Goal: Task Accomplishment & Management: Manage account settings

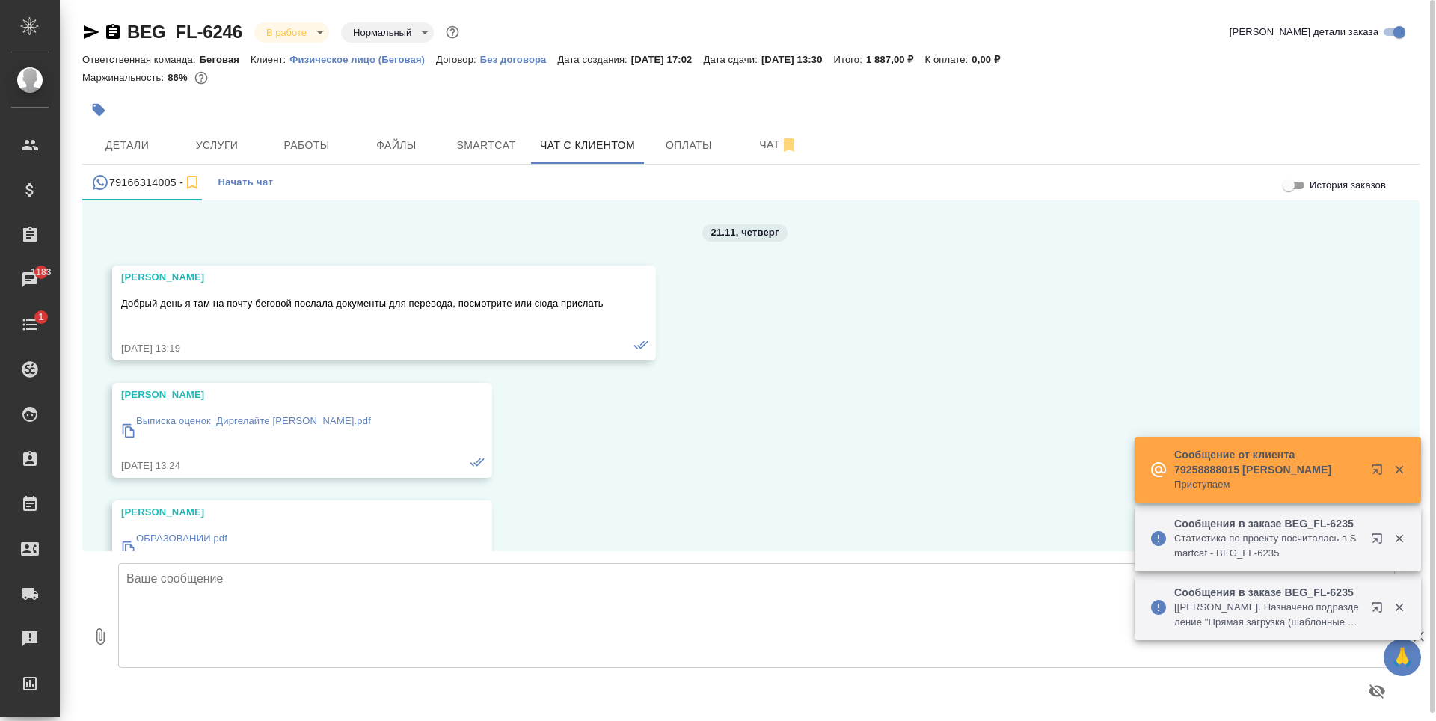
scroll to position [20412, 0]
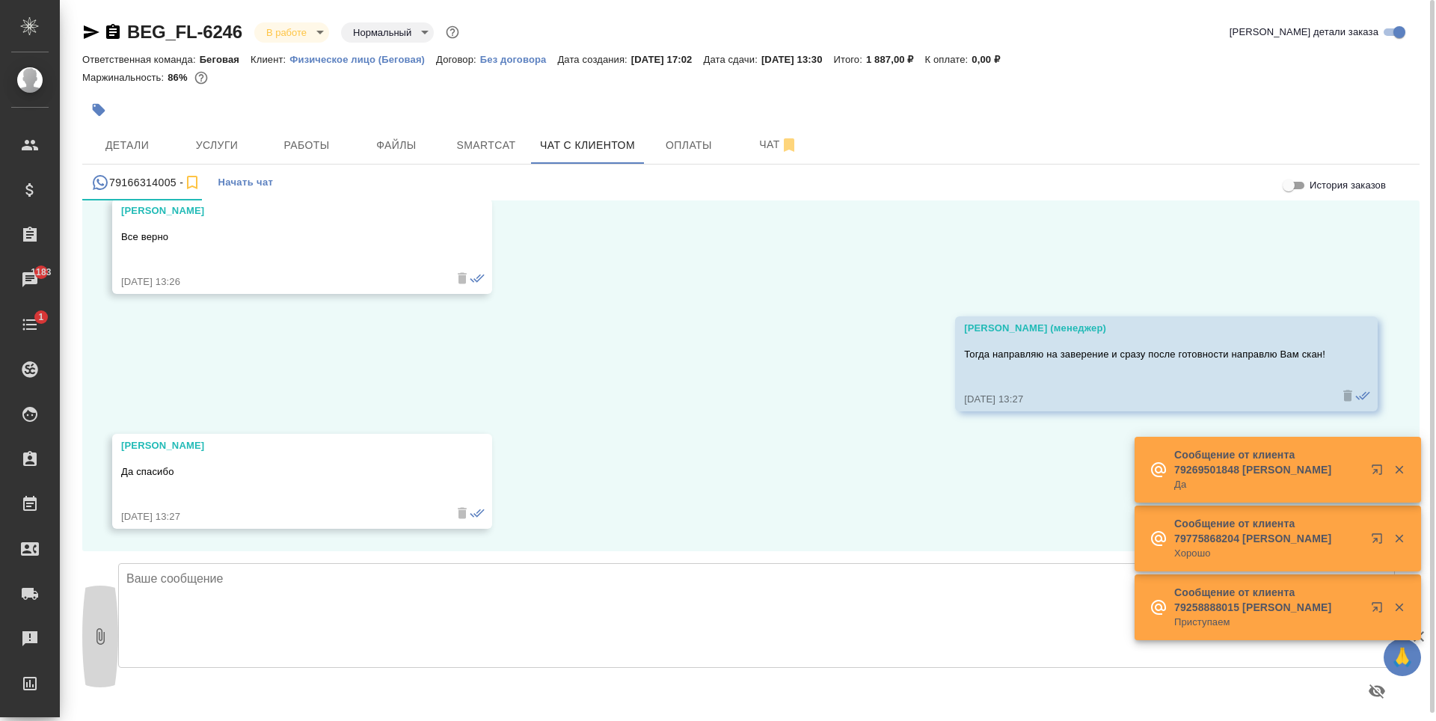
click at [94, 634] on icon "button" at bounding box center [100, 637] width 18 height 18
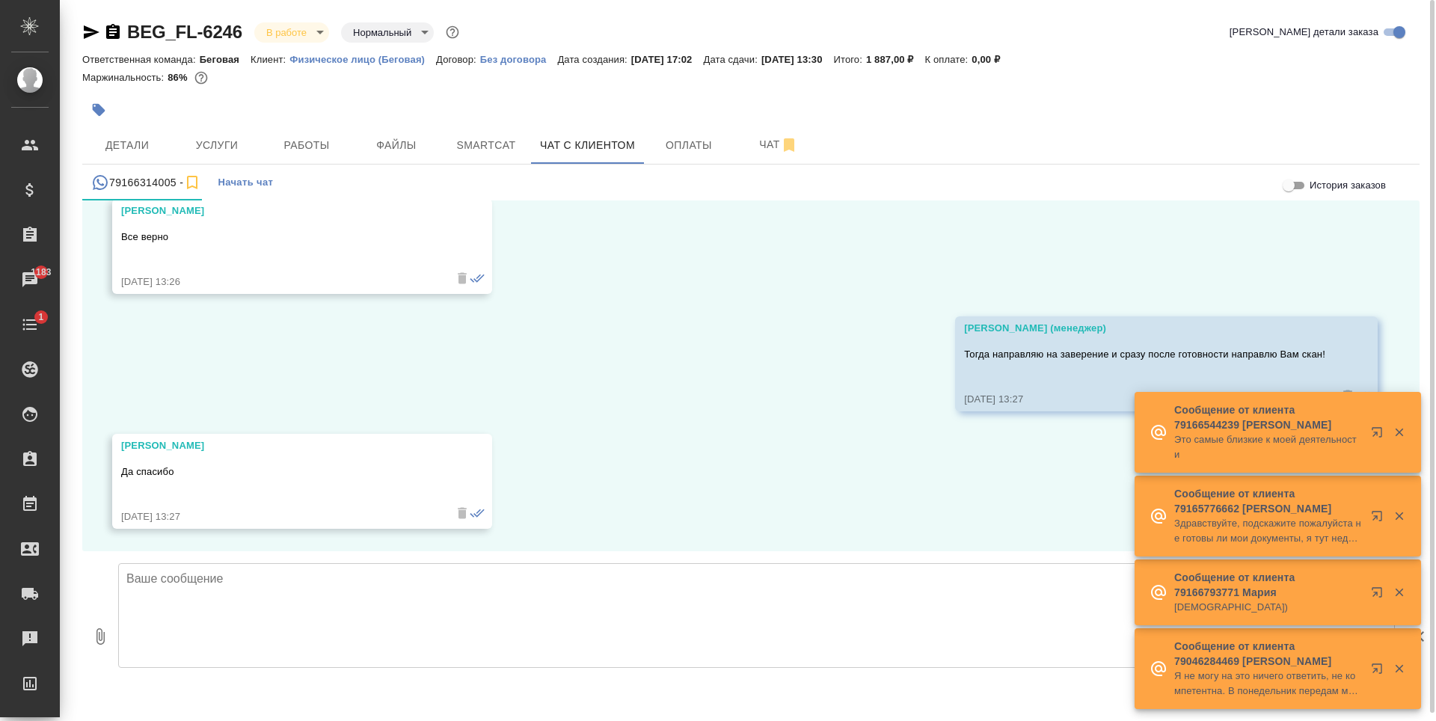
type input "C:\fakepath\BEG_FL-6246 сор.pdf"
click at [367, 599] on textarea at bounding box center [756, 615] width 1277 height 105
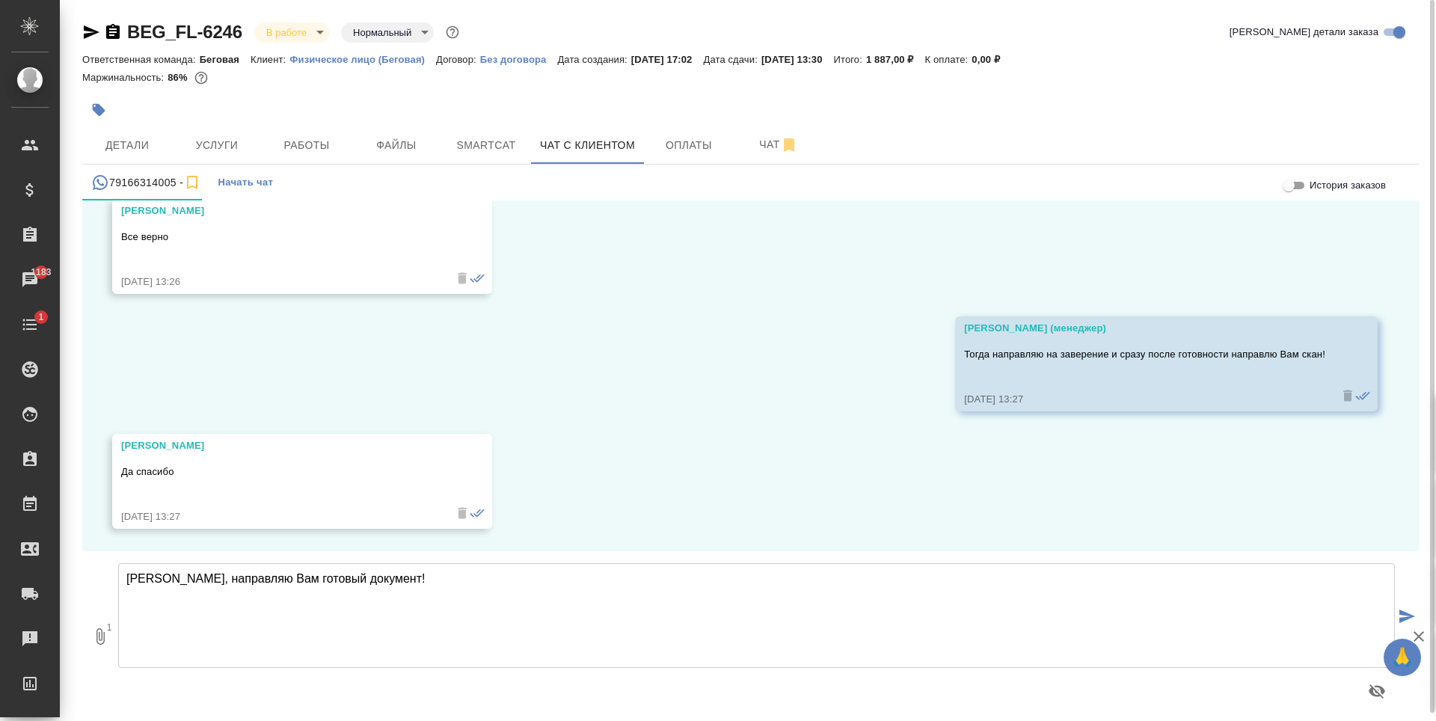
type textarea "[PERSON_NAME], направляю Вам готовый документ!"
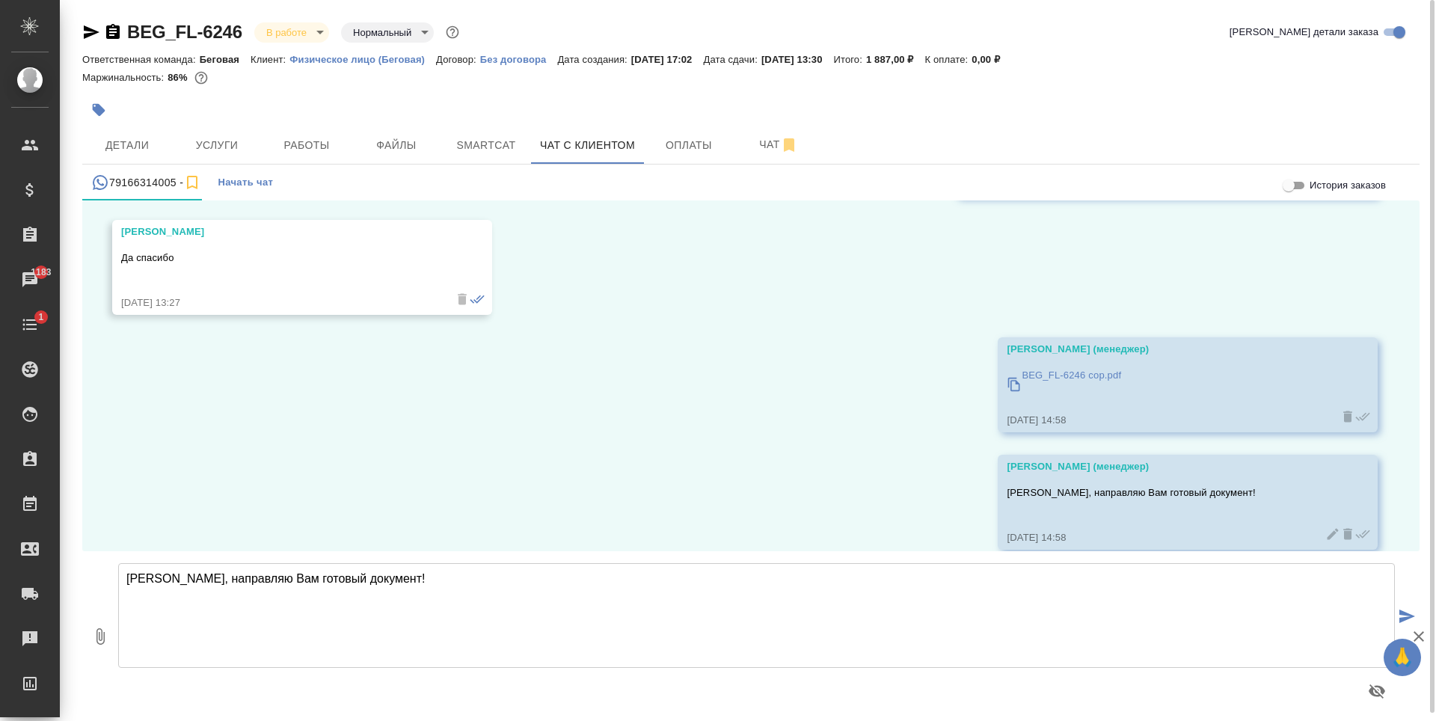
scroll to position [20647, 0]
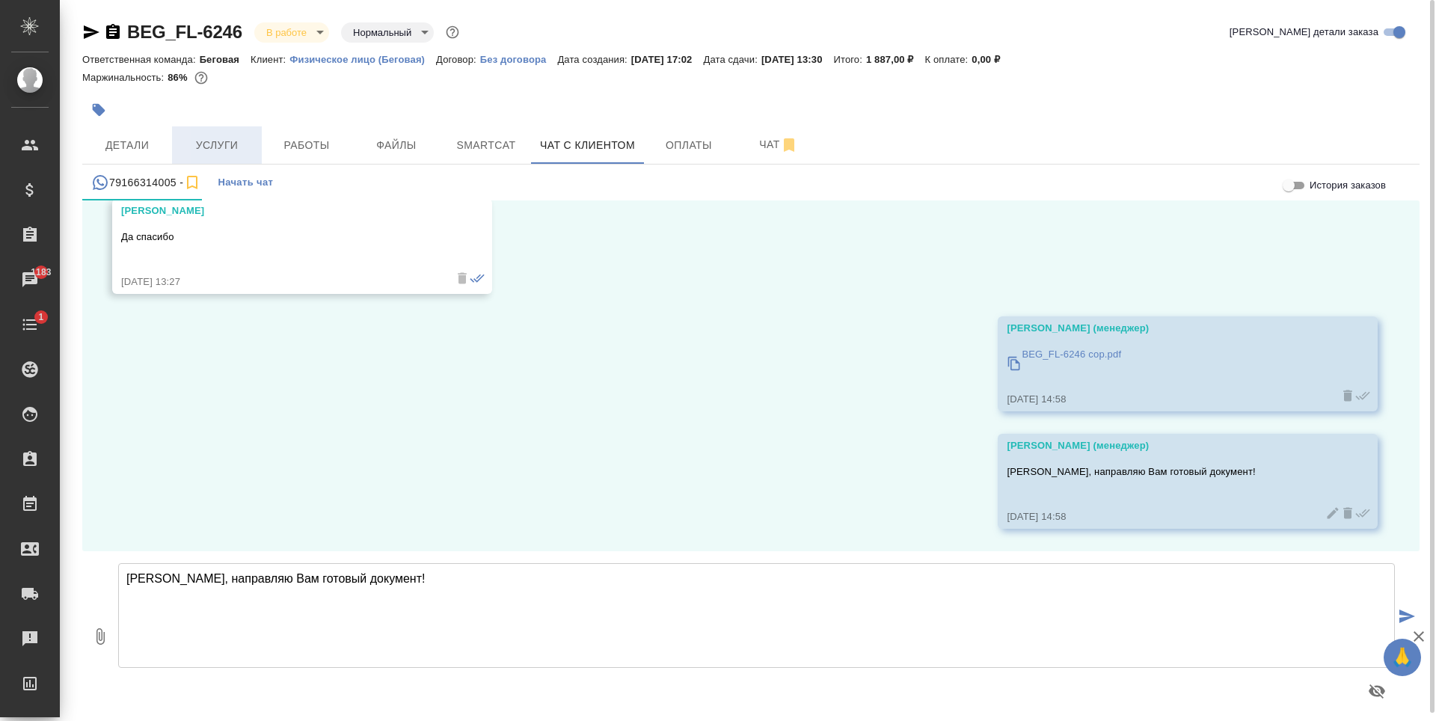
click at [228, 139] on span "Услуги" at bounding box center [217, 145] width 72 height 19
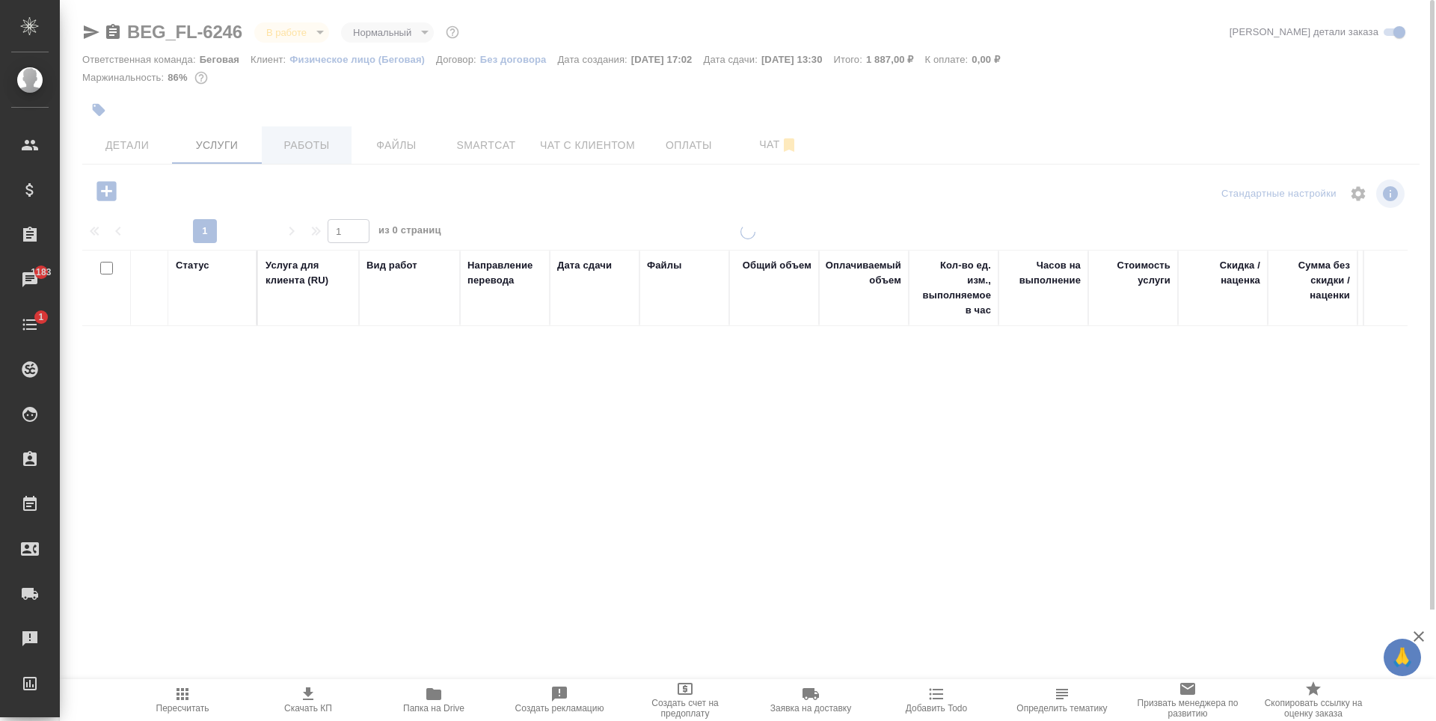
click at [319, 144] on div at bounding box center [748, 305] width 1376 height 610
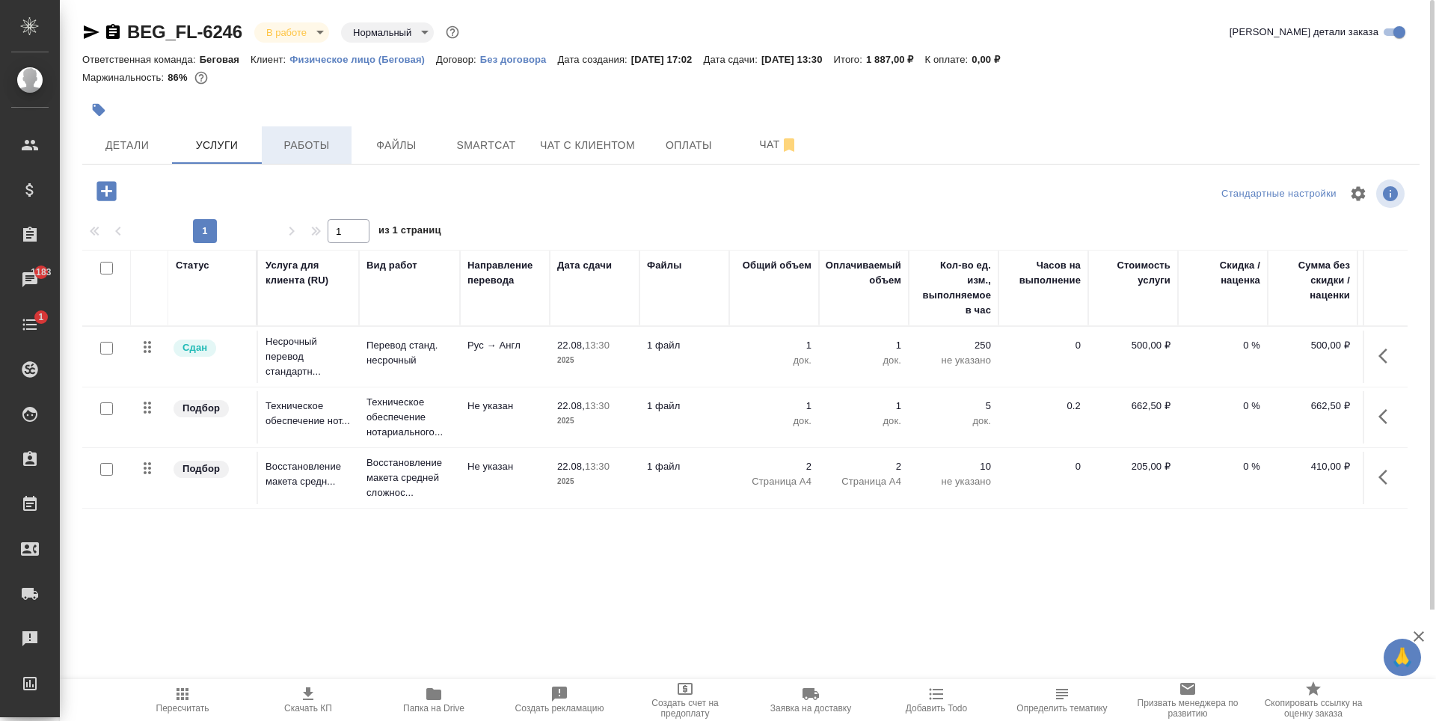
click at [330, 155] on button "Работы" at bounding box center [307, 144] width 90 height 37
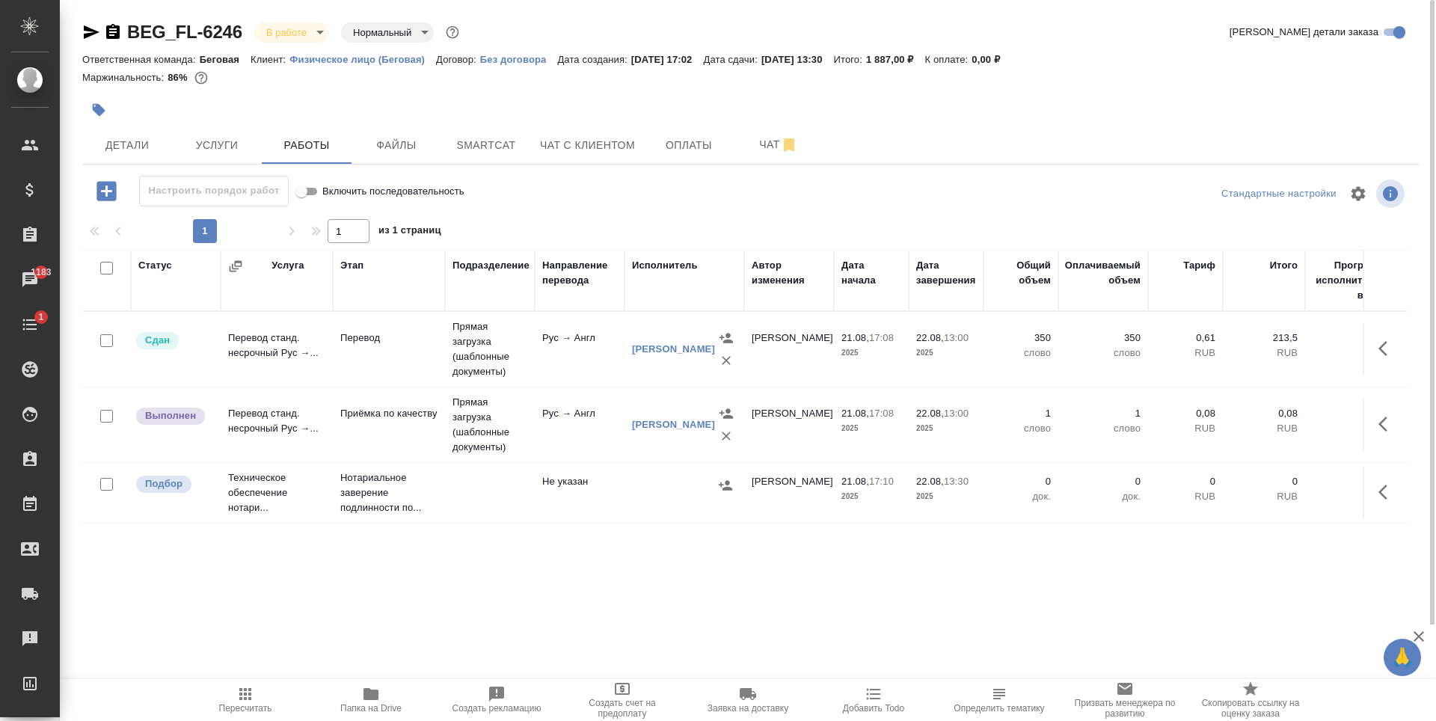
click at [518, 387] on td at bounding box center [490, 349] width 90 height 75
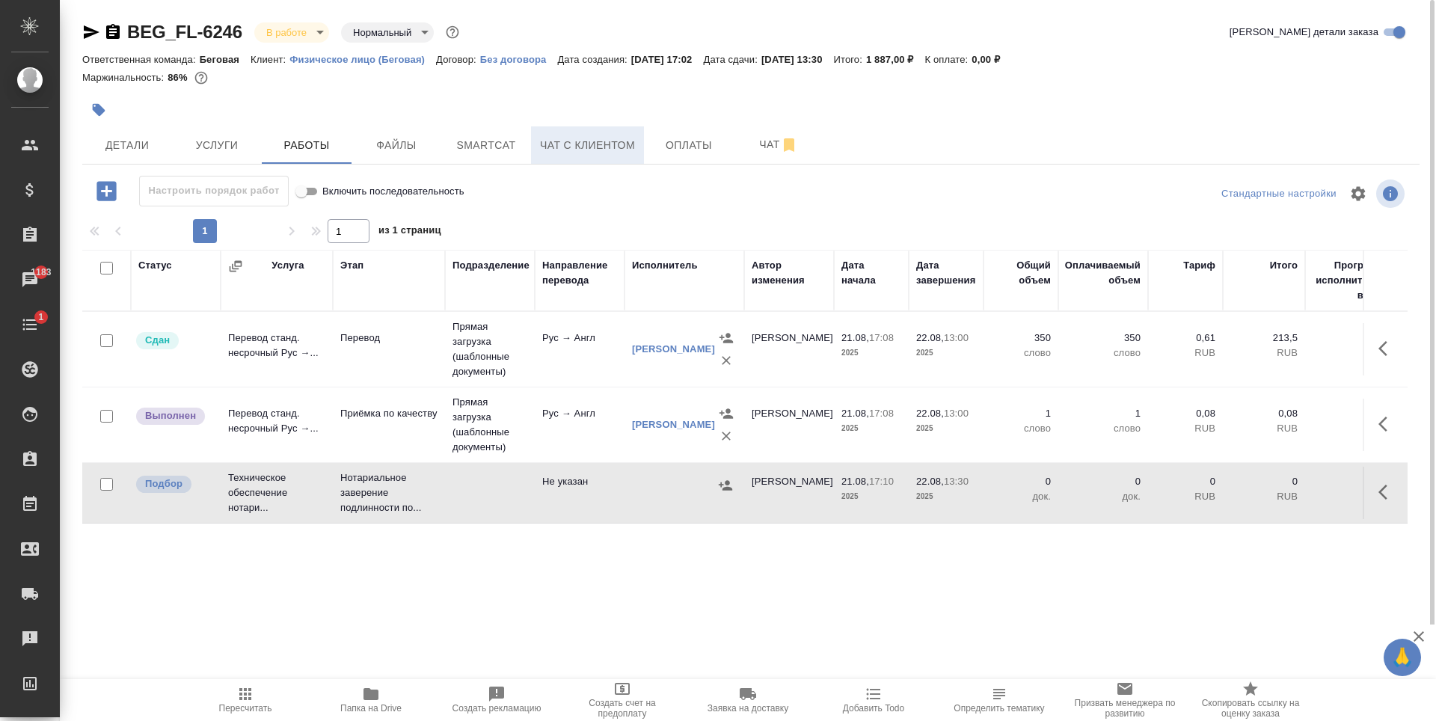
click at [589, 157] on button "Чат с клиентом" at bounding box center [587, 144] width 113 height 37
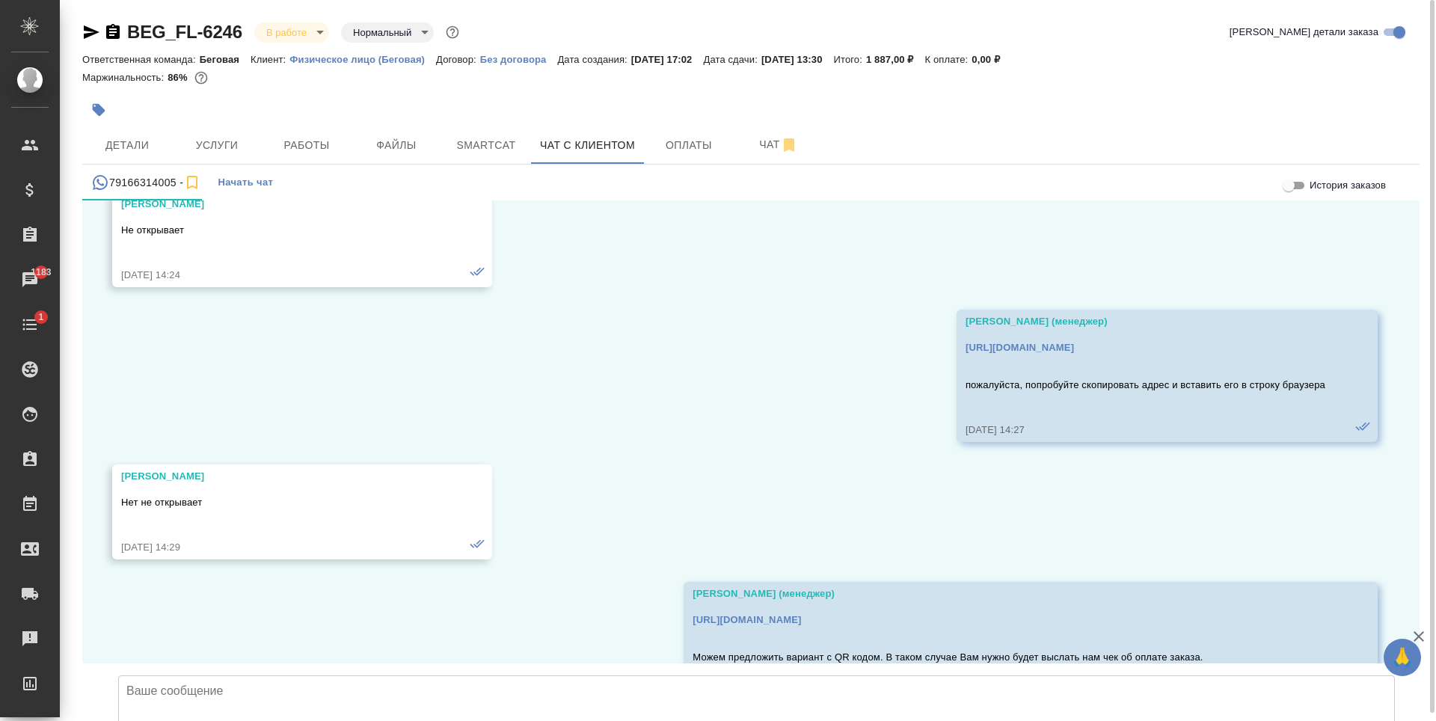
scroll to position [20764, 0]
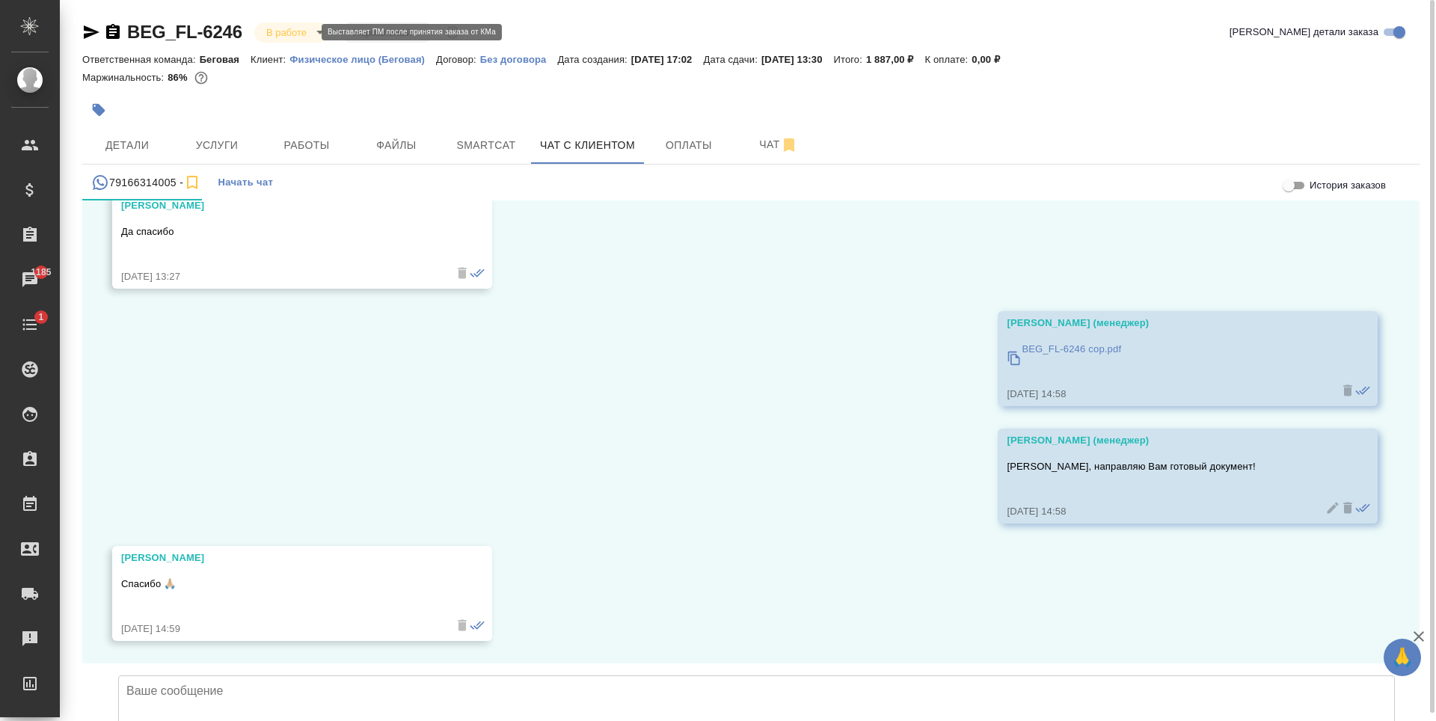
click at [304, 33] on body "🙏 .cls-1 fill:#fff; AWATERA Antonova Kristina Клиенты Спецификации Заказы 1185 …" at bounding box center [718, 360] width 1436 height 721
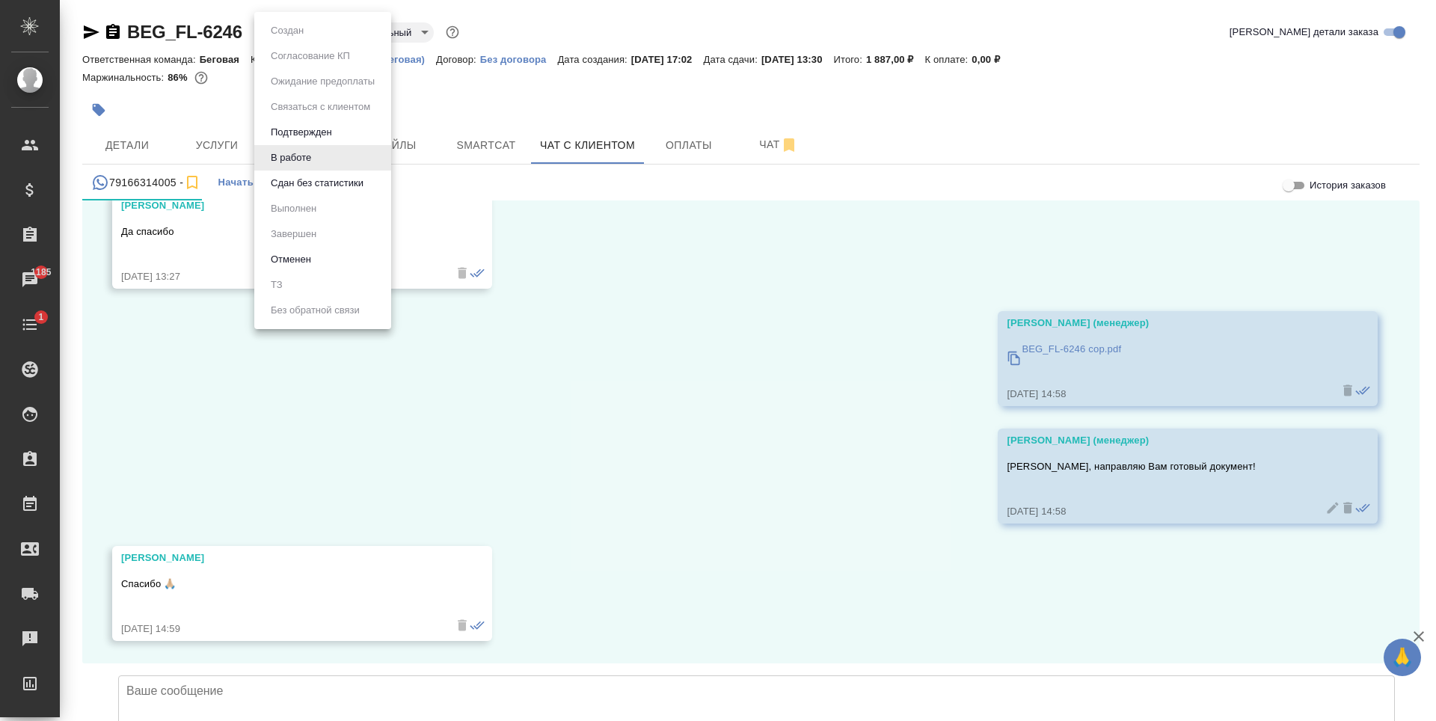
click at [308, 39] on button "Сдан без статистики" at bounding box center [287, 30] width 42 height 16
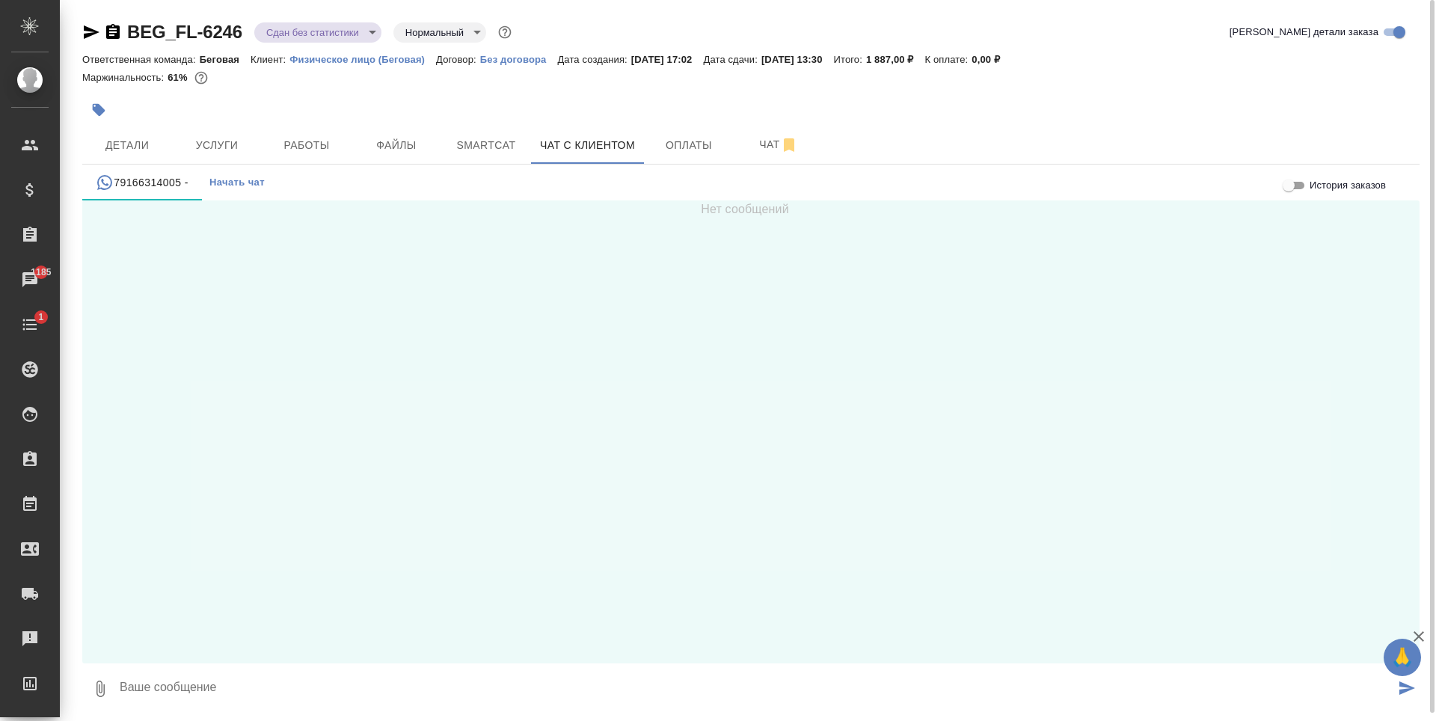
click at [319, 33] on body "🙏 .cls-1 fill:#fff; AWATERA Antonova Kristina Клиенты Спецификации Заказы 1185 …" at bounding box center [718, 360] width 1436 height 721
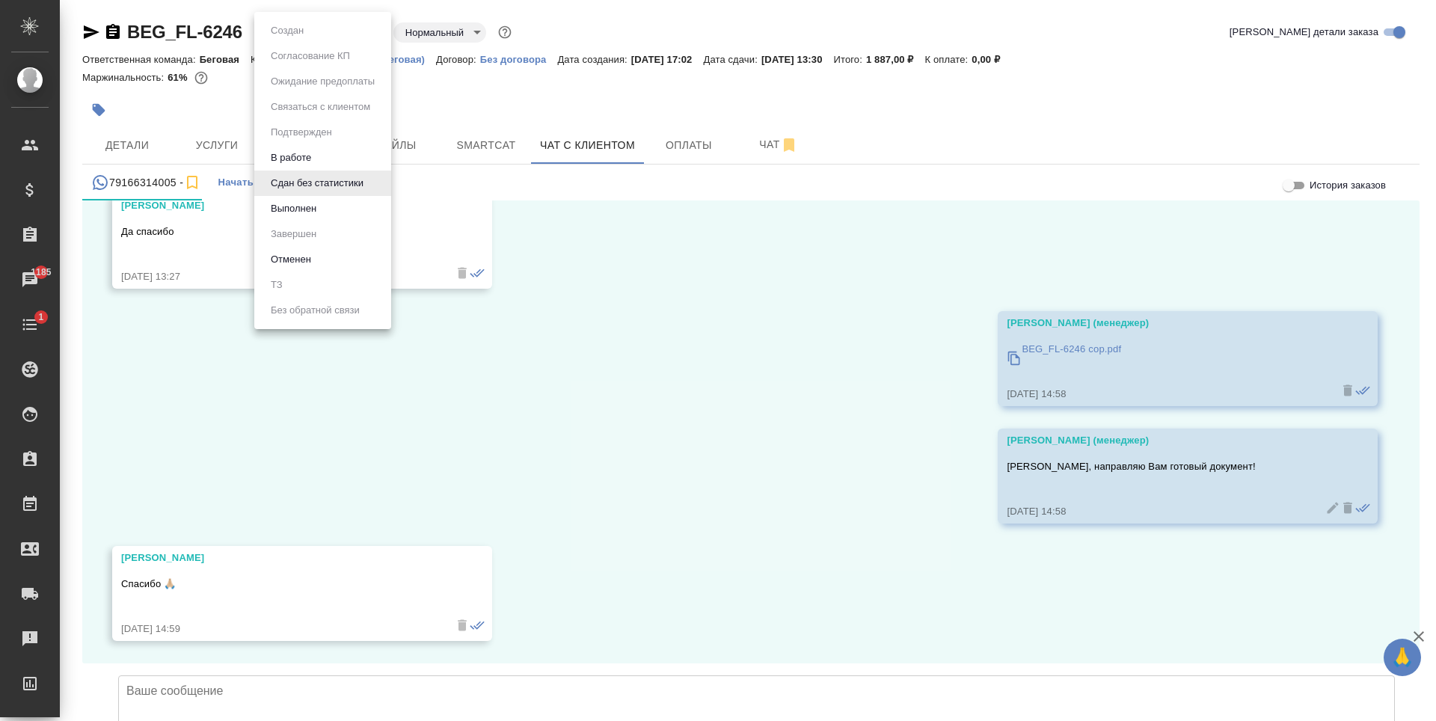
click at [346, 216] on li "Выполнен" at bounding box center [322, 208] width 137 height 25
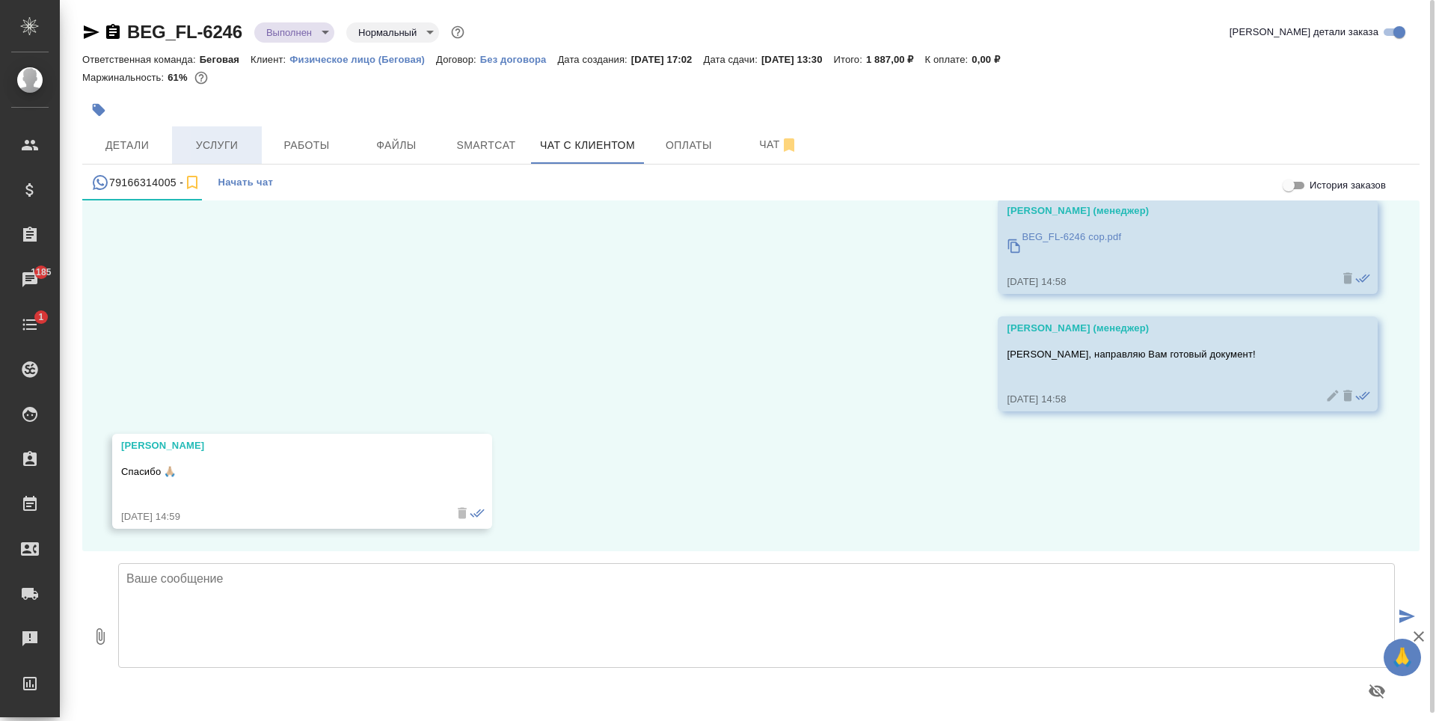
click at [221, 147] on span "Услуги" at bounding box center [217, 145] width 72 height 19
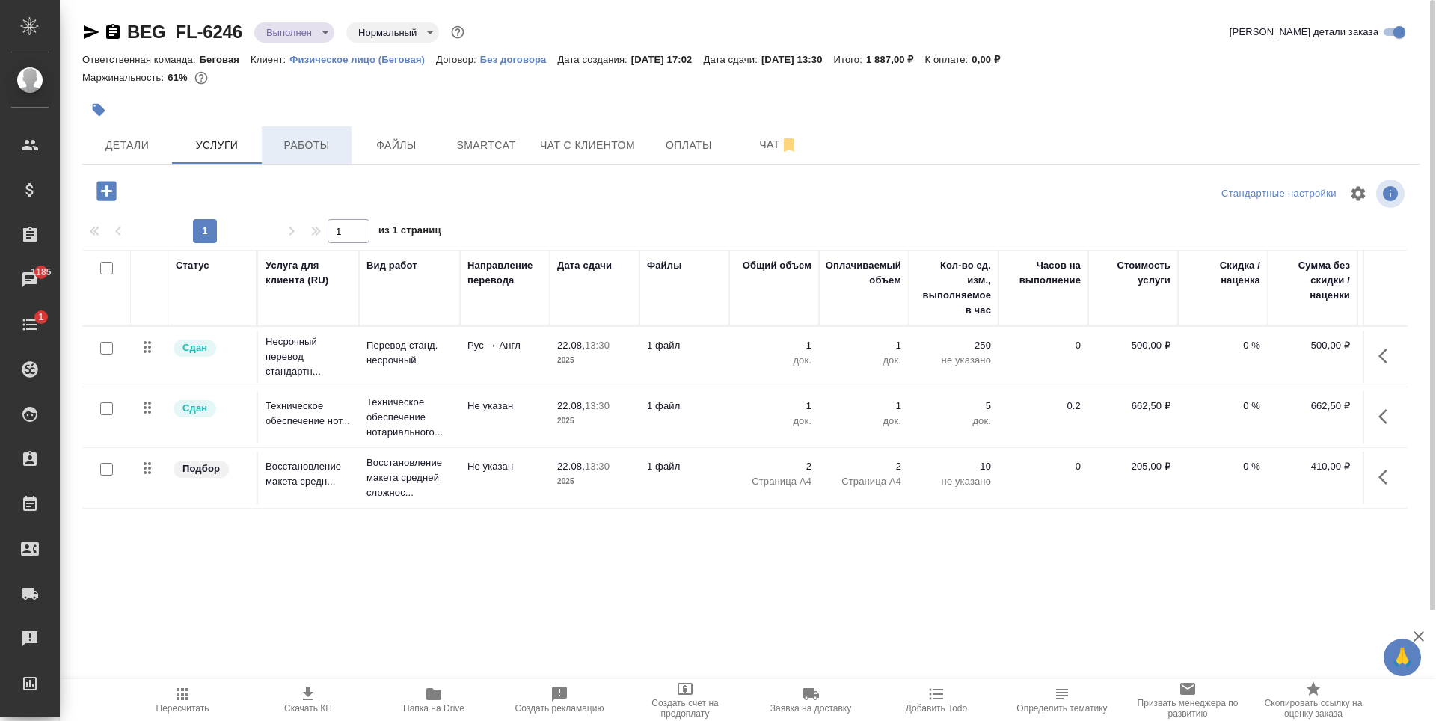
click at [306, 162] on button "Работы" at bounding box center [307, 144] width 90 height 37
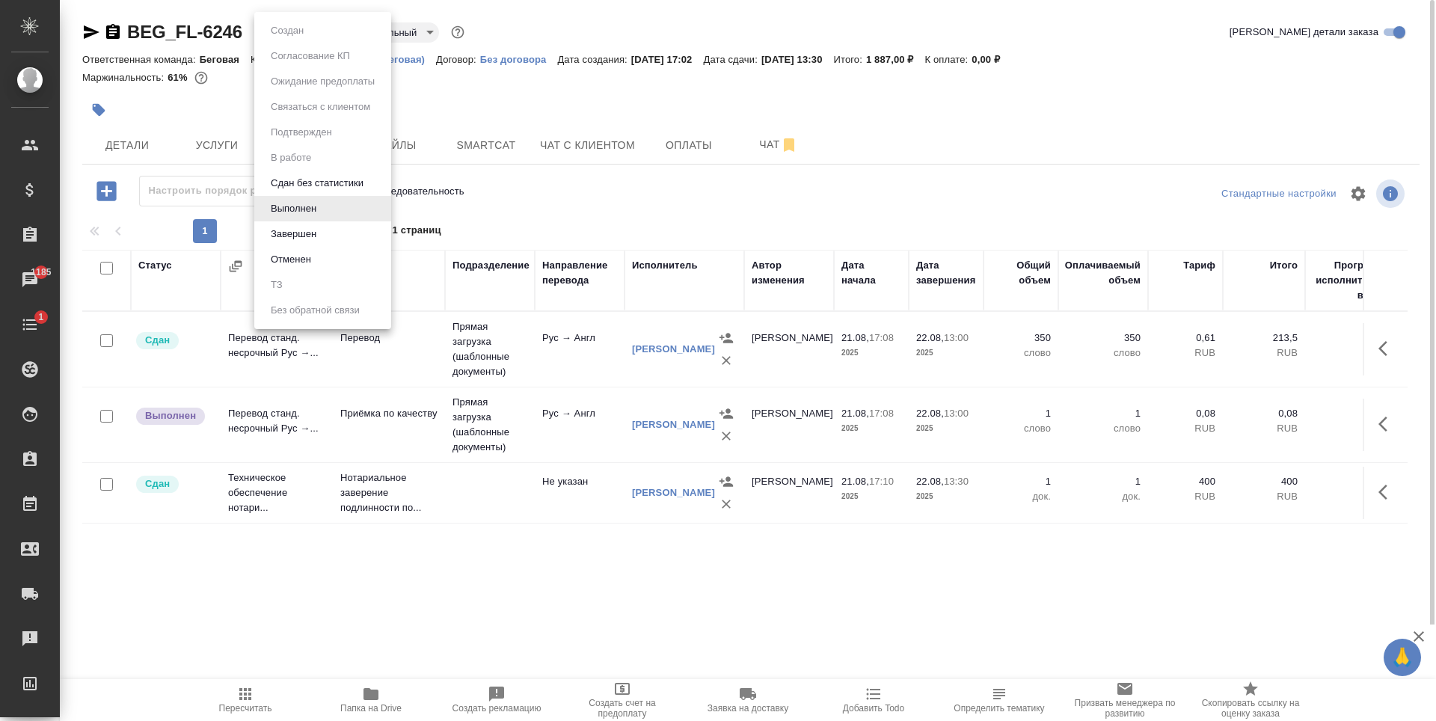
click at [316, 22] on body "🙏 .cls-1 fill:#fff; AWATERA Antonova Kristina Клиенты Спецификации Заказы 1185 …" at bounding box center [718, 360] width 1436 height 721
click at [336, 236] on li "Завершен" at bounding box center [322, 233] width 137 height 25
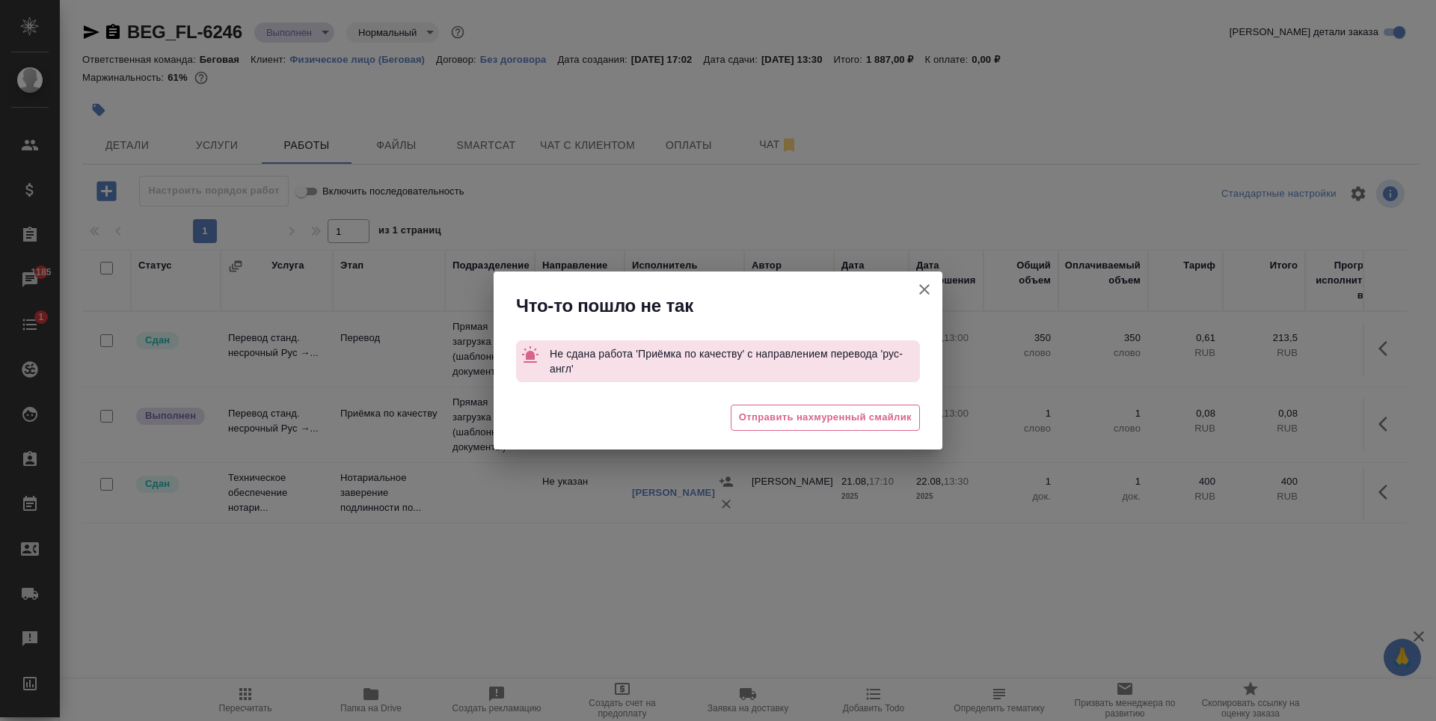
click at [926, 279] on button "Группировать работы по услугам" at bounding box center [925, 290] width 36 height 36
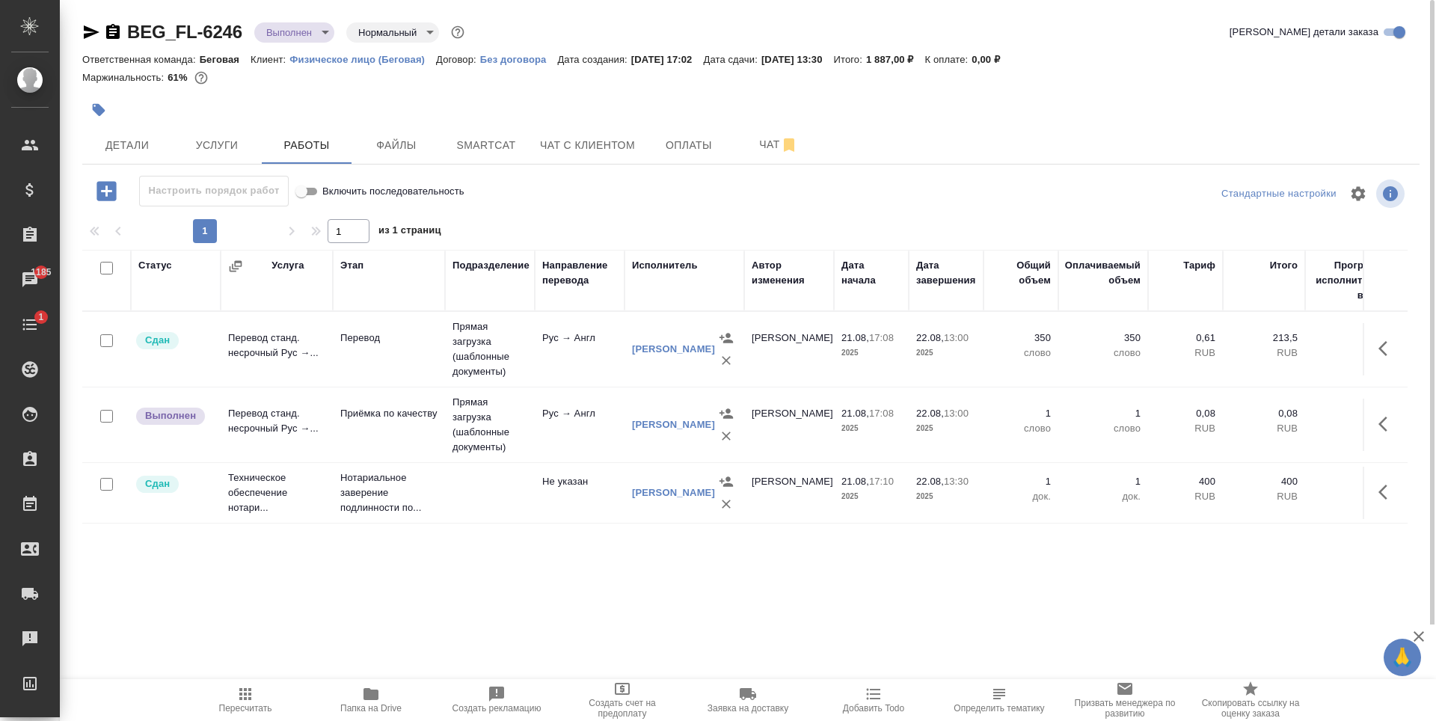
click at [376, 376] on td "Приёмка по качеству" at bounding box center [389, 349] width 112 height 52
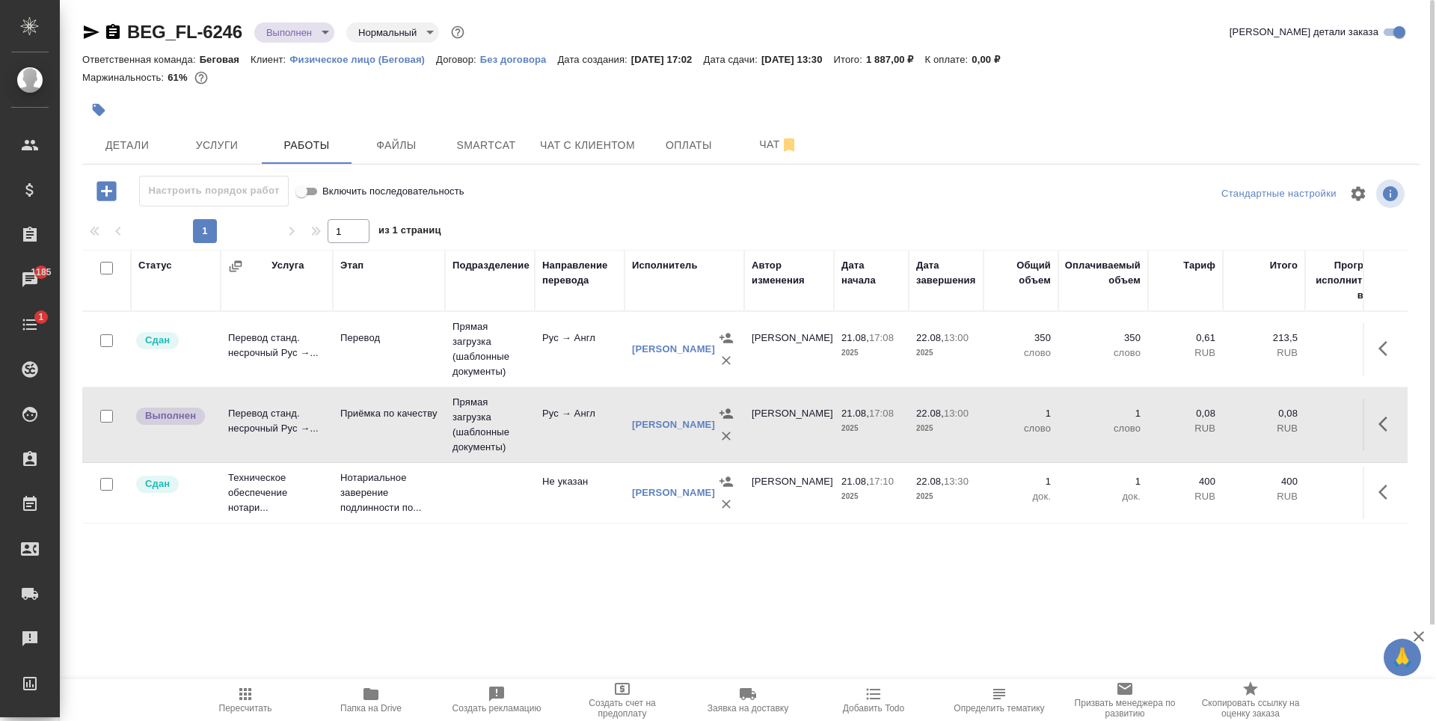
click at [376, 376] on td "Приёмка по качеству" at bounding box center [389, 349] width 112 height 52
click at [310, 15] on div "BEG_FL-6246 Выполнен completed Нормальный normal Кратко детали заказа Ответстве…" at bounding box center [751, 312] width 1354 height 625
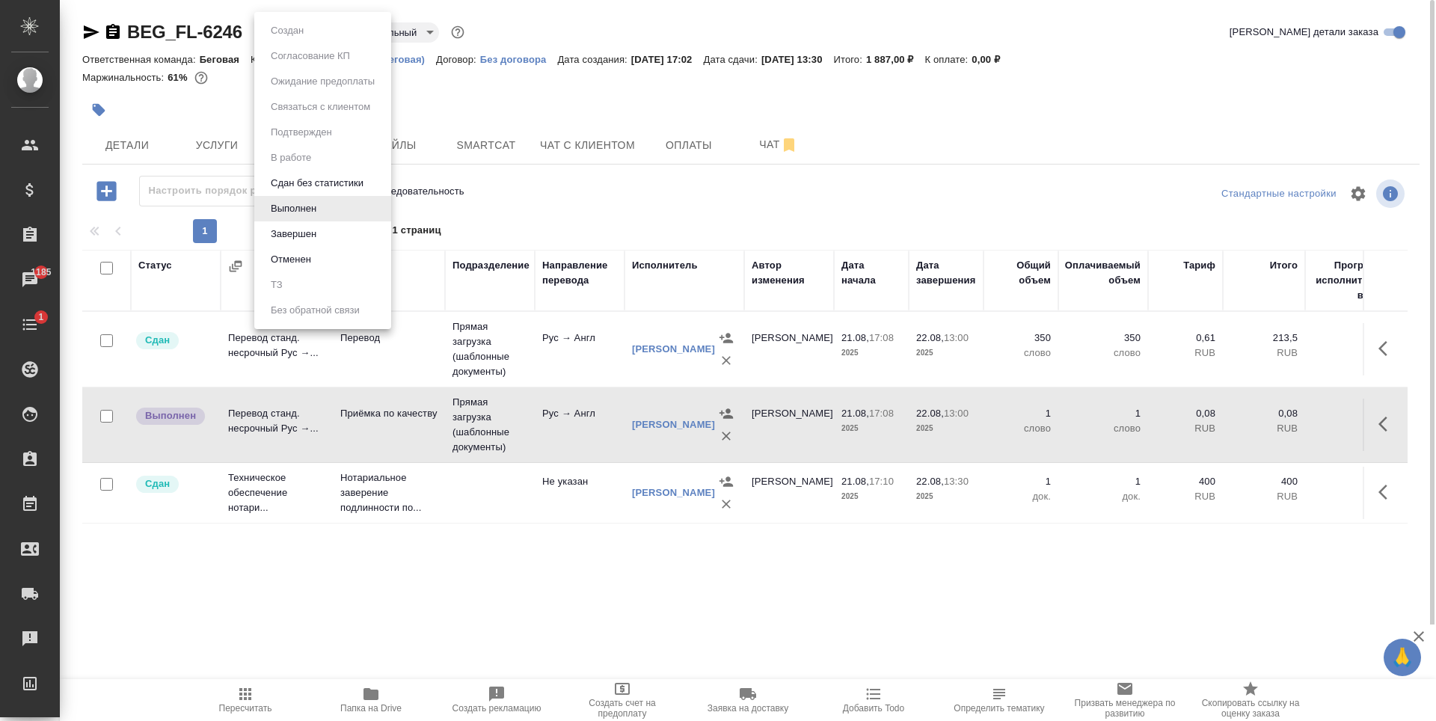
click at [313, 36] on body "🙏 .cls-1 fill:#fff; AWATERA Antonova Kristina Клиенты Спецификации Заказы 1185 …" at bounding box center [718, 360] width 1436 height 721
click at [327, 227] on li "Завершен" at bounding box center [322, 233] width 137 height 25
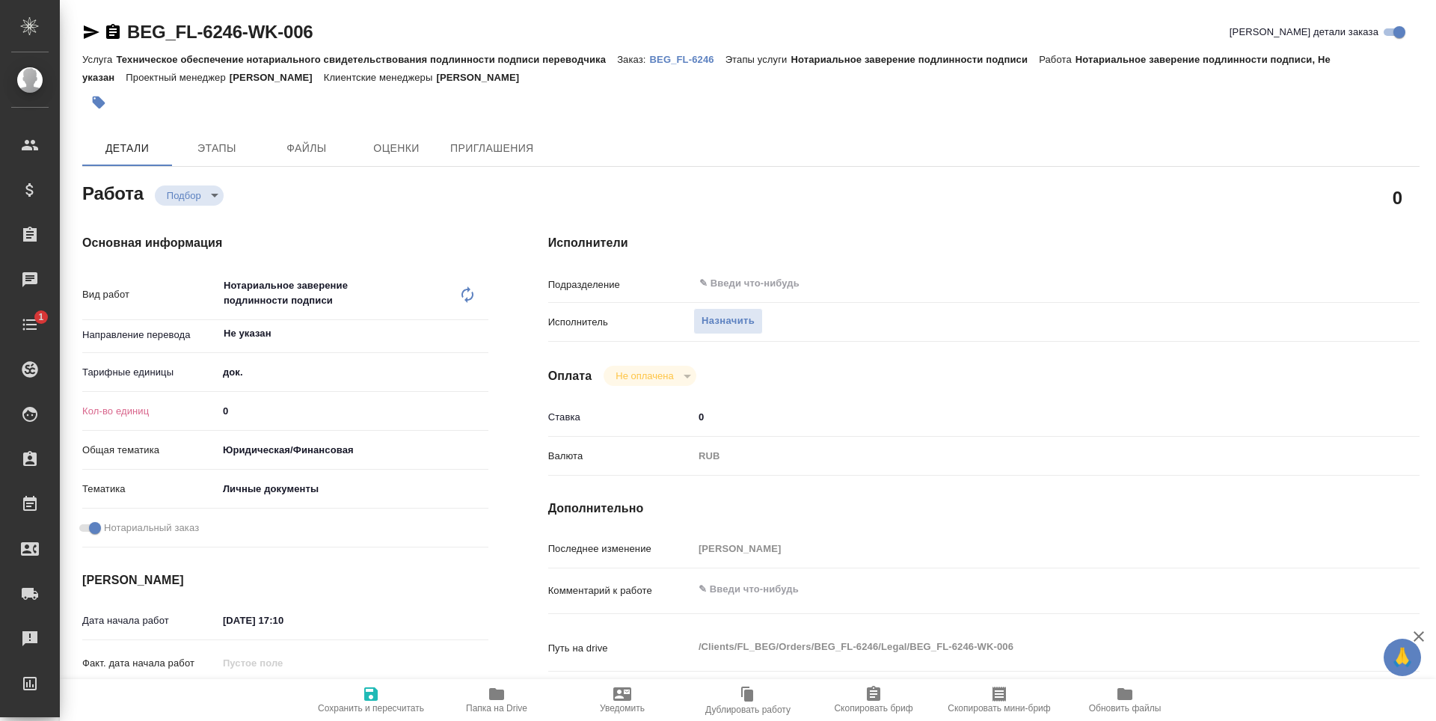
type textarea "x"
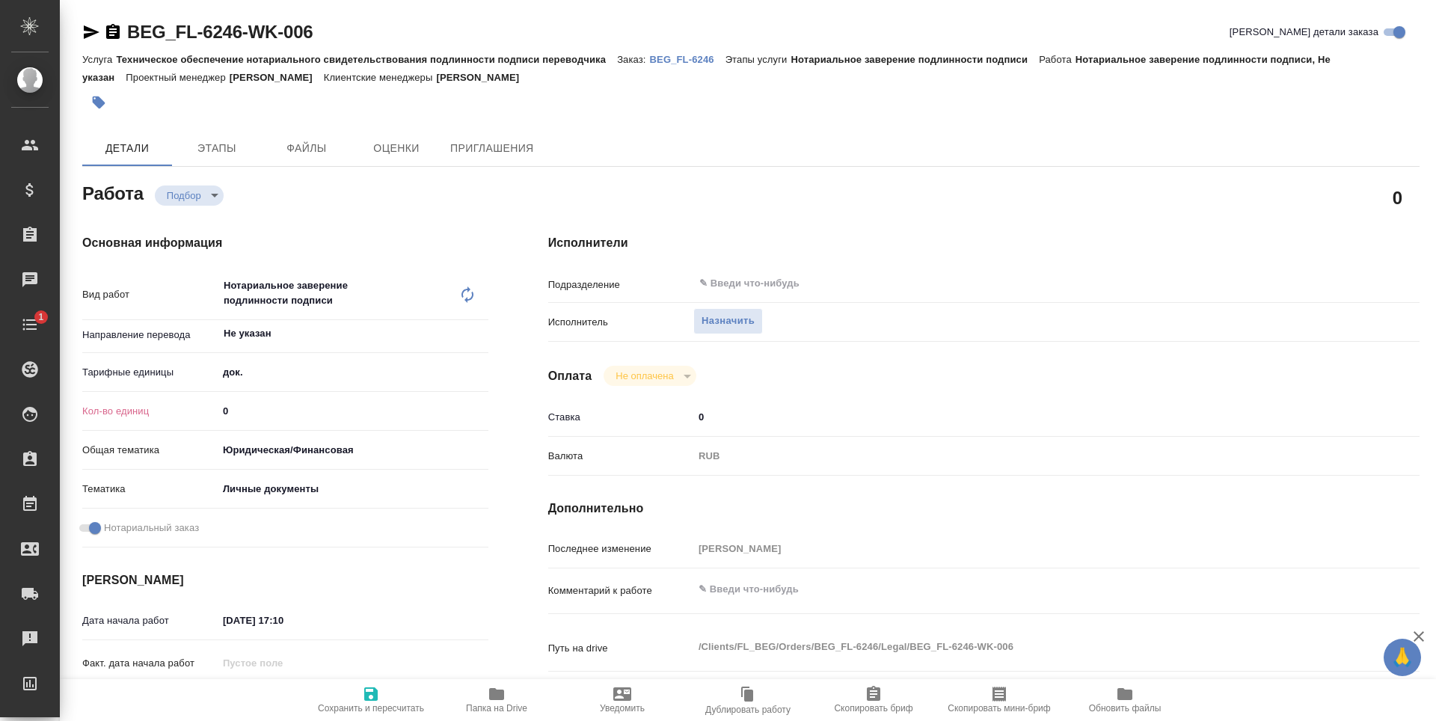
type textarea "x"
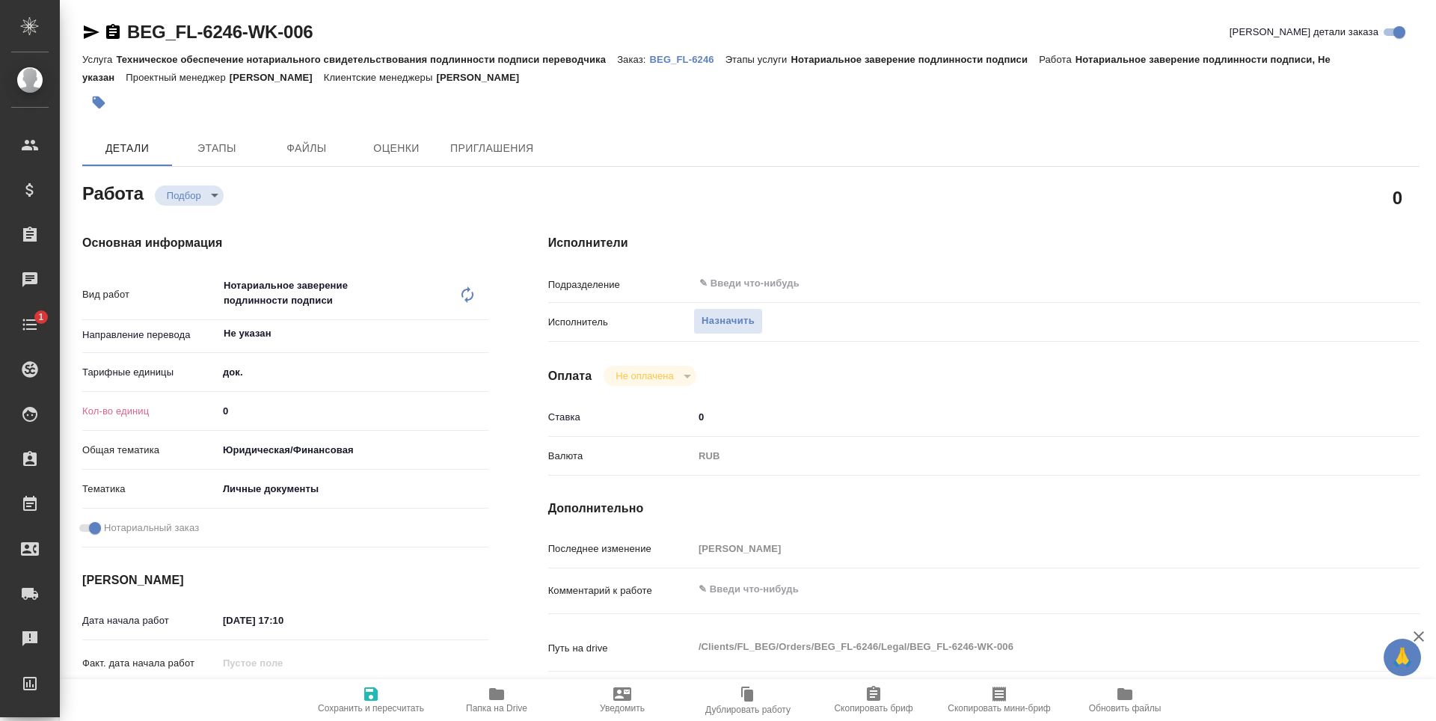
click at [273, 443] on body "🙏 .cls-1 fill:#fff; AWATERA Antonova Kristina Клиенты Спецификации Заказы Чаты …" at bounding box center [718, 360] width 1436 height 721
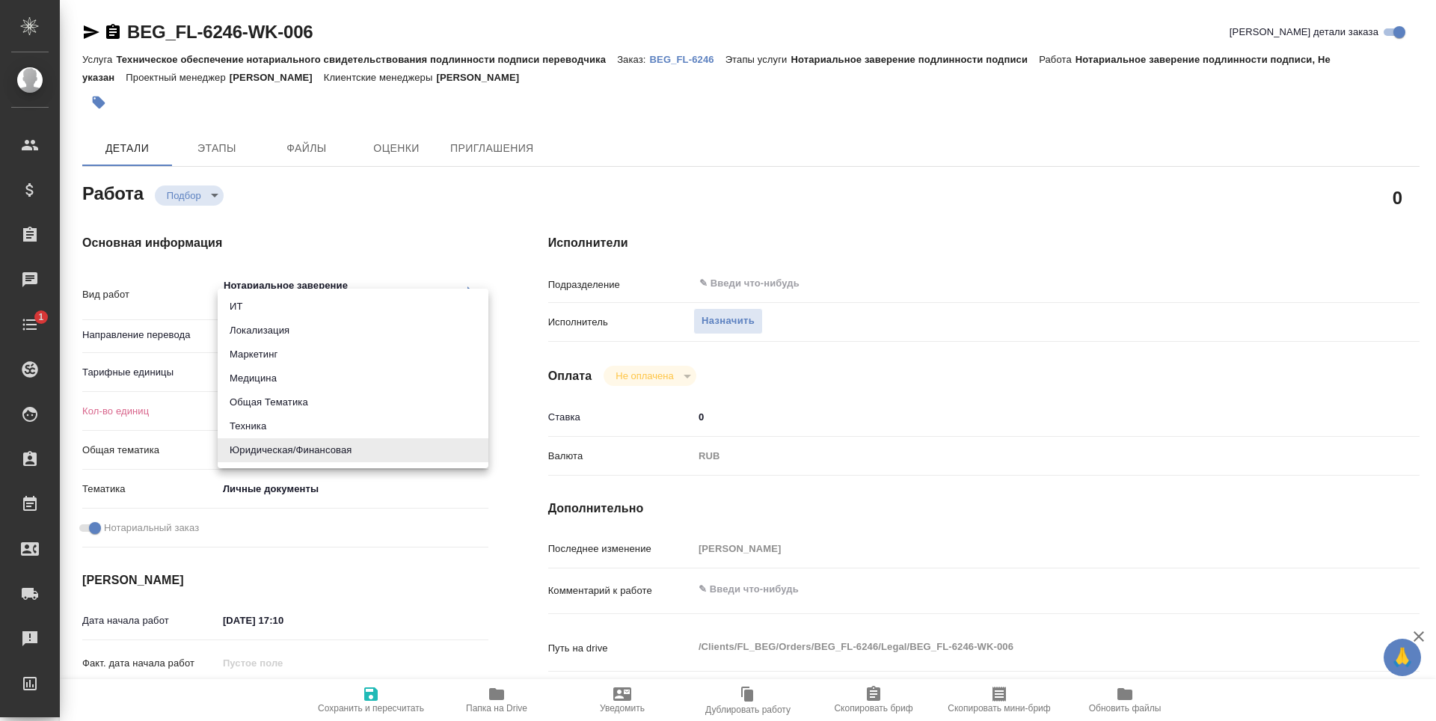
type textarea "x"
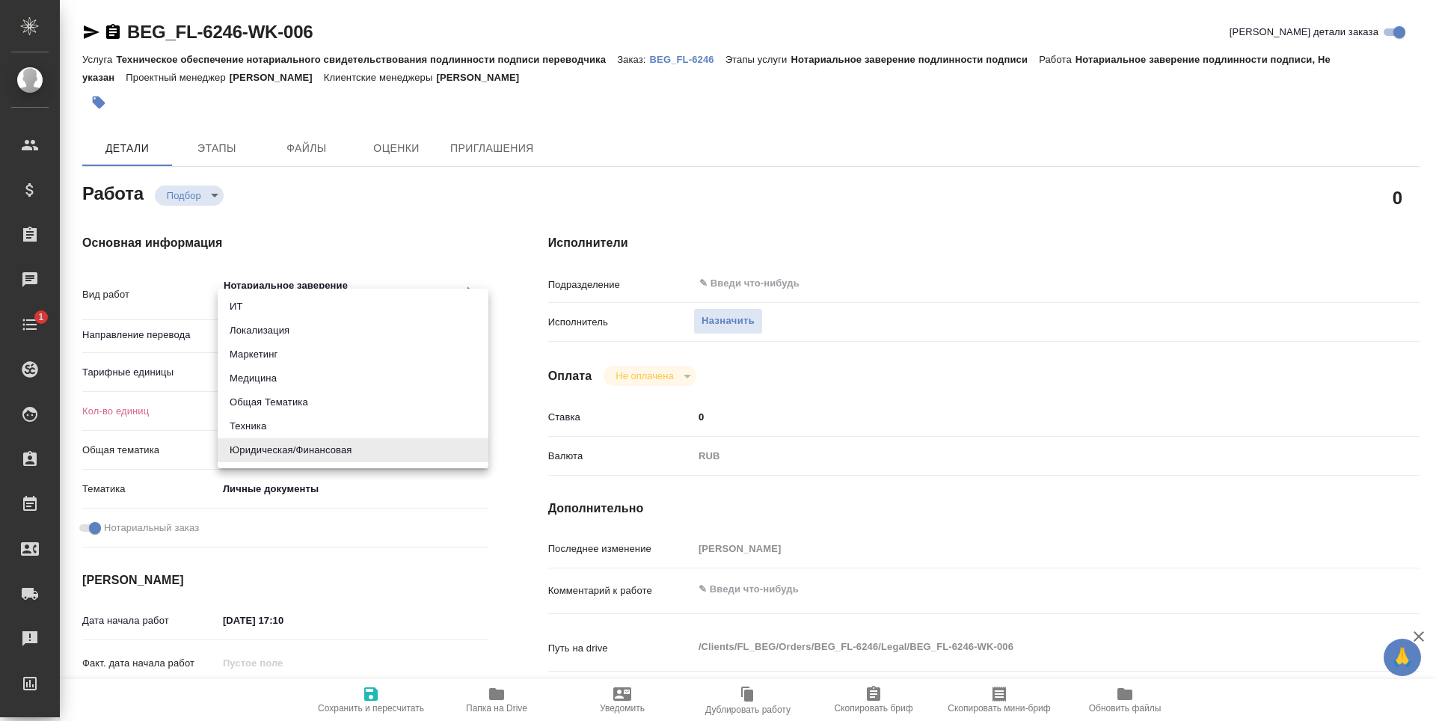
click at [203, 408] on div at bounding box center [718, 360] width 1436 height 721
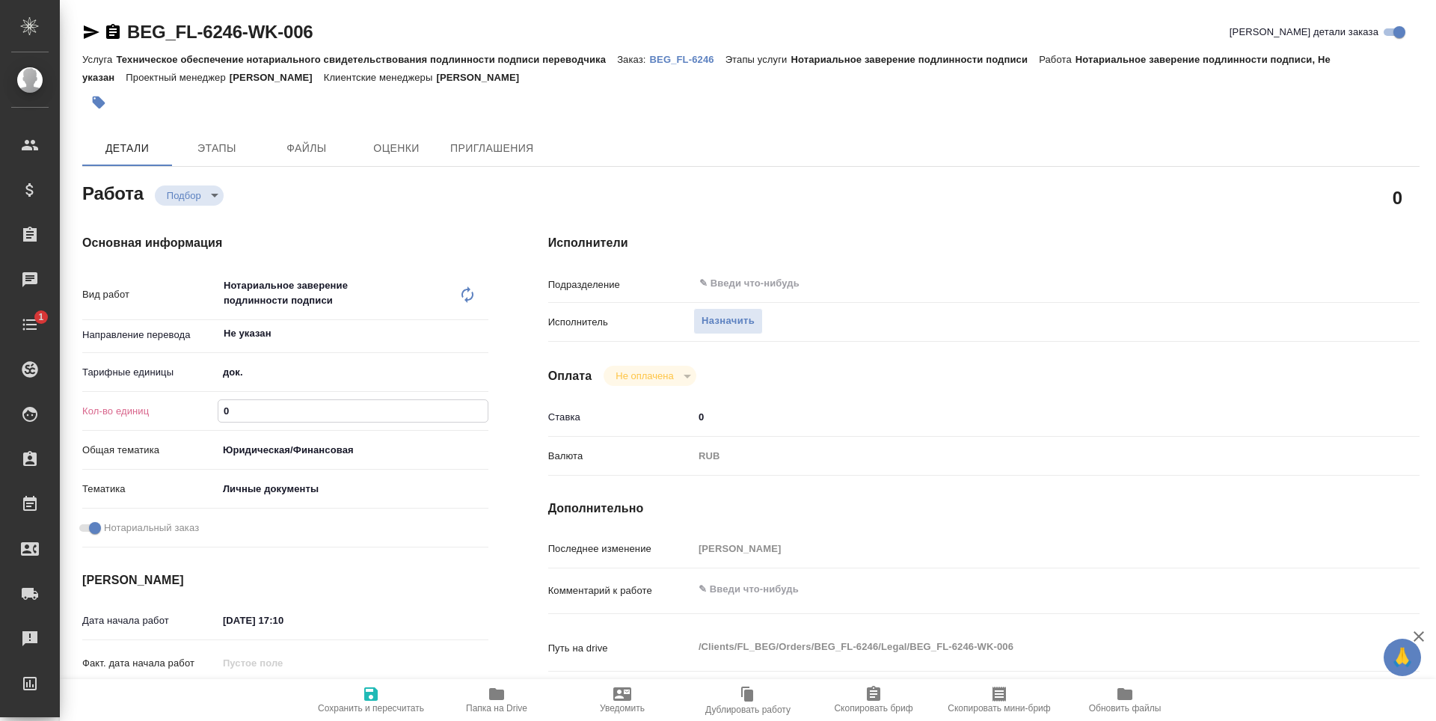
type textarea "x"
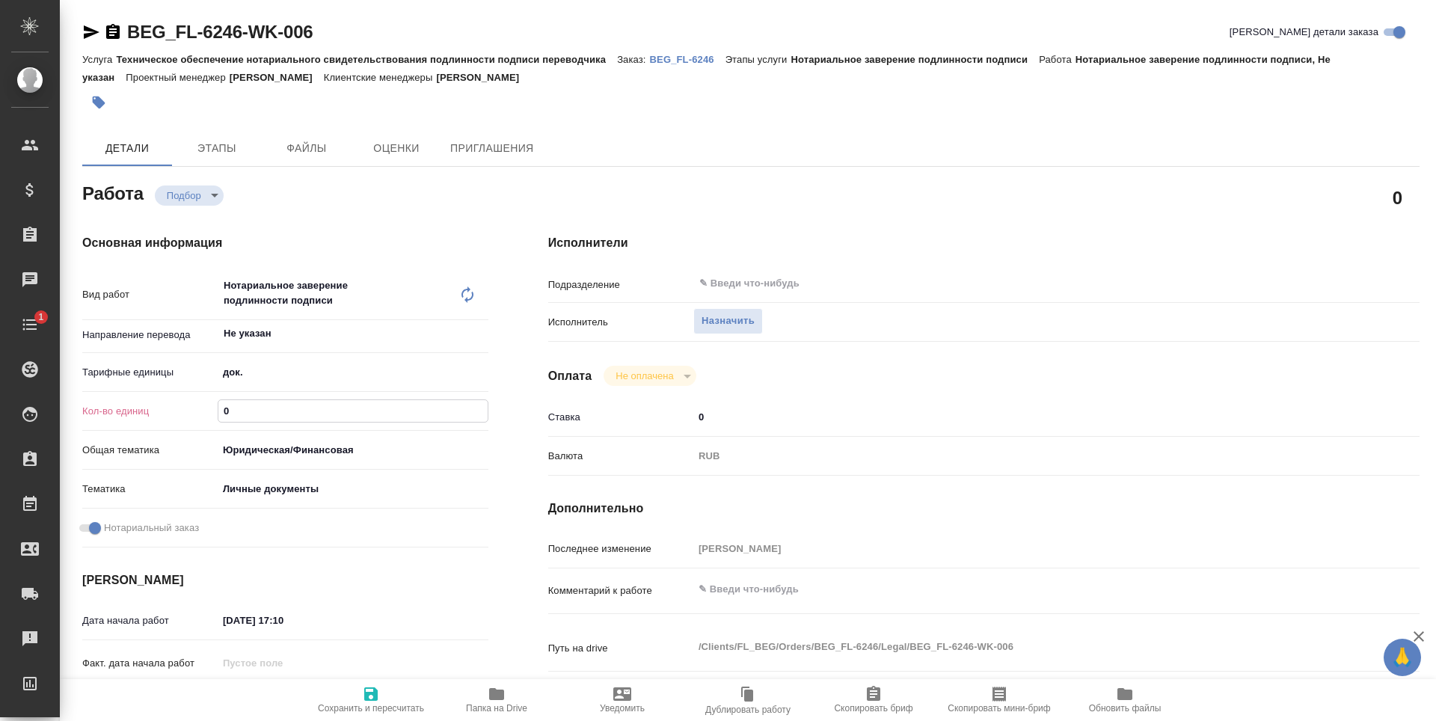
click at [270, 413] on input "0" at bounding box center [352, 411] width 269 height 22
type input "1"
type textarea "x"
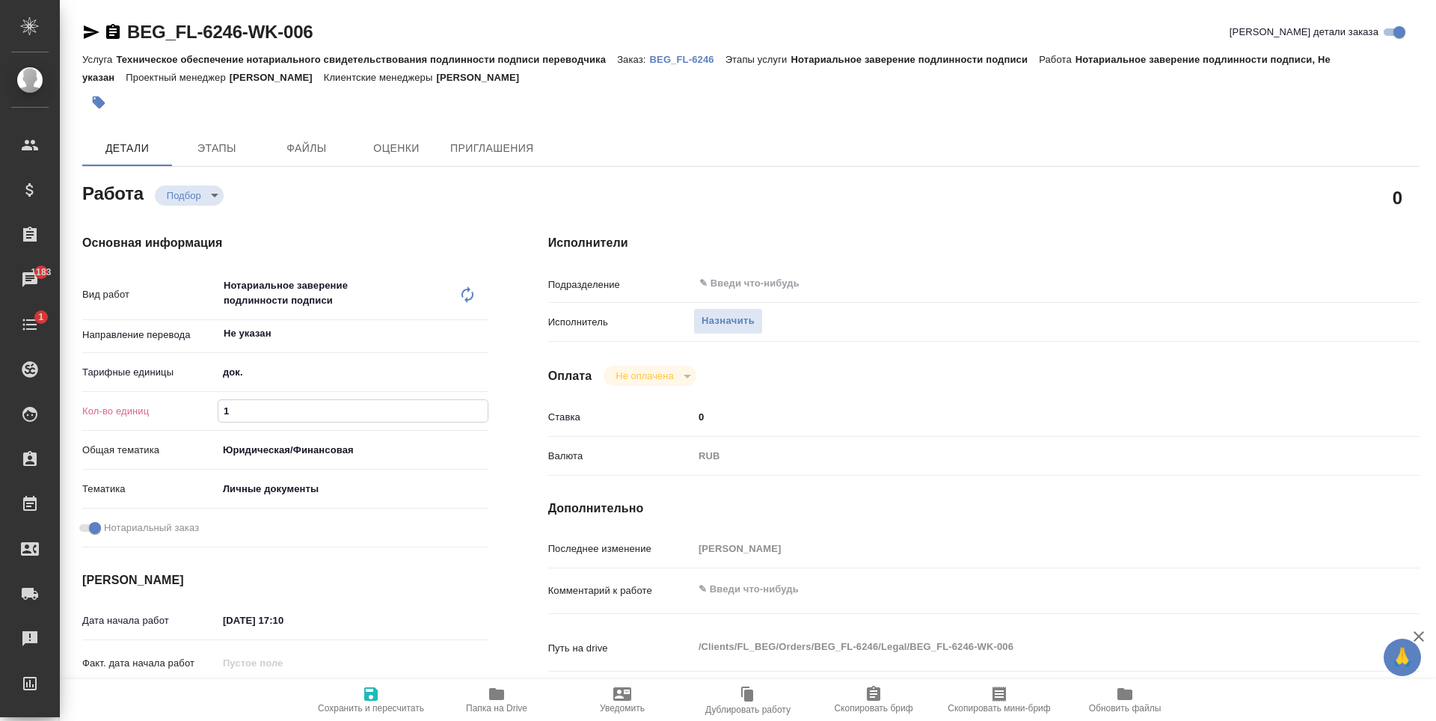
type textarea "x"
type input "1"
click at [733, 319] on span "Назначить" at bounding box center [728, 321] width 53 height 17
type textarea "x"
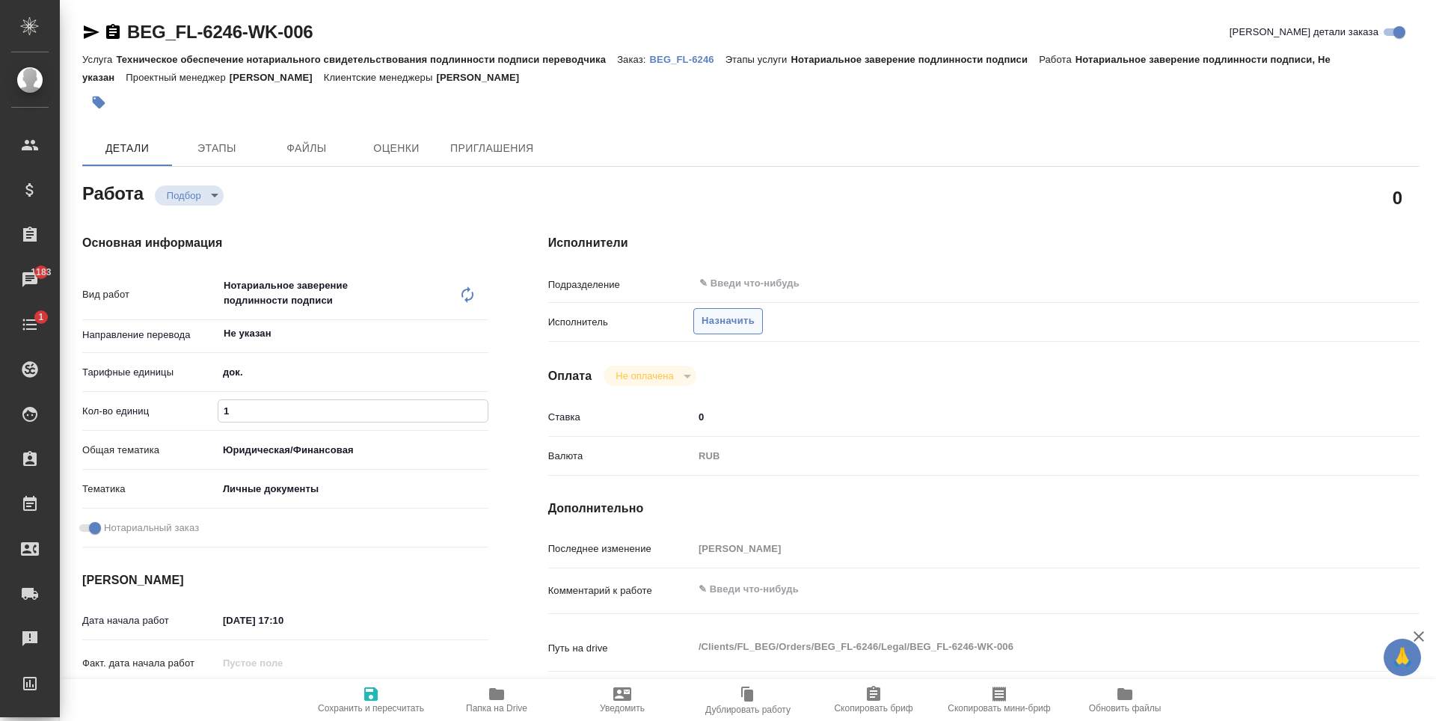
type textarea "x"
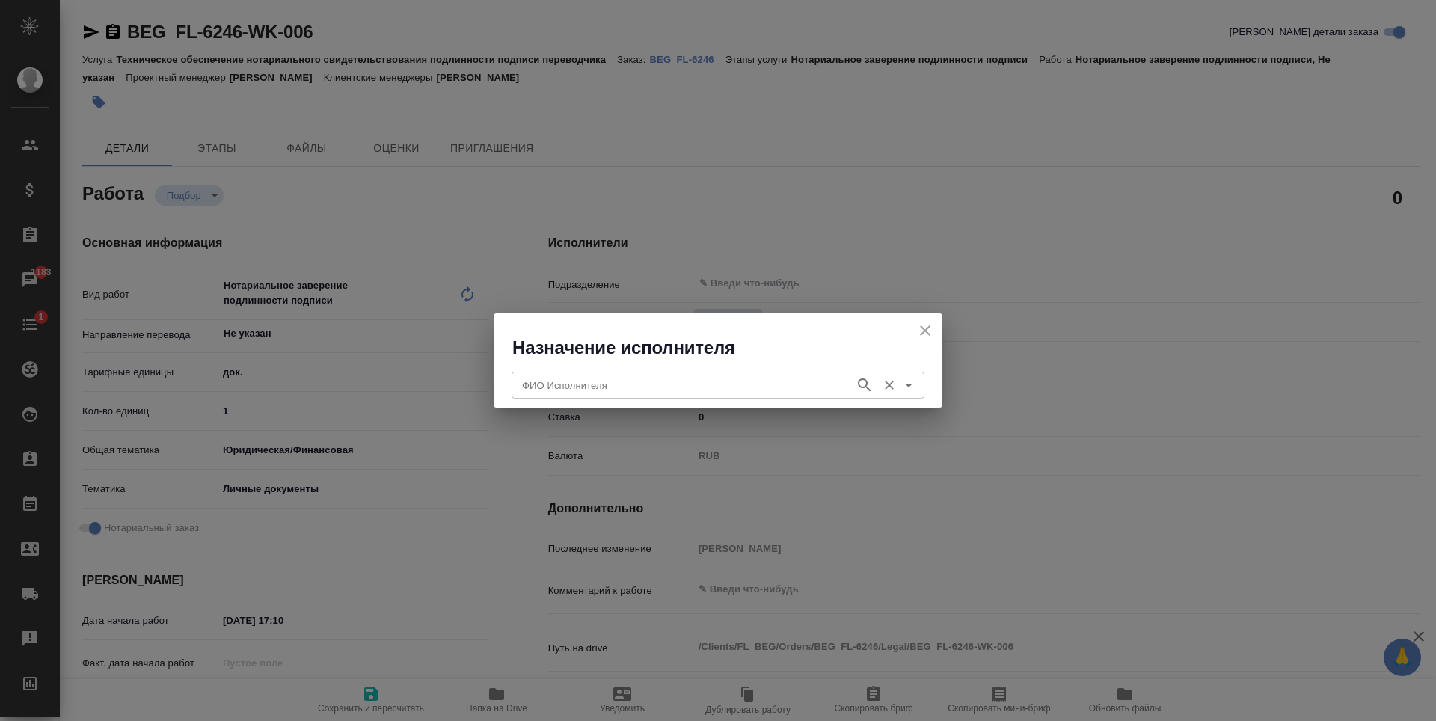
click at [692, 382] on input "ФИО Исполнителя" at bounding box center [681, 385] width 331 height 18
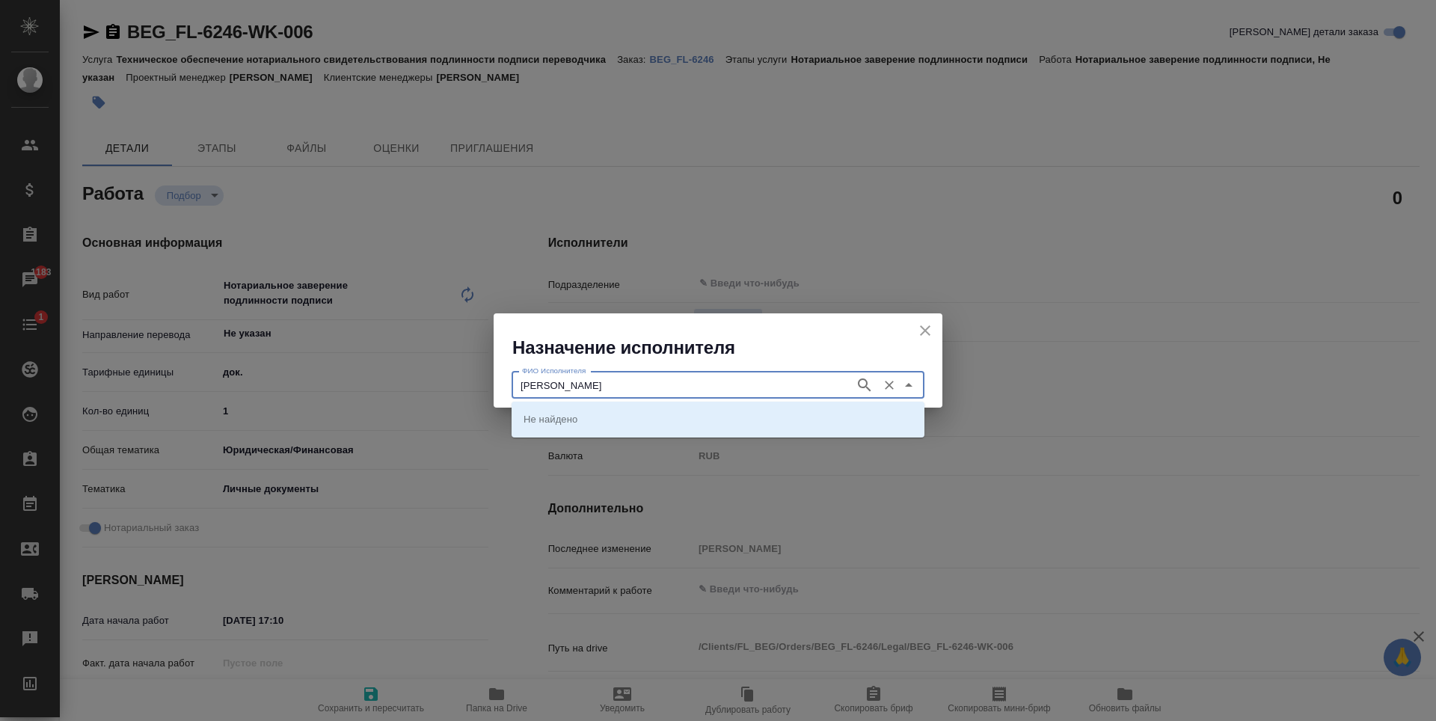
type input "мишакова"
click at [858, 382] on icon "button" at bounding box center [865, 385] width 18 height 18
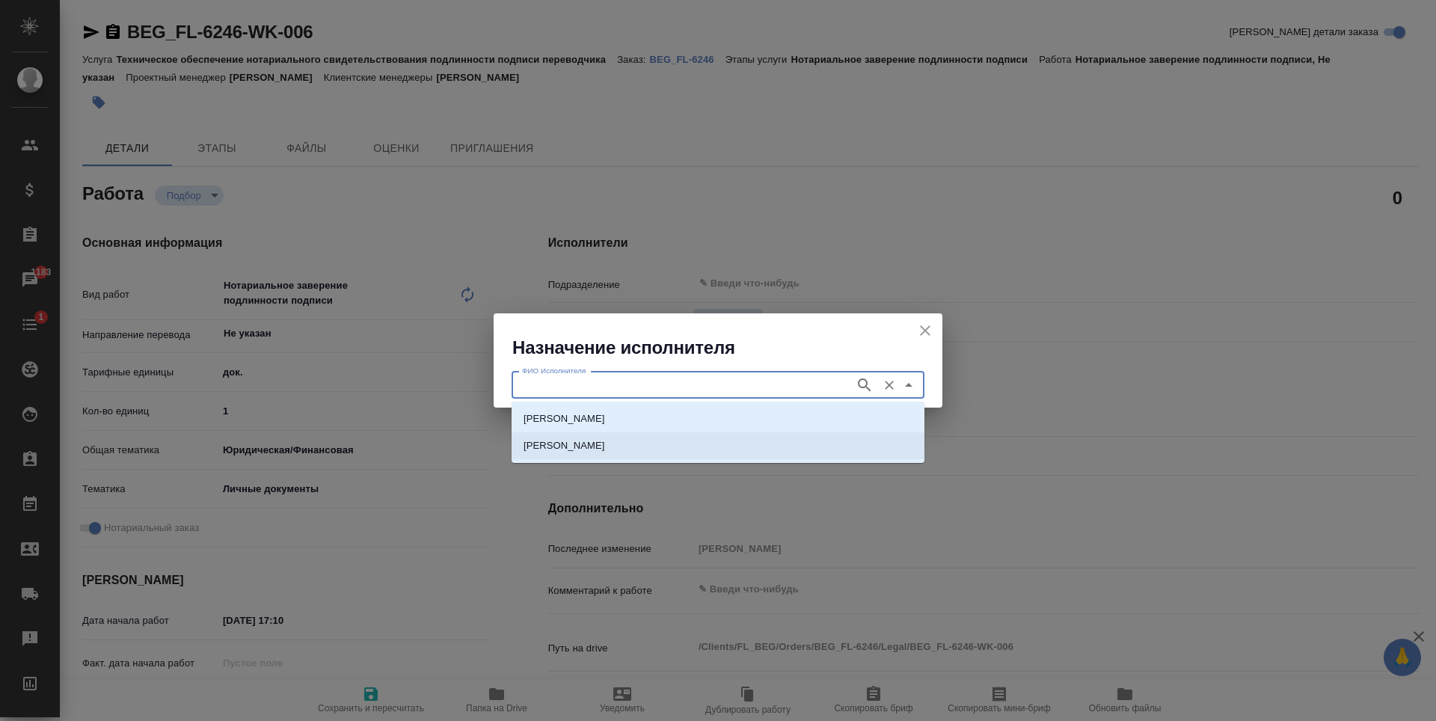
click at [605, 441] on p "НОТАРИУС Мишакова Ольга Михайловна" at bounding box center [565, 445] width 82 height 15
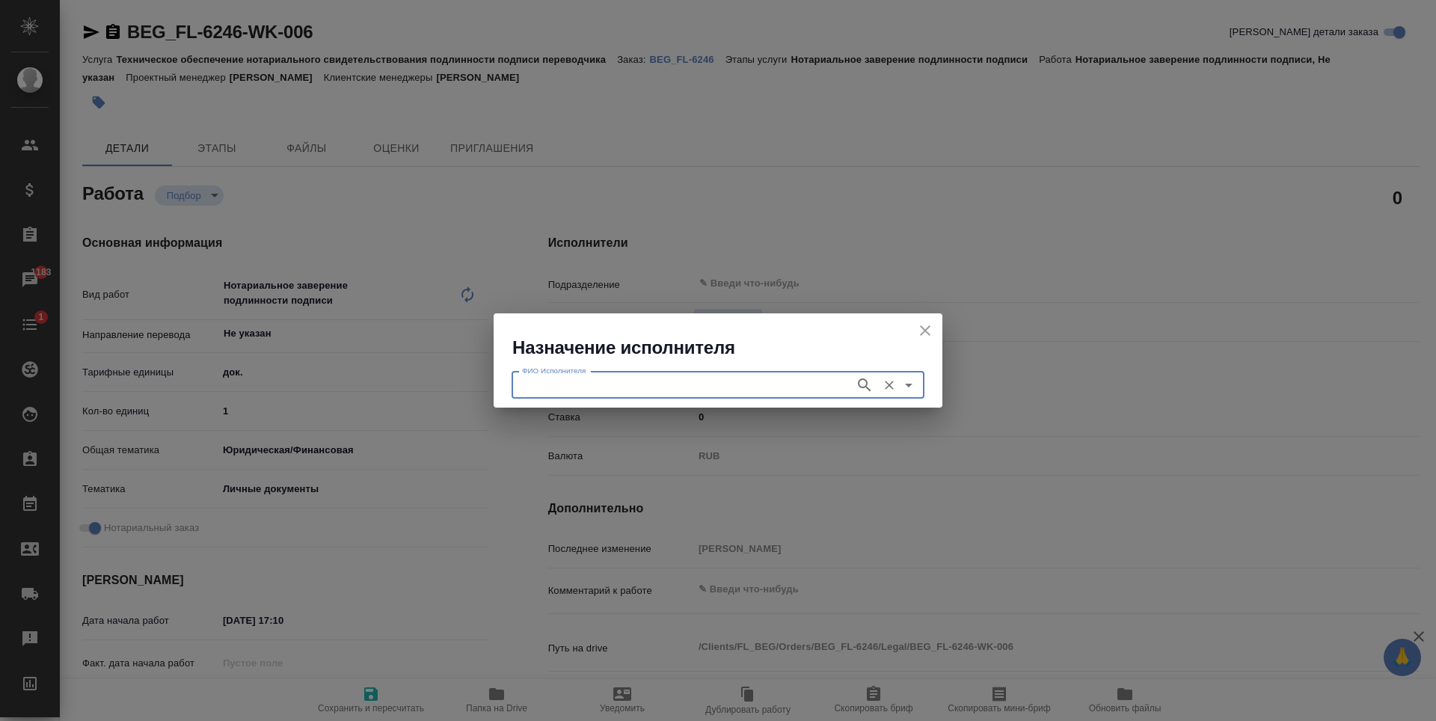
type input "НОТАРИУС Мишакова Ольга Михайловна"
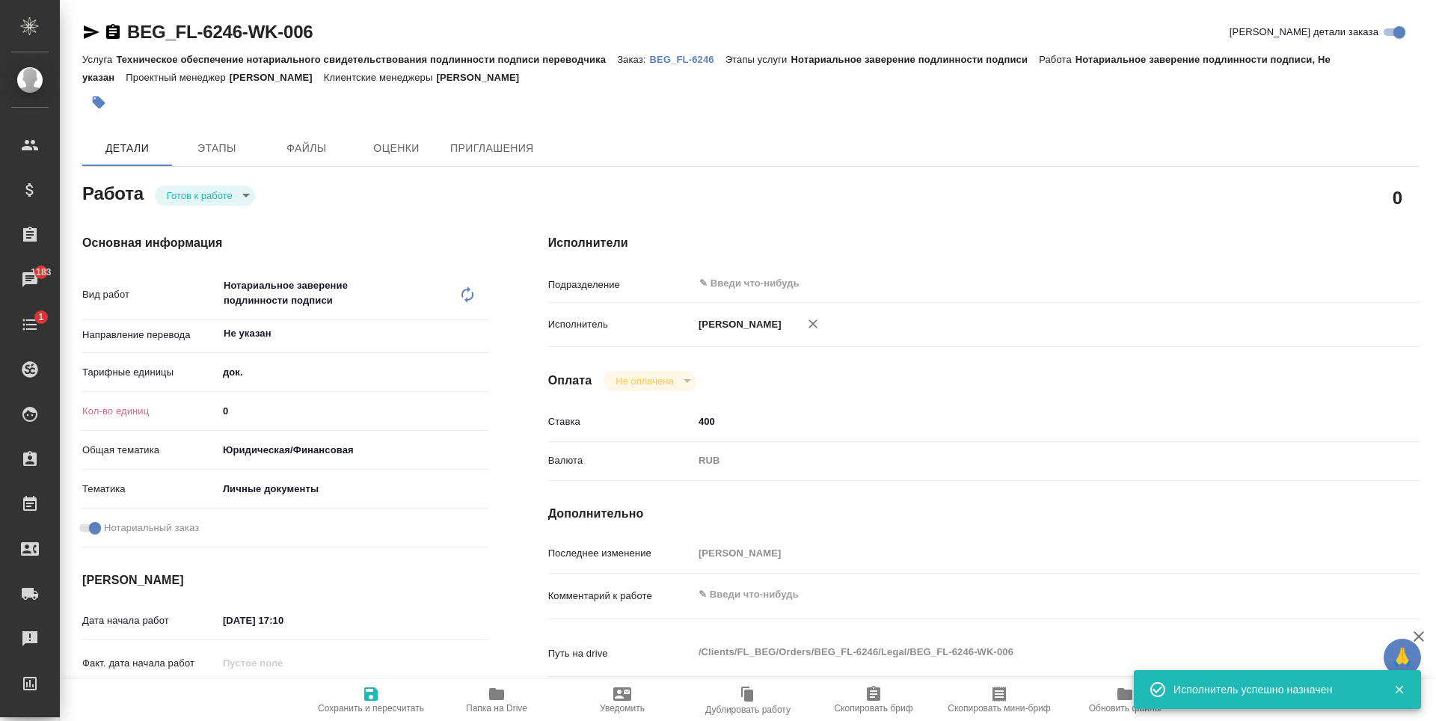
type textarea "x"
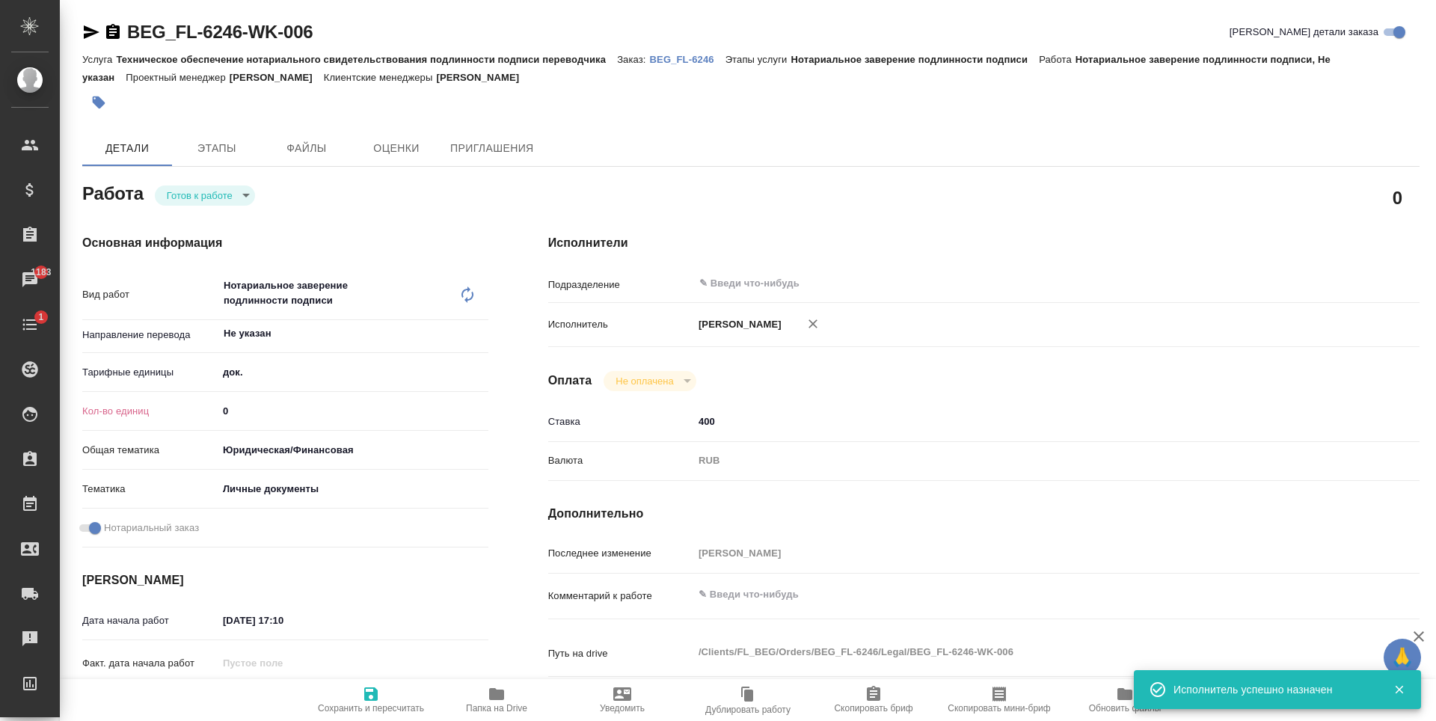
type textarea "x"
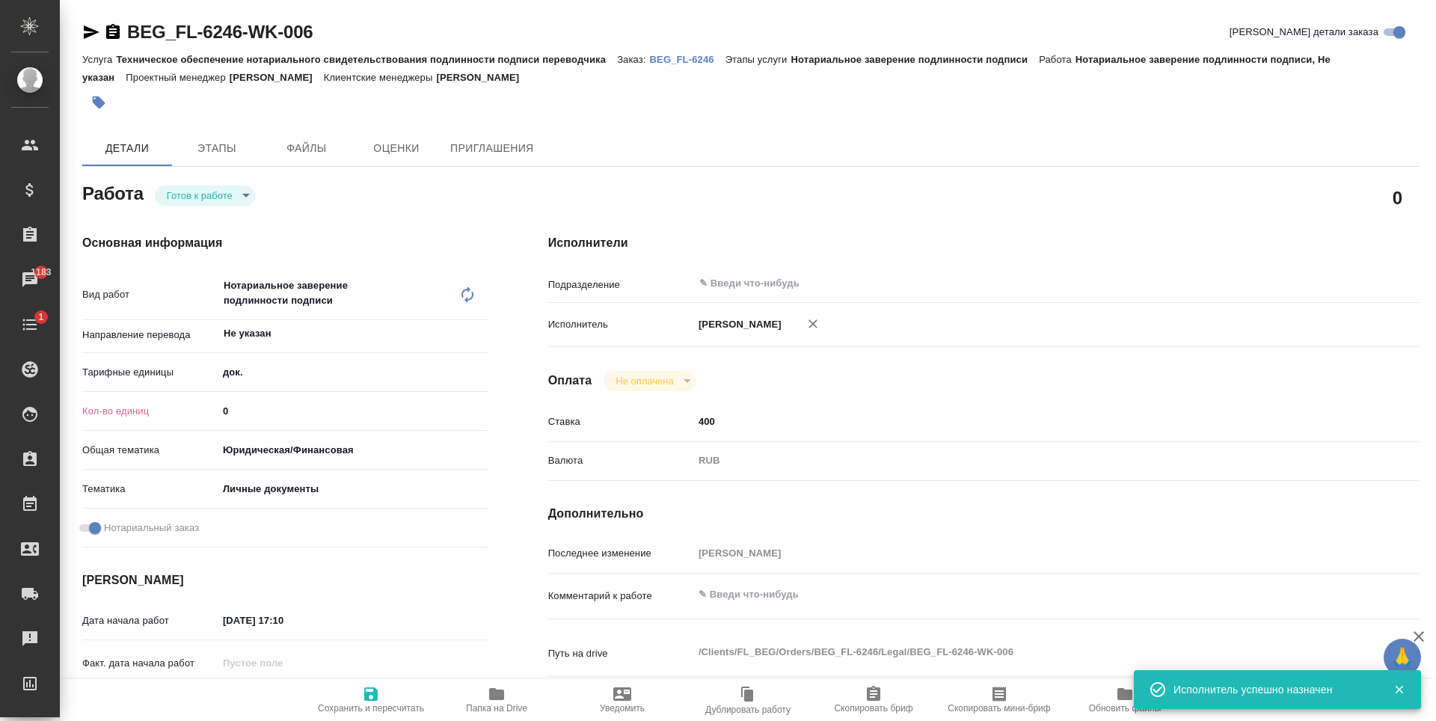
type textarea "x"
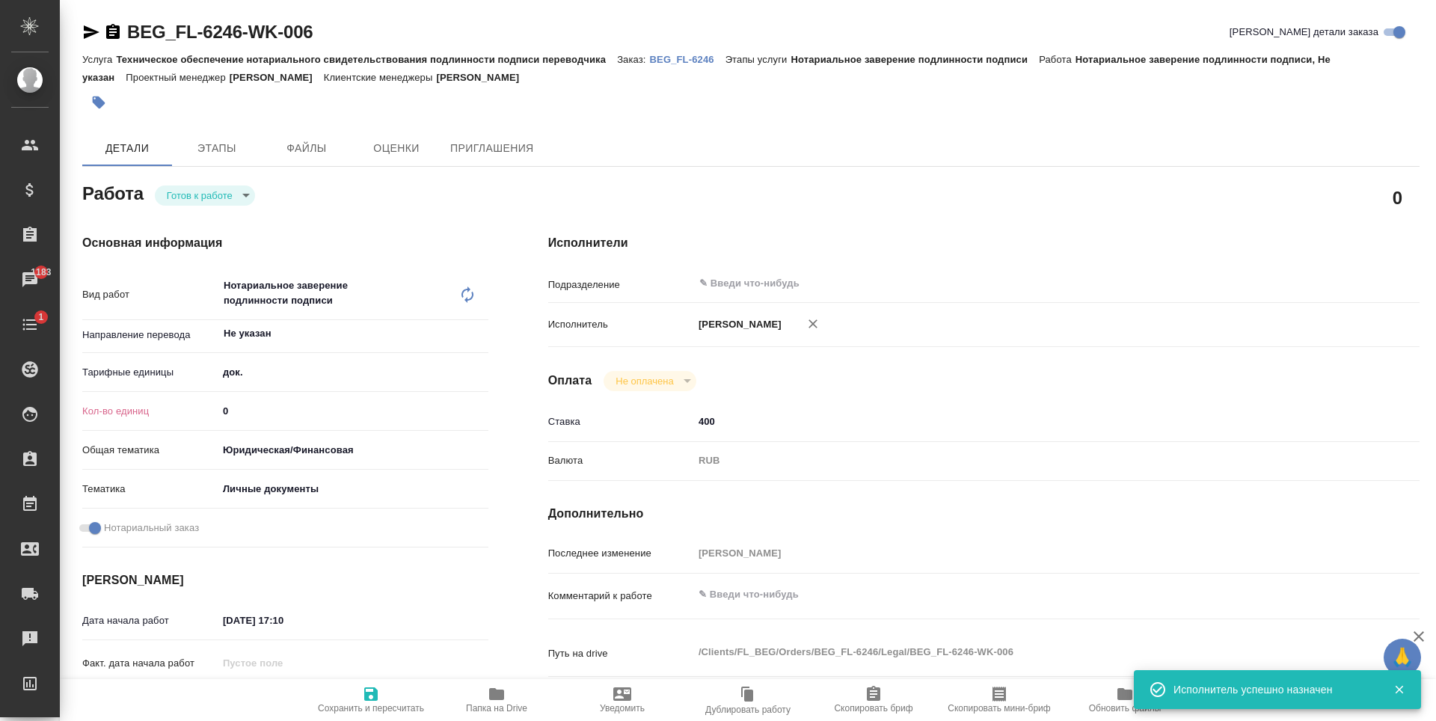
click at [245, 399] on div "Кол-во единиц 0" at bounding box center [285, 411] width 406 height 26
click at [243, 408] on input "0" at bounding box center [352, 411] width 269 height 22
type textarea "x"
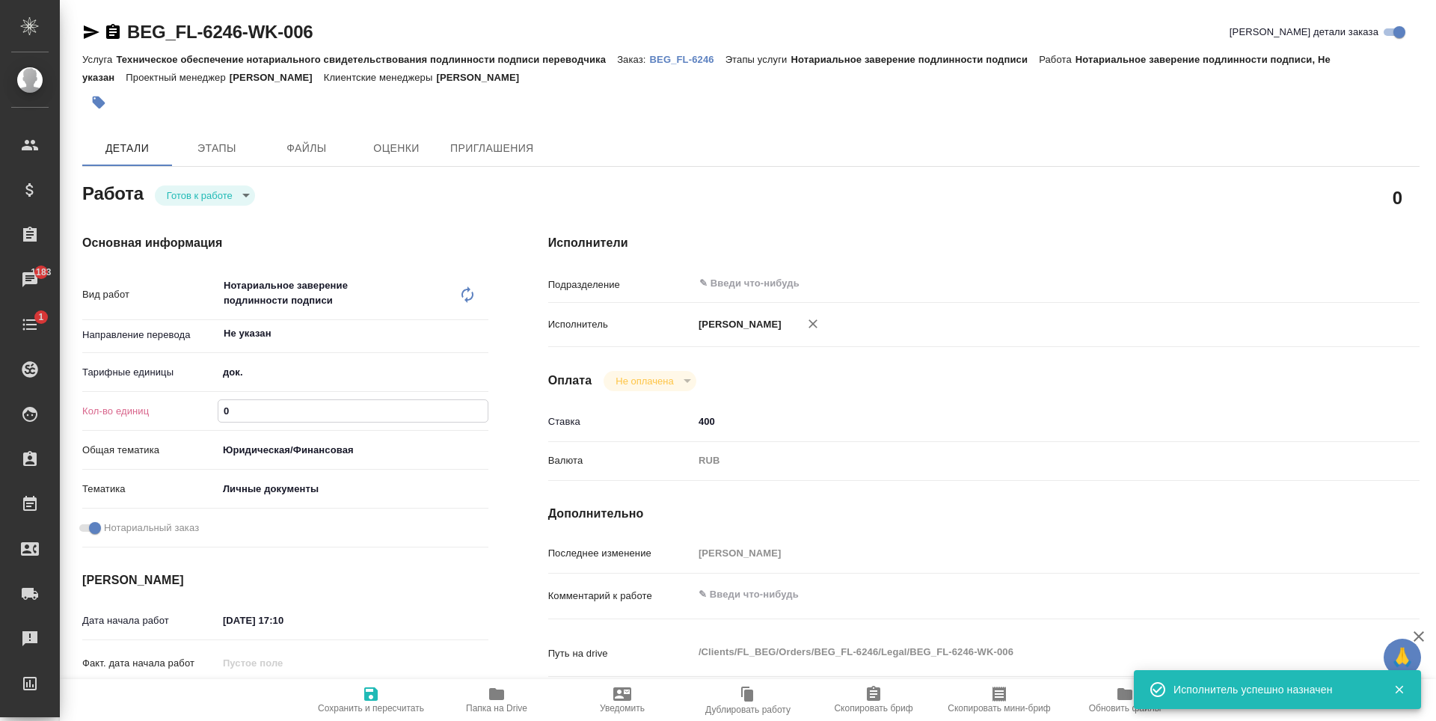
type textarea "x"
type input "1"
type textarea "x"
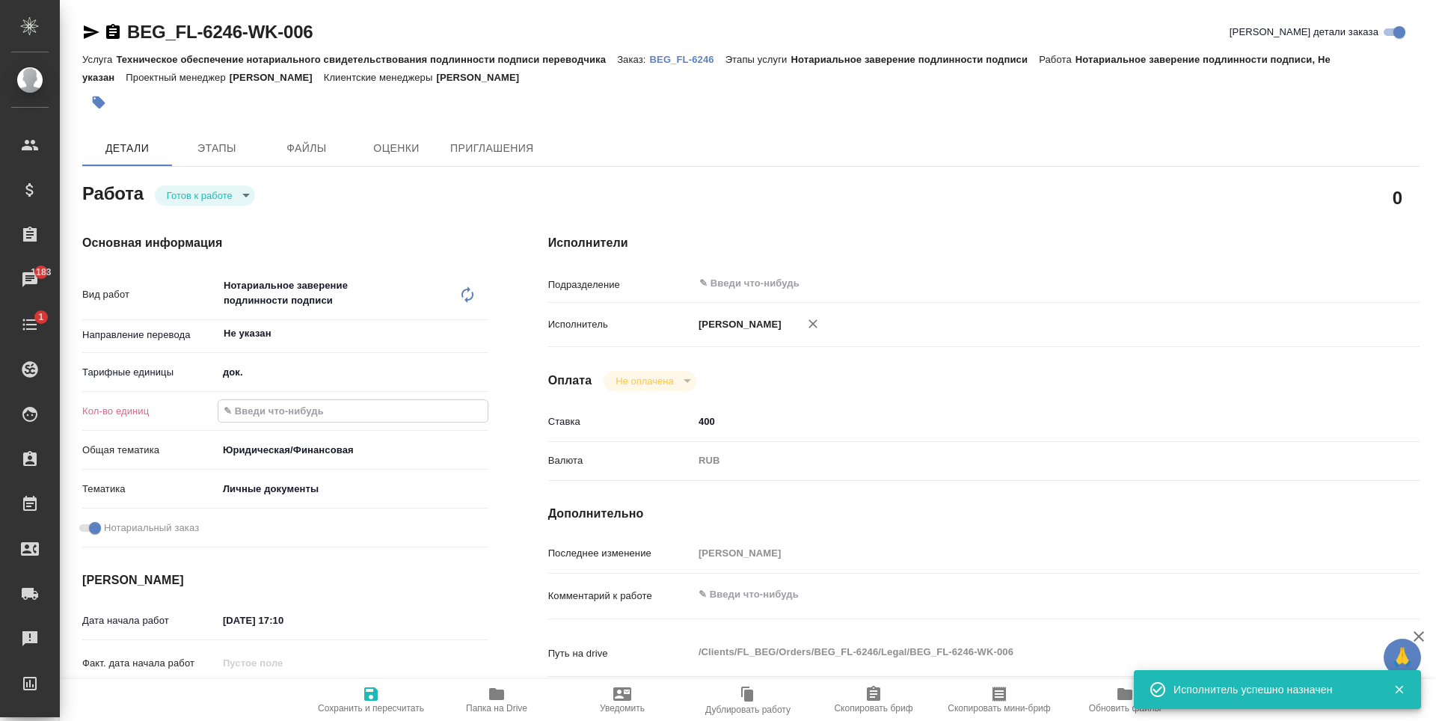
type textarea "x"
type input "1"
click at [384, 694] on span "Сохранить и пересчитать" at bounding box center [371, 699] width 108 height 28
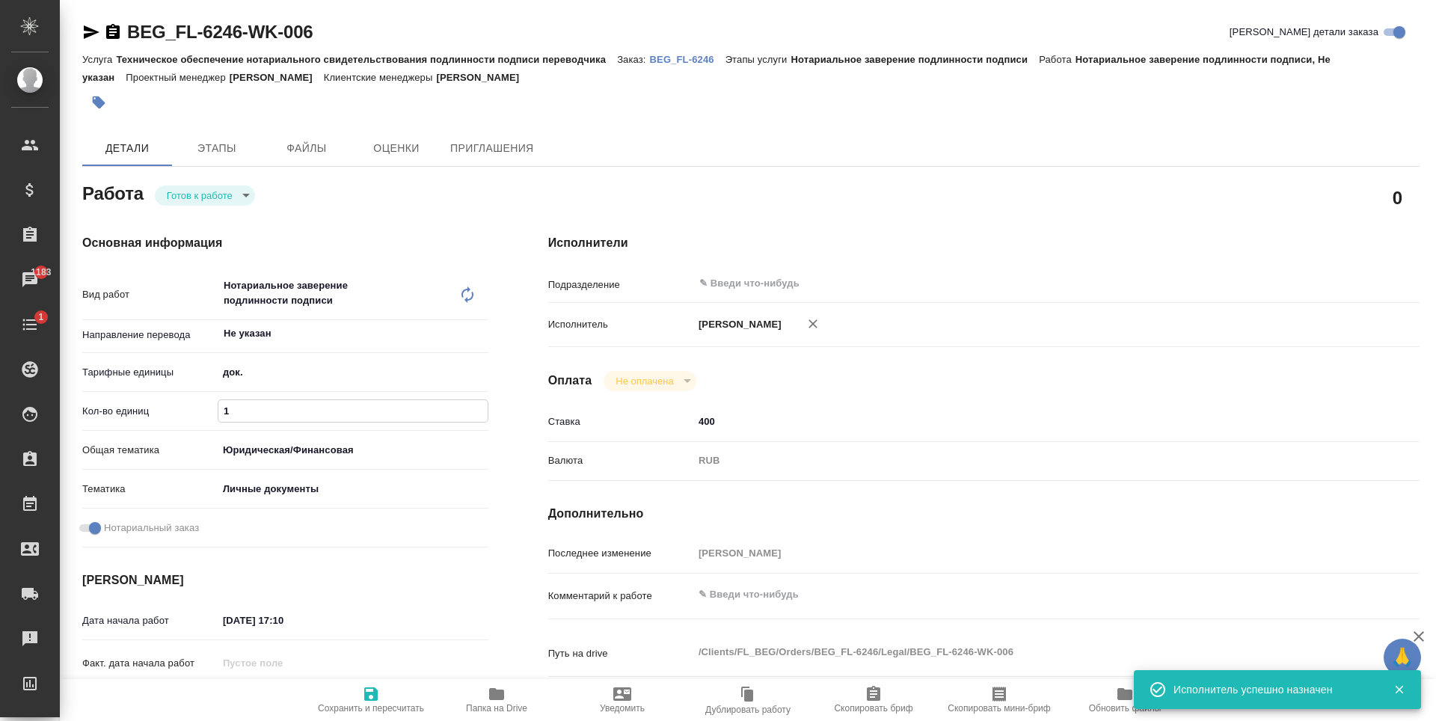
type textarea "x"
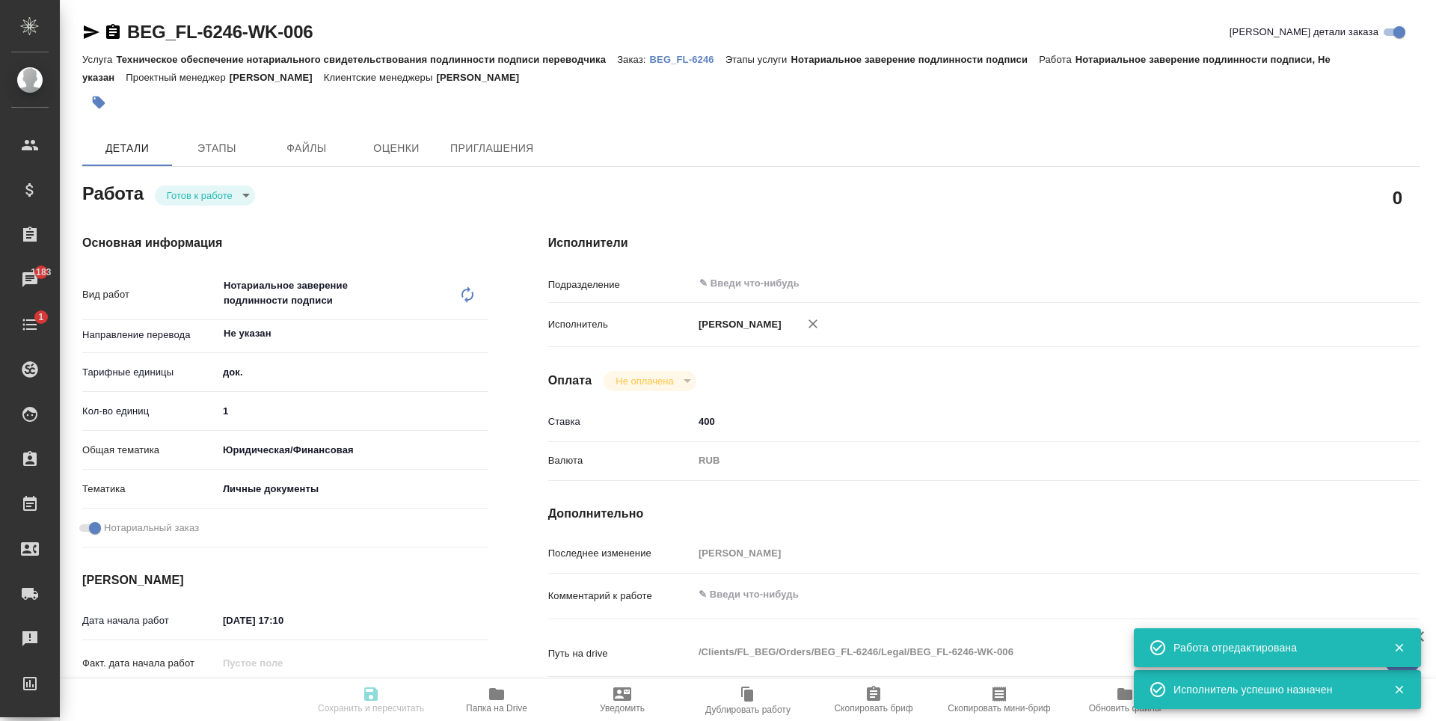
type textarea "x"
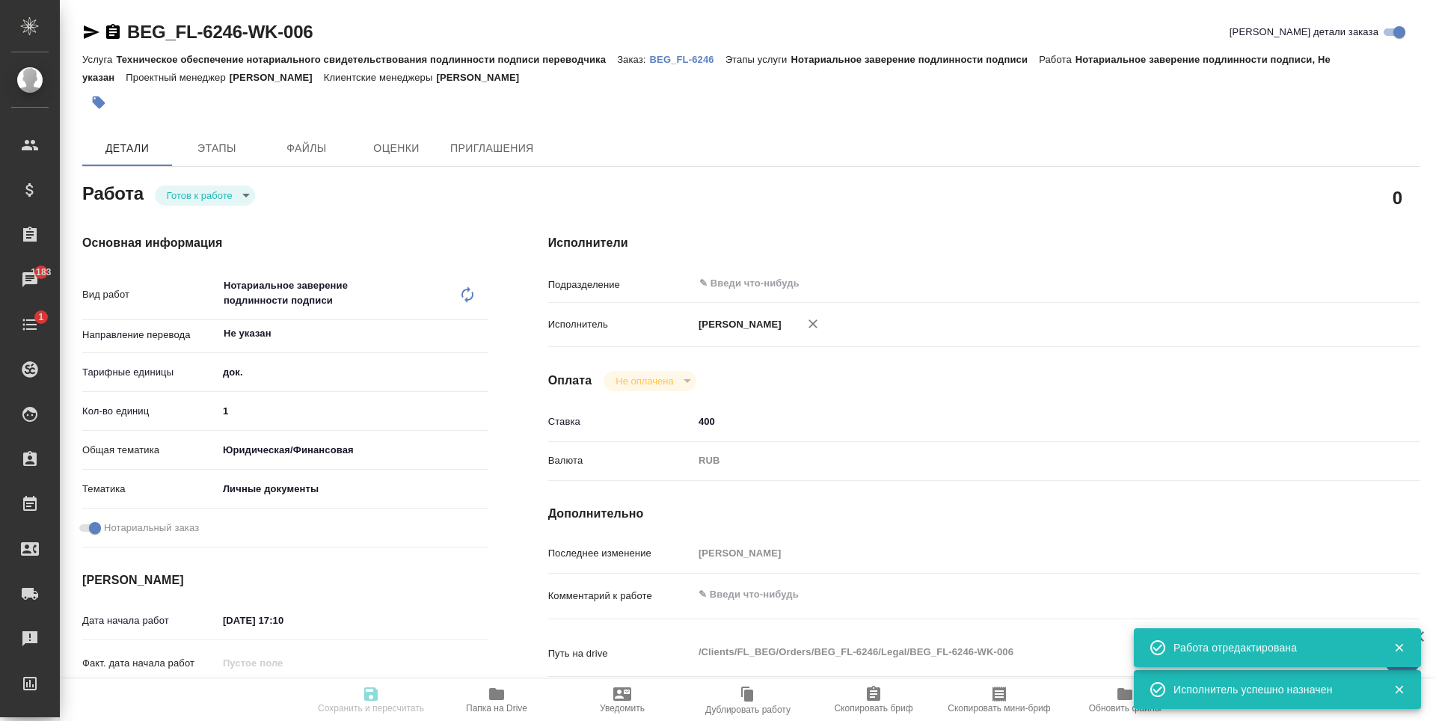
type input "readyForWork"
type textarea "Нотариальное заверение подлинности подписи"
type textarea "x"
type input "Не указан"
type input "5a8b1489cc6b4906c91bfd8b"
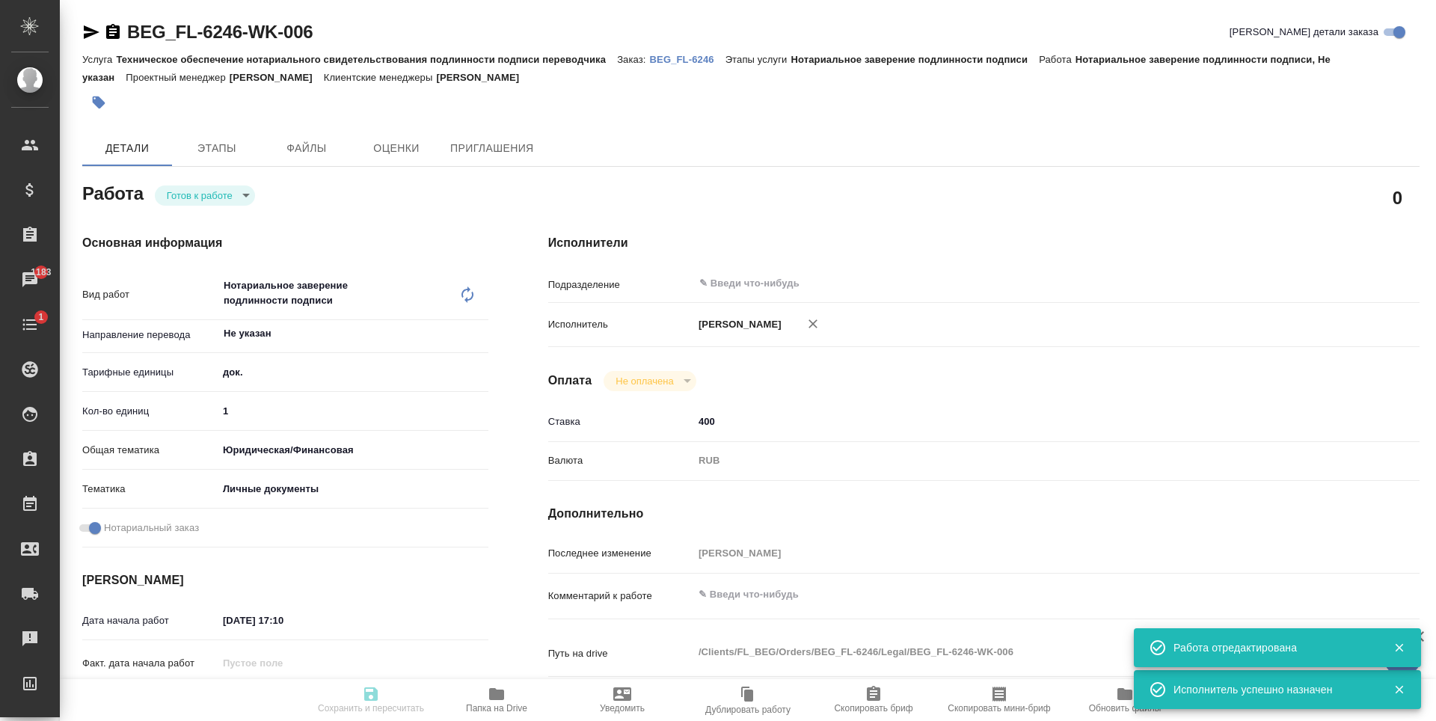
type input "1"
type input "yr-fn"
type input "5a8b8b956a9677013d343cfe"
checkbox input "true"
type input "21.08.2025 17:10"
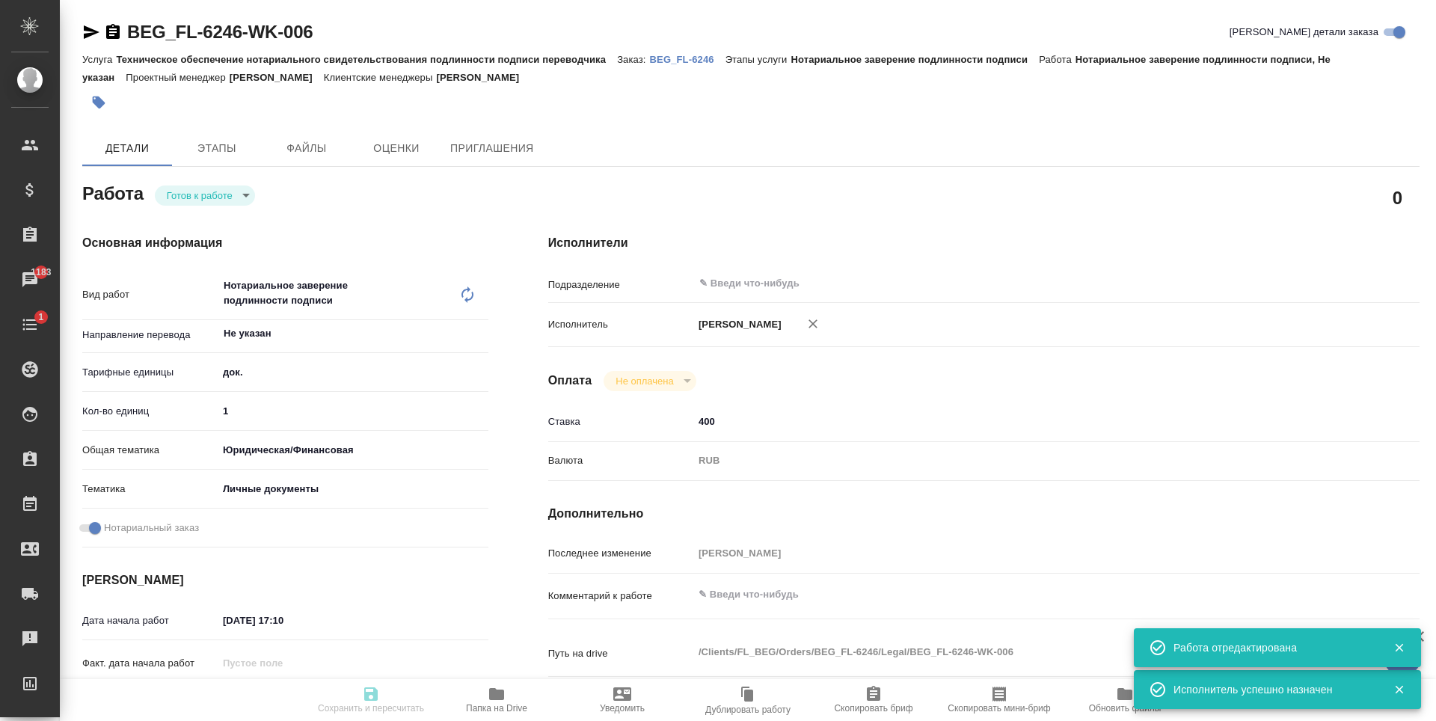
type input "22.08.2025 13:30"
type input "notPayed"
type input "400"
type input "RUB"
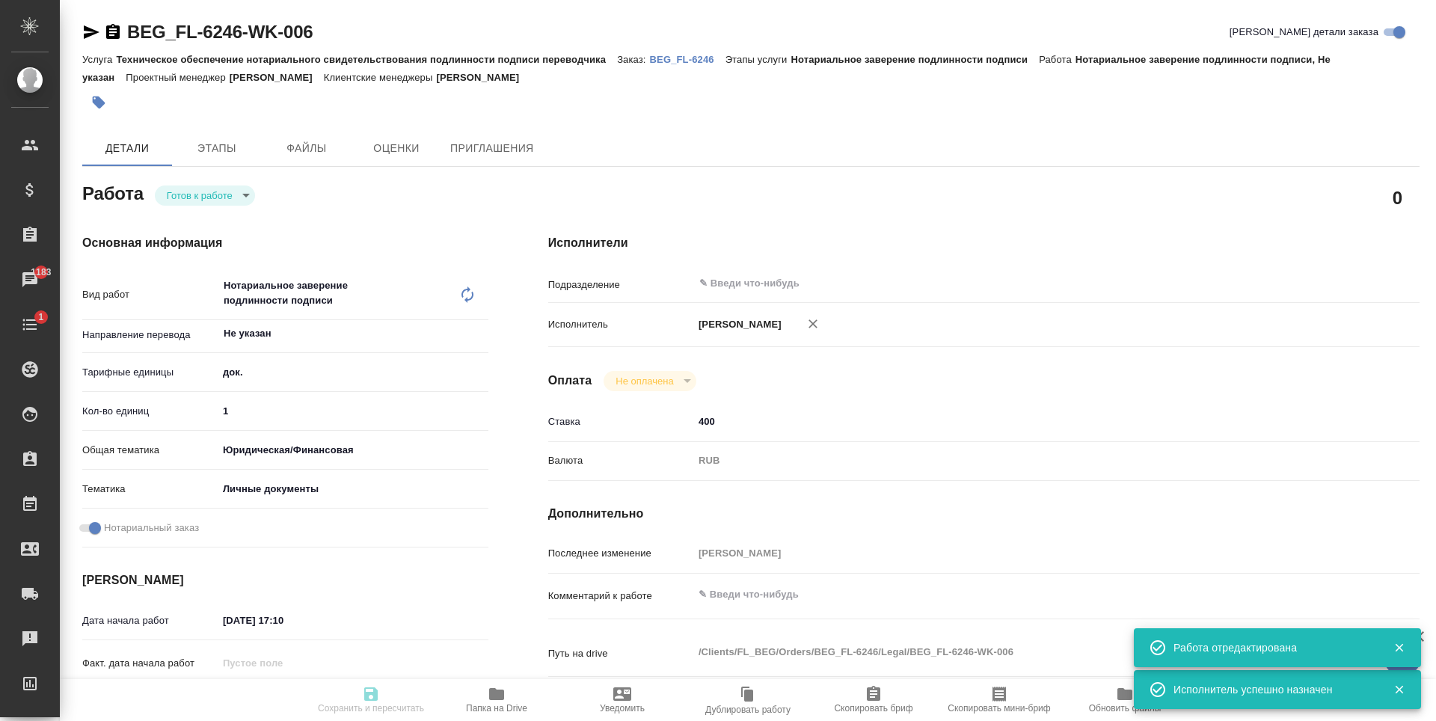
type input "[PERSON_NAME]"
type textarea "x"
type textarea "/Clients/FL_BEG/Orders/BEG_FL-6246/Legal/BEG_FL-6246-WK-006"
type textarea "x"
type input "BEG_FL-6246"
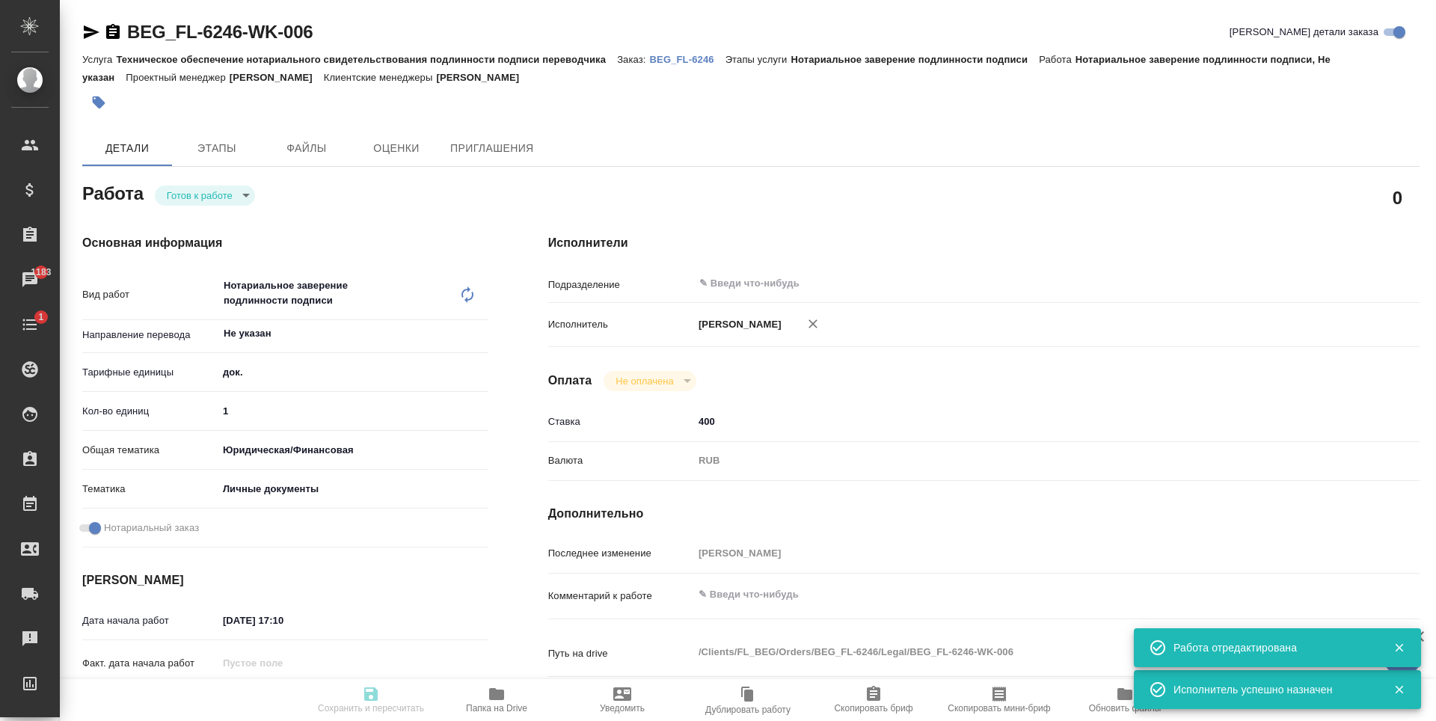
type input "Техническое обеспечение нотариального свидетельствования подлинности подписи пе…"
type input "Нотариальное заверение подлинности подписи"
type input "[PERSON_NAME]"
type input "Арсеньева Вера"
type input "/Clients/FL_BEG/Orders/BEG_FL-6246"
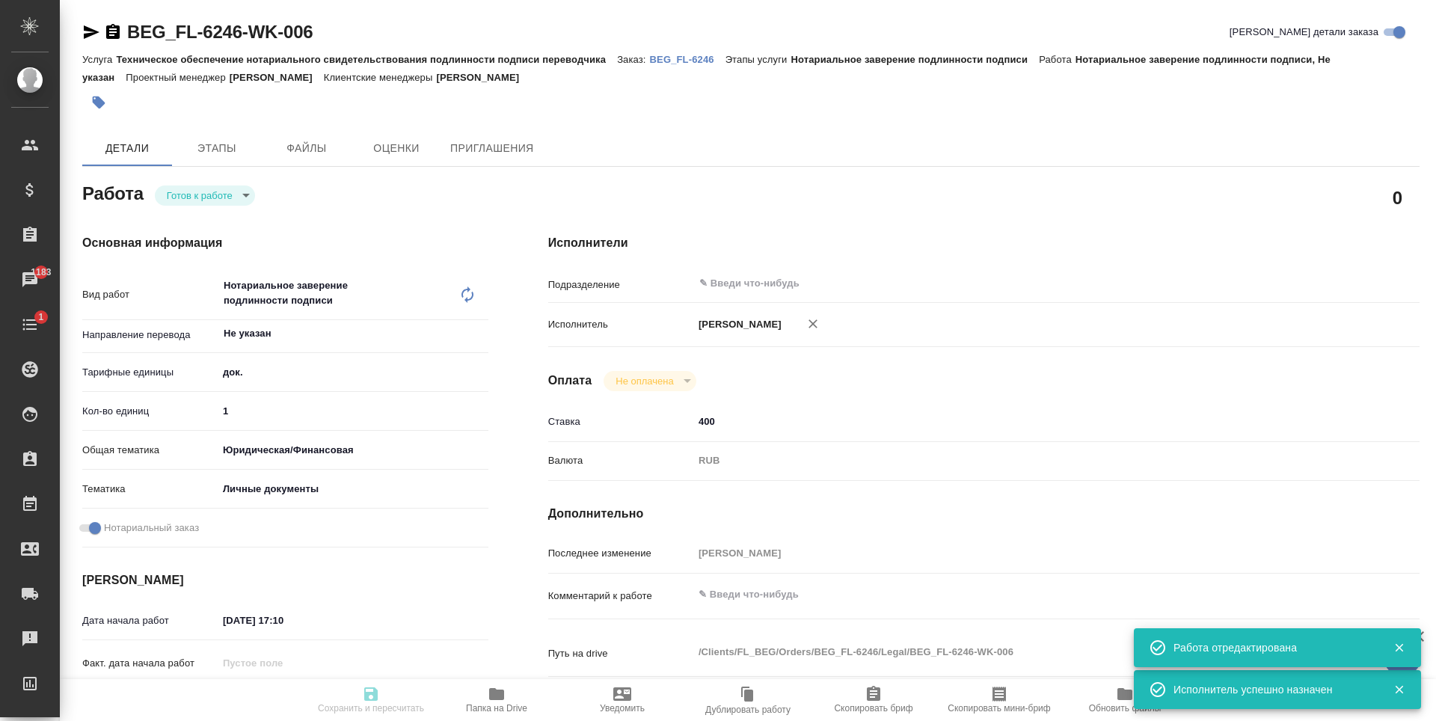
type textarea "x"
type textarea "Dirgela , Dirgelene , Dirgelaite. Rinat, Olga, Alina. Отчества как пишутся, так…"
type textarea "x"
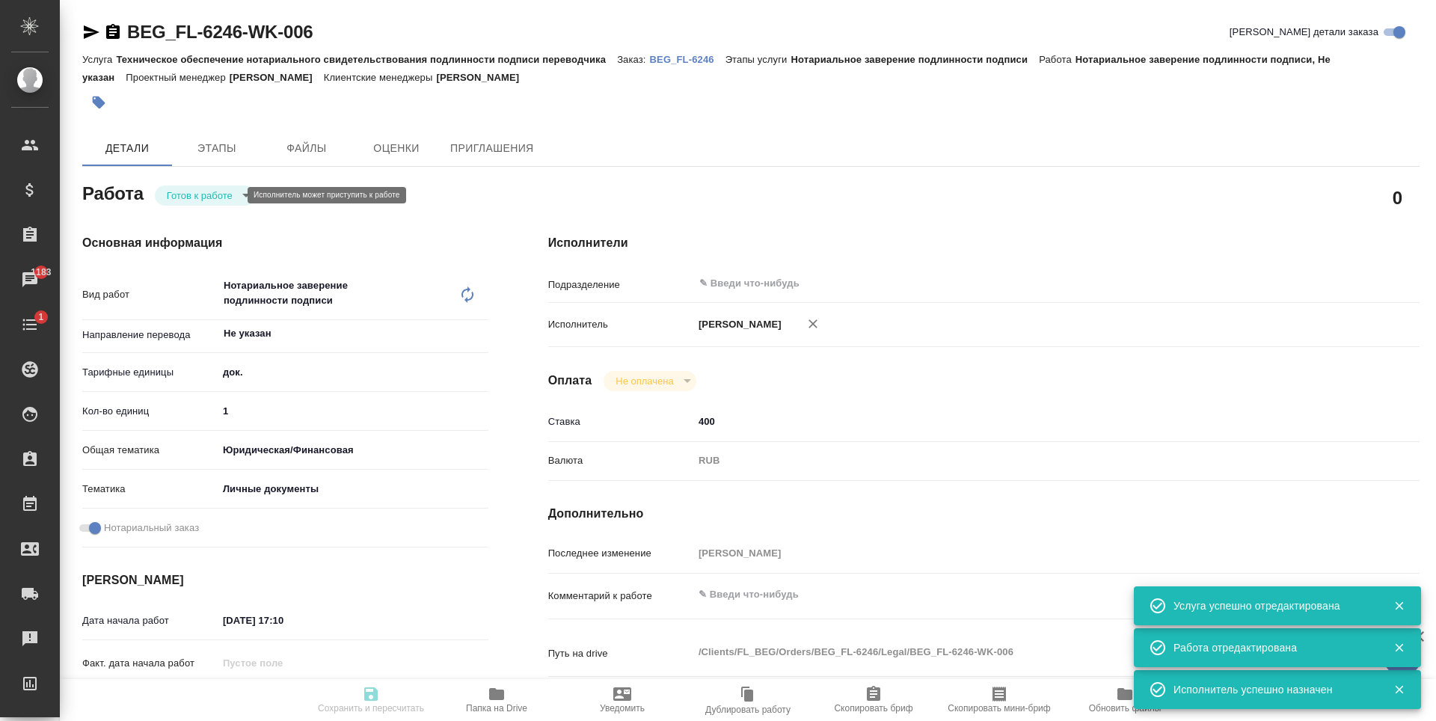
type textarea "x"
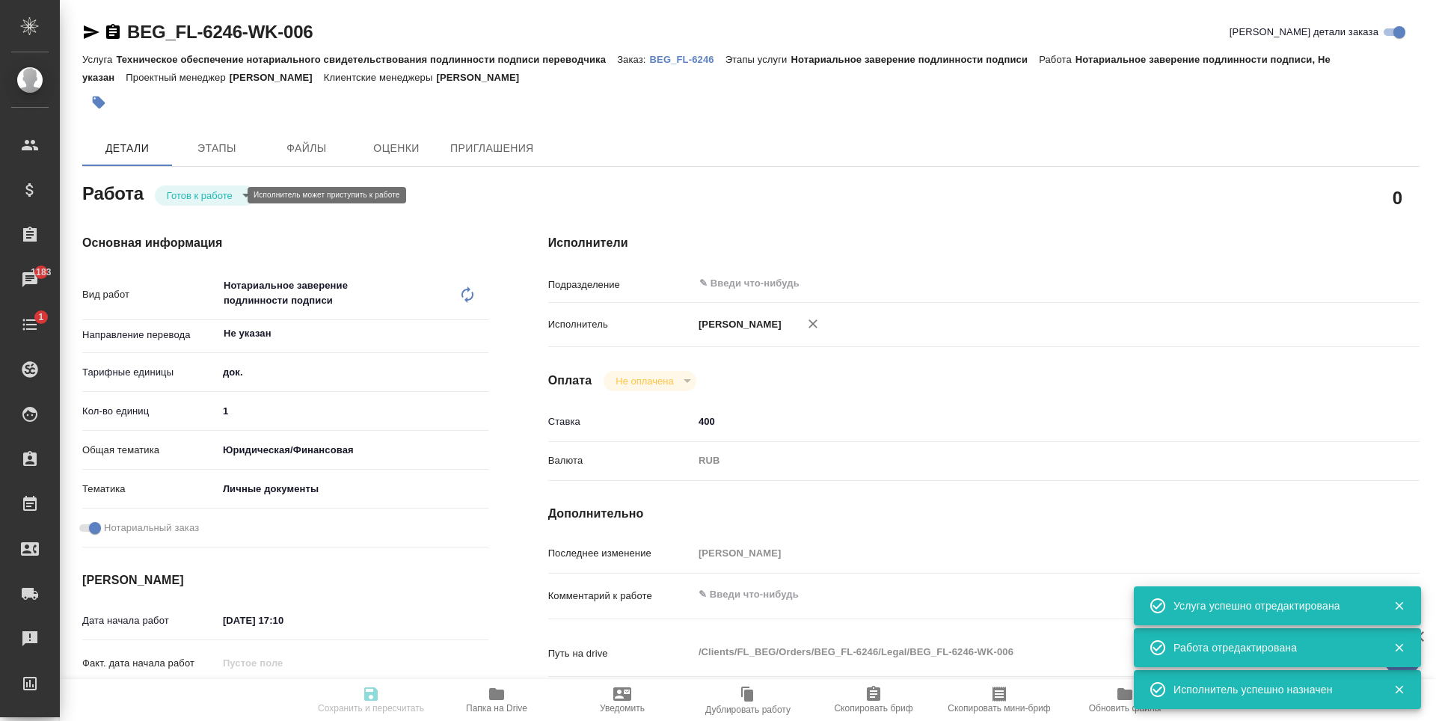
type textarea "x"
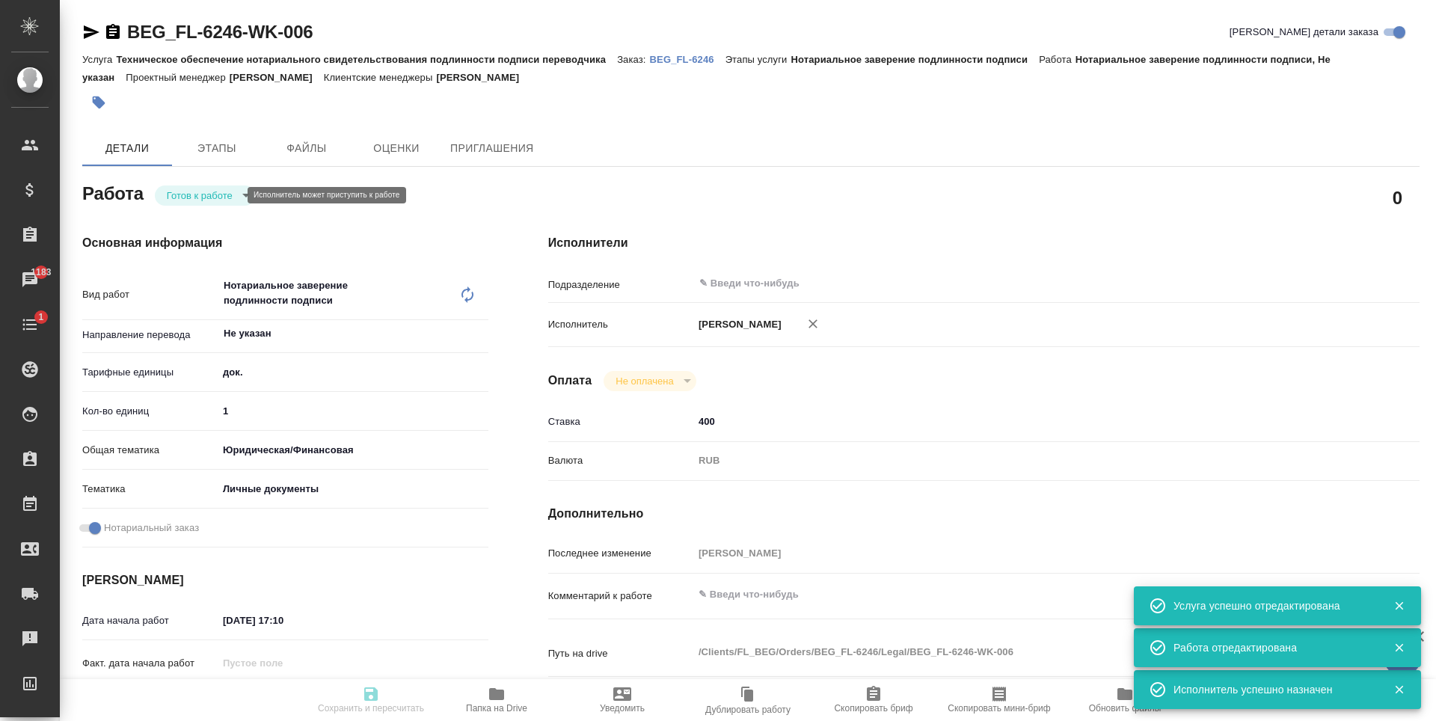
click at [211, 198] on body "🙏 .cls-1 fill:#fff; AWATERA Antonova Kristina Клиенты Спецификации Заказы 1183 …" at bounding box center [718, 360] width 1436 height 721
type textarea "x"
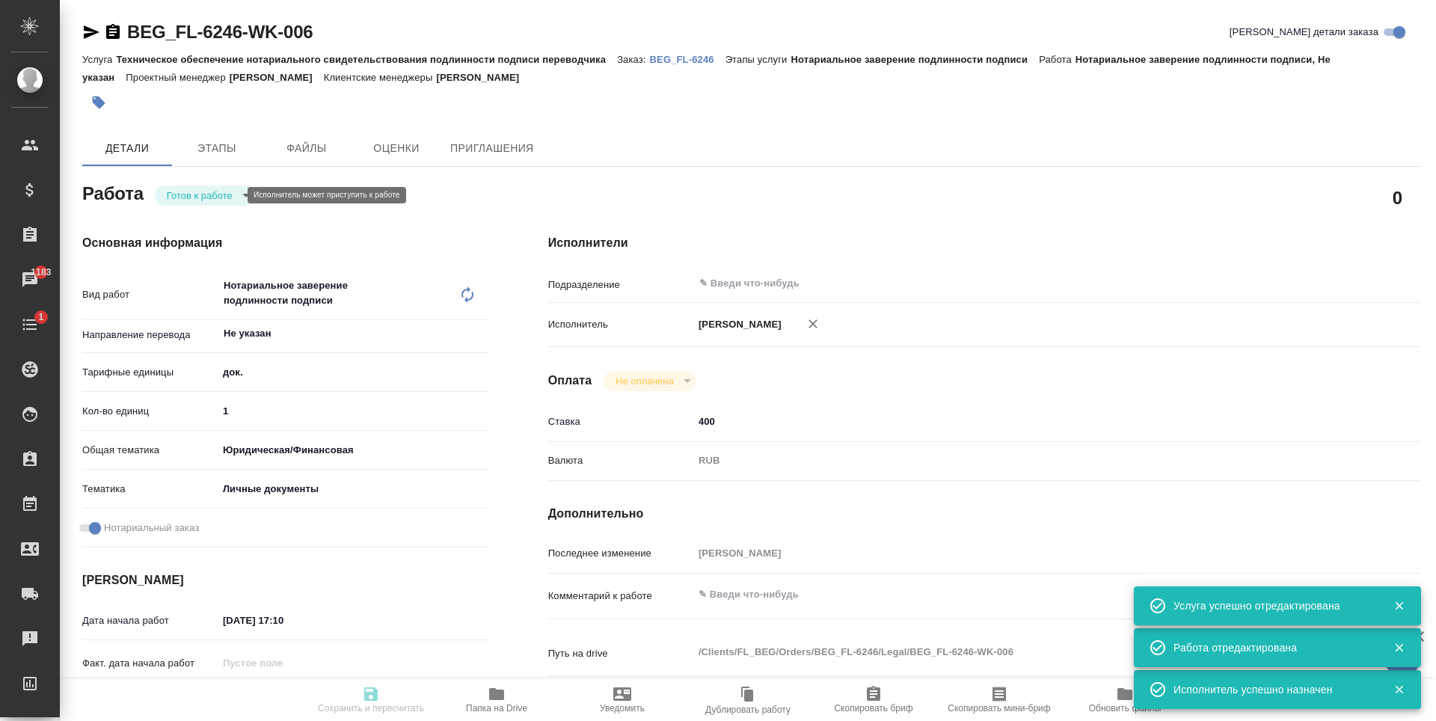
type textarea "x"
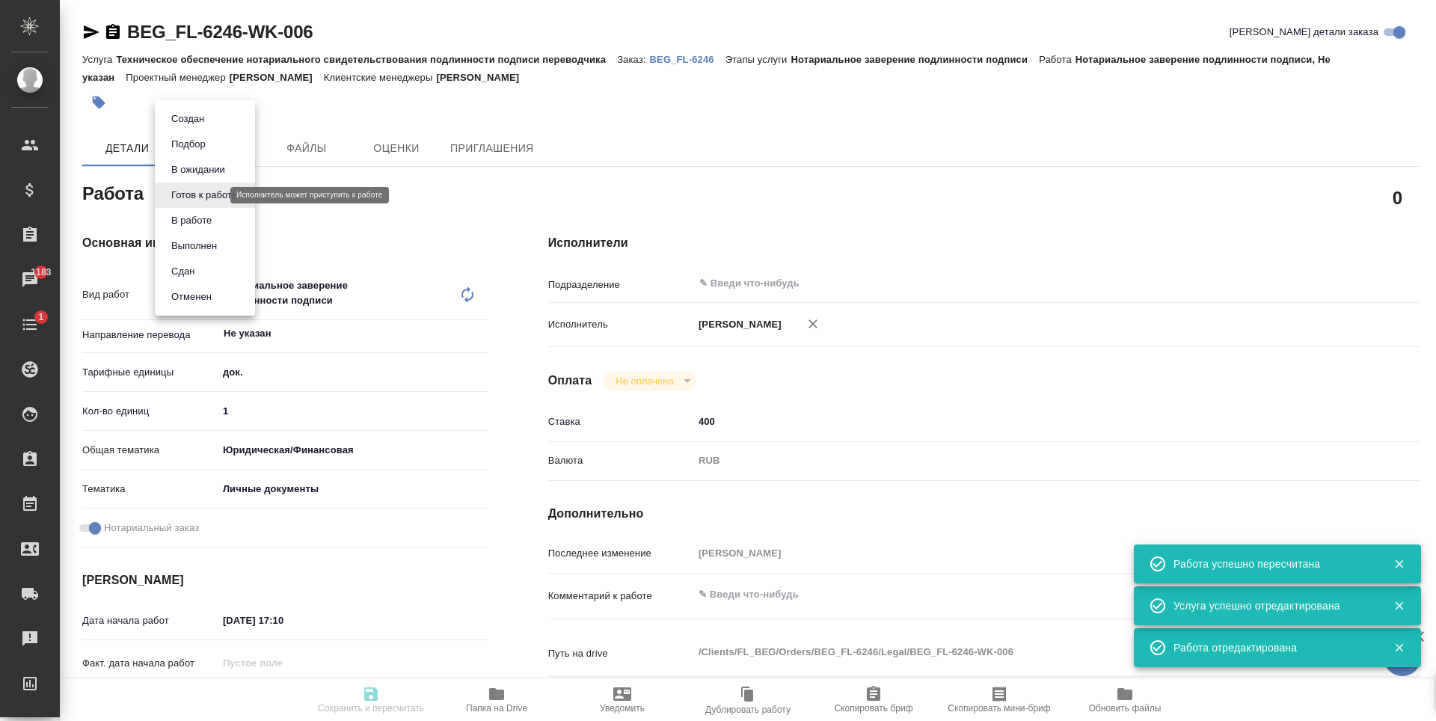
type input "readyForWork"
type textarea "Нотариальное заверение подлинности подписи"
type textarea "x"
type input "Не указан"
type input "5a8b1489cc6b4906c91bfd8b"
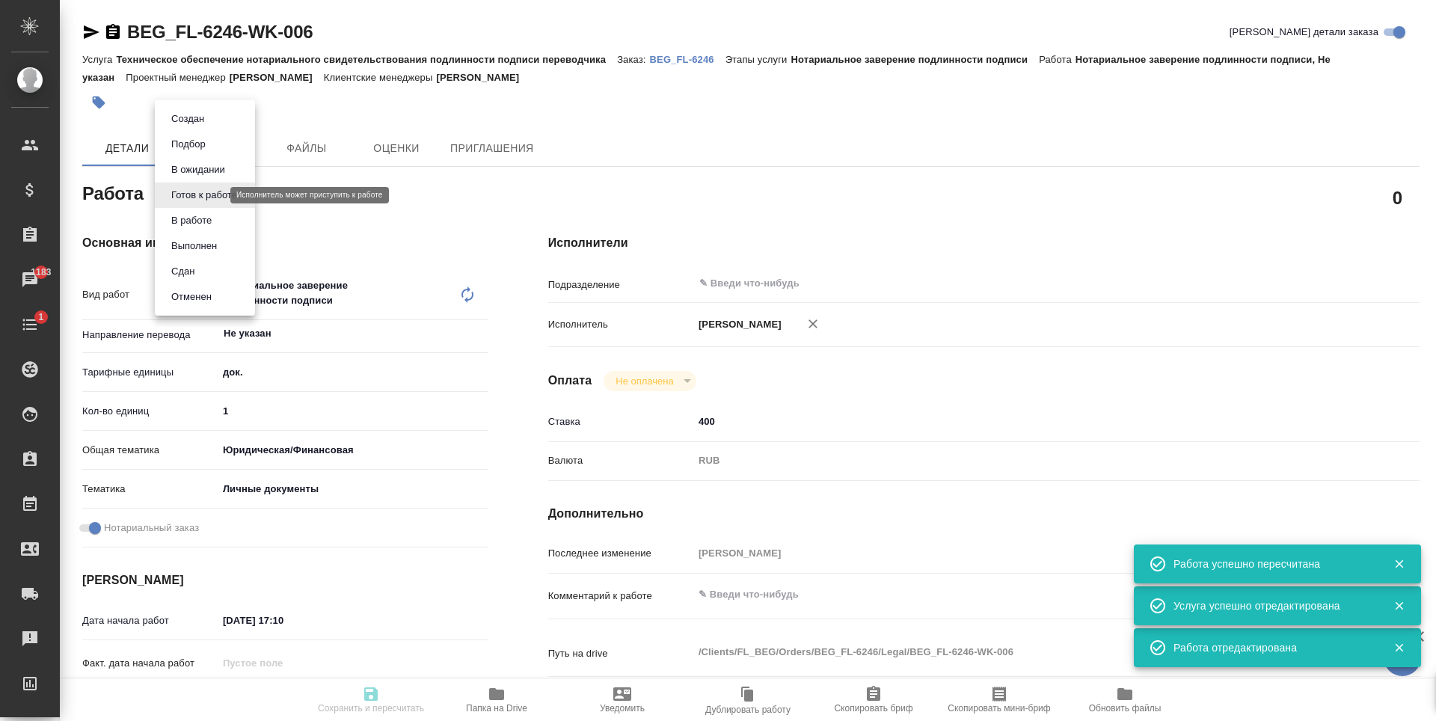
type input "1"
type input "yr-fn"
type input "5a8b8b956a9677013d343cfe"
checkbox input "true"
type input "21.08.2025 17:10"
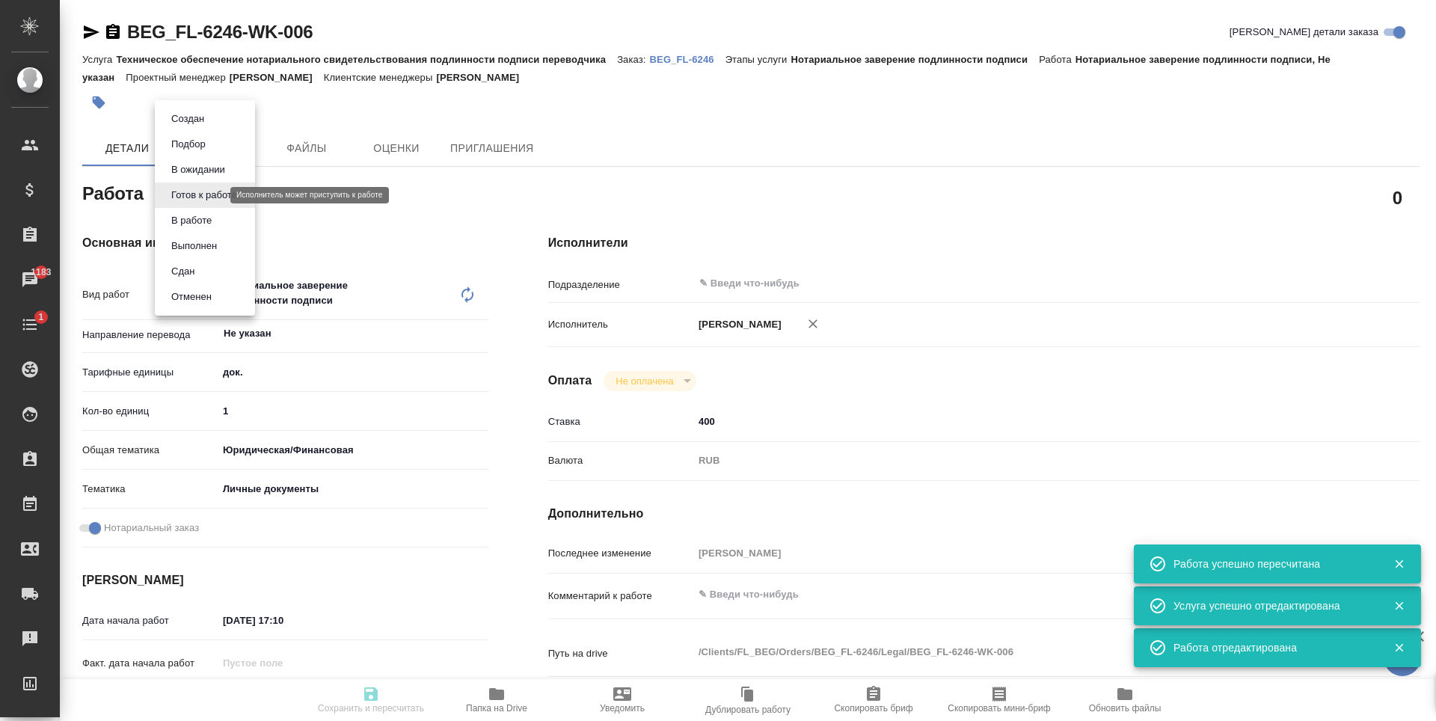
type input "22.08.2025 13:30"
type input "notPayed"
type input "400"
type input "RUB"
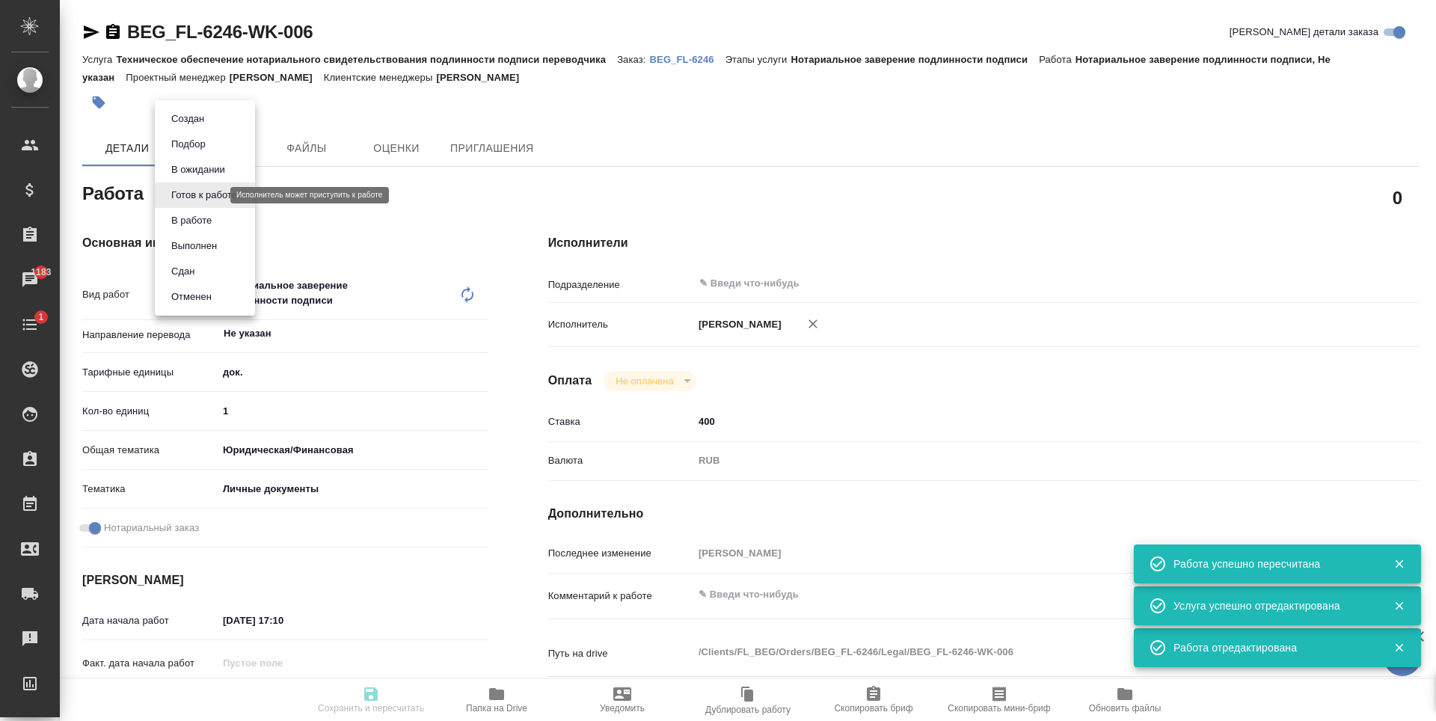
type input "Антонова Кристина"
type textarea "x"
type textarea "/Clients/FL_BEG/Orders/BEG_FL-6246/Legal/BEG_FL-6246-WK-006"
type textarea "x"
type input "BEG_FL-6246"
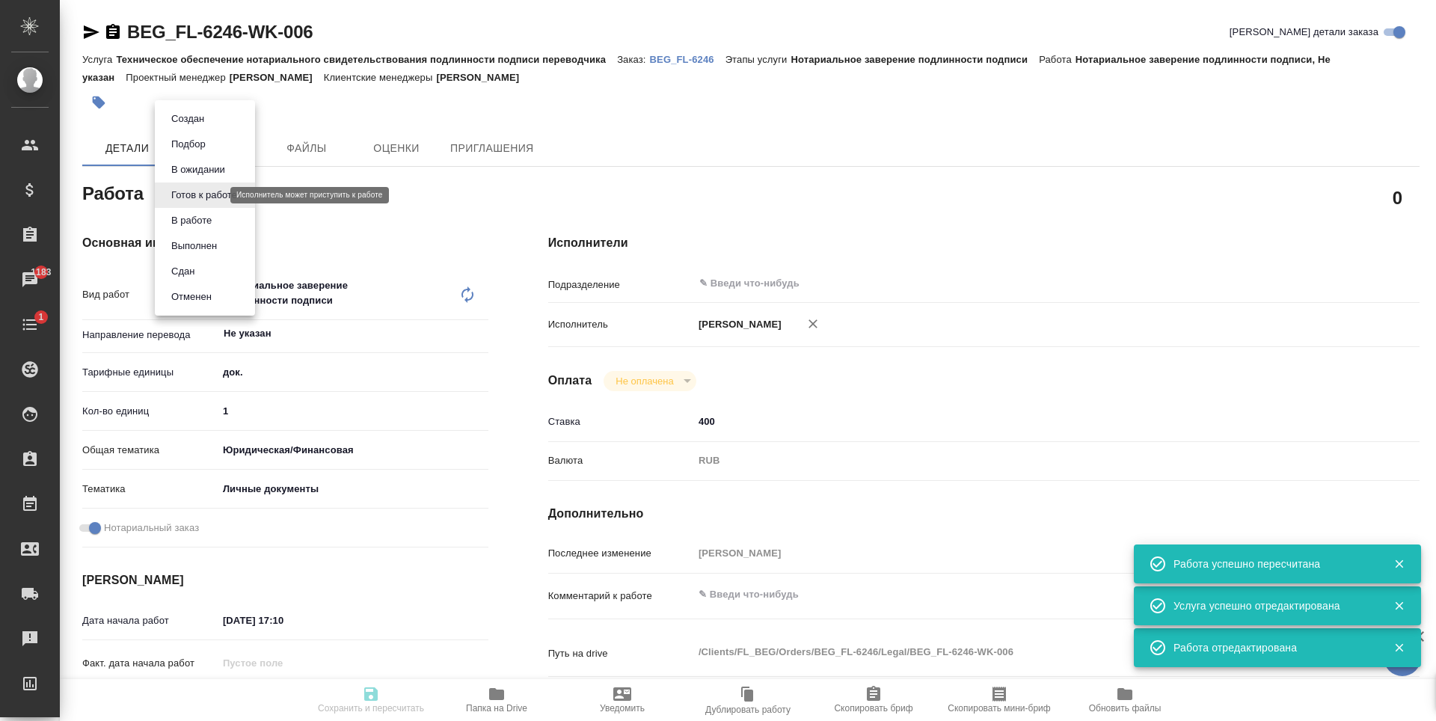
type input "Техническое обеспечение нотариального свидетельствования подлинности подписи пе…"
type input "Нотариальное заверение подлинности подписи"
type input "Антонова Кристина"
type input "Арсеньева Вера"
type input "/Clients/FL_BEG/Orders/BEG_FL-6246"
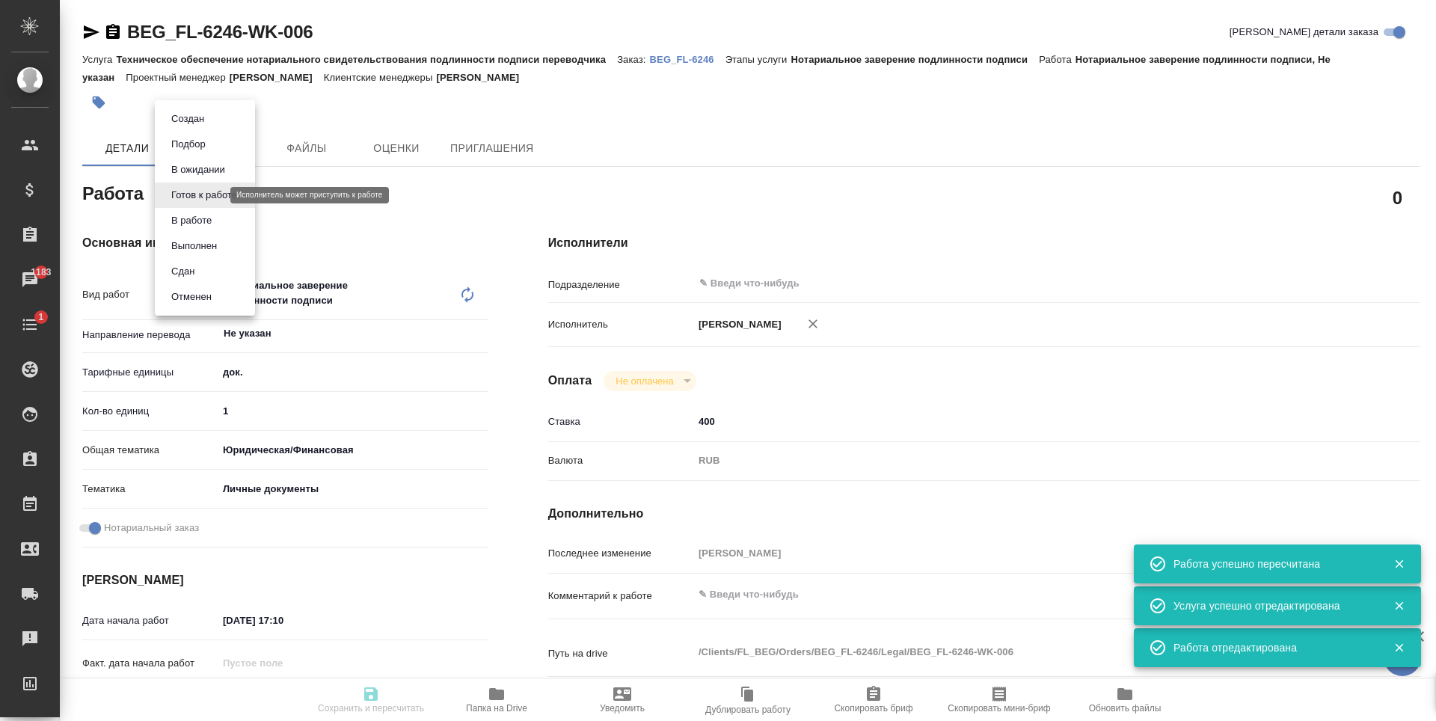
type textarea "x"
type textarea "Dirgela , Dirgelene , Dirgelaite. Rinat, Olga, Alina. Отчества как пишутся, так…"
type textarea "x"
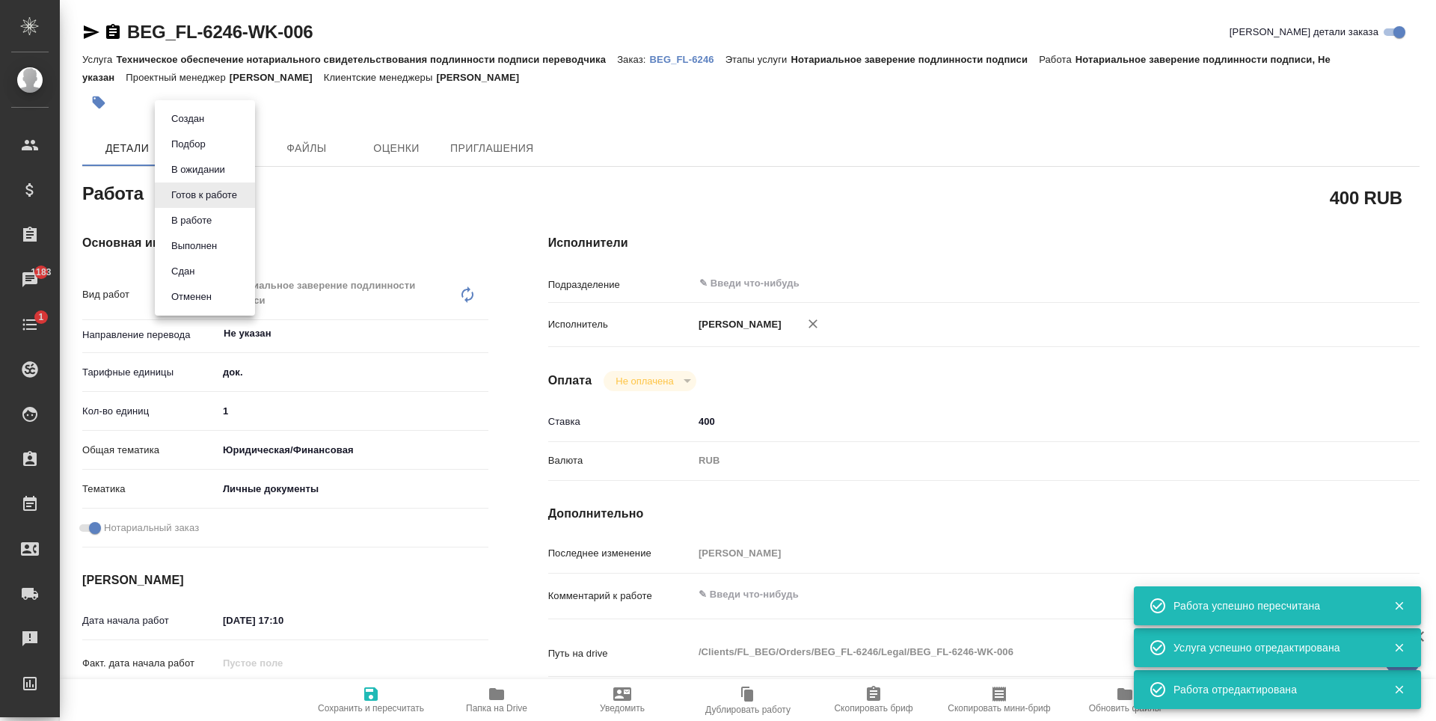
type textarea "x"
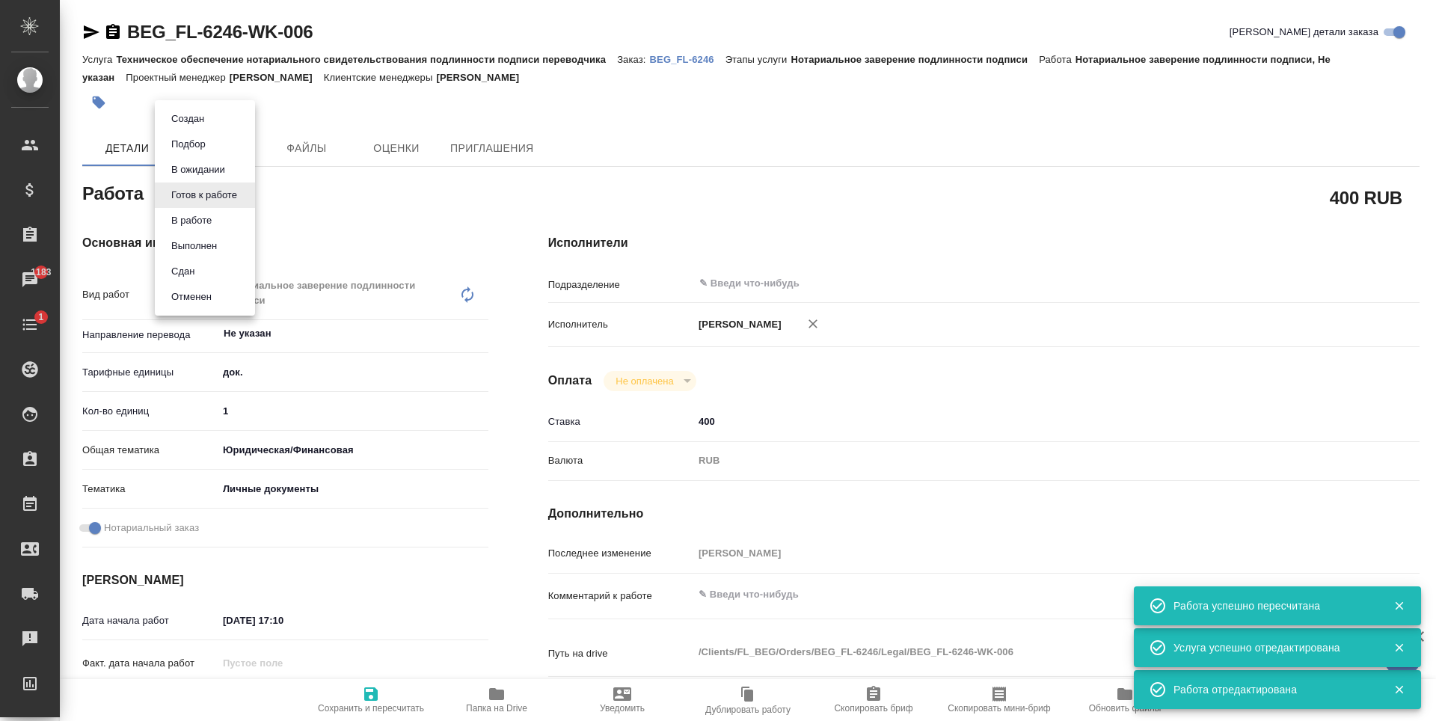
type textarea "x"
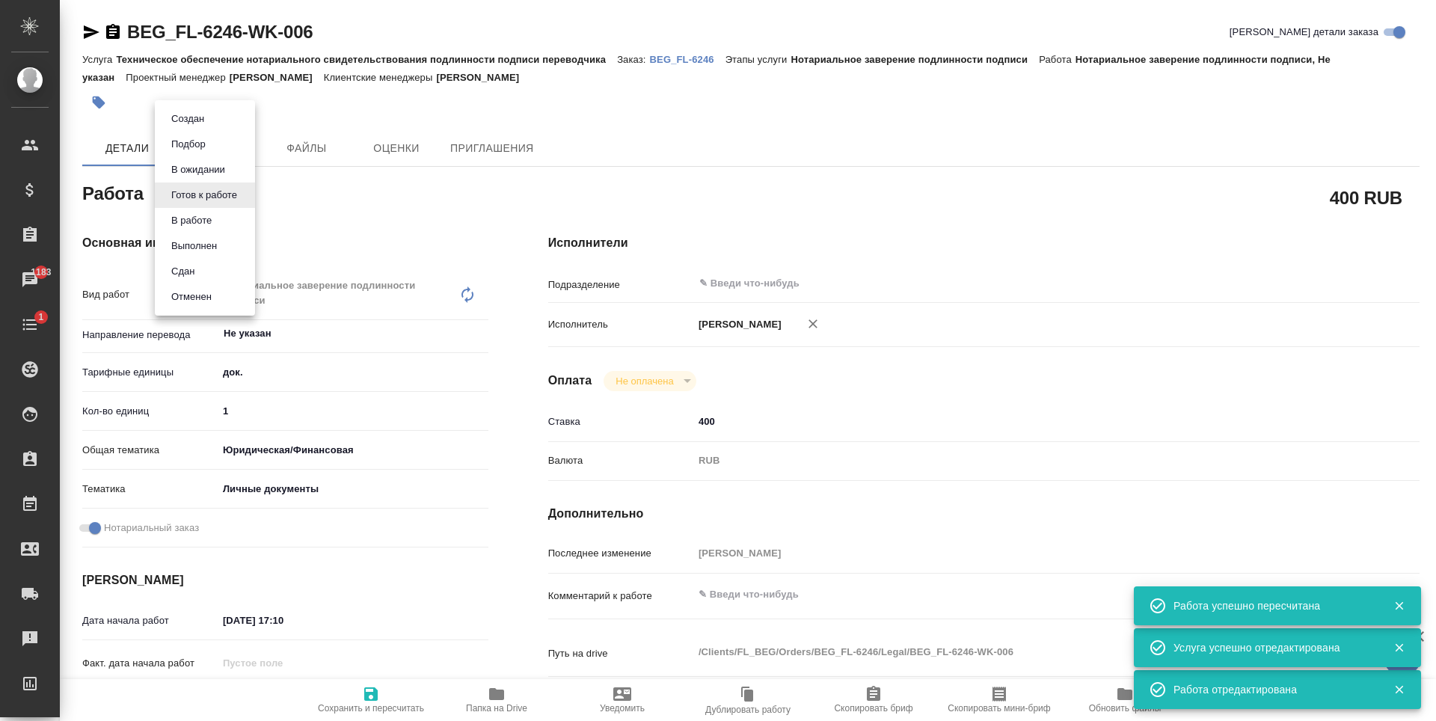
click at [227, 269] on li "Сдан" at bounding box center [205, 271] width 100 height 25
type textarea "x"
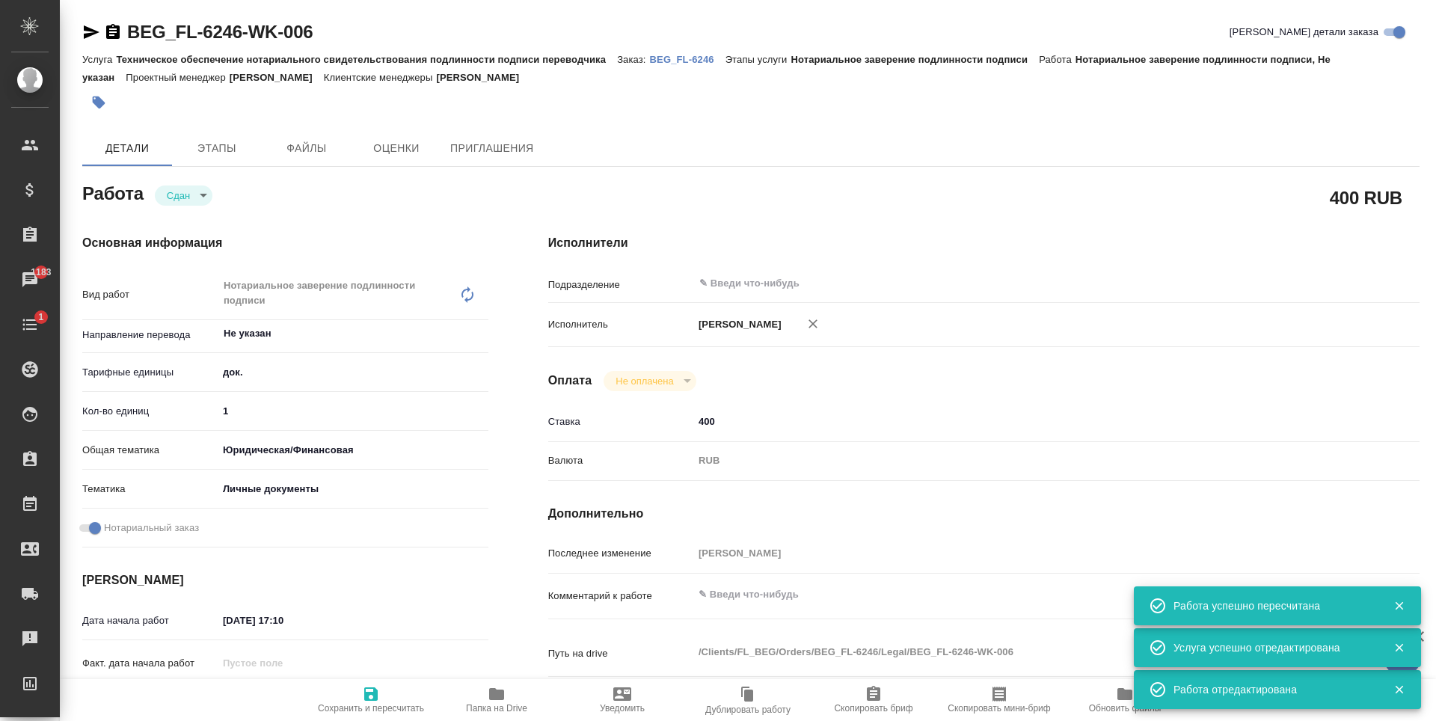
type textarea "x"
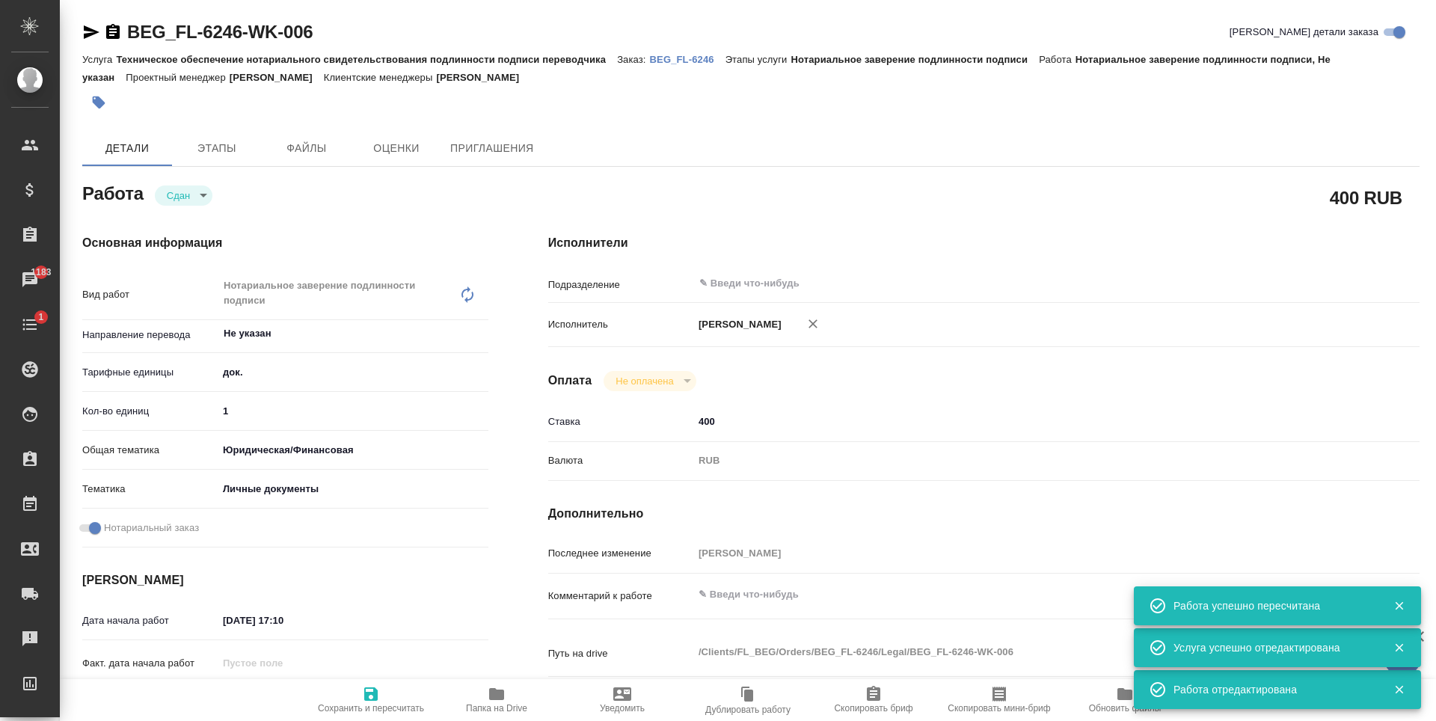
type textarea "x"
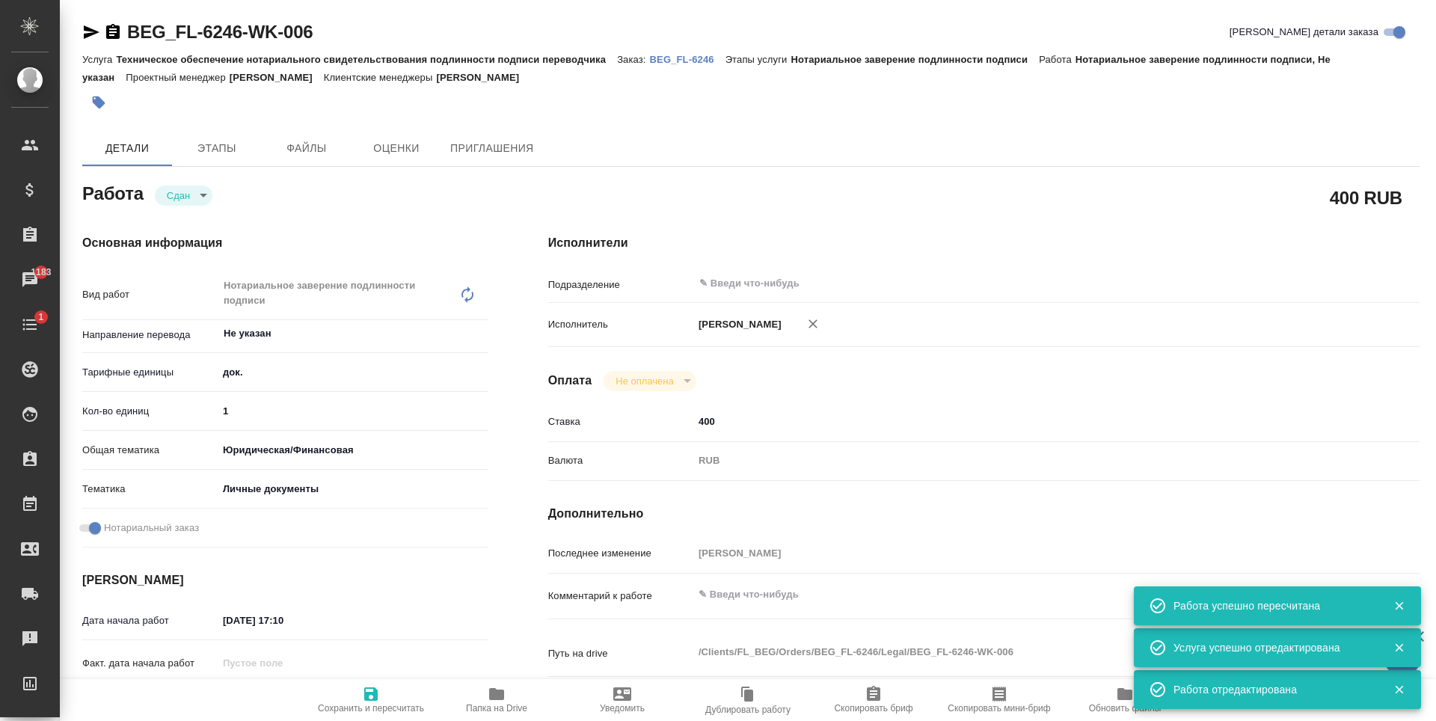
type textarea "x"
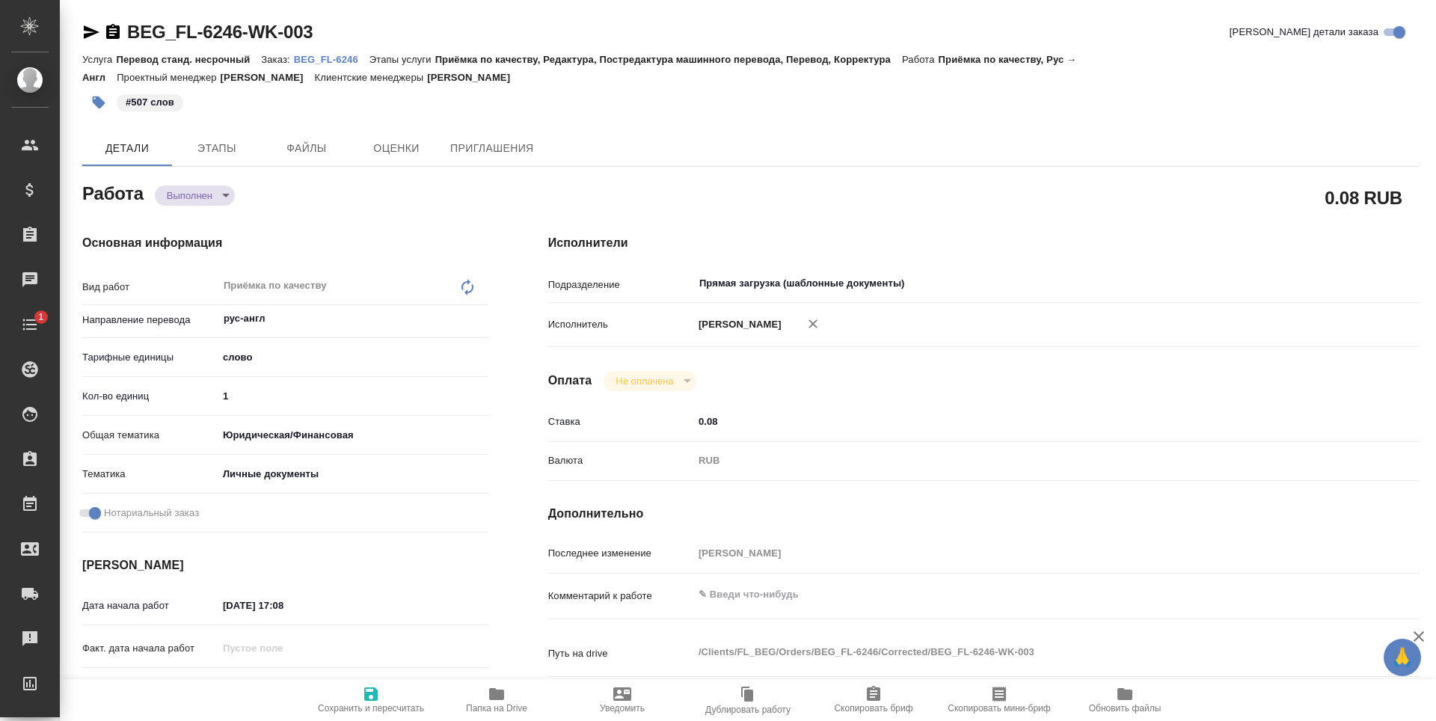
type textarea "x"
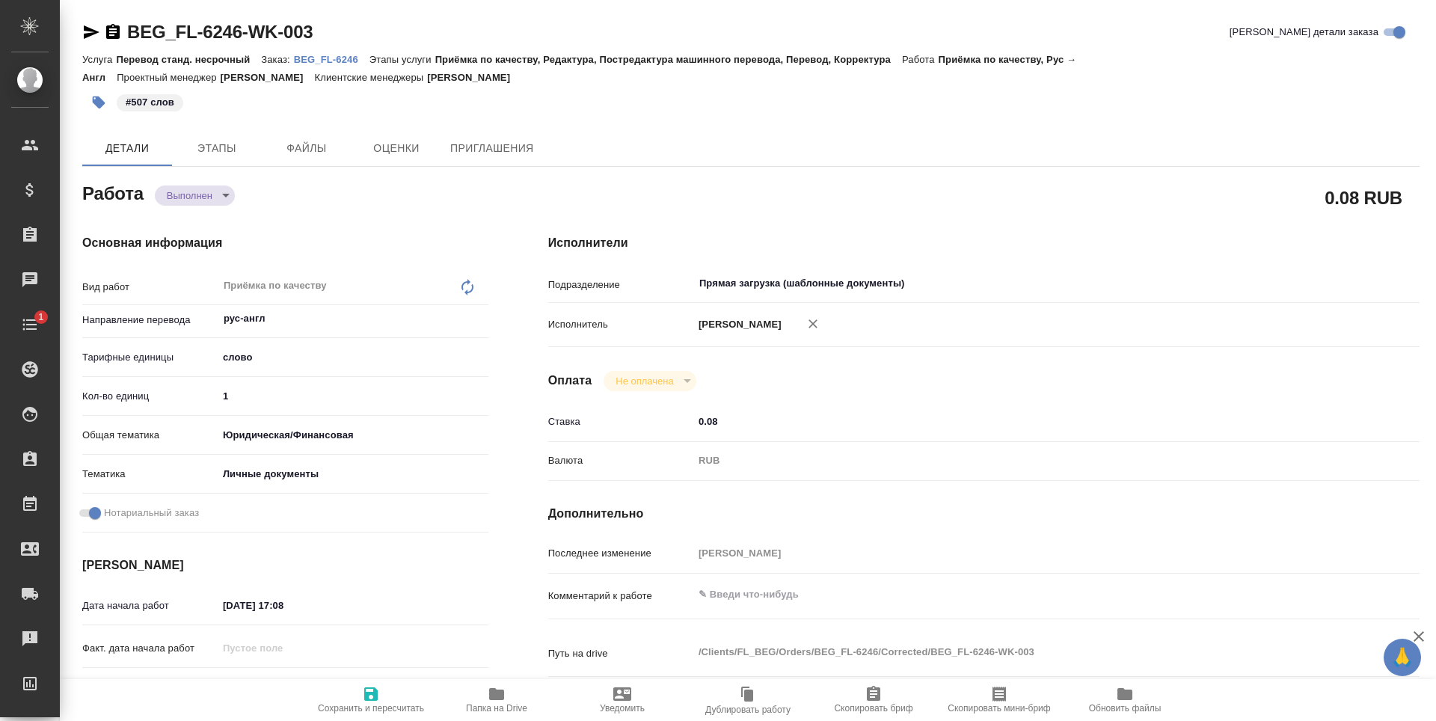
type textarea "x"
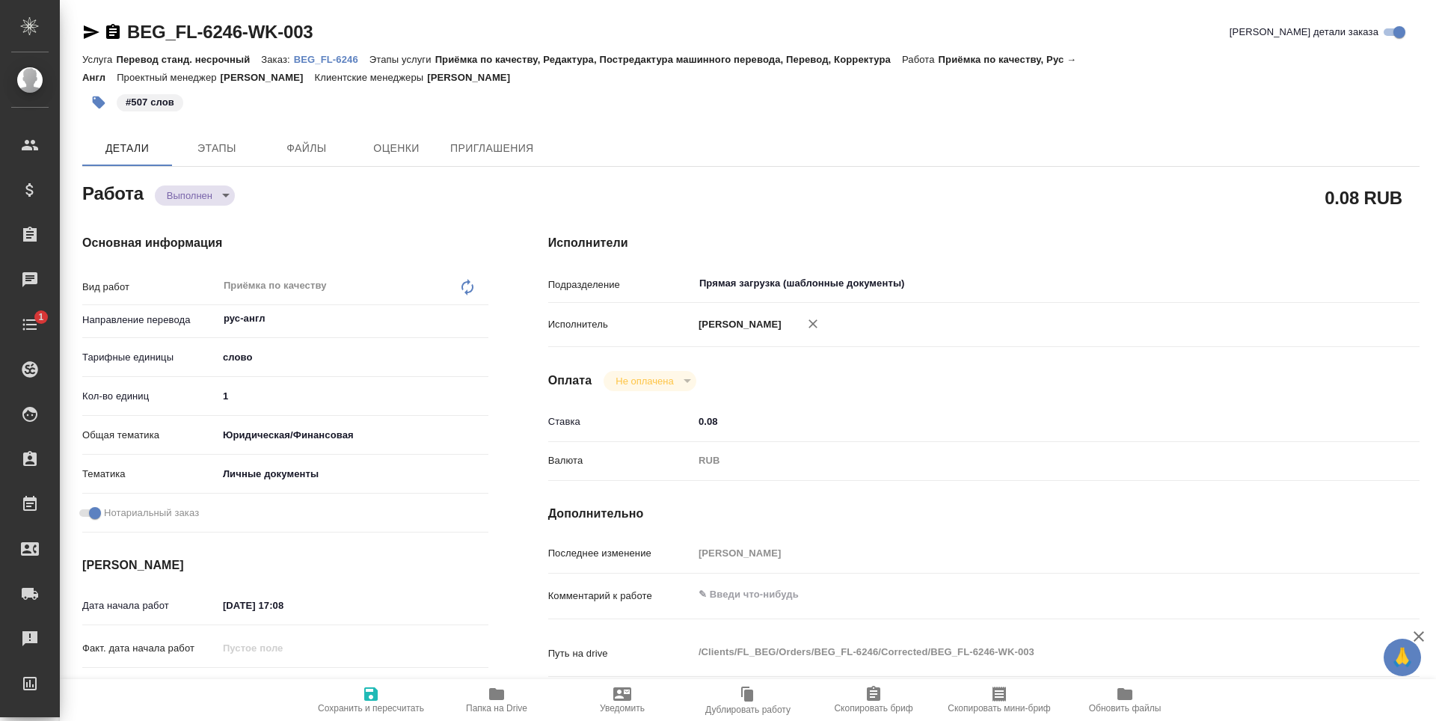
type textarea "x"
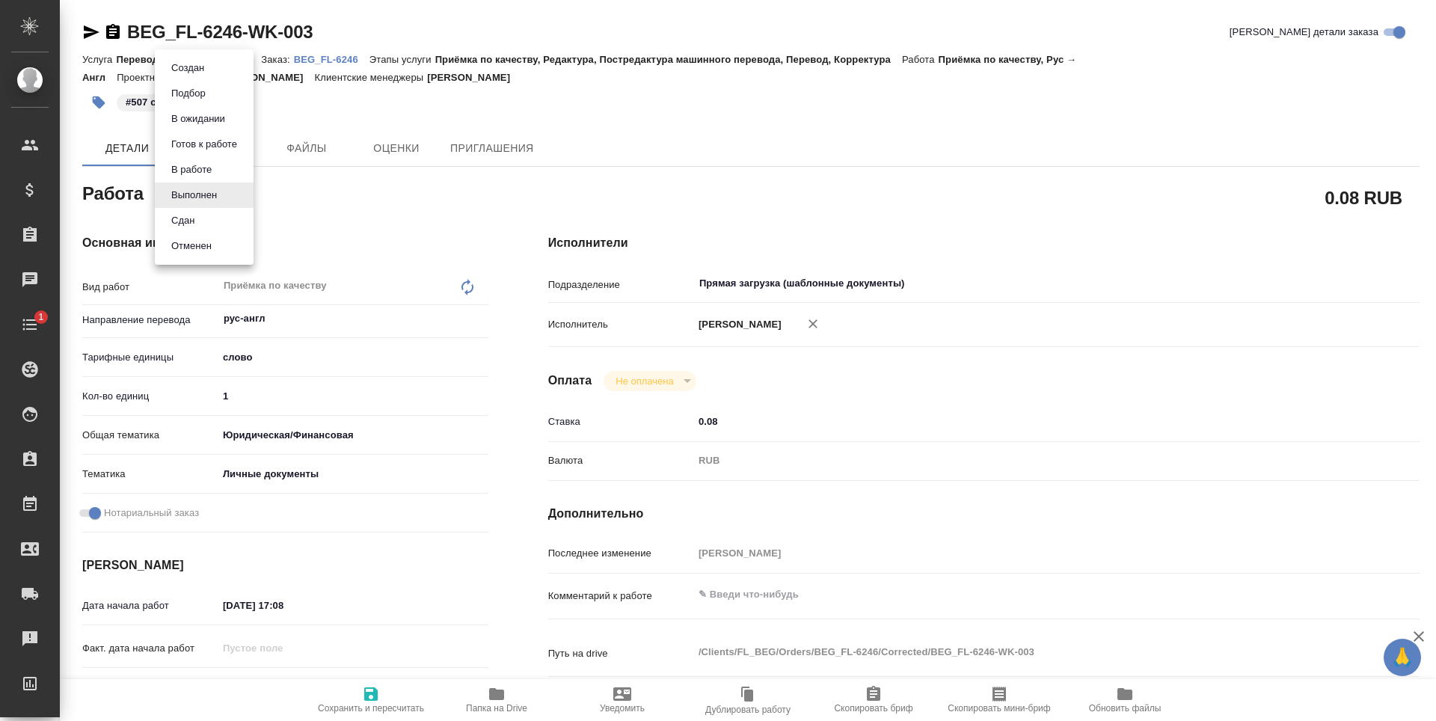
click at [216, 197] on body "🙏 .cls-1 fill:#fff; AWATERA Antonova Kristina Клиенты Спецификации Заказы Чаты …" at bounding box center [718, 360] width 1436 height 721
click at [227, 224] on li "Сдан" at bounding box center [204, 220] width 99 height 25
type textarea "x"
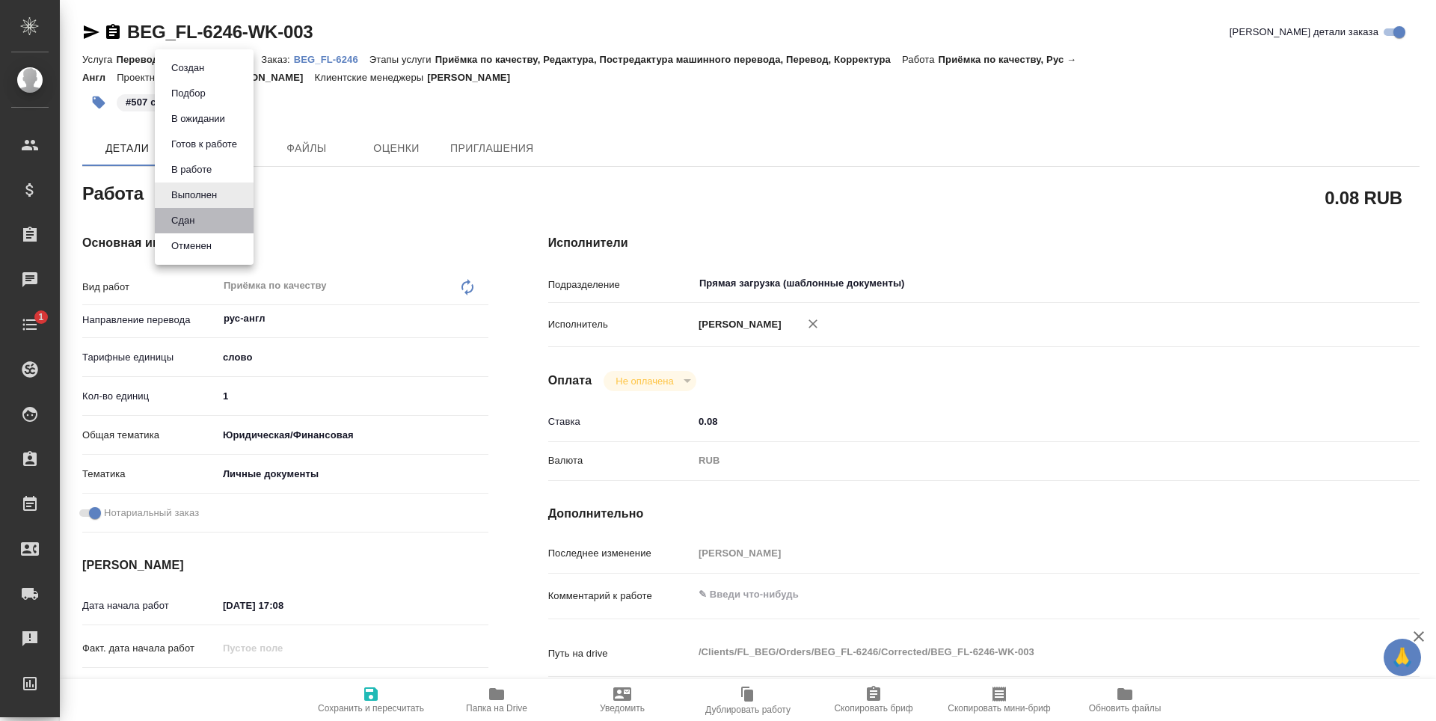
type textarea "x"
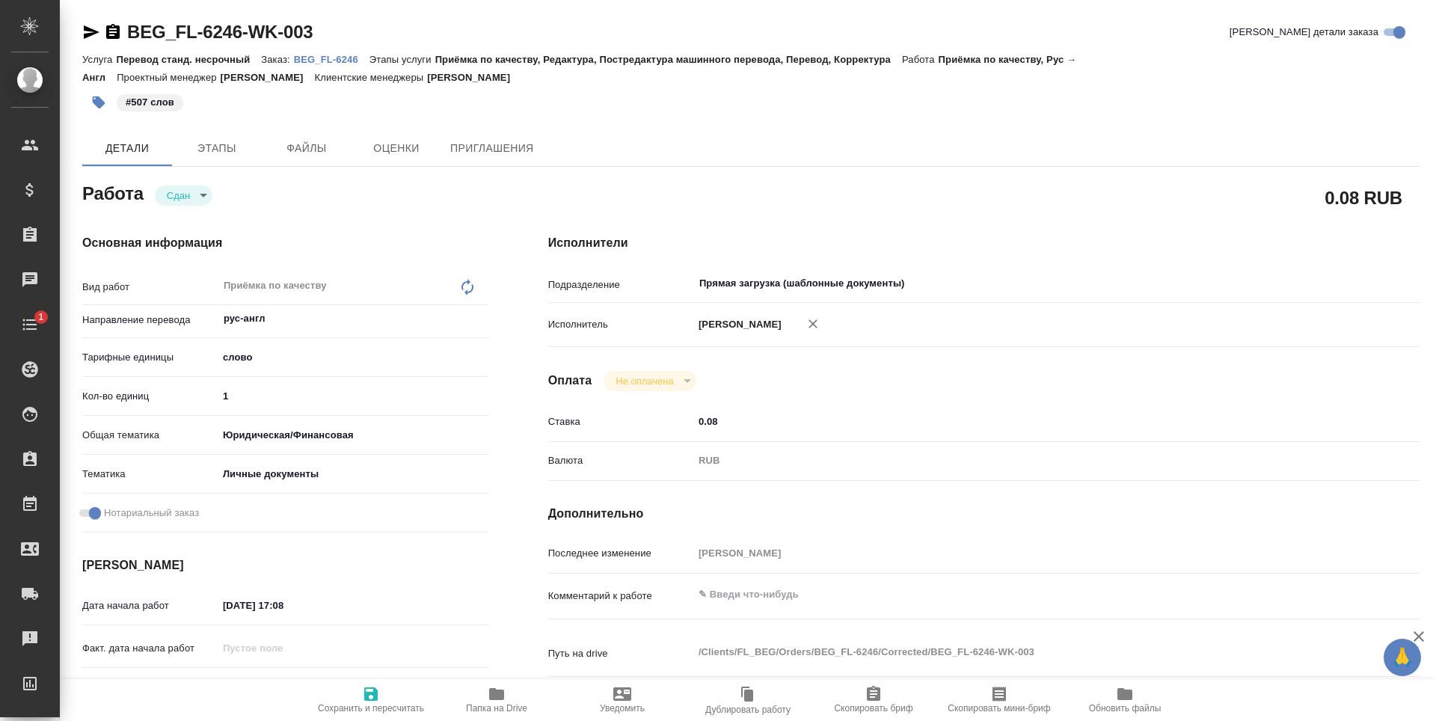
type textarea "x"
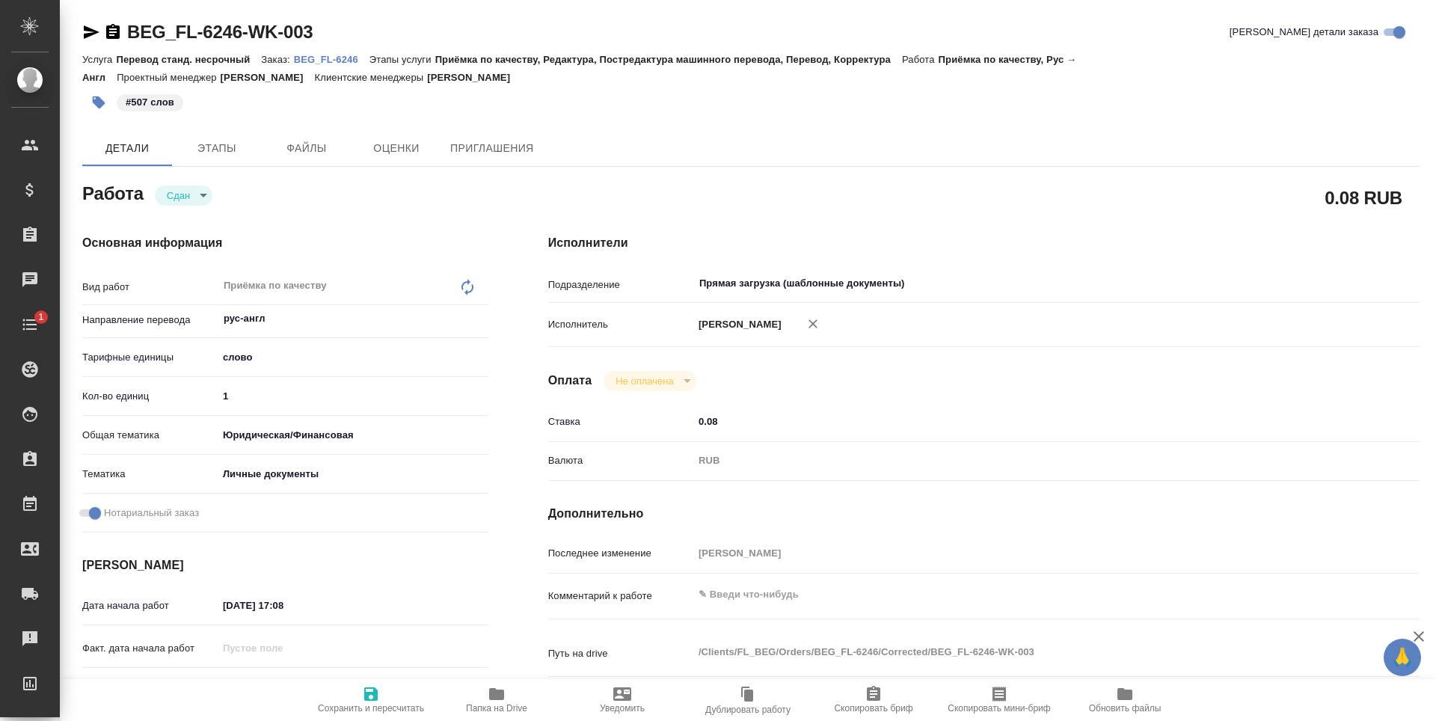
type textarea "x"
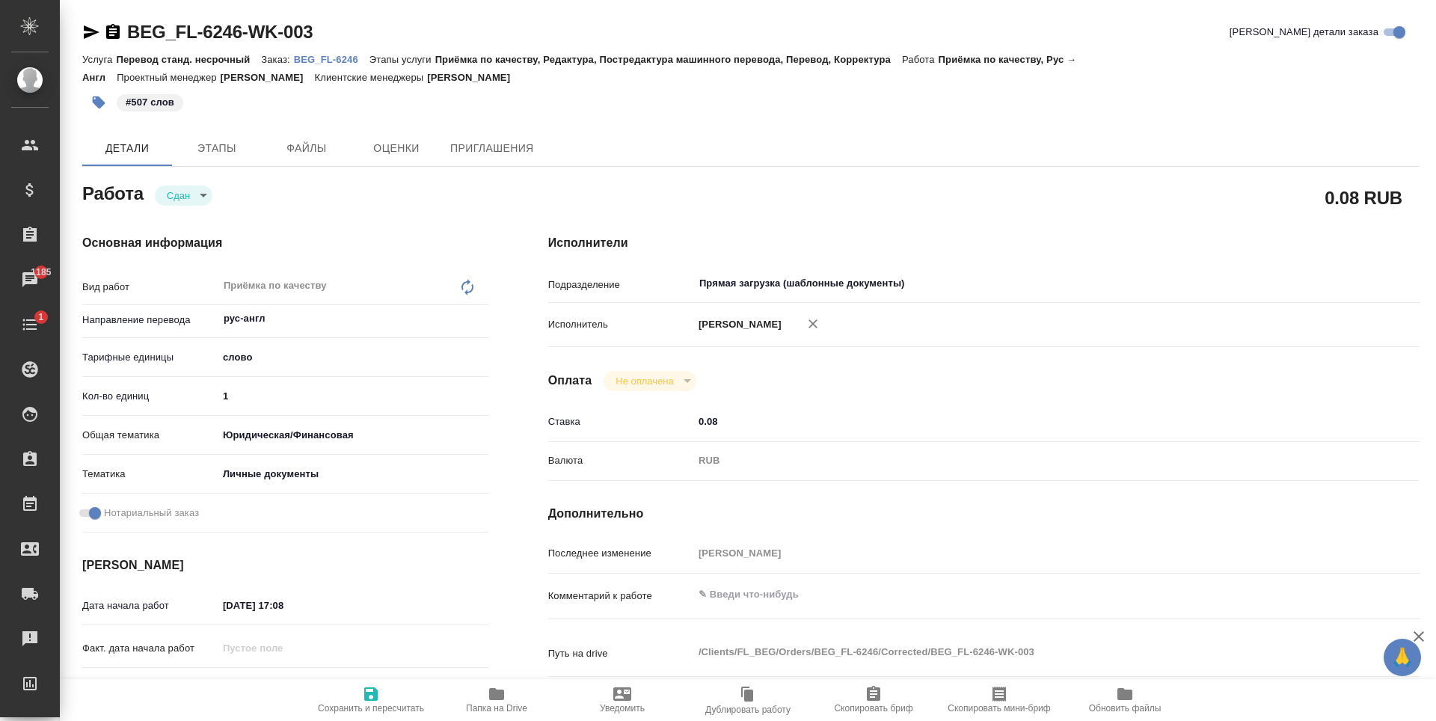
type textarea "x"
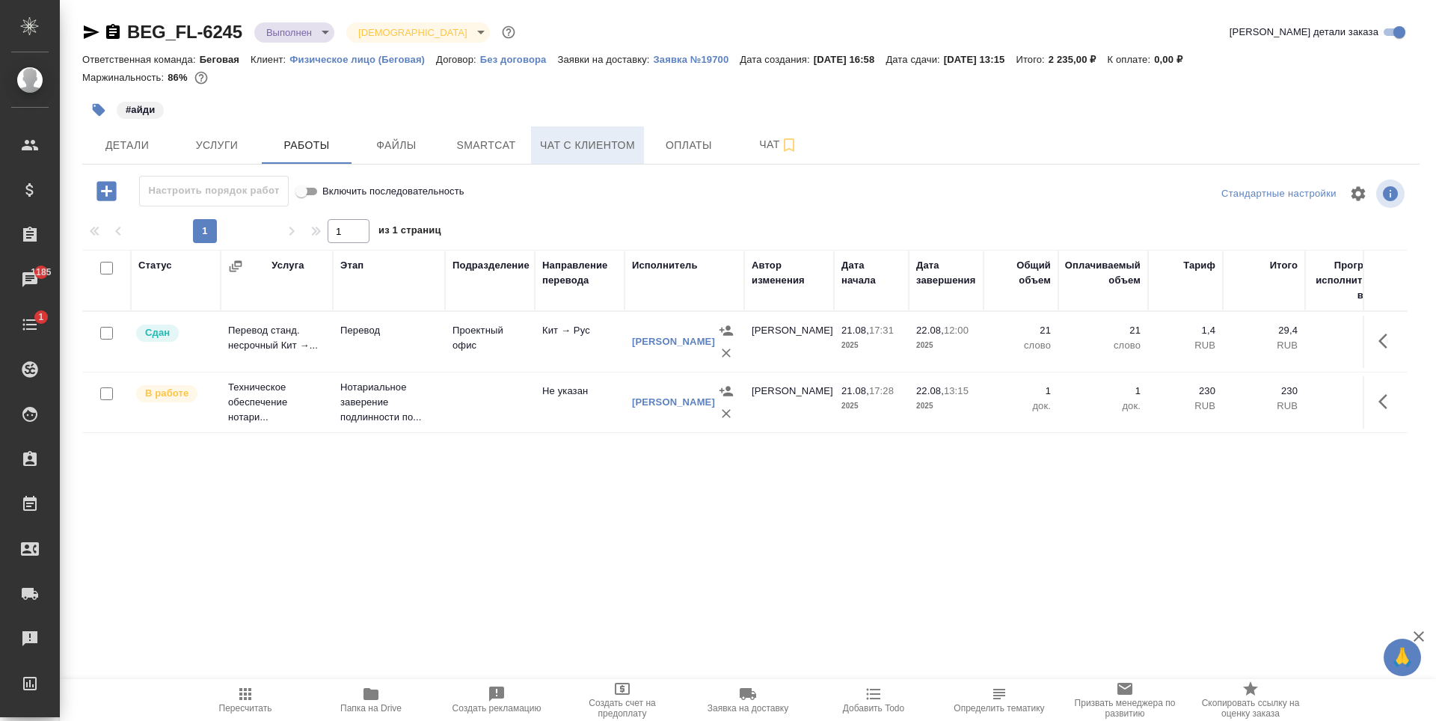
click at [547, 142] on span "Чат с клиентом" at bounding box center [587, 145] width 95 height 19
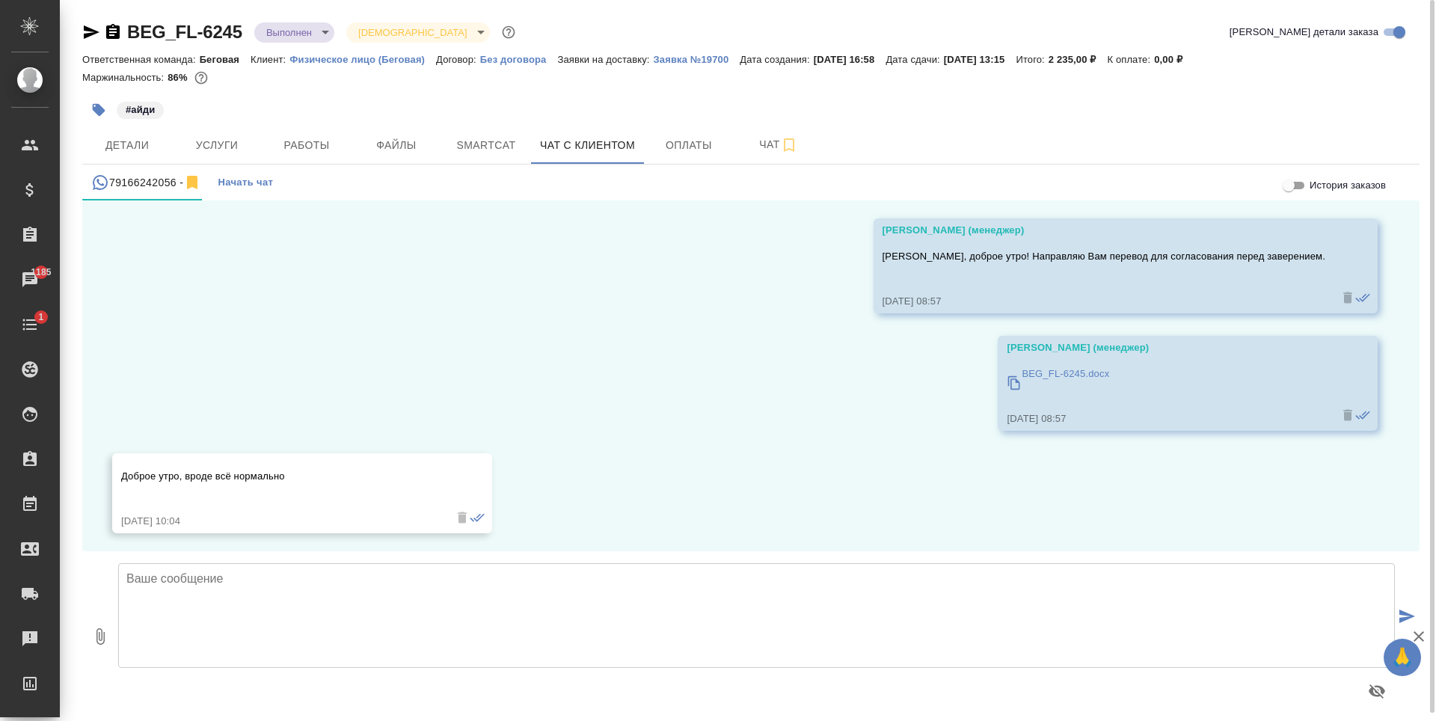
scroll to position [2725, 0]
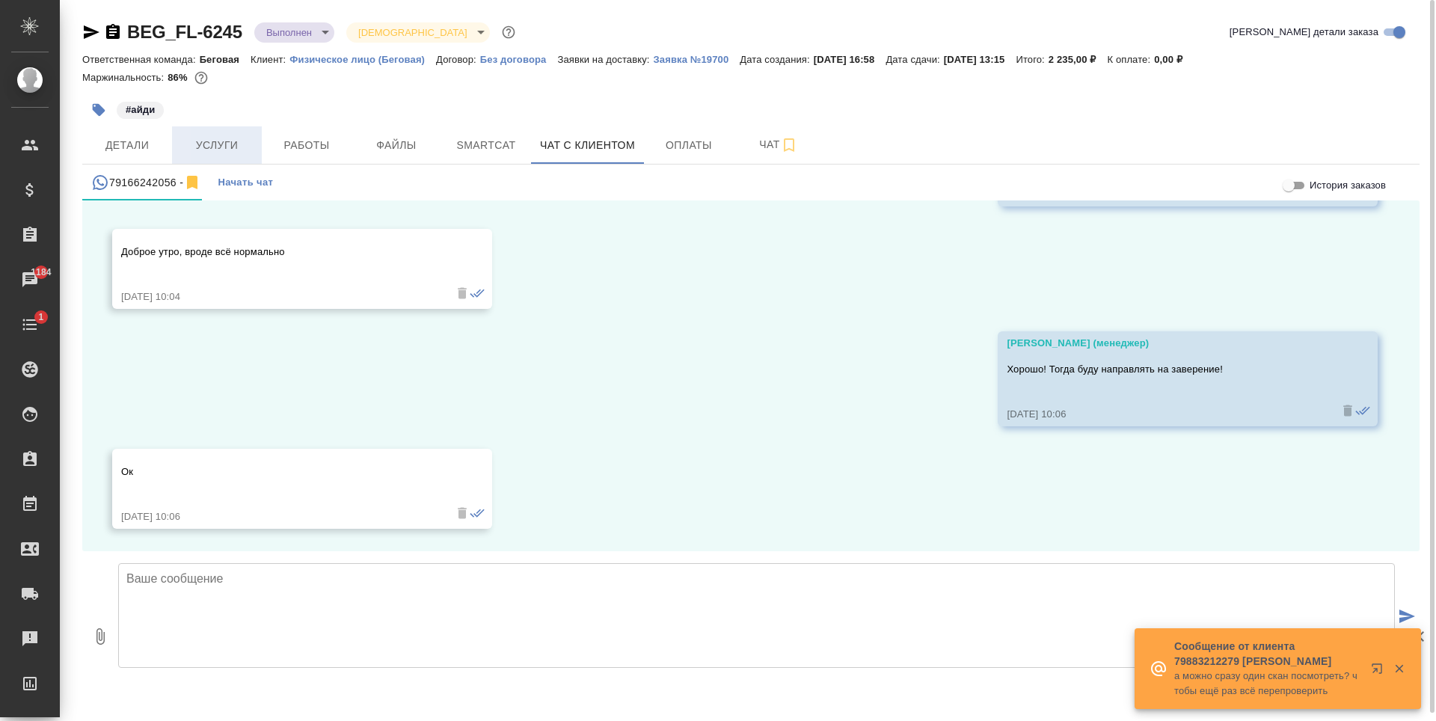
click at [235, 138] on span "Услуги" at bounding box center [217, 145] width 72 height 19
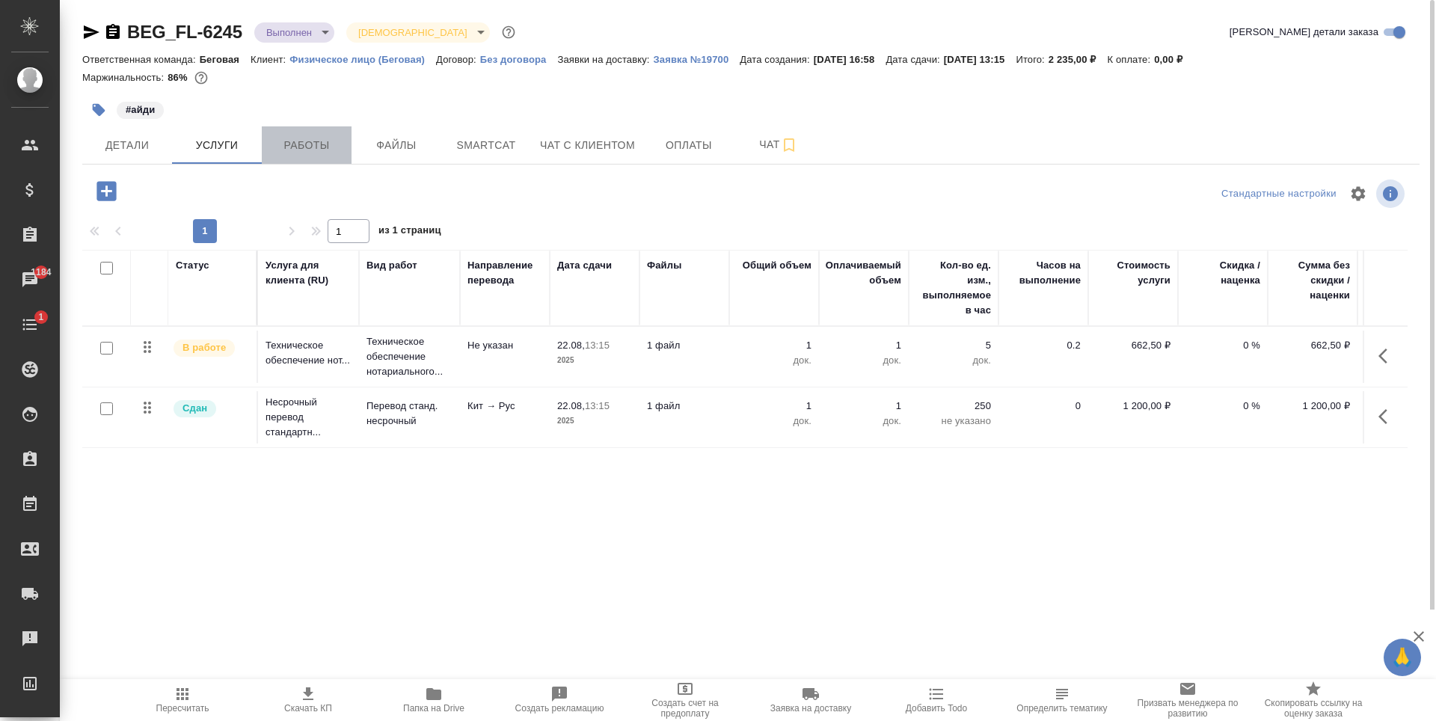
click at [318, 137] on span "Работы" at bounding box center [307, 145] width 72 height 19
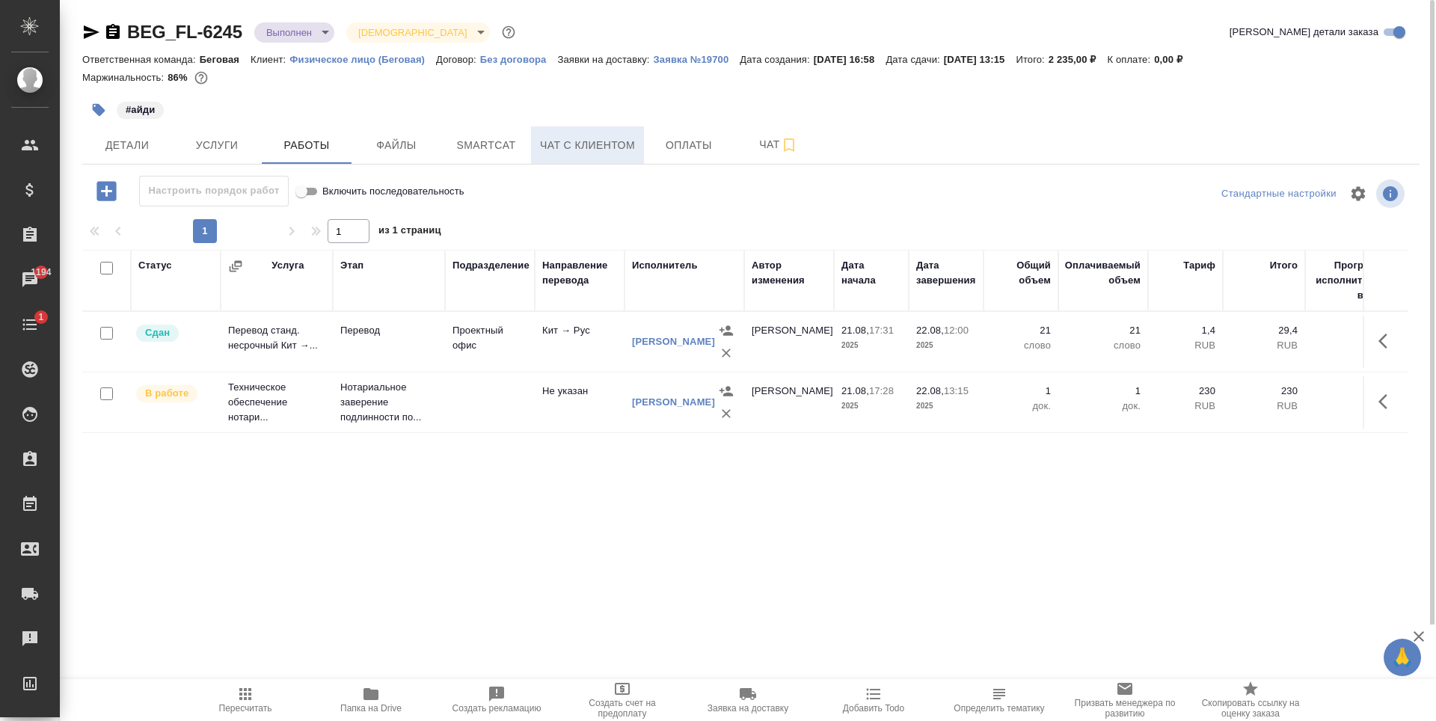
click at [613, 148] on span "Чат с клиентом" at bounding box center [587, 145] width 95 height 19
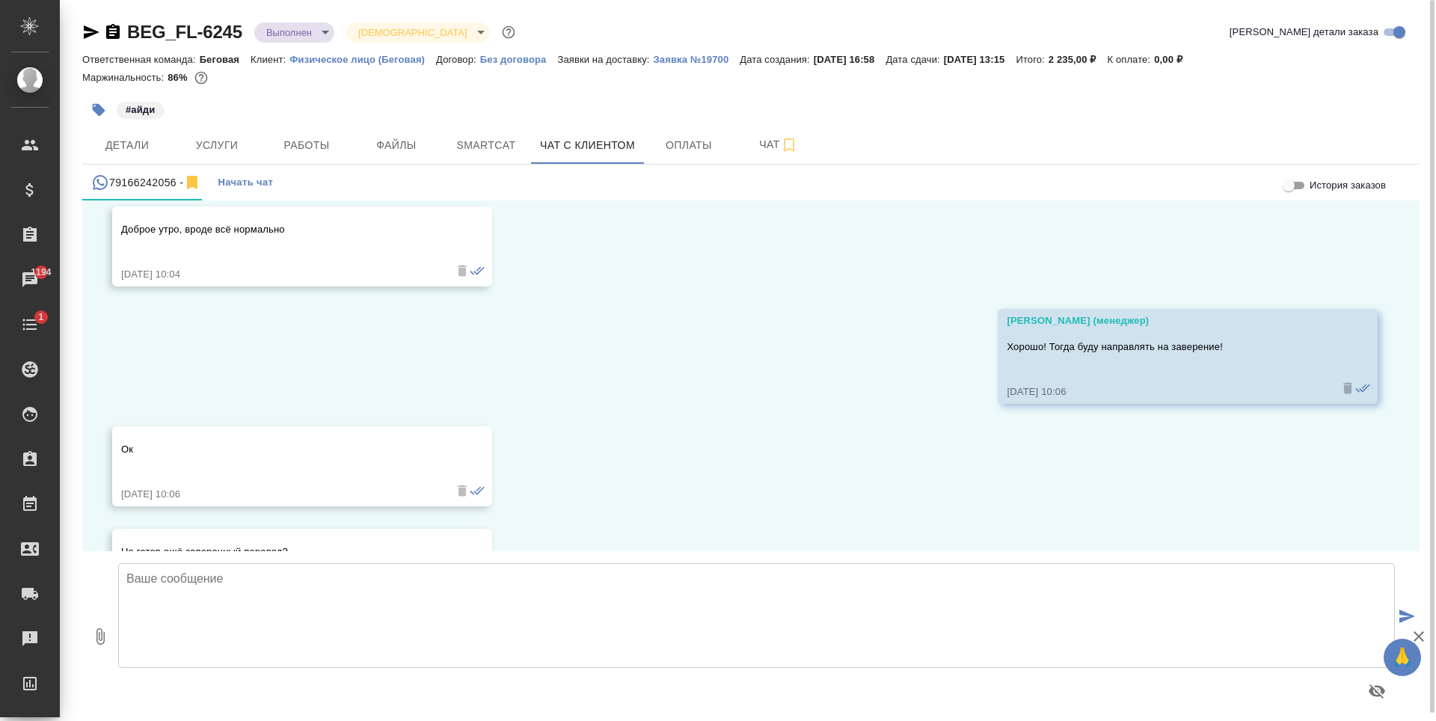
scroll to position [2828, 0]
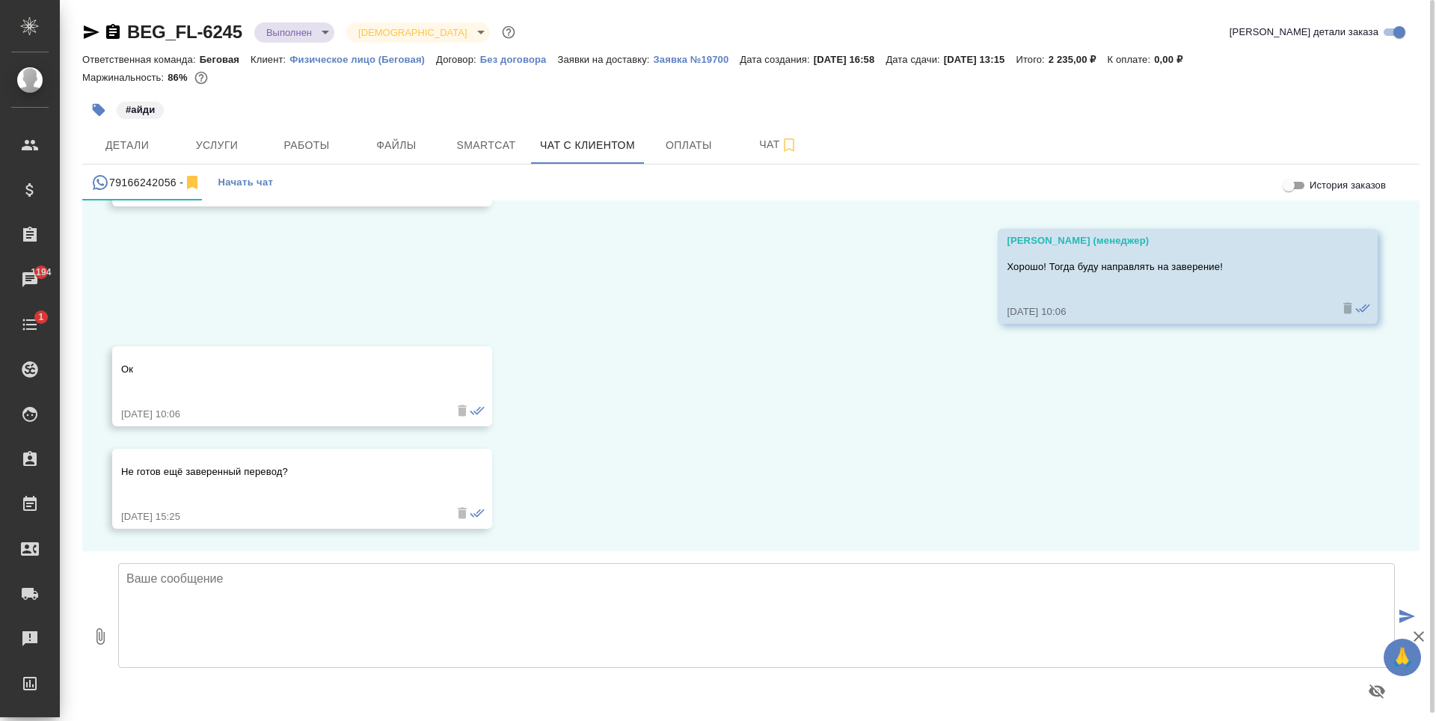
click at [485, 595] on textarea at bounding box center [756, 615] width 1277 height 105
type textarea "К сожалению, еще нет, ожидаем все-таки к 17, у нотариуса много документов"
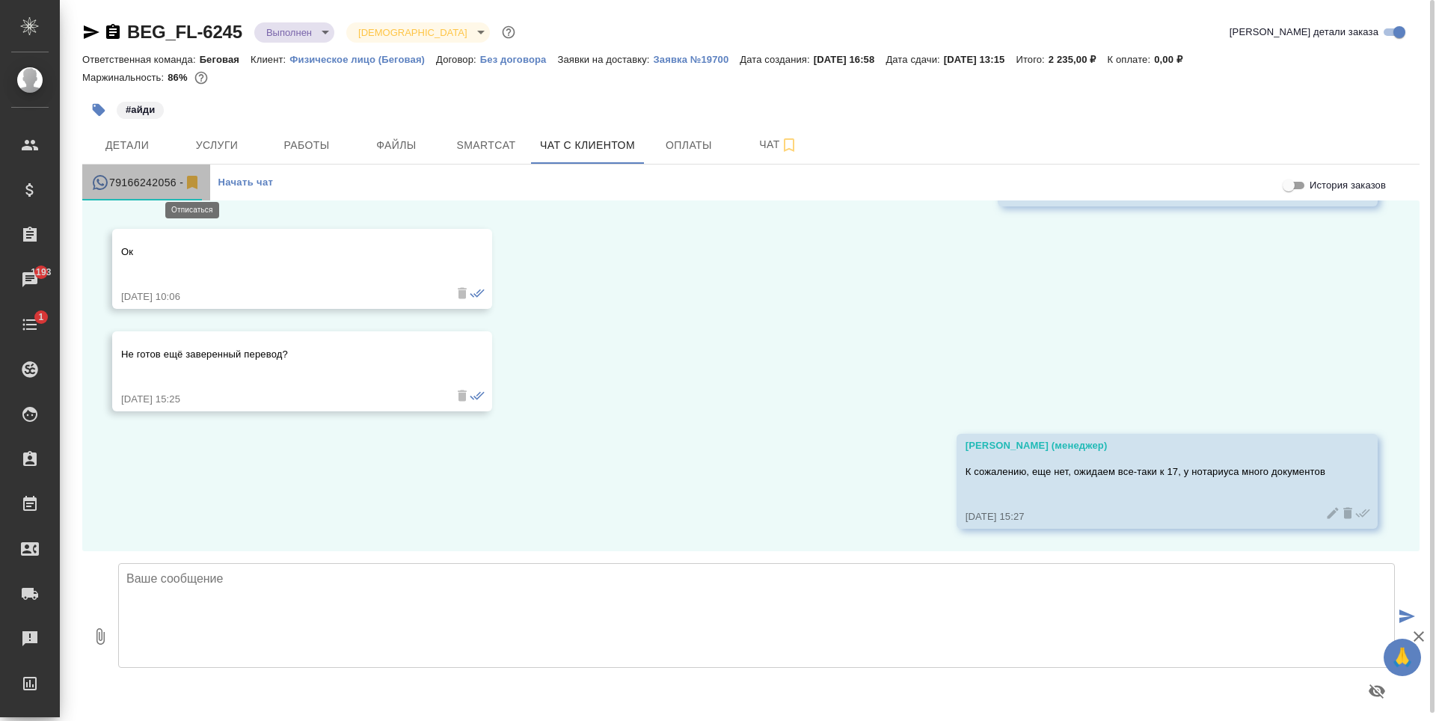
click at [189, 184] on icon "simple tabs example" at bounding box center [192, 182] width 10 height 13
click at [189, 184] on icon "simple tabs example" at bounding box center [192, 183] width 18 height 18
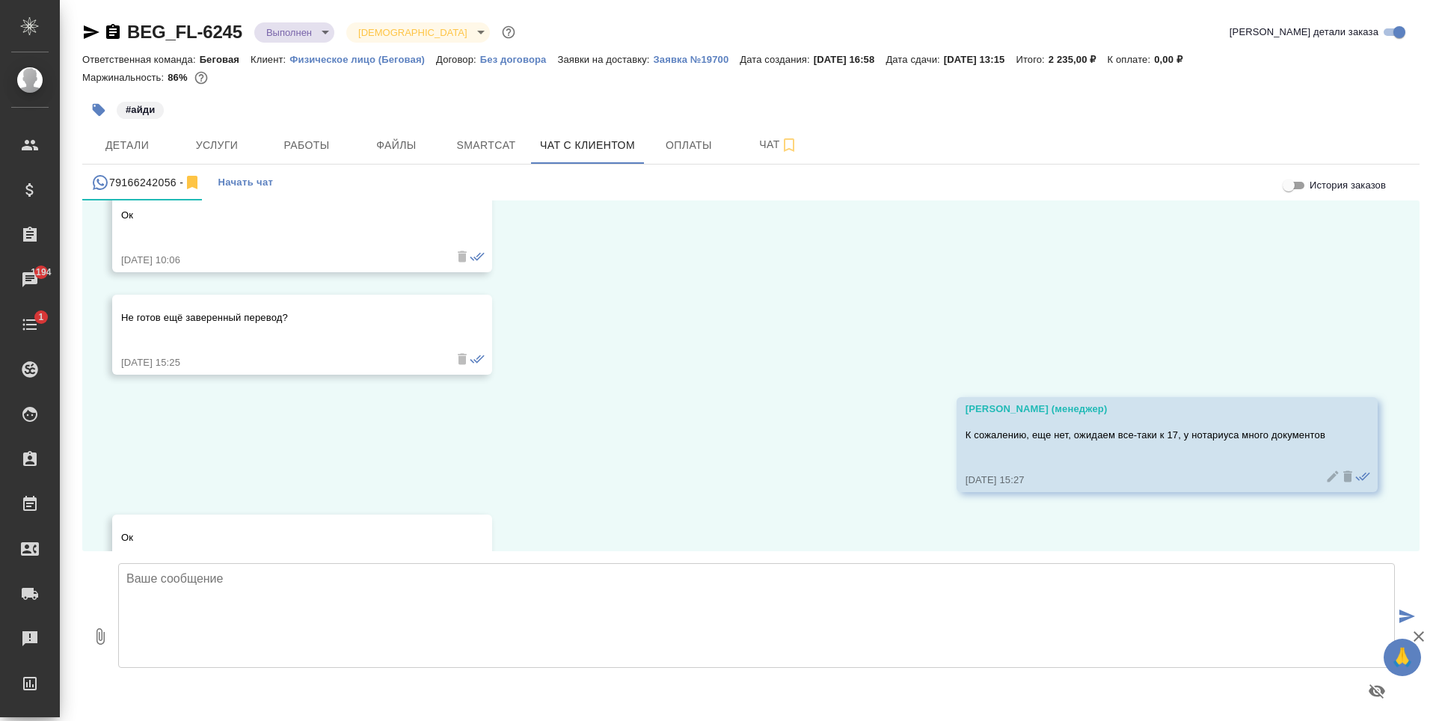
scroll to position [3048, 0]
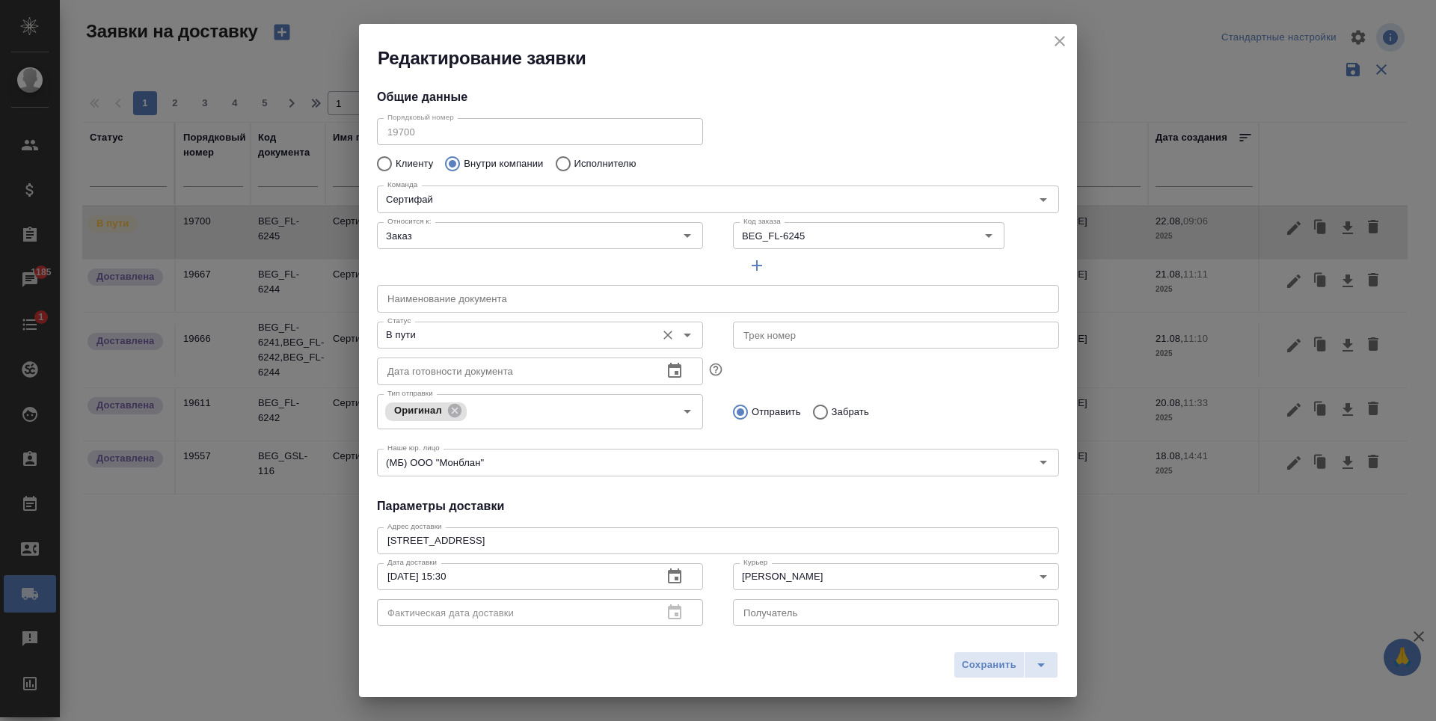
click at [679, 346] on div "В пути Статус" at bounding box center [540, 335] width 326 height 27
click at [684, 334] on icon "Open" at bounding box center [687, 336] width 7 height 4
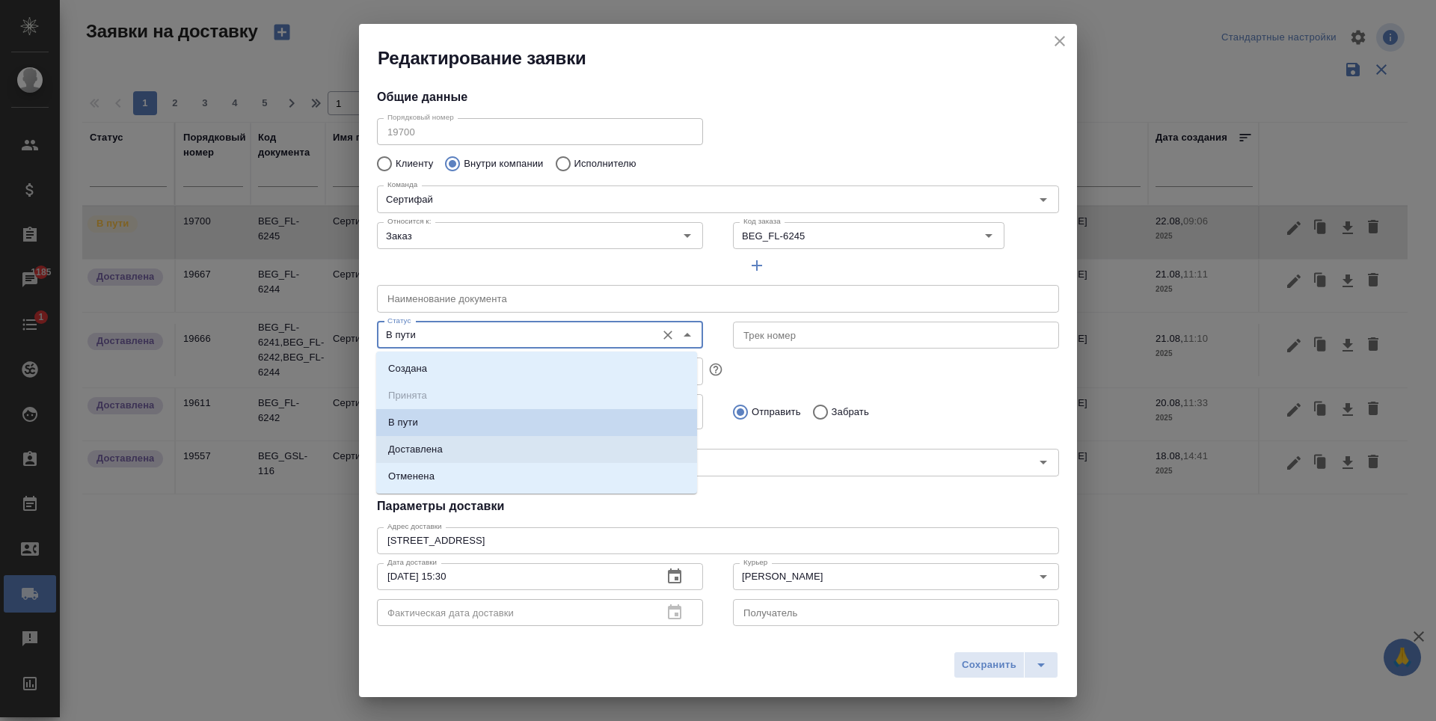
drag, startPoint x: 584, startPoint y: 444, endPoint x: 602, endPoint y: 462, distance: 25.9
click at [584, 444] on li "Доставлена" at bounding box center [536, 449] width 321 height 27
type input "Доставлена"
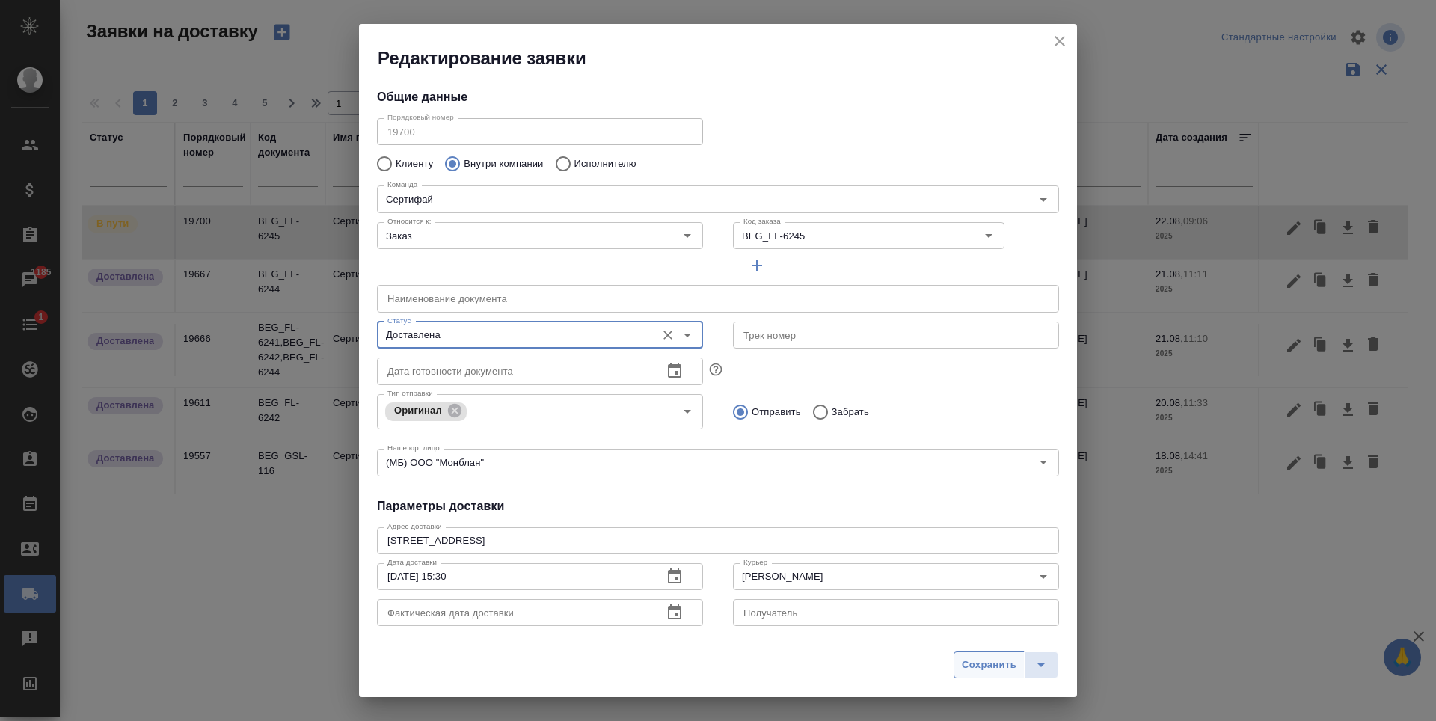
click at [995, 657] on span "Сохранить" at bounding box center [989, 665] width 55 height 17
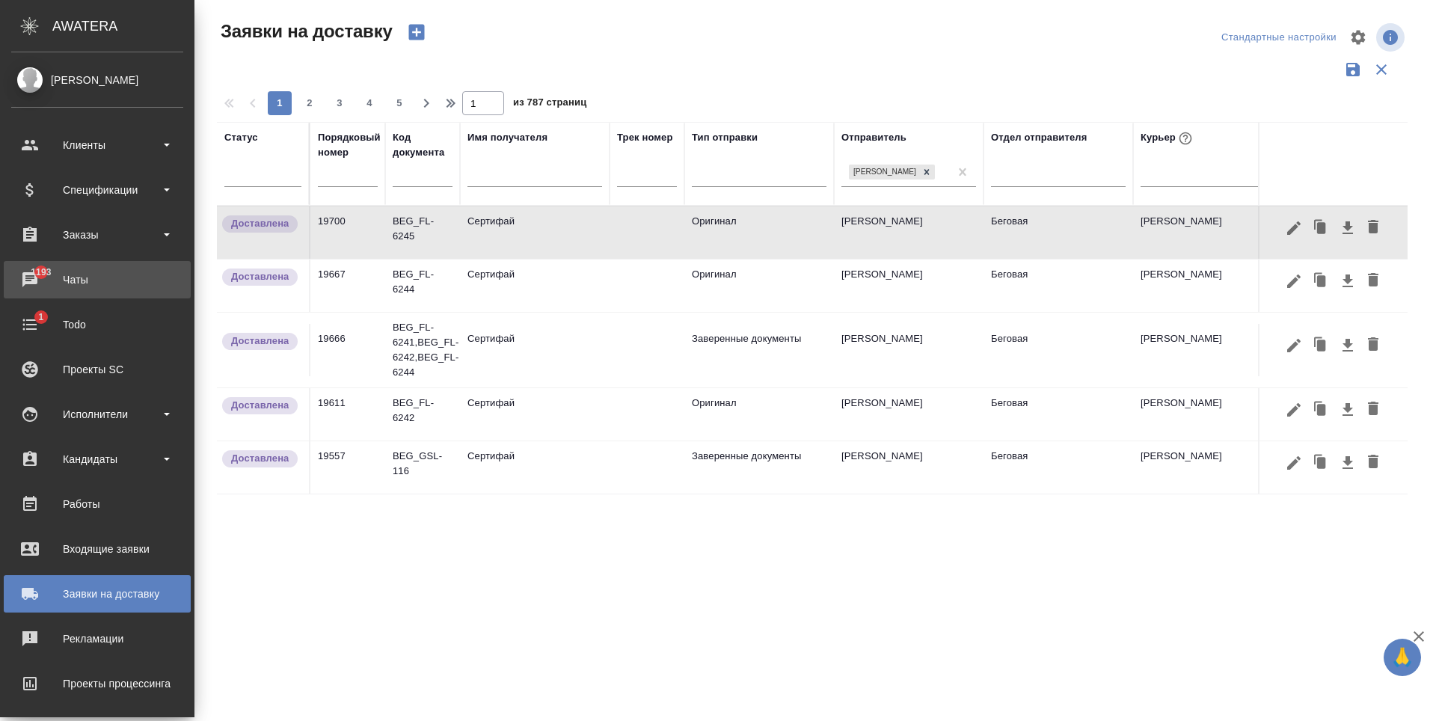
click at [25, 275] on div "Чаты" at bounding box center [97, 280] width 172 height 22
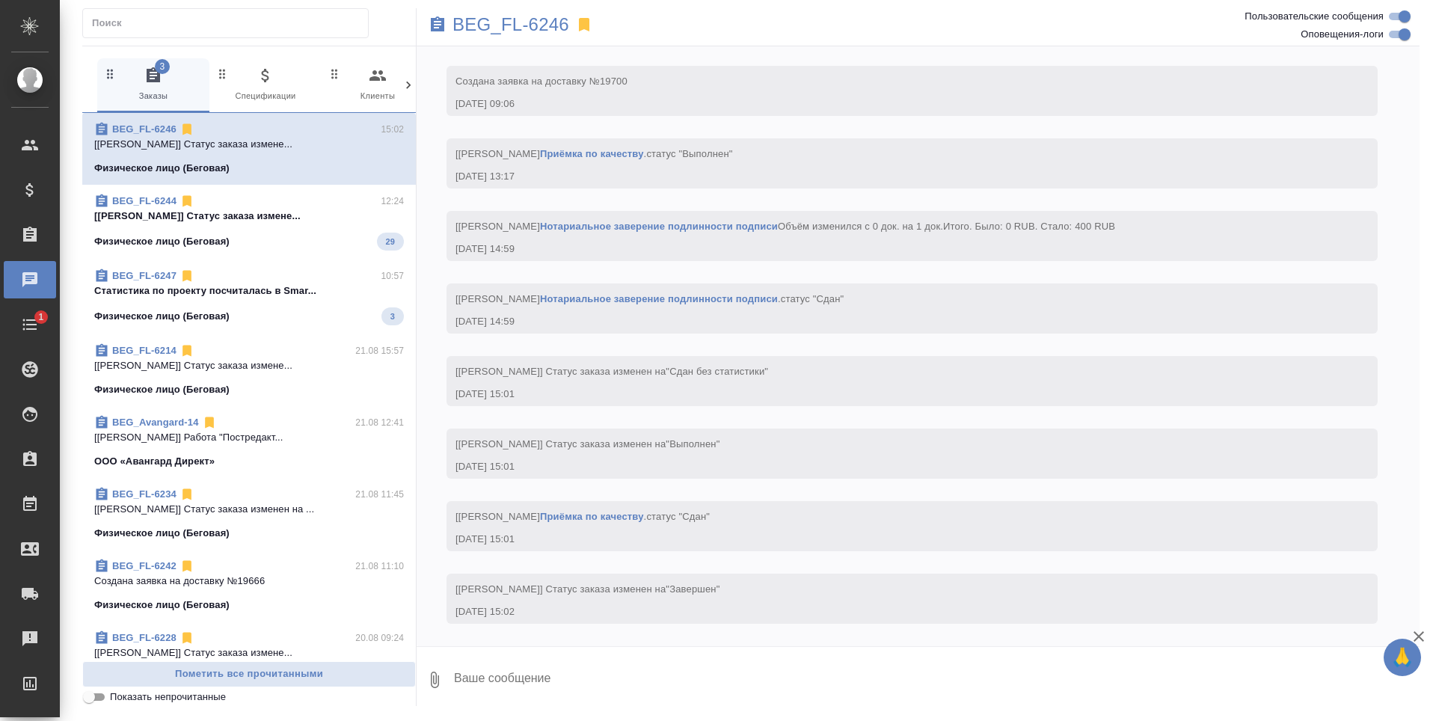
scroll to position [3474, 0]
click at [382, 79] on icon "button" at bounding box center [378, 75] width 16 height 10
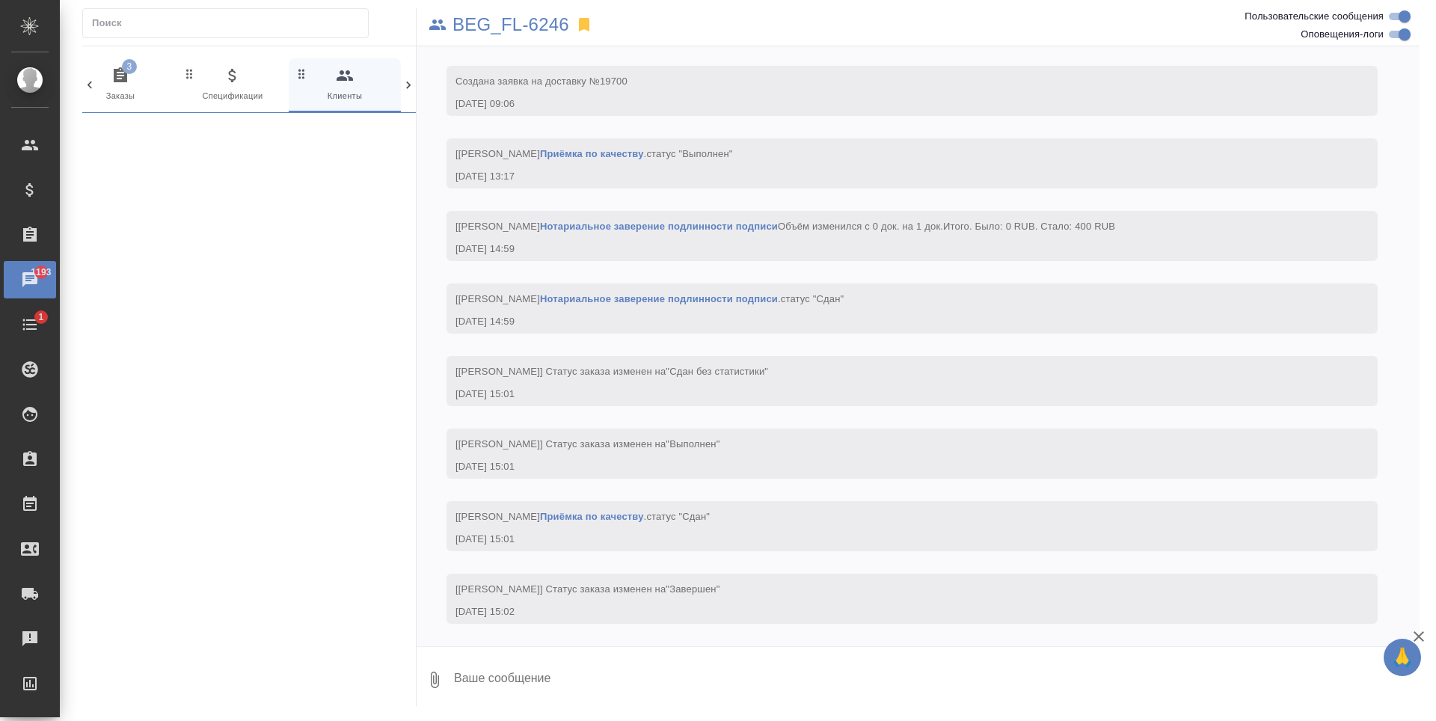
scroll to position [0, 33]
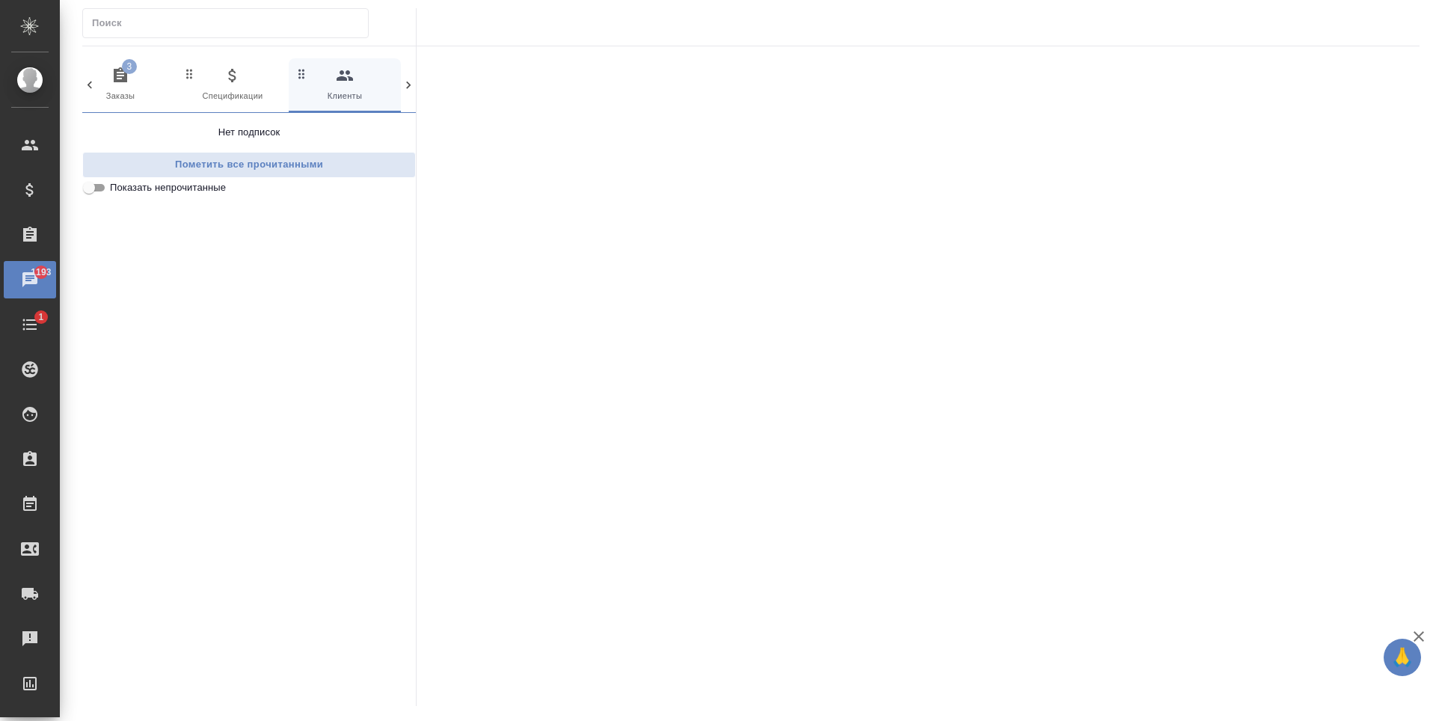
click at [99, 187] on input "Показать непрочитанные" at bounding box center [89, 188] width 54 height 18
click at [99, 187] on input "Показать непрочитанные" at bounding box center [101, 188] width 54 height 18
click at [266, 76] on span "0 Спецификации" at bounding box center [233, 85] width 100 height 37
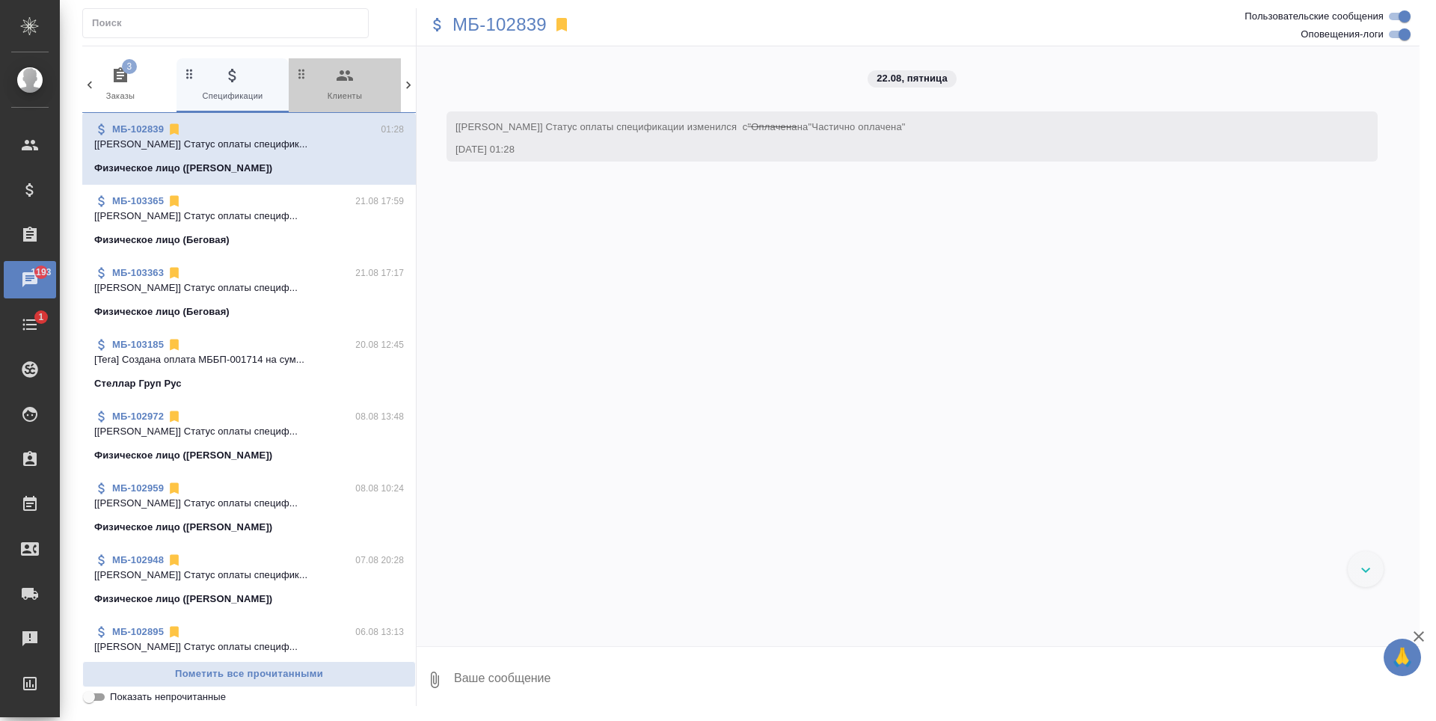
click at [325, 88] on span "0 Клиенты" at bounding box center [345, 85] width 100 height 37
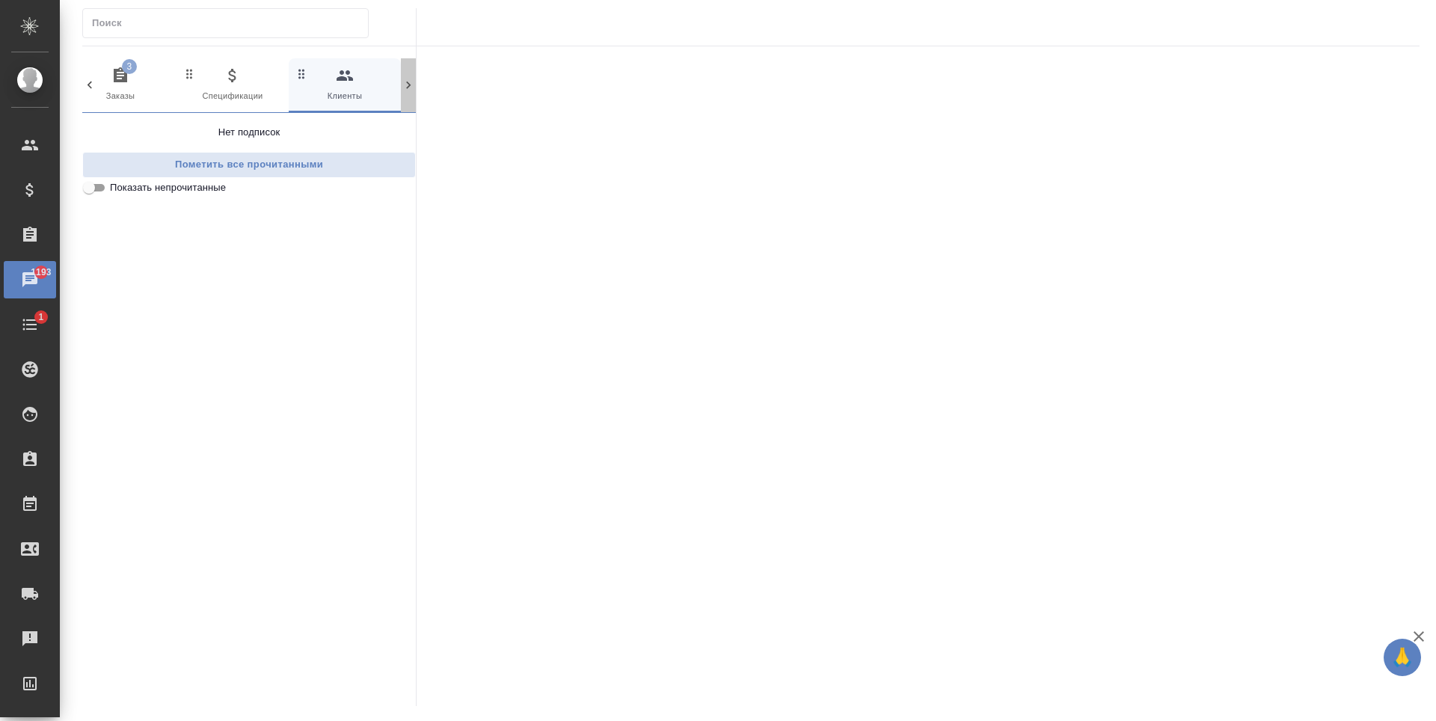
click at [405, 84] on icon at bounding box center [408, 85] width 15 height 15
click at [183, 91] on span "0 Входящие" at bounding box center [153, 85] width 100 height 37
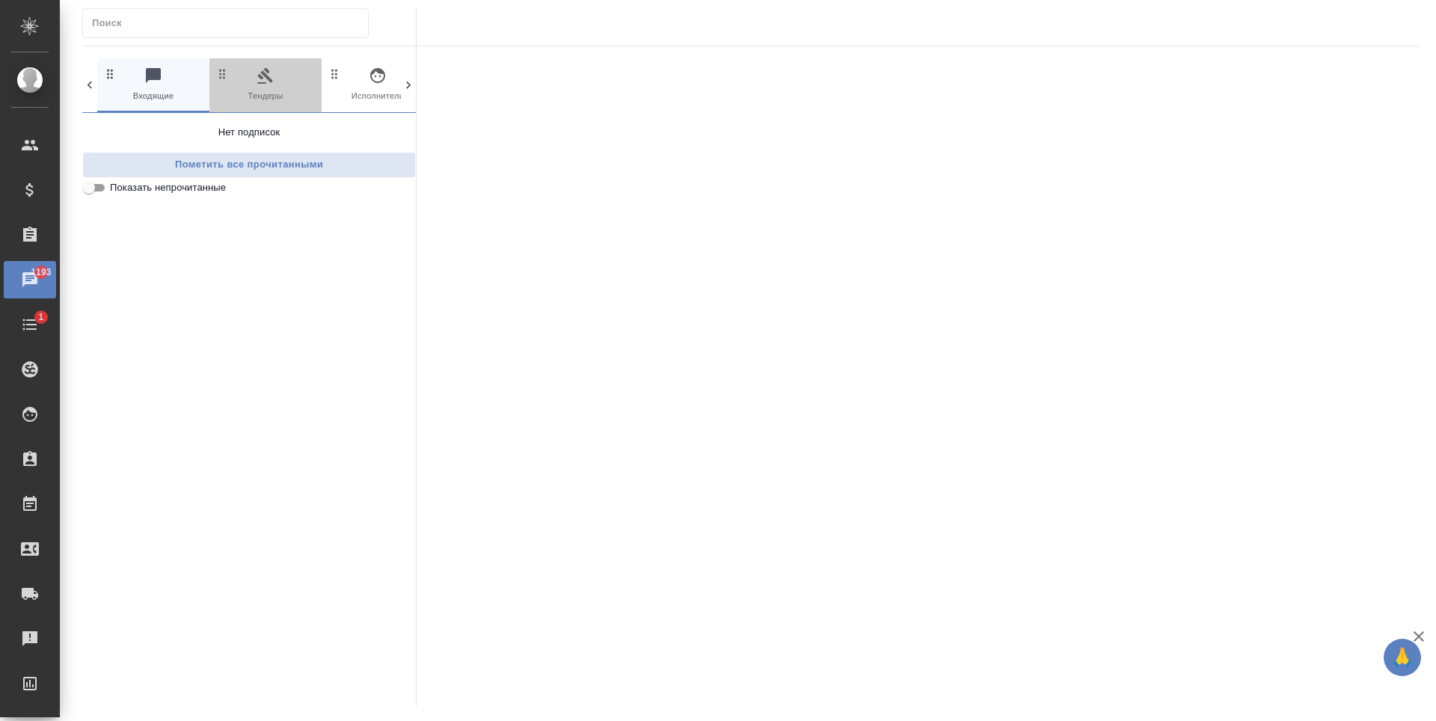
click at [266, 91] on span "0 Тендеры" at bounding box center [265, 85] width 100 height 37
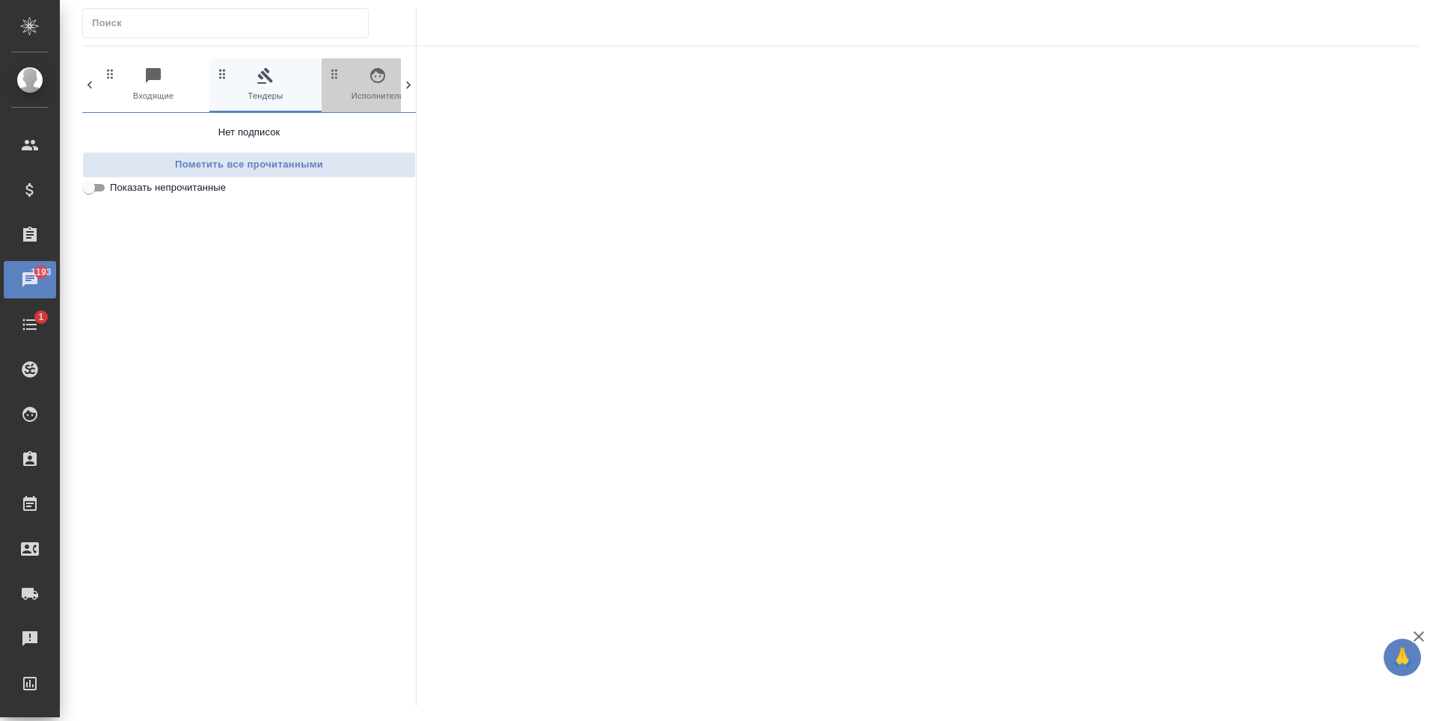
click at [382, 90] on span "0 Исполнители" at bounding box center [378, 85] width 100 height 37
click at [405, 85] on icon at bounding box center [408, 85] width 15 height 15
click at [369, 86] on span "99+ Мессенджеры" at bounding box center [378, 85] width 100 height 37
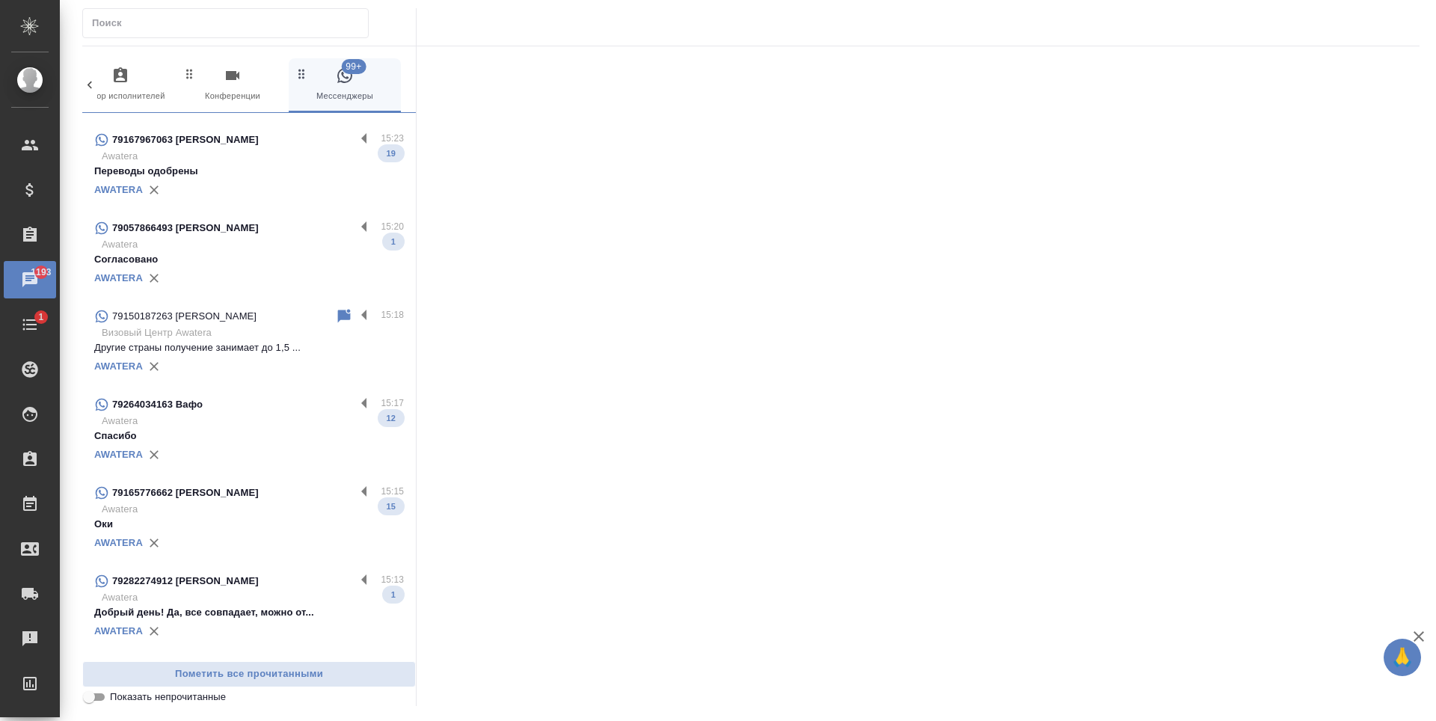
scroll to position [524, 0]
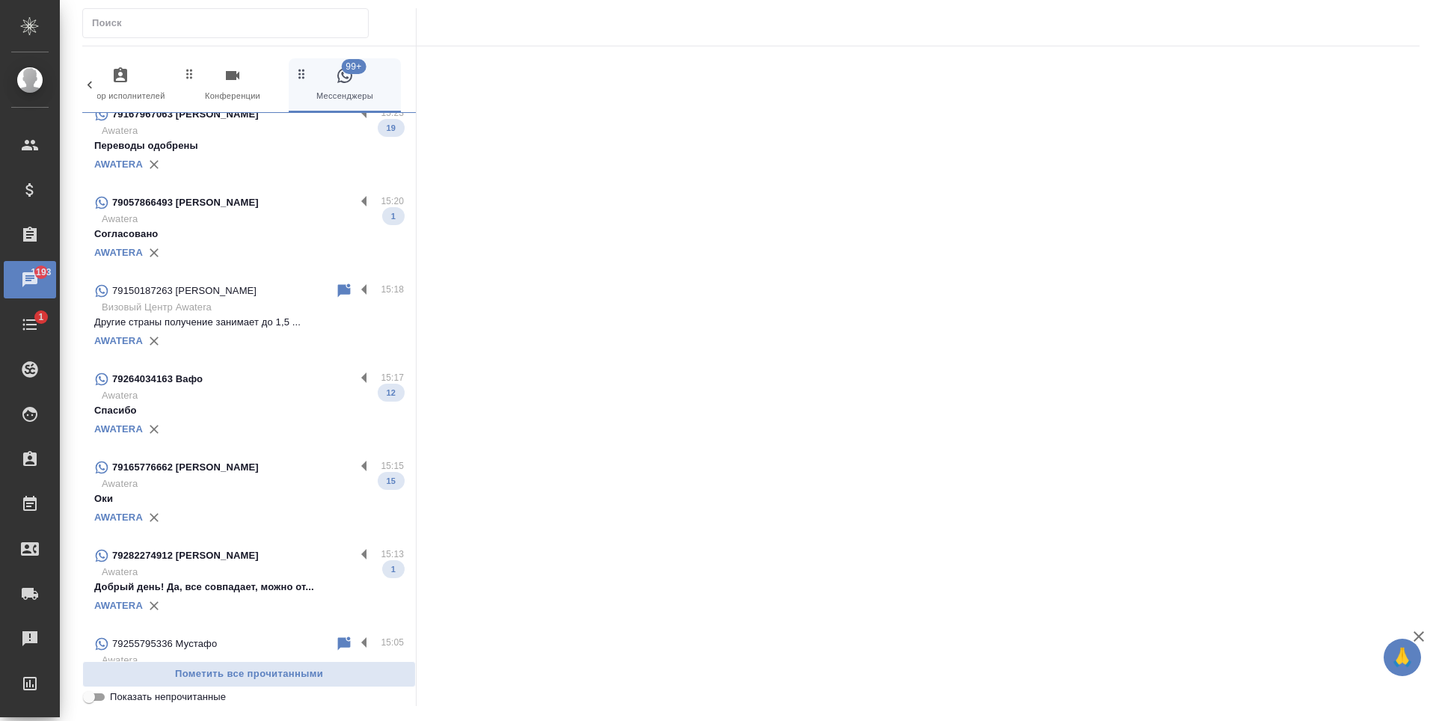
click at [94, 698] on input "Показать непрочитанные" at bounding box center [89, 697] width 54 height 18
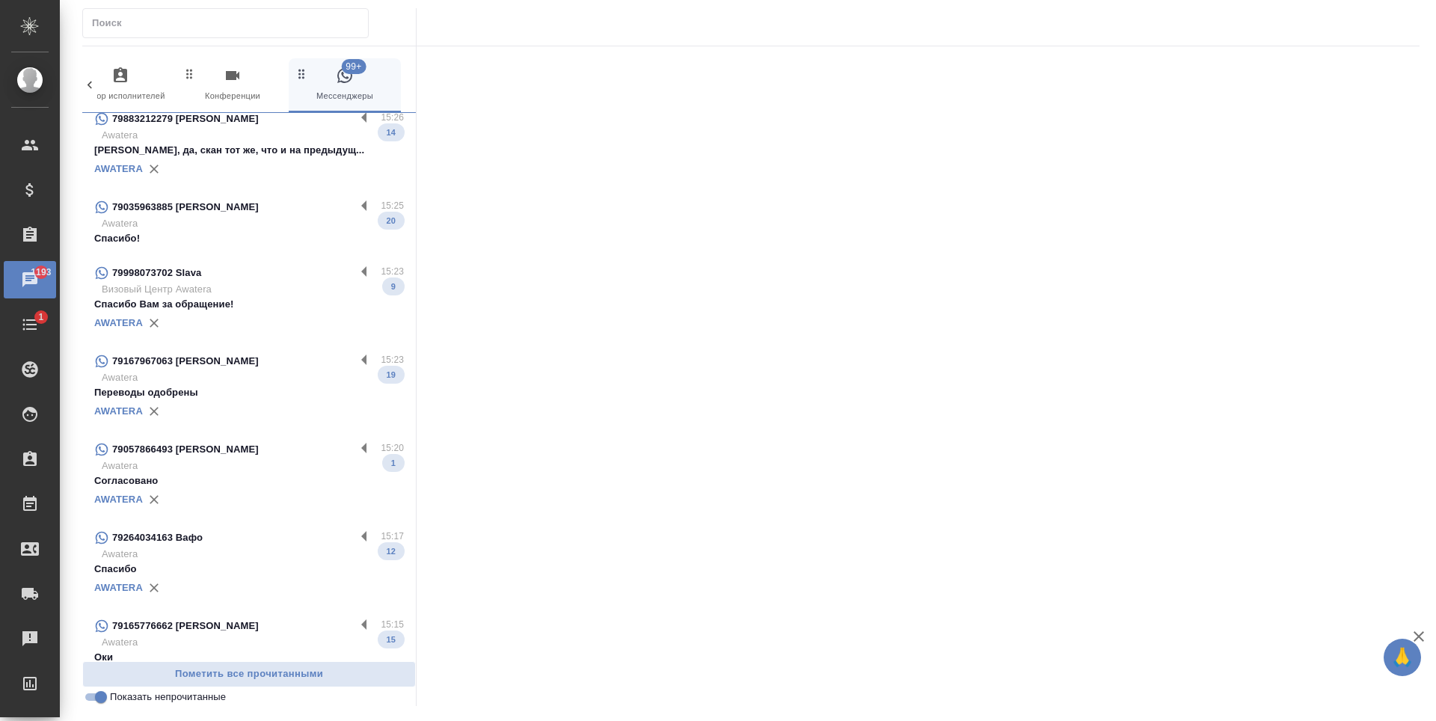
scroll to position [0, 0]
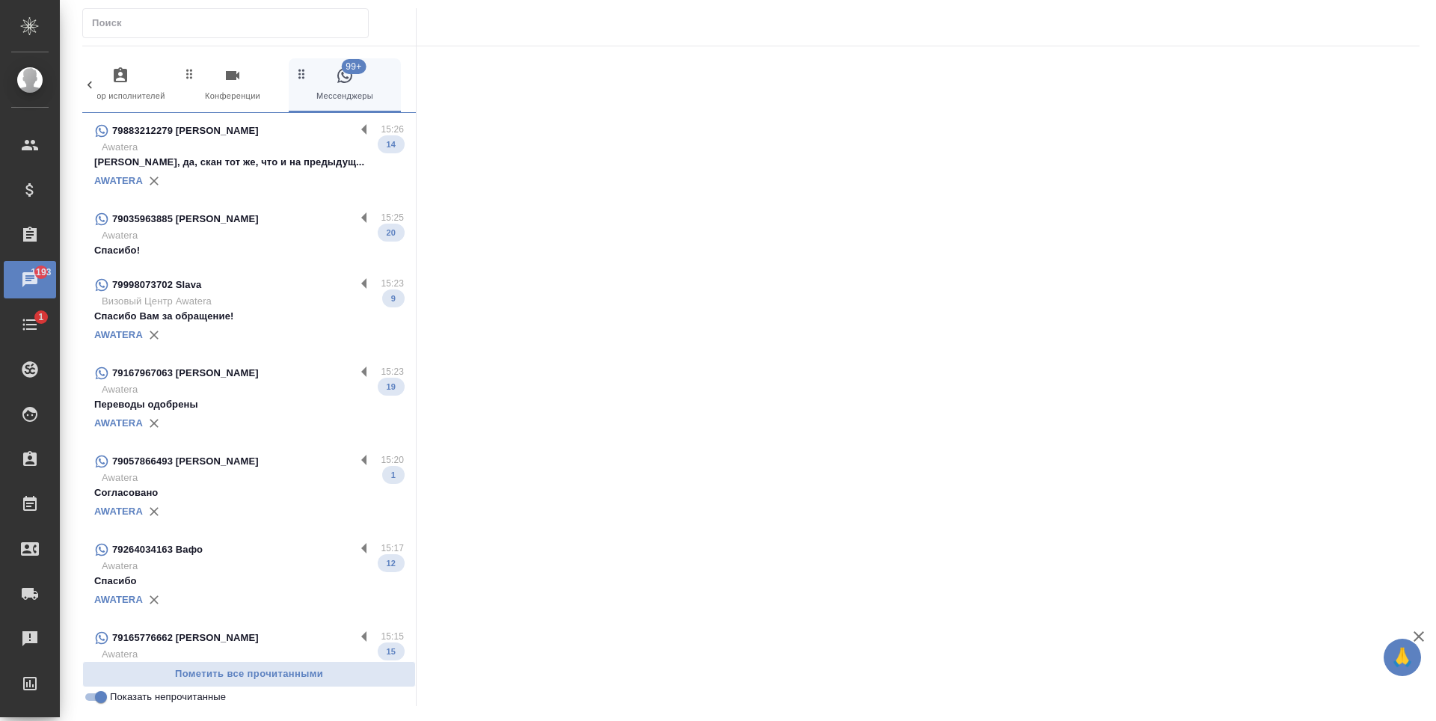
click at [99, 698] on input "Показать непрочитанные" at bounding box center [101, 697] width 54 height 18
checkbox input "false"
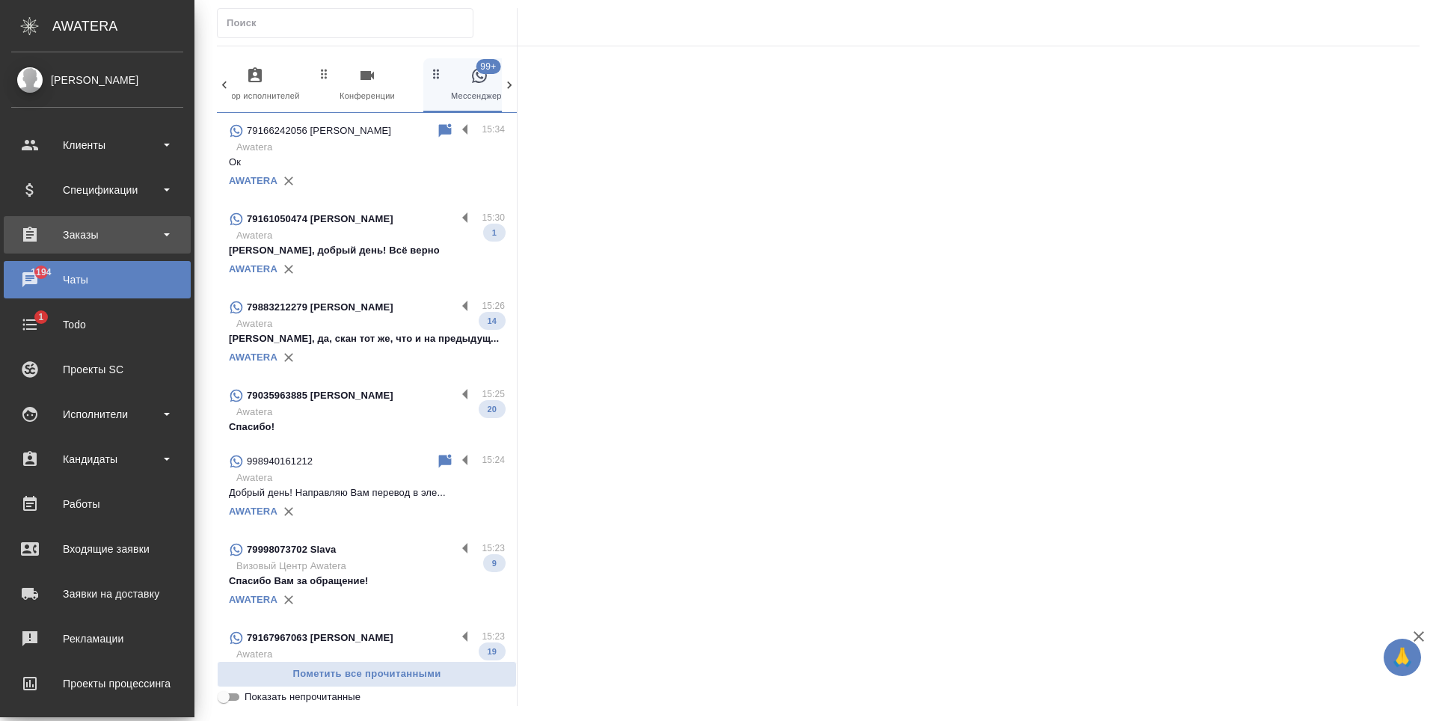
click at [96, 228] on div "Заказы" at bounding box center [97, 235] width 172 height 22
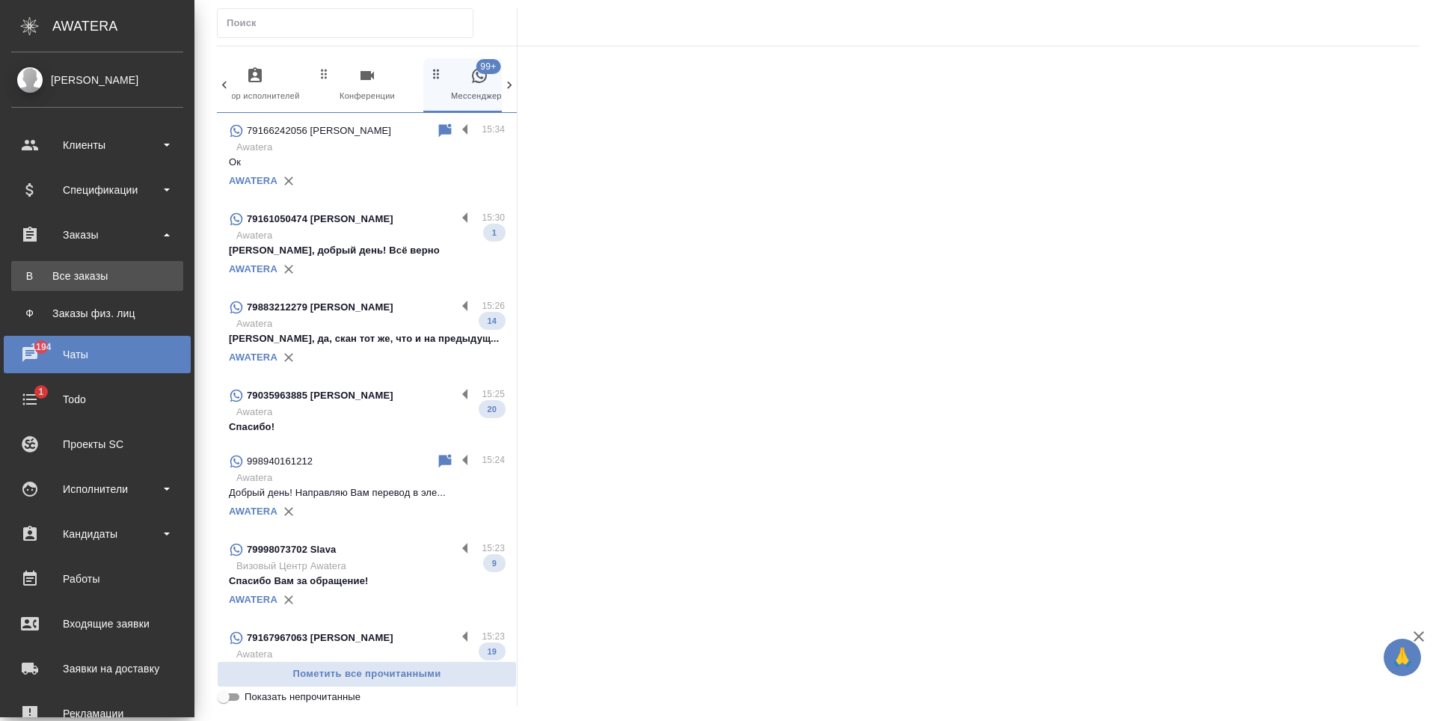
click at [110, 288] on link "В Все заказы" at bounding box center [97, 276] width 172 height 30
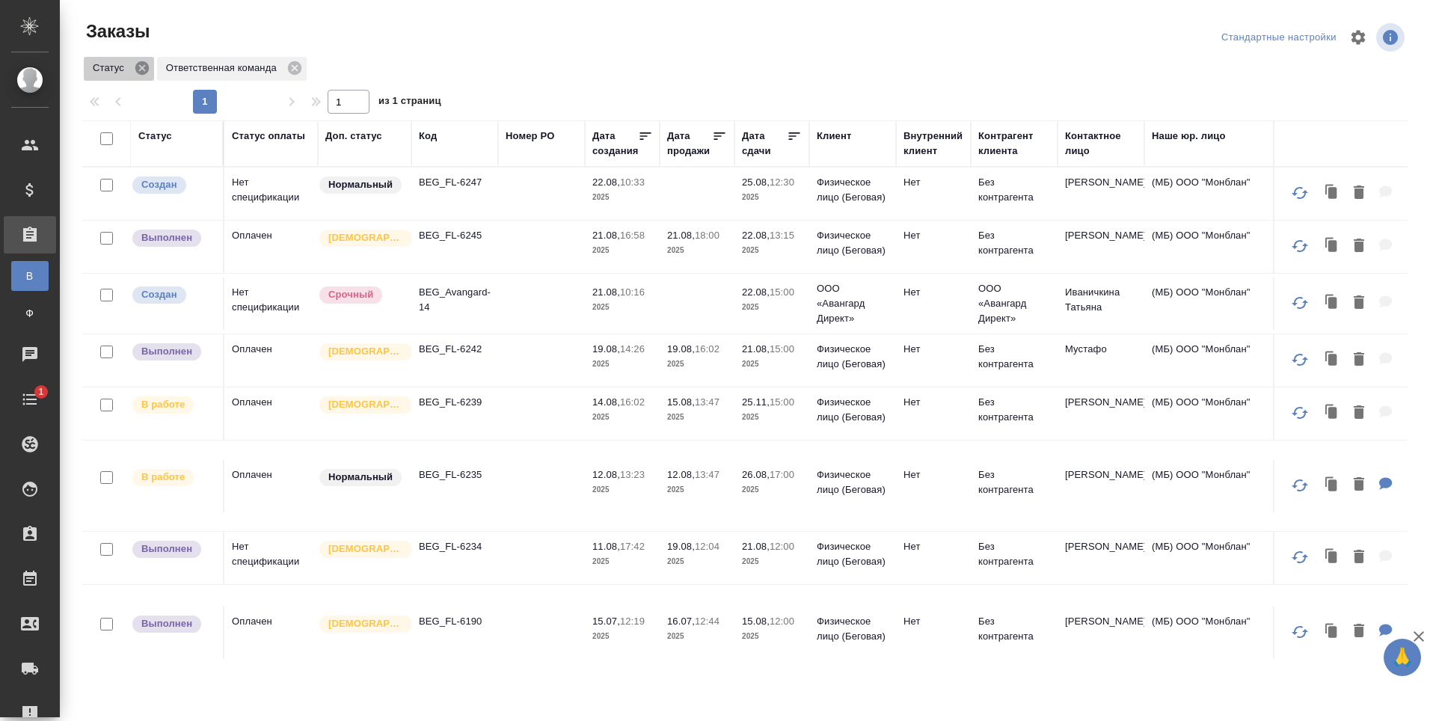
click at [144, 67] on icon at bounding box center [142, 68] width 16 height 16
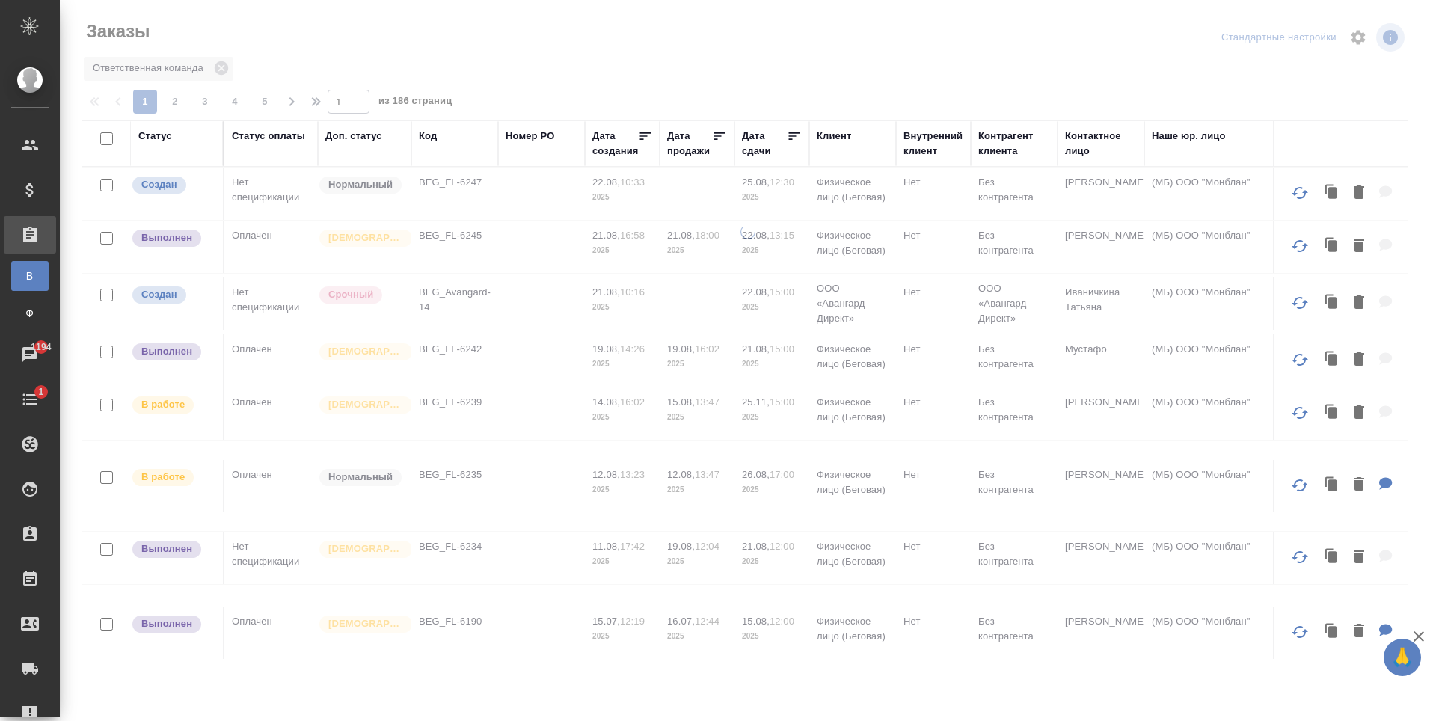
click at [161, 142] on div "Статус" at bounding box center [155, 136] width 34 height 15
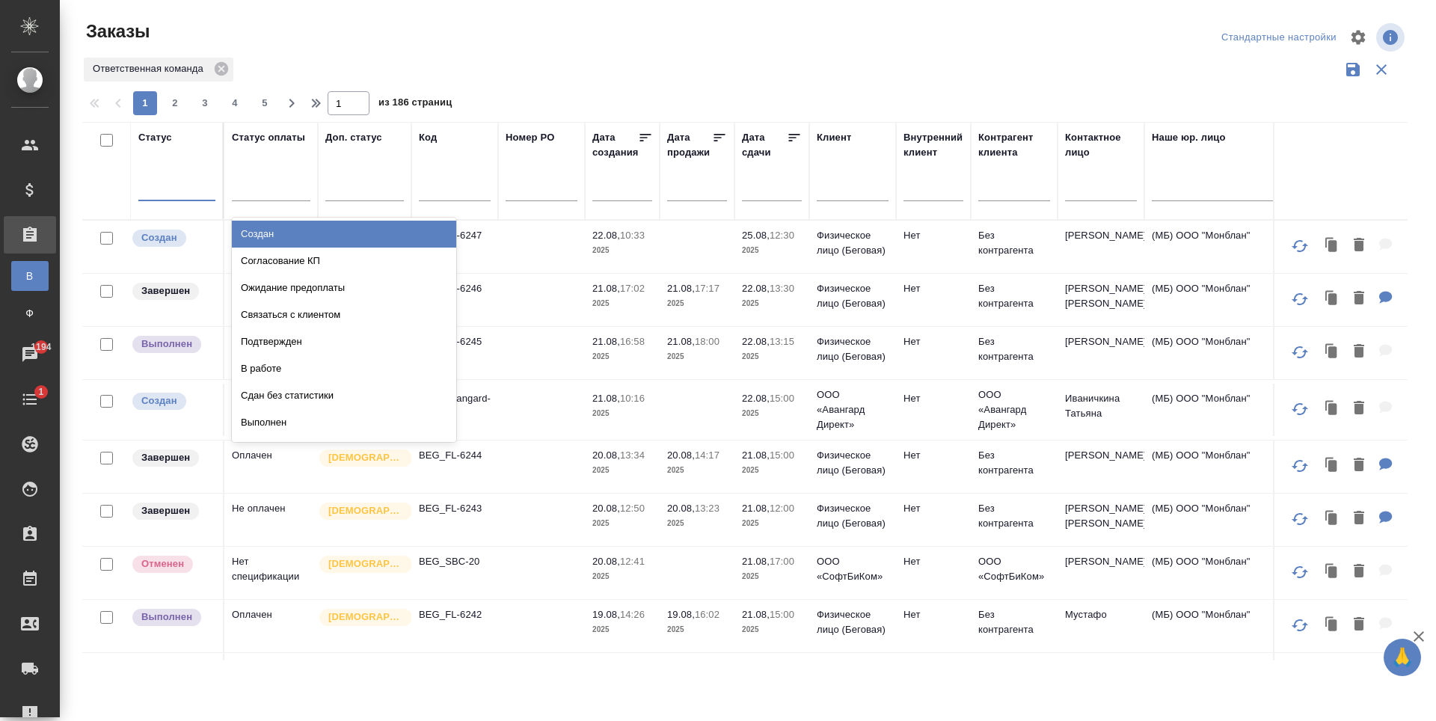
click at [180, 186] on div at bounding box center [176, 186] width 77 height 22
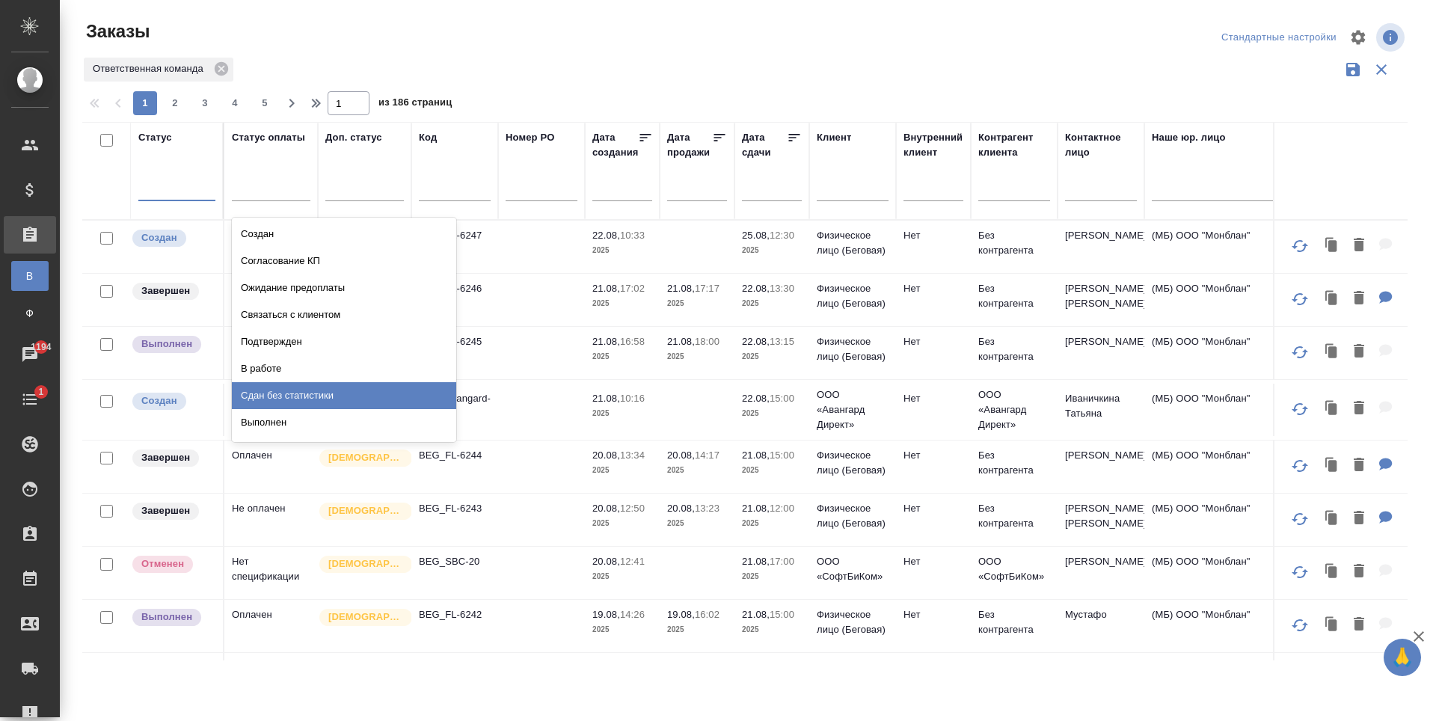
scroll to position [75, 0]
click at [307, 394] on div "Отменен" at bounding box center [344, 401] width 224 height 27
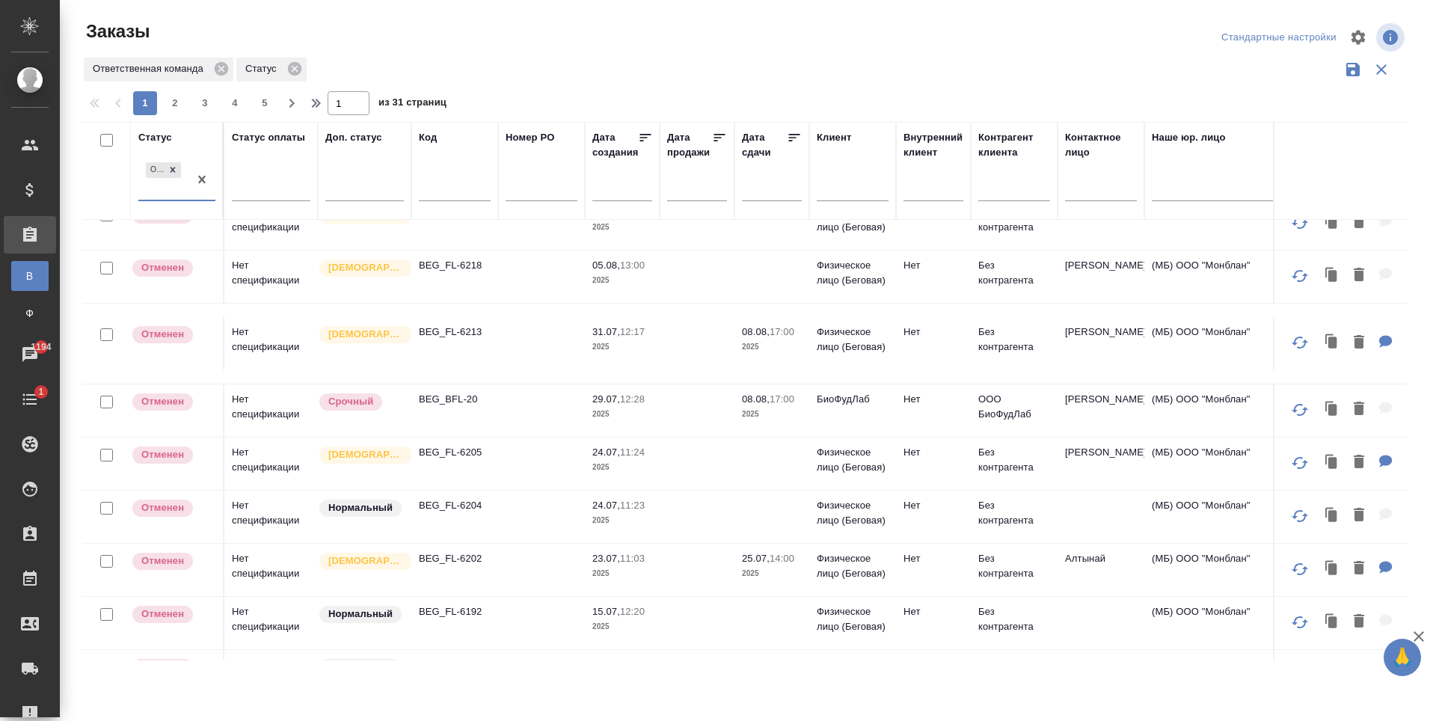
scroll to position [299, 0]
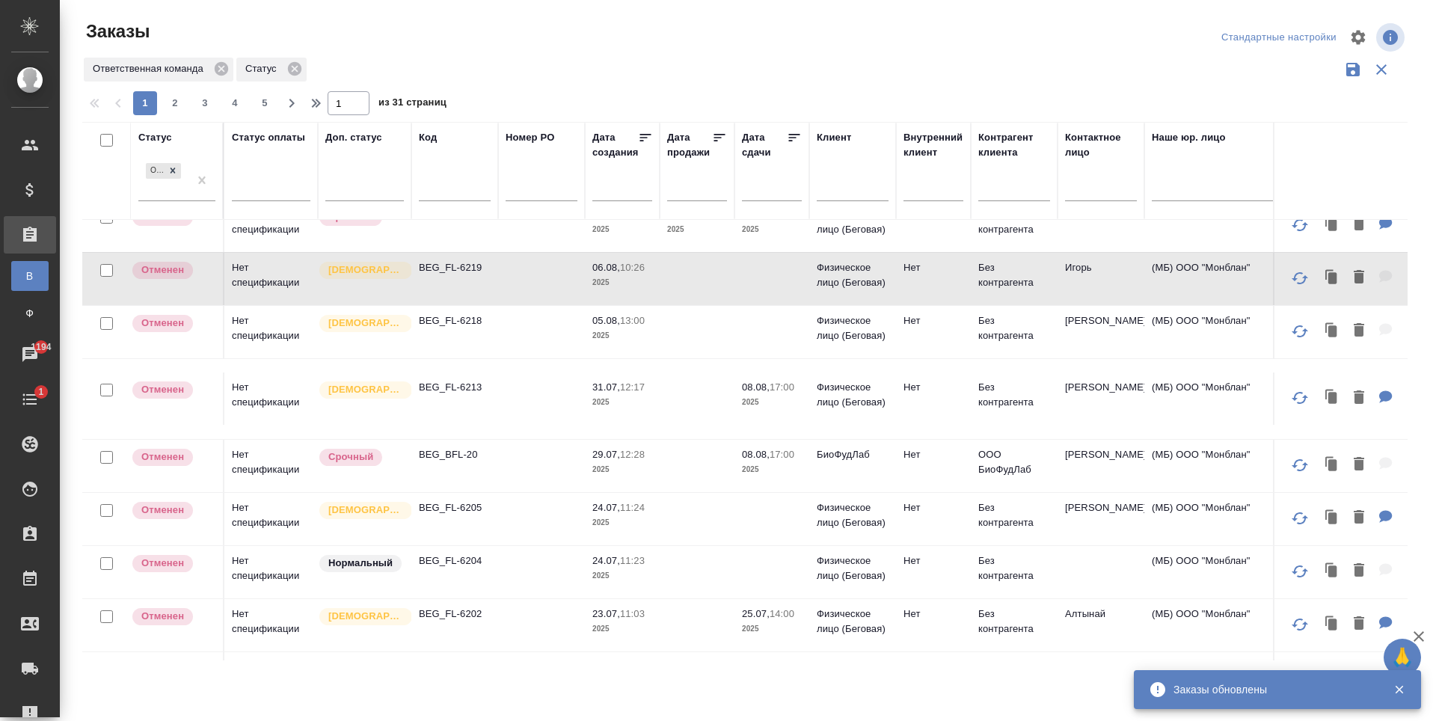
scroll to position [75, 0]
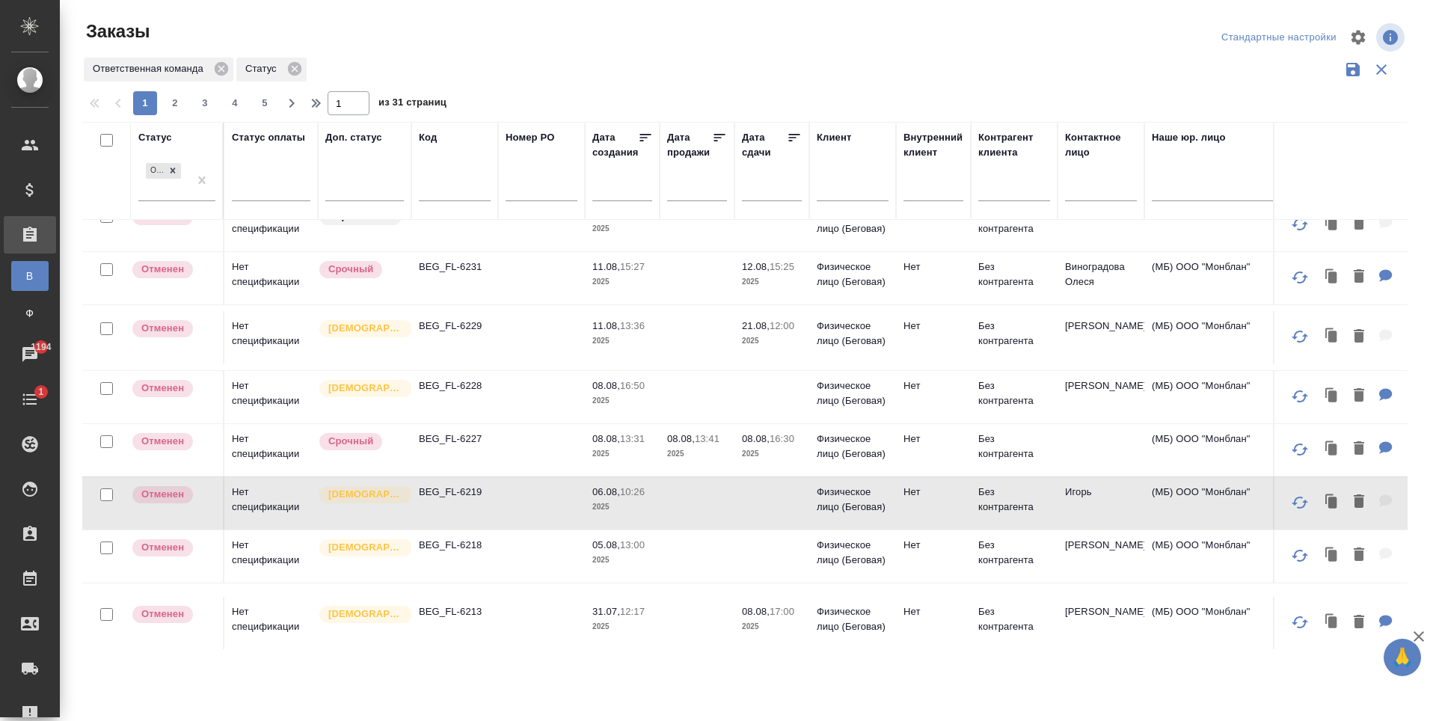
click at [533, 198] on td at bounding box center [541, 172] width 87 height 52
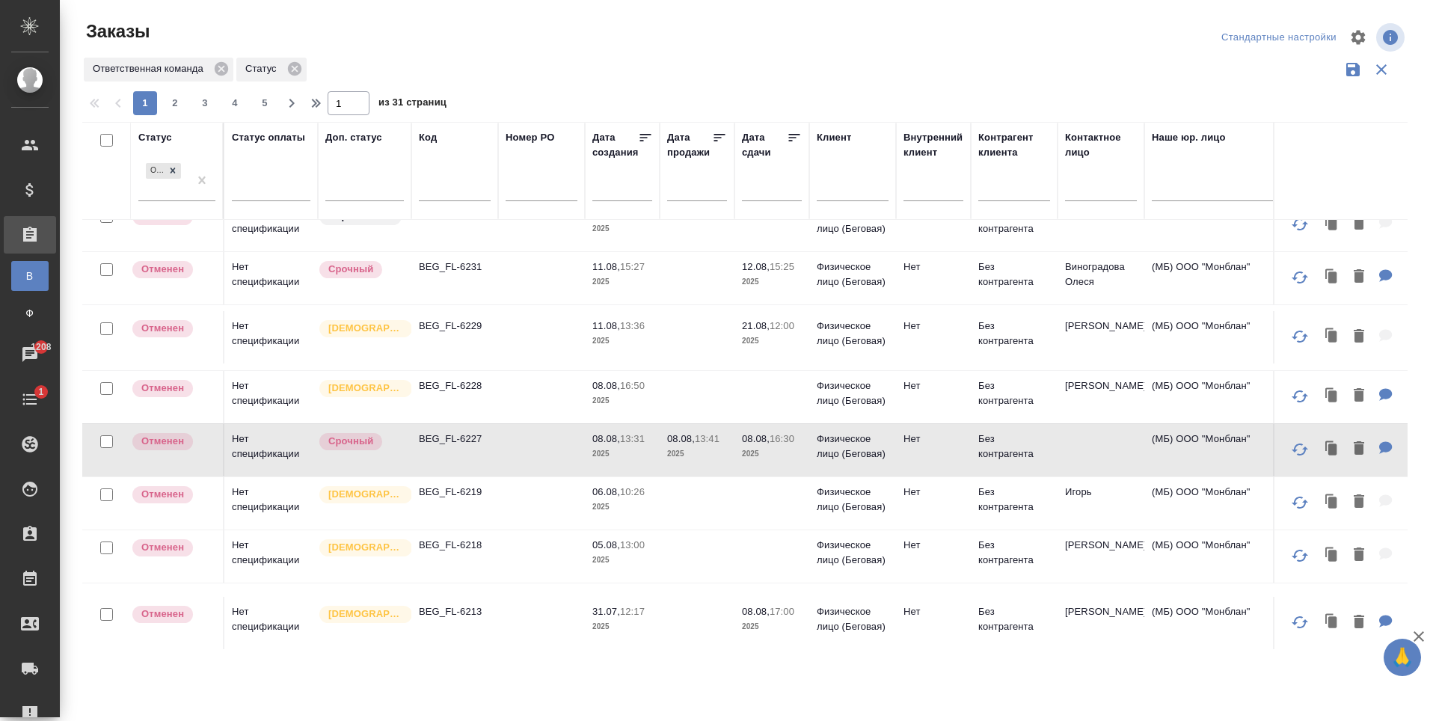
scroll to position [0, 0]
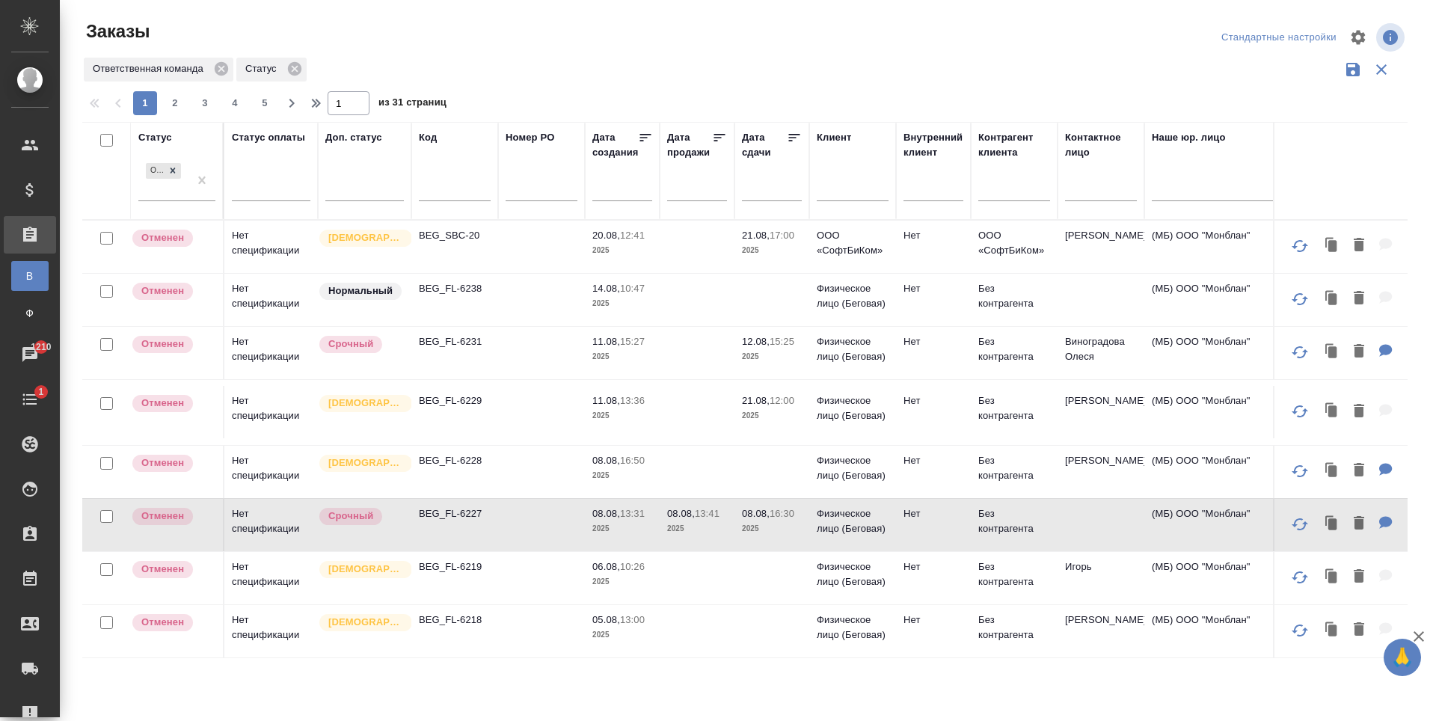
click at [516, 273] on td at bounding box center [541, 247] width 87 height 52
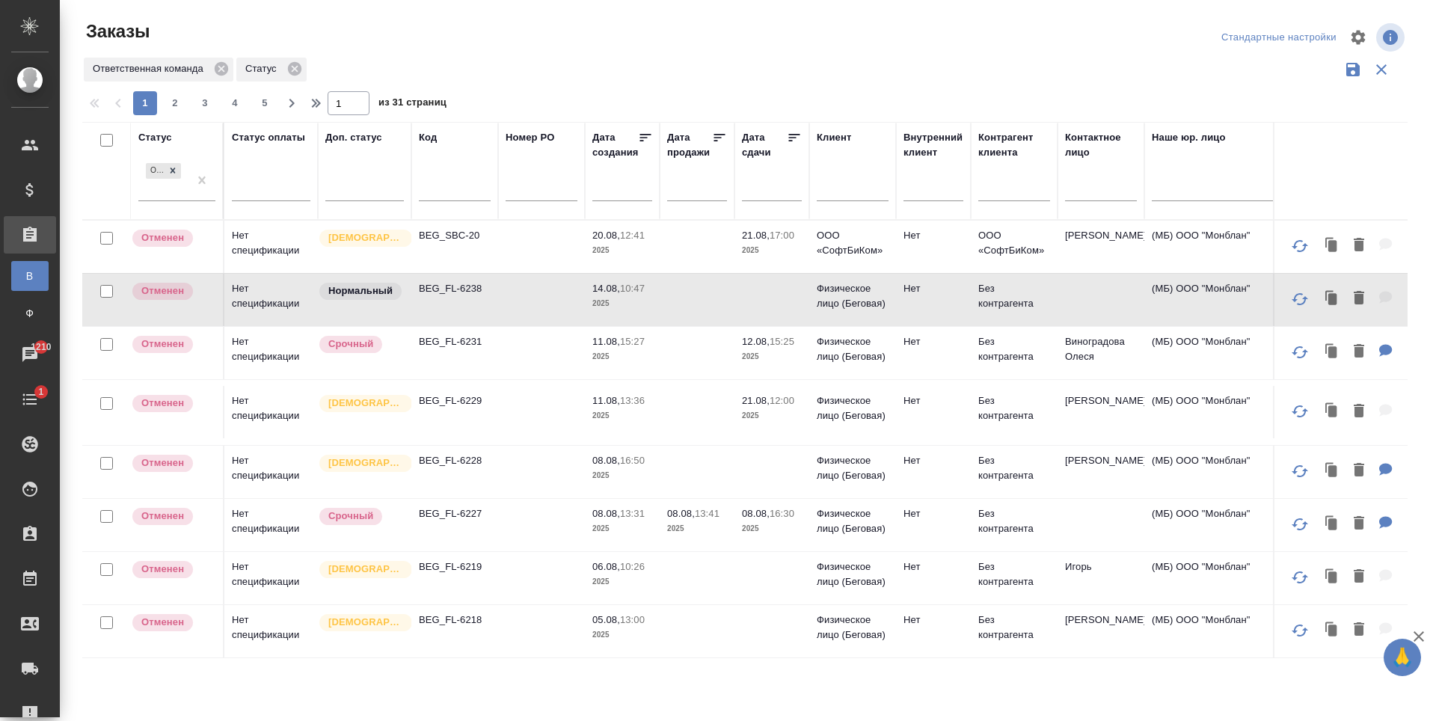
click at [516, 273] on td at bounding box center [541, 247] width 87 height 52
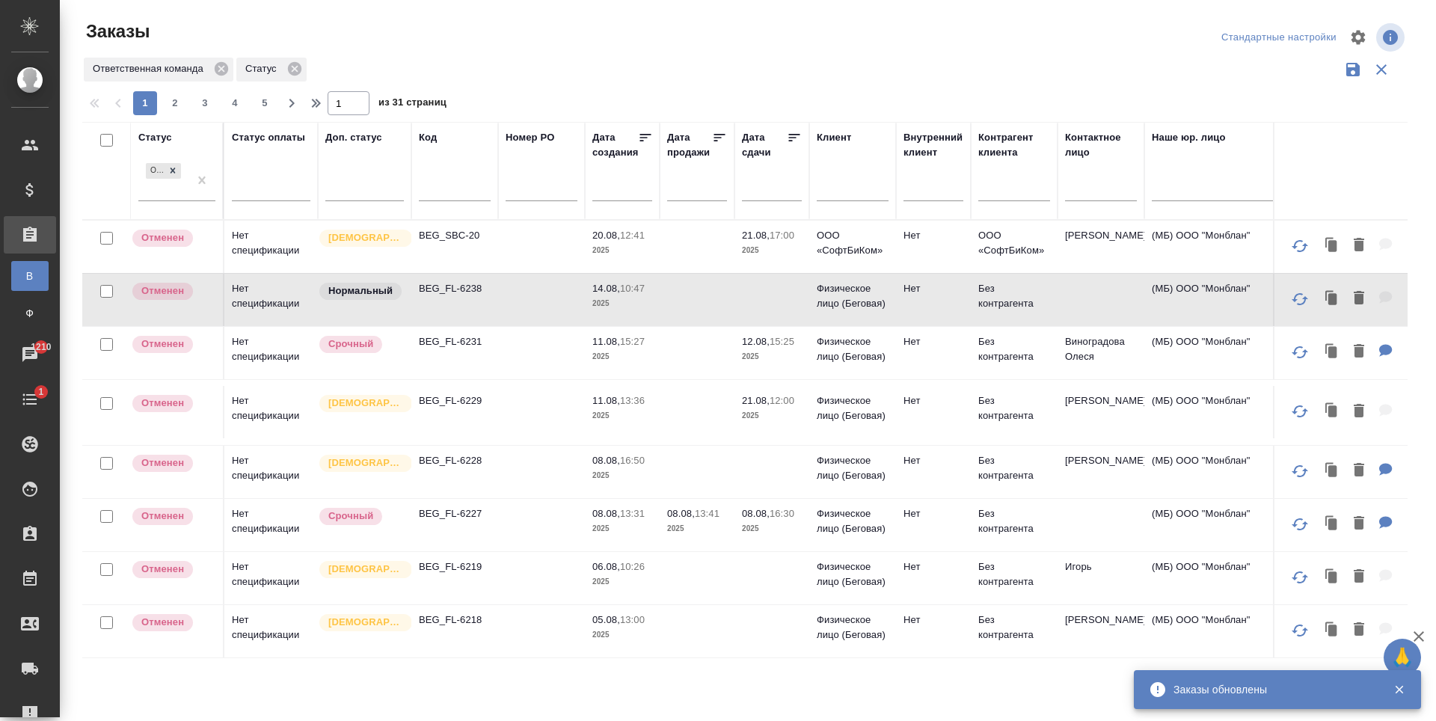
click at [535, 273] on td at bounding box center [541, 247] width 87 height 52
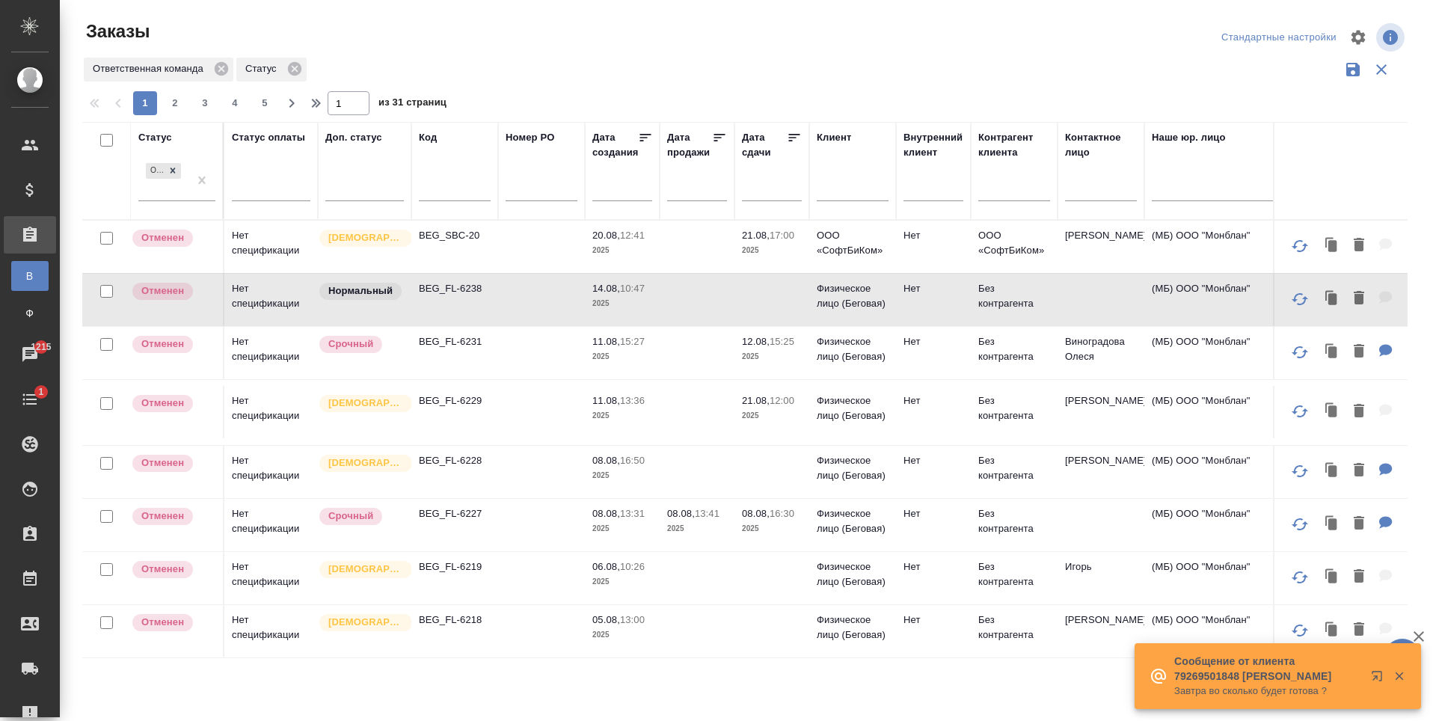
click at [532, 273] on td at bounding box center [541, 247] width 87 height 52
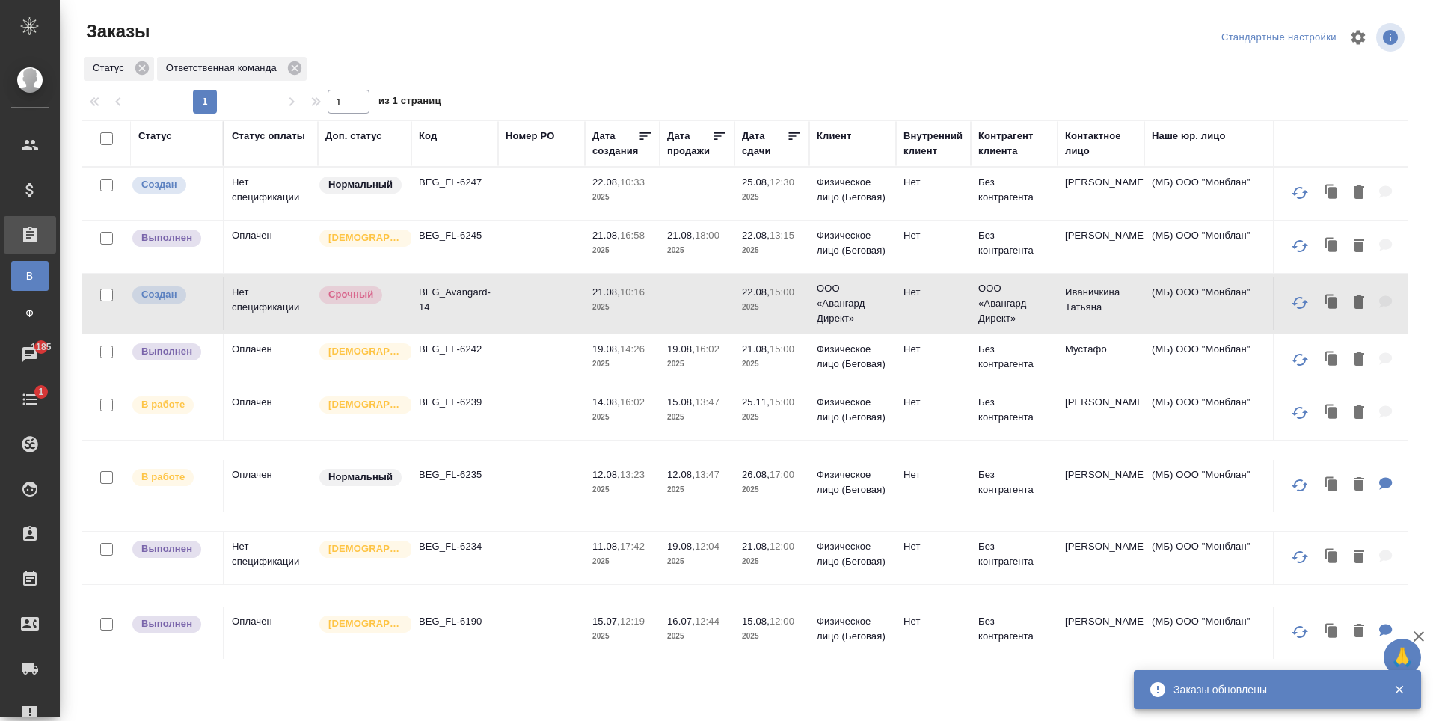
scroll to position [129, 0]
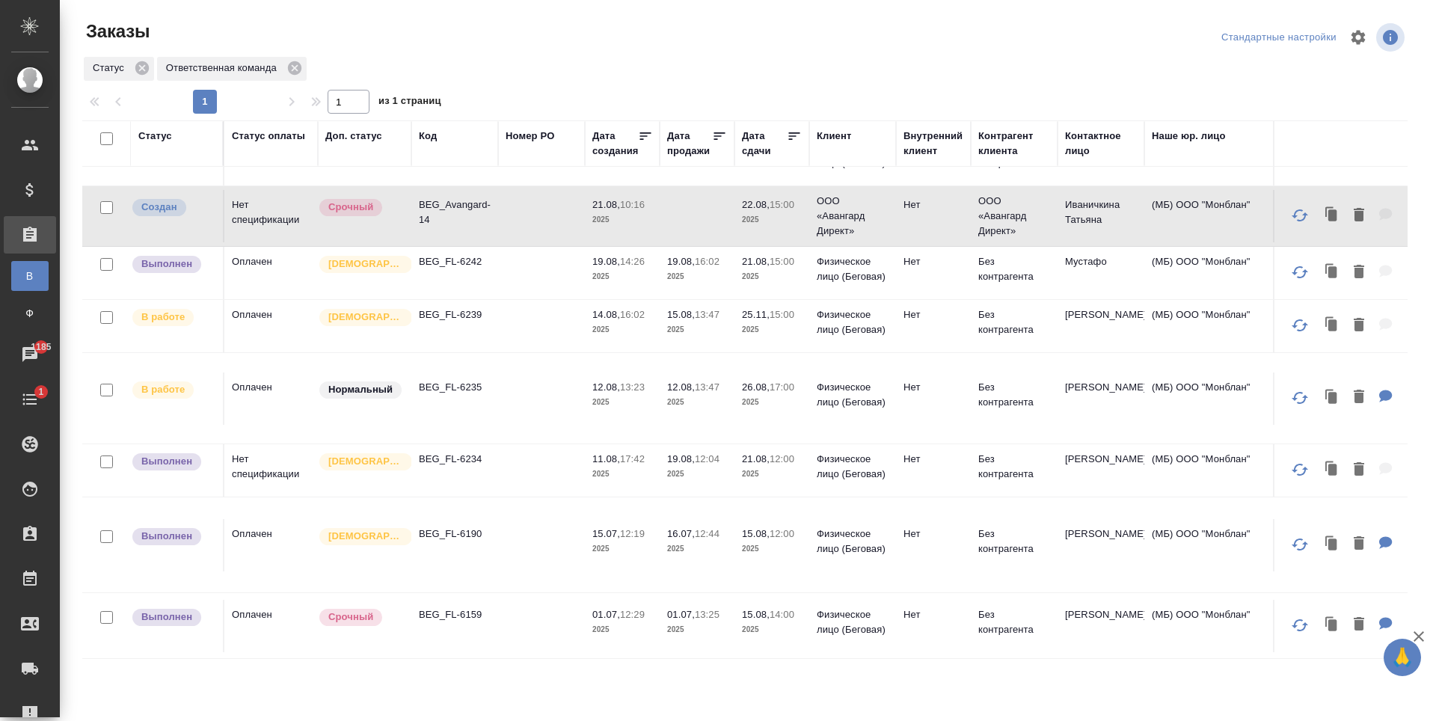
click at [505, 399] on tr "В работе Оплачен Нормальный BEG_FL-6235 12.08, 13:23 2025 12.08, 13:47 2025 26.…" at bounding box center [1334, 398] width 2504 height 91
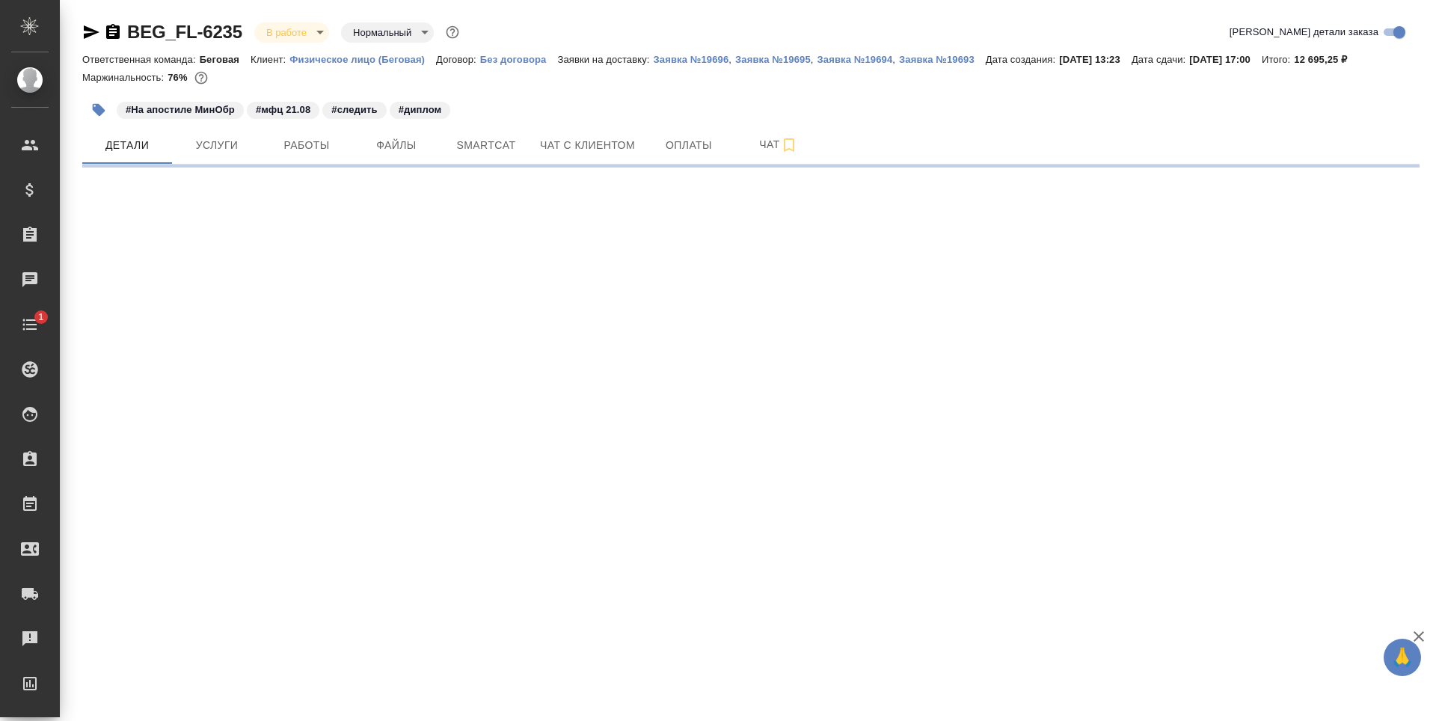
select select "RU"
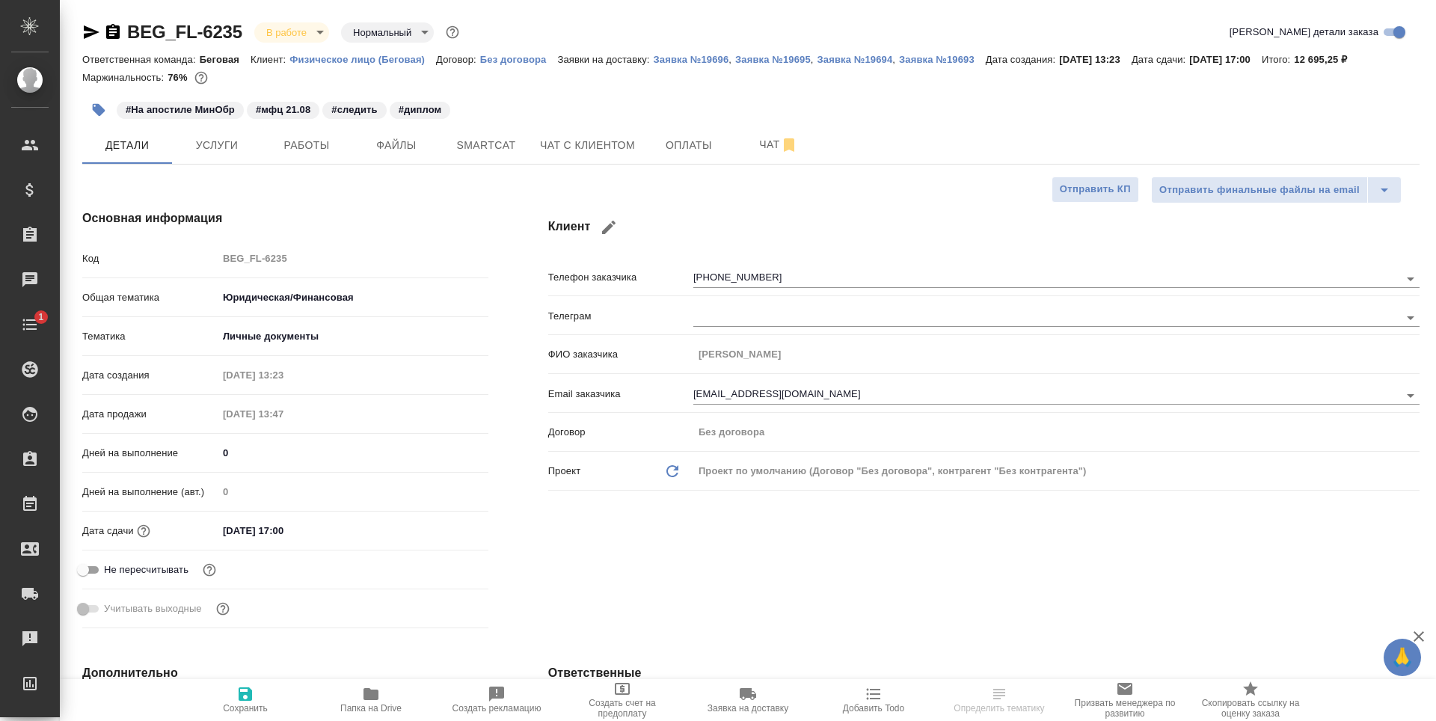
type textarea "x"
type input "[PERSON_NAME]"
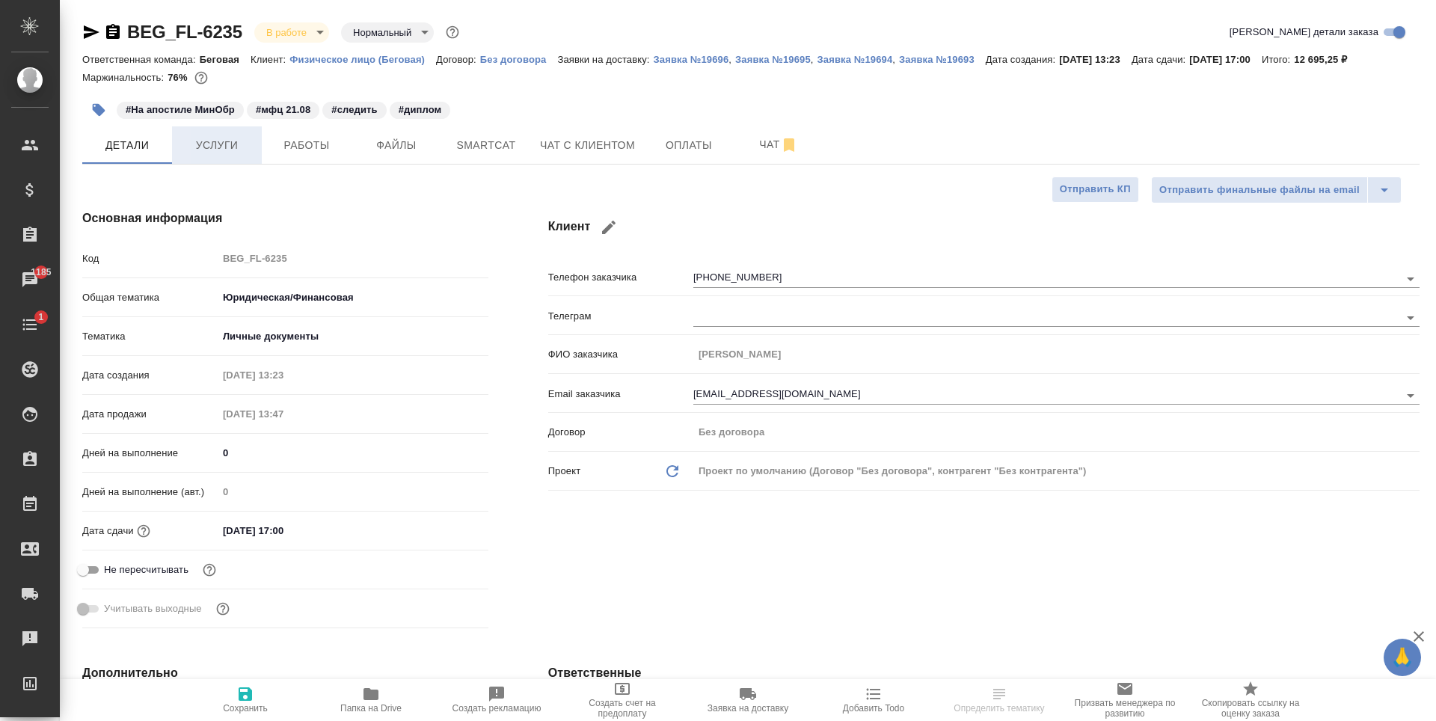
click at [237, 147] on span "Услуги" at bounding box center [217, 145] width 72 height 19
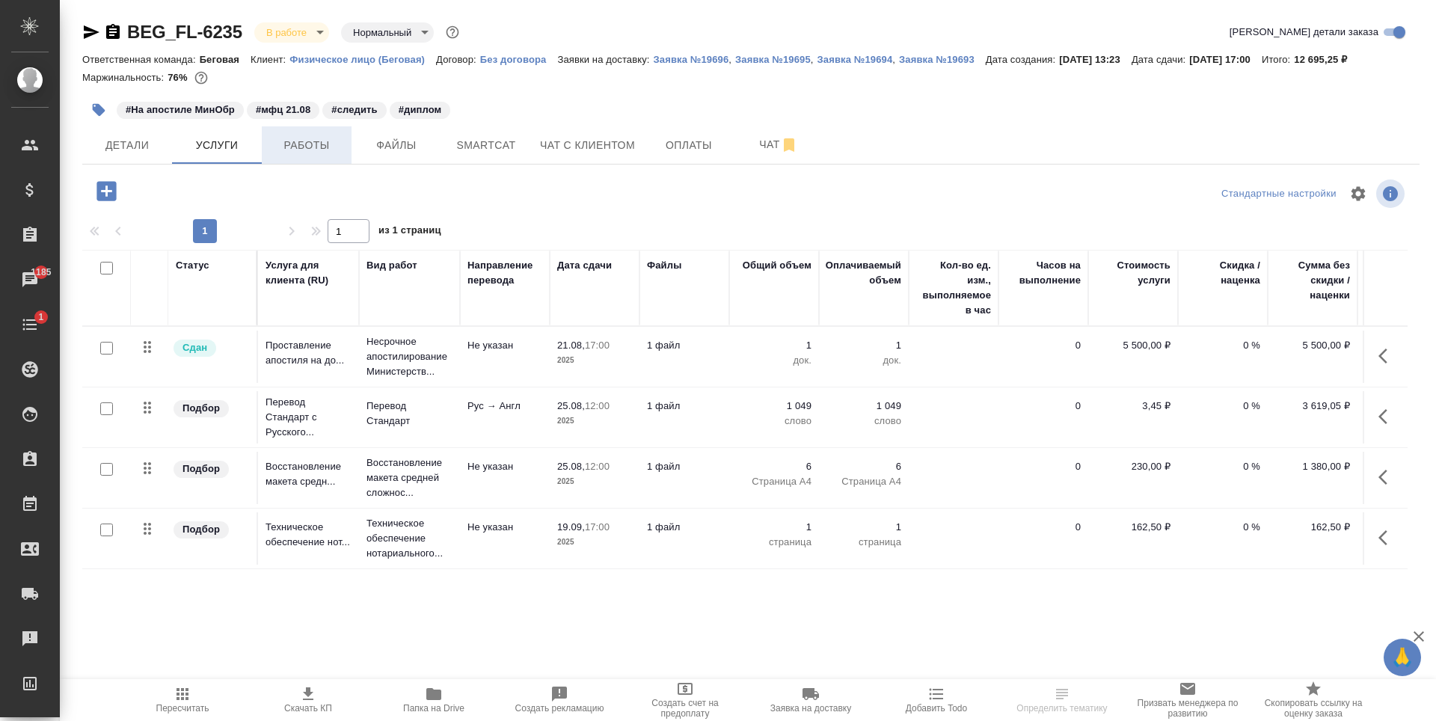
click at [301, 147] on span "Работы" at bounding box center [307, 145] width 72 height 19
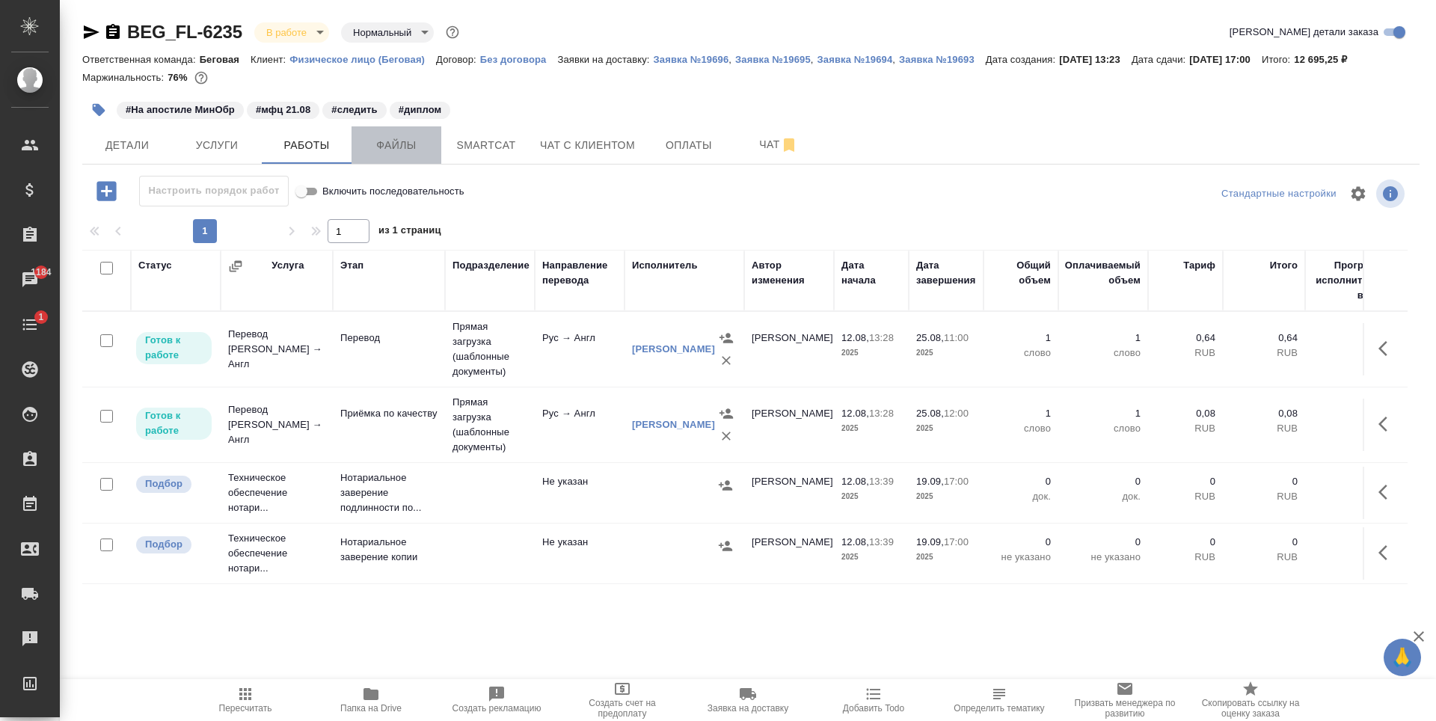
click at [411, 161] on button "Файлы" at bounding box center [397, 144] width 90 height 37
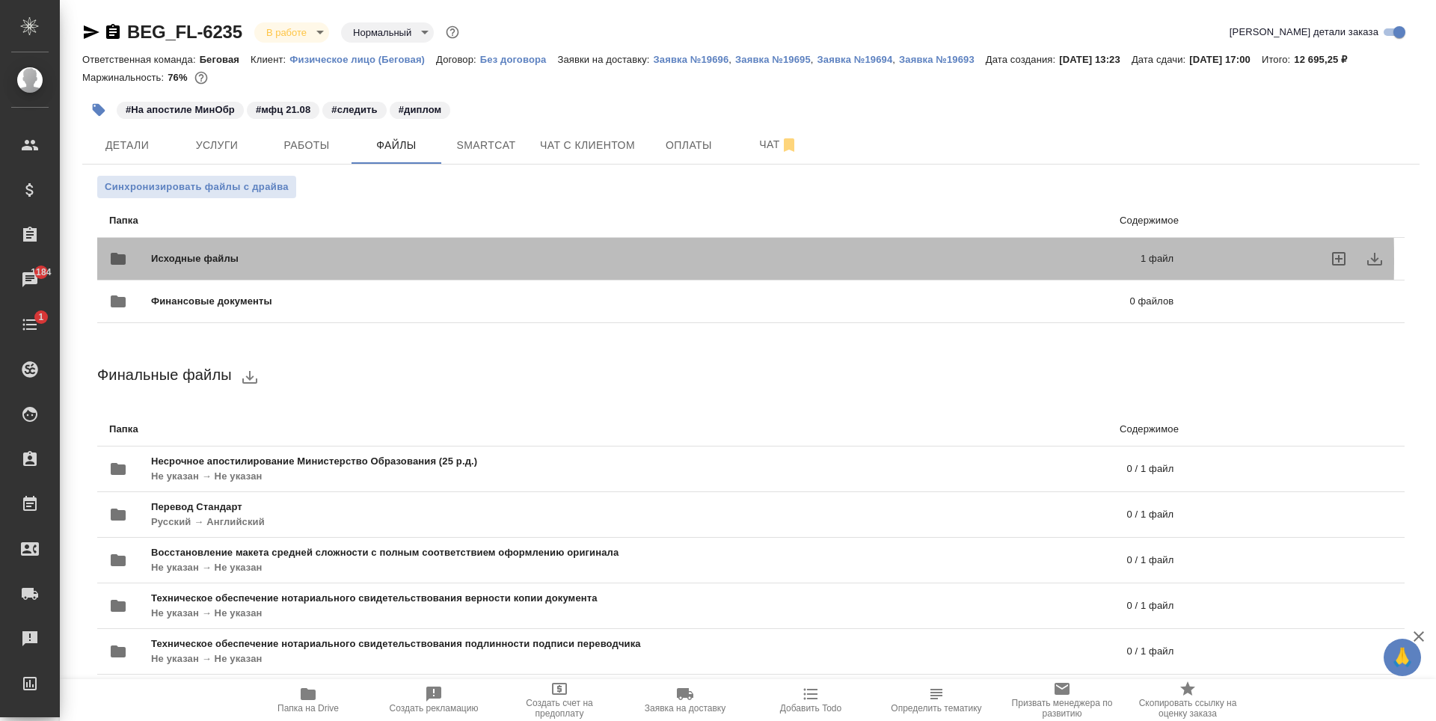
click at [491, 260] on span "Исходные файлы" at bounding box center [420, 258] width 539 height 15
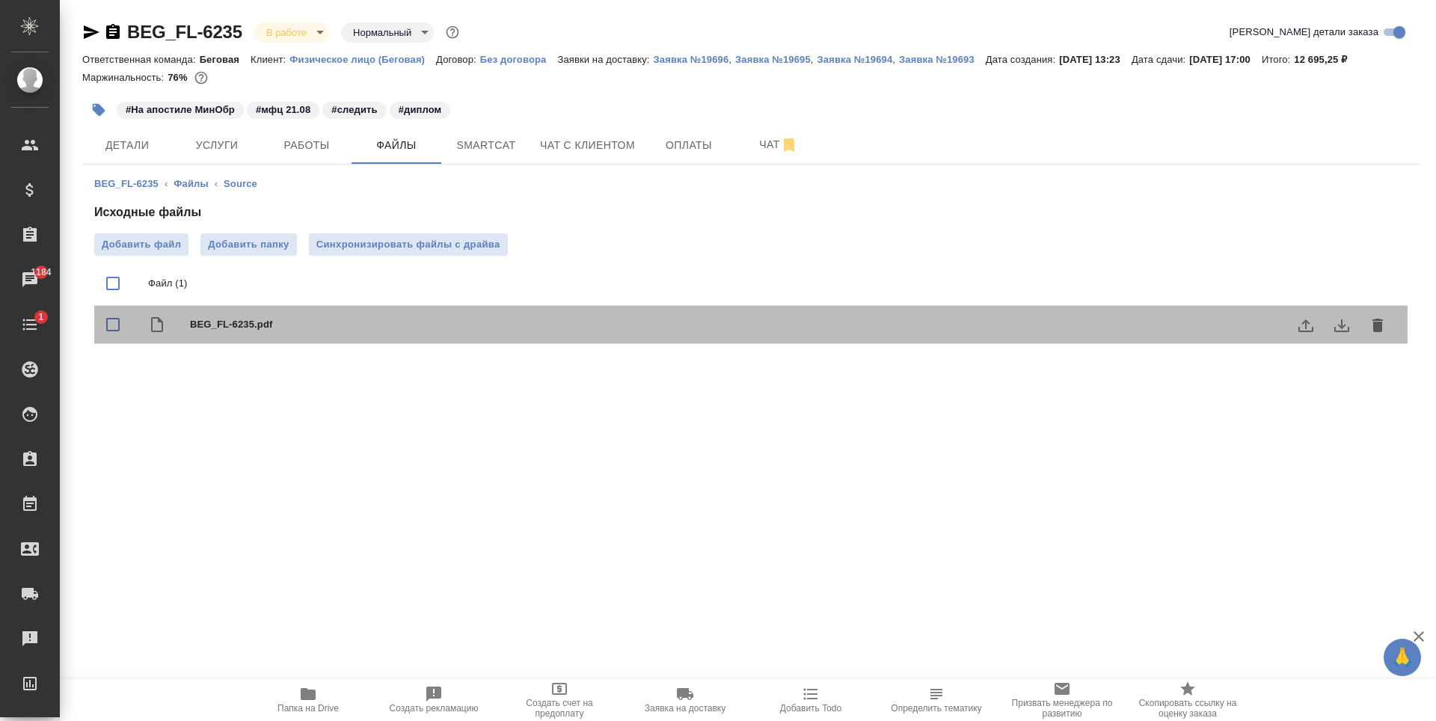
click at [504, 323] on span "BEG_FL-6235.pdf" at bounding box center [781, 324] width 1182 height 15
checkbox input "true"
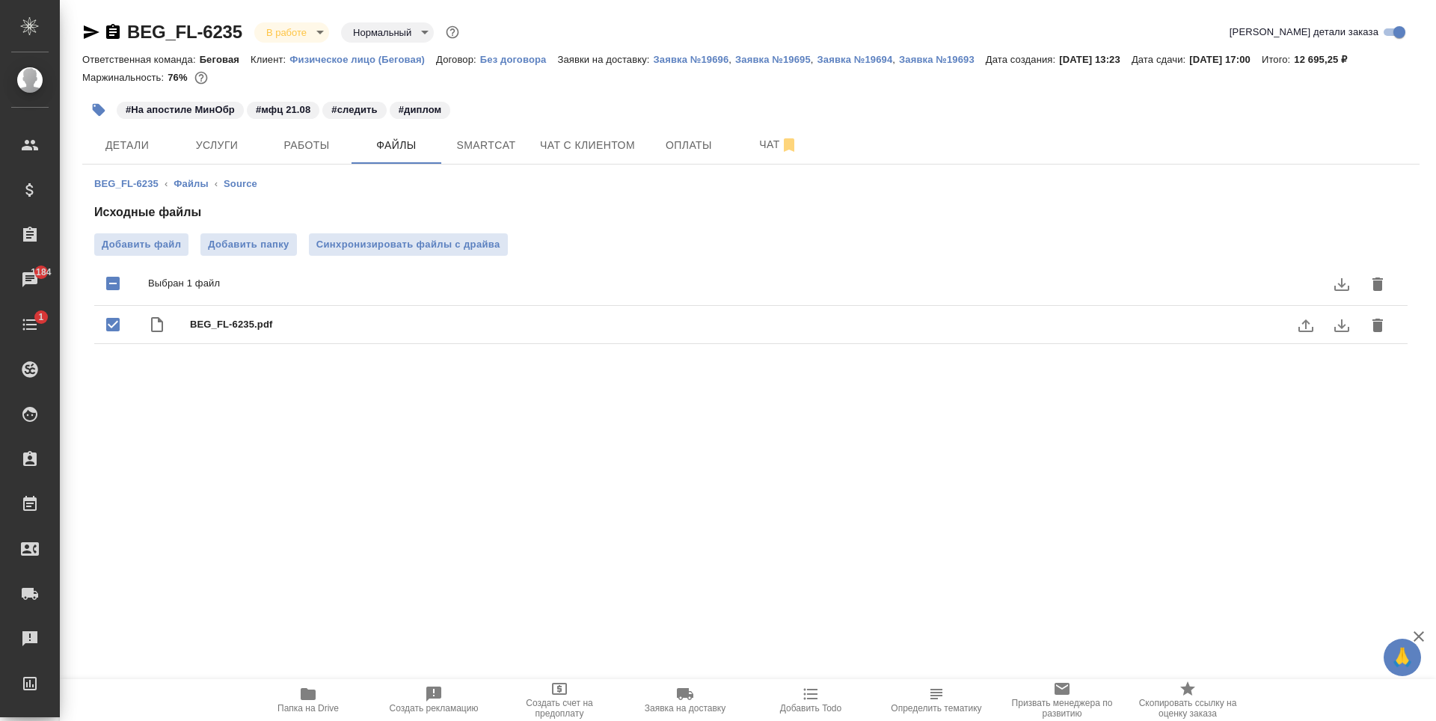
click at [1335, 319] on icon "download" at bounding box center [1342, 325] width 18 height 18
click at [1303, 331] on icon "uploadFile" at bounding box center [1306, 325] width 15 height 13
click at [0, 0] on input "uploadFile" at bounding box center [0, 0] width 0 height 0
click at [234, 136] on span "Услуги" at bounding box center [217, 145] width 72 height 19
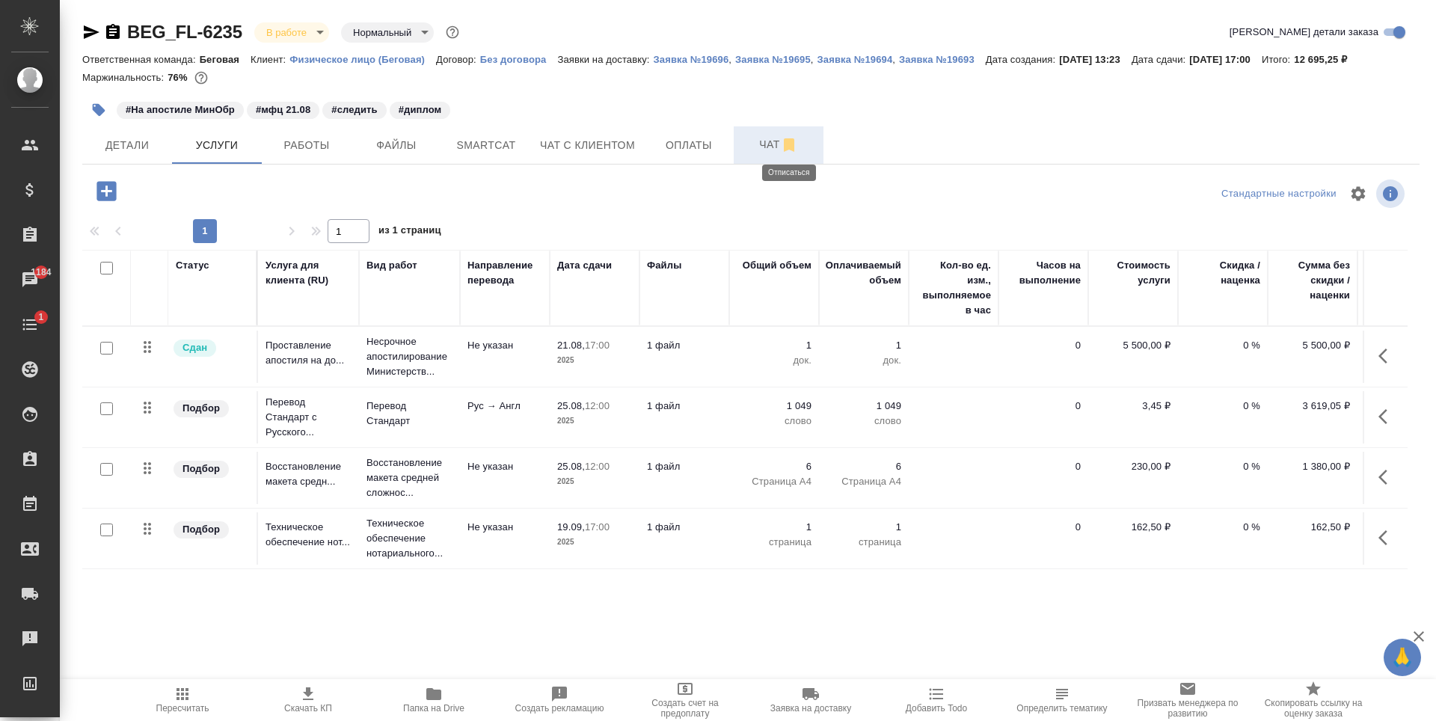
click at [793, 150] on icon "button" at bounding box center [789, 144] width 10 height 13
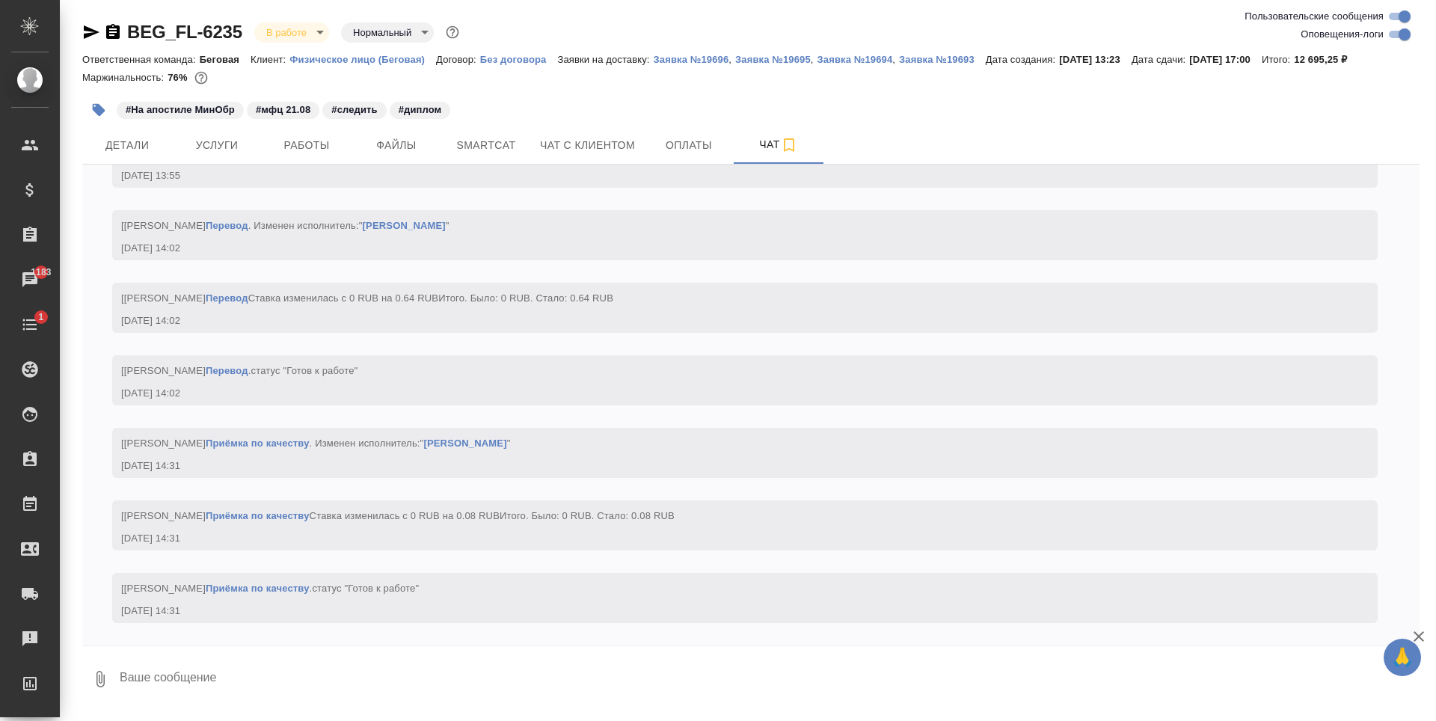
scroll to position [3858, 0]
click at [219, 148] on span "Услуги" at bounding box center [217, 145] width 72 height 19
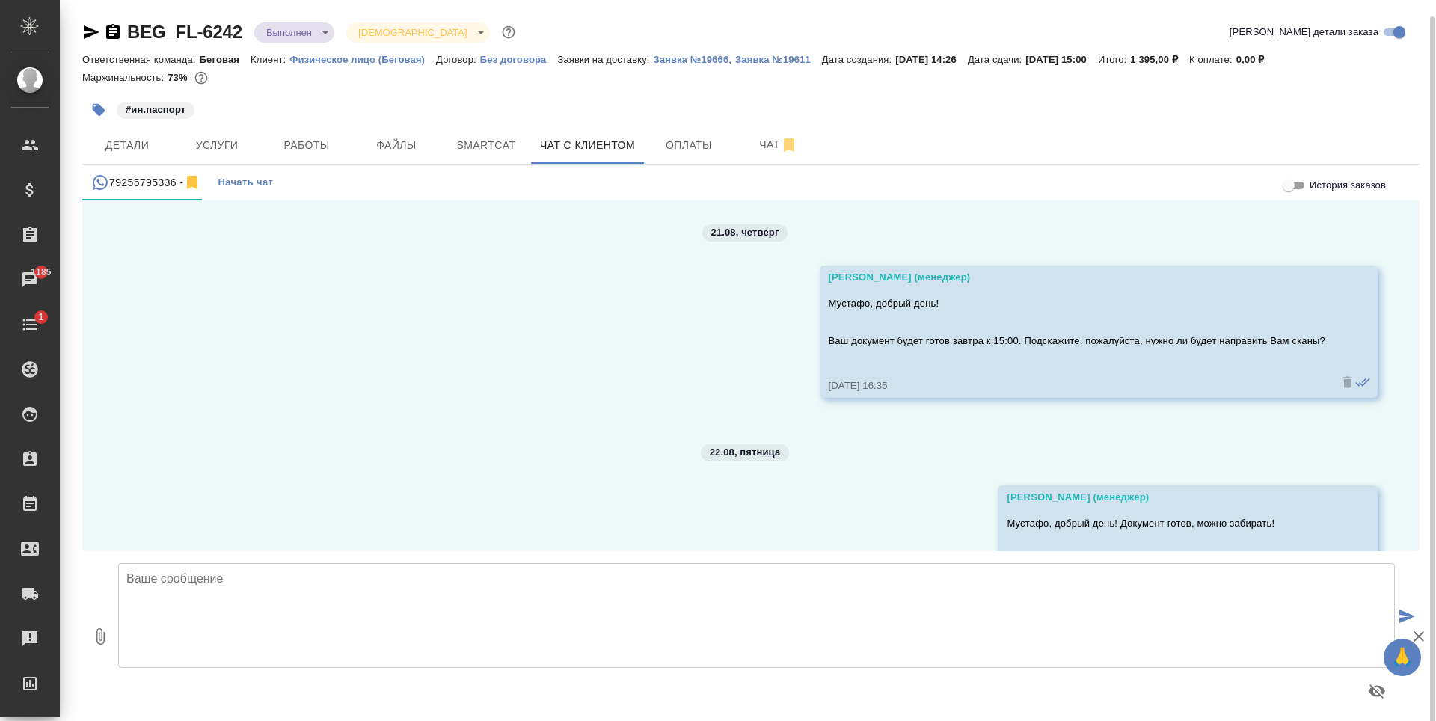
scroll to position [301, 0]
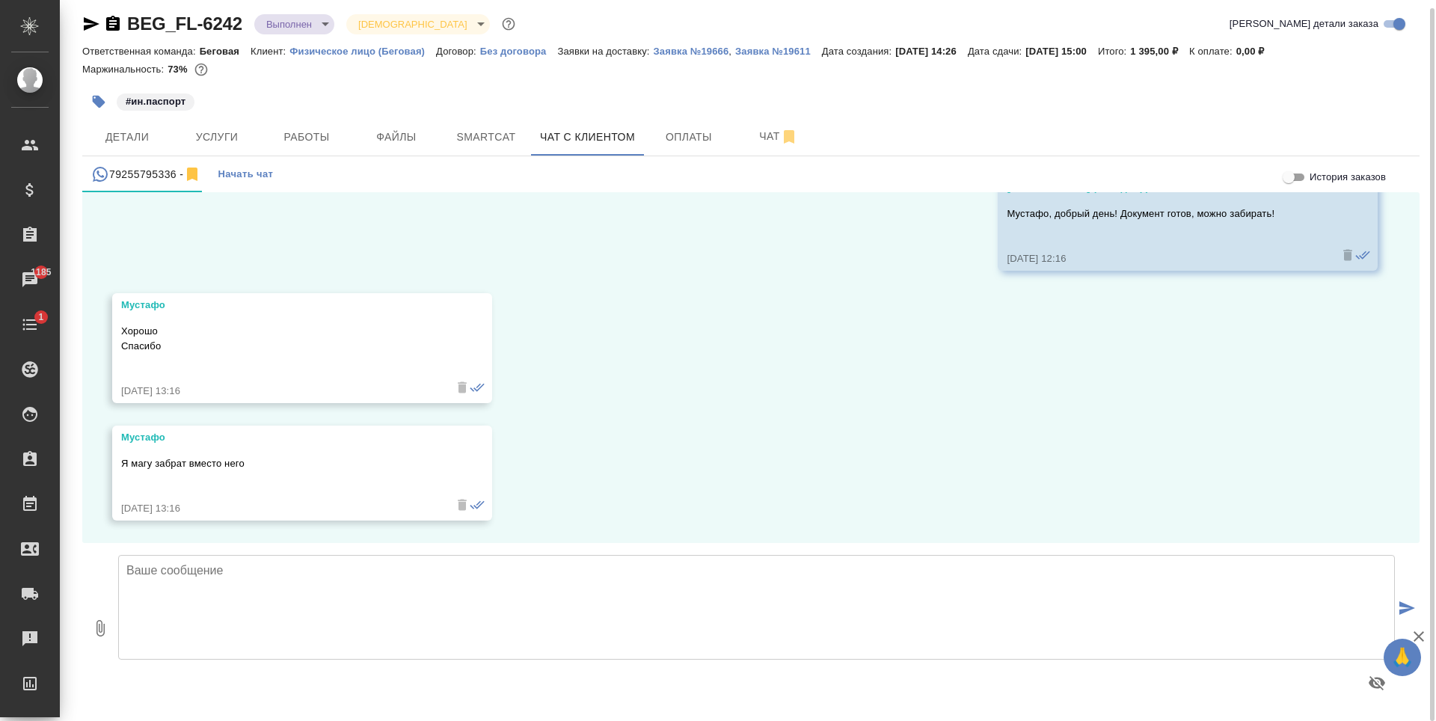
click at [424, 595] on textarea at bounding box center [756, 607] width 1277 height 105
type textarea "Да, конечно"
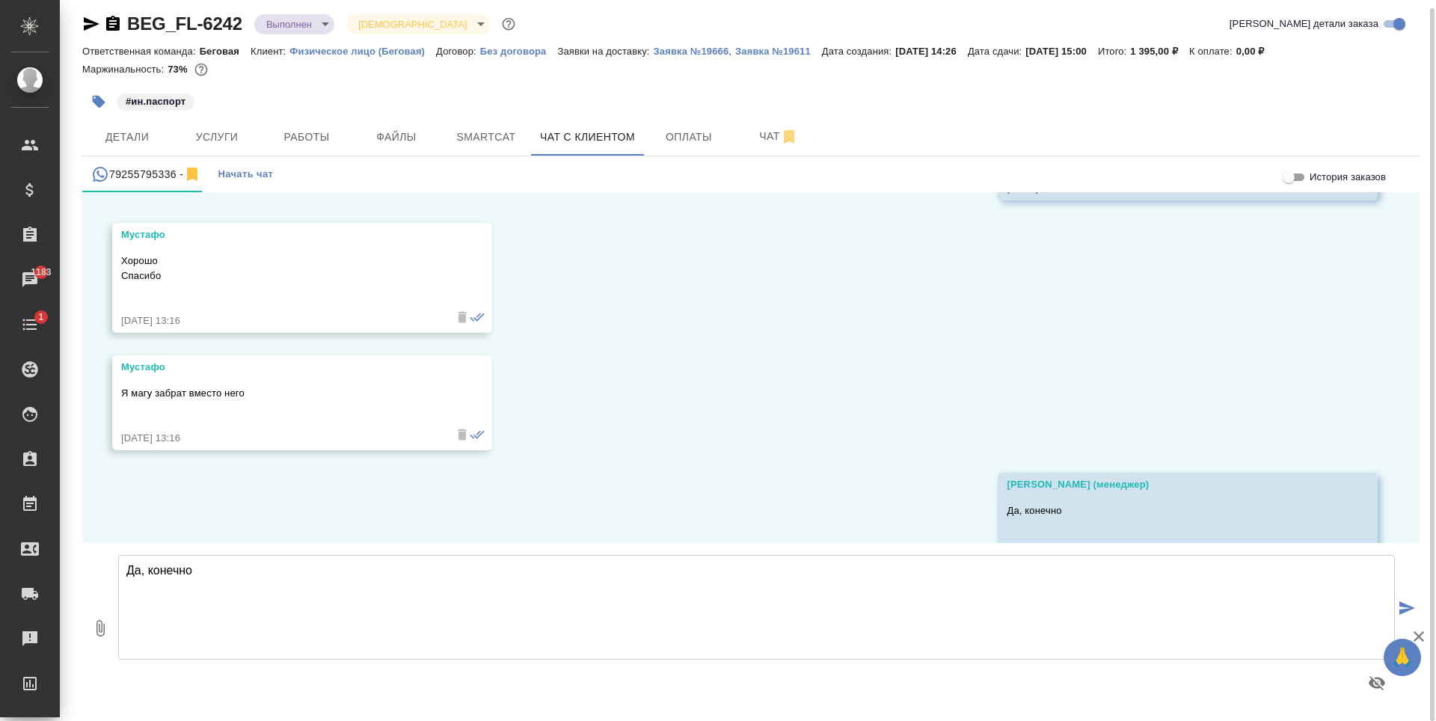
scroll to position [419, 0]
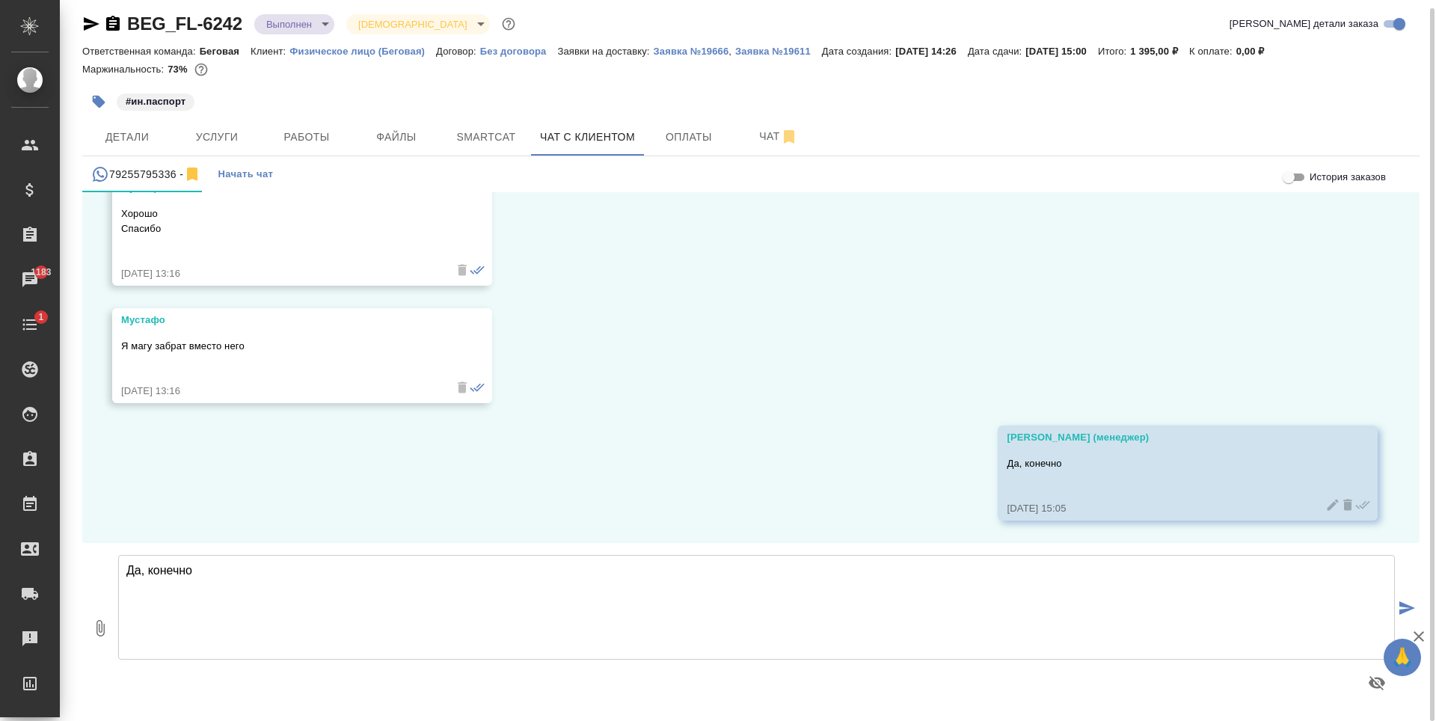
click at [560, 565] on textarea "Да, конечно" at bounding box center [756, 607] width 1277 height 105
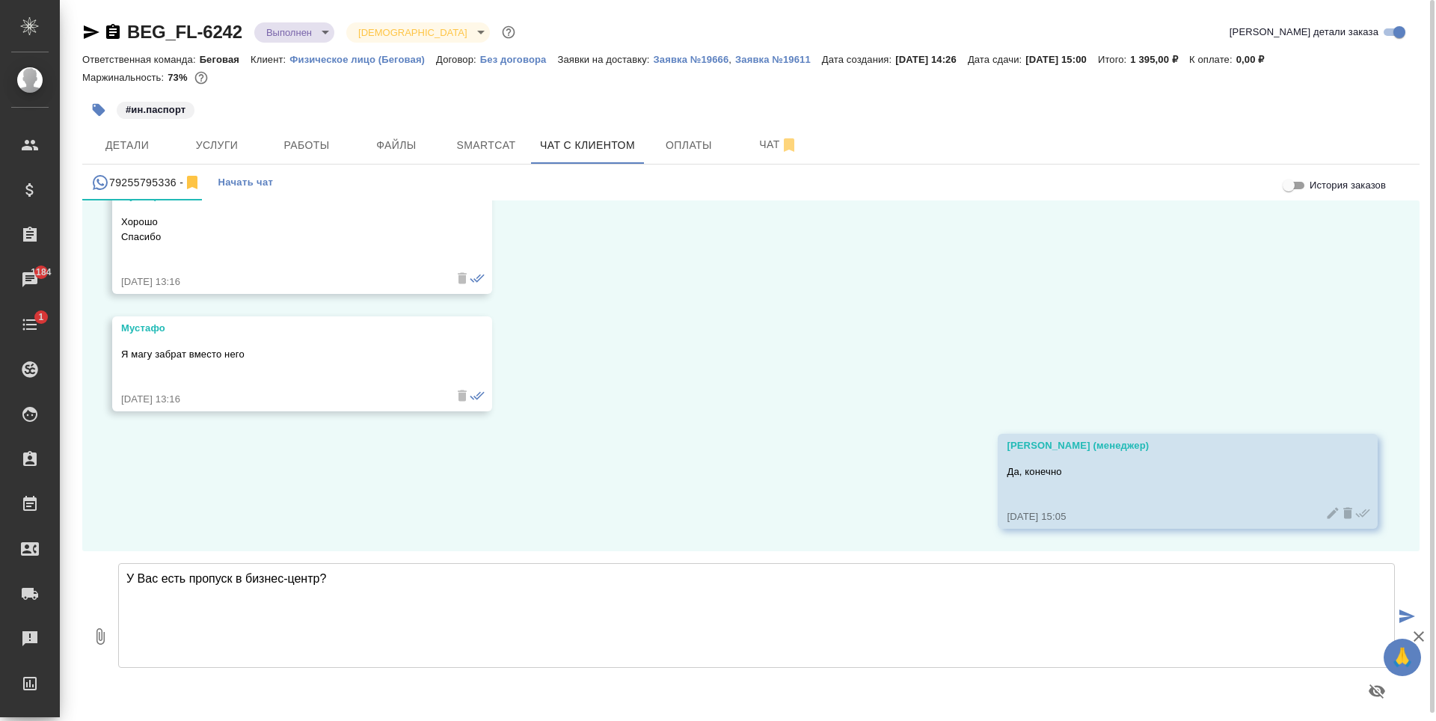
type textarea "У Вас есть пропуск в бизнес-центр?"
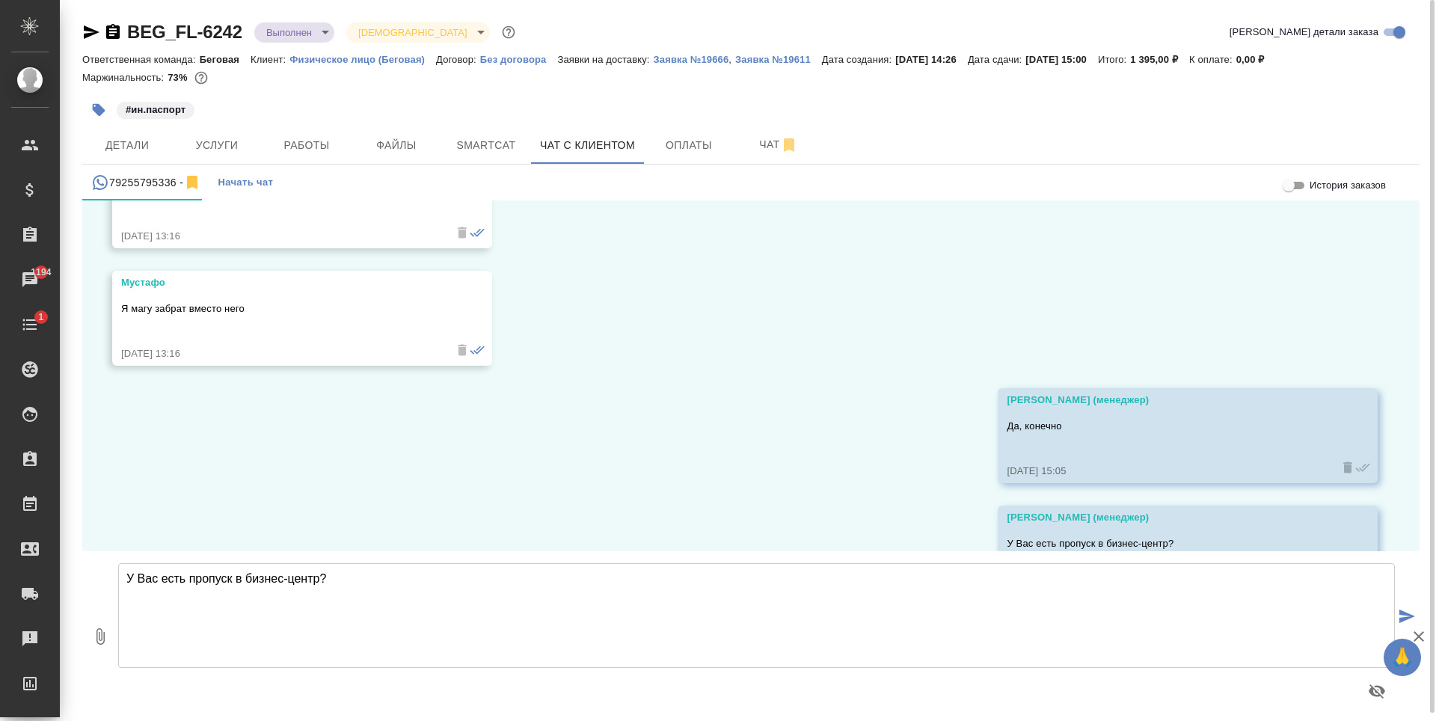
scroll to position [536, 0]
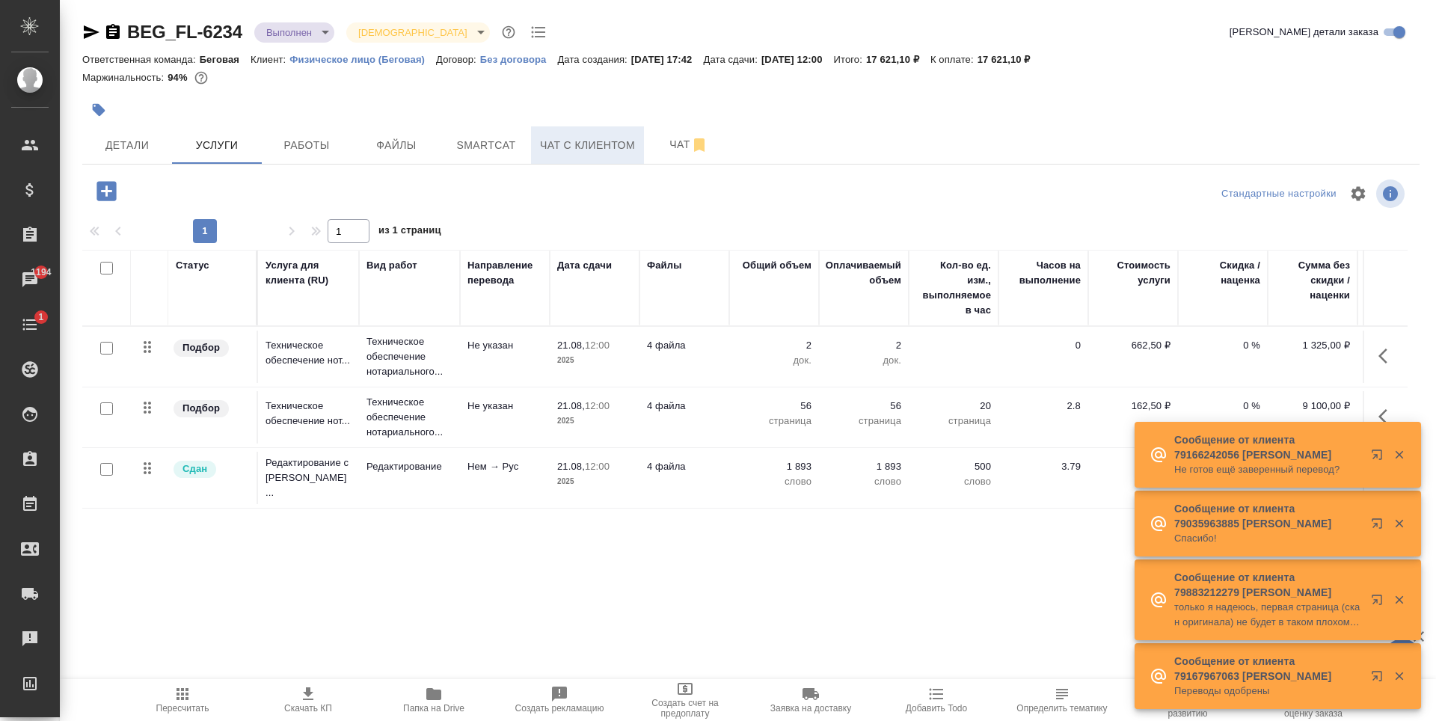
click at [536, 137] on button "Чат с клиентом" at bounding box center [587, 144] width 113 height 37
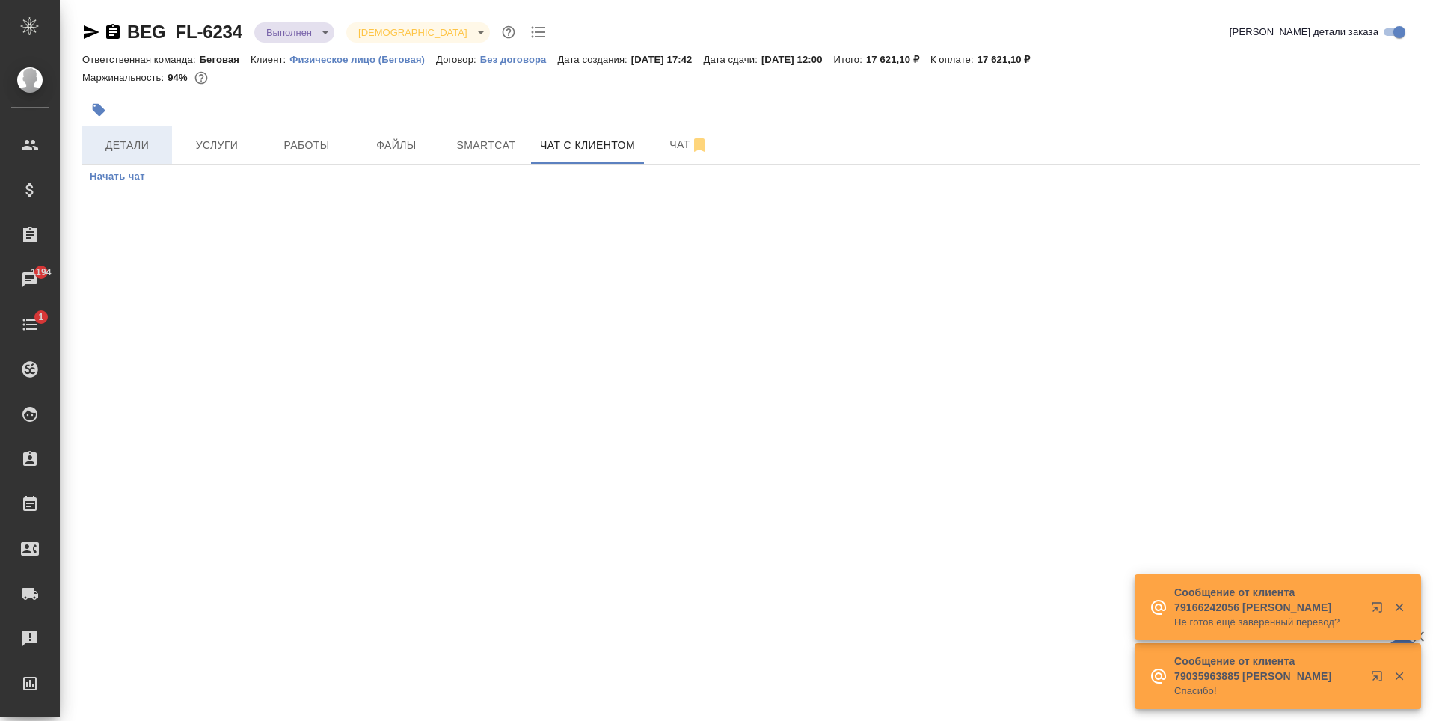
click at [144, 151] on span "Детали" at bounding box center [127, 145] width 72 height 19
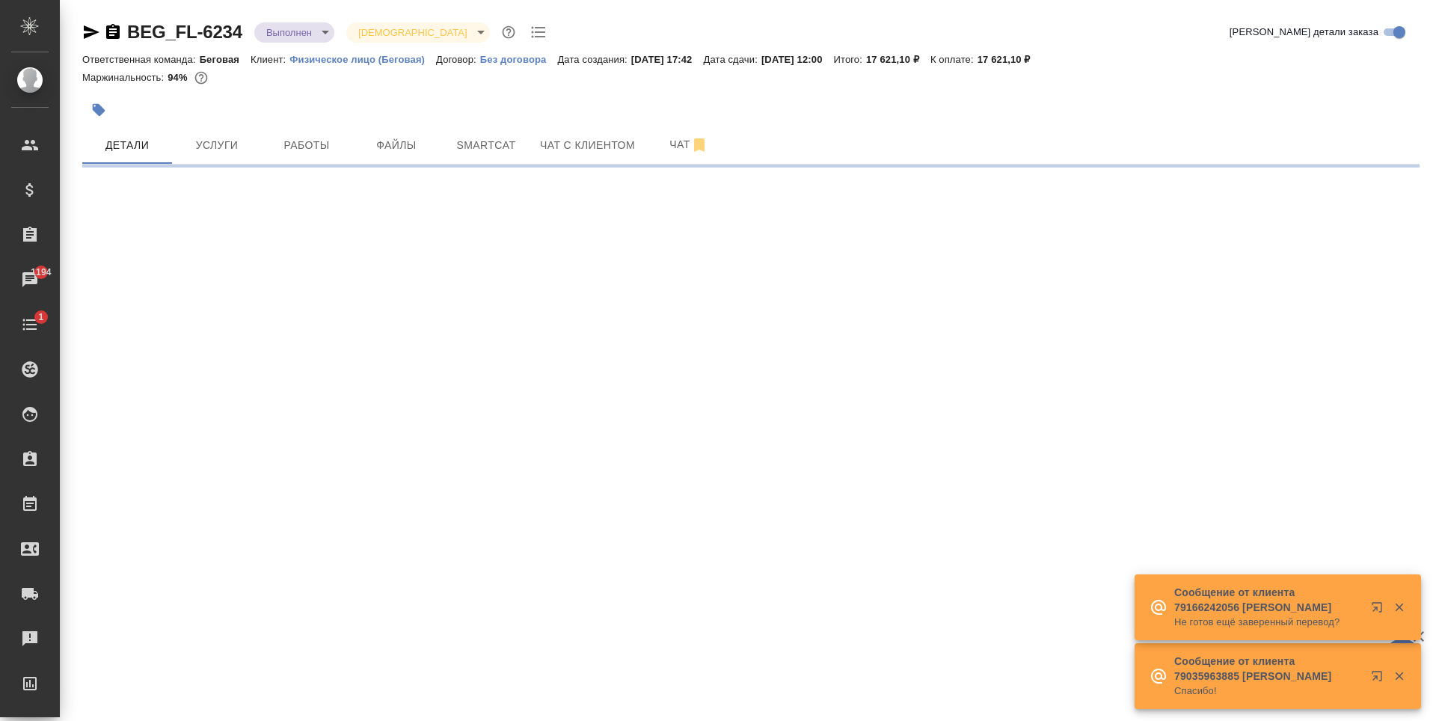
select select "RU"
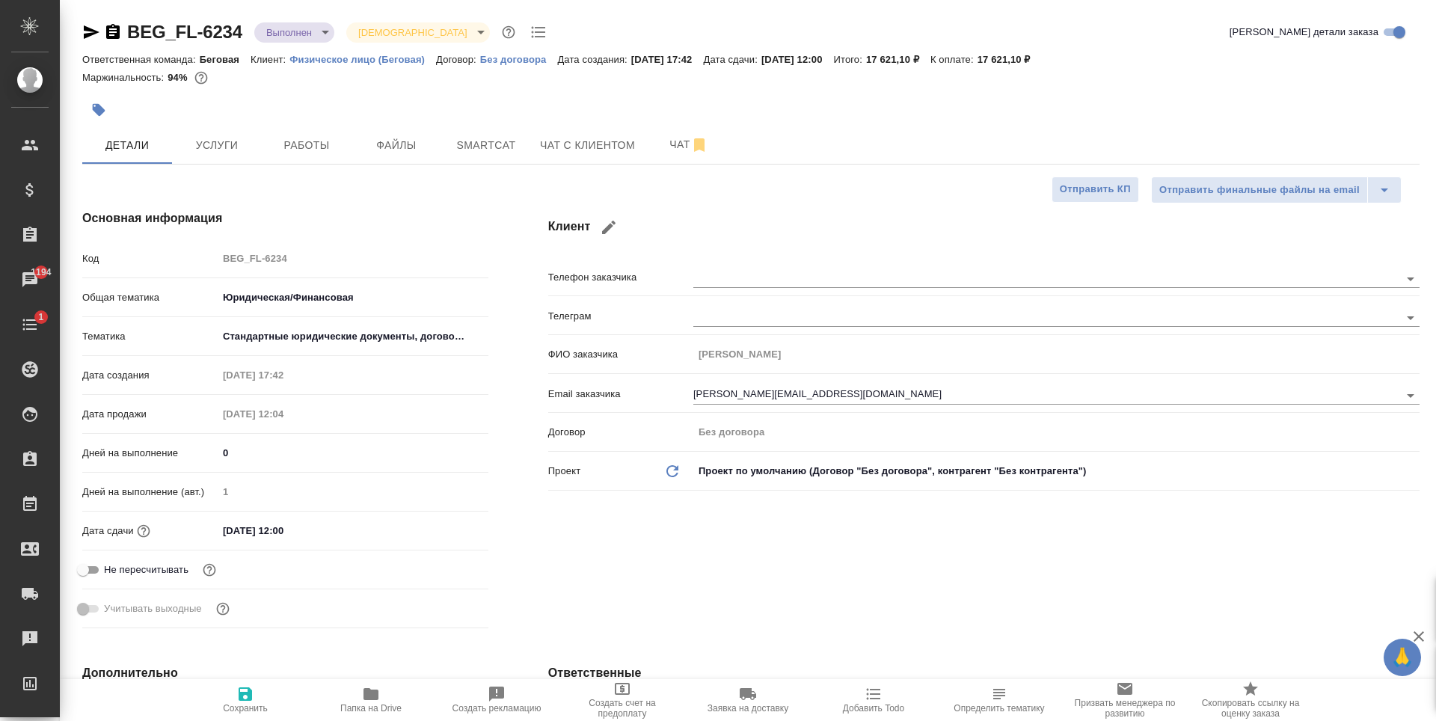
type textarea "x"
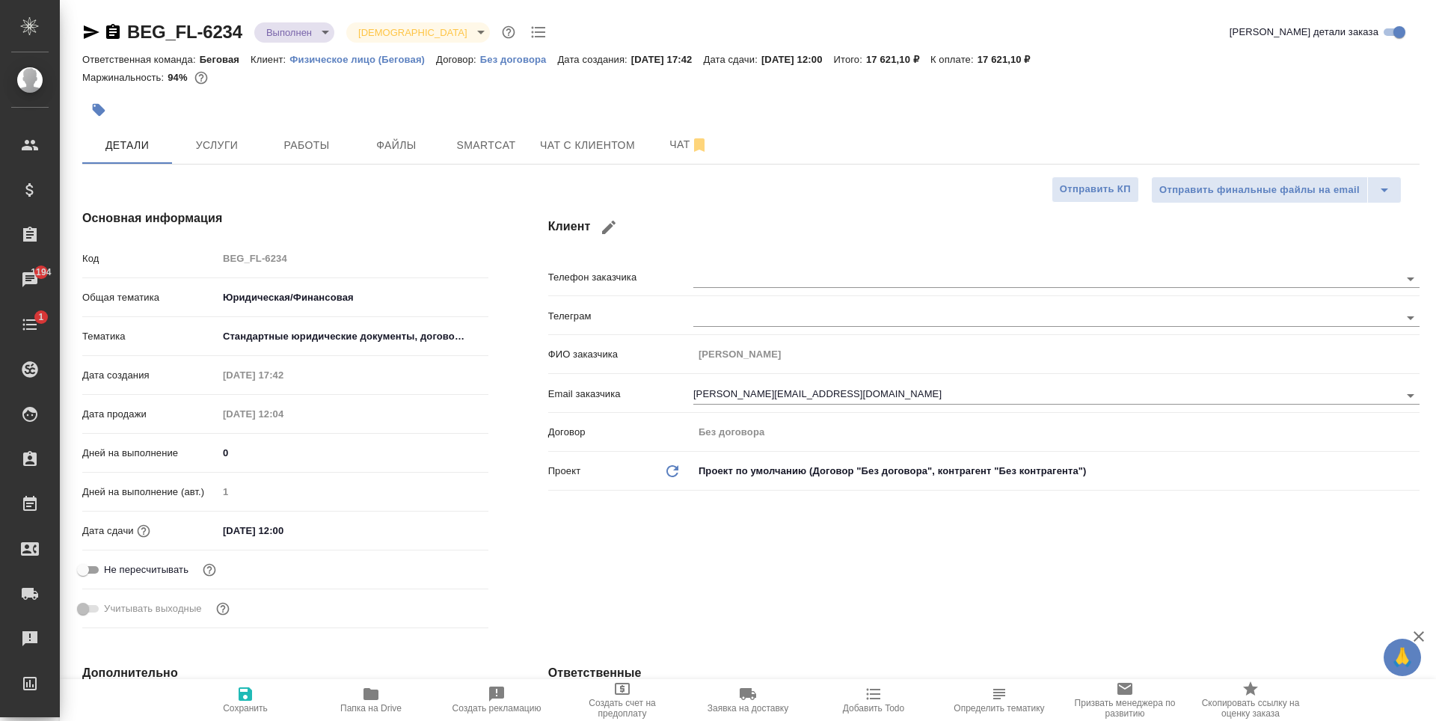
type textarea "x"
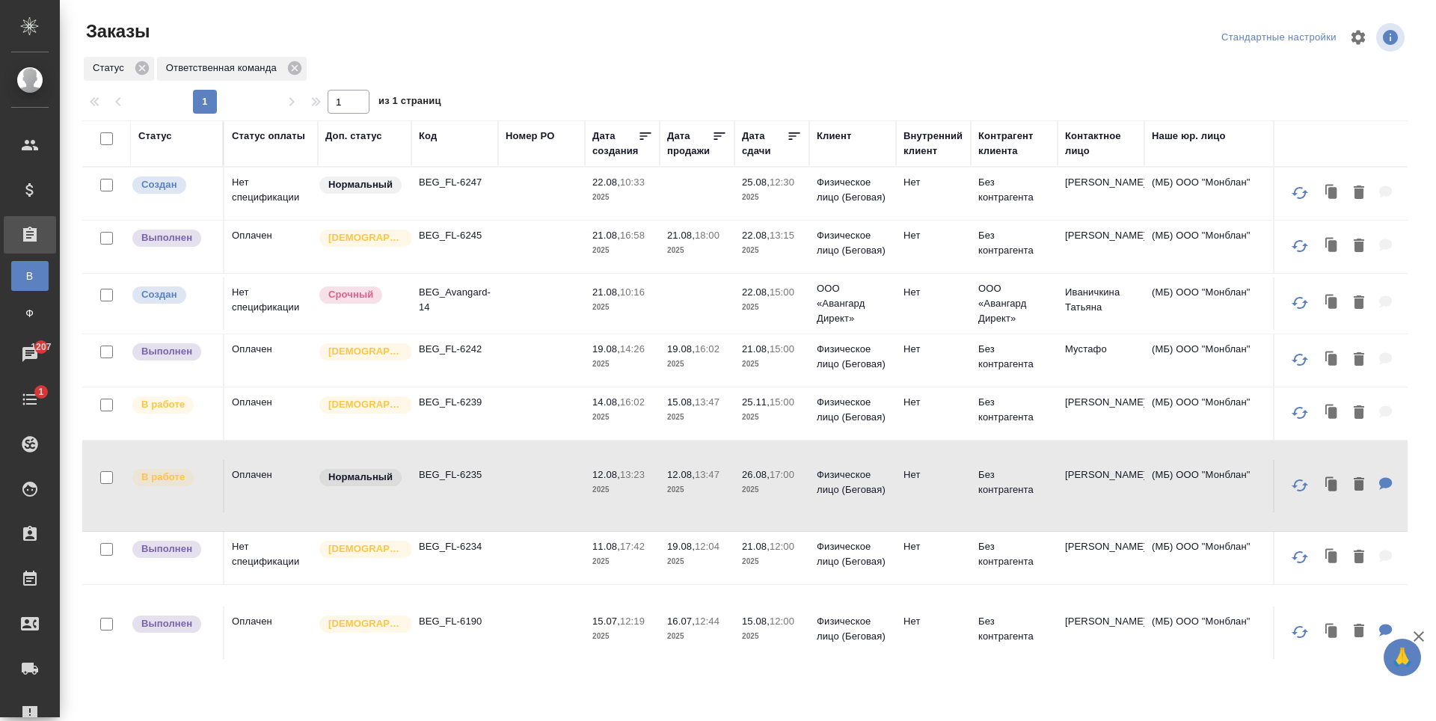
click at [530, 220] on td at bounding box center [541, 194] width 87 height 52
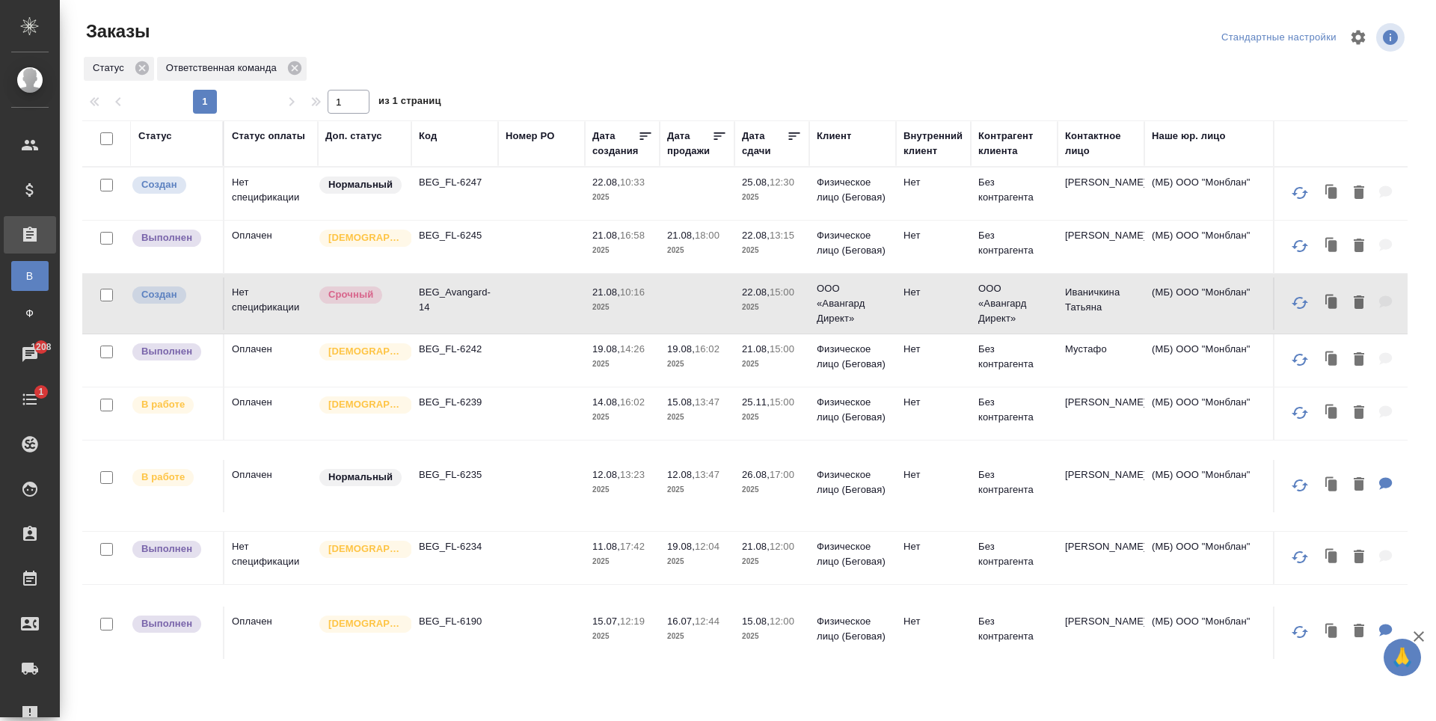
click at [515, 220] on td at bounding box center [541, 194] width 87 height 52
click at [542, 220] on td at bounding box center [541, 194] width 87 height 52
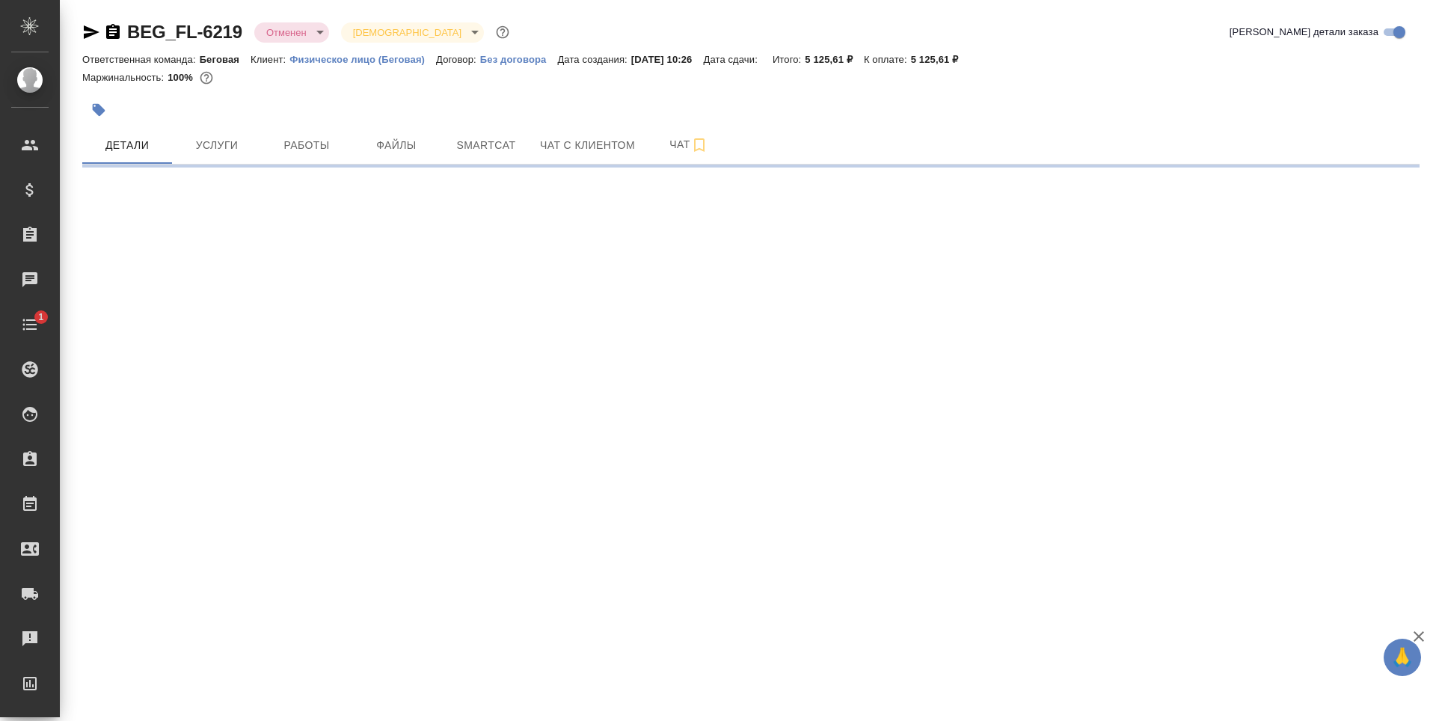
click at [96, 36] on icon "button" at bounding box center [91, 32] width 18 height 18
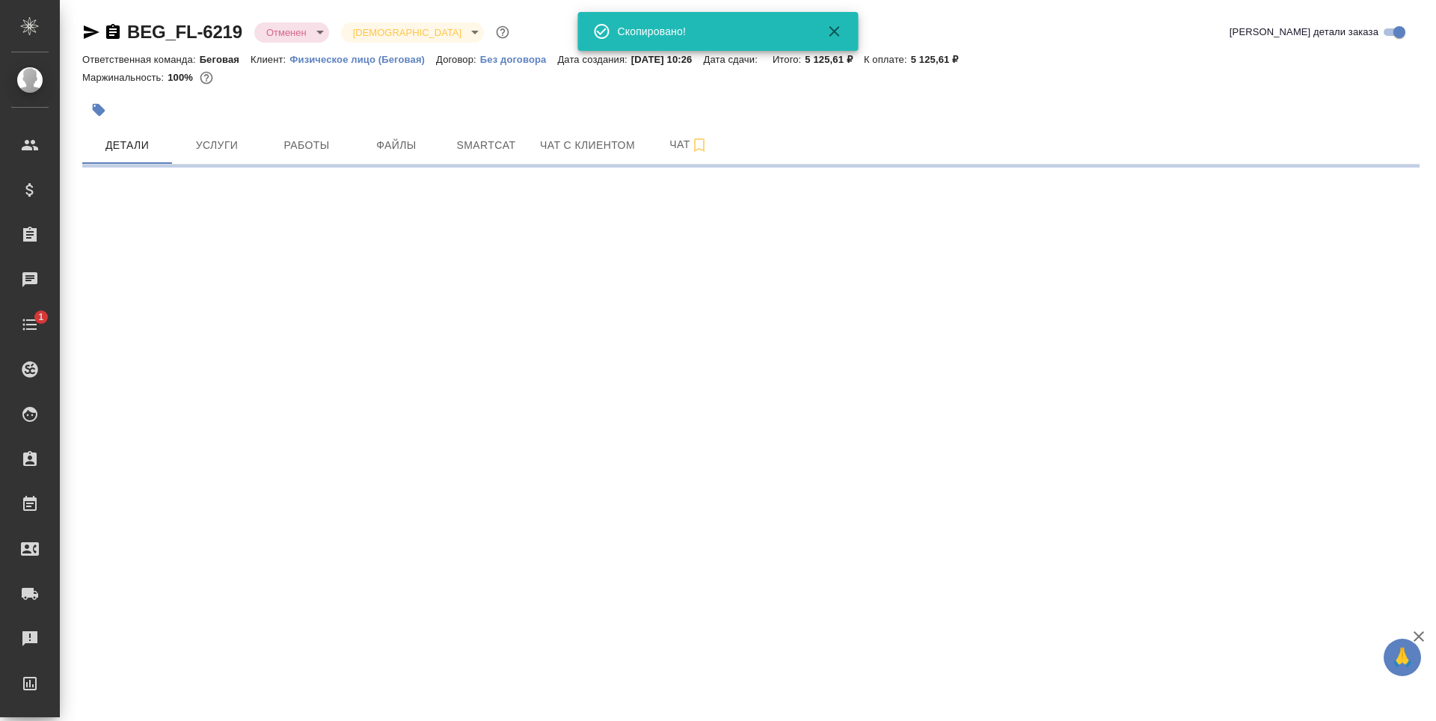
select select "RU"
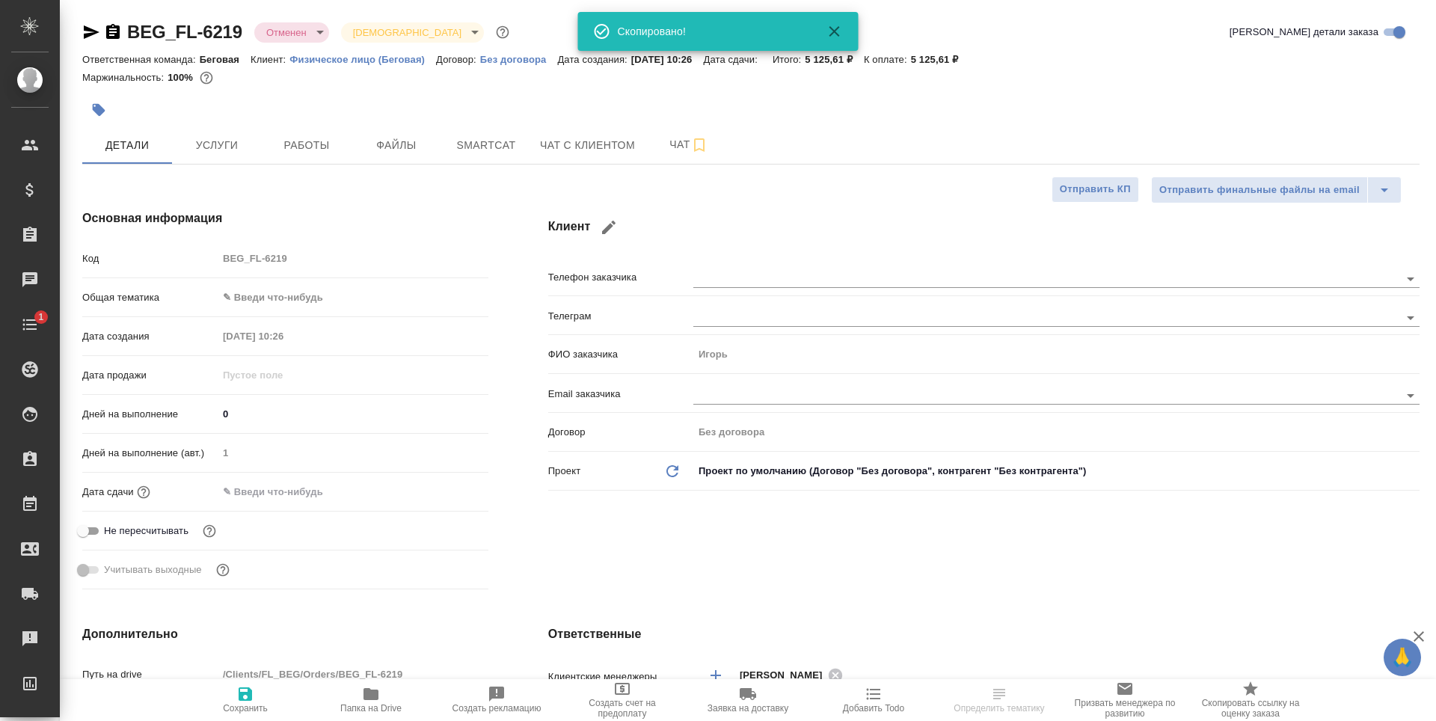
type textarea "x"
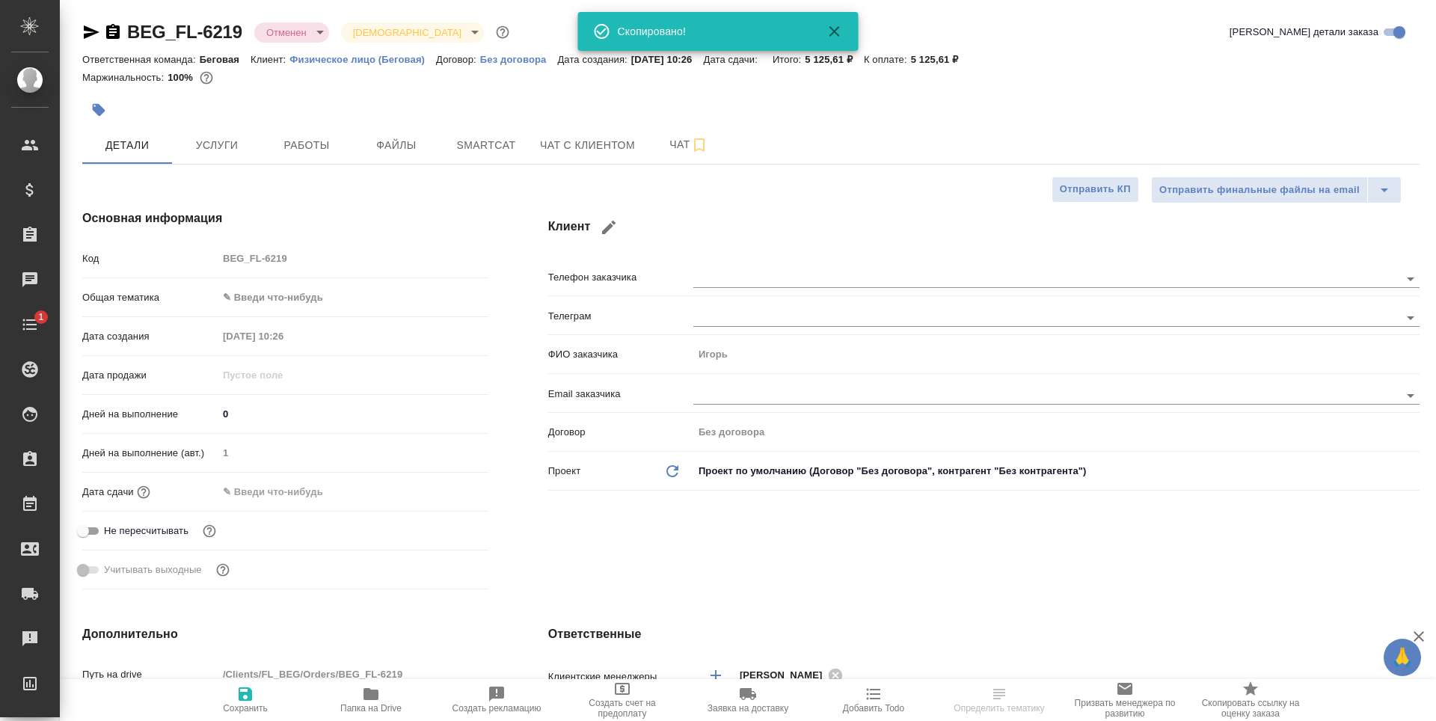
type textarea "x"
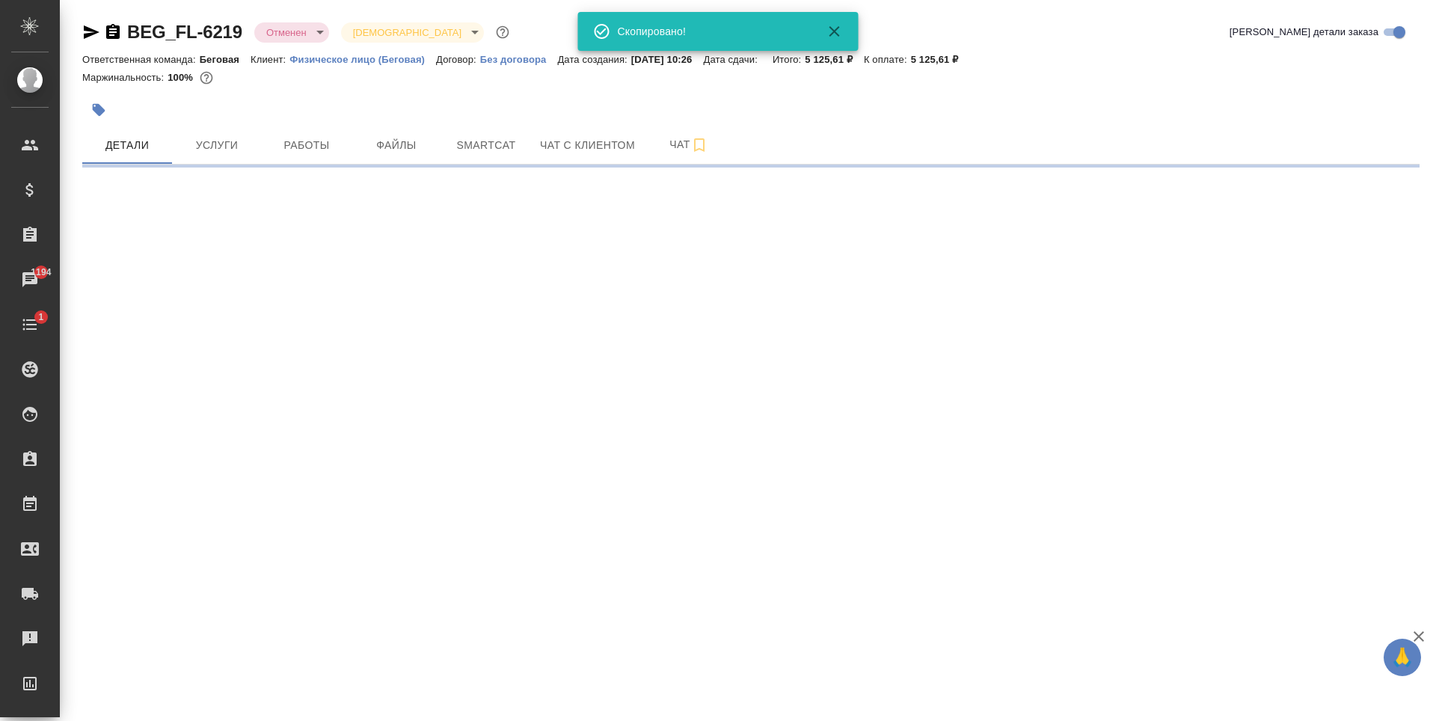
select select "RU"
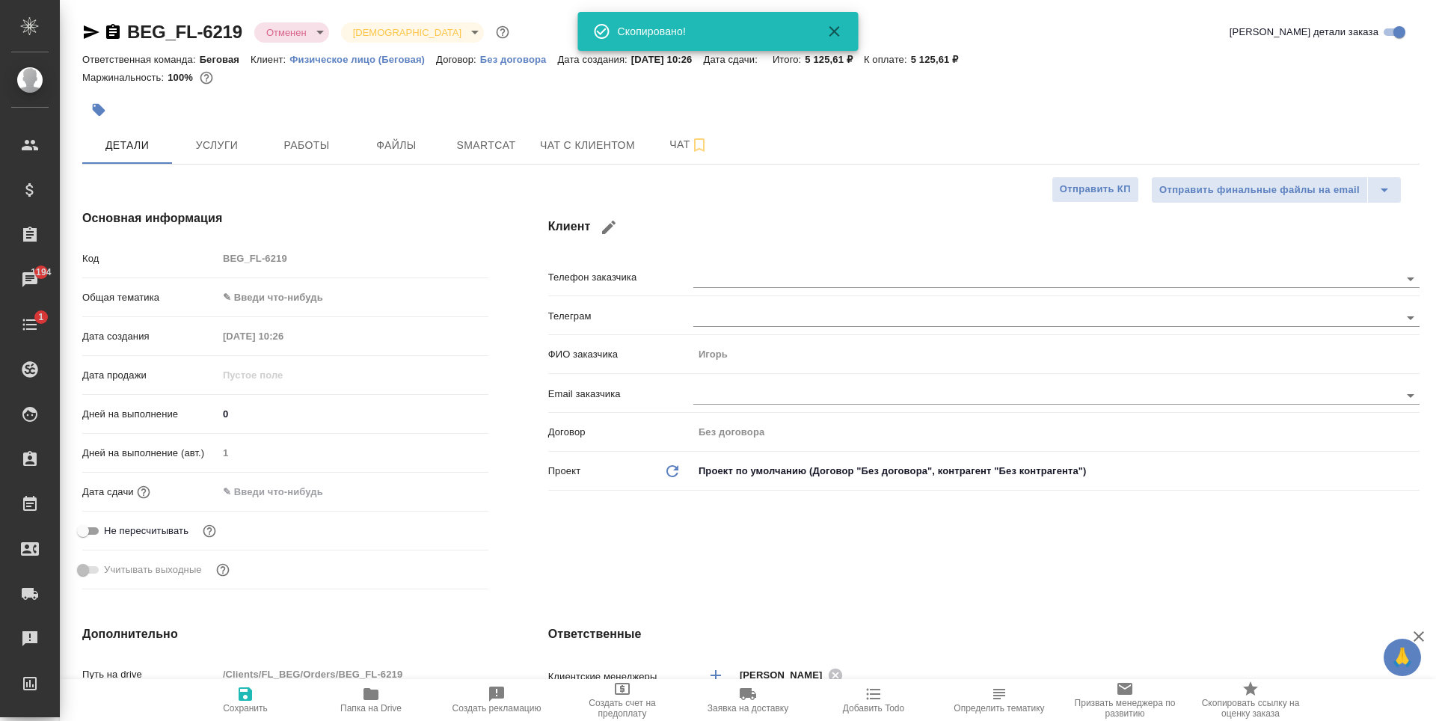
type textarea "x"
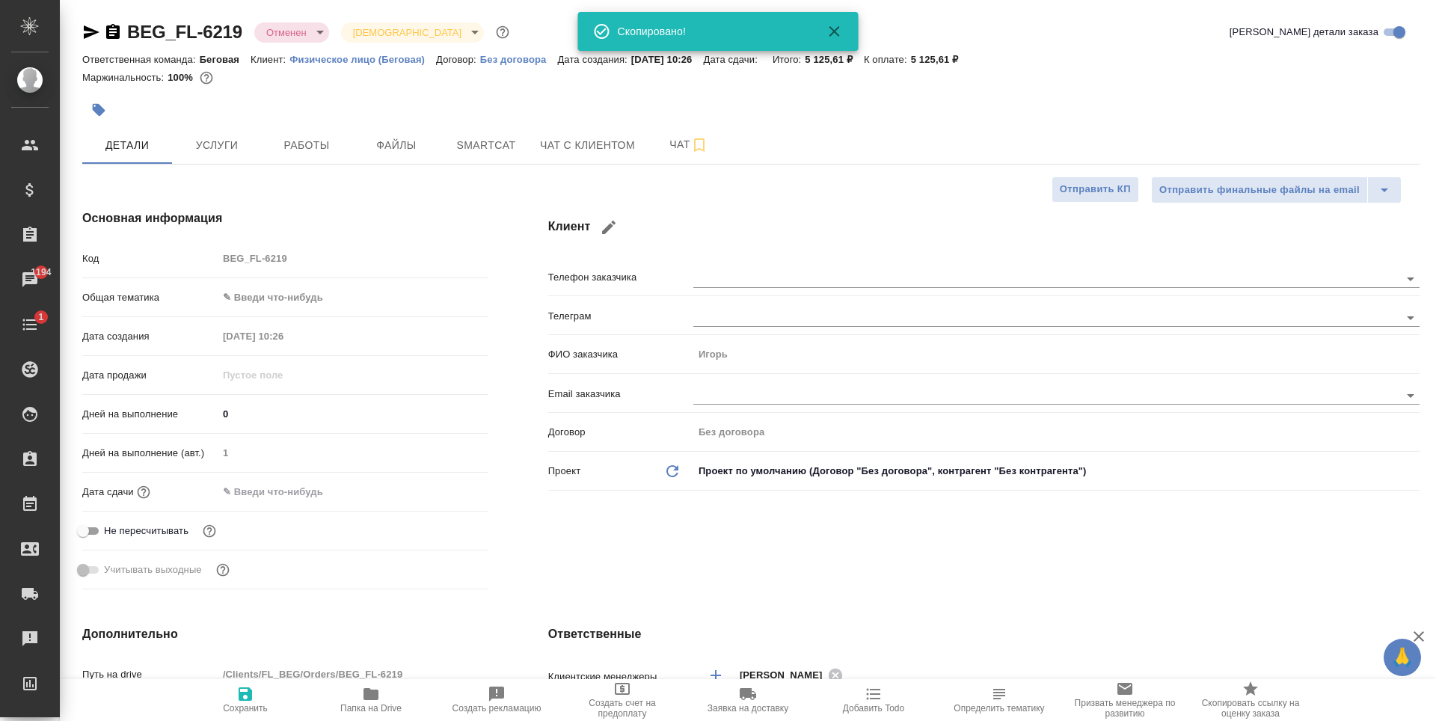
type textarea "x"
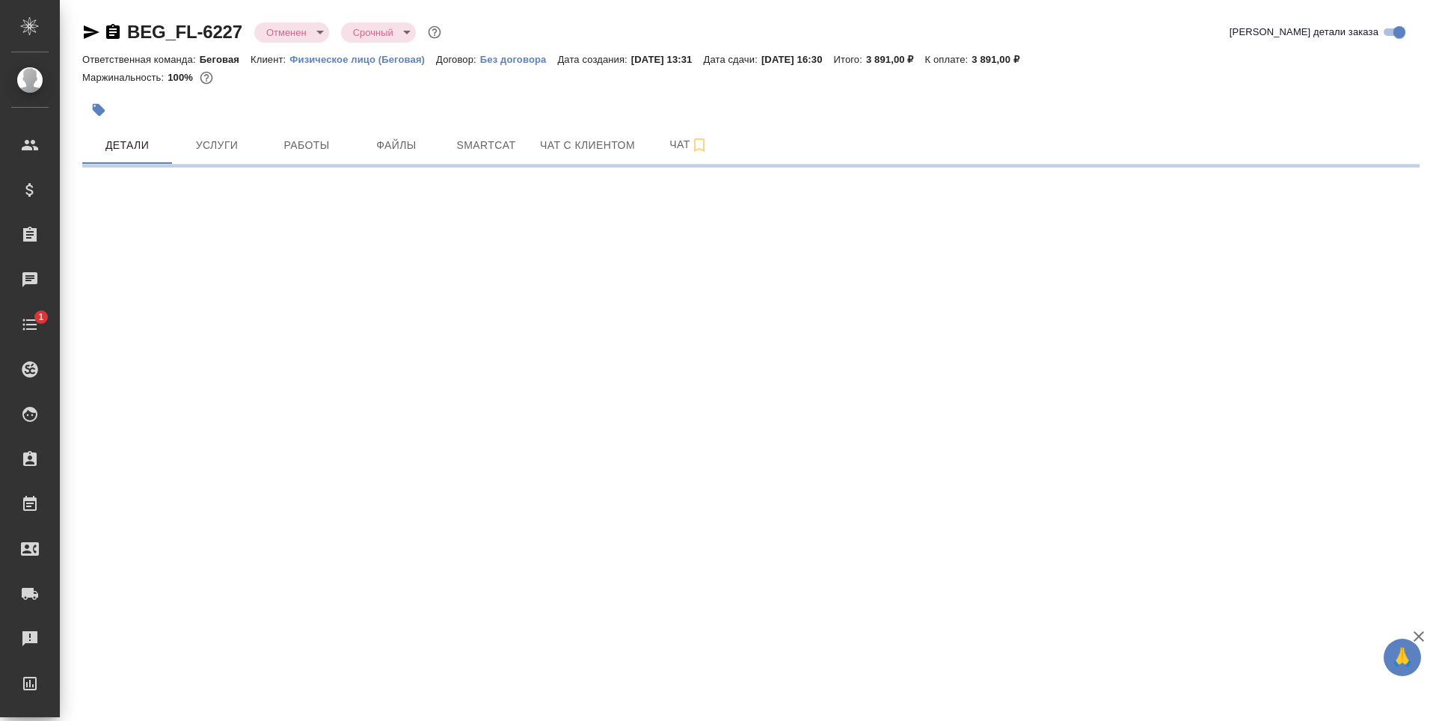
select select "RU"
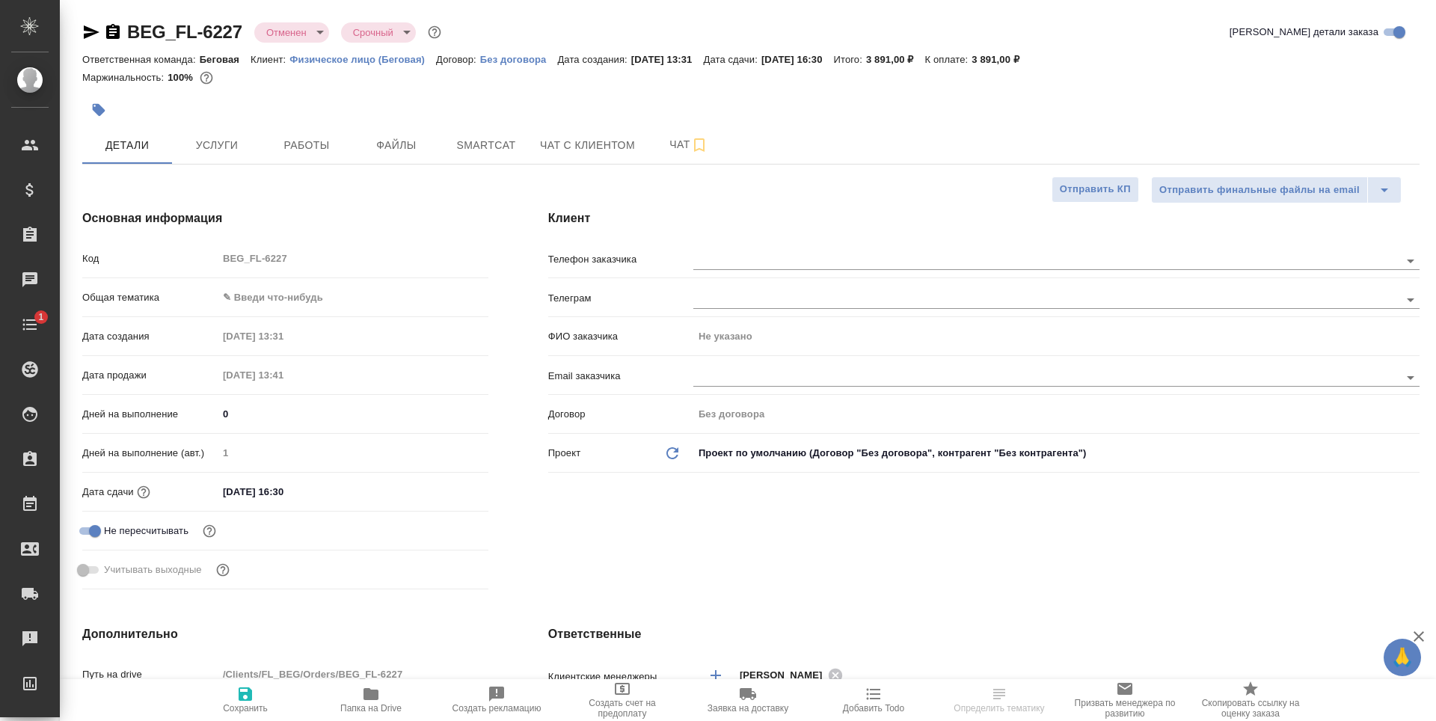
type textarea "x"
click at [85, 34] on icon "button" at bounding box center [92, 31] width 16 height 13
click at [228, 144] on span "Услуги" at bounding box center [217, 145] width 72 height 19
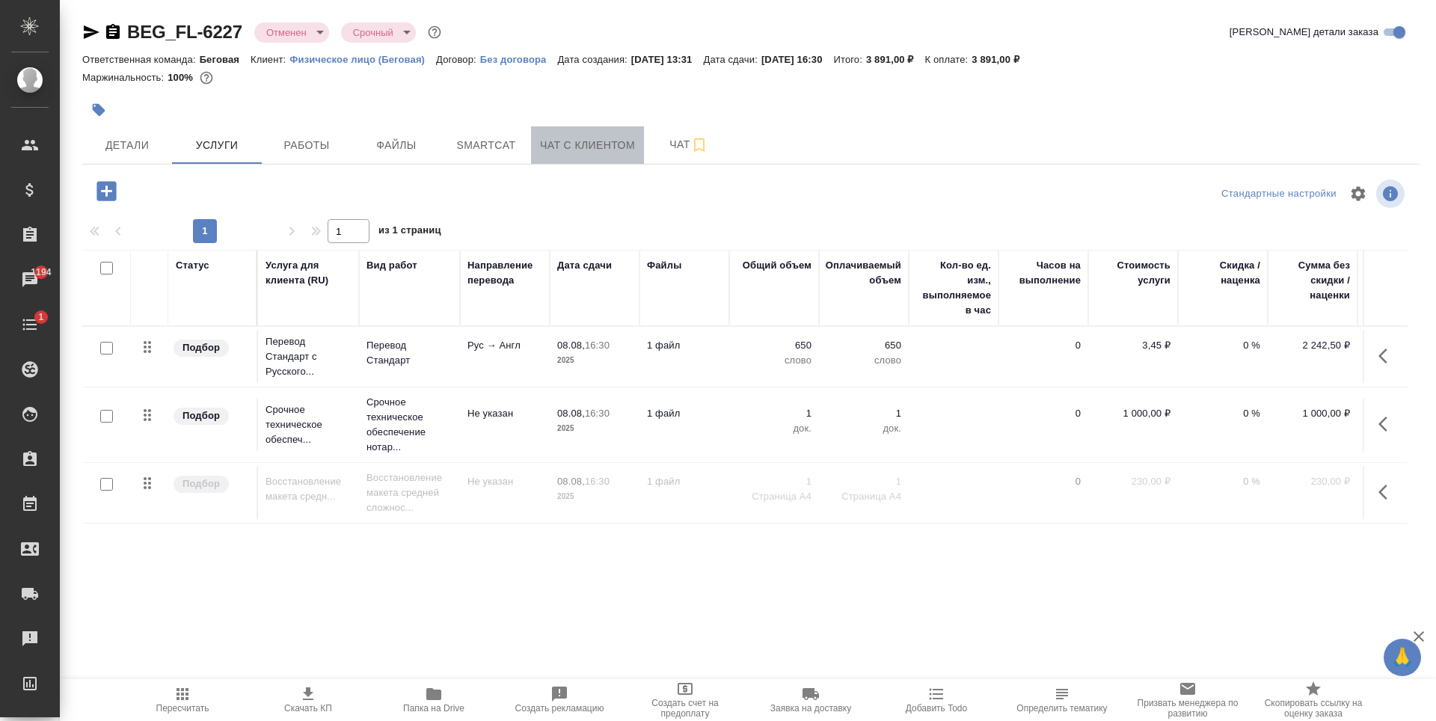
click at [589, 145] on span "Чат с клиентом" at bounding box center [587, 145] width 95 height 19
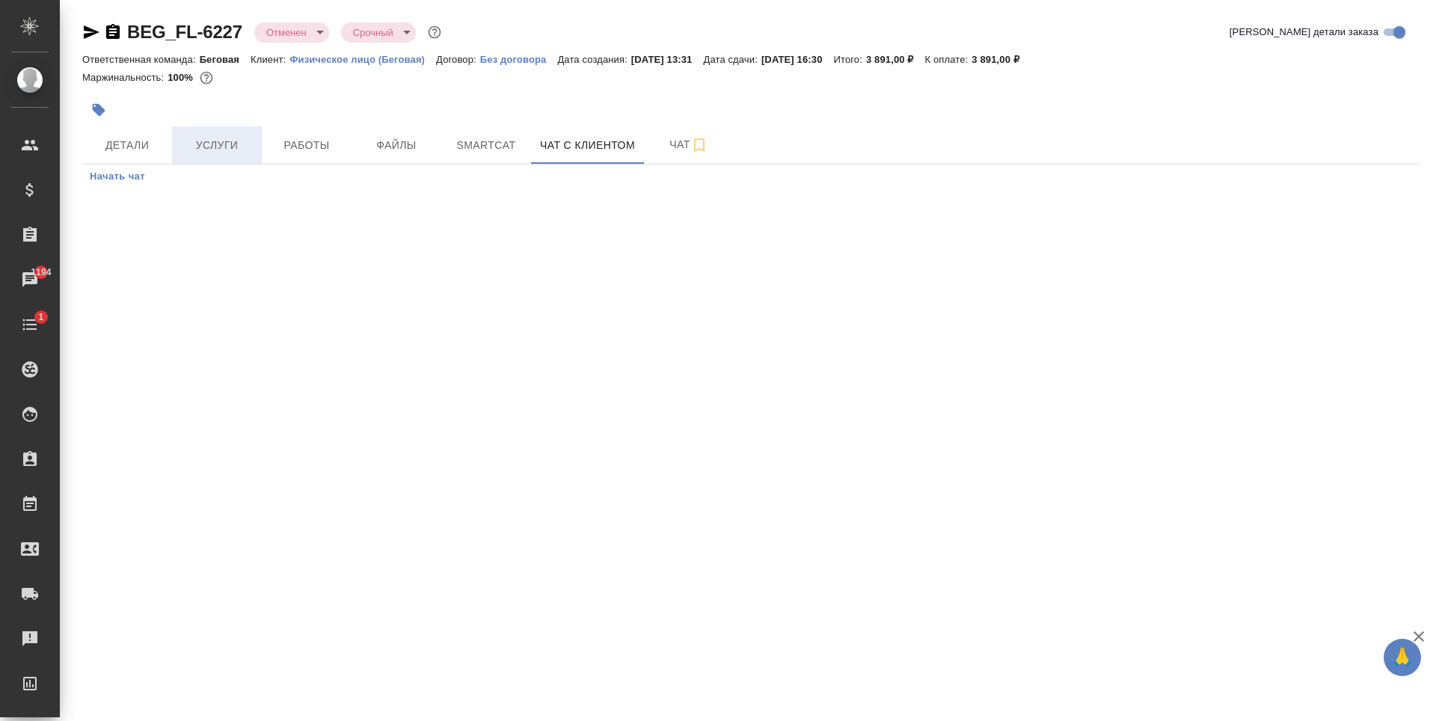
click at [227, 149] on span "Услуги" at bounding box center [217, 145] width 72 height 19
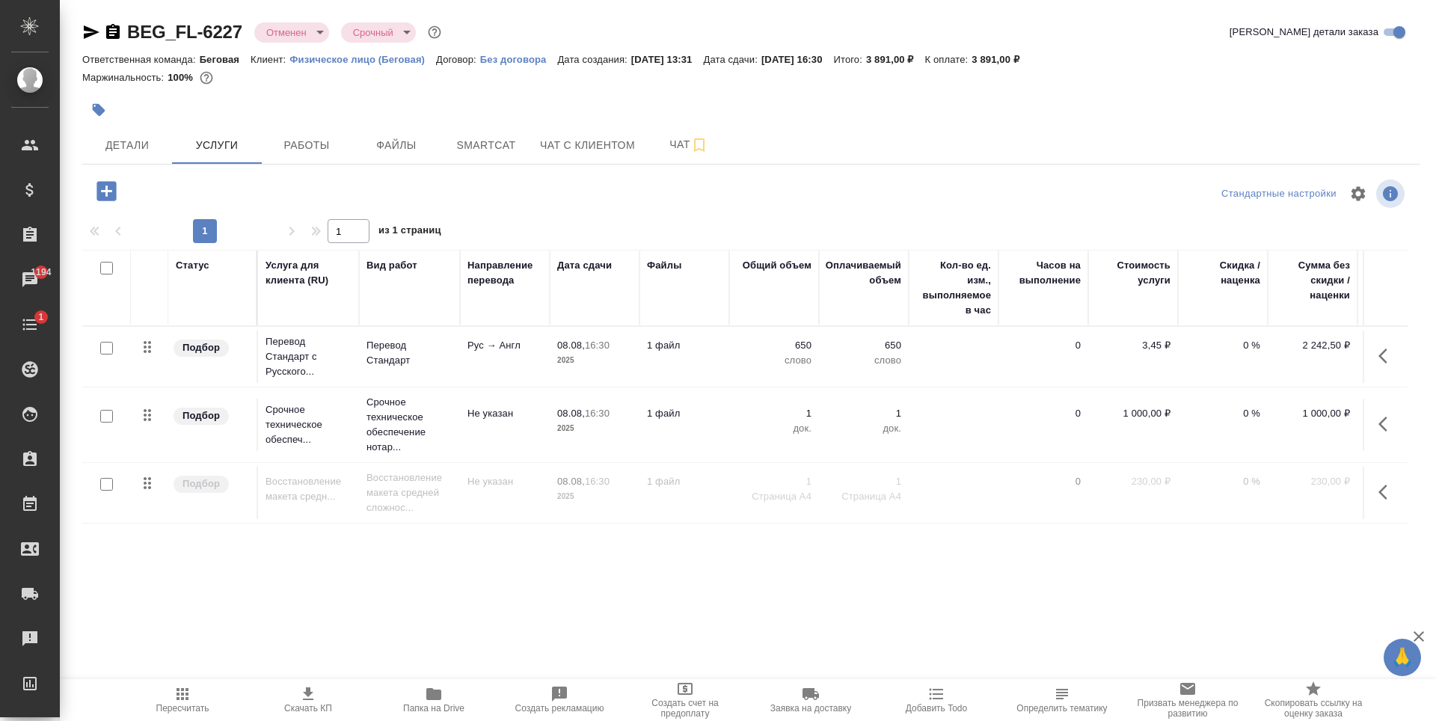
click at [384, 123] on div at bounding box center [528, 110] width 892 height 33
click at [393, 153] on span "Файлы" at bounding box center [397, 145] width 72 height 19
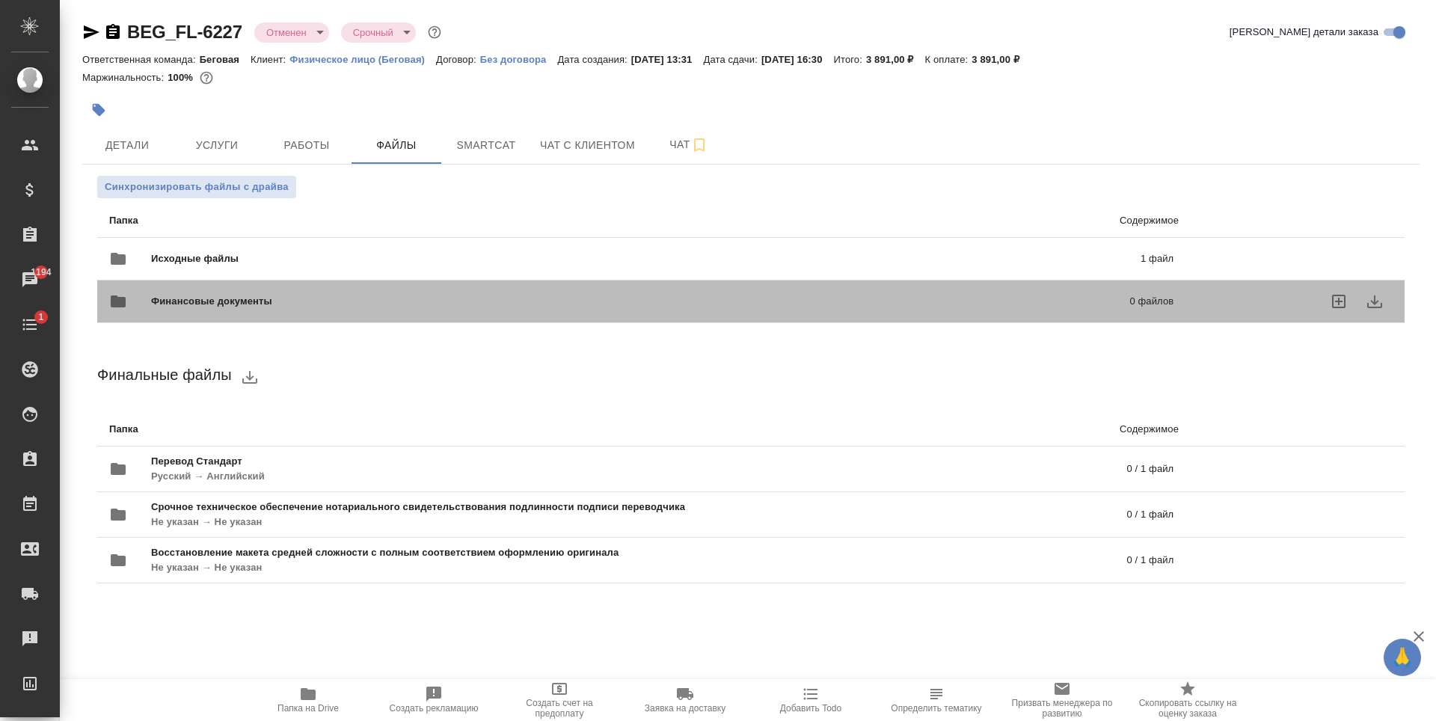
click at [344, 272] on div "Финансовые документы 0 файлов" at bounding box center [641, 302] width 1094 height 66
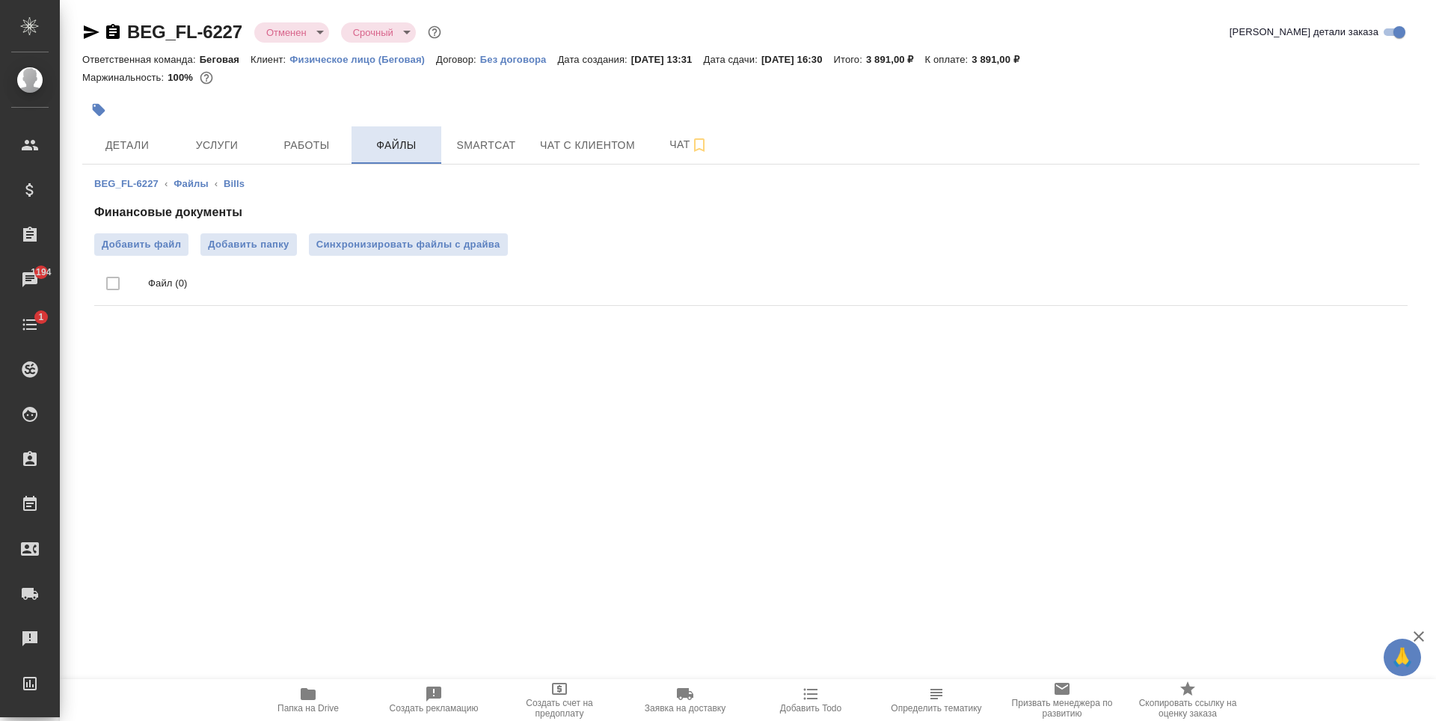
click at [396, 155] on button "Файлы" at bounding box center [397, 144] width 90 height 37
click at [212, 183] on ol "BEG_FL-6227 ‹ Файлы ‹ Bills" at bounding box center [751, 184] width 1314 height 15
click at [205, 184] on link "Файлы" at bounding box center [191, 183] width 34 height 11
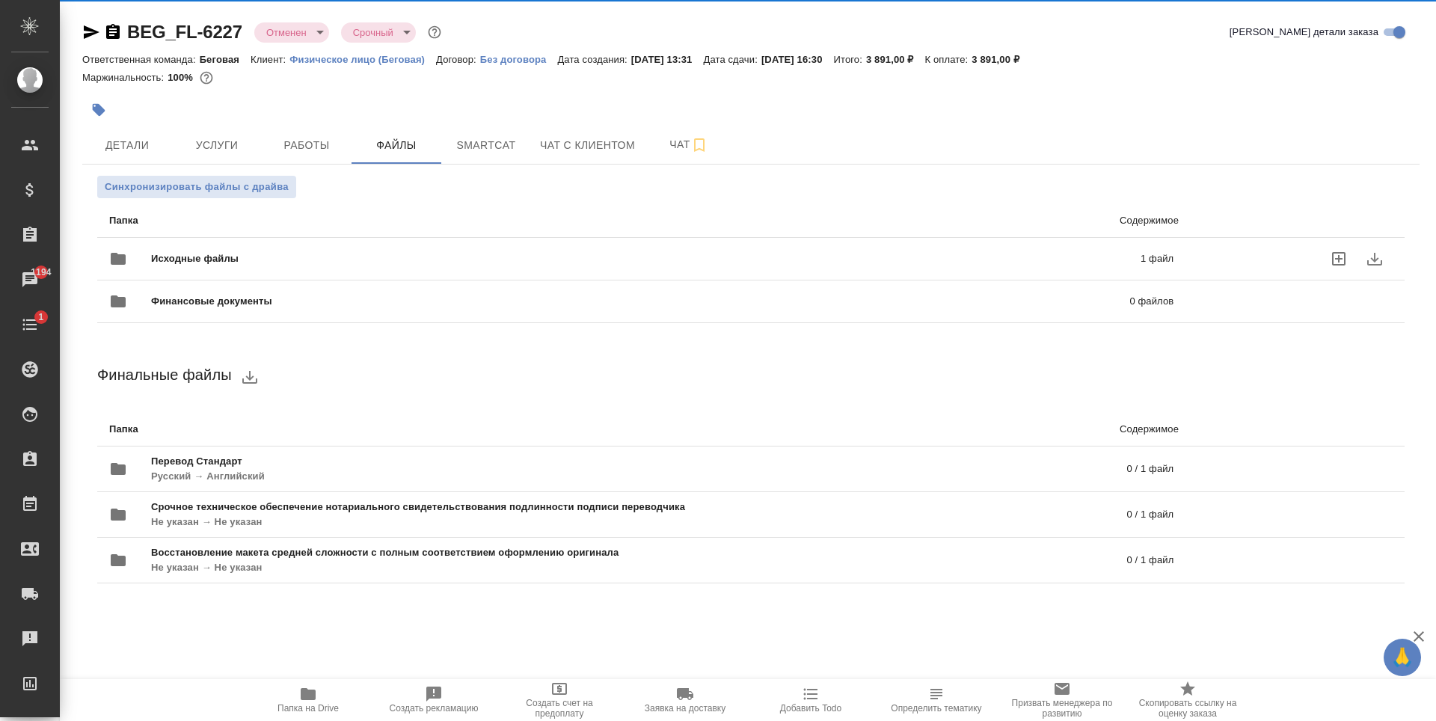
click at [345, 247] on div "Исходные файлы 1 файл" at bounding box center [641, 259] width 1064 height 36
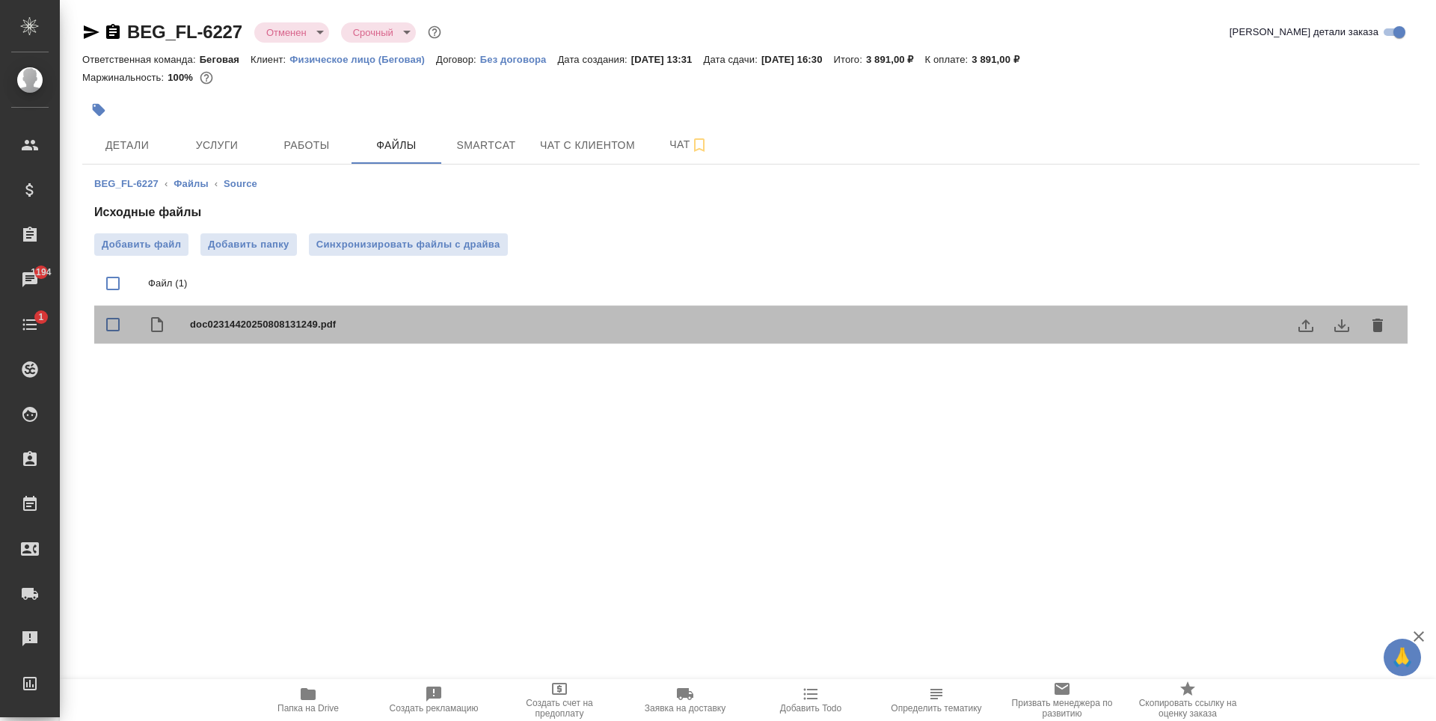
click at [417, 335] on div "doc02314420250808131249.pdf" at bounding box center [751, 325] width 1314 height 38
checkbox input "true"
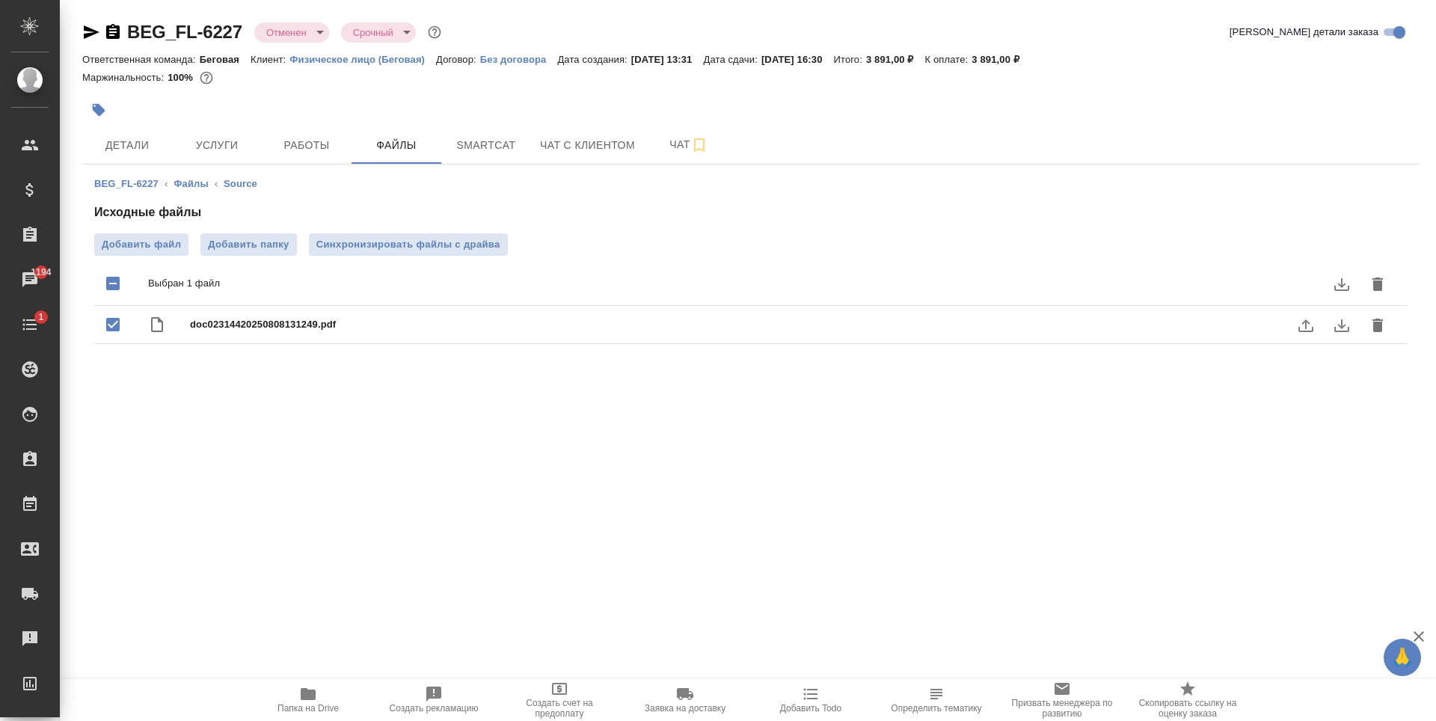
click at [1360, 328] on button "delete" at bounding box center [1378, 325] width 36 height 36
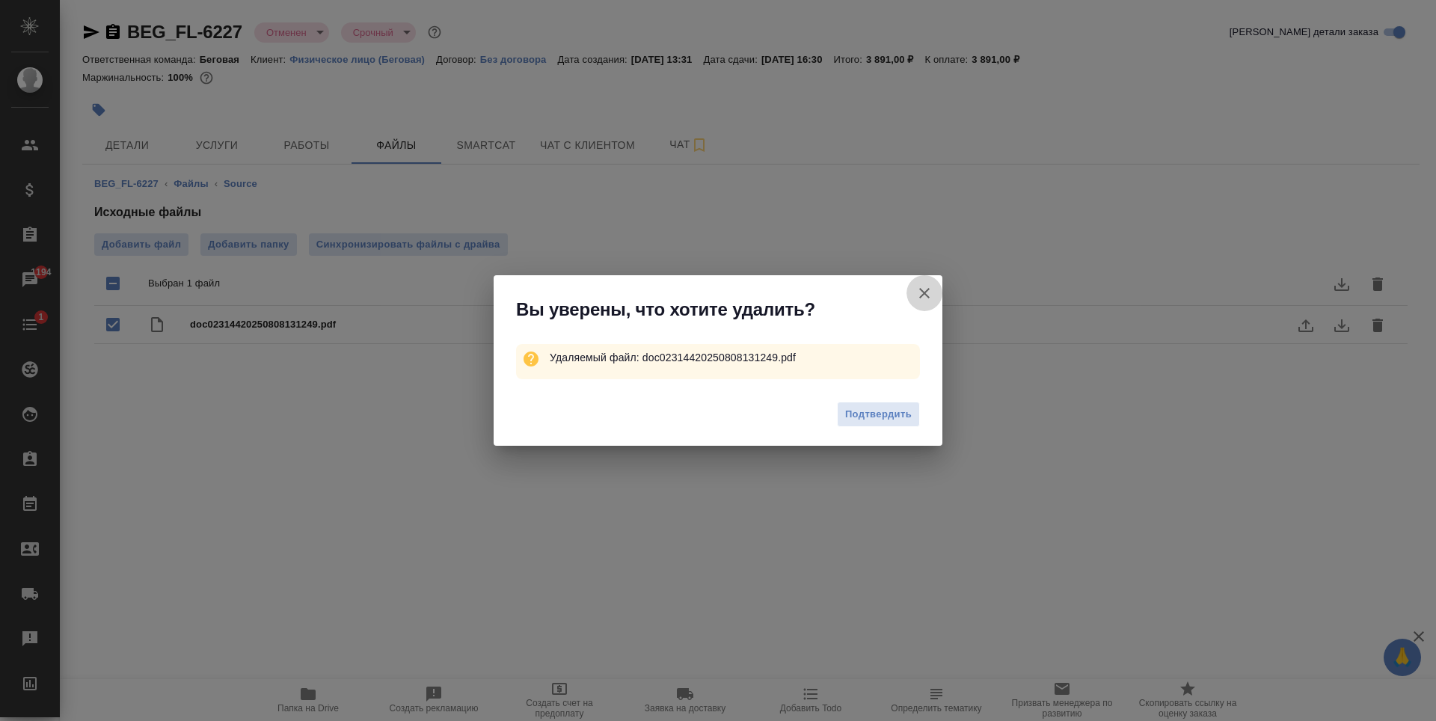
click at [931, 292] on icon "button" at bounding box center [925, 293] width 18 height 18
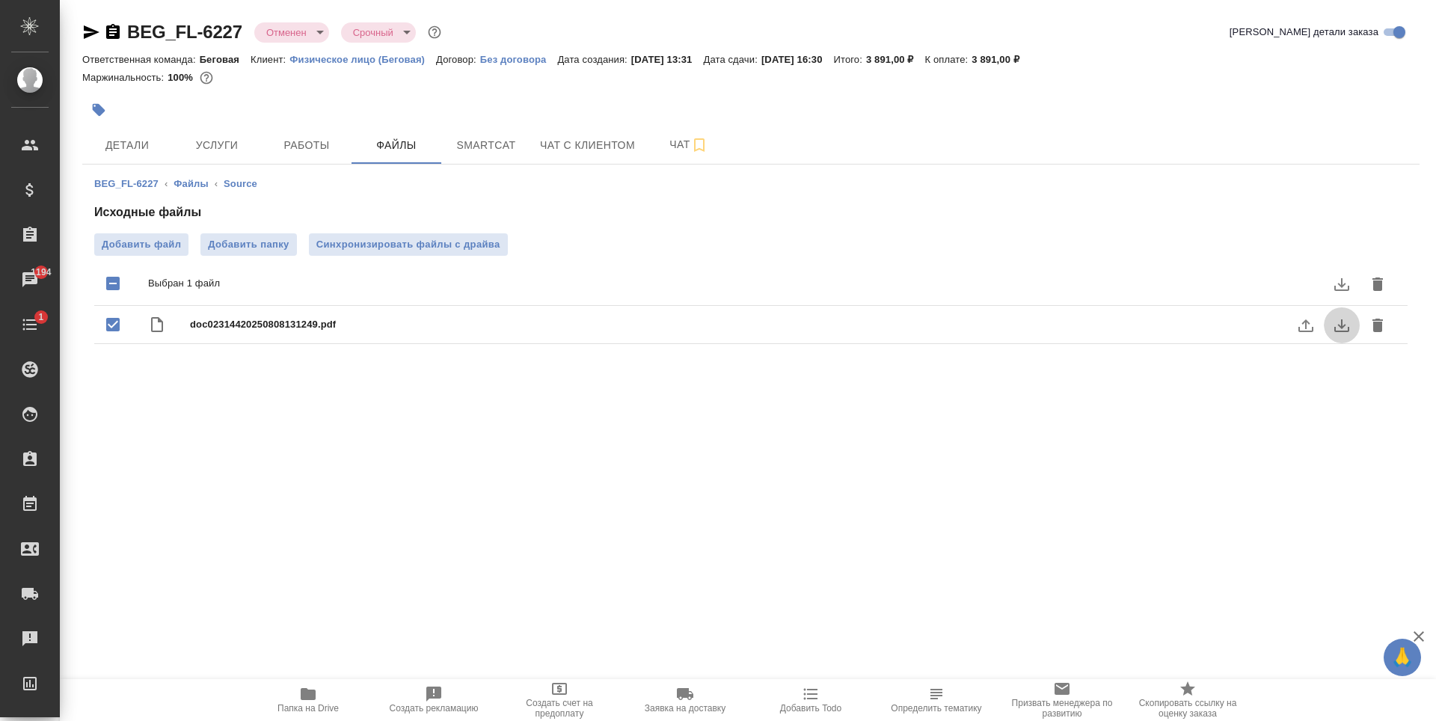
click at [1338, 325] on icon "download" at bounding box center [1342, 325] width 15 height 13
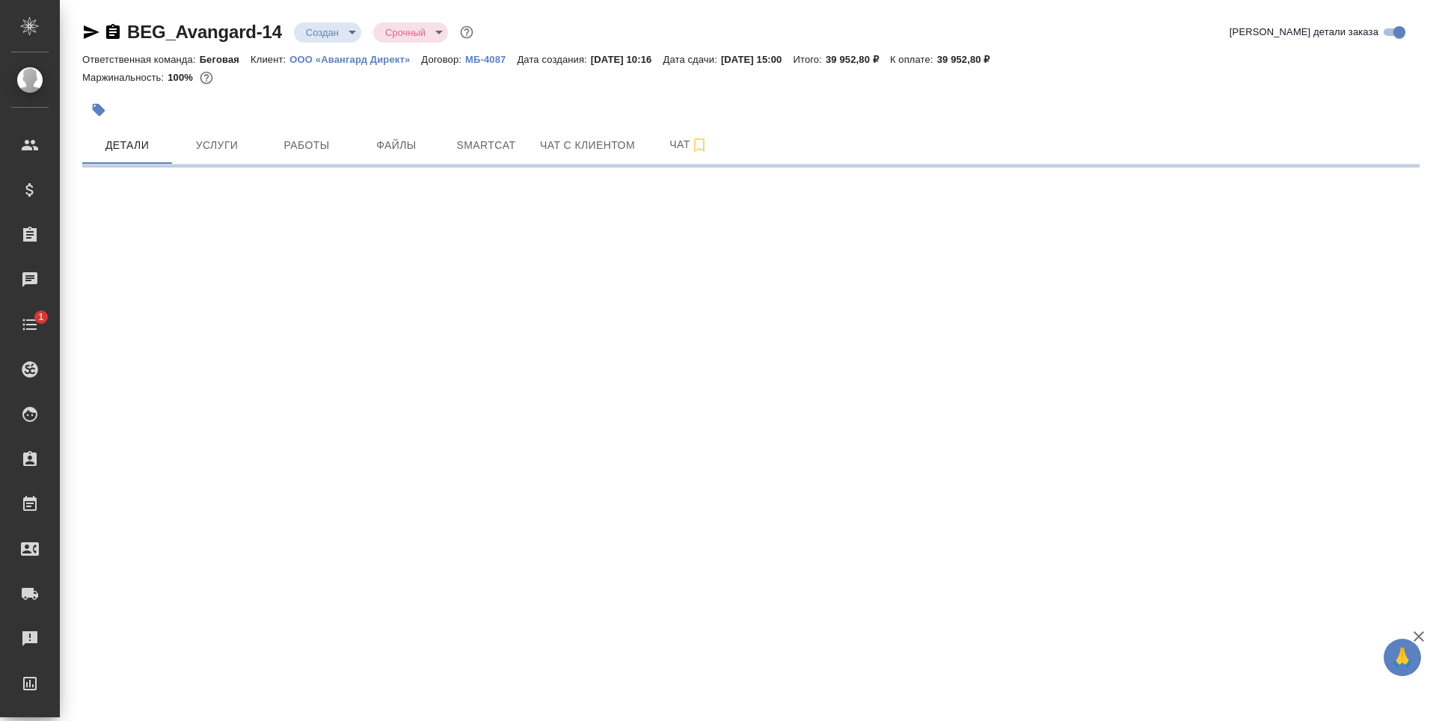
select select "RU"
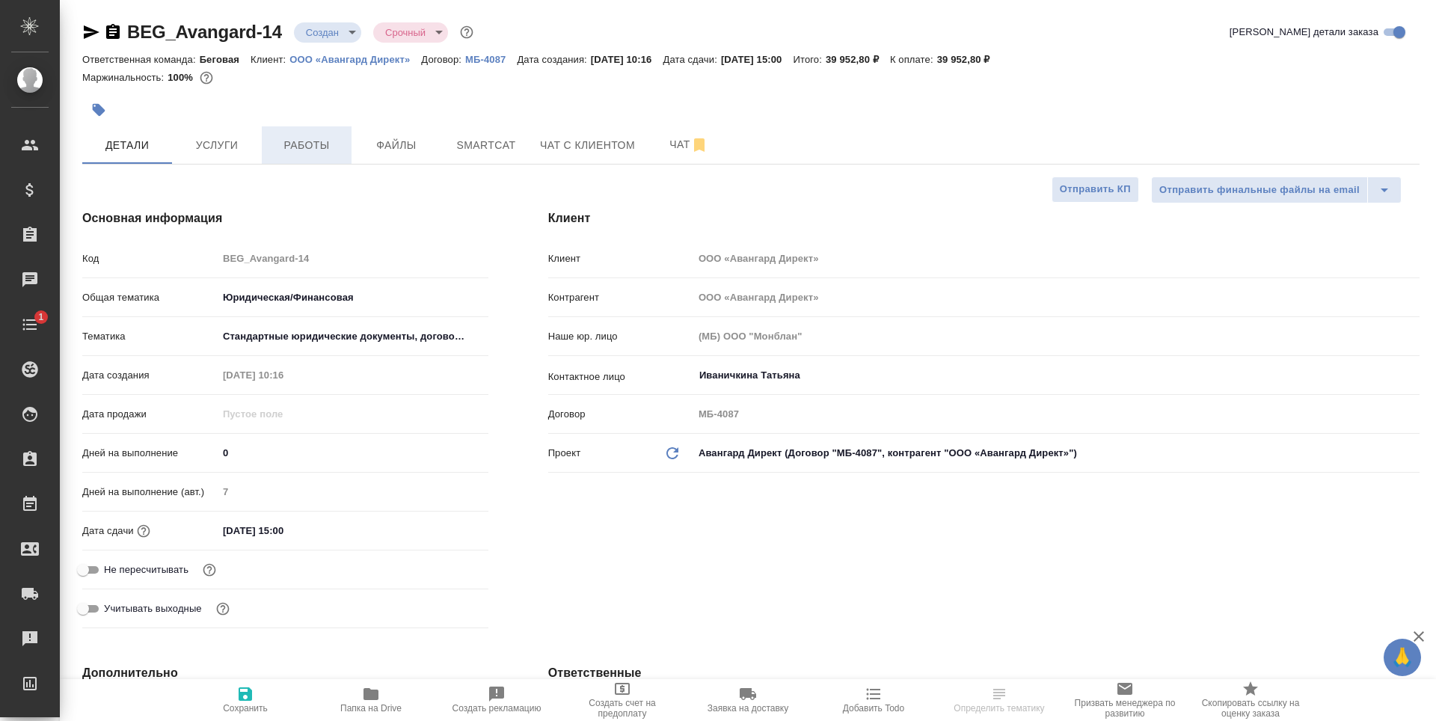
type textarea "x"
click at [223, 153] on span "Услуги" at bounding box center [217, 145] width 72 height 19
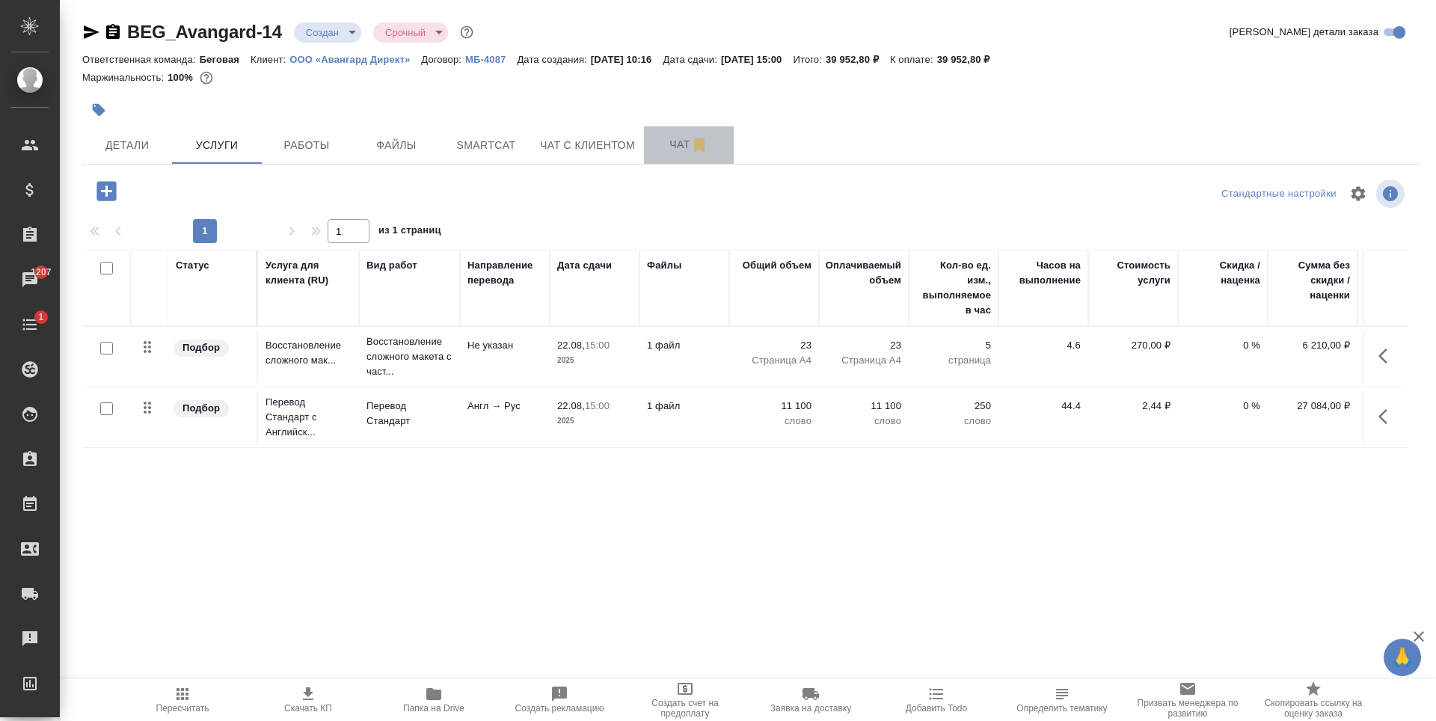
click at [688, 154] on button "Чат" at bounding box center [689, 144] width 90 height 37
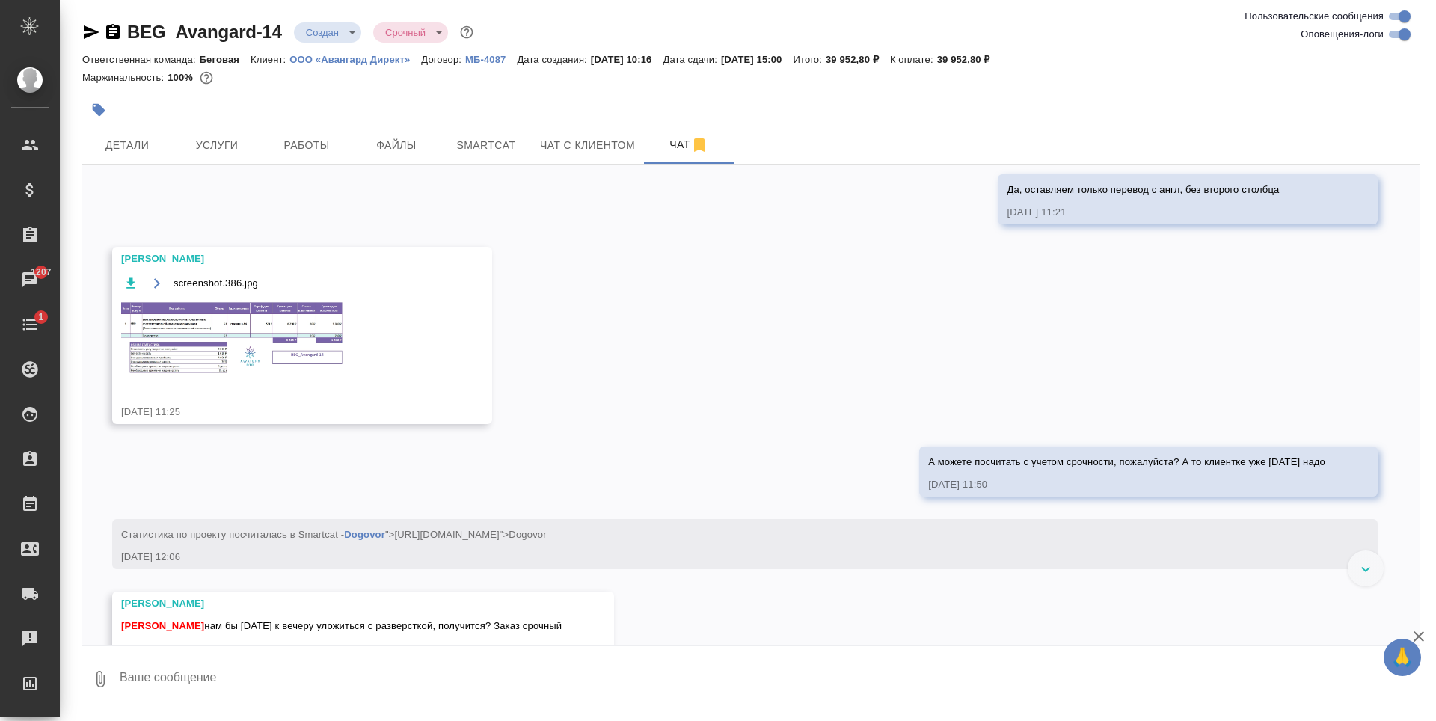
scroll to position [503, 0]
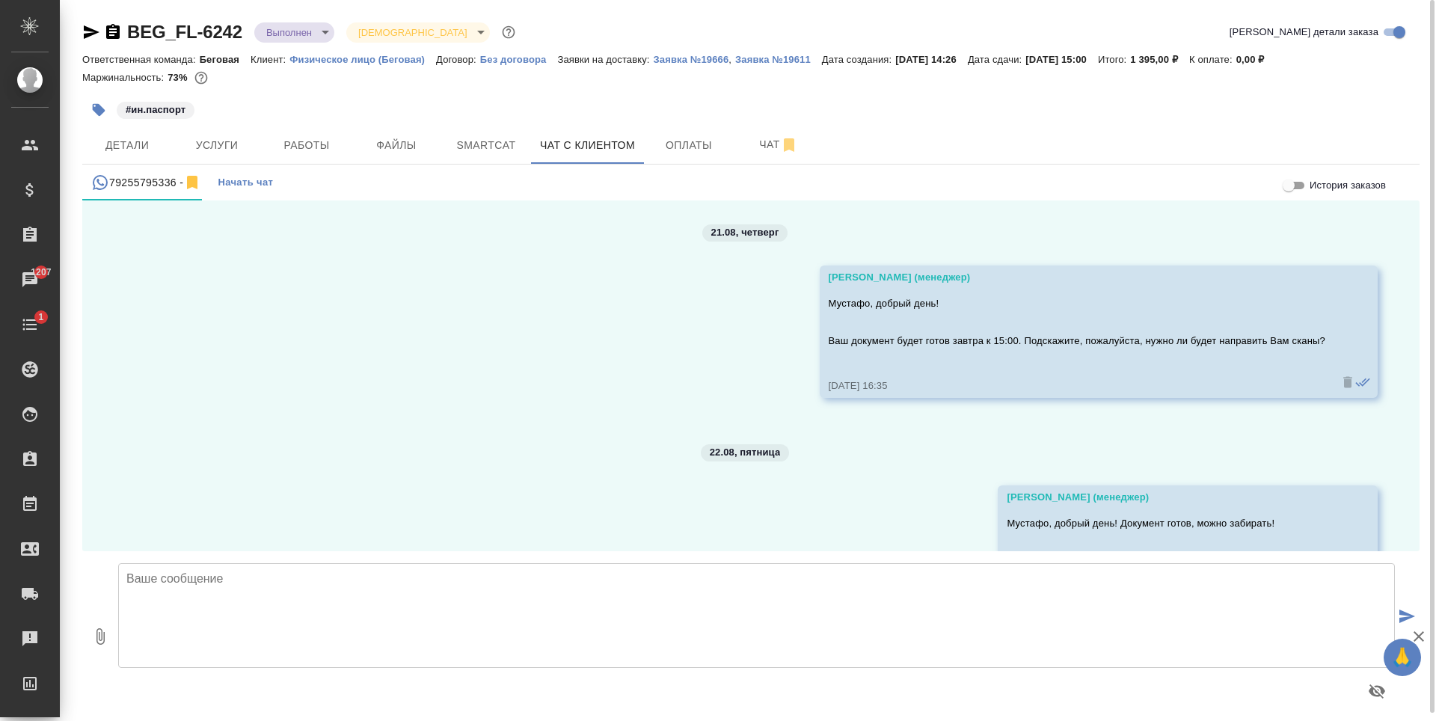
scroll to position [536, 0]
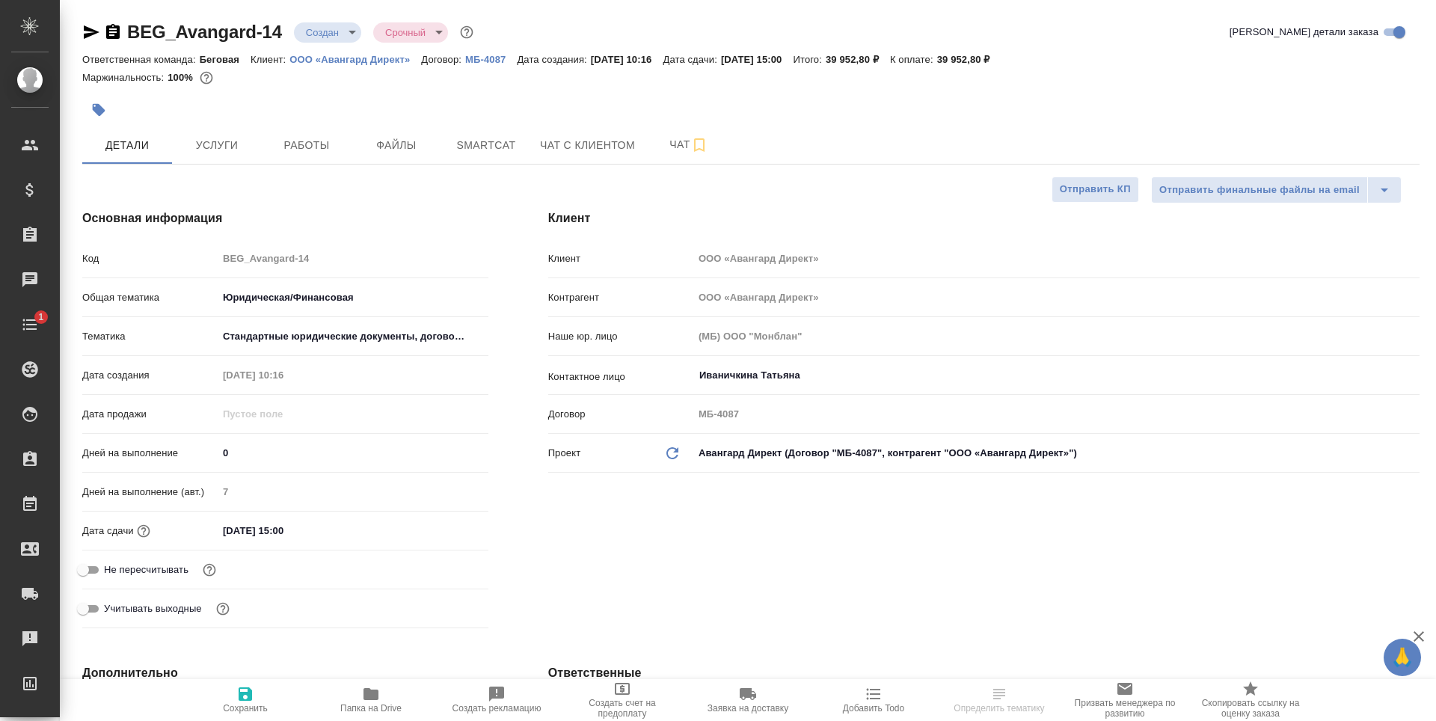
select select "RU"
type textarea "x"
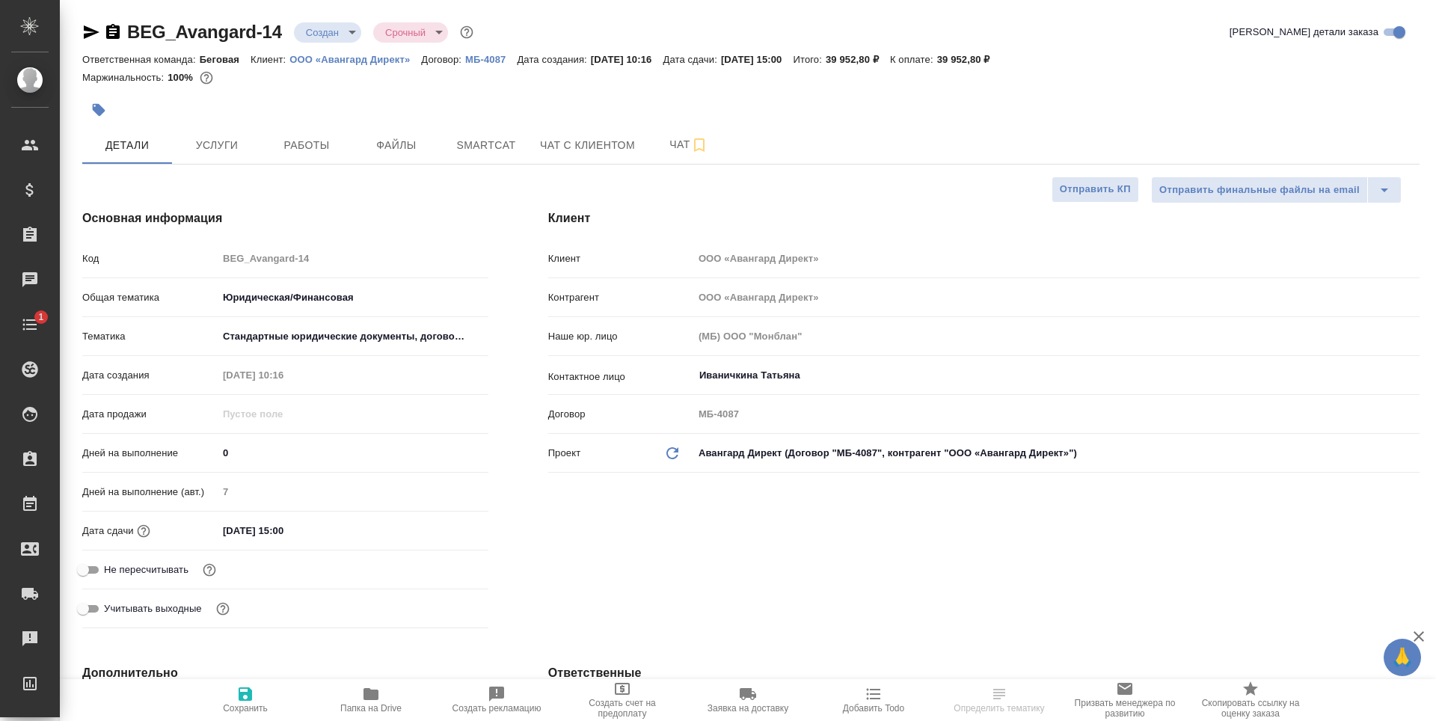
type textarea "x"
click at [425, 153] on span "Файлы" at bounding box center [397, 145] width 72 height 19
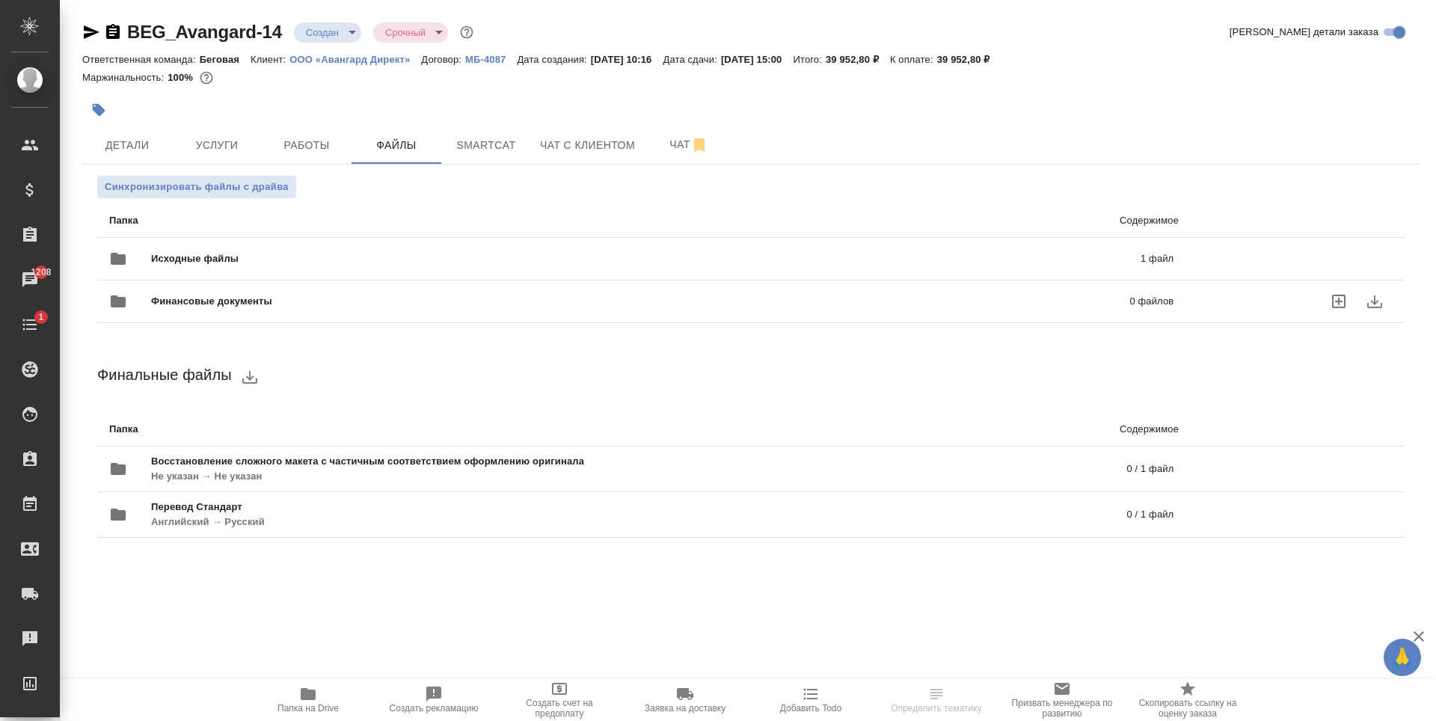
click at [478, 277] on div "Финансовые документы 0 файлов" at bounding box center [641, 302] width 1094 height 66
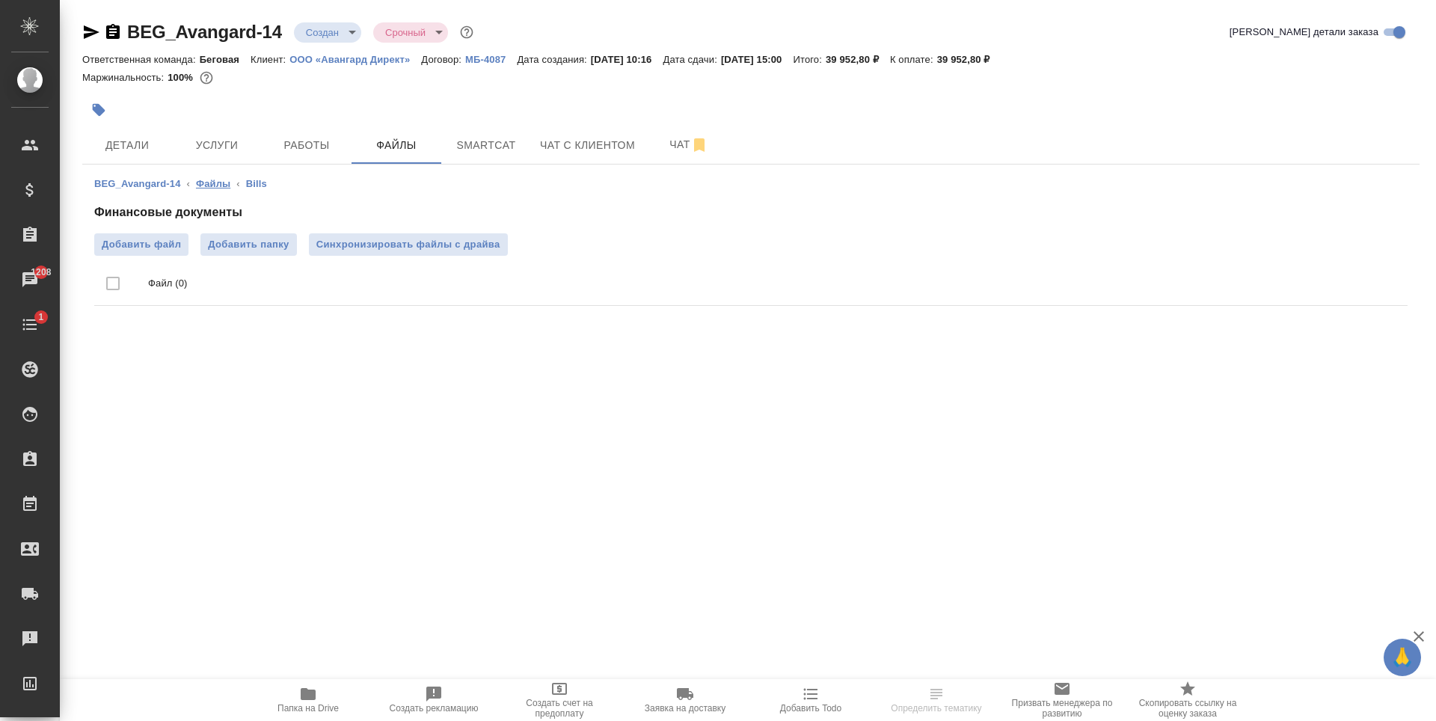
click at [197, 183] on link "Файлы" at bounding box center [213, 183] width 34 height 11
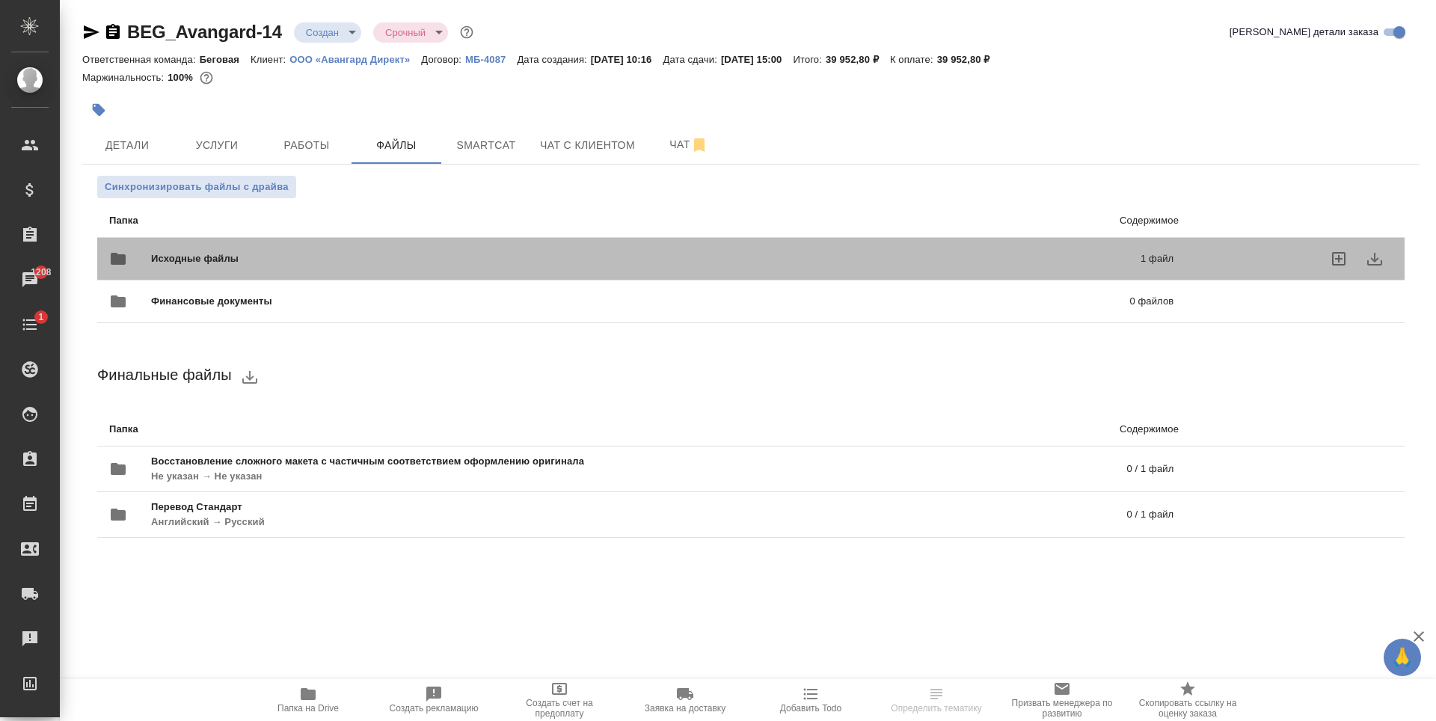
click at [389, 240] on div "Исходные файлы 1 файл" at bounding box center [641, 259] width 1094 height 66
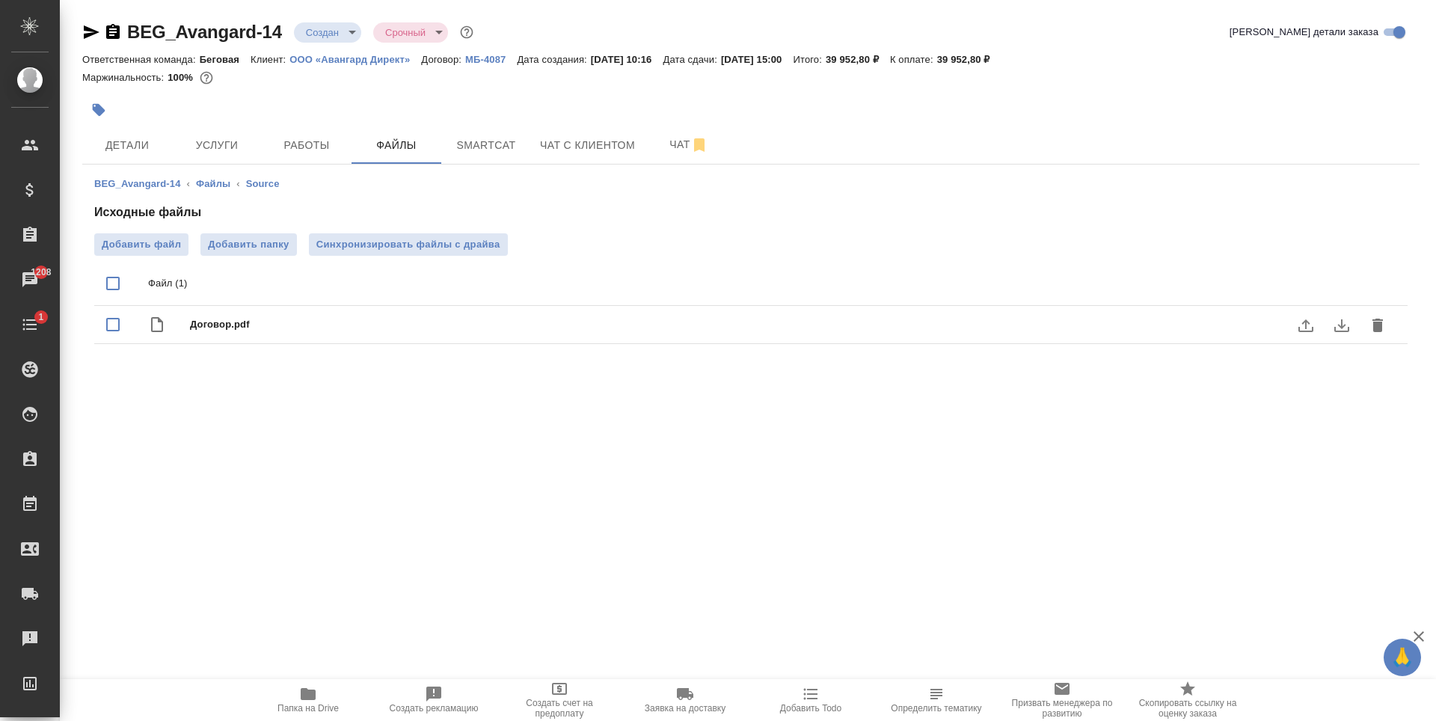
click at [1337, 326] on icon "download" at bounding box center [1342, 325] width 18 height 18
click at [250, 138] on span "Услуги" at bounding box center [217, 145] width 72 height 19
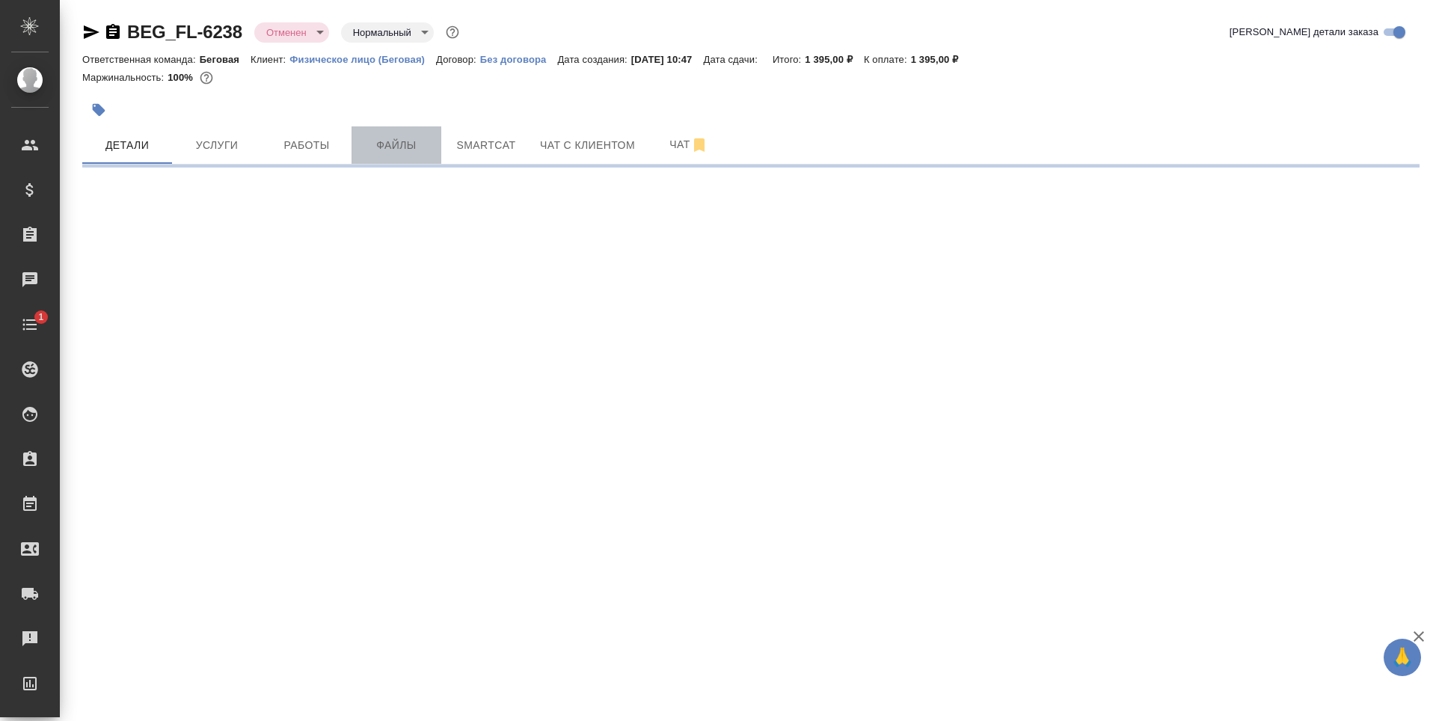
click at [422, 148] on span "Файлы" at bounding box center [397, 145] width 72 height 19
select select "RU"
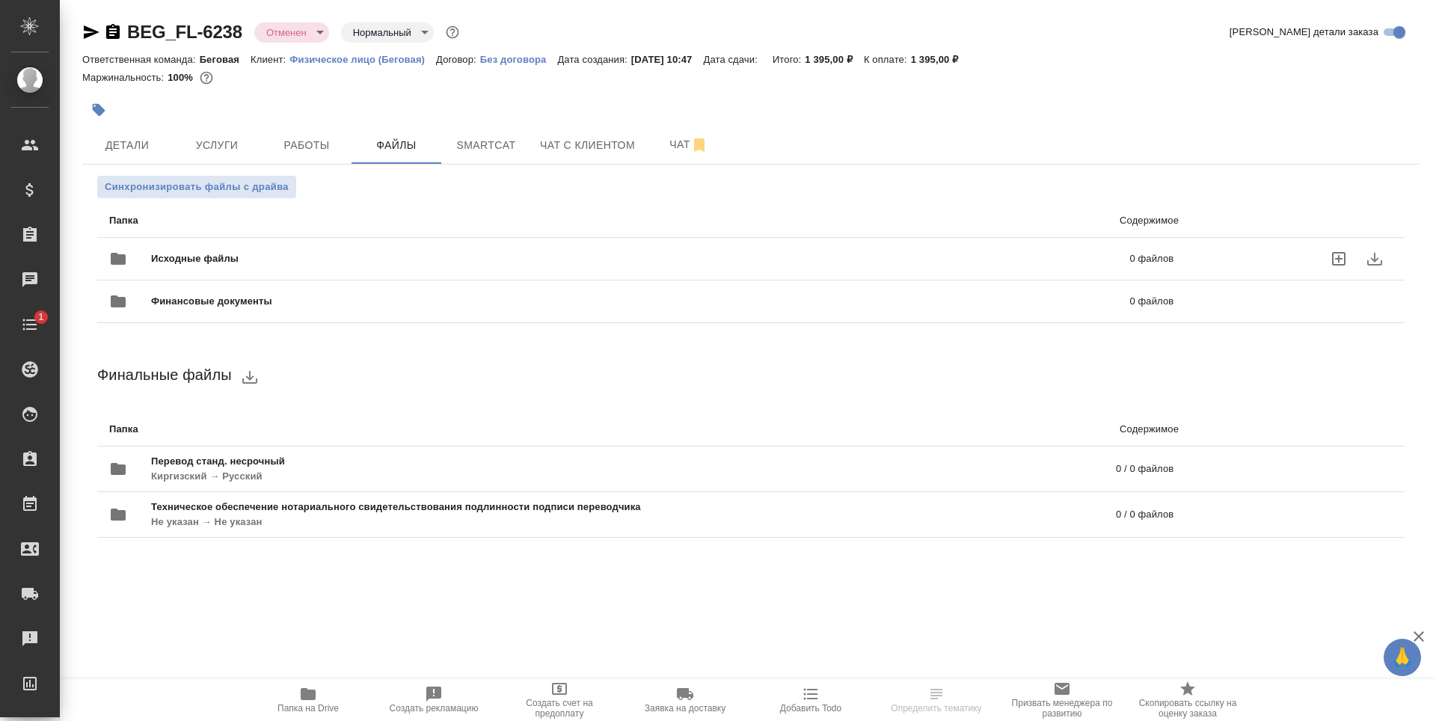
click at [399, 253] on span "Исходные файлы" at bounding box center [417, 258] width 533 height 15
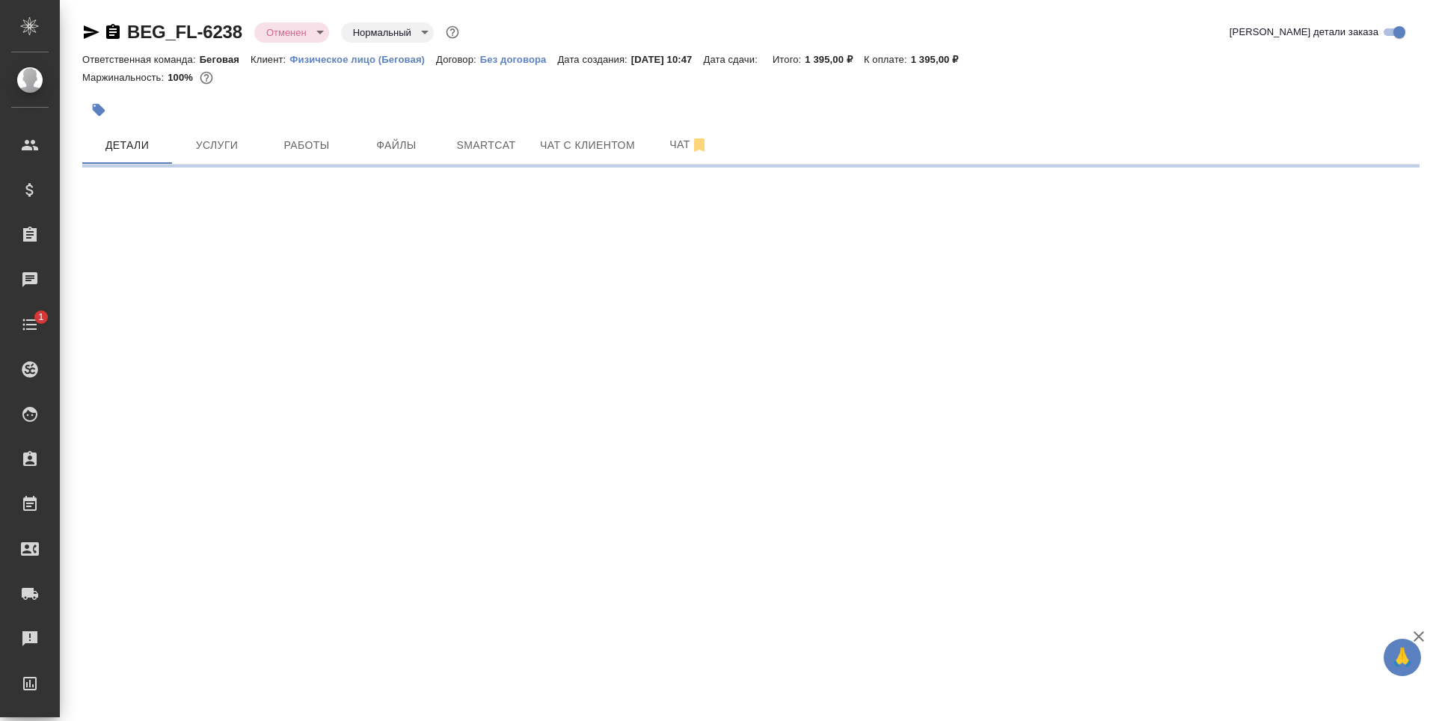
select select "RU"
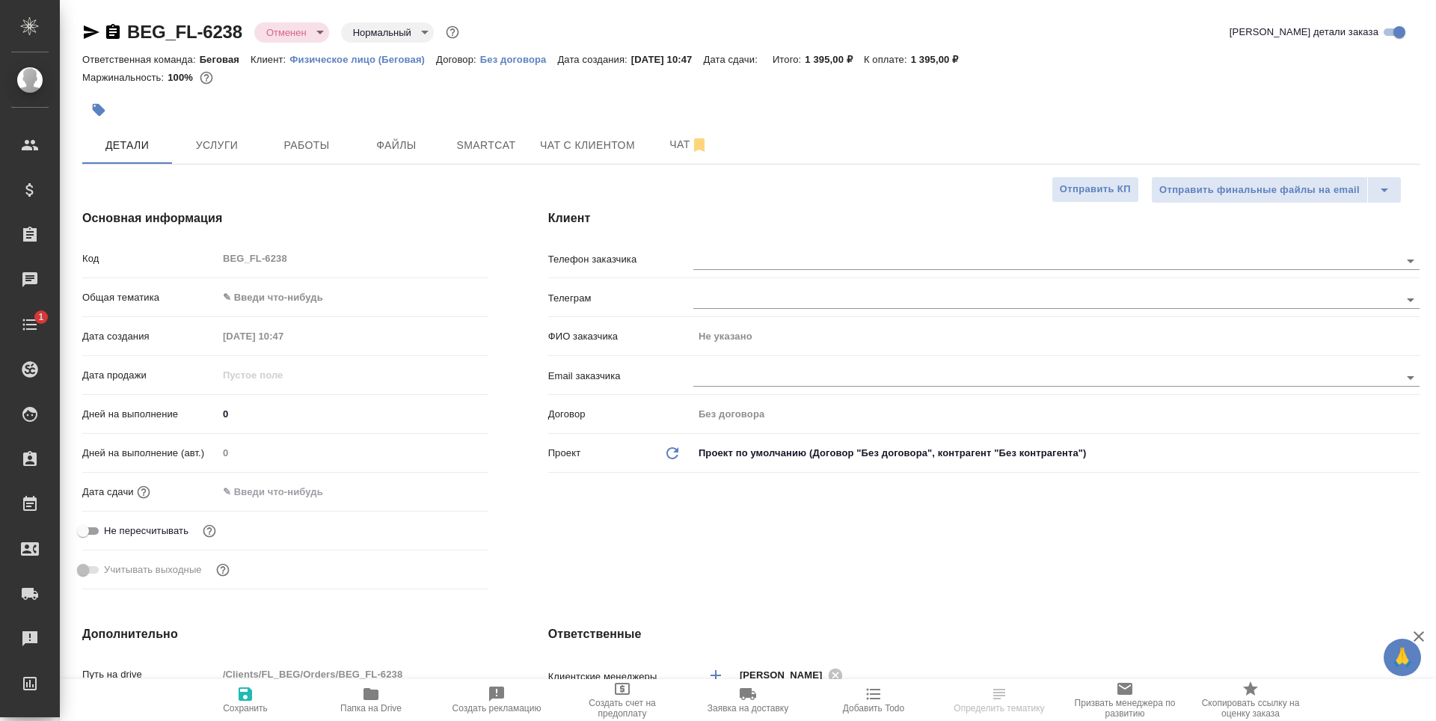
type textarea "x"
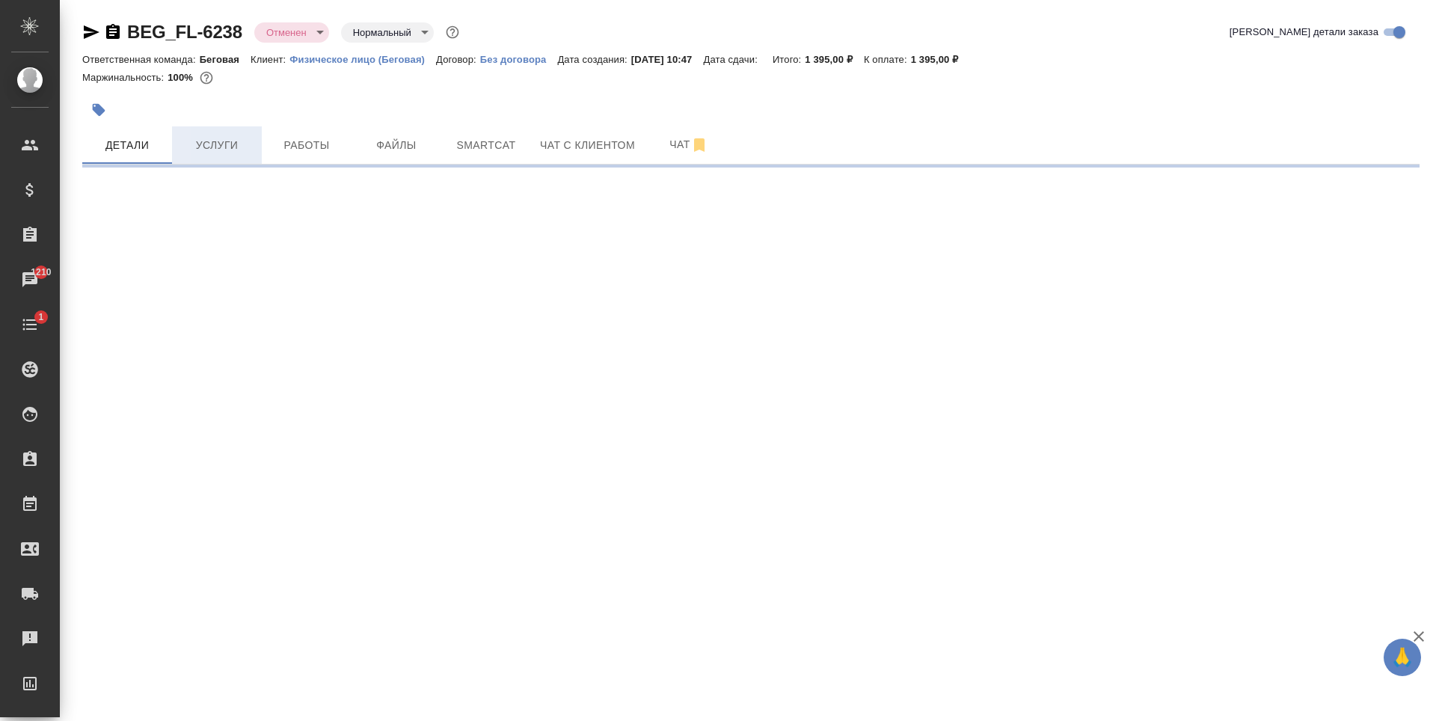
select select "RU"
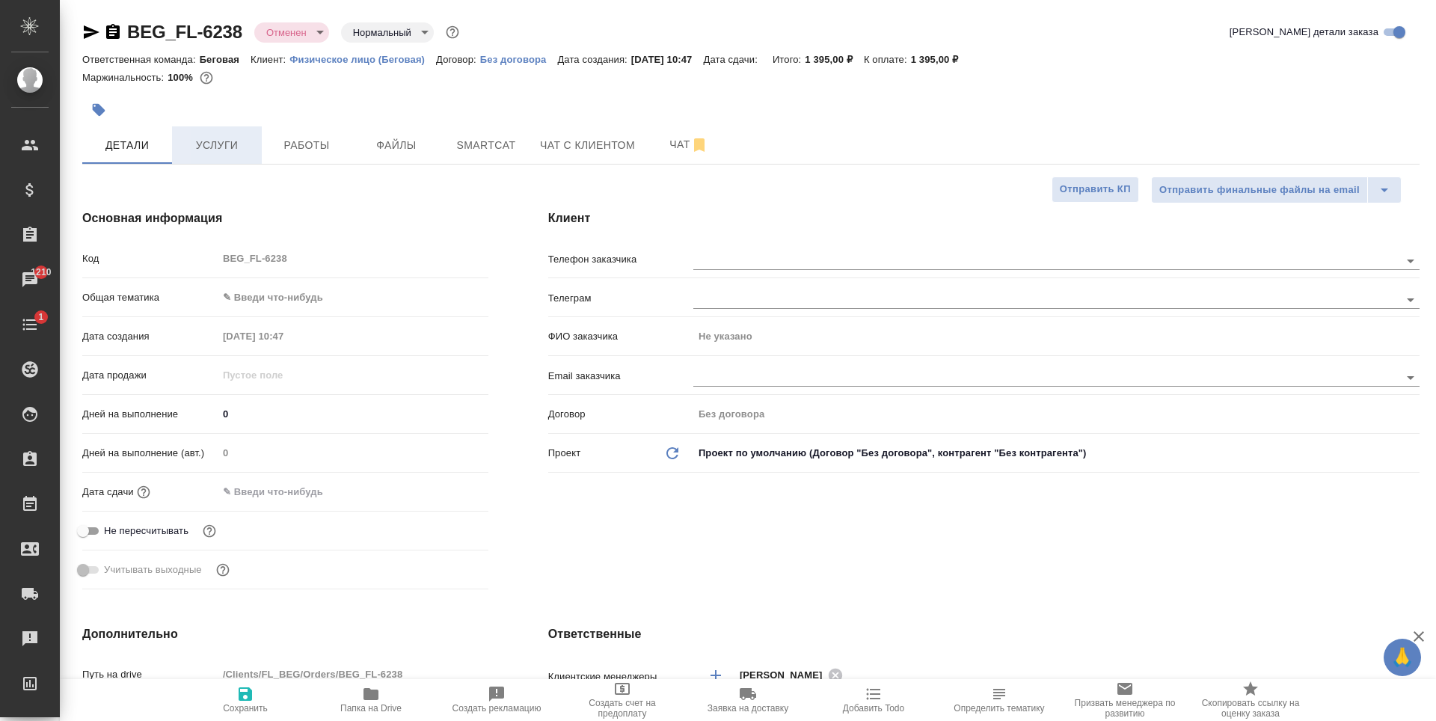
type textarea "x"
click at [233, 141] on span "Услуги" at bounding box center [217, 145] width 72 height 19
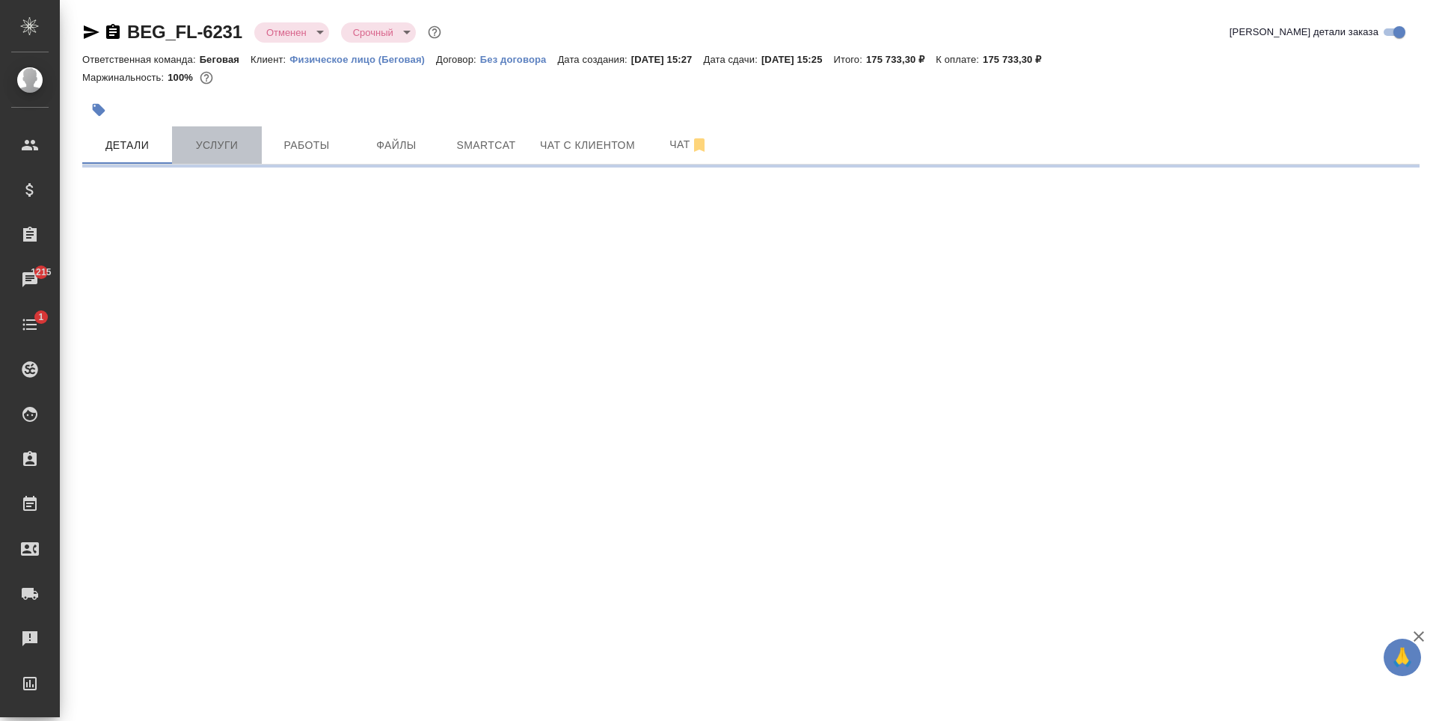
click at [236, 150] on span "Услуги" at bounding box center [217, 145] width 72 height 19
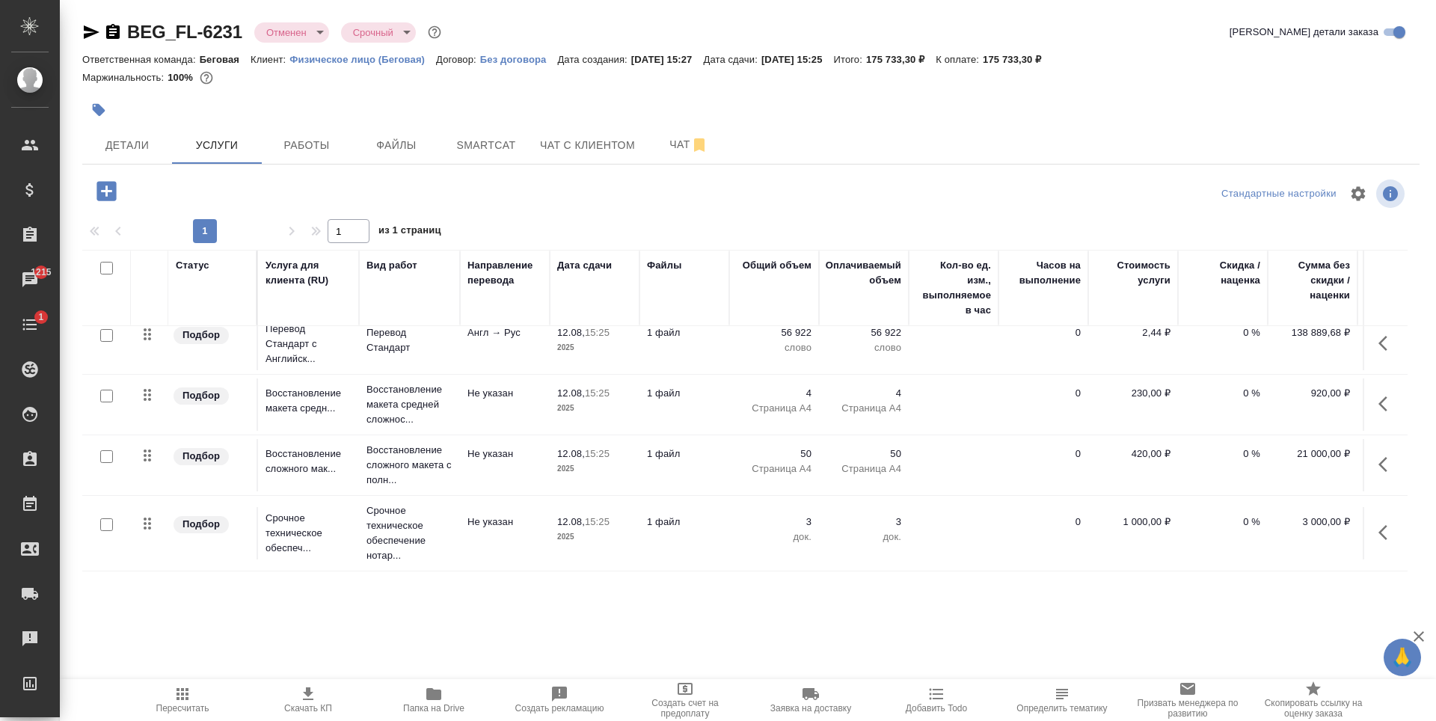
scroll to position [24, 96]
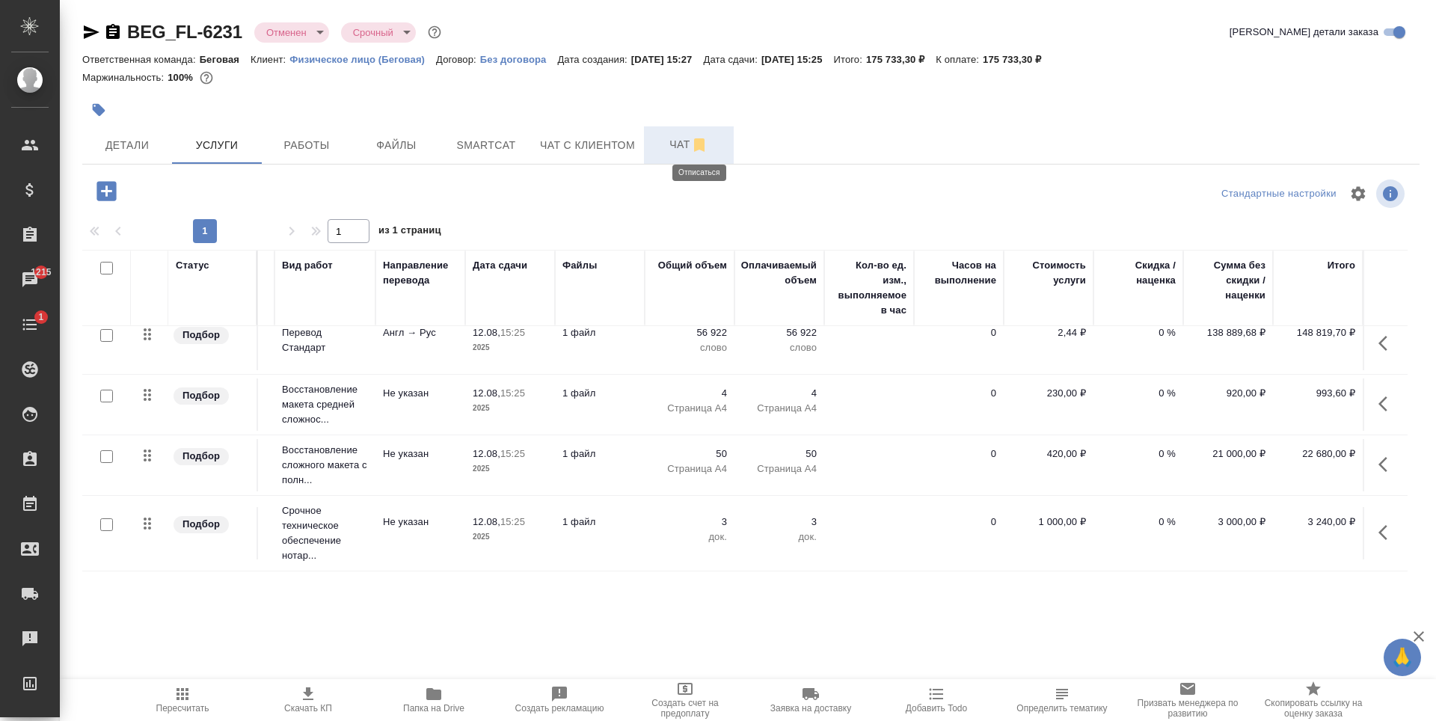
click at [692, 151] on icon "button" at bounding box center [699, 145] width 18 height 18
click at [677, 146] on span "Чат" at bounding box center [689, 144] width 72 height 19
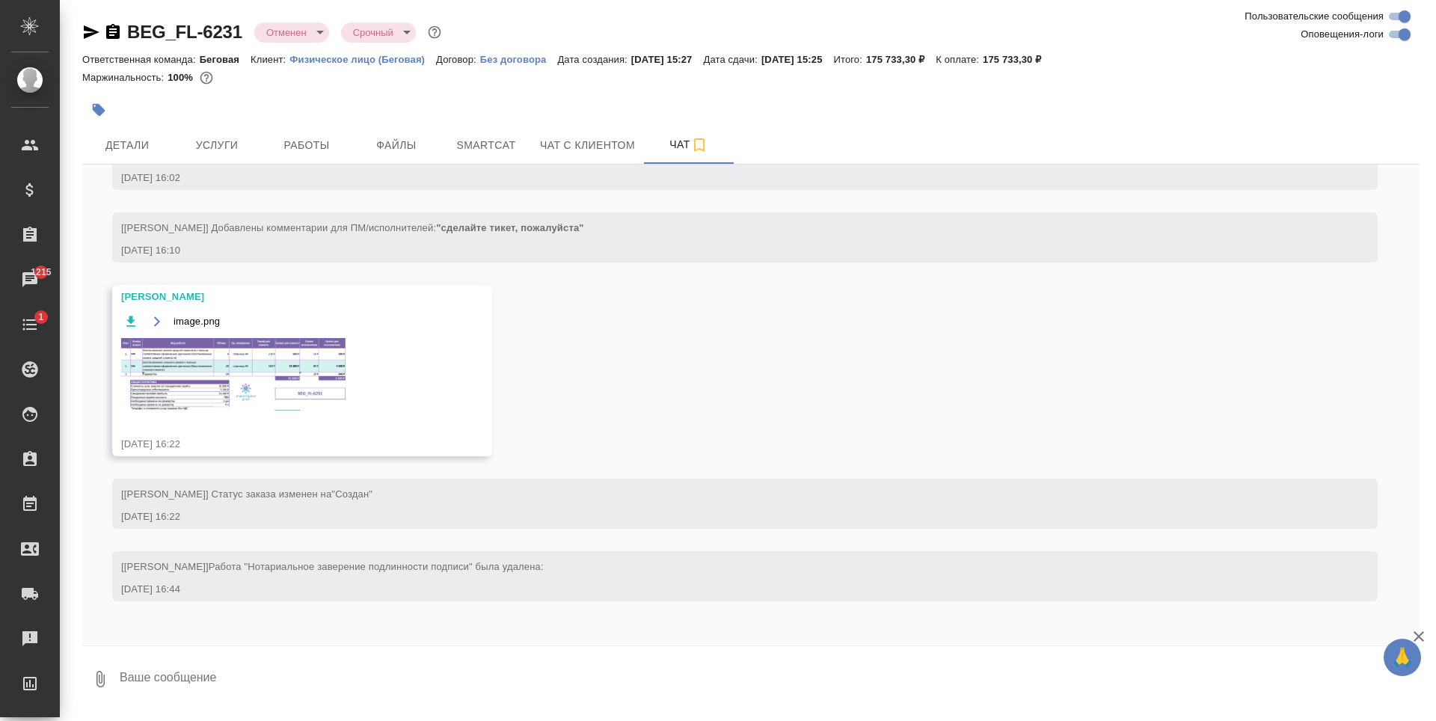
scroll to position [278, 0]
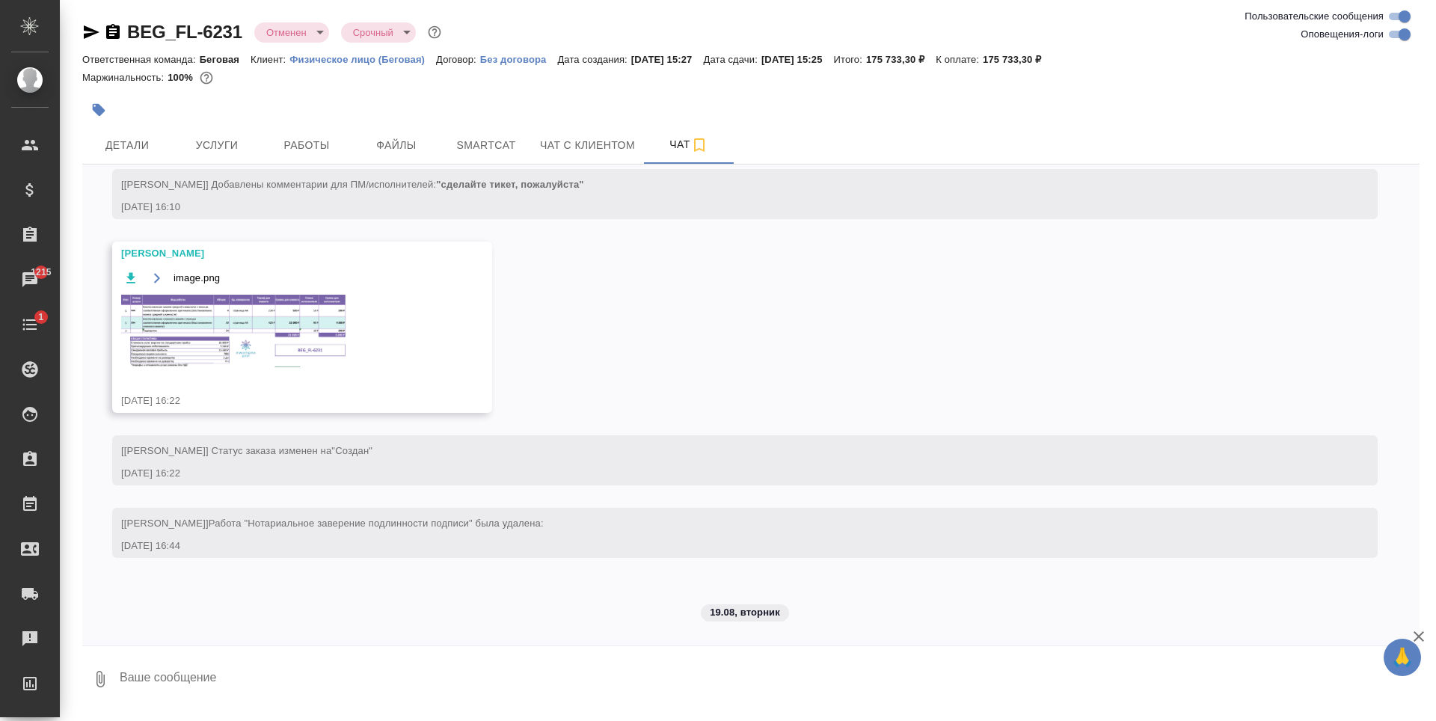
click at [182, 308] on img at bounding box center [233, 331] width 224 height 73
click at [258, 141] on button "Услуги" at bounding box center [217, 144] width 90 height 37
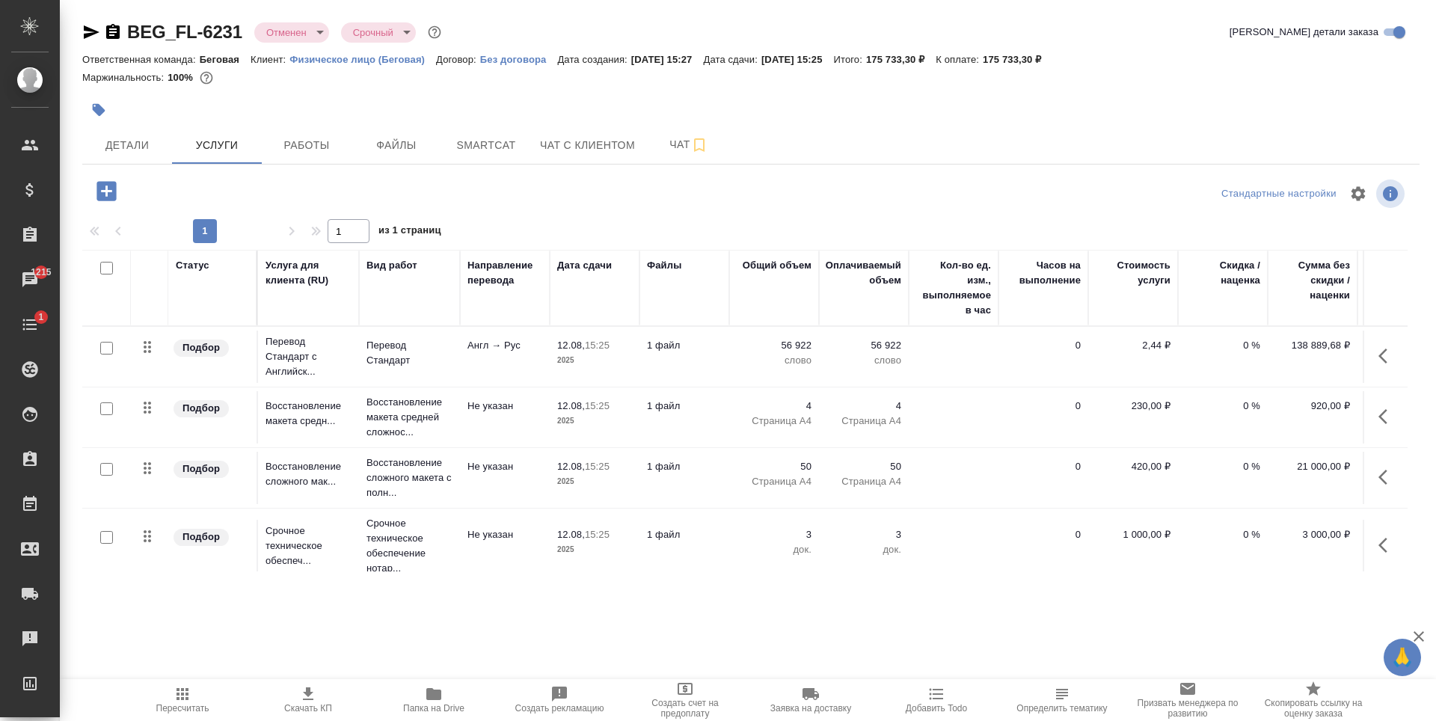
scroll to position [0, 96]
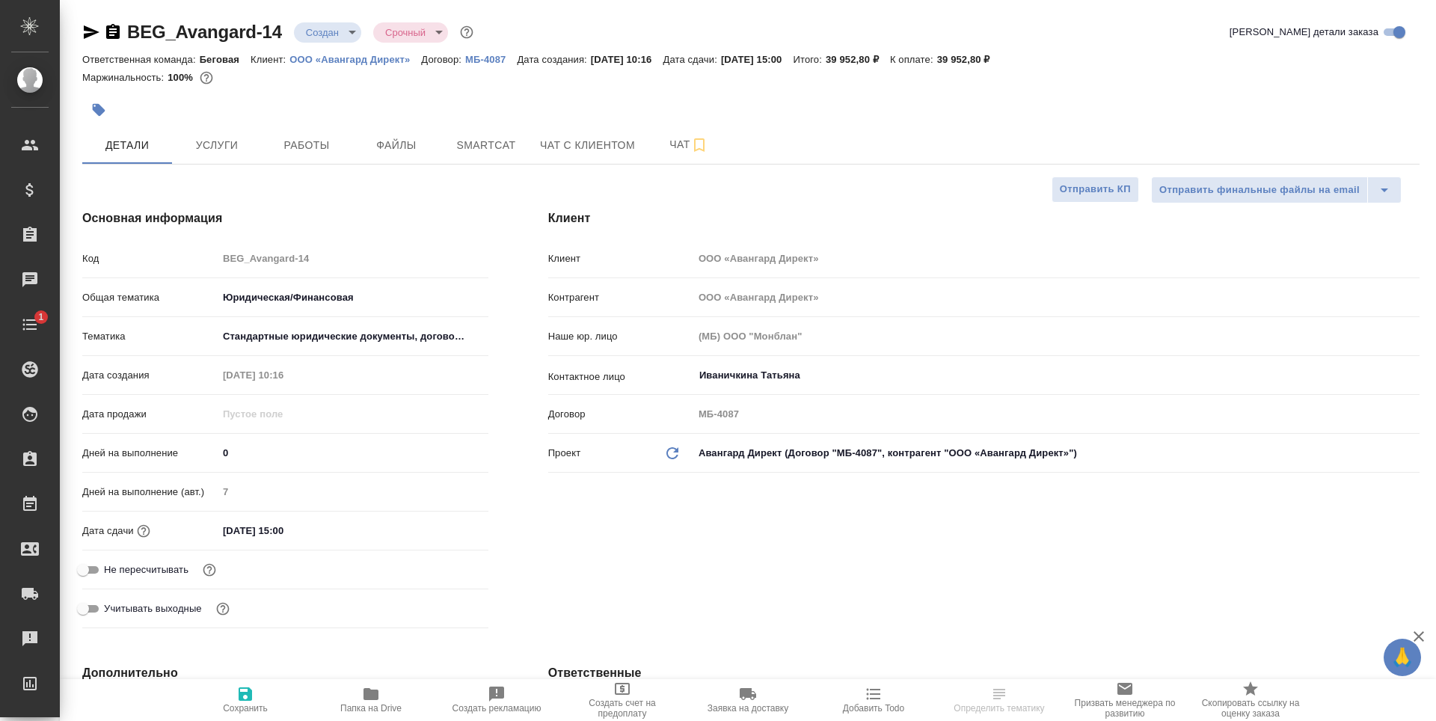
select select "RU"
click at [224, 148] on span "Услуги" at bounding box center [217, 145] width 72 height 19
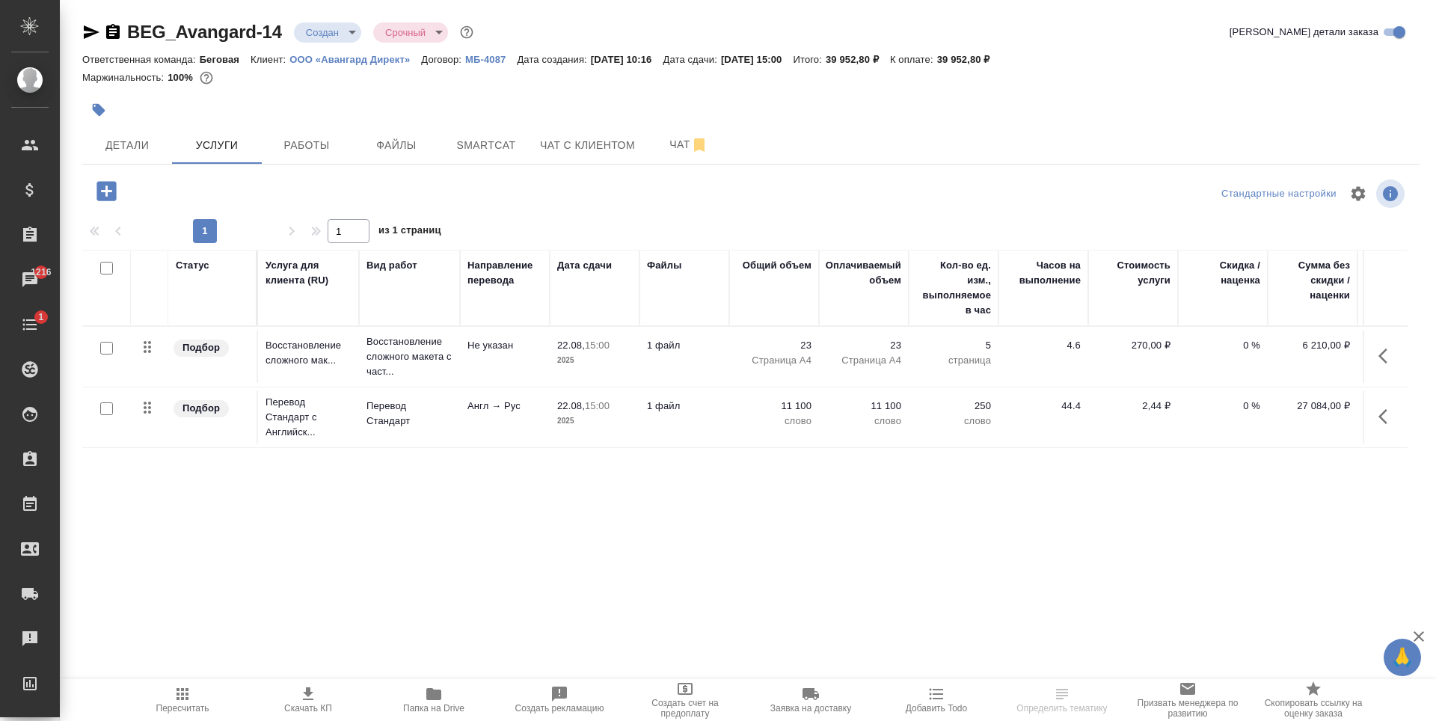
drag, startPoint x: 726, startPoint y: 553, endPoint x: 901, endPoint y: 553, distance: 175.0
click at [901, 553] on div "Статус Услуга для клиента (RU) Вид работ Направление перевода Дата сдачи Файлы …" at bounding box center [745, 411] width 1326 height 322
click at [838, 496] on div "Статус Услуга для клиента (RU) Вид работ Направление перевода Дата сдачи Файлы …" at bounding box center [745, 411] width 1326 height 322
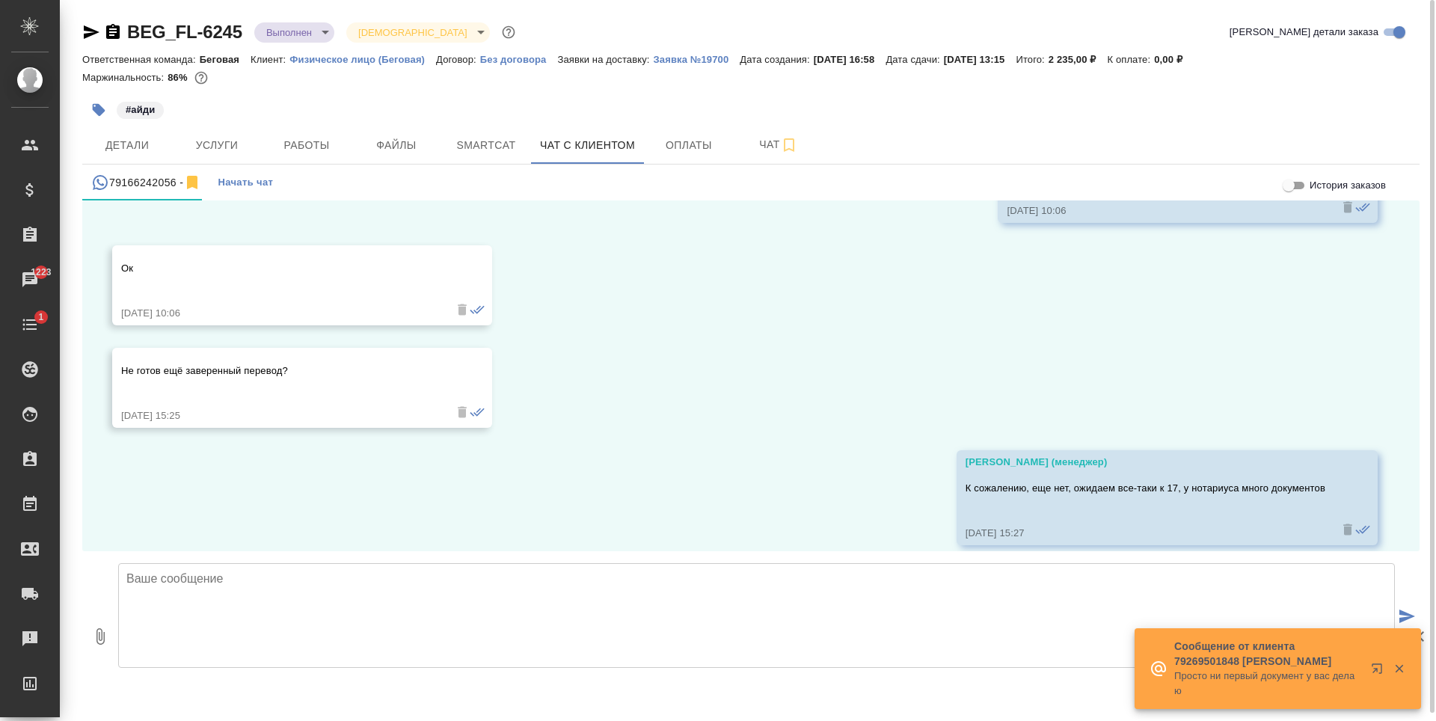
scroll to position [3048, 0]
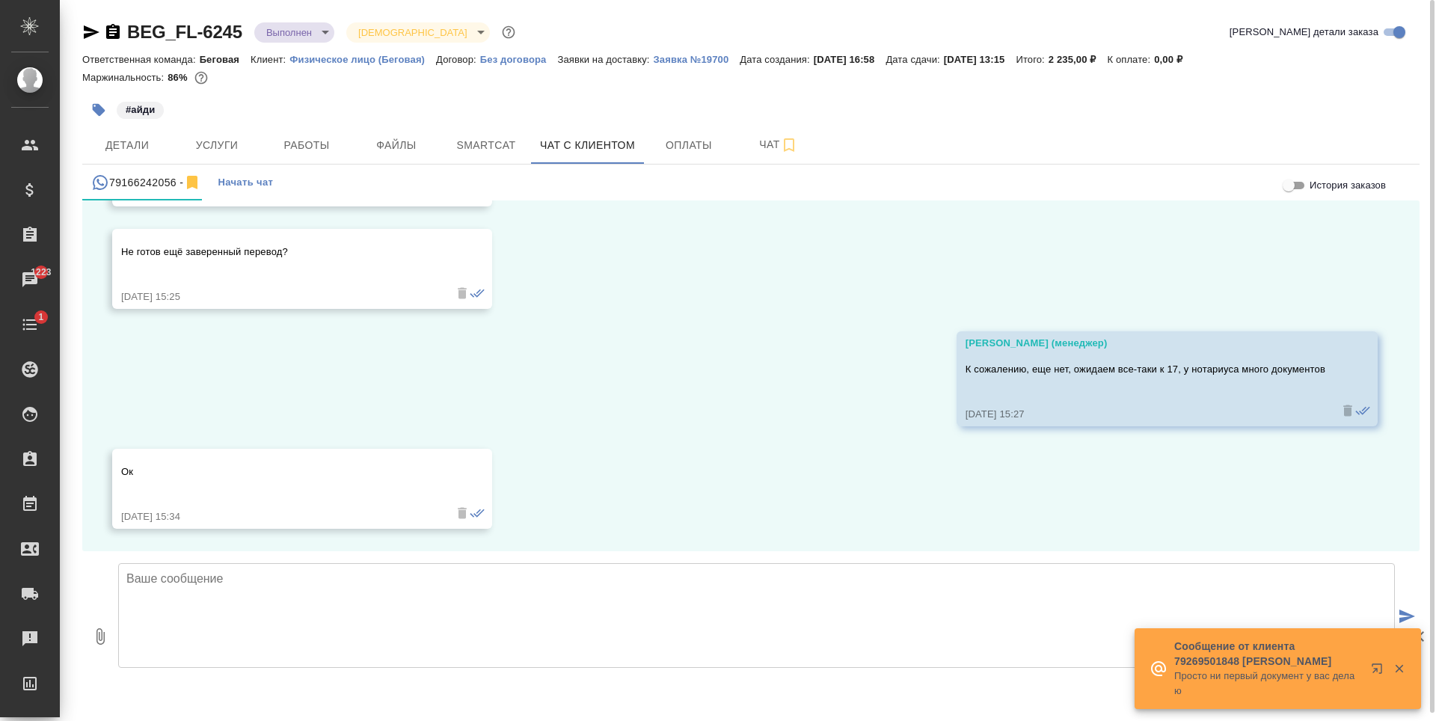
click at [107, 646] on button "0" at bounding box center [100, 636] width 36 height 170
type input "C:\fakepath\BEG_FL-6245.pdf"
click at [425, 609] on textarea at bounding box center [756, 615] width 1277 height 105
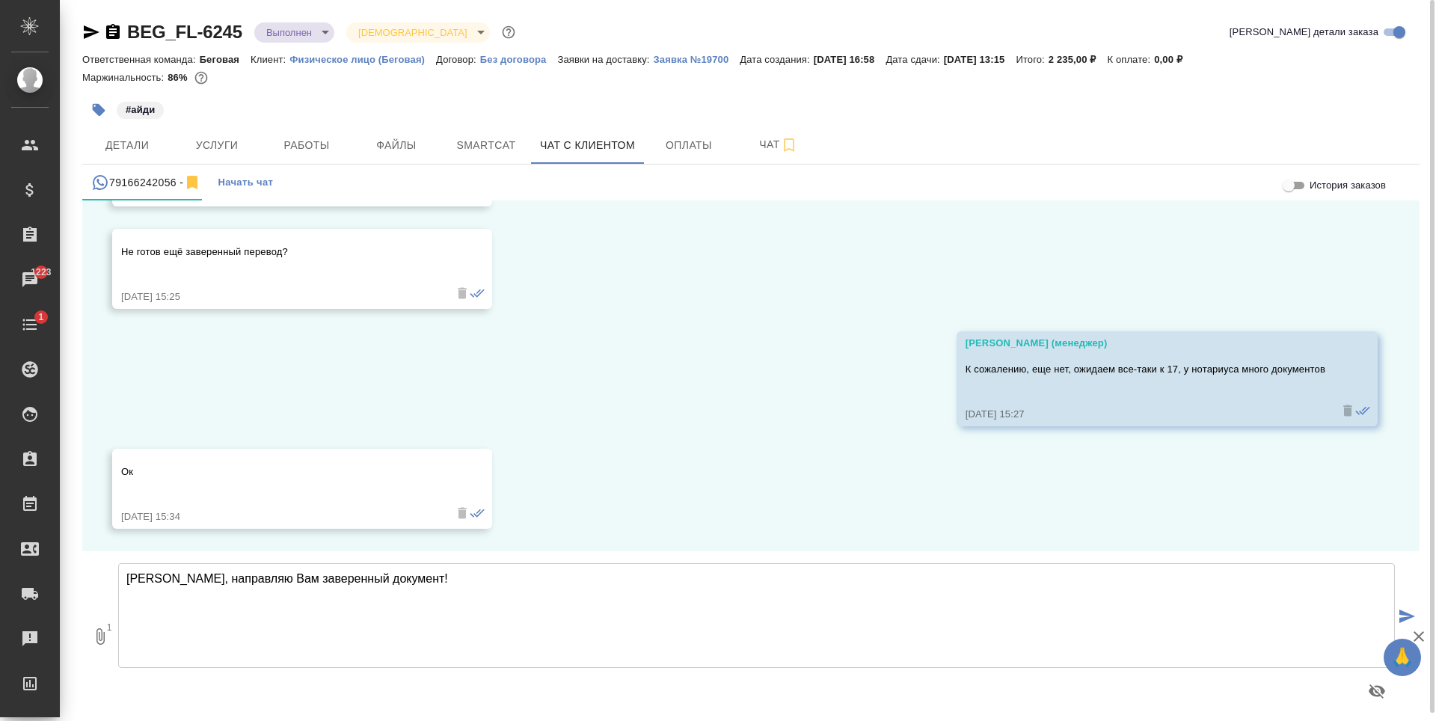
type textarea "Дмитрий, направляю Вам заверенный документ!"
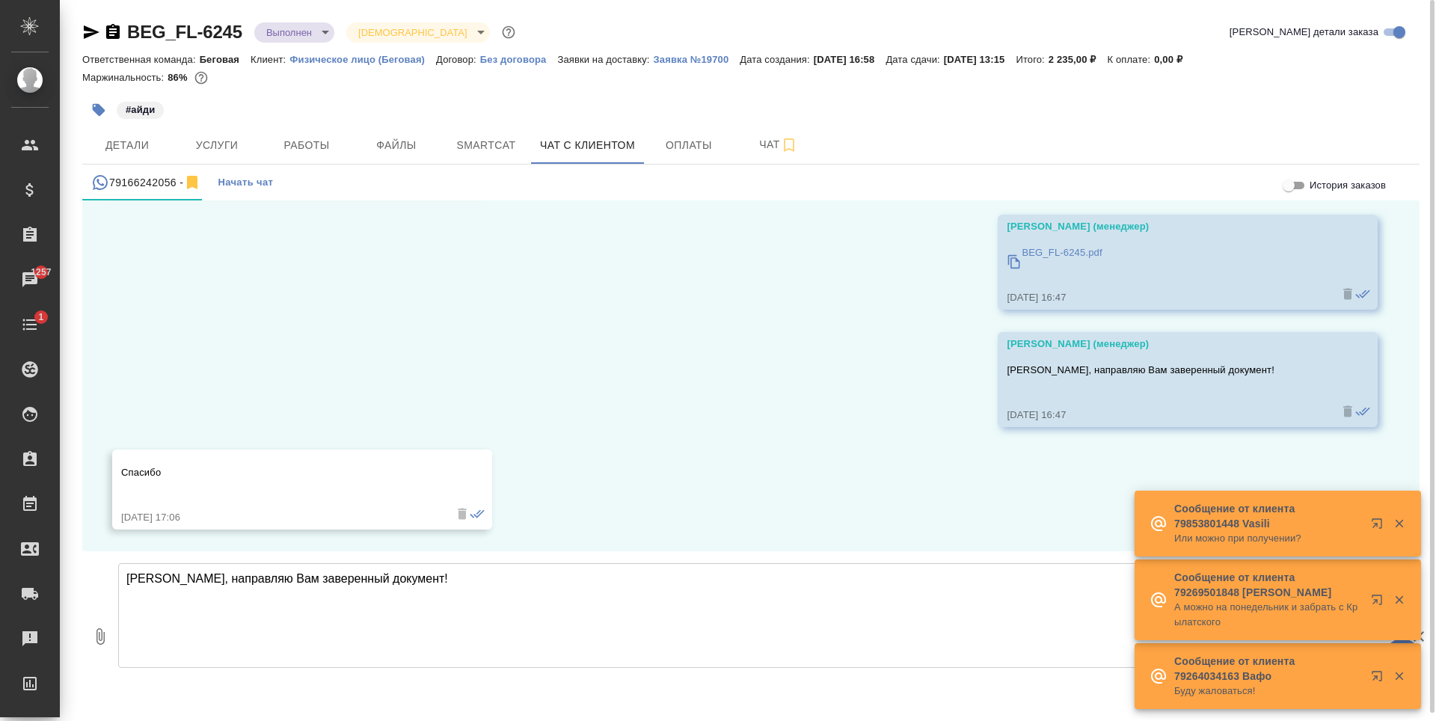
scroll to position [3385, 0]
click at [1410, 510] on div at bounding box center [1388, 524] width 54 height 30
click at [1404, 527] on icon "button" at bounding box center [1399, 523] width 13 height 13
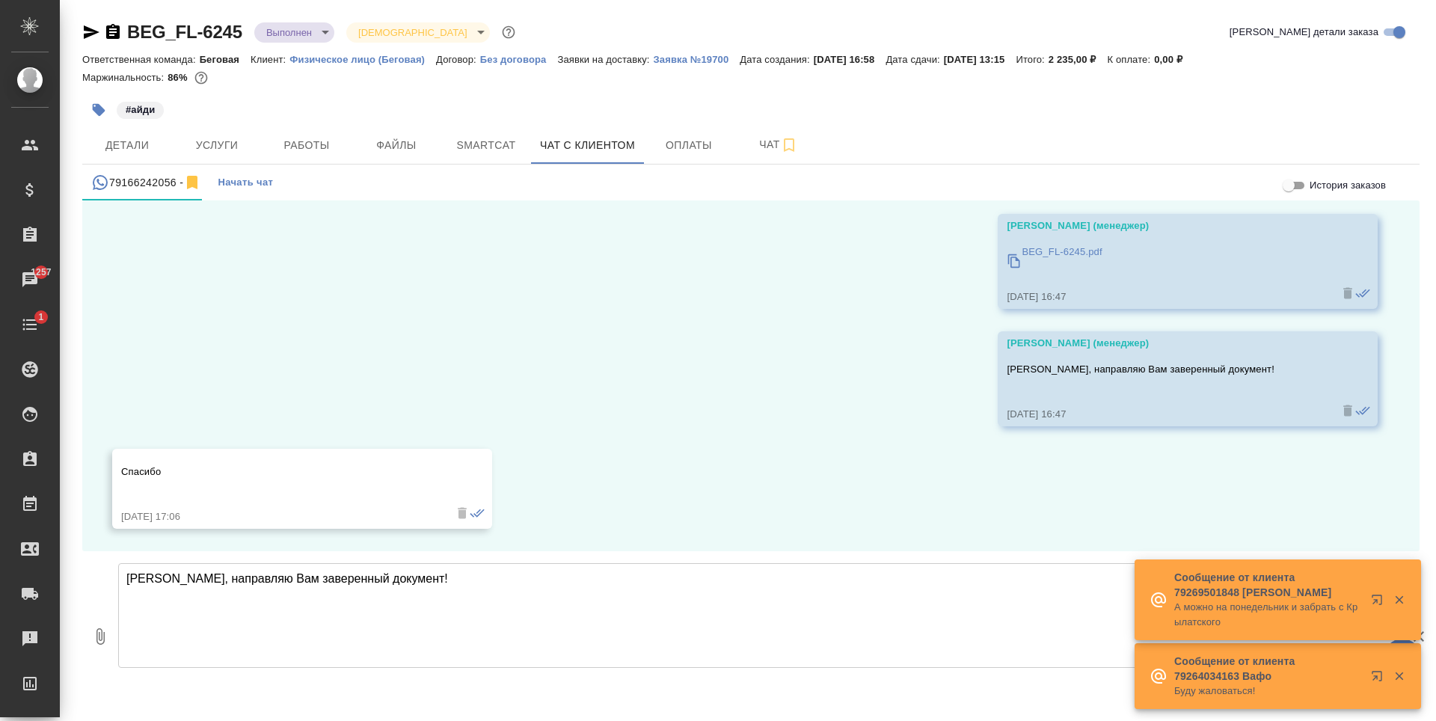
click at [1401, 601] on icon "button" at bounding box center [1399, 600] width 8 height 8
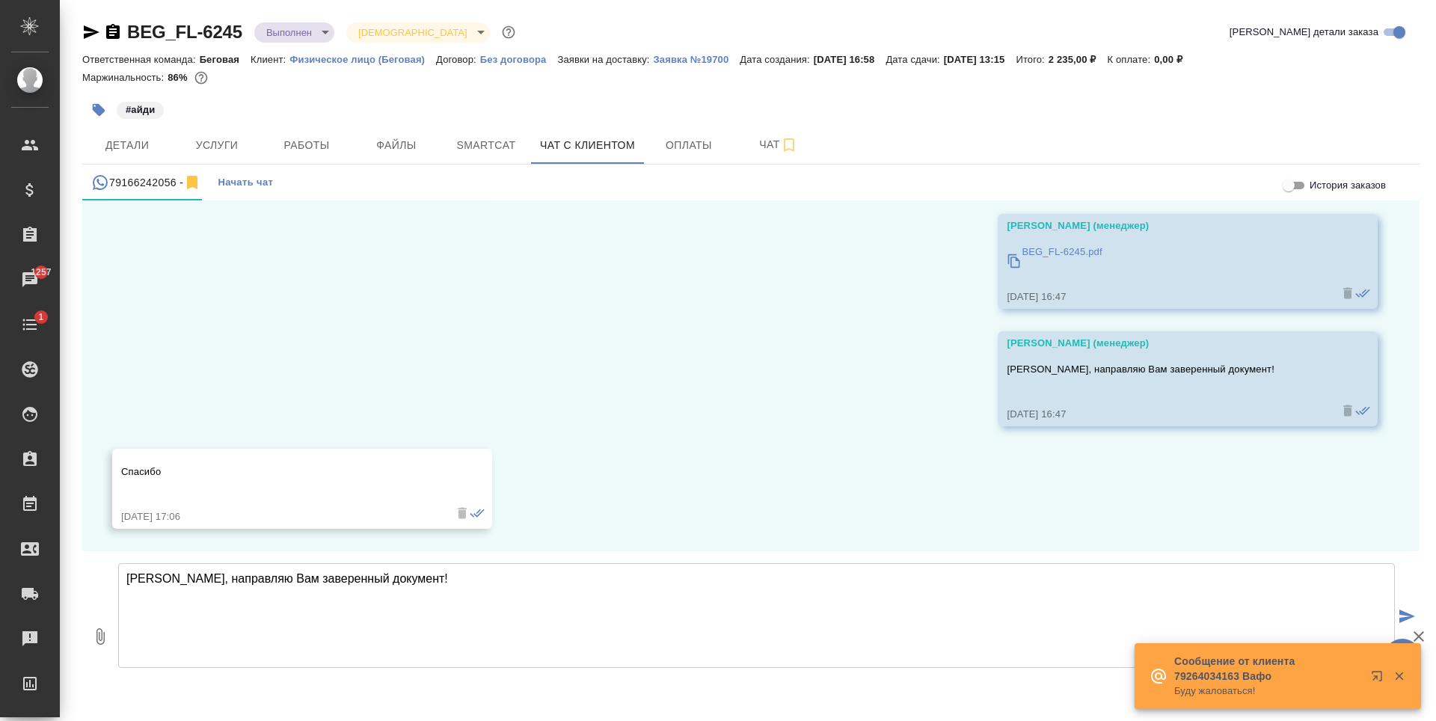
click at [1404, 679] on icon "button" at bounding box center [1399, 676] width 13 height 13
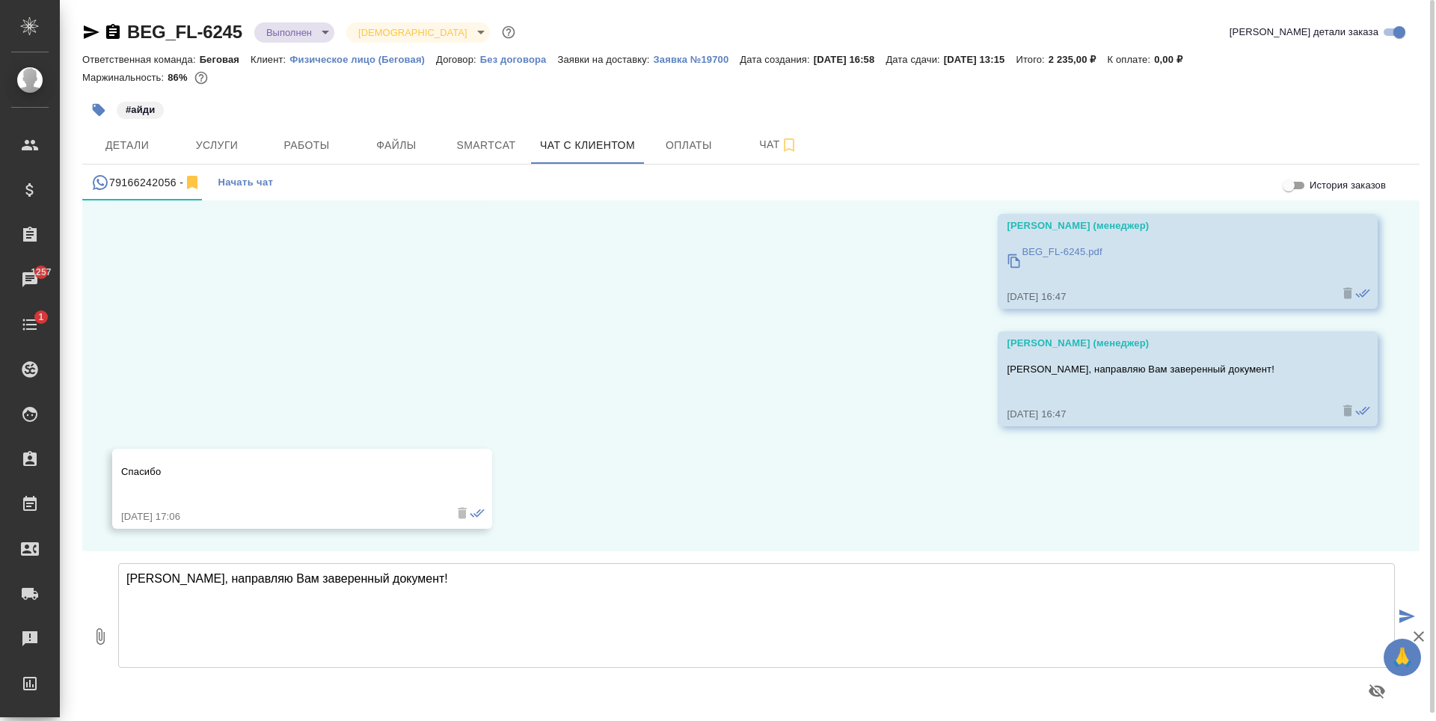
click at [829, 660] on textarea "Дмитрий, направляю Вам заверенный документ!" at bounding box center [756, 615] width 1277 height 105
type textarea "П"
type textarea "Если будете забирать оригинал документа на следующей неделе, пожалуйста, напиши…"
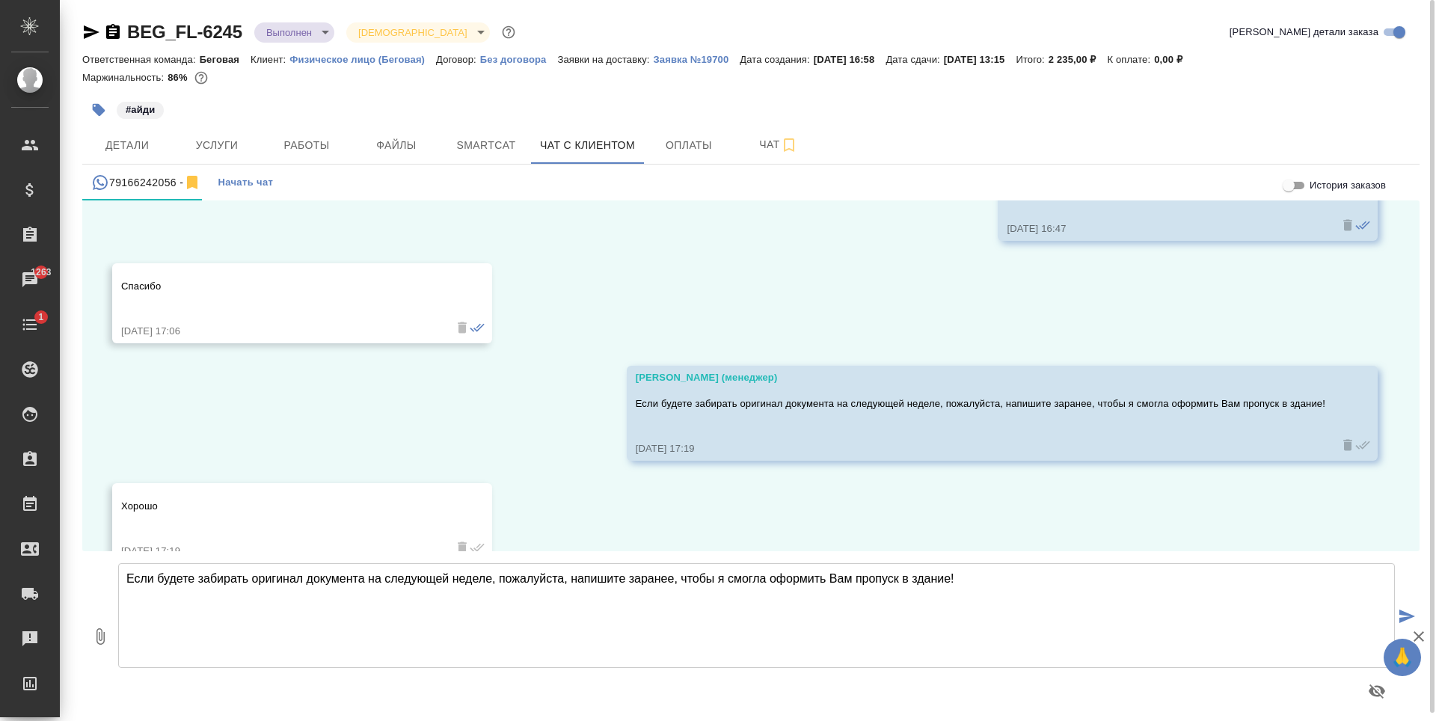
scroll to position [3605, 0]
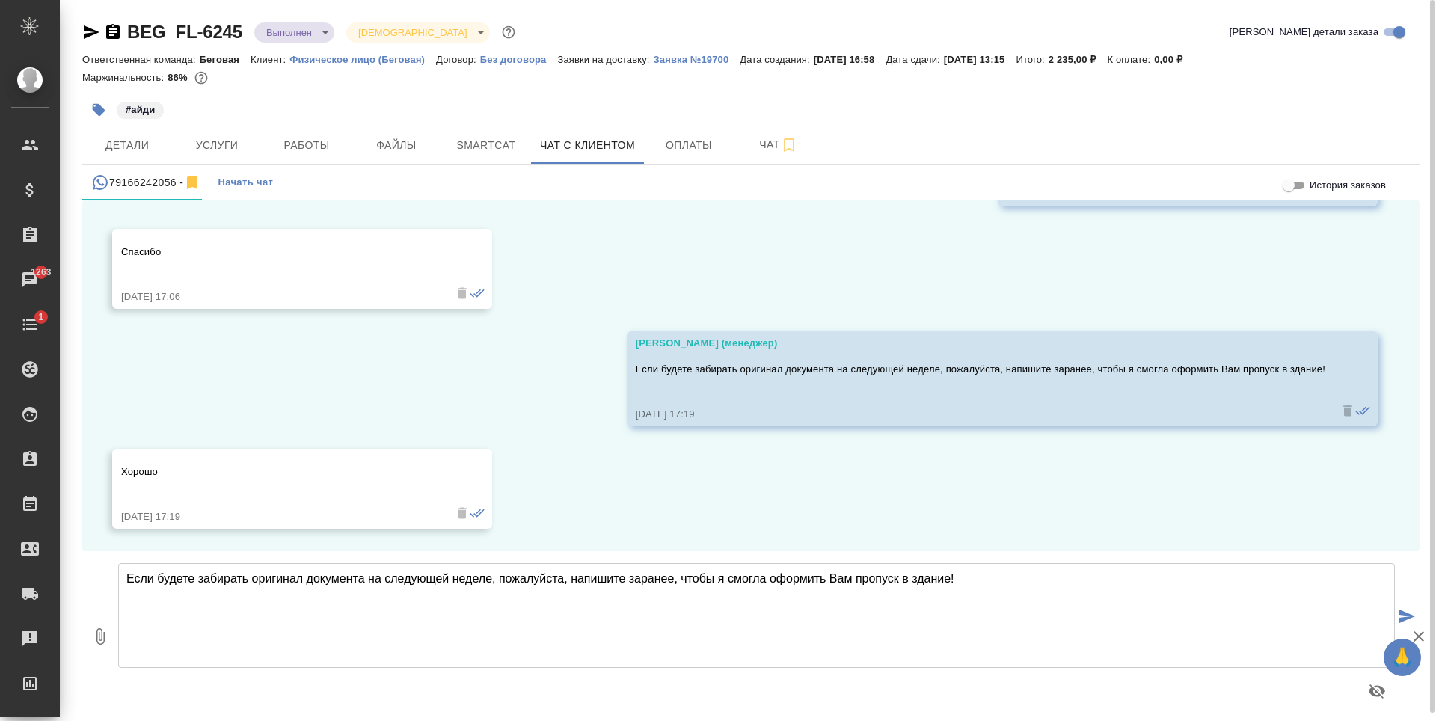
click at [326, 30] on body "🙏 .cls-1 fill:#fff; AWATERA Antonova Kristina Клиенты Спецификации Заказы 1263 …" at bounding box center [718, 360] width 1436 height 721
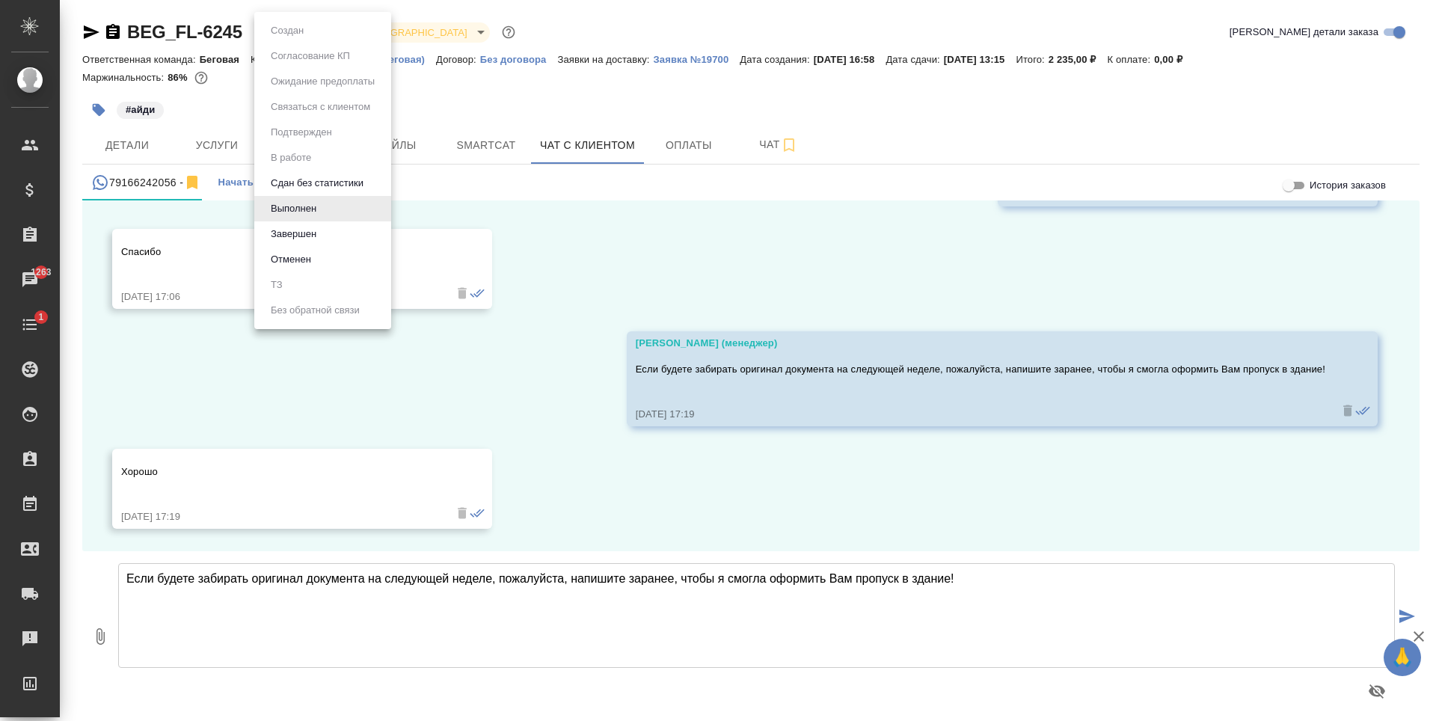
click at [308, 39] on button "Завершен" at bounding box center [287, 30] width 42 height 16
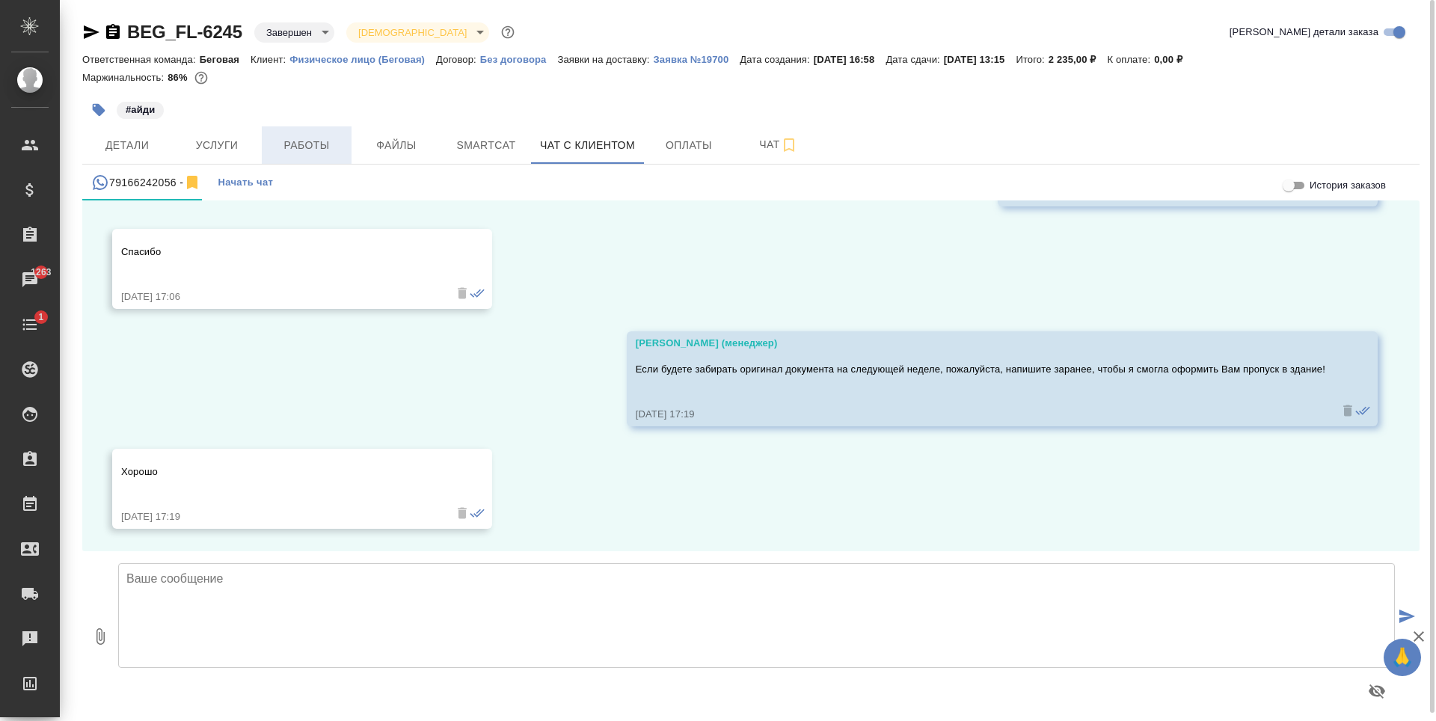
click at [282, 140] on span "Работы" at bounding box center [307, 145] width 72 height 19
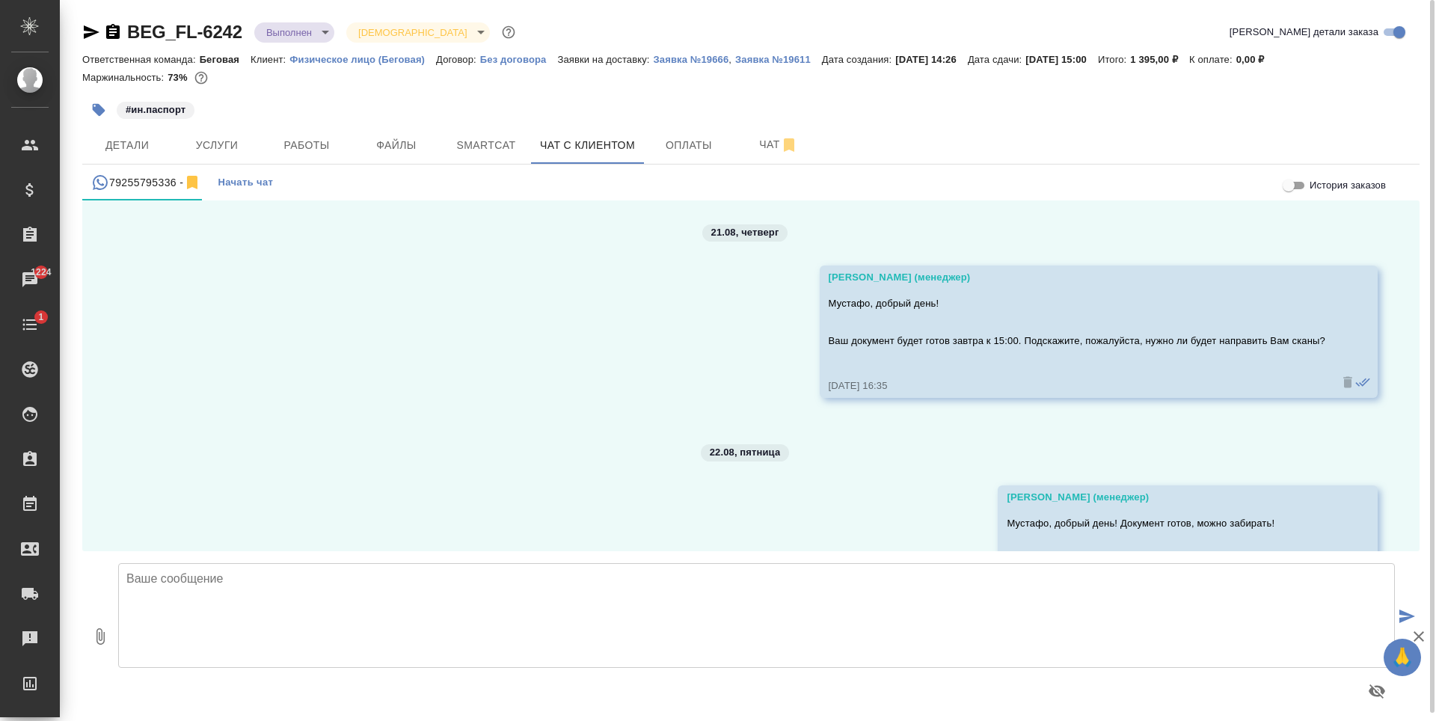
scroll to position [536, 0]
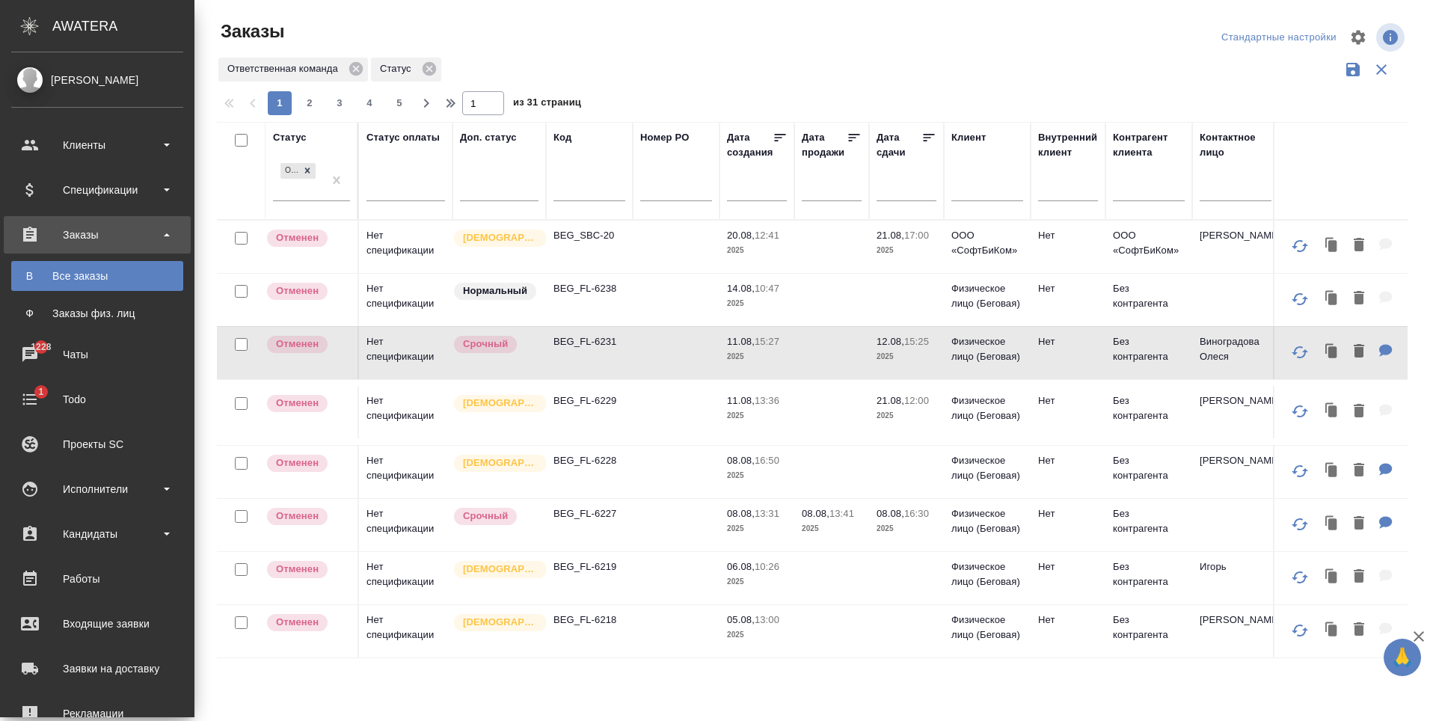
click at [37, 310] on div "Заказы физ. лиц" at bounding box center [97, 313] width 157 height 15
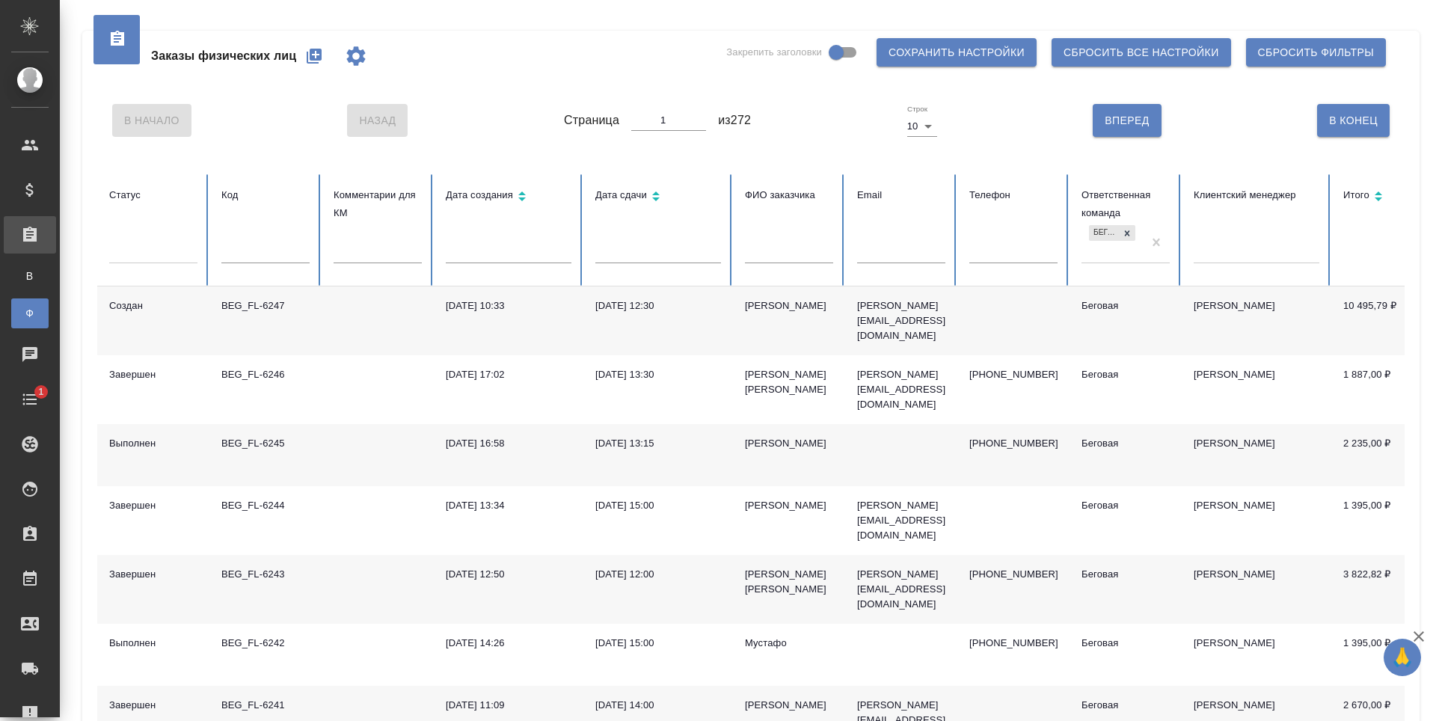
click at [308, 58] on icon "button" at bounding box center [314, 56] width 15 height 15
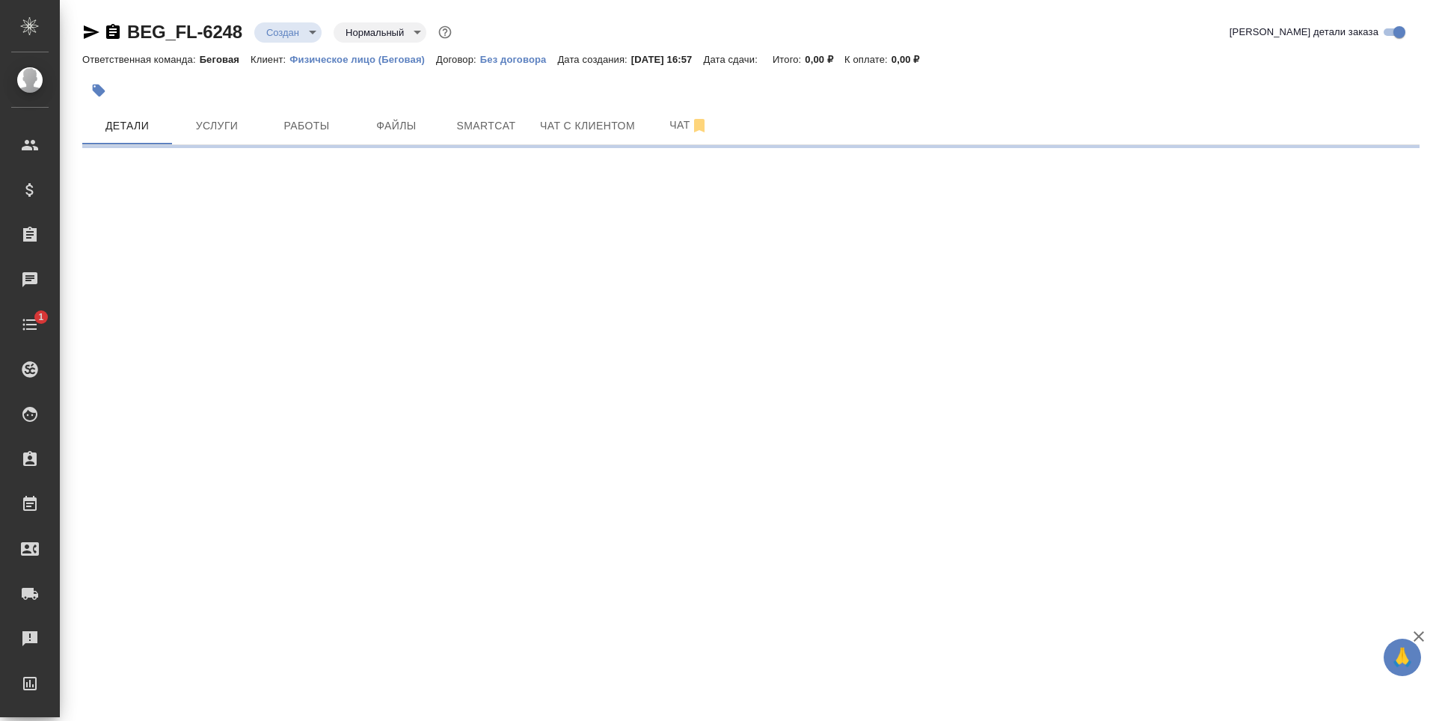
select select "RU"
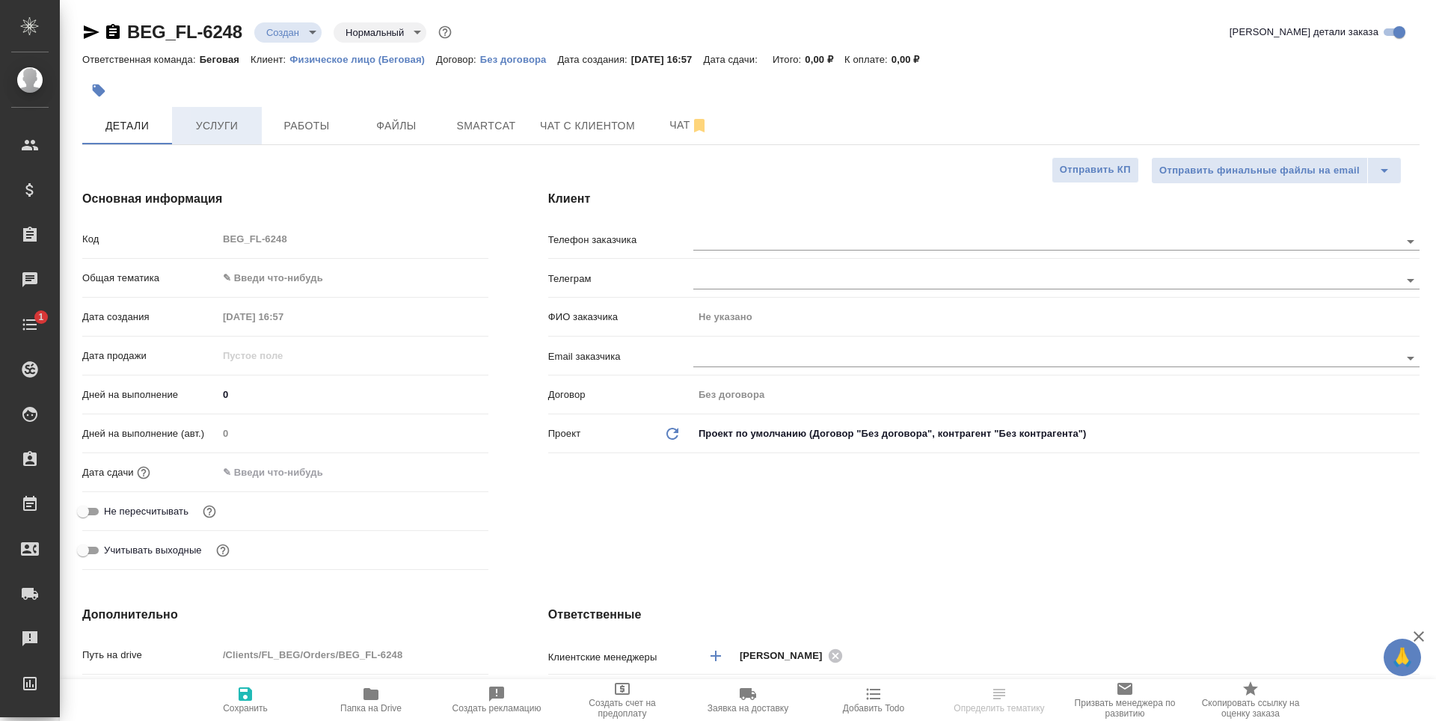
type textarea "x"
click at [223, 129] on span "Услуги" at bounding box center [217, 126] width 72 height 19
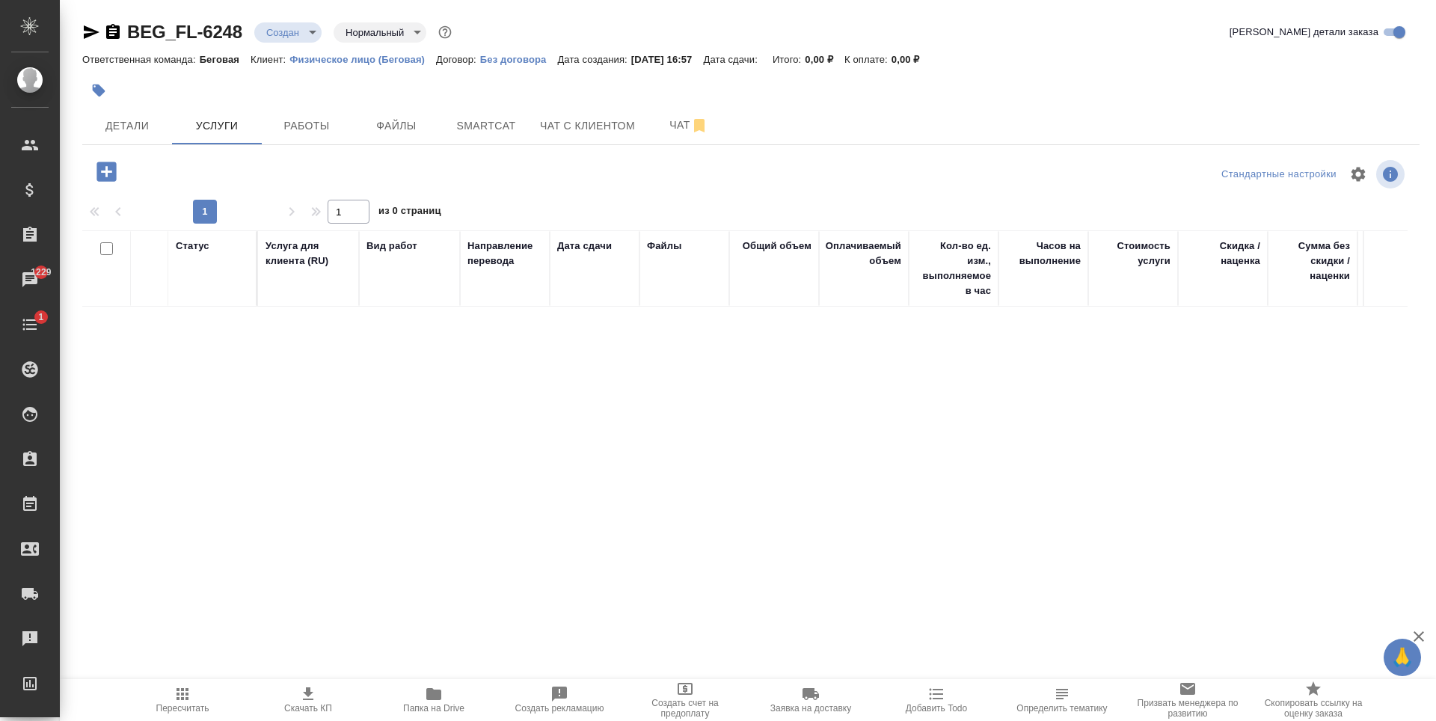
click at [99, 170] on icon "button" at bounding box center [105, 171] width 19 height 19
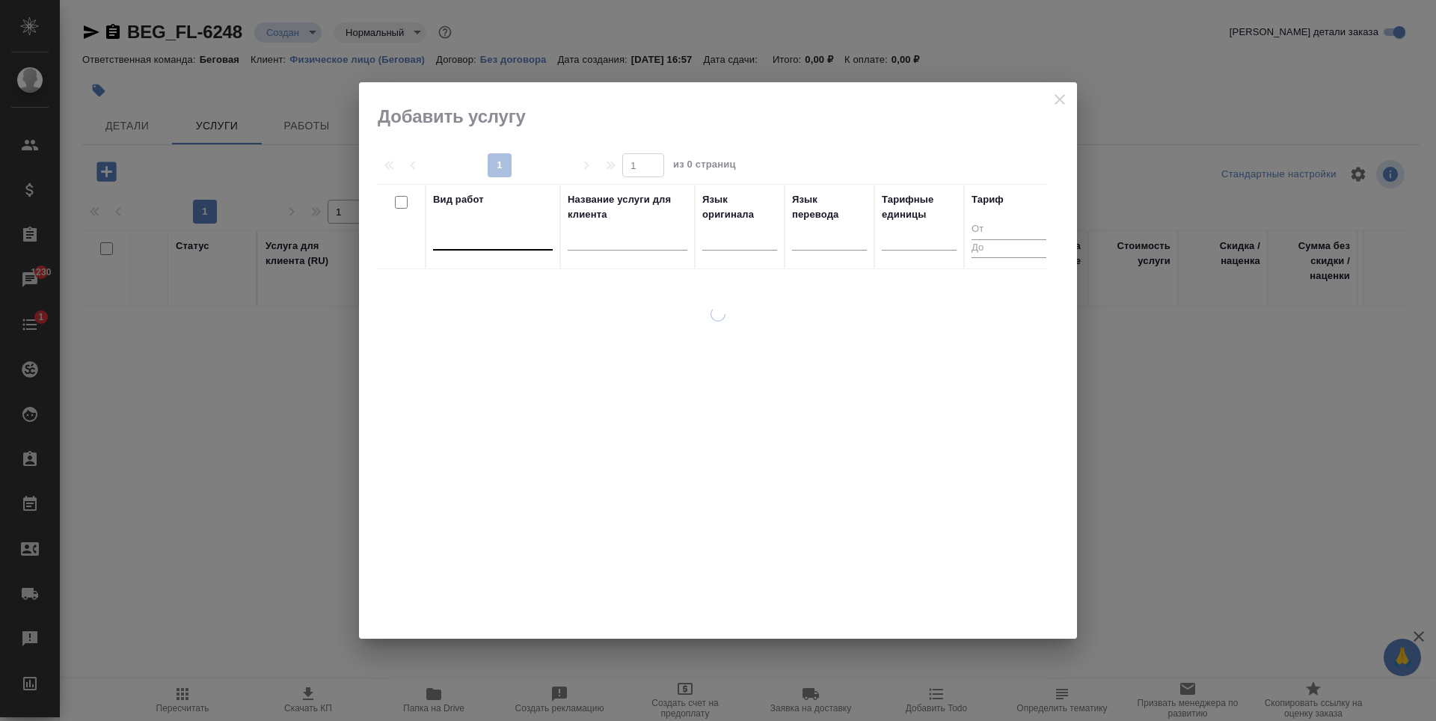
click at [481, 236] on div at bounding box center [493, 235] width 120 height 22
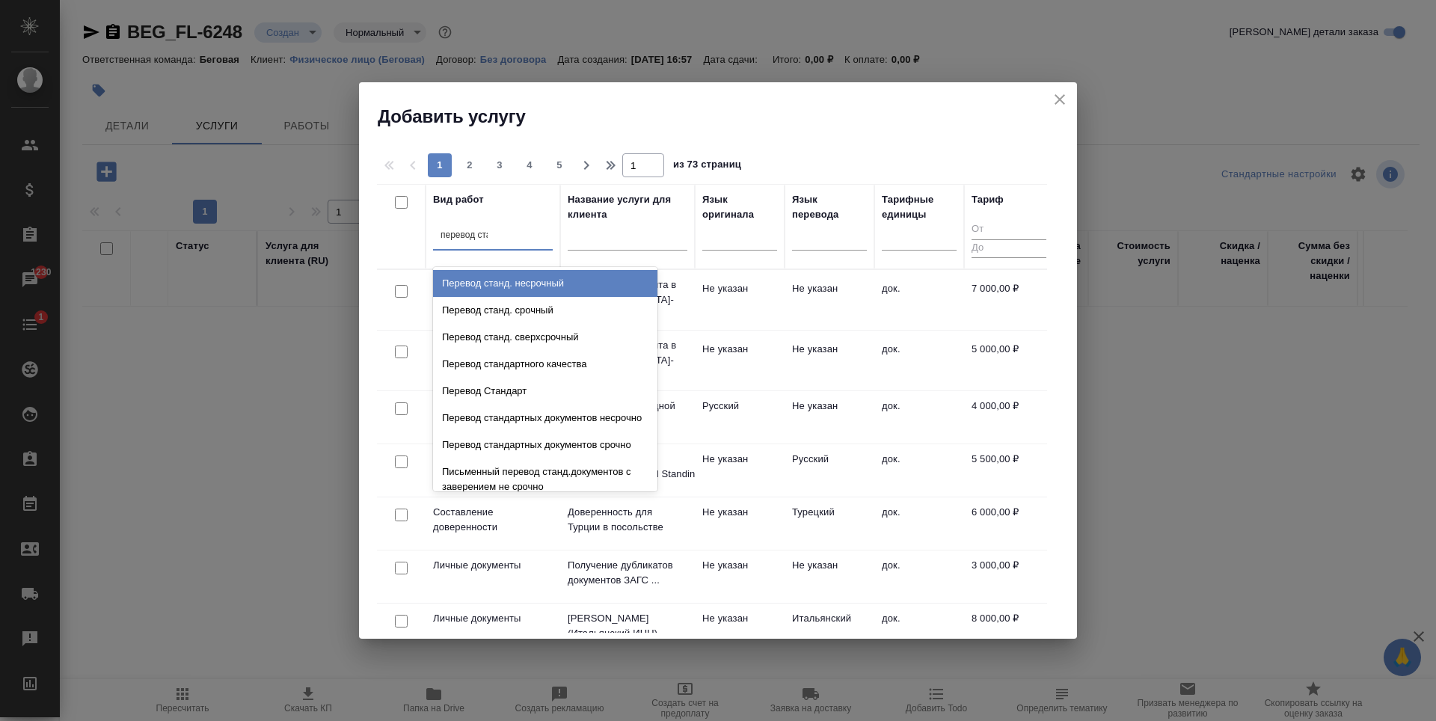
type input "перевод стан"
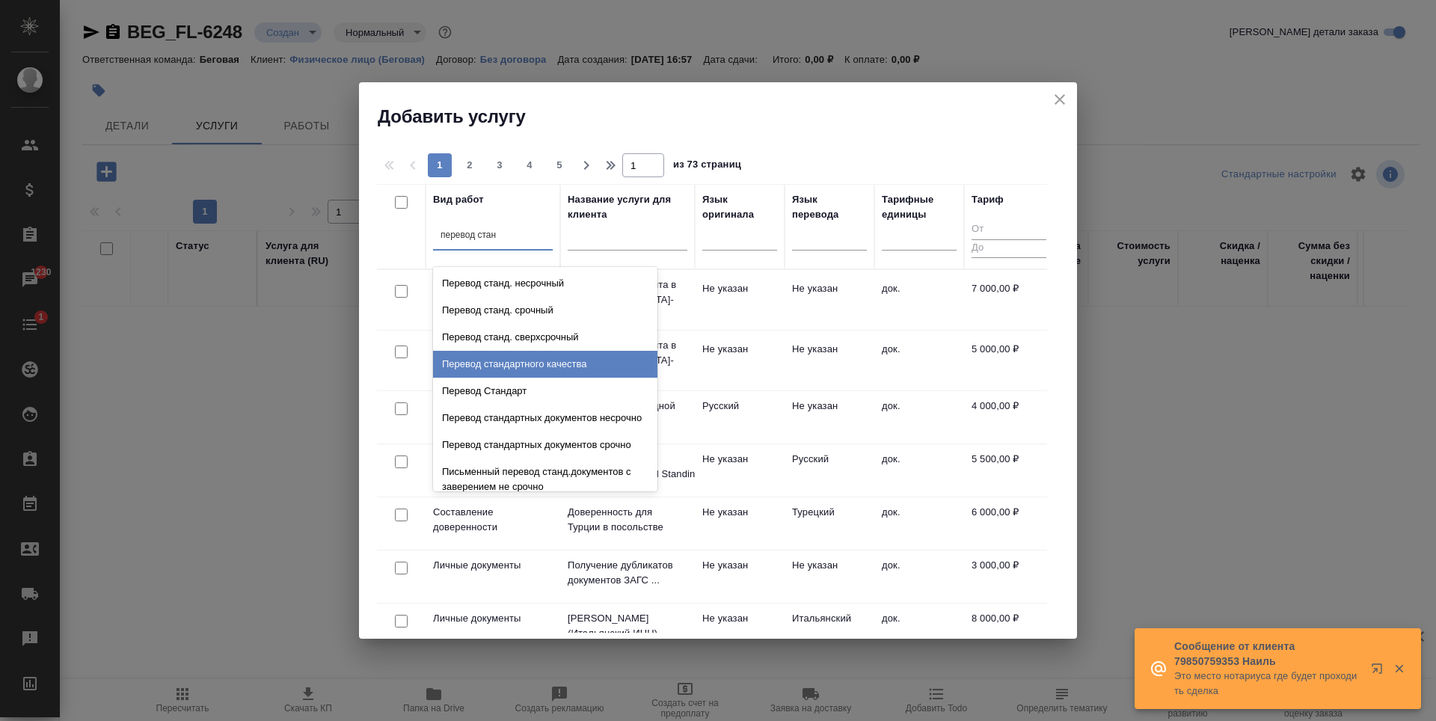
click at [534, 368] on div "Перевод стандартного качества" at bounding box center [545, 364] width 224 height 27
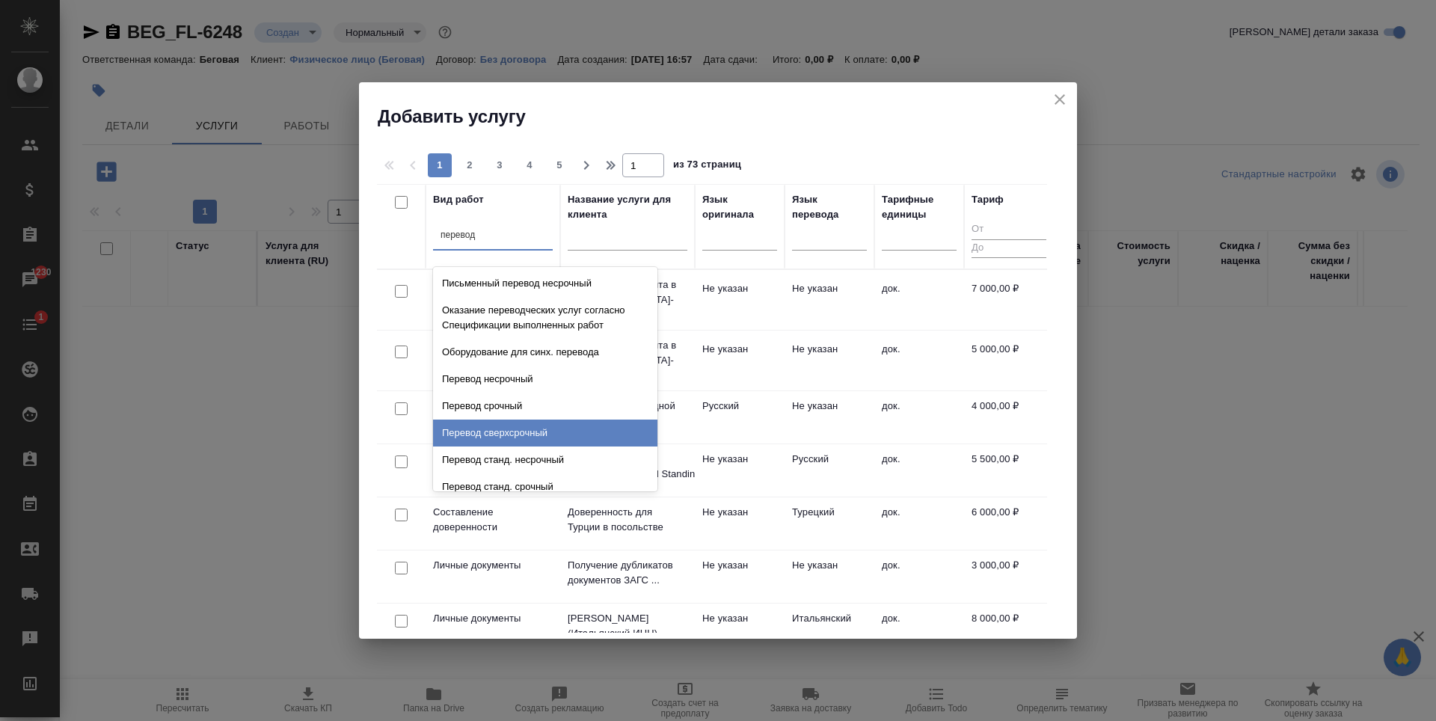
type input "перевод с"
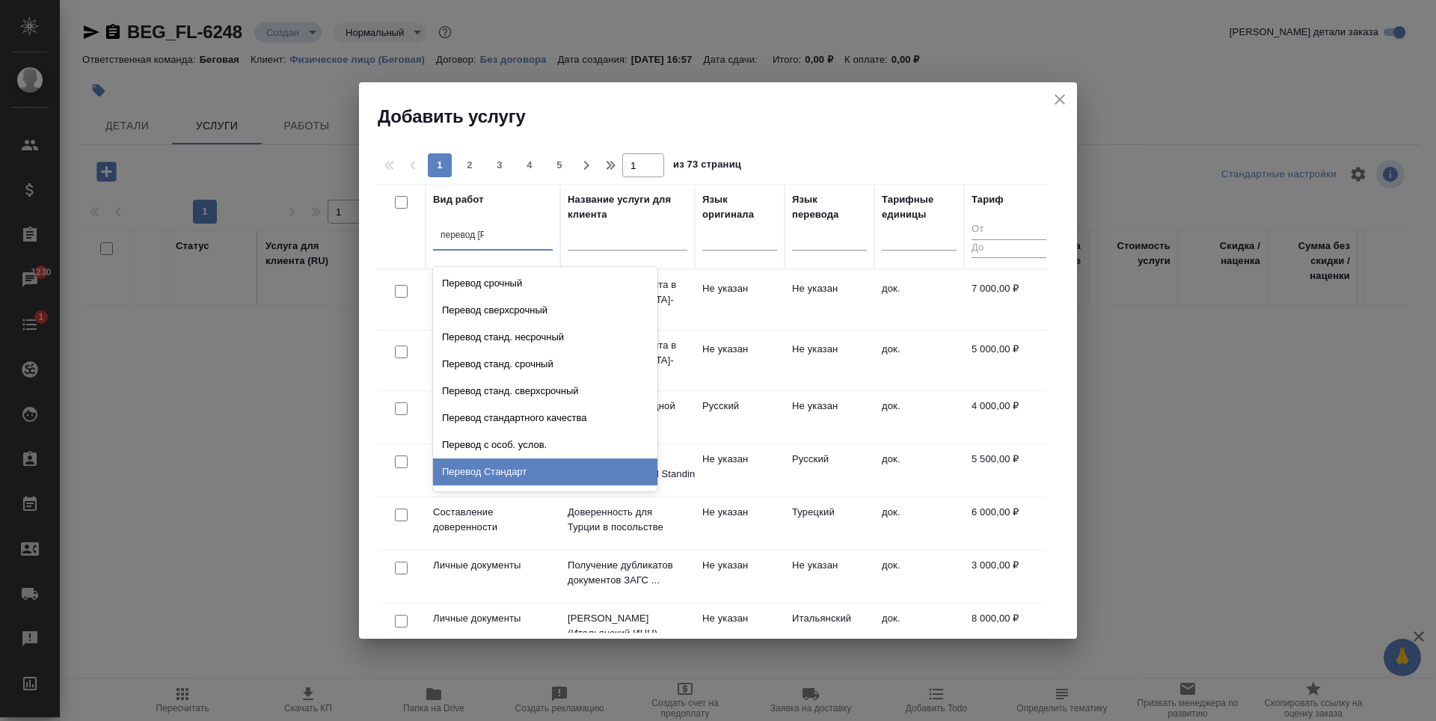
click at [525, 468] on div "Перевод Стандарт" at bounding box center [545, 472] width 224 height 27
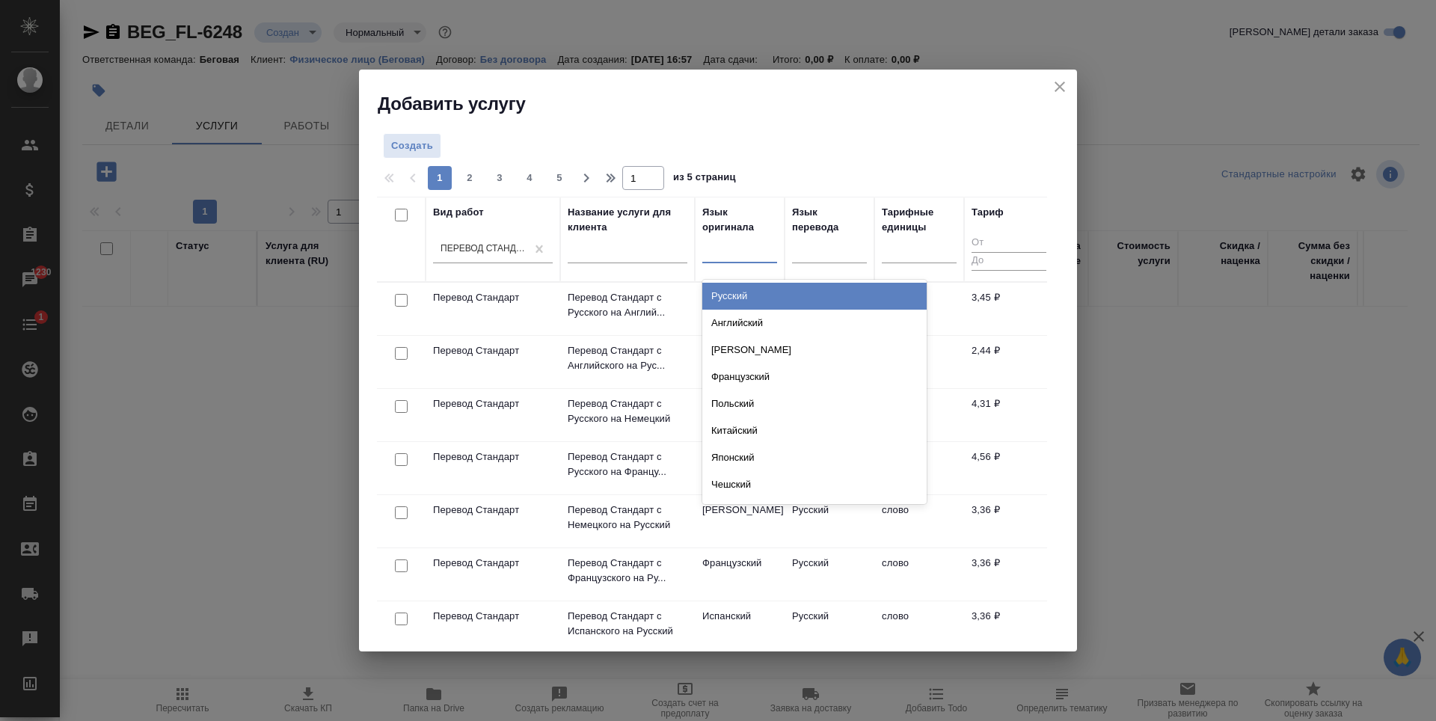
click at [721, 256] on div at bounding box center [739, 249] width 75 height 22
click at [755, 298] on div "Русский" at bounding box center [814, 296] width 224 height 27
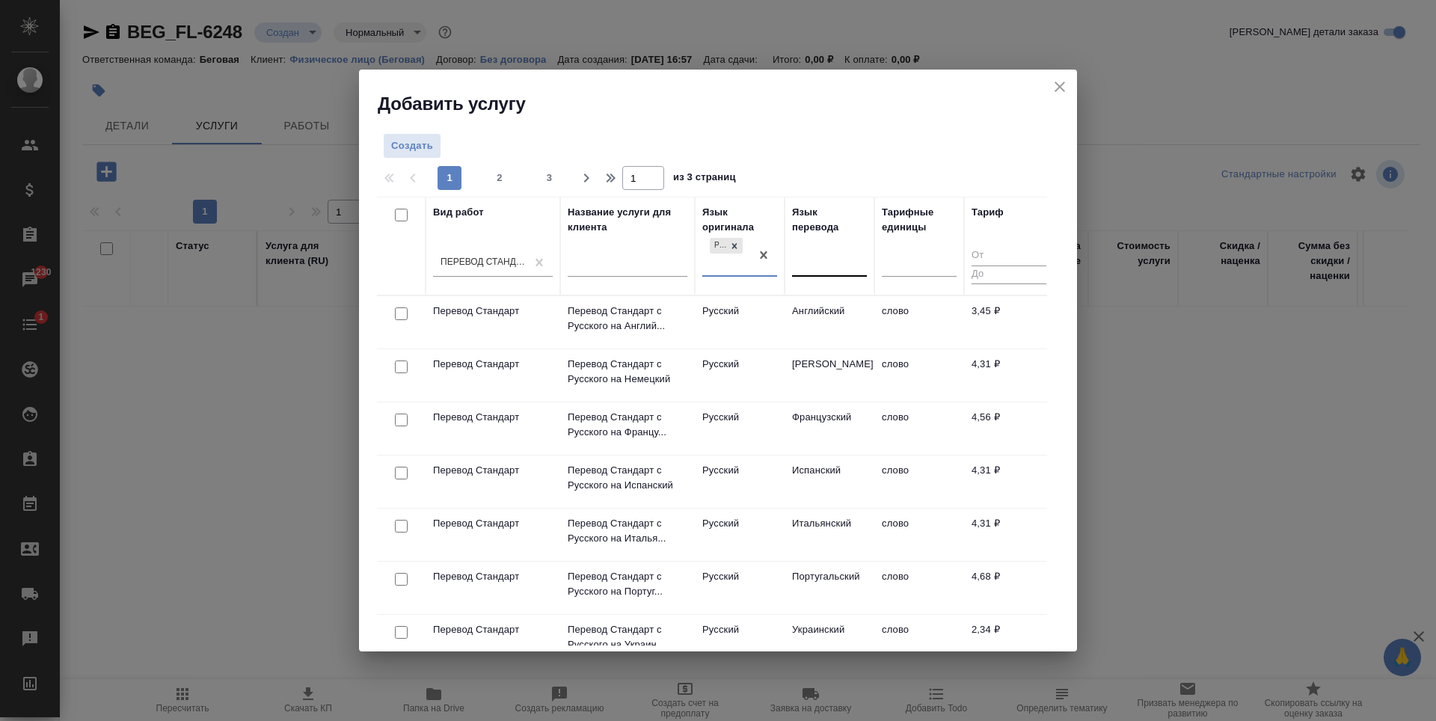
click at [809, 260] on div at bounding box center [829, 262] width 75 height 22
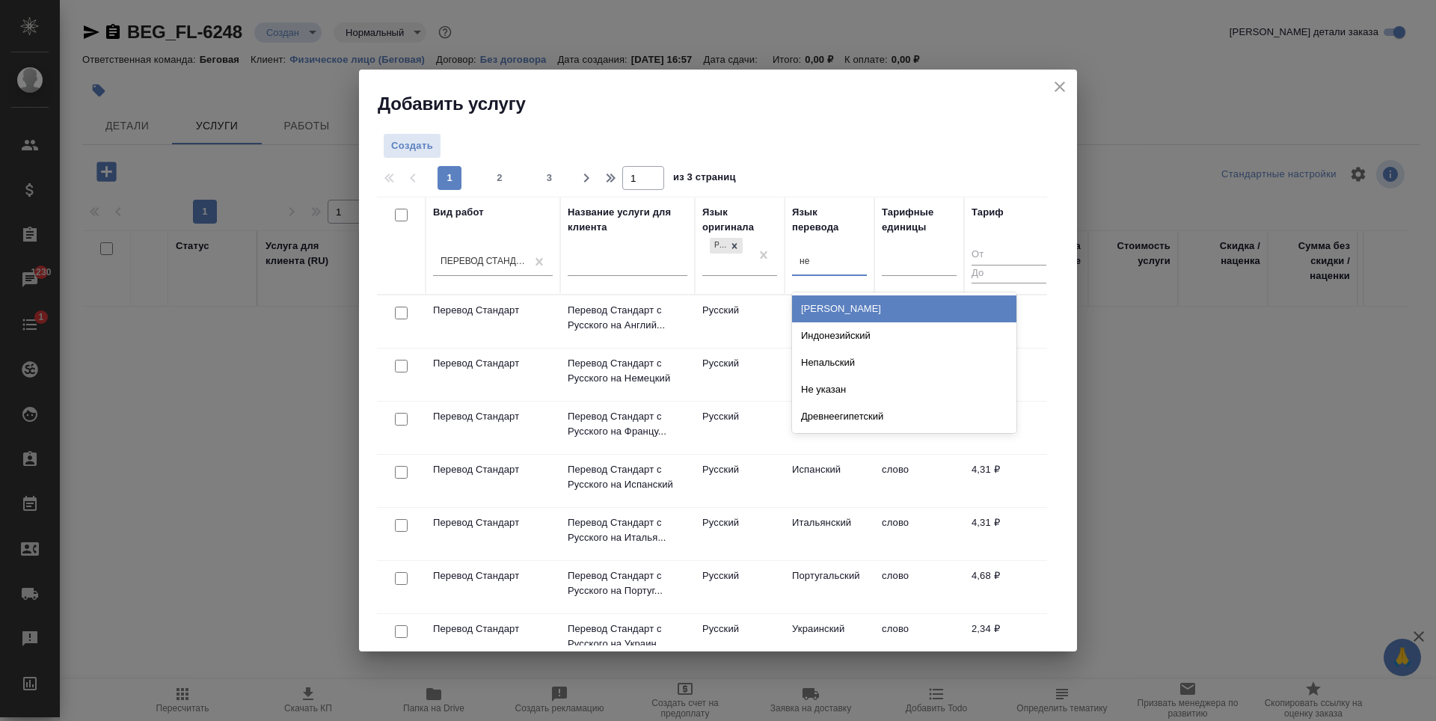
type input "нем"
click at [849, 321] on div "Немецкий" at bounding box center [904, 308] width 224 height 27
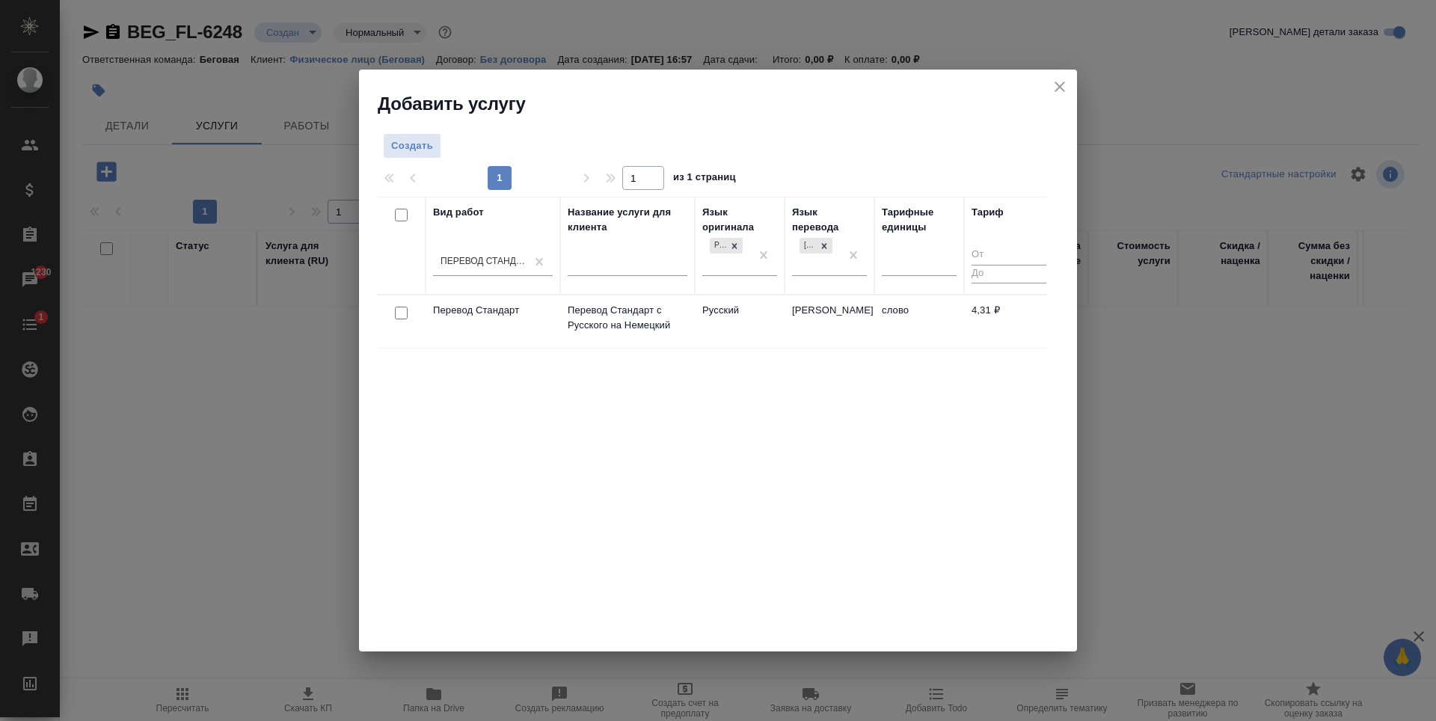
click at [865, 328] on td "Немецкий" at bounding box center [830, 321] width 90 height 52
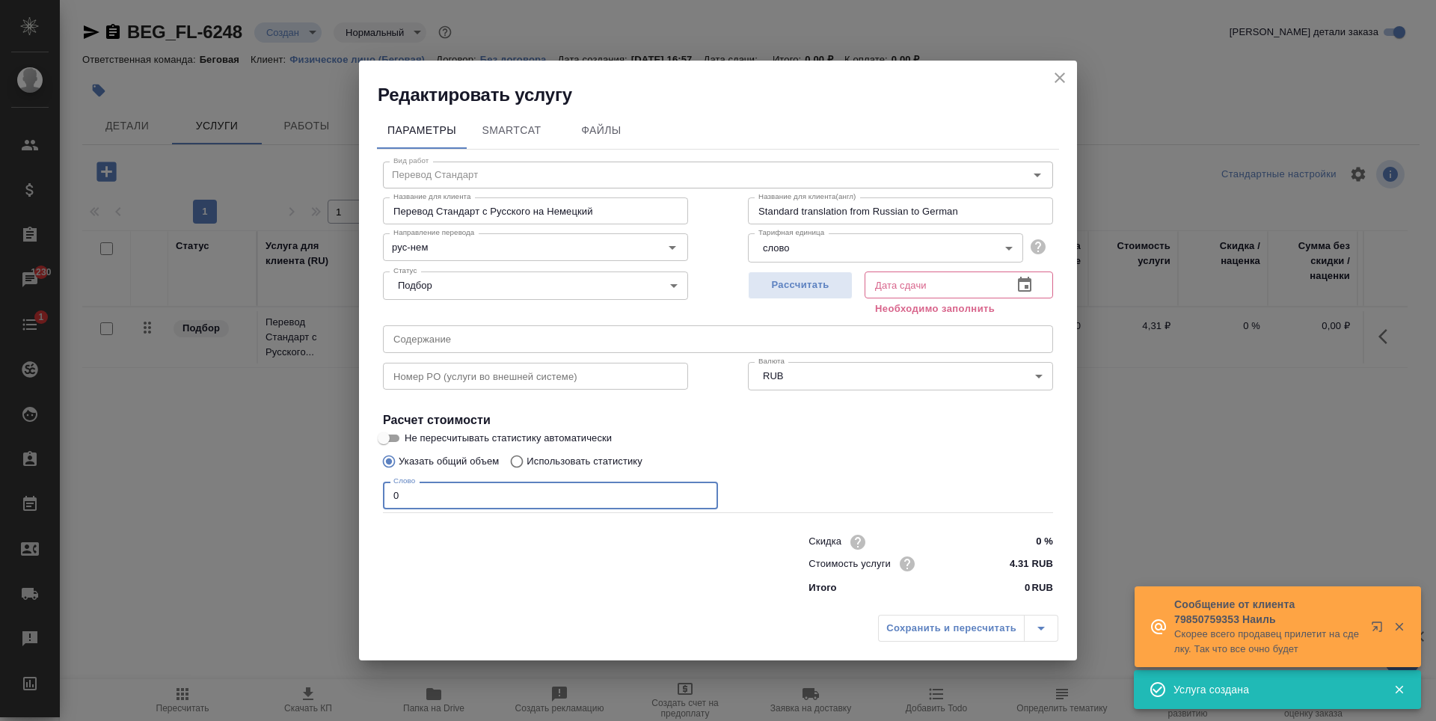
click at [485, 485] on input "0" at bounding box center [550, 495] width 335 height 27
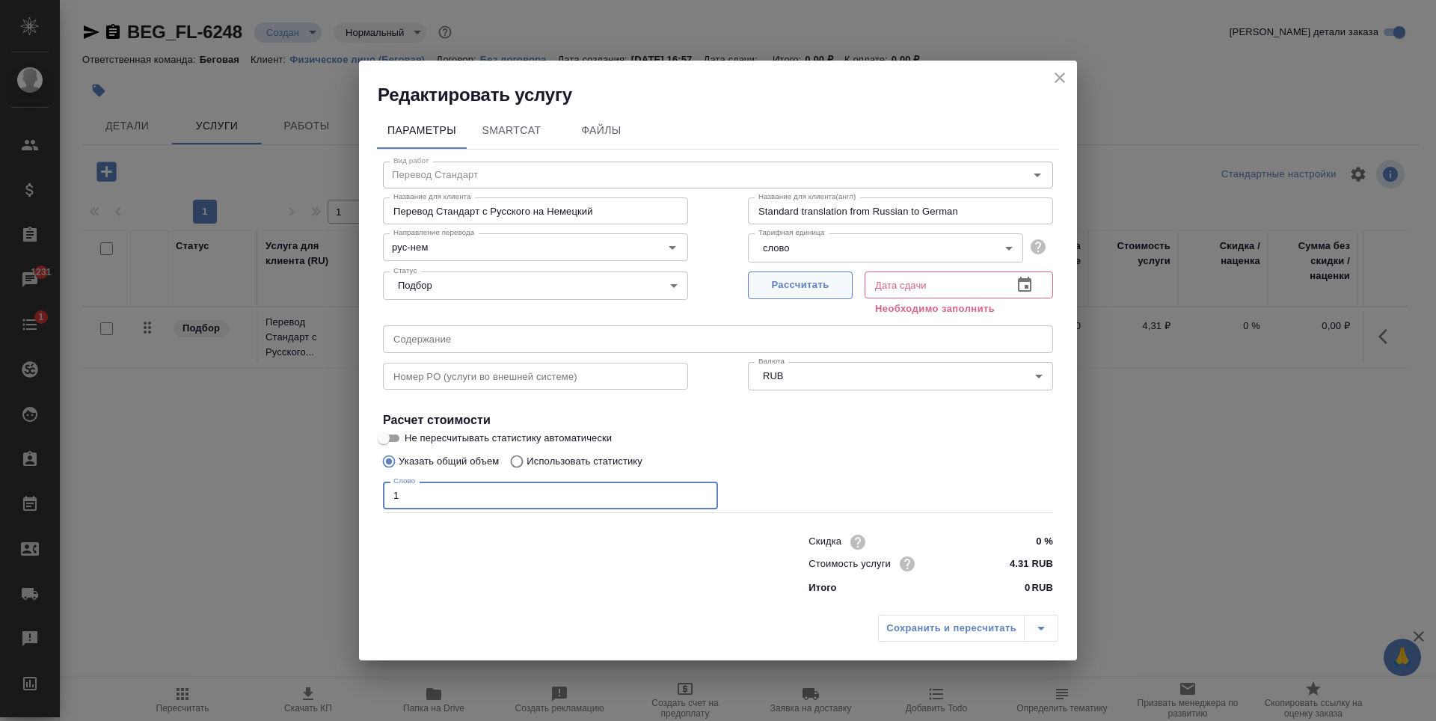
type input "1"
click at [812, 287] on span "Рассчитать" at bounding box center [800, 285] width 88 height 17
type input "22.08.2025 16:58"
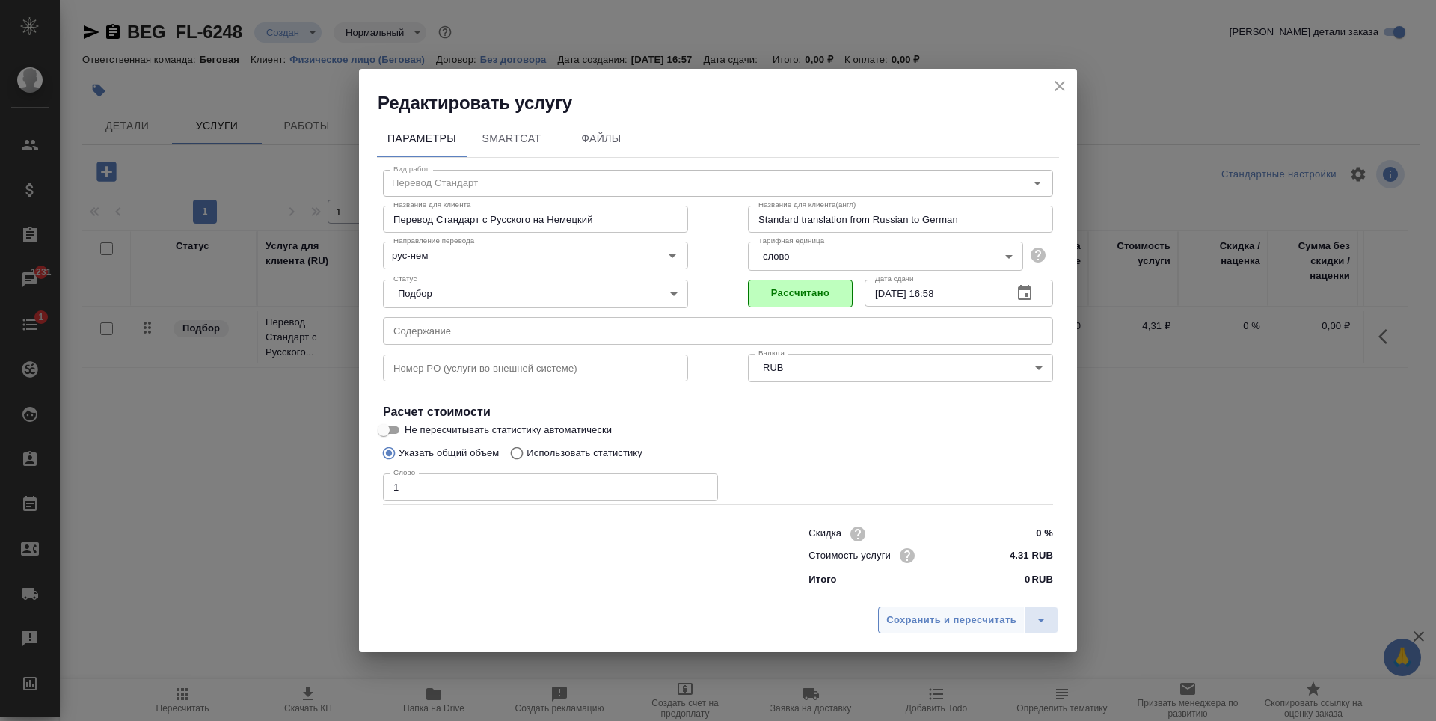
click at [946, 618] on span "Сохранить и пересчитать" at bounding box center [951, 620] width 130 height 17
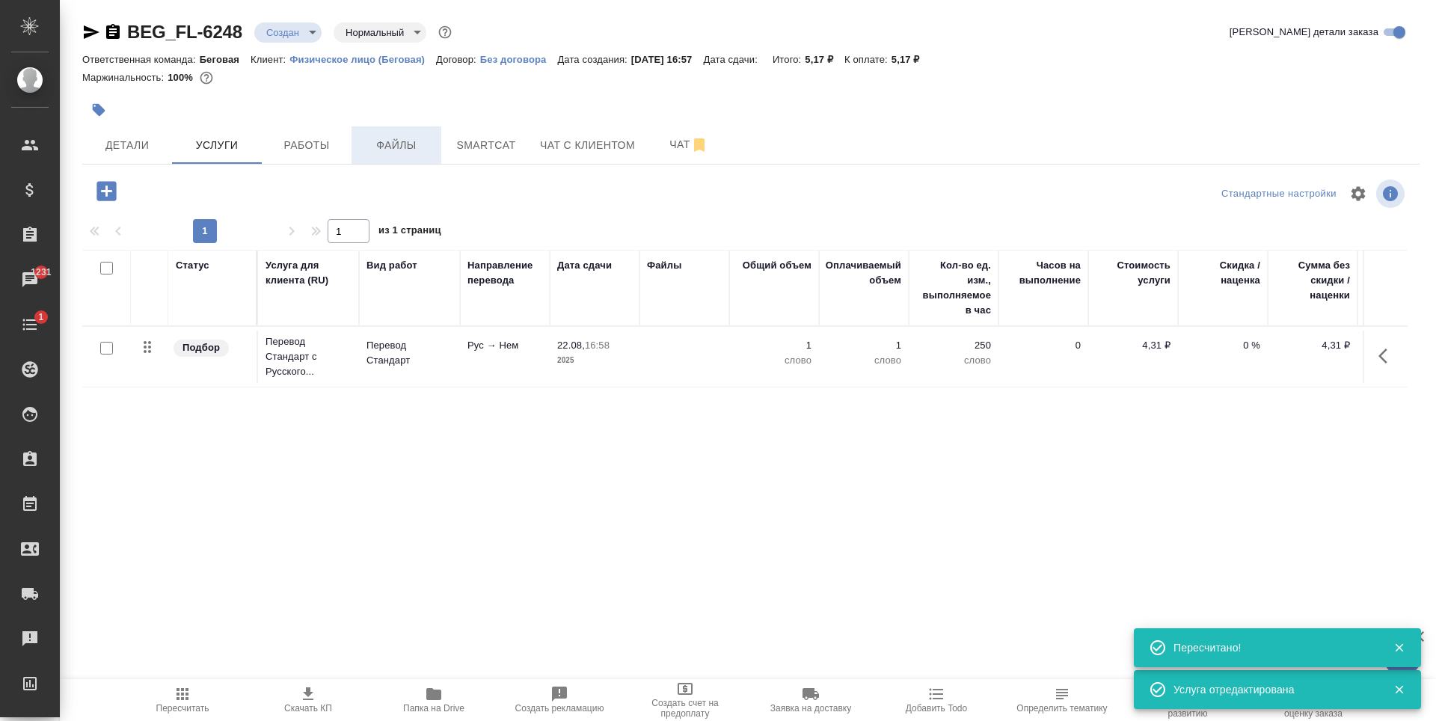
click at [403, 149] on span "Файлы" at bounding box center [397, 145] width 72 height 19
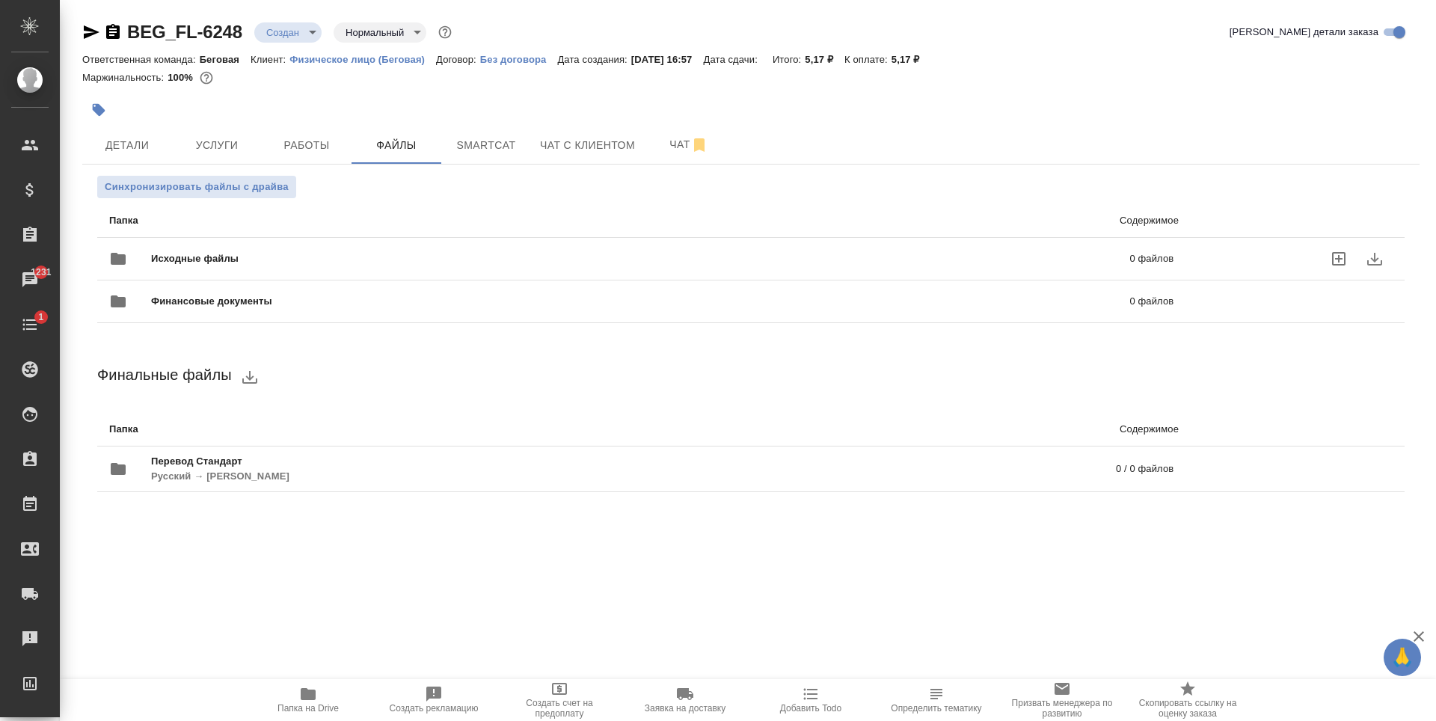
click at [307, 243] on div "Исходные файлы 0 файлов" at bounding box center [641, 259] width 1064 height 36
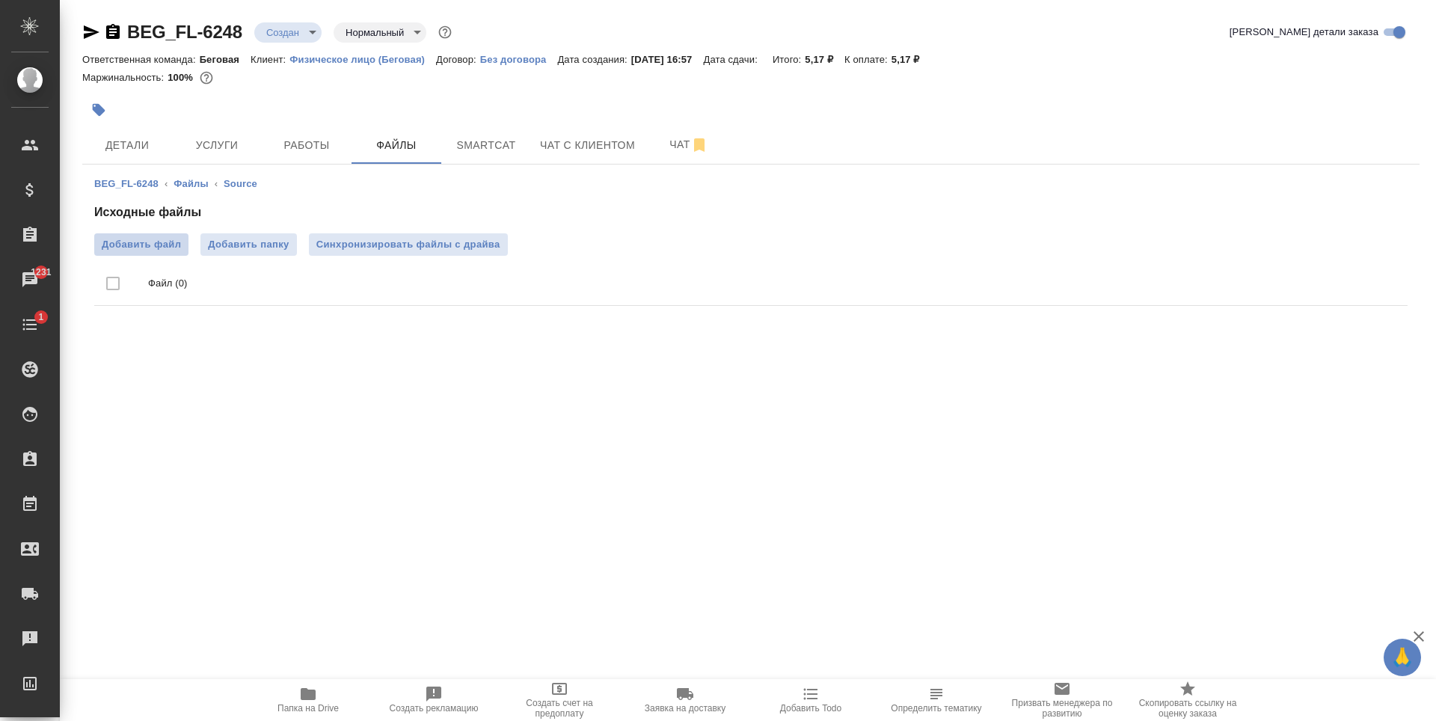
click at [137, 242] on span "Добавить файл" at bounding box center [141, 244] width 79 height 15
click at [0, 0] on input "Добавить файл" at bounding box center [0, 0] width 0 height 0
click at [163, 139] on button "Детали" at bounding box center [127, 144] width 90 height 37
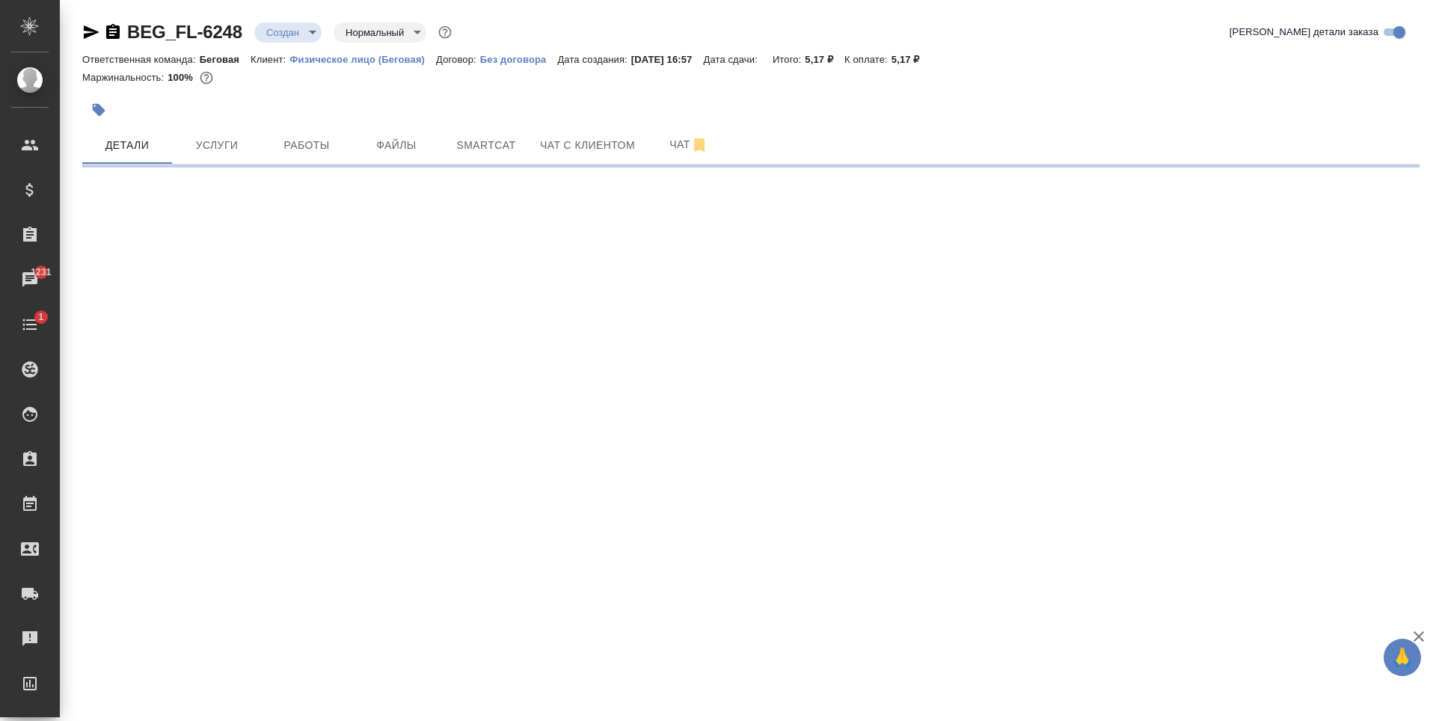
select select "RU"
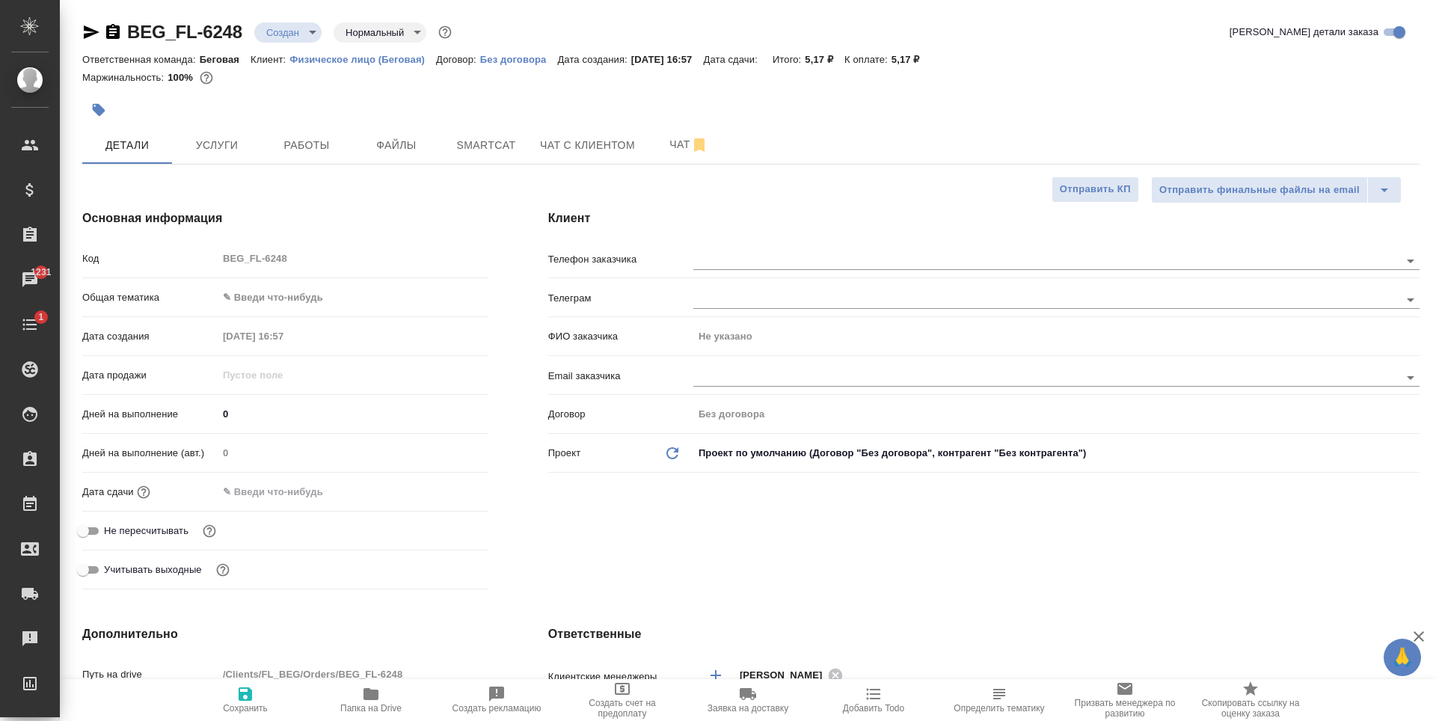
type textarea "x"
click at [788, 379] on input "text" at bounding box center [1021, 377] width 656 height 18
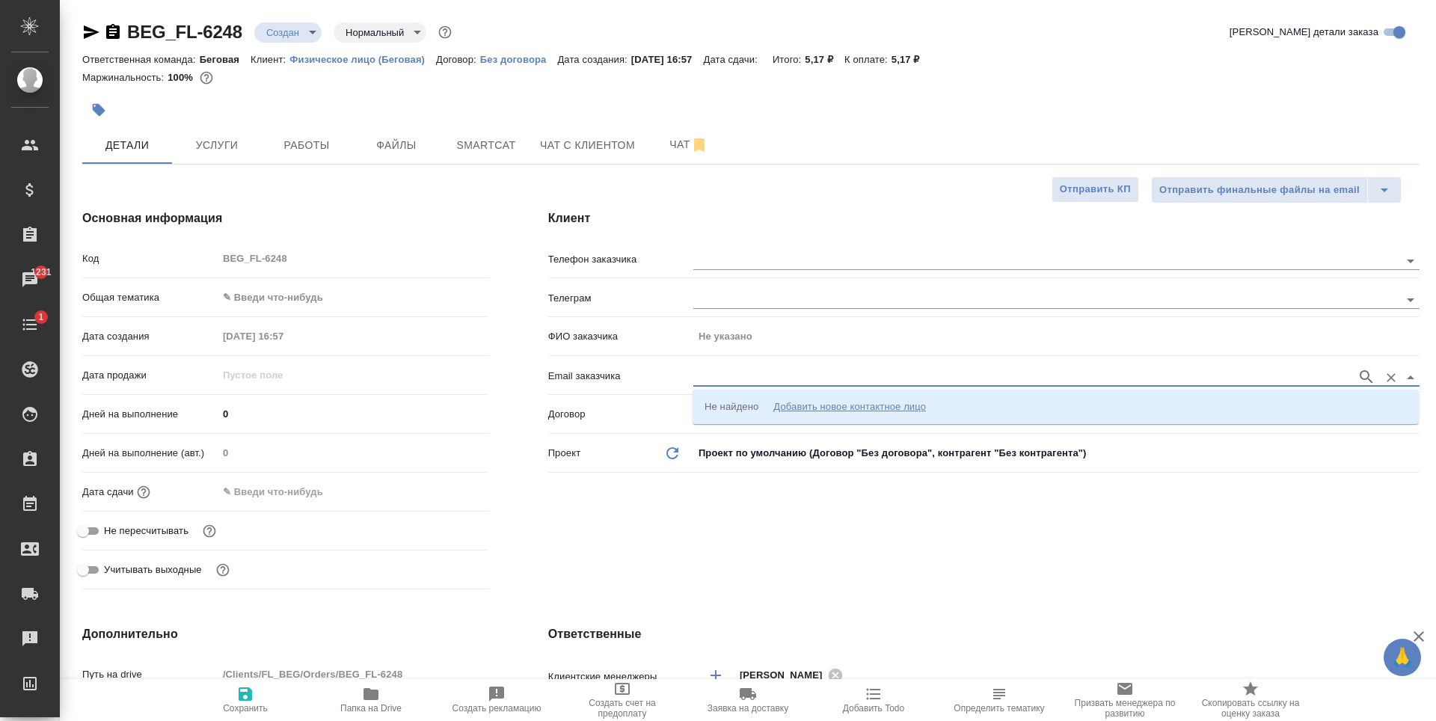
paste input "chesnokova@smartdriving.io"
type input "chesnokova@smartdriving.io"
click at [1360, 372] on icon "button" at bounding box center [1367, 377] width 18 height 18
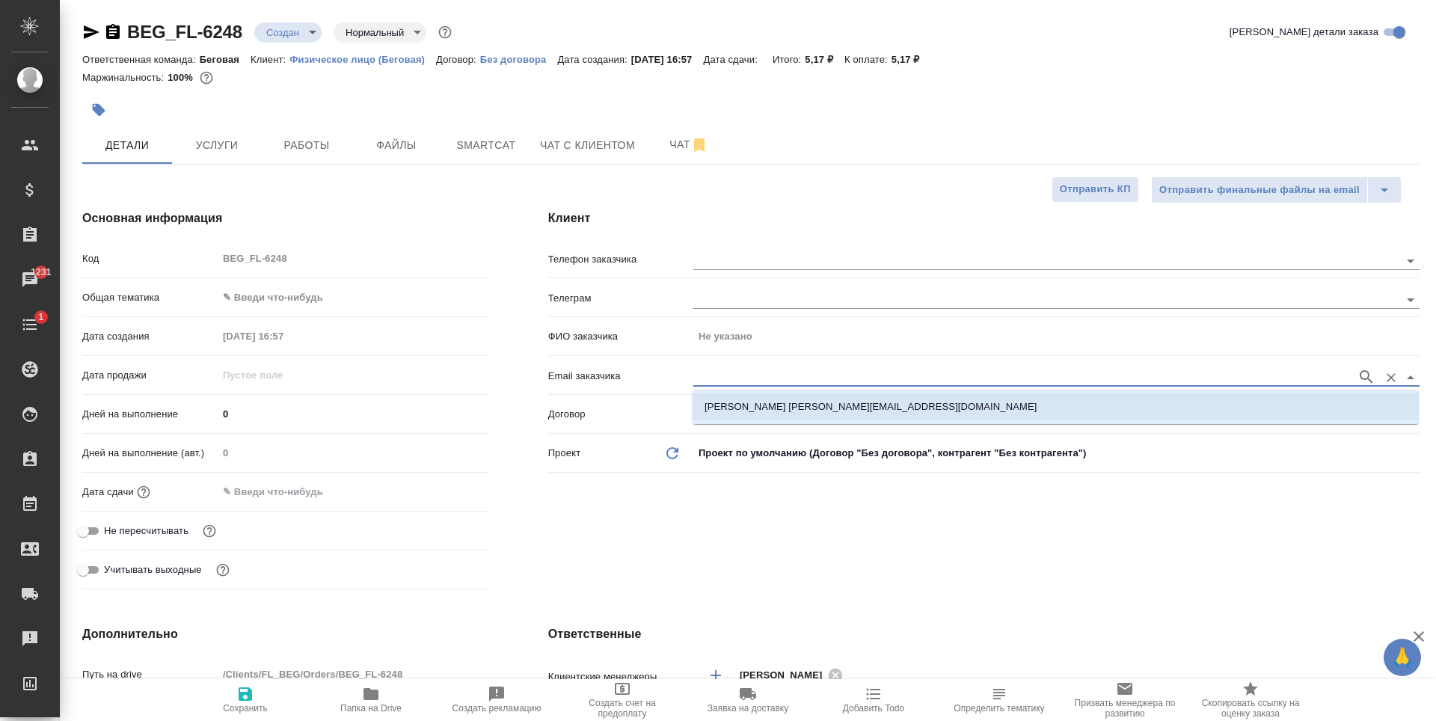
click at [891, 408] on p "Чеснокова Алёна chesnokova@smartdriving.io" at bounding box center [871, 406] width 332 height 15
type input "Чеснокова Алёна"
type input "Чеснокова Алёна chesnokova@smartdriving.io"
type textarea "x"
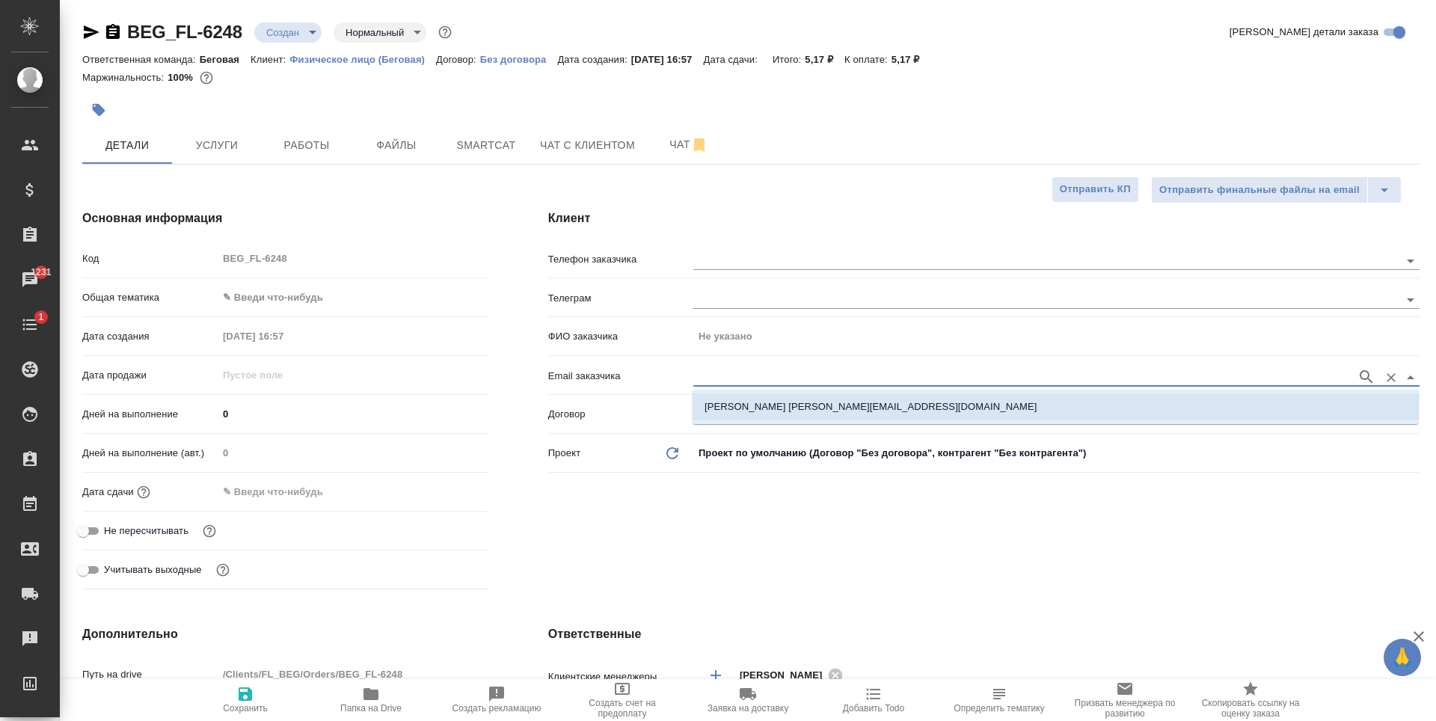
type textarea "x"
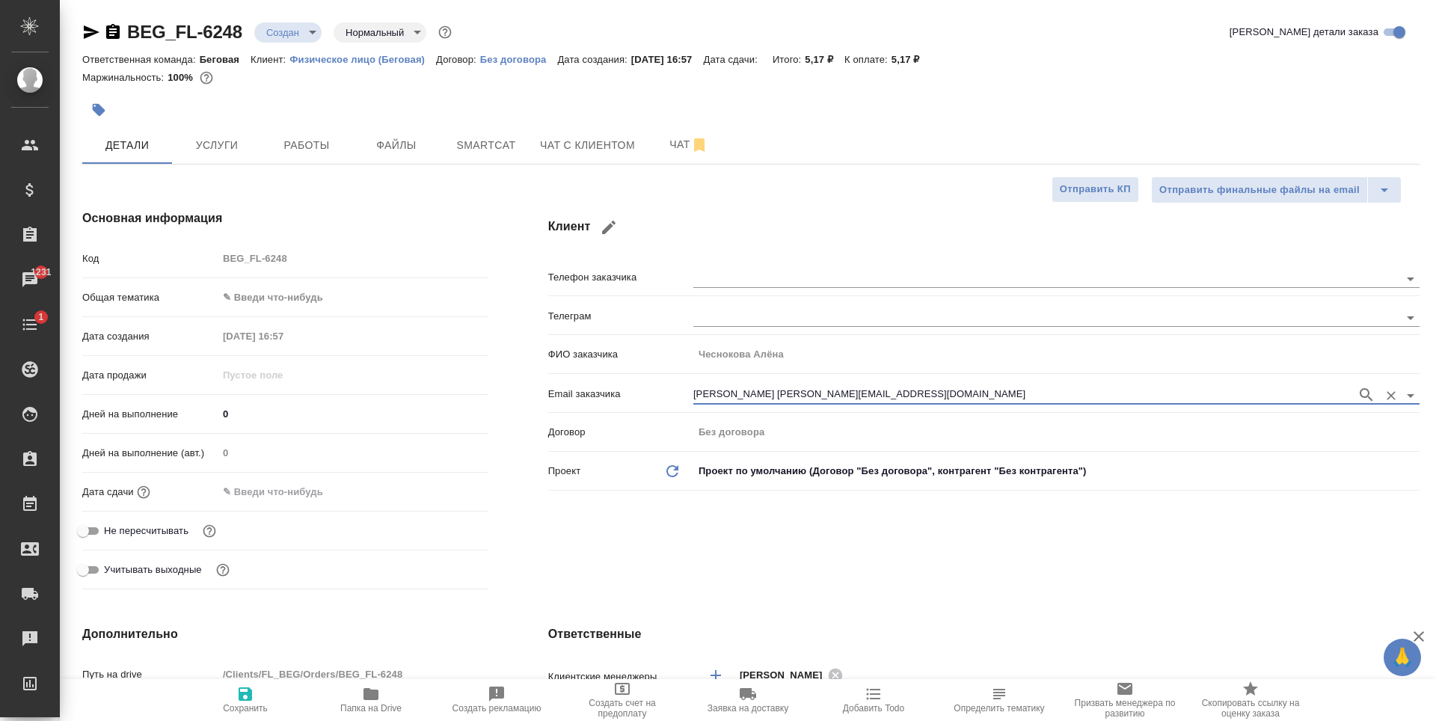
type input "Чеснокова Алёна chesnokova@smartdriving.io"
click at [259, 698] on span "Сохранить" at bounding box center [246, 699] width 108 height 28
type textarea "x"
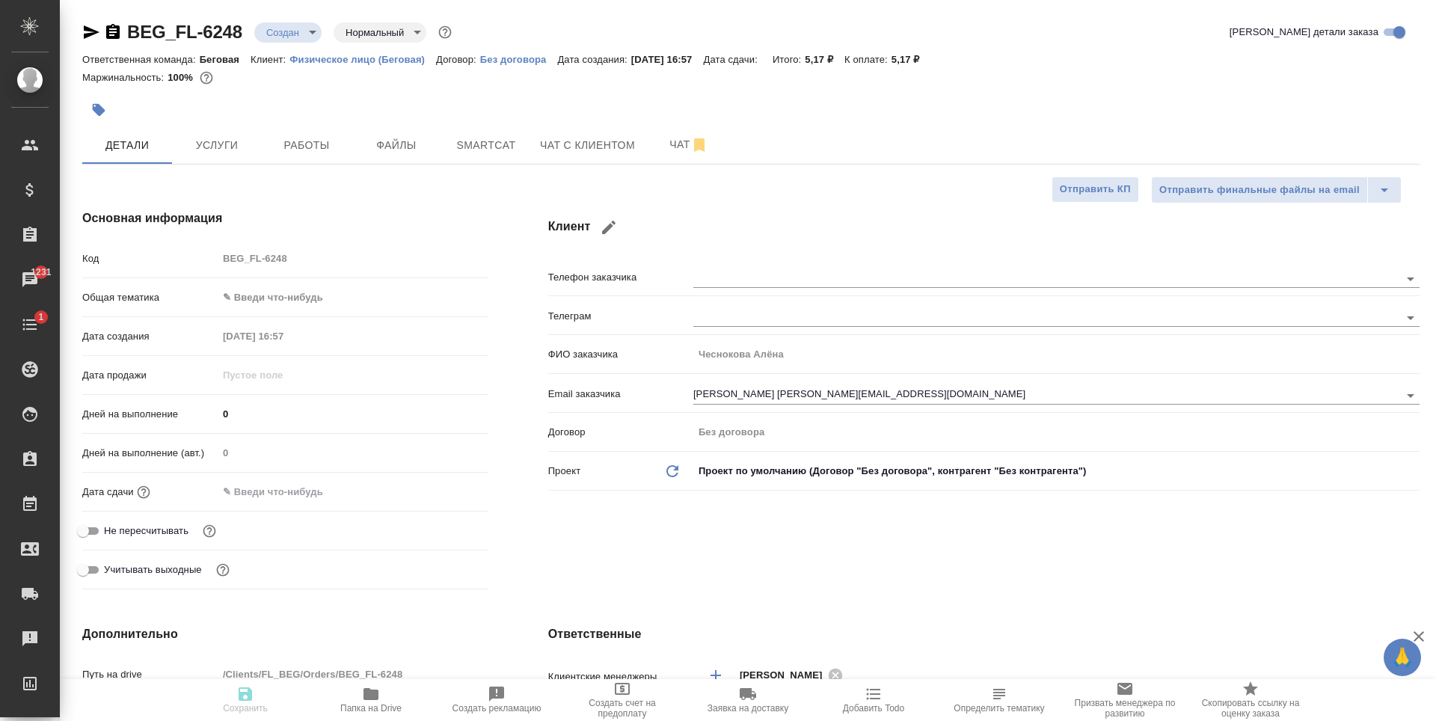
type textarea "x"
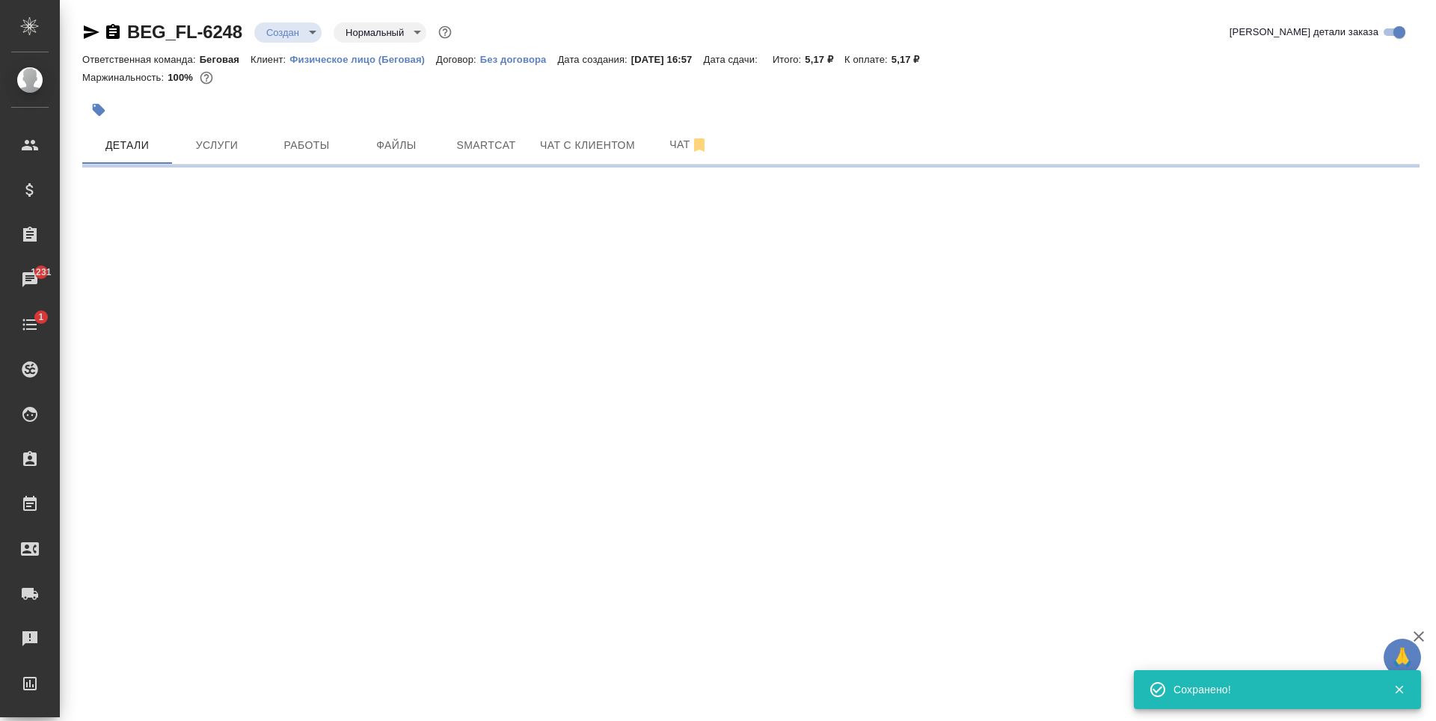
type input "holyTrinity"
select select "RU"
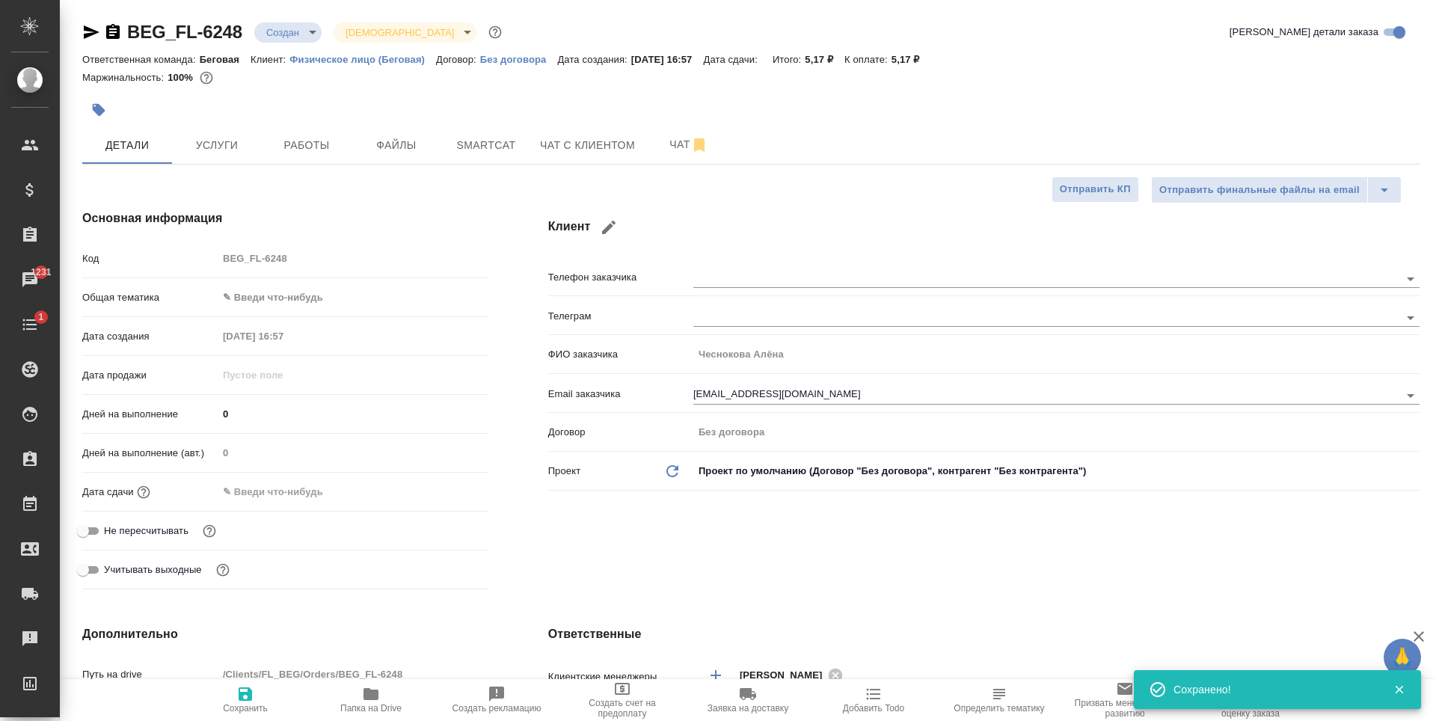
type textarea "x"
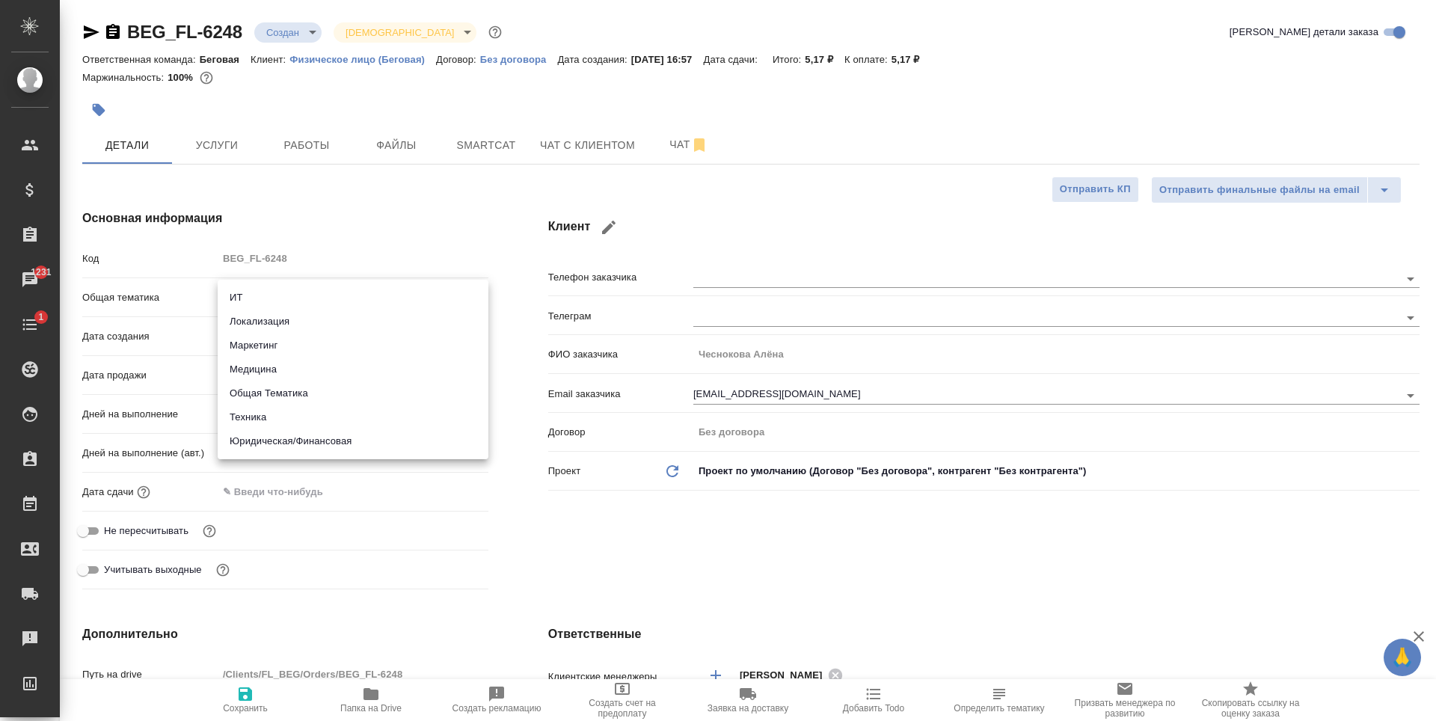
click at [255, 287] on body "🙏 .cls-1 fill:#fff; AWATERA Antonova Kristina Клиенты Спецификации Заказы 1231 …" at bounding box center [718, 360] width 1436 height 721
click at [289, 438] on li "Юридическая/Финансовая" at bounding box center [353, 441] width 271 height 24
type input "yr-fn"
type textarea "x"
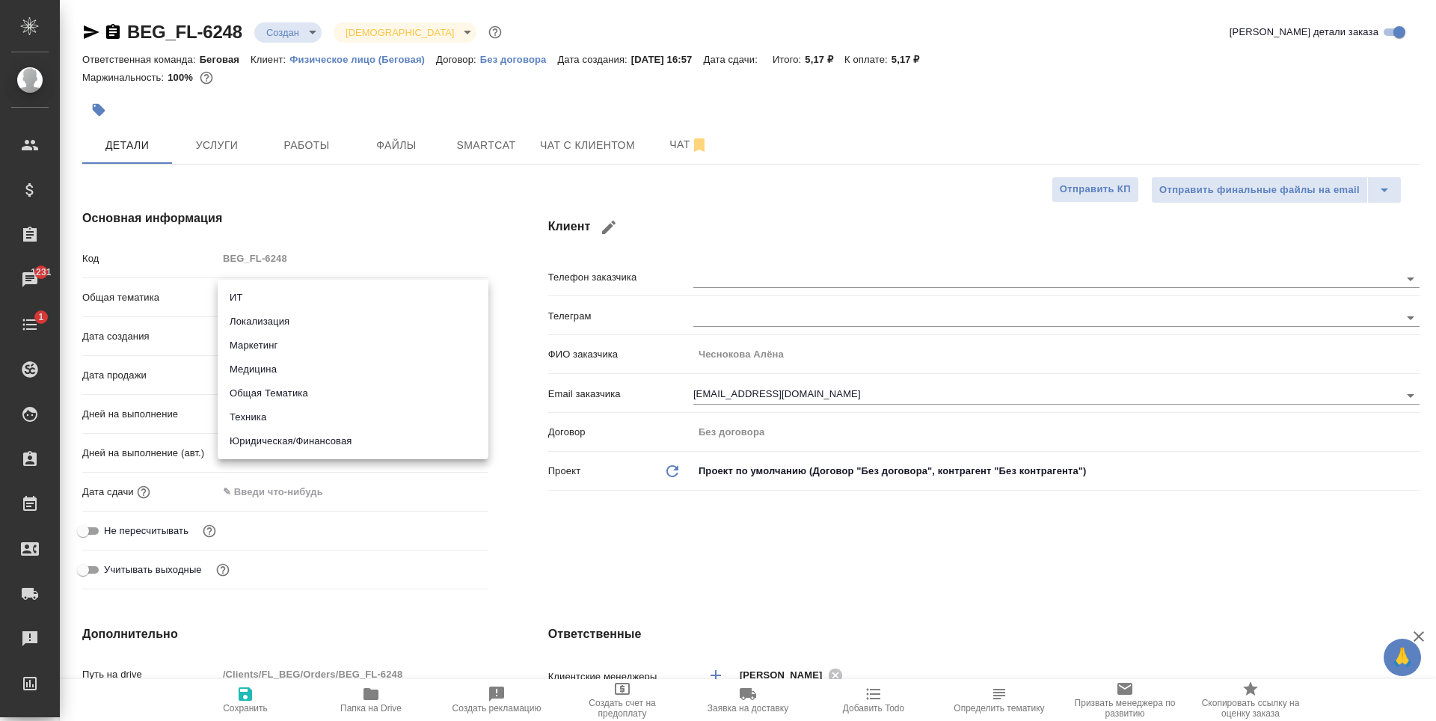
type textarea "x"
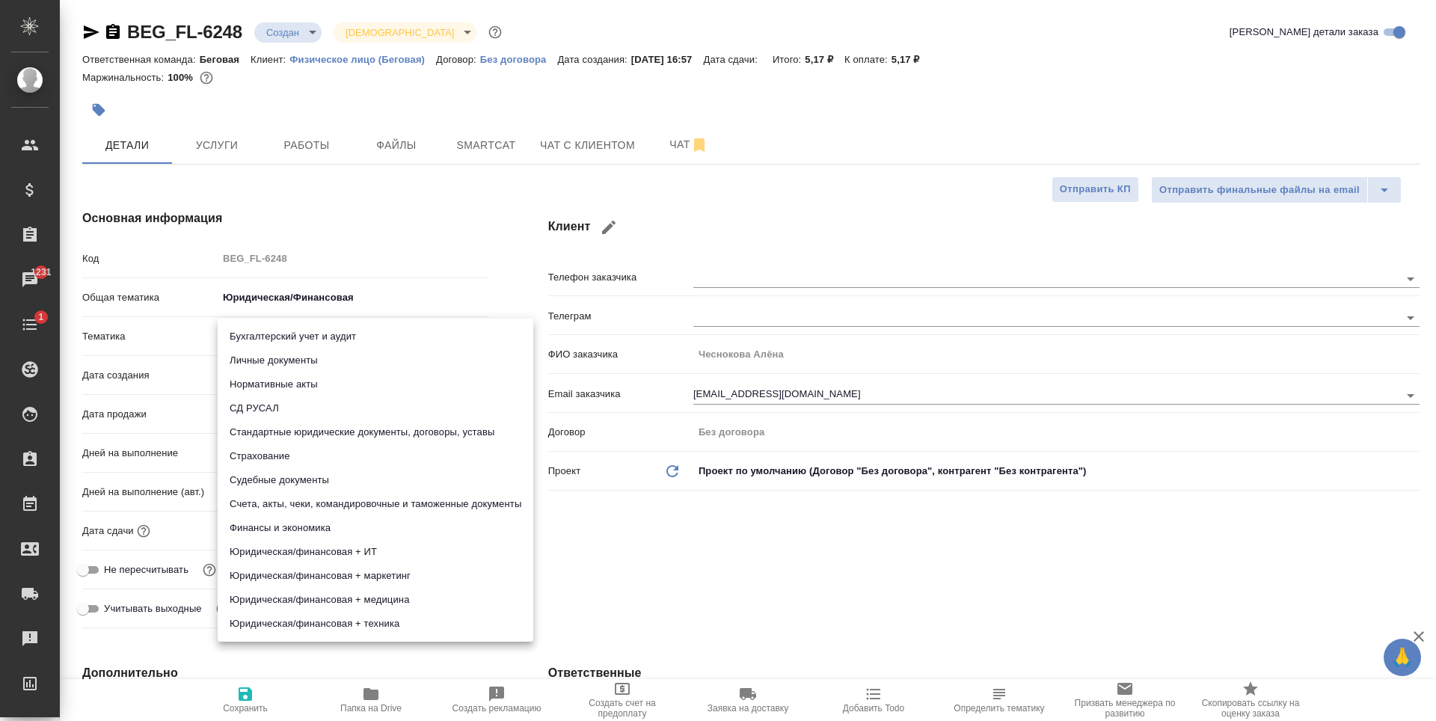
click at [328, 331] on body "🙏 .cls-1 fill:#fff; AWATERA Antonova Kristina Клиенты Спецификации Заказы 1231 …" at bounding box center [718, 360] width 1436 height 721
click at [393, 430] on li "Стандартные юридические документы, договоры, уставы" at bounding box center [376, 432] width 316 height 24
type textarea "x"
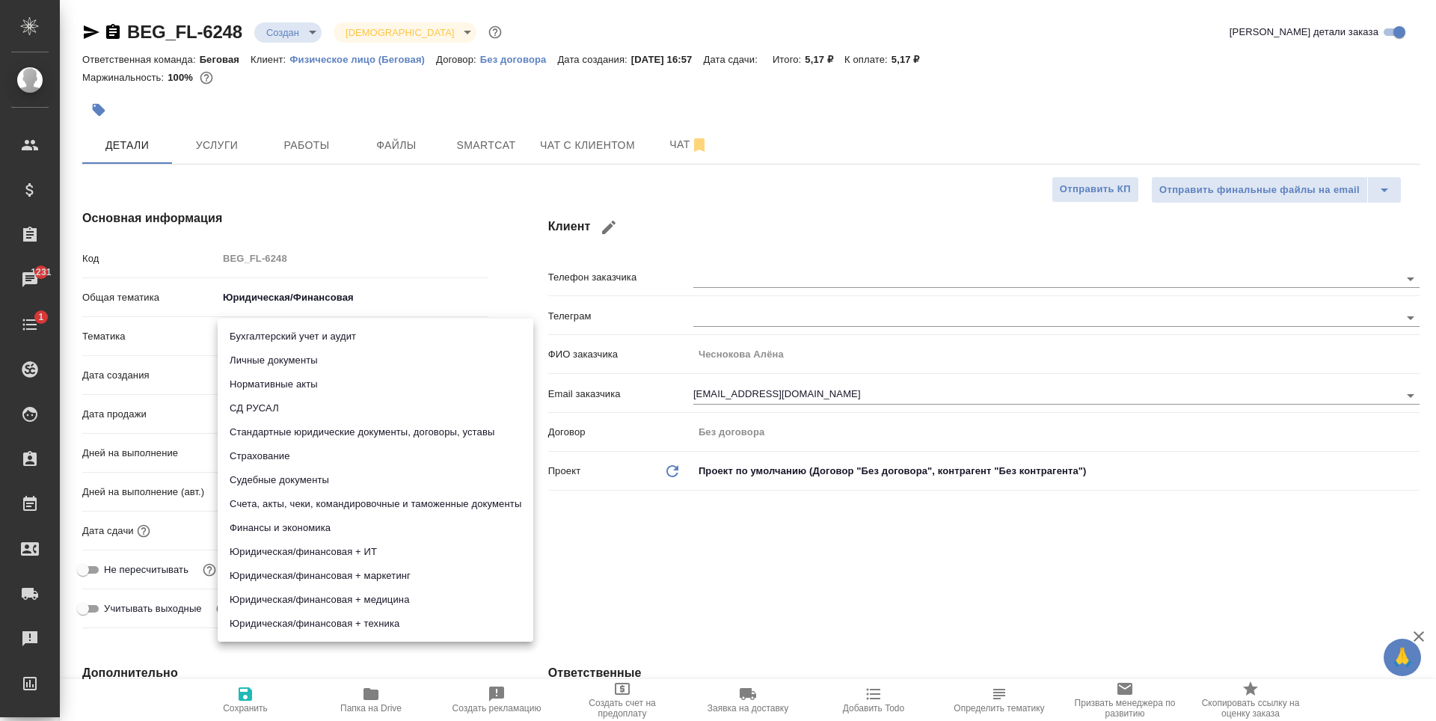
type input "5f647205b73bc97568ca66bf"
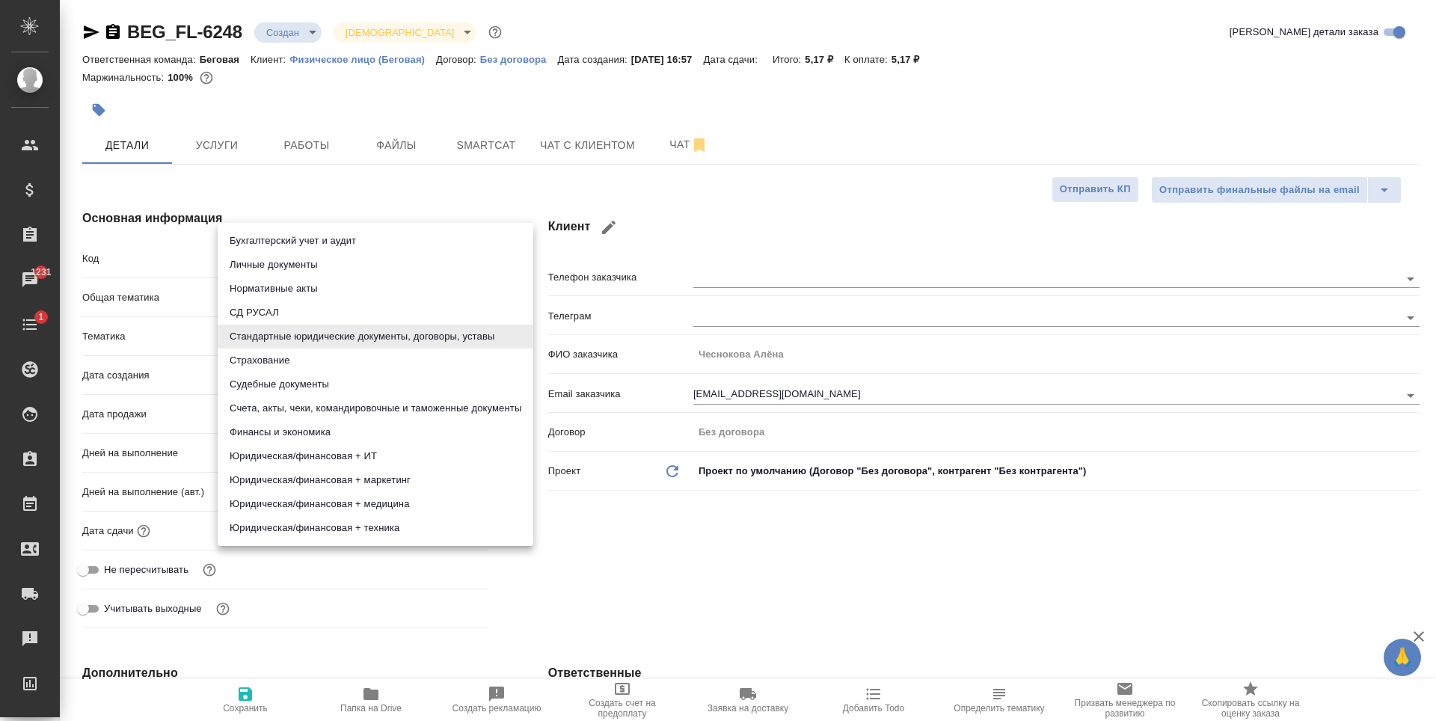
click at [367, 334] on body "🙏 .cls-1 fill:#fff; AWATERA Antonova Kristina Клиенты Спецификации Заказы 1231 …" at bounding box center [718, 360] width 1436 height 721
click at [696, 546] on div at bounding box center [718, 360] width 1436 height 721
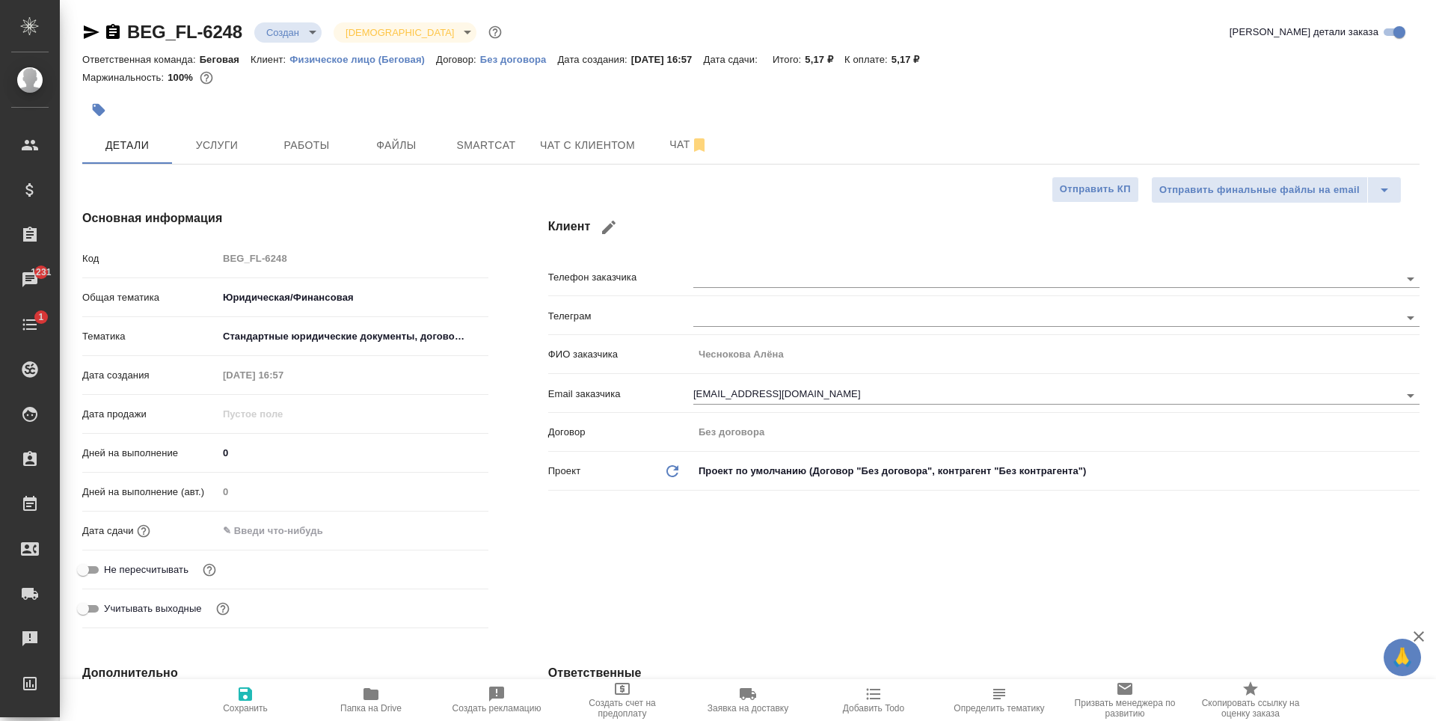
click at [263, 693] on span "Сохранить" at bounding box center [246, 699] width 108 height 28
type textarea "x"
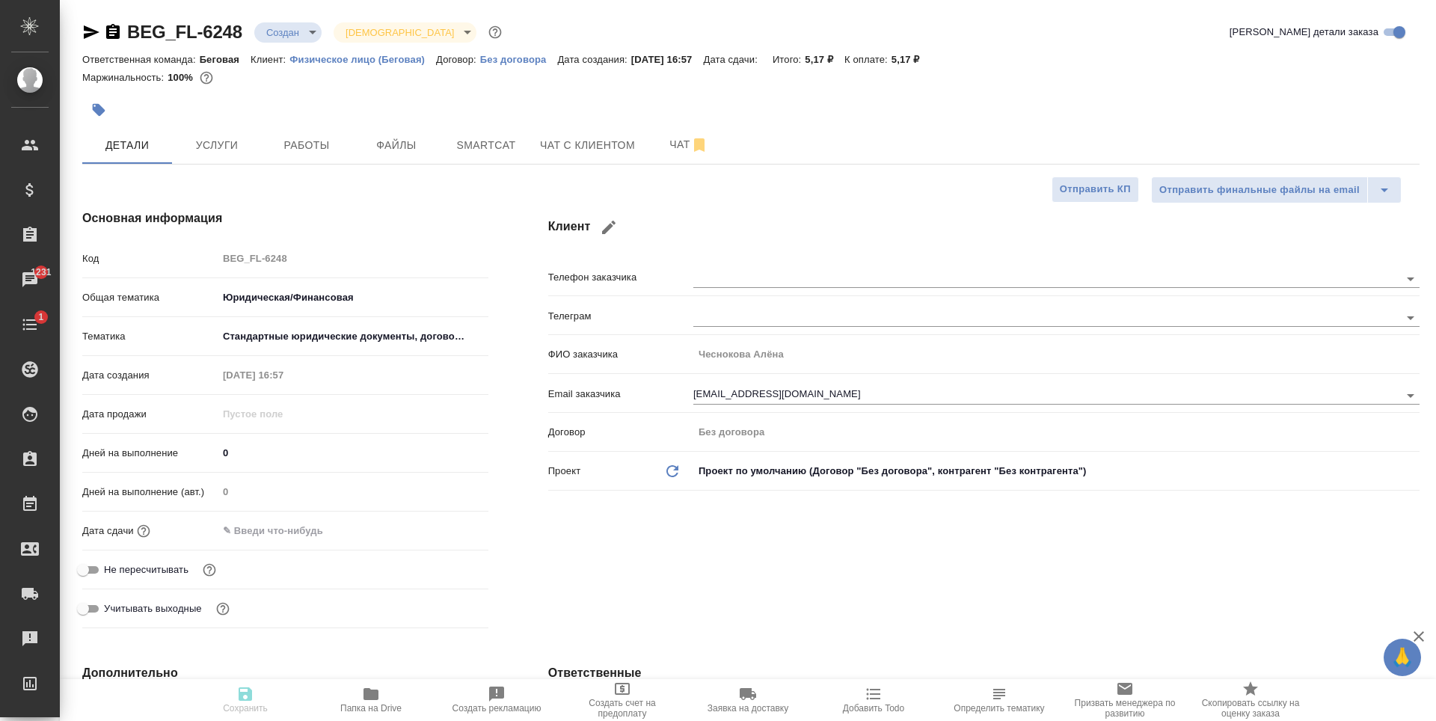
type textarea "x"
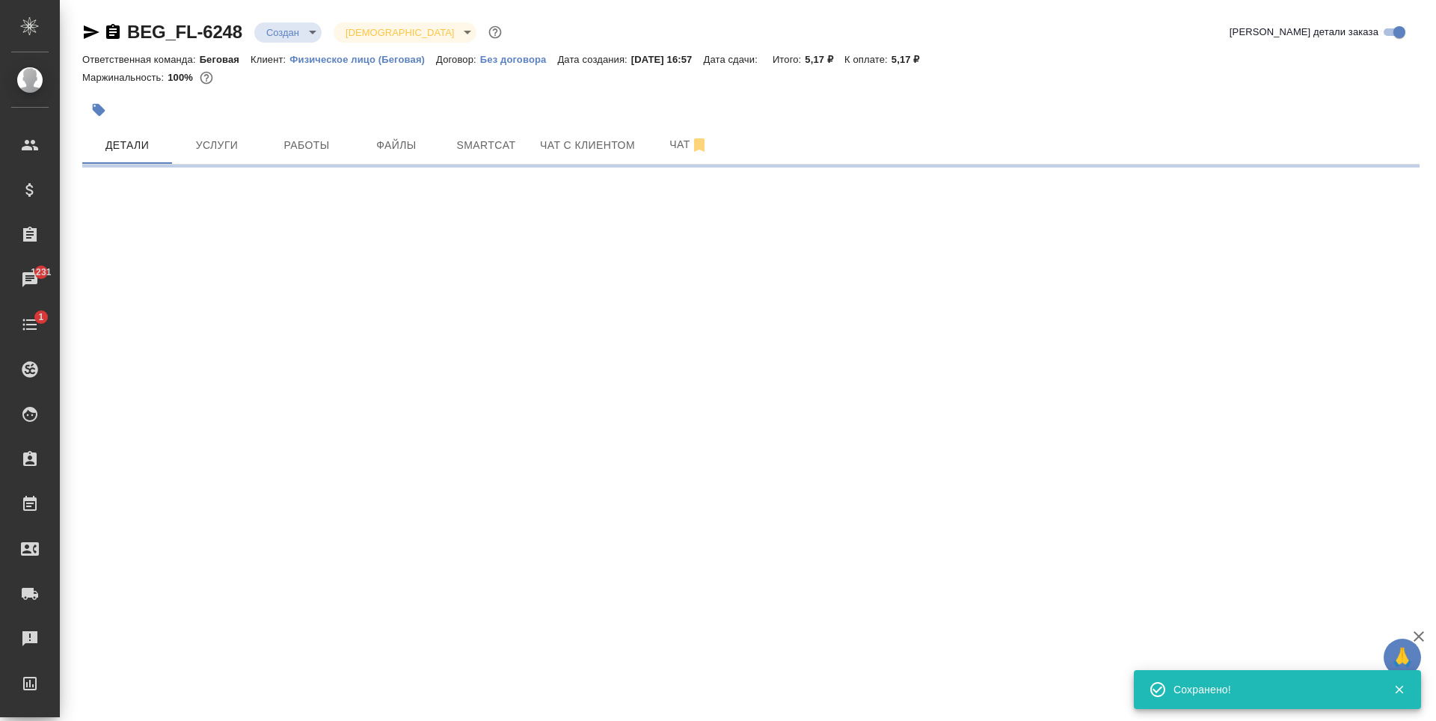
select select "RU"
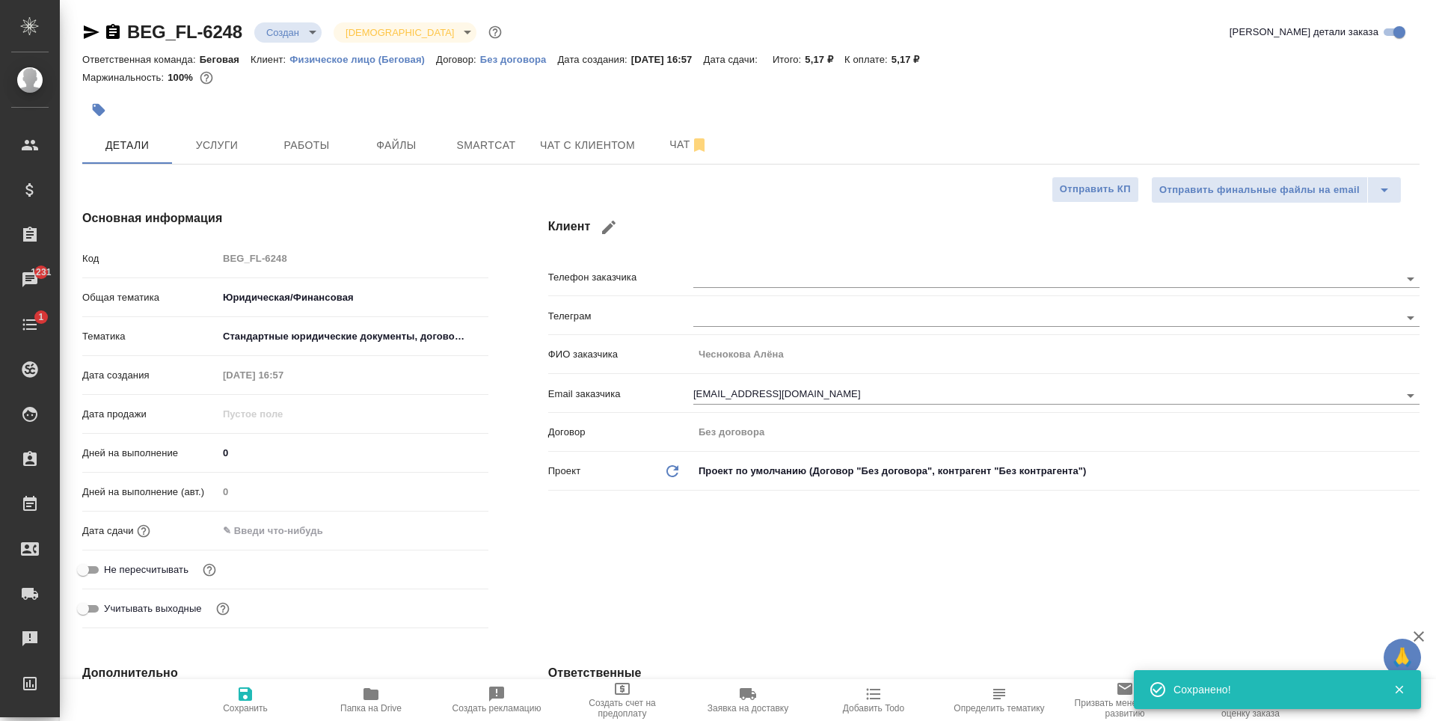
type textarea "x"
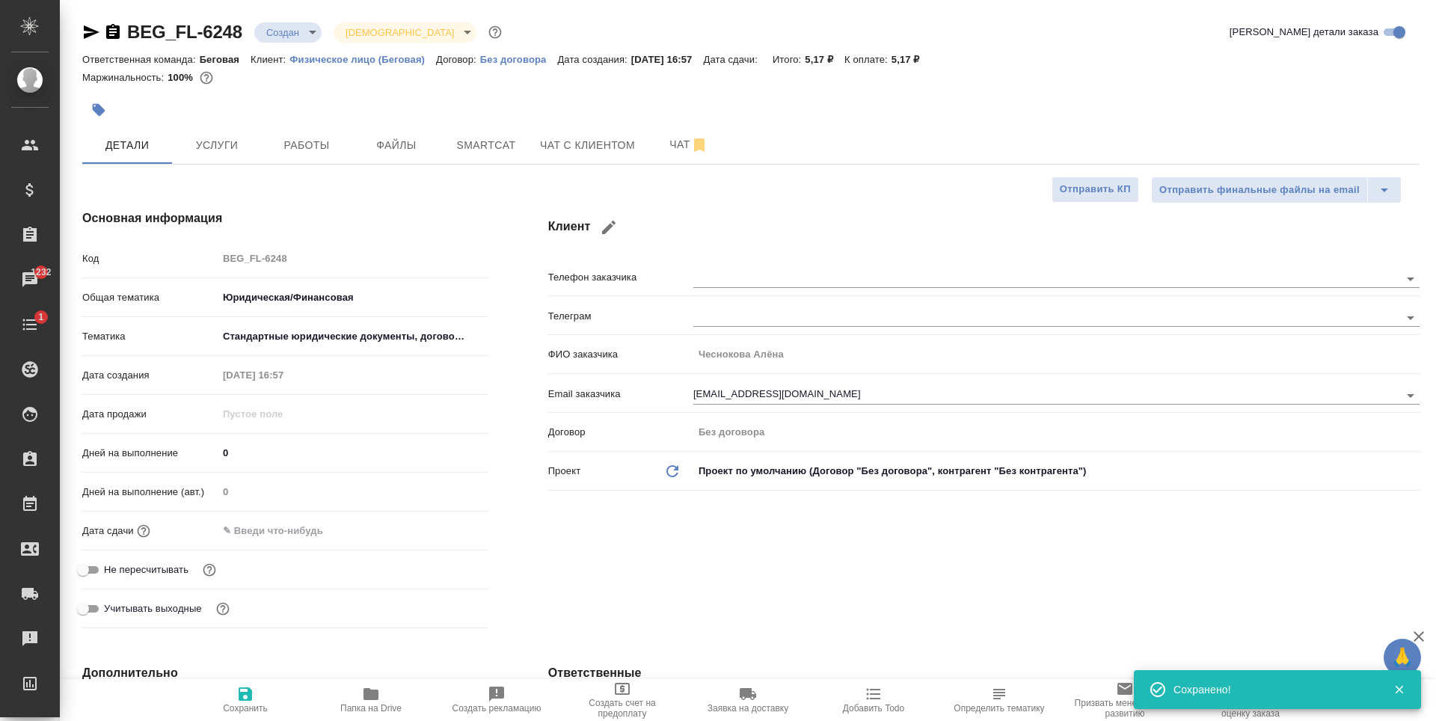
type textarea "x"
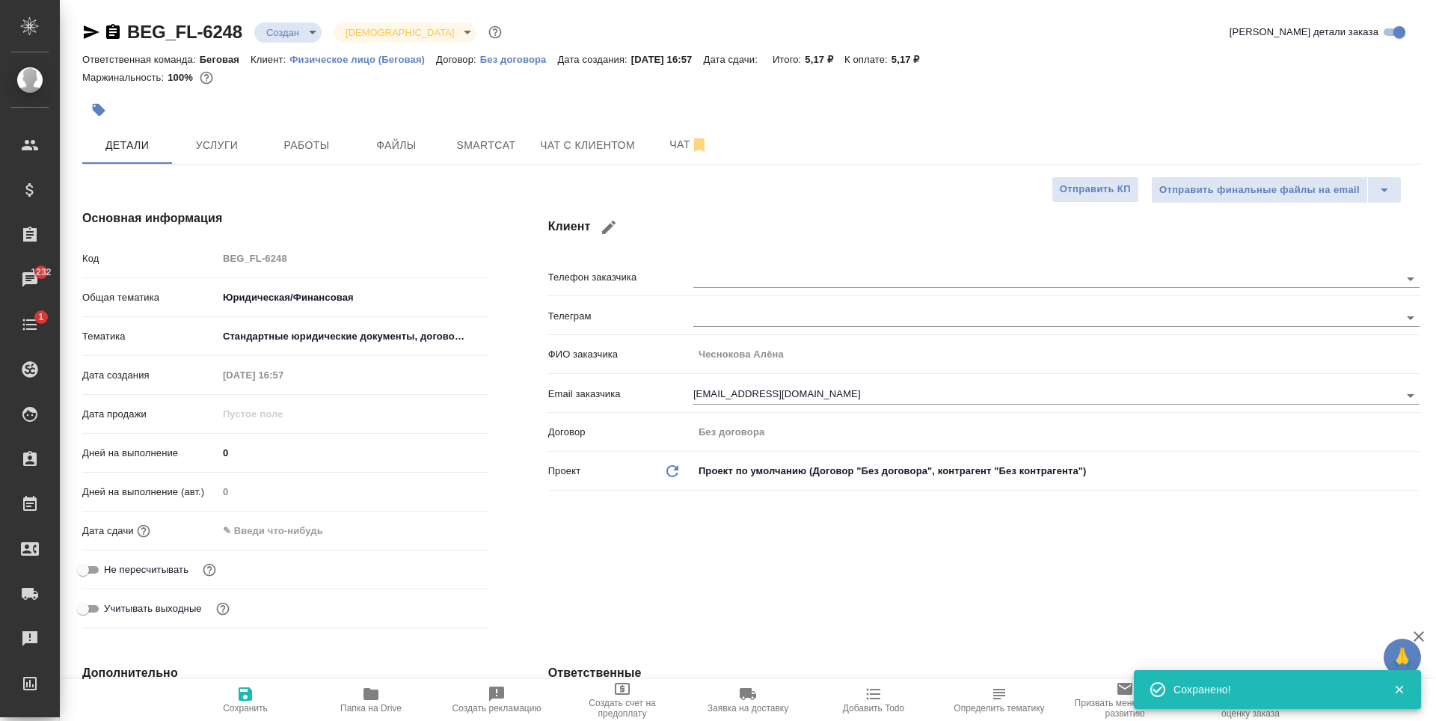
type textarea "x"
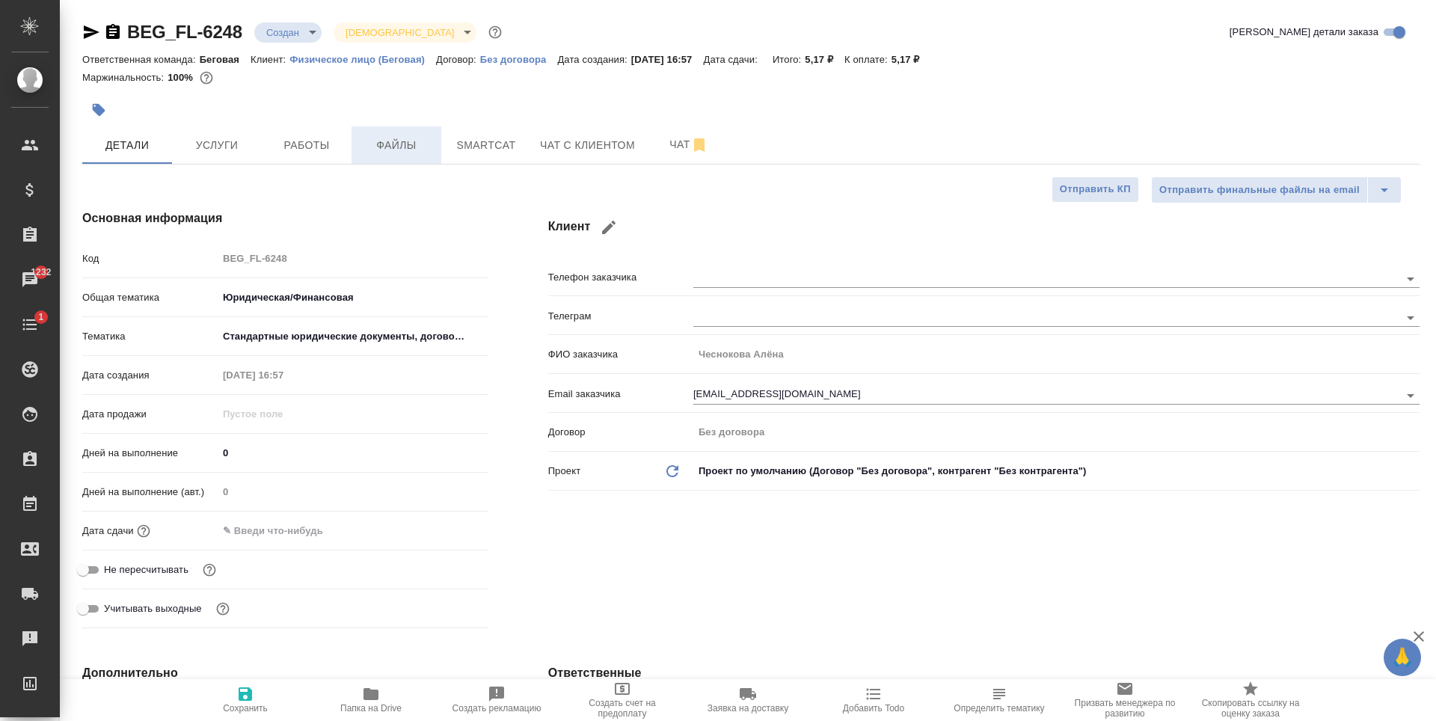
click at [418, 155] on button "Файлы" at bounding box center [397, 144] width 90 height 37
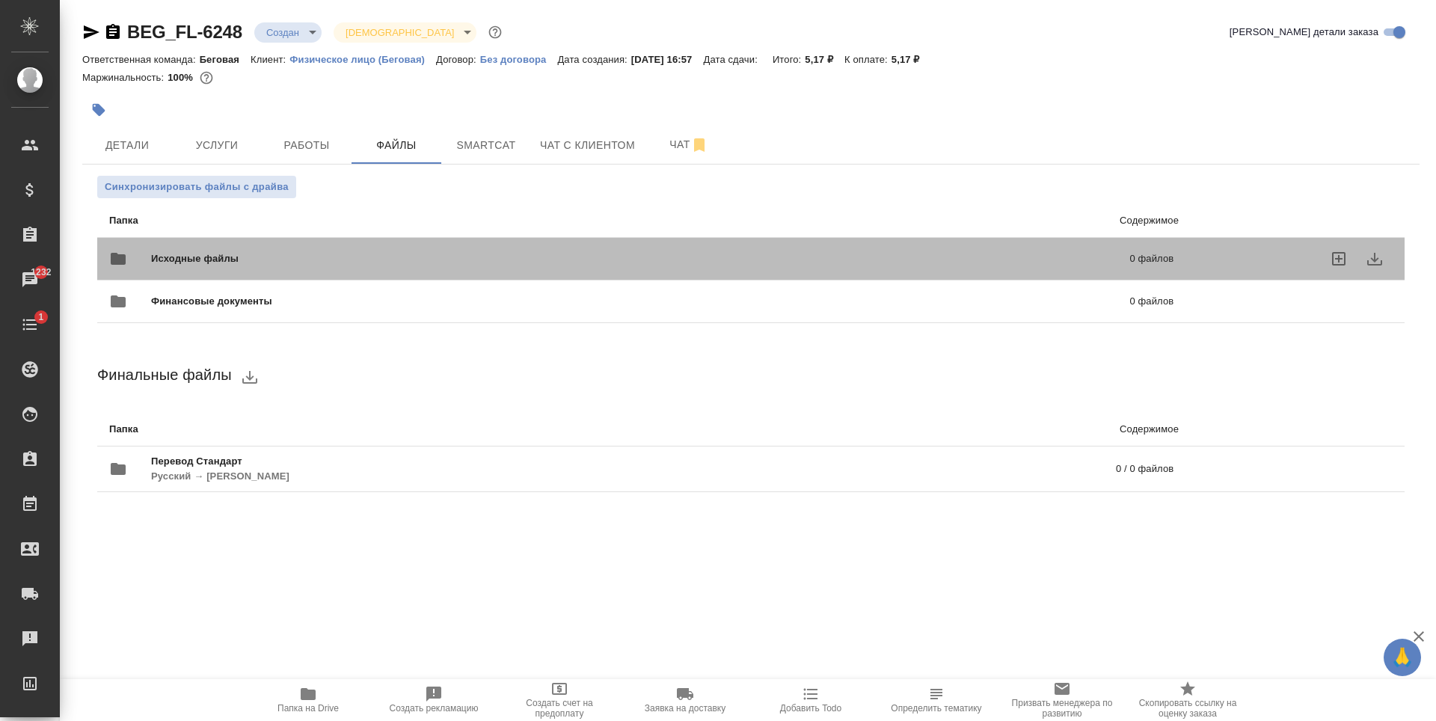
click at [282, 259] on span "Исходные файлы" at bounding box center [417, 258] width 533 height 15
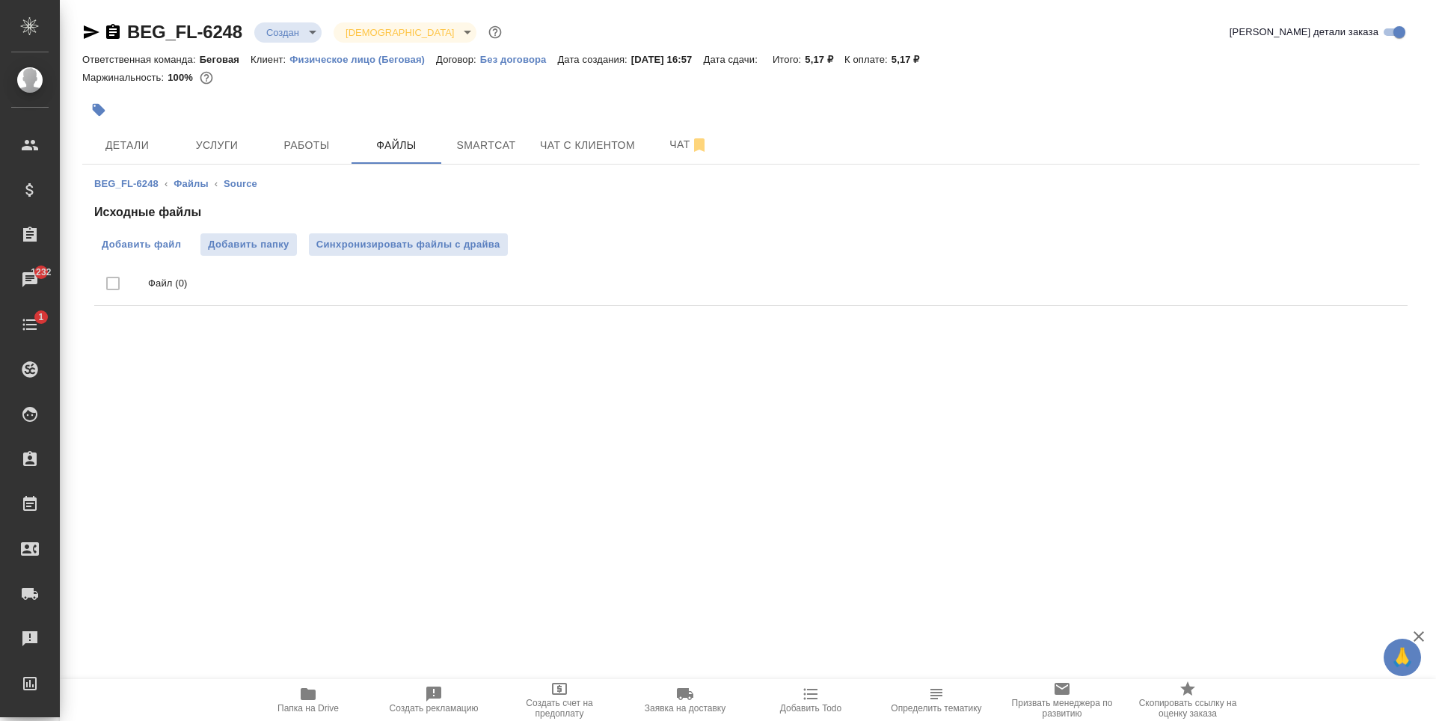
click at [171, 244] on span "Добавить файл" at bounding box center [141, 244] width 79 height 15
click at [0, 0] on input "Добавить файл" at bounding box center [0, 0] width 0 height 0
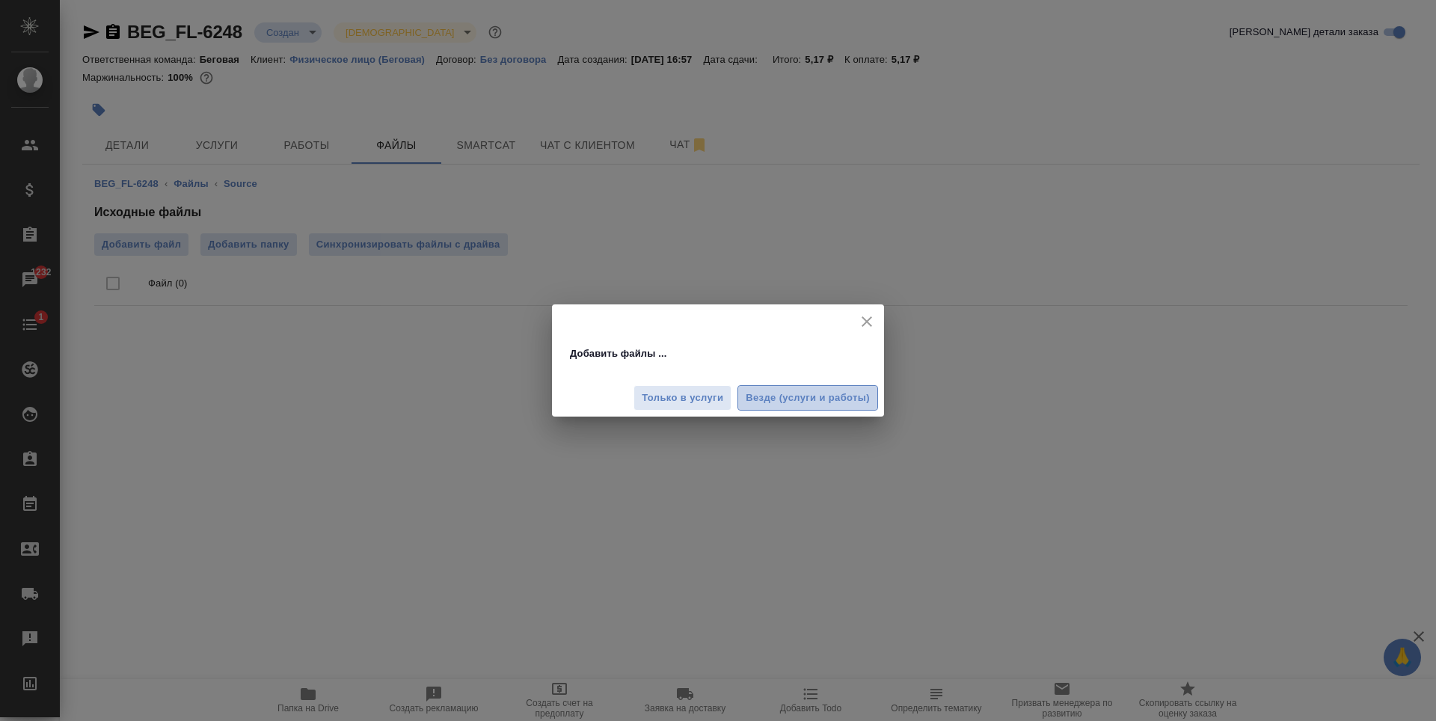
click at [753, 387] on button "Везде (услуги и работы)" at bounding box center [808, 398] width 141 height 26
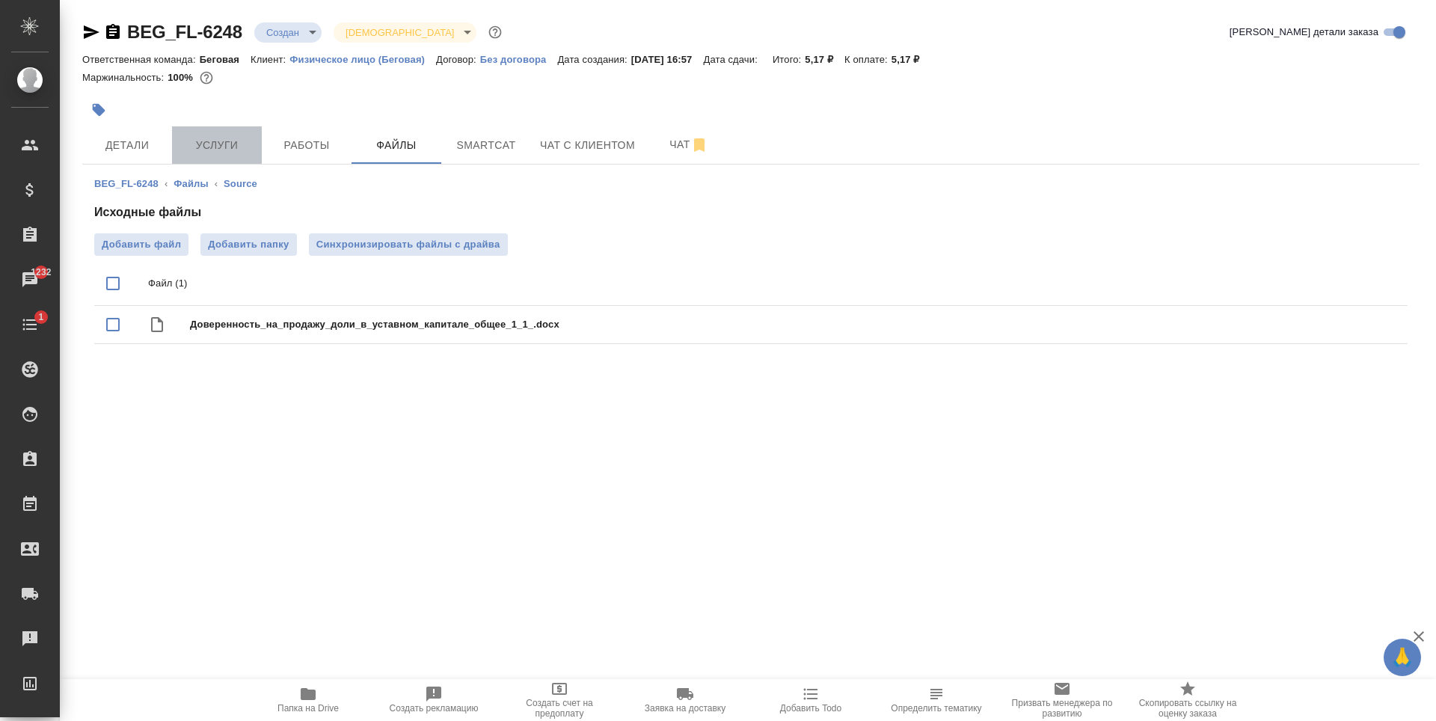
click at [219, 127] on button "Услуги" at bounding box center [217, 144] width 90 height 37
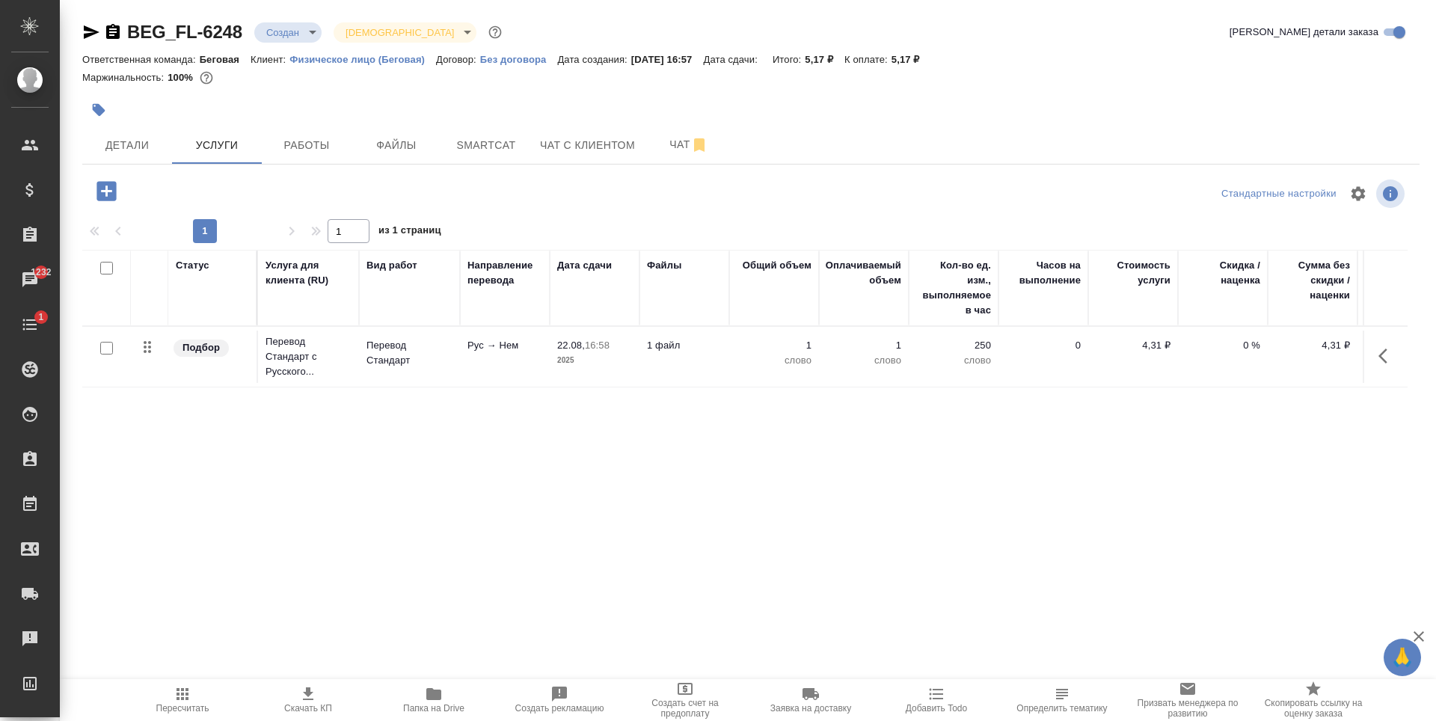
click at [109, 346] on input "checkbox" at bounding box center [106, 348] width 13 height 13
checkbox input "true"
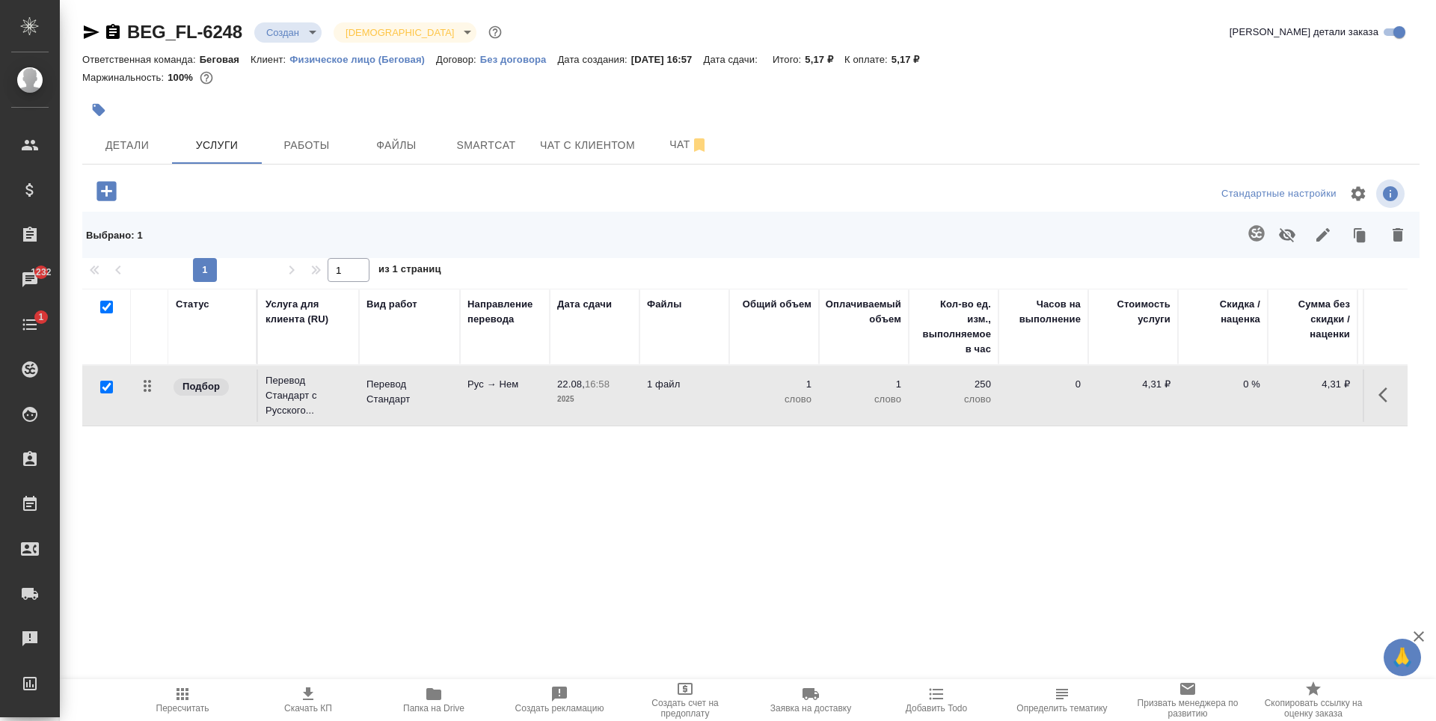
click at [1251, 236] on icon "button" at bounding box center [1257, 233] width 16 height 16
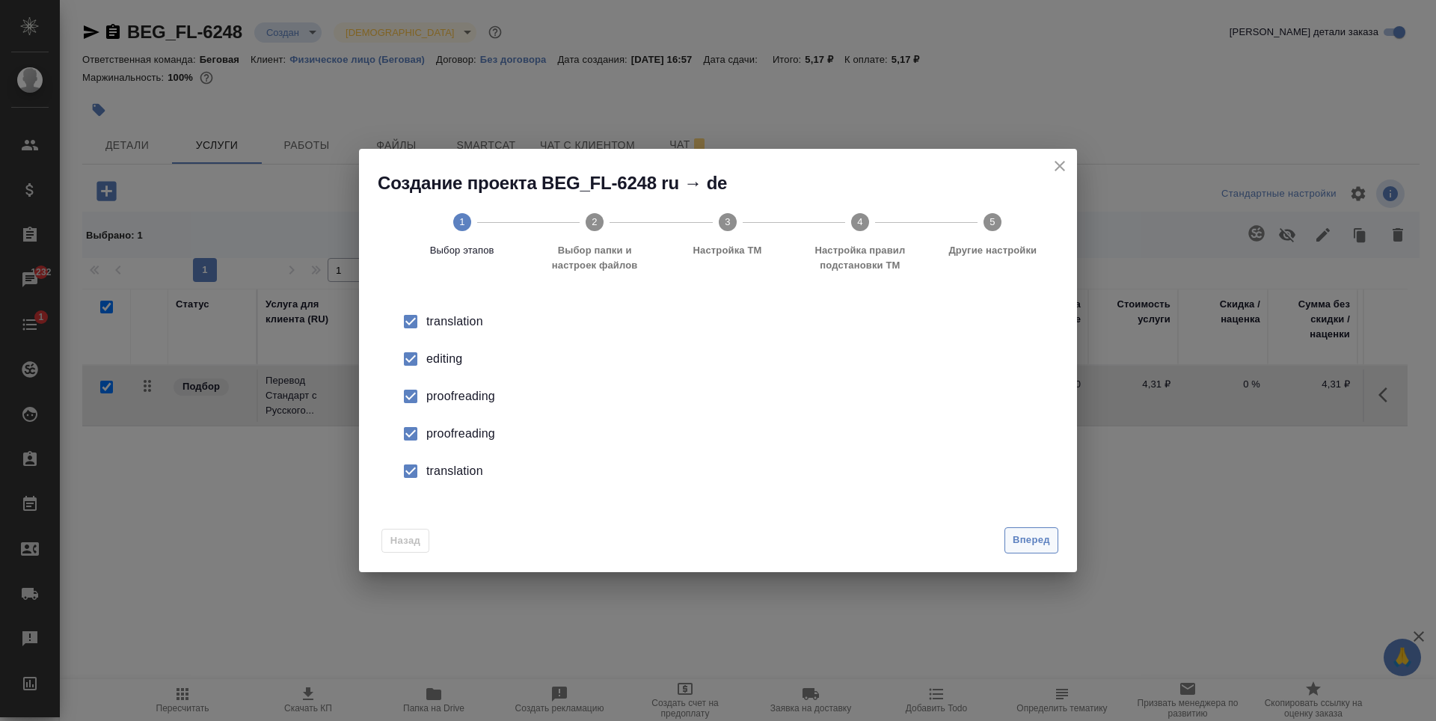
click at [1044, 545] on span "Вперед" at bounding box center [1031, 540] width 37 height 17
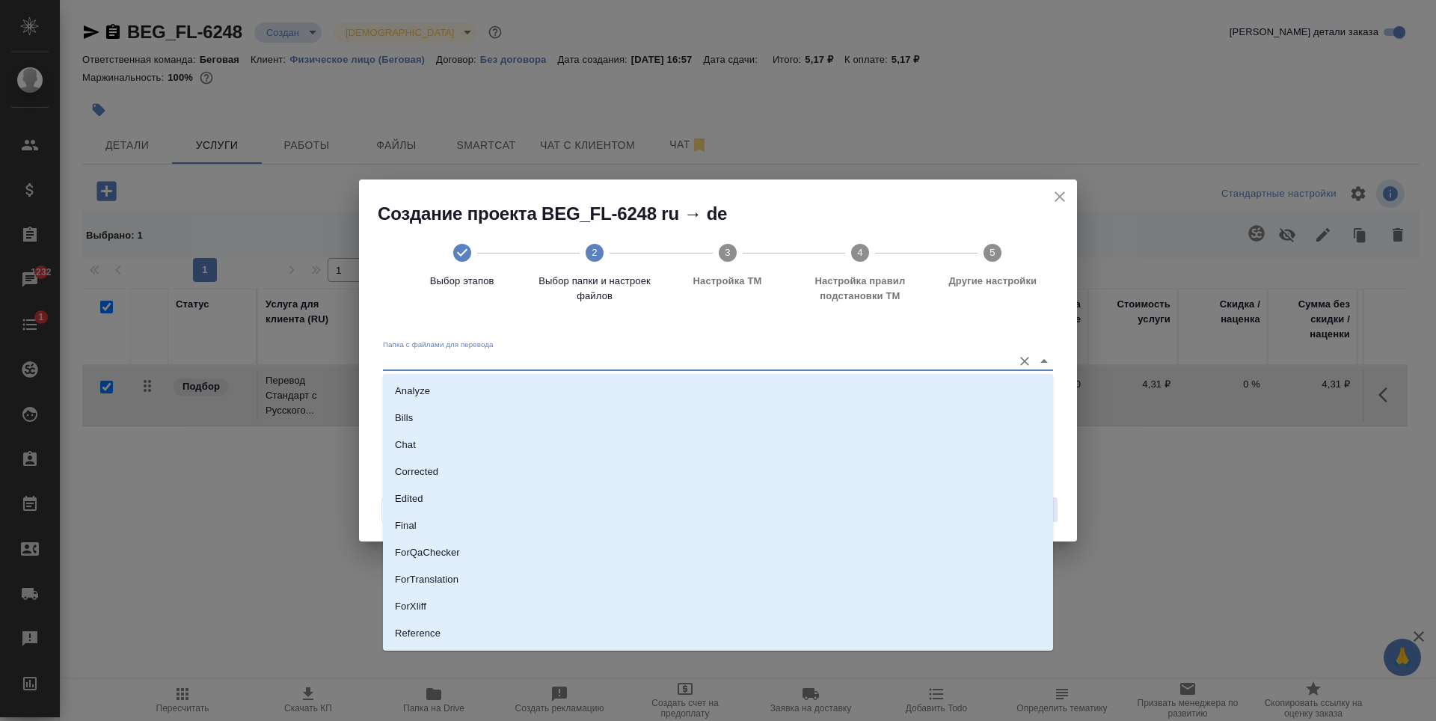
click at [918, 355] on input "Папка с файлами для перевода" at bounding box center [694, 361] width 622 height 18
click at [447, 584] on li "Source" at bounding box center [718, 582] width 670 height 27
type input "Source"
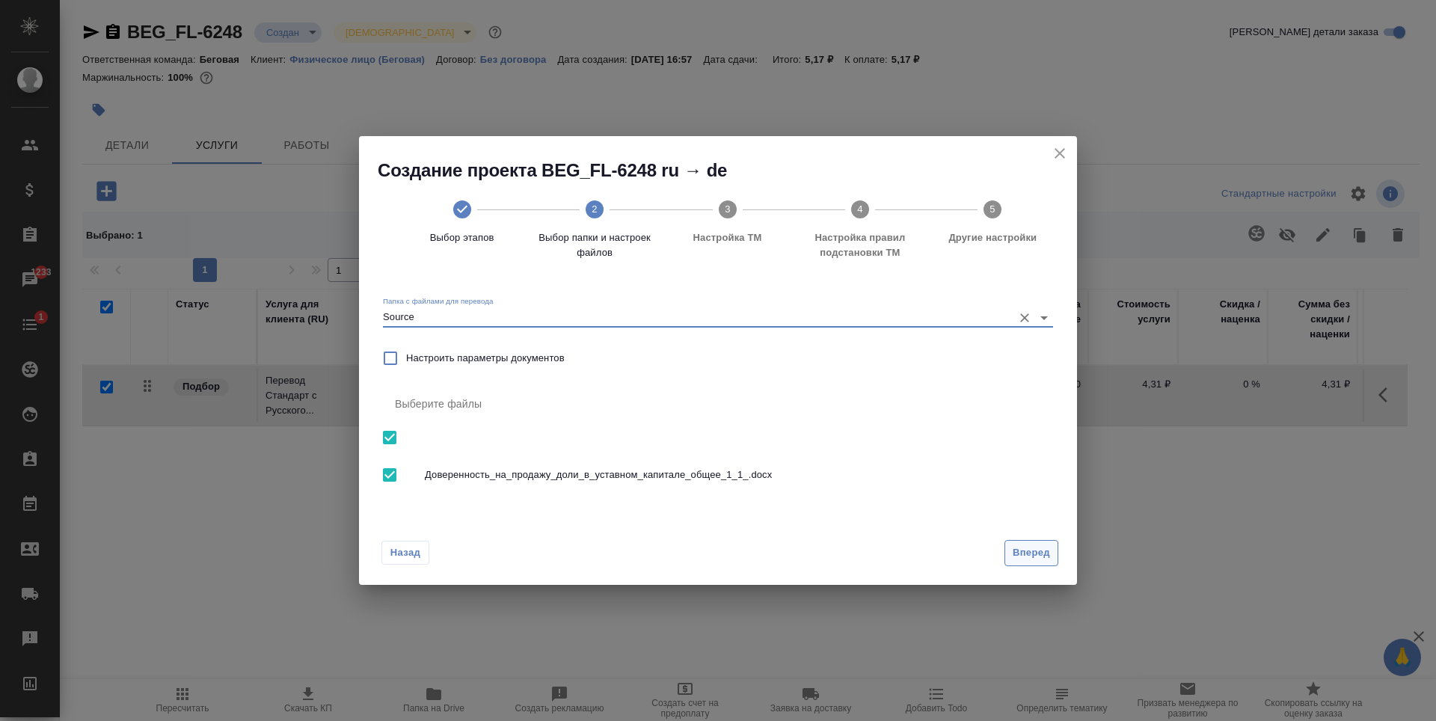
click at [1027, 548] on span "Вперед" at bounding box center [1031, 553] width 37 height 17
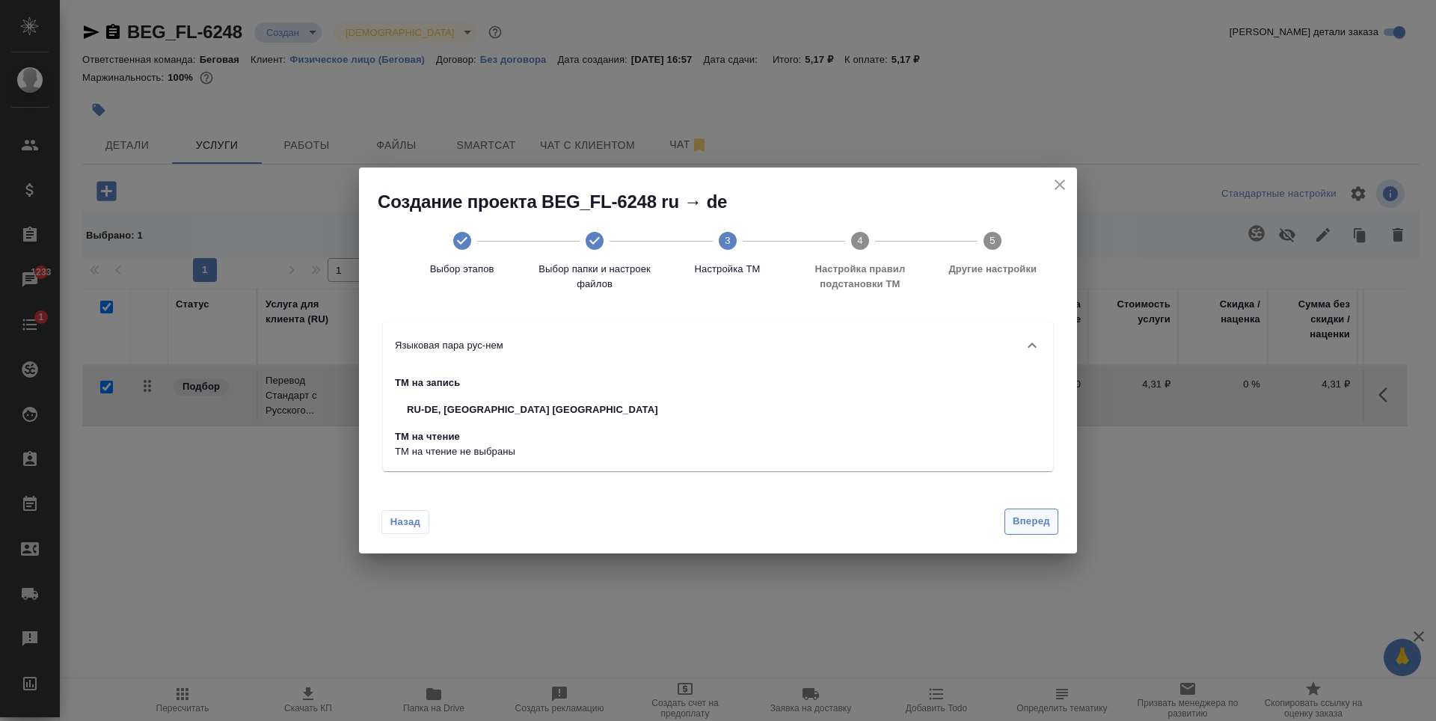
click at [1032, 527] on span "Вперед" at bounding box center [1031, 521] width 37 height 17
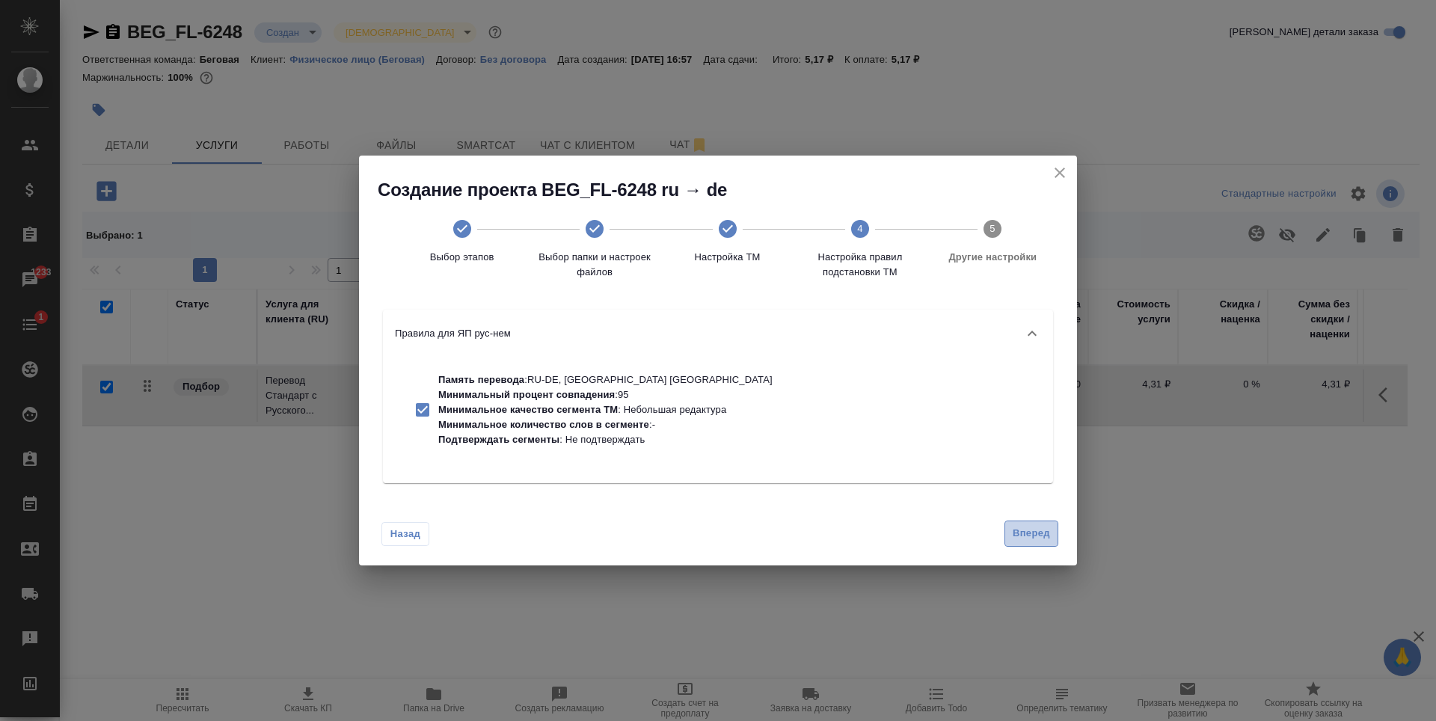
click at [1038, 538] on span "Вперед" at bounding box center [1031, 533] width 37 height 17
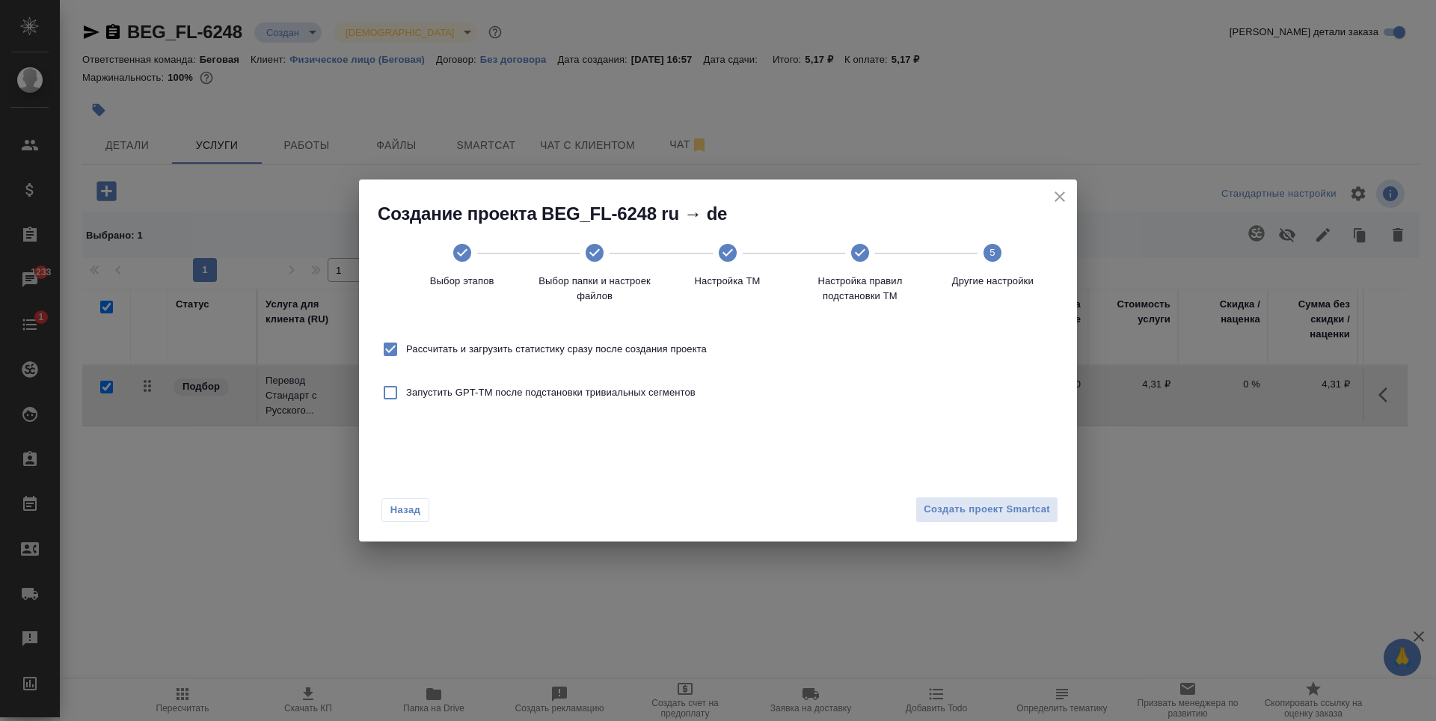
click at [664, 343] on span "Рассчитать и загрузить статистику сразу после создания проекта" at bounding box center [556, 349] width 301 height 15
click at [406, 343] on input "Рассчитать и загрузить статистику сразу после создания проекта" at bounding box center [390, 349] width 31 height 31
checkbox input "false"
click at [989, 516] on span "Создать проект Smartcat" at bounding box center [987, 509] width 126 height 17
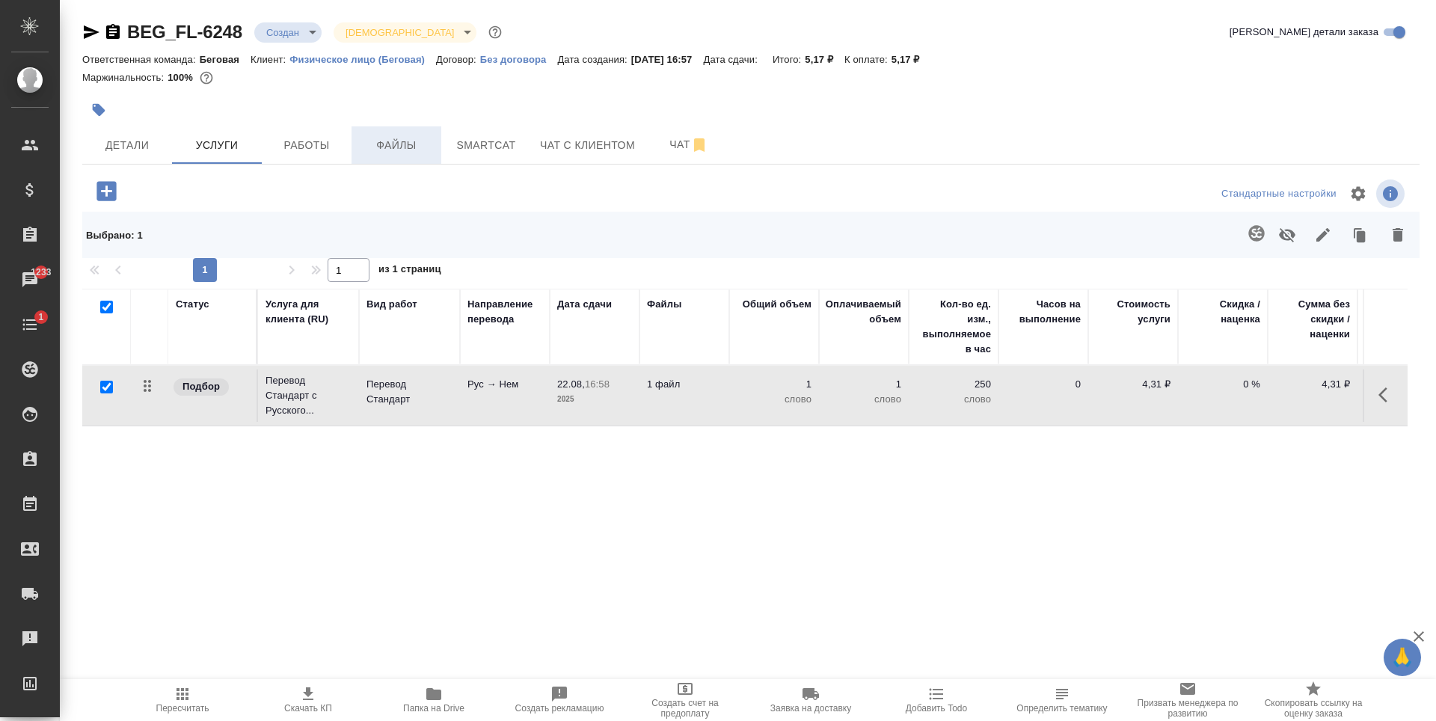
click at [425, 145] on span "Файлы" at bounding box center [397, 145] width 72 height 19
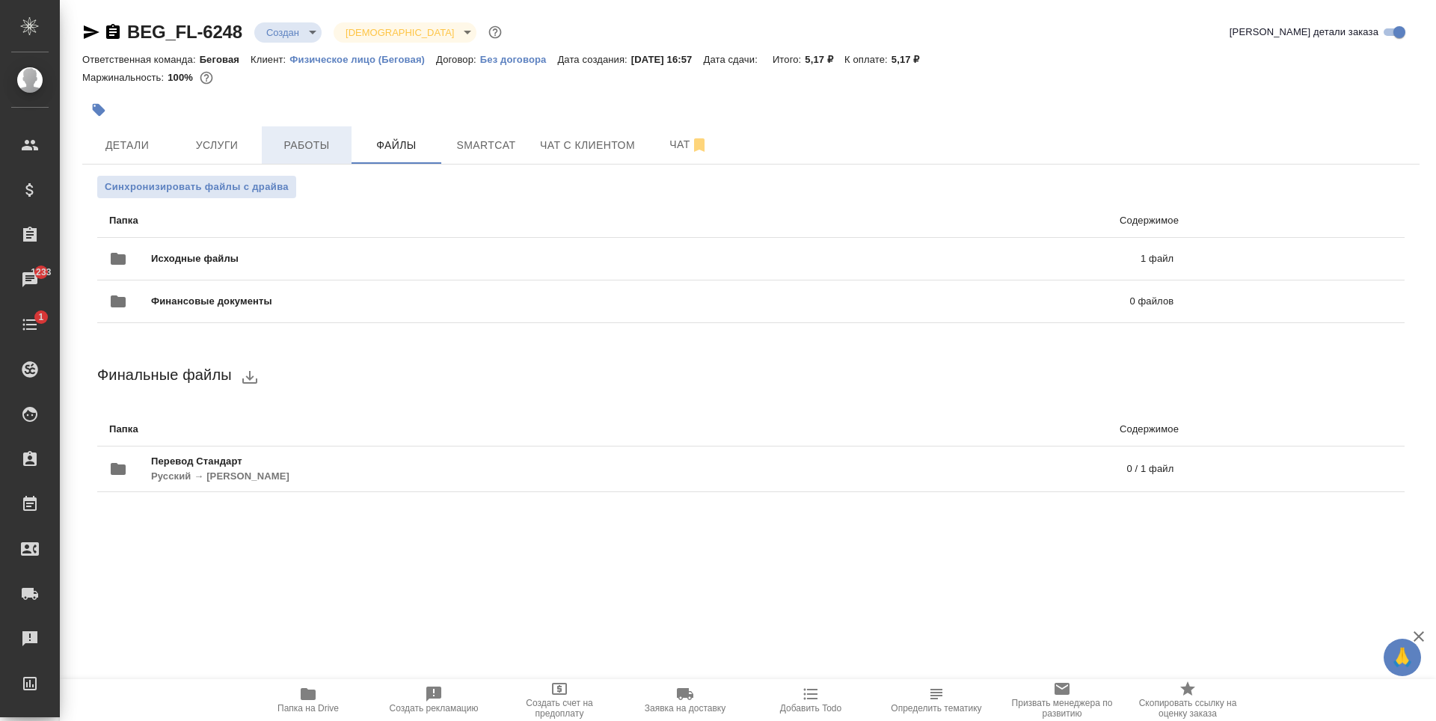
click at [339, 156] on button "Работы" at bounding box center [307, 144] width 90 height 37
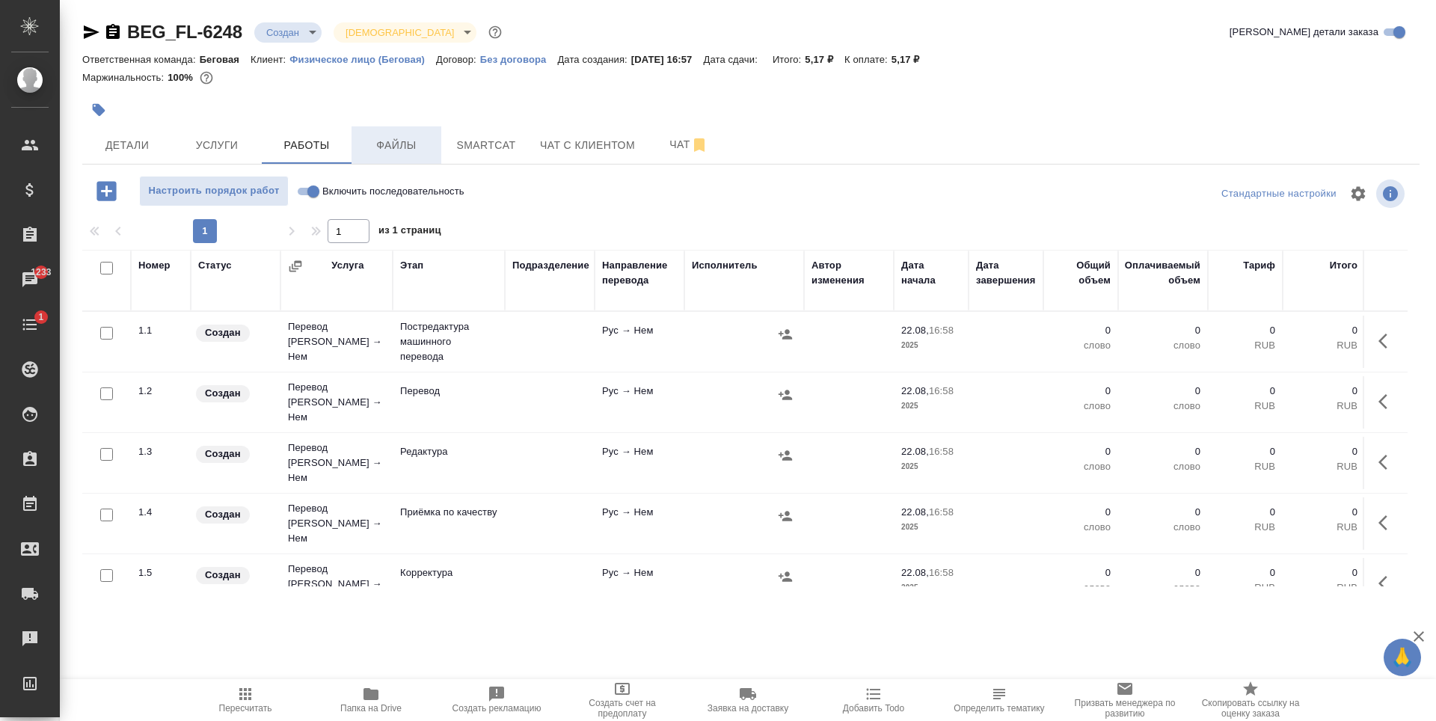
click at [386, 145] on span "Файлы" at bounding box center [397, 145] width 72 height 19
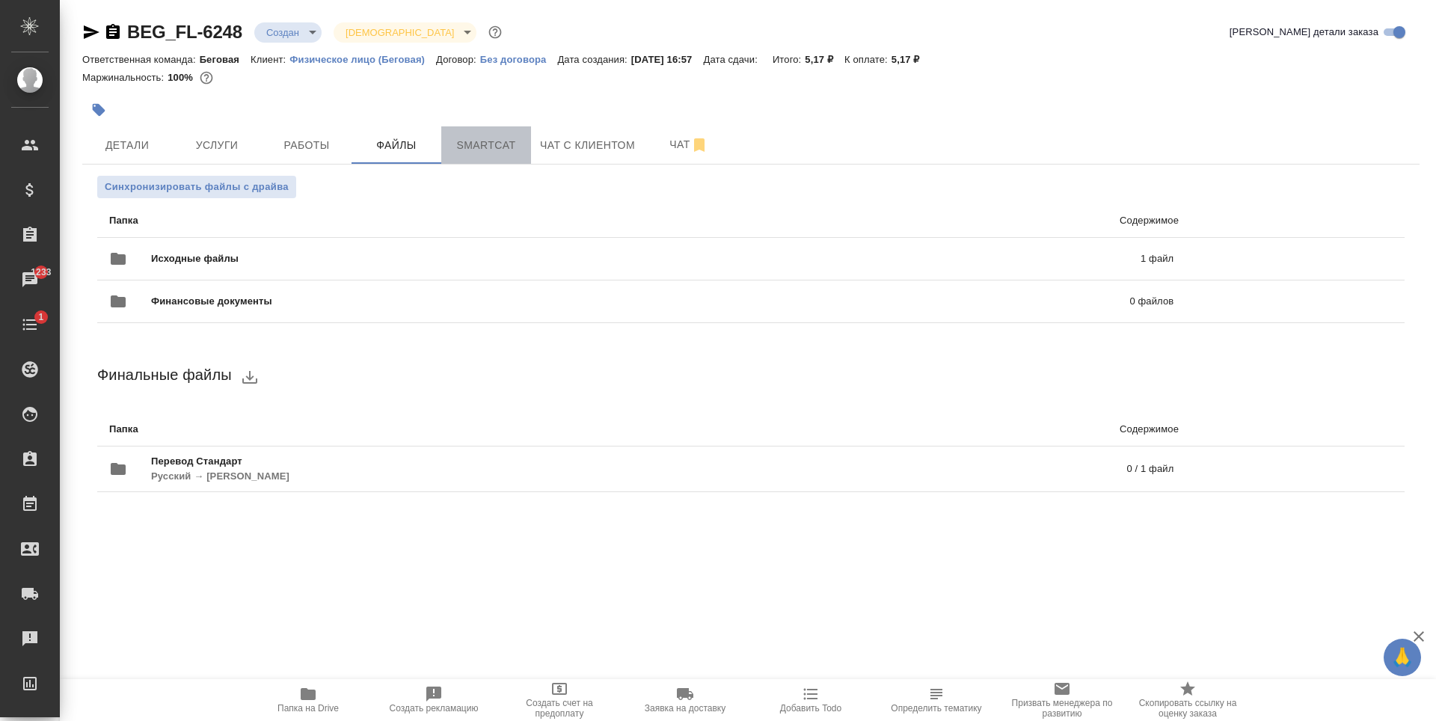
click at [512, 153] on span "Smartcat" at bounding box center [486, 145] width 72 height 19
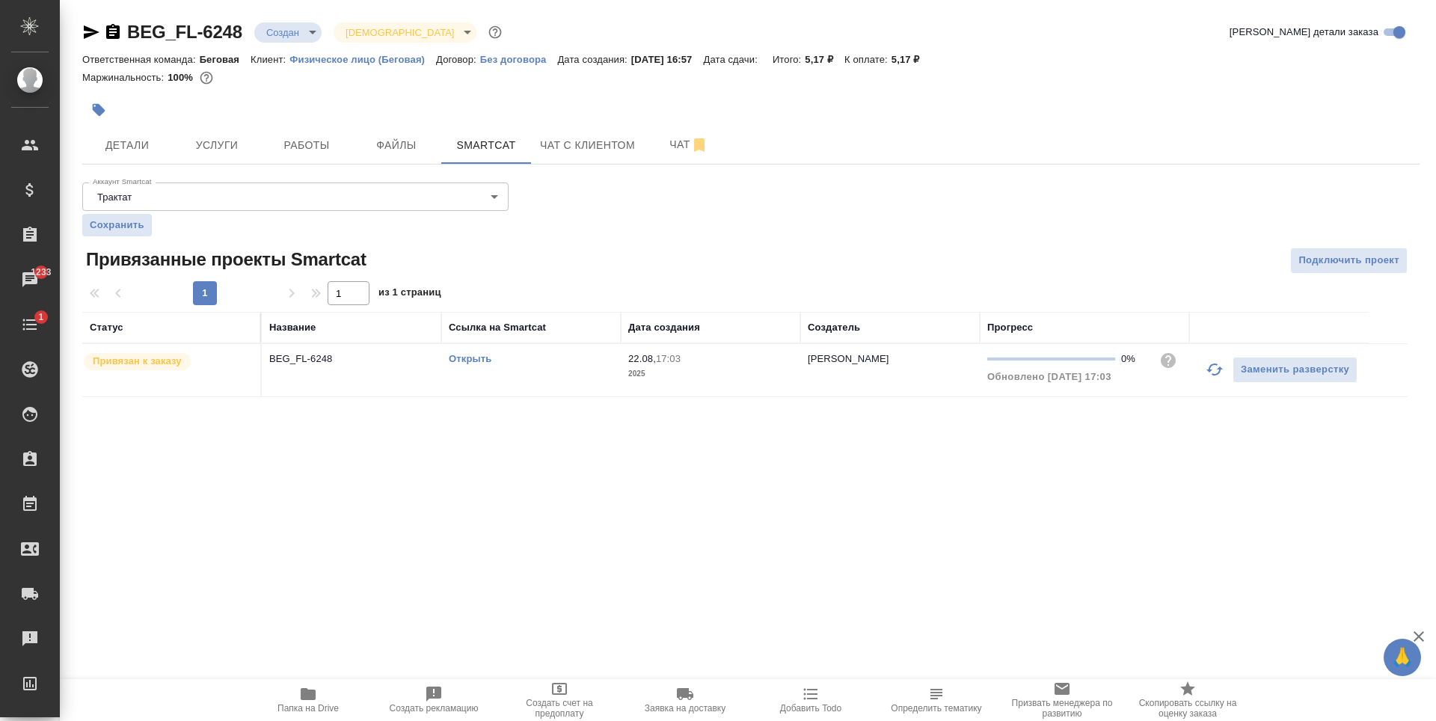
click at [458, 357] on link "Открыть" at bounding box center [470, 358] width 43 height 11
click at [223, 138] on span "Услуги" at bounding box center [217, 145] width 72 height 19
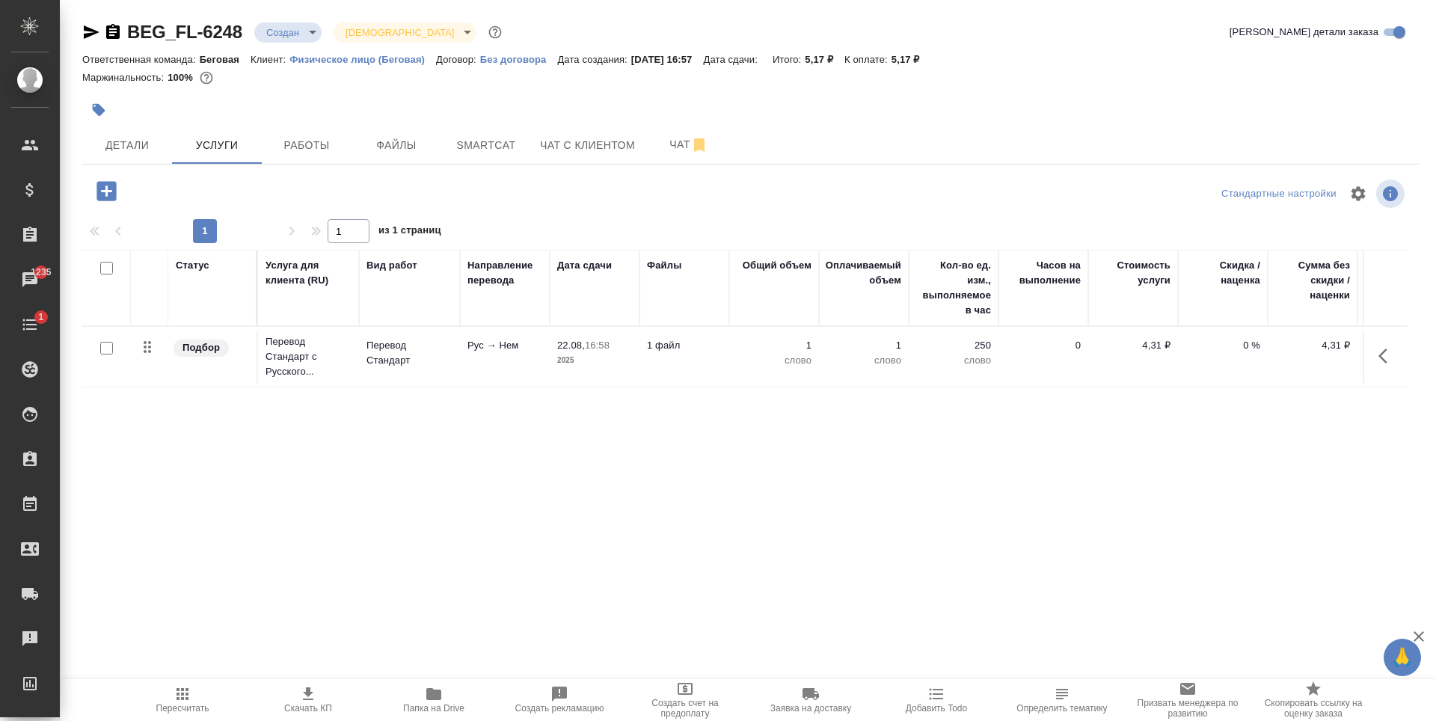
click at [498, 373] on td "Рус → Нем" at bounding box center [505, 357] width 90 height 52
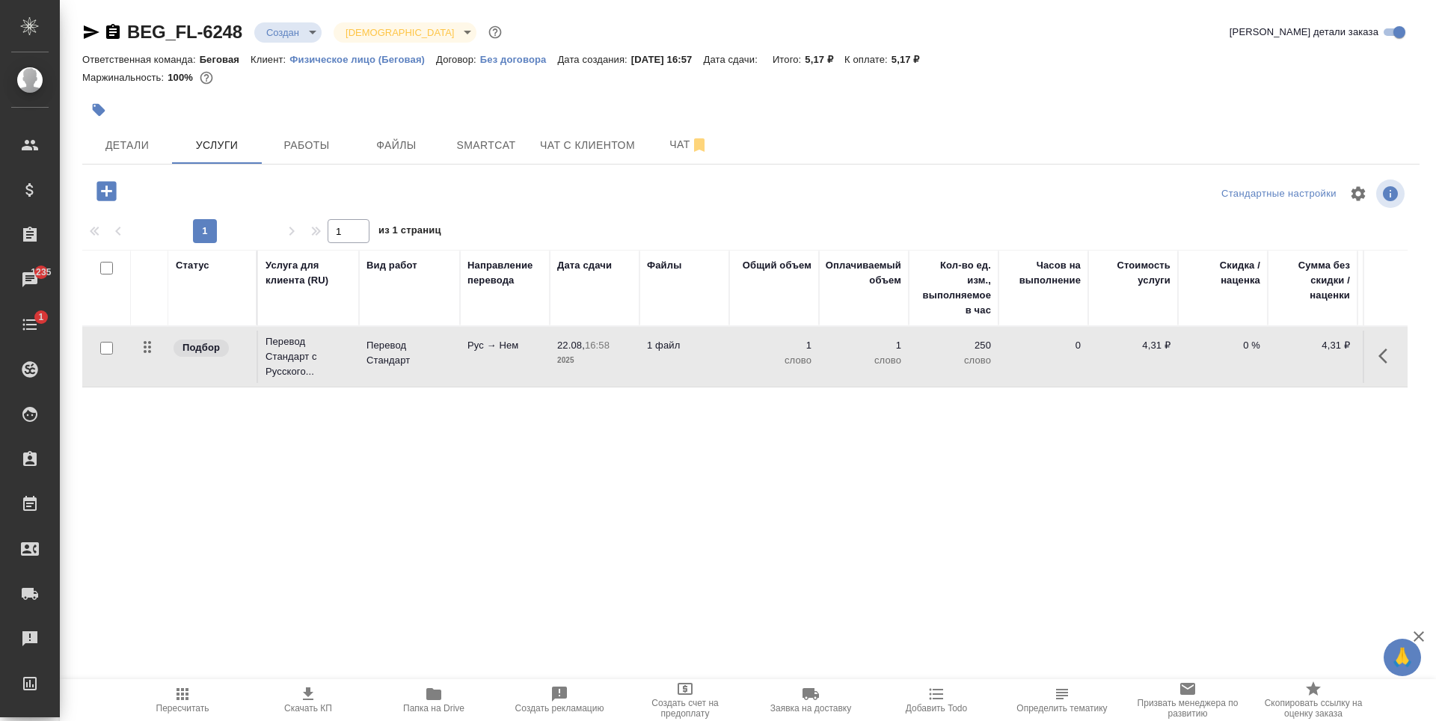
click at [498, 373] on td "Рус → Нем" at bounding box center [505, 357] width 90 height 52
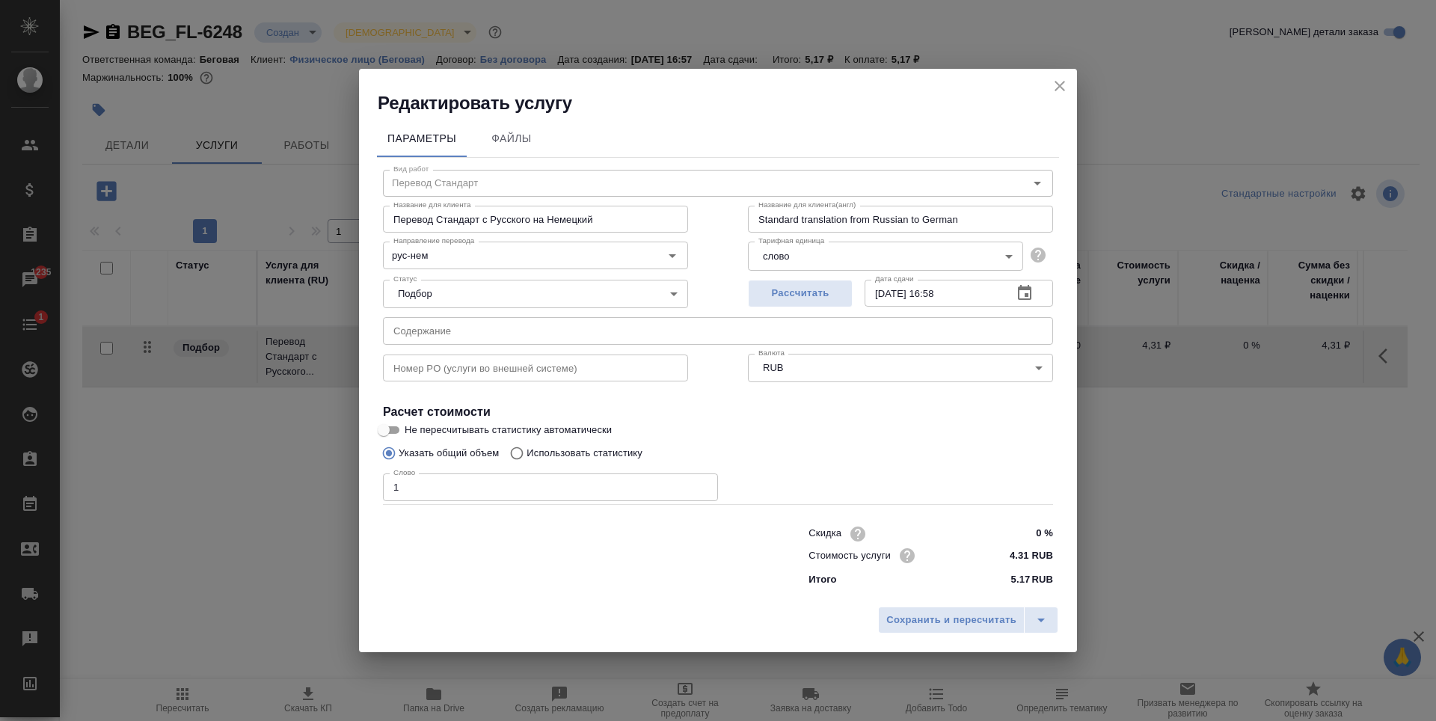
click at [547, 451] on p "Использовать статистику" at bounding box center [585, 453] width 116 height 15
click at [527, 451] on input "Использовать статистику" at bounding box center [515, 453] width 24 height 28
radio input "true"
radio input "false"
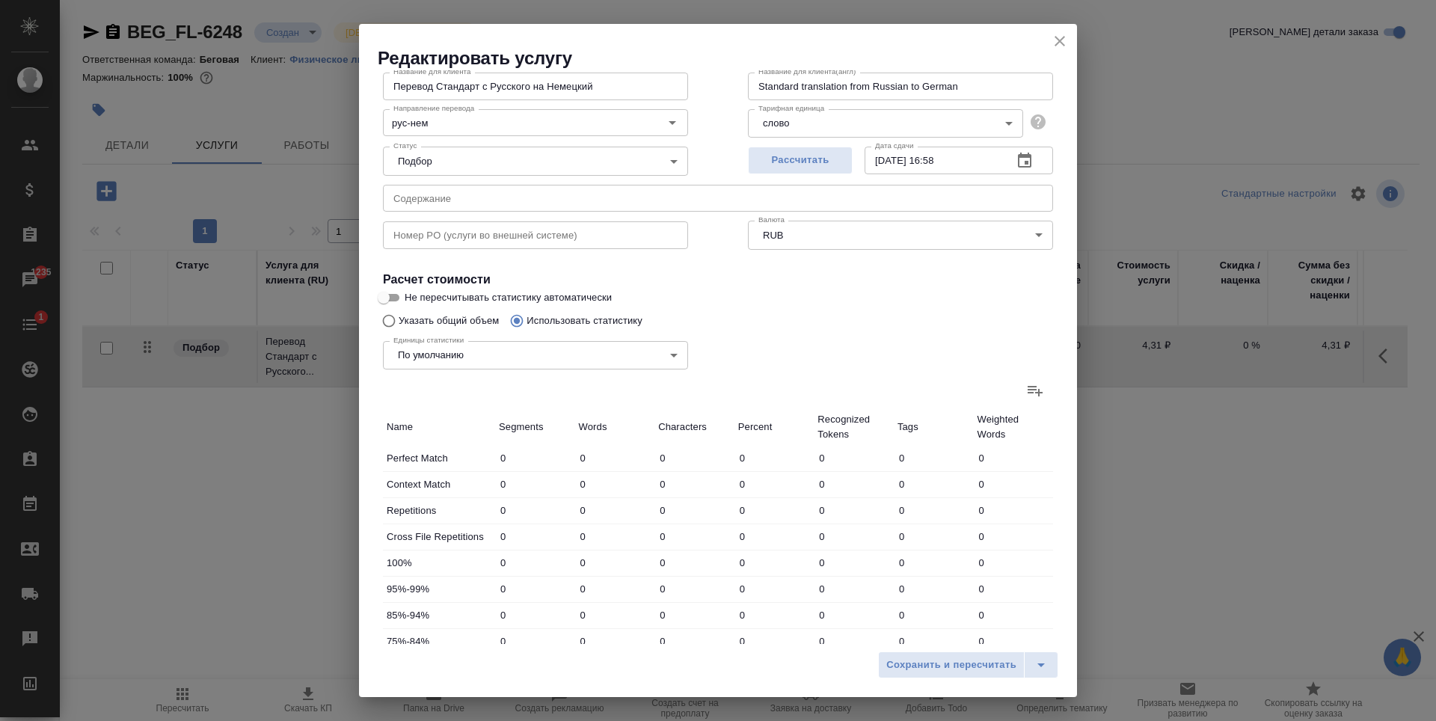
scroll to position [299, 0]
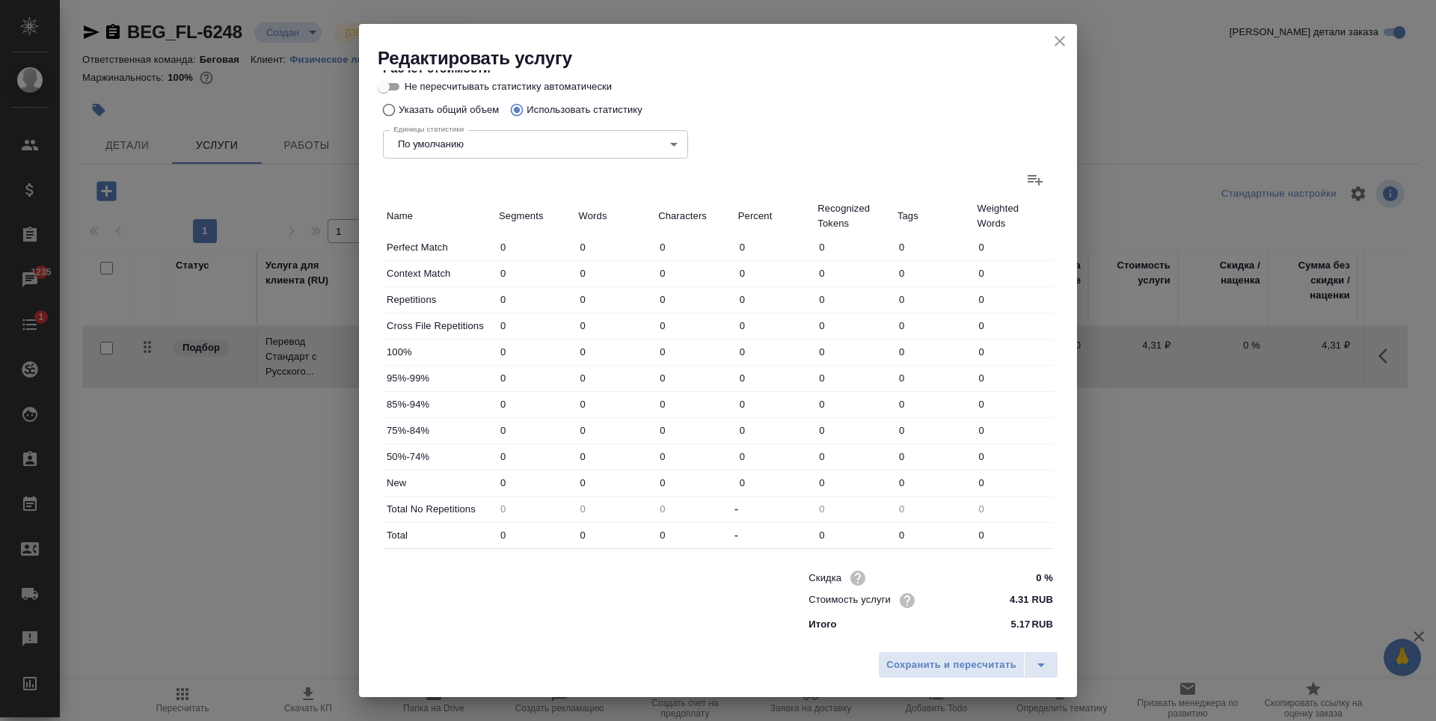
click at [1032, 174] on icon at bounding box center [1035, 180] width 18 height 18
click at [0, 0] on input "file" at bounding box center [0, 0] width 0 height 0
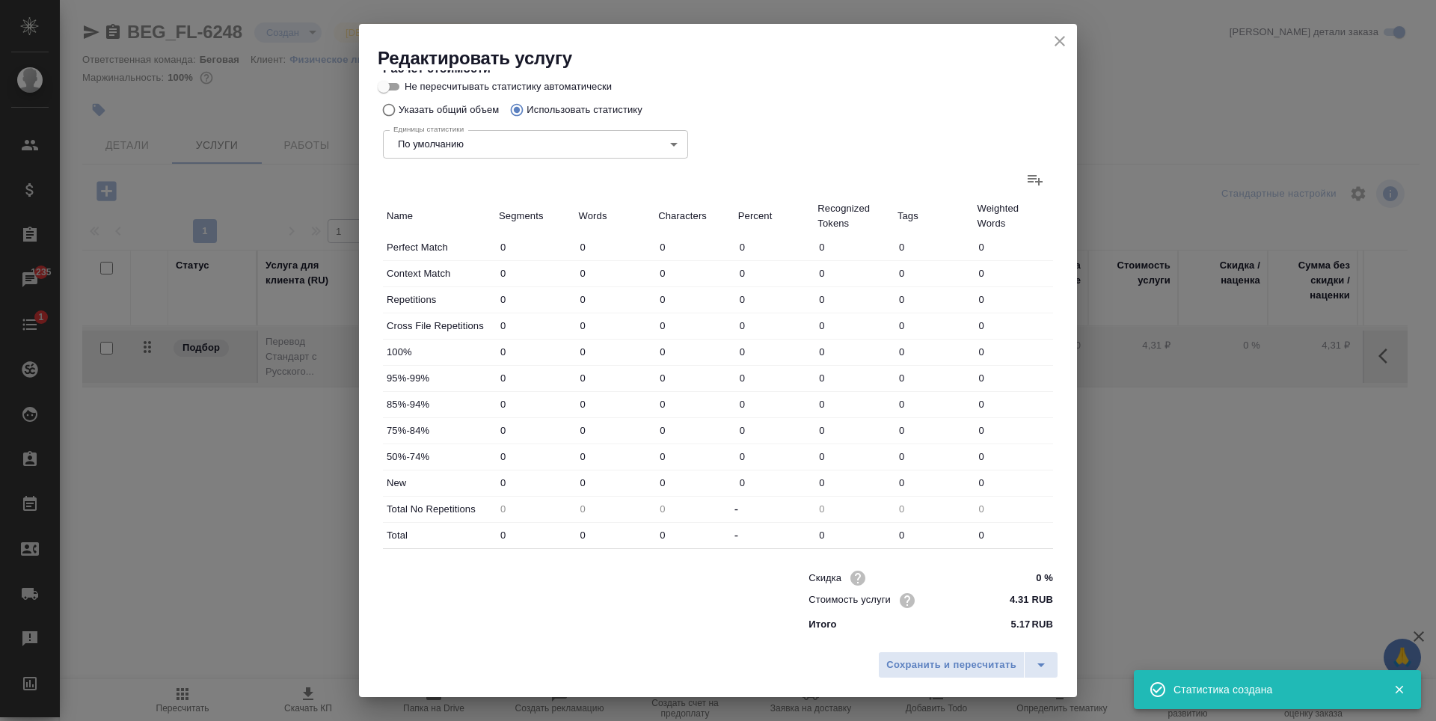
type input "4"
type input "6"
type input "34"
type input "1"
type input "3"
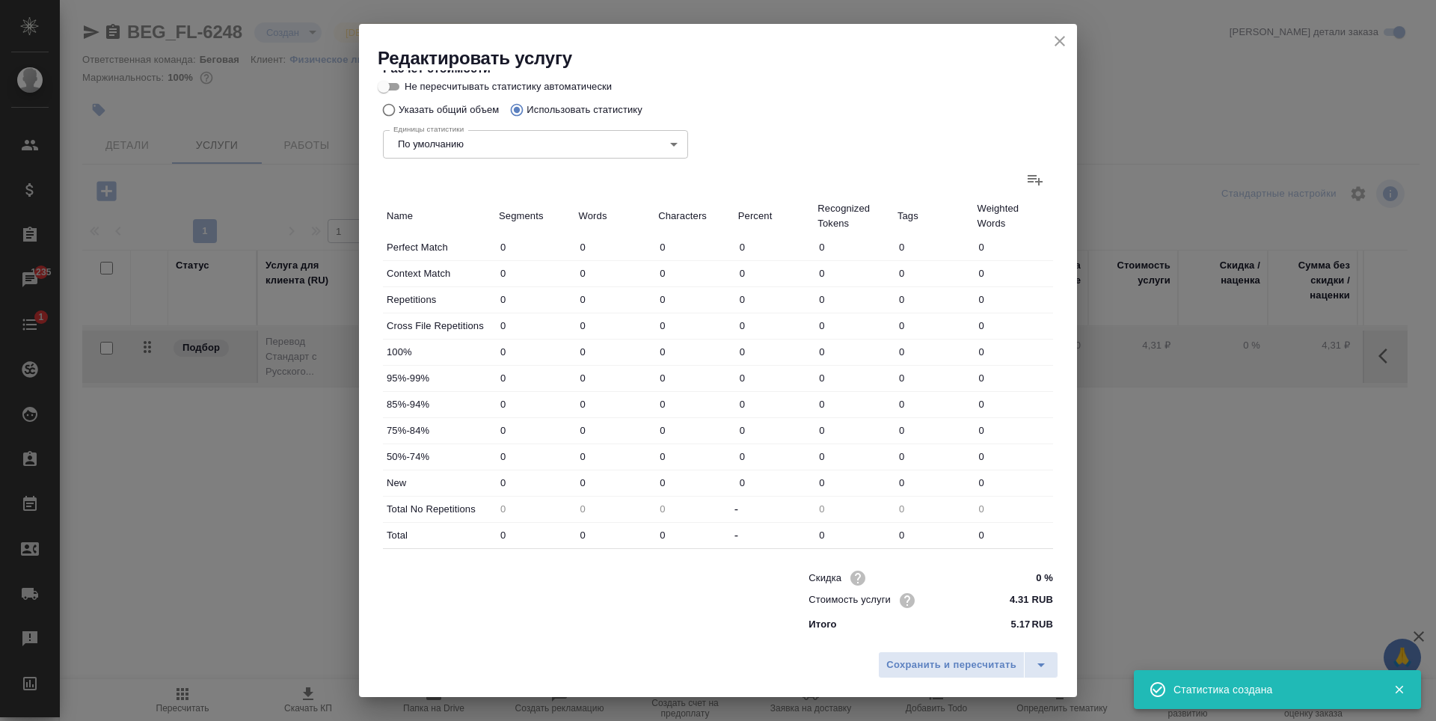
type input "46"
type input "1"
type input "9"
type input "61"
type input "11"
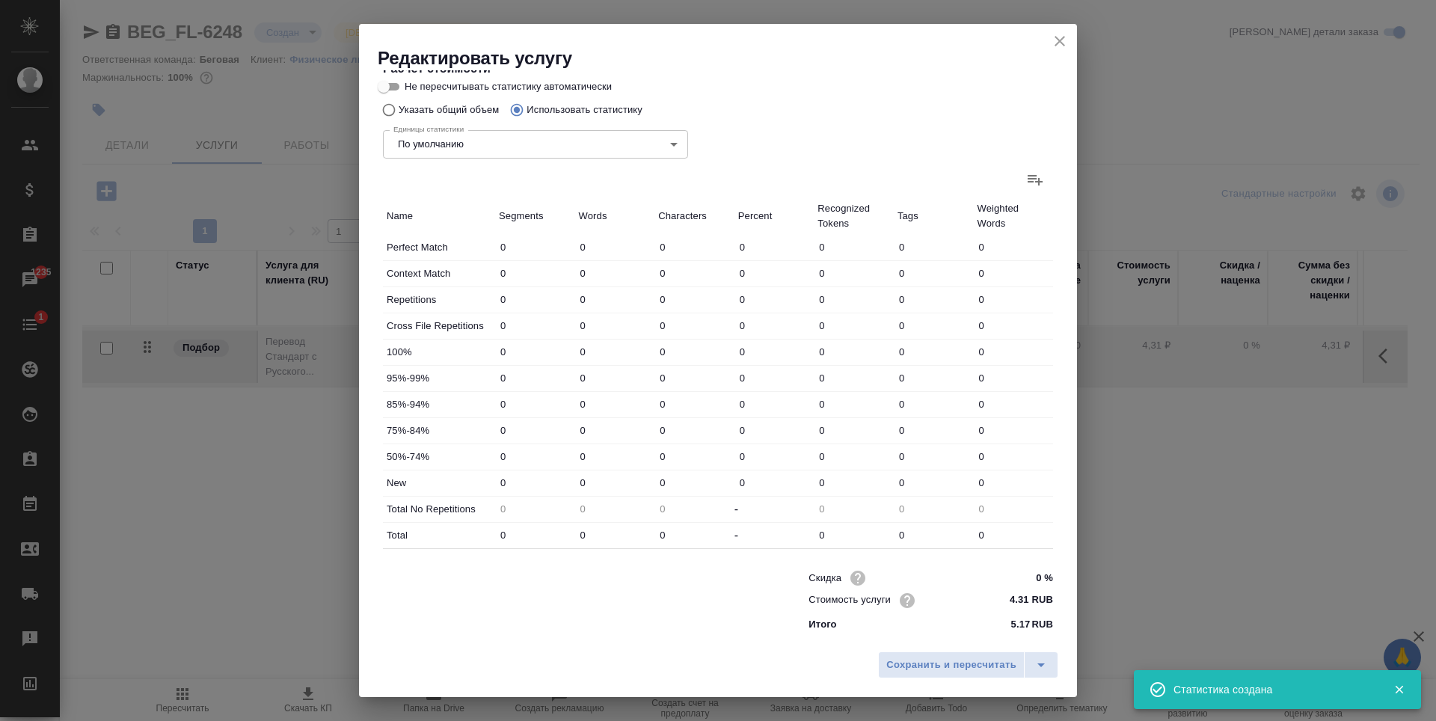
type input "324"
type input "2455"
type input "17"
type input "342"
type input "2596"
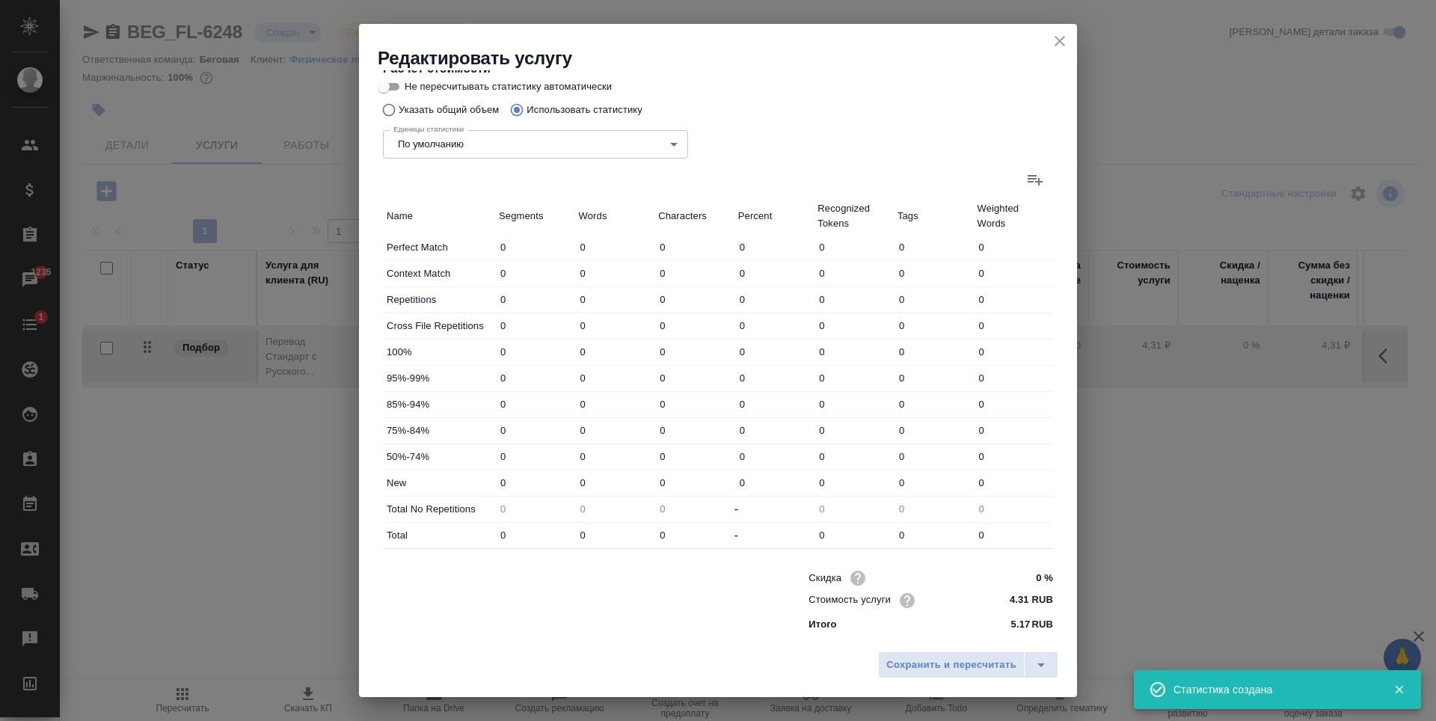
type input "17"
type input "342"
type input "2596"
click at [983, 661] on span "Сохранить и пересчитать" at bounding box center [951, 665] width 130 height 17
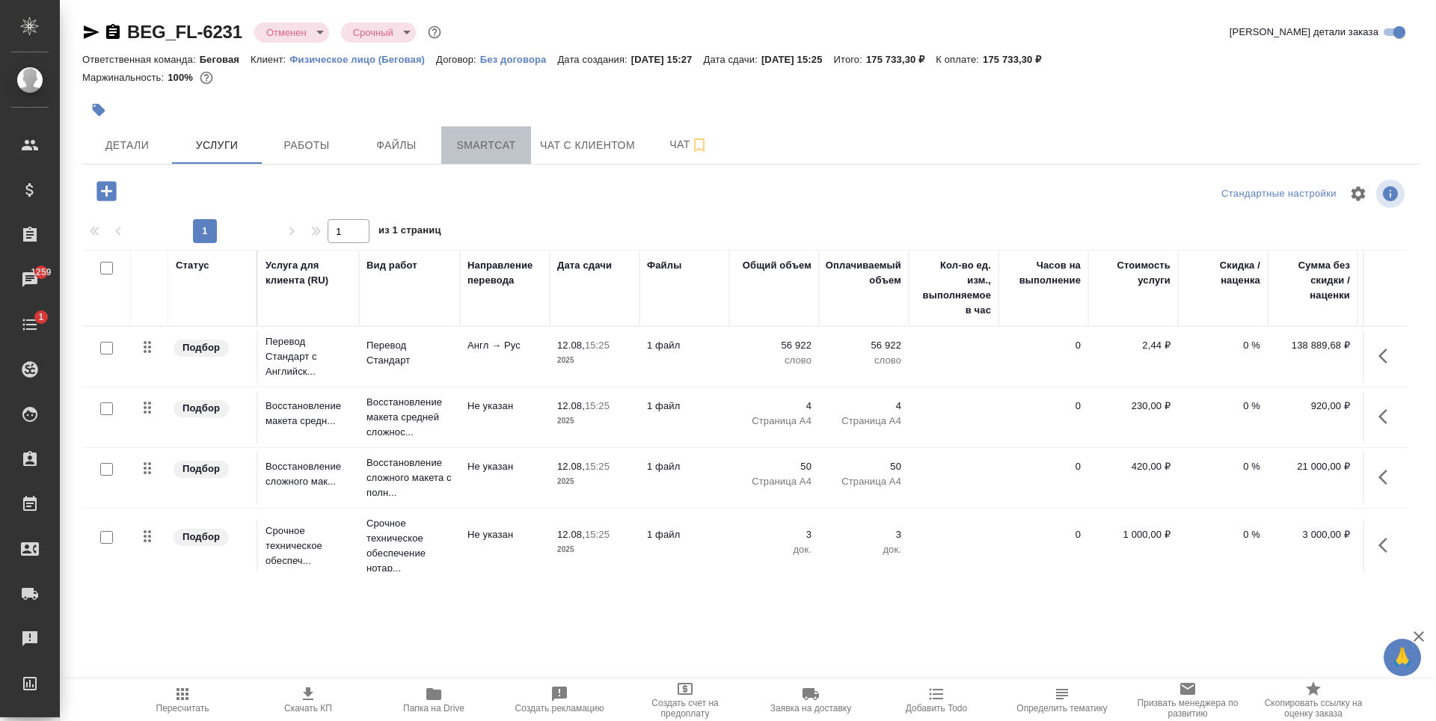
click at [464, 139] on span "Smartcat" at bounding box center [486, 145] width 72 height 19
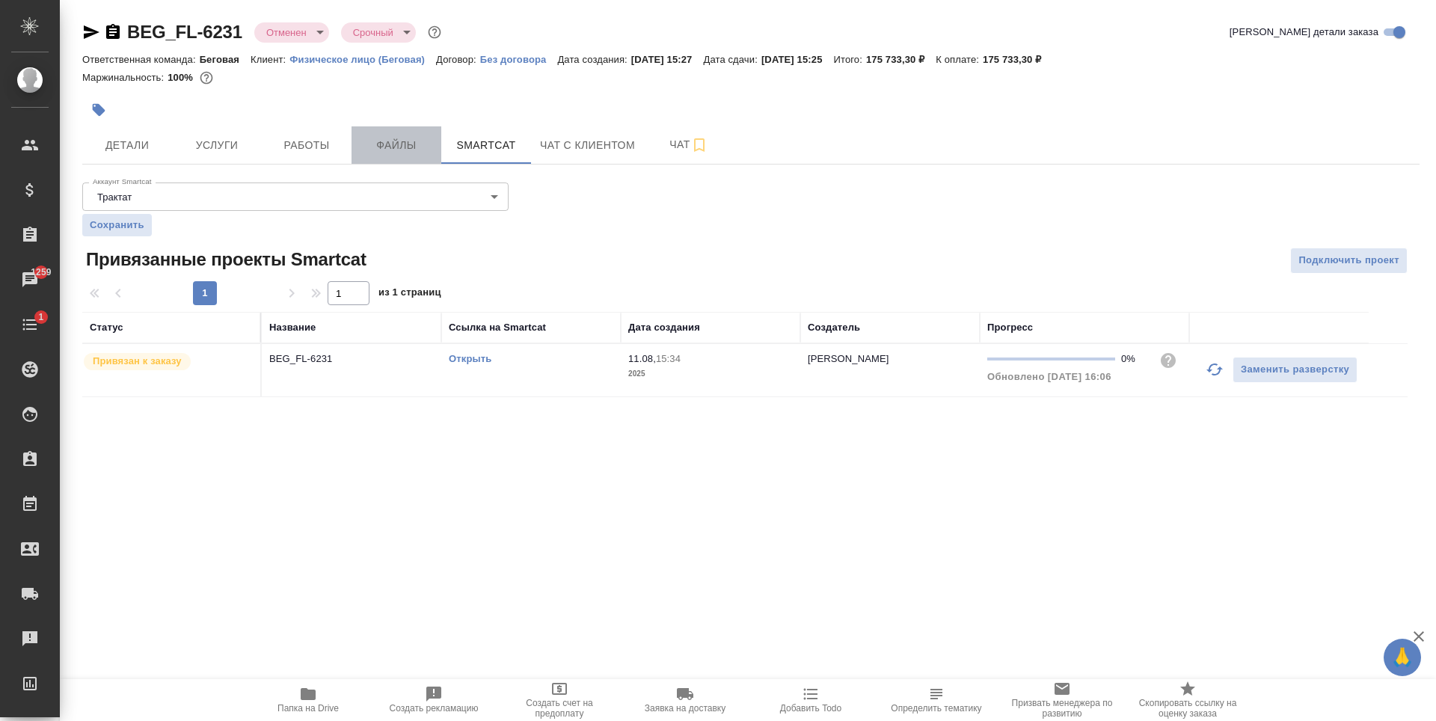
click at [410, 158] on button "Файлы" at bounding box center [397, 144] width 90 height 37
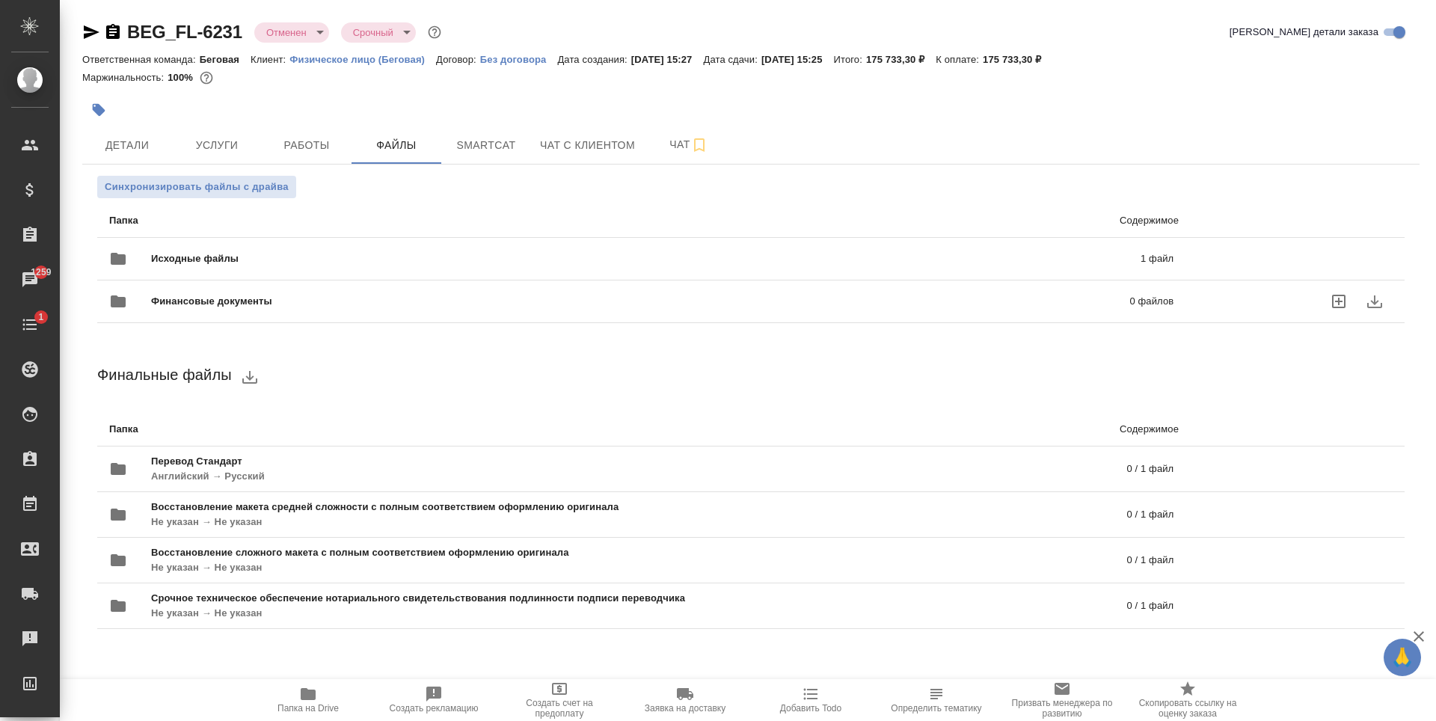
click at [488, 246] on div "Исходные файлы 1 файл" at bounding box center [641, 259] width 1064 height 36
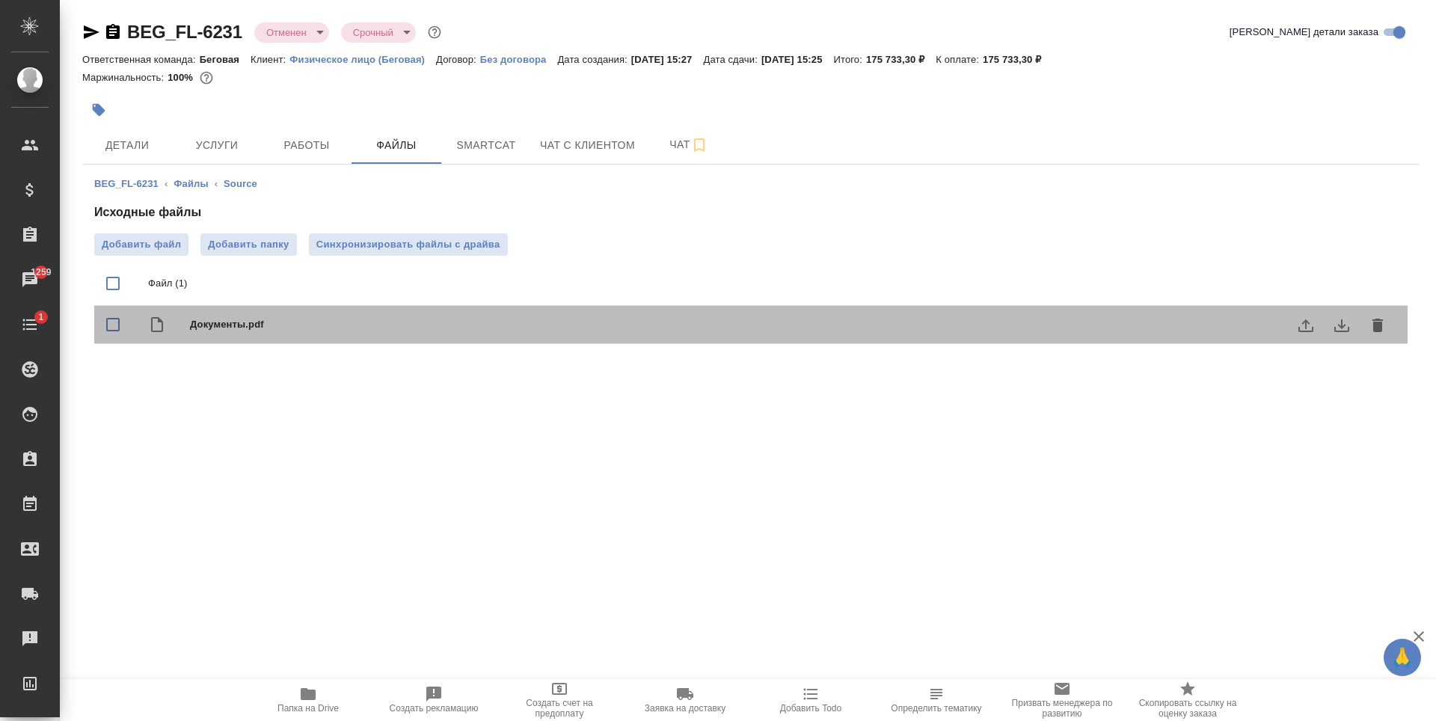
click at [459, 328] on span "Документы.pdf" at bounding box center [781, 324] width 1182 height 15
checkbox input "true"
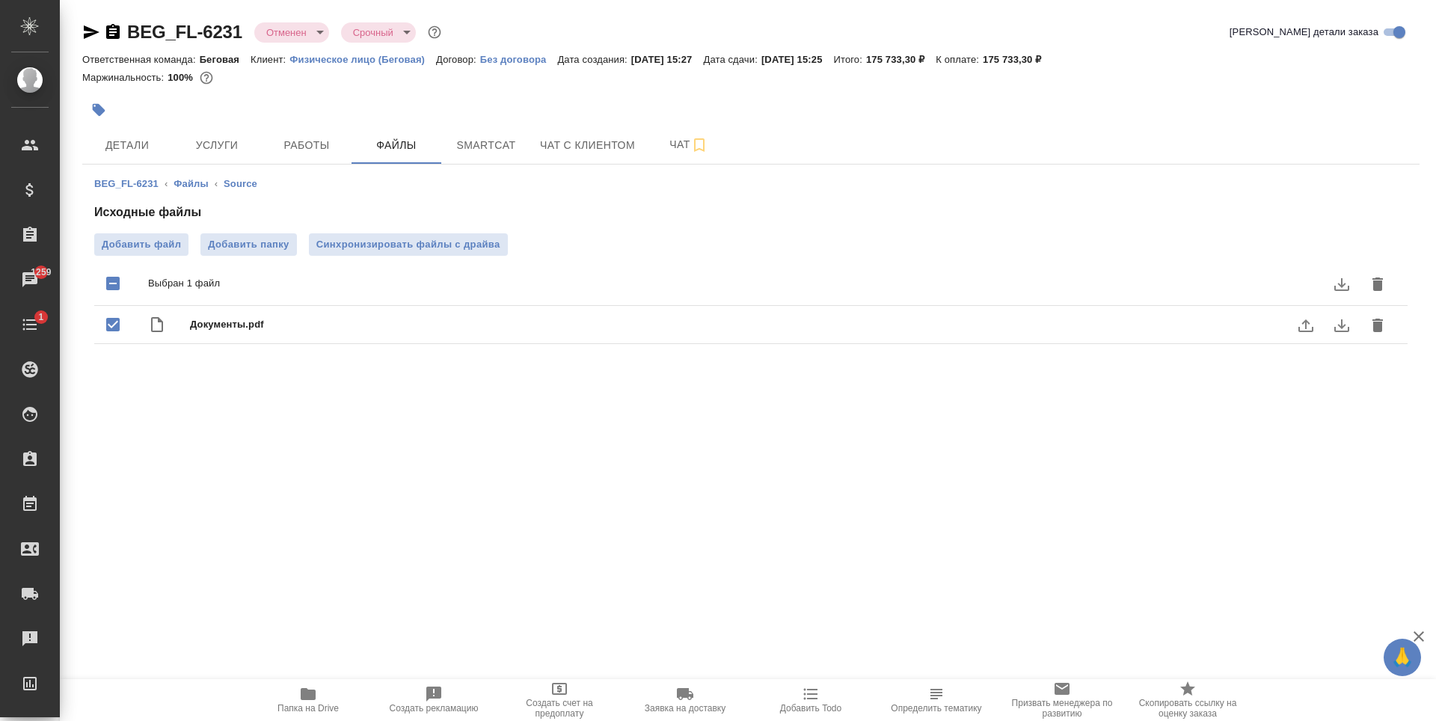
click at [1336, 324] on icon "download" at bounding box center [1342, 325] width 18 height 18
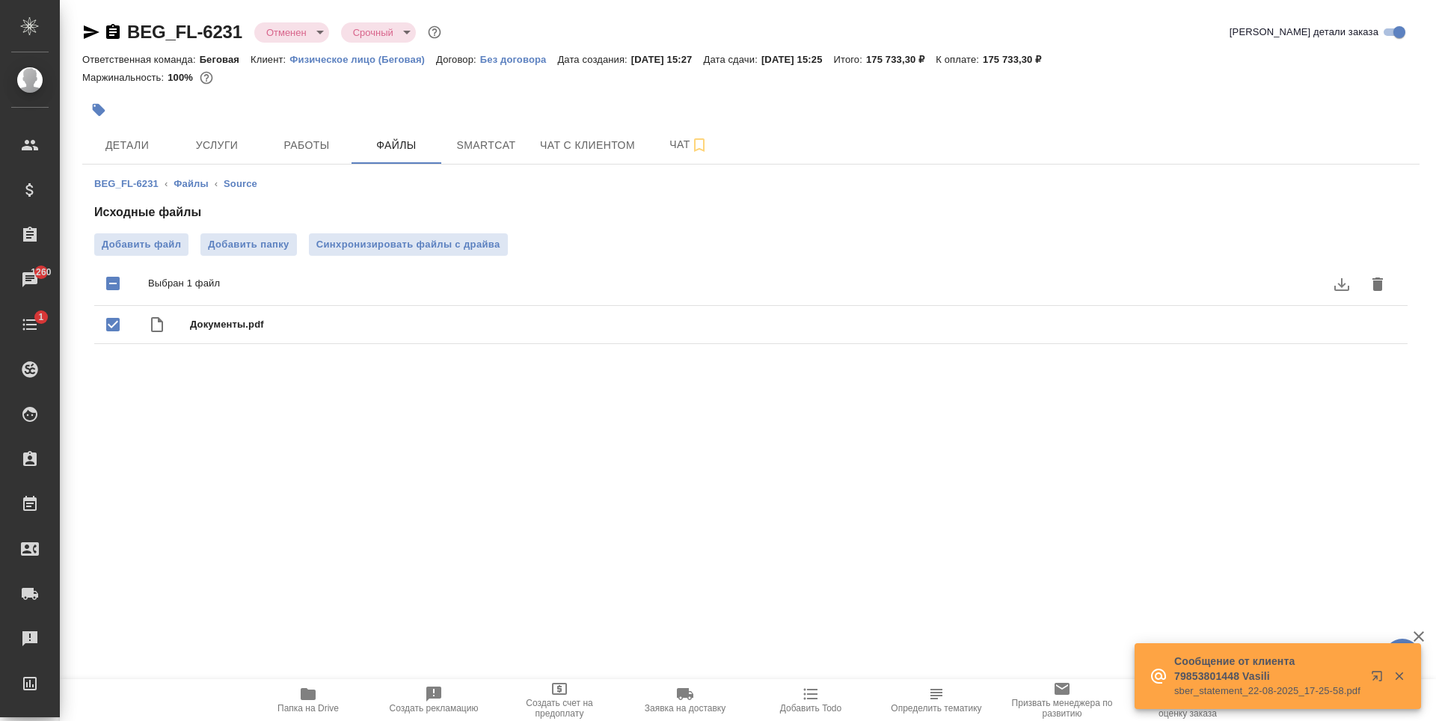
click at [991, 122] on div at bounding box center [751, 110] width 1338 height 33
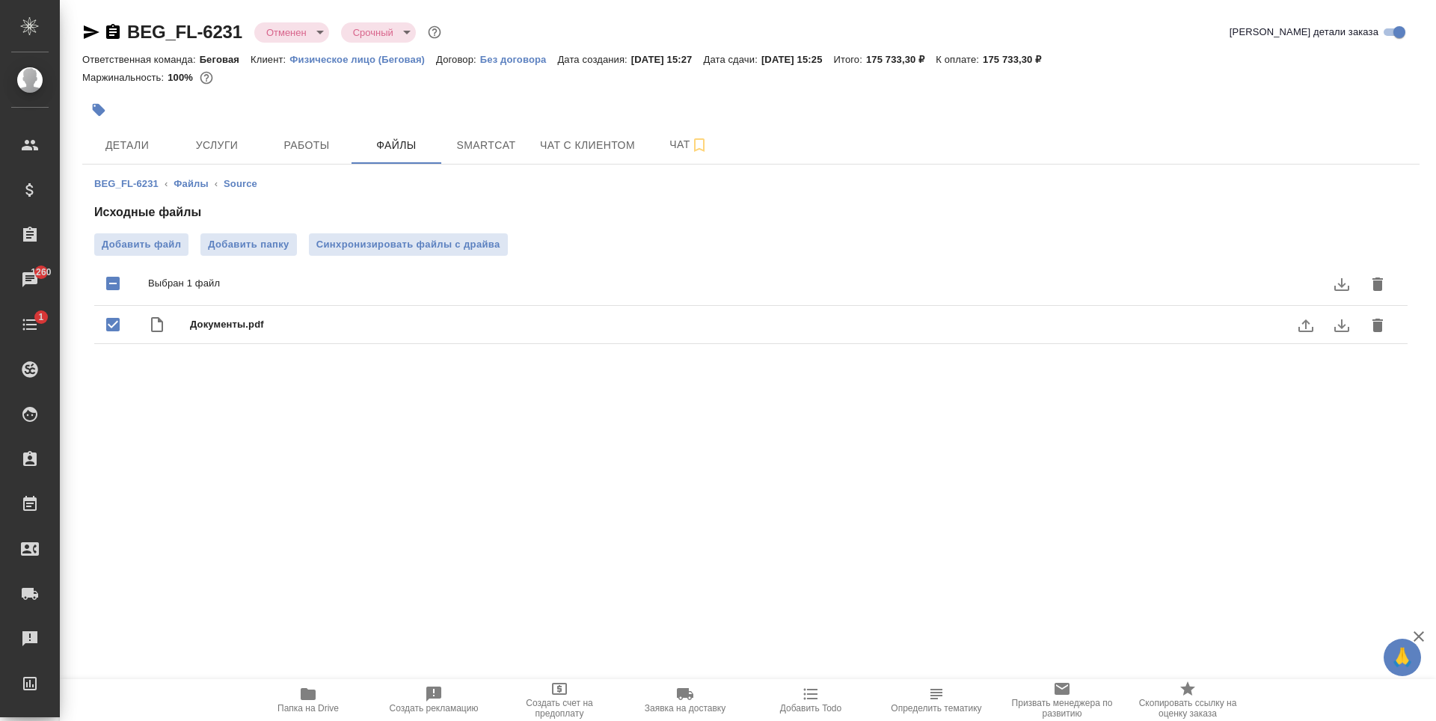
click at [1335, 331] on icon "download" at bounding box center [1342, 325] width 18 height 18
click at [1313, 331] on icon "uploadFile" at bounding box center [1306, 325] width 15 height 13
click at [0, 0] on input "uploadFile" at bounding box center [0, 0] width 0 height 0
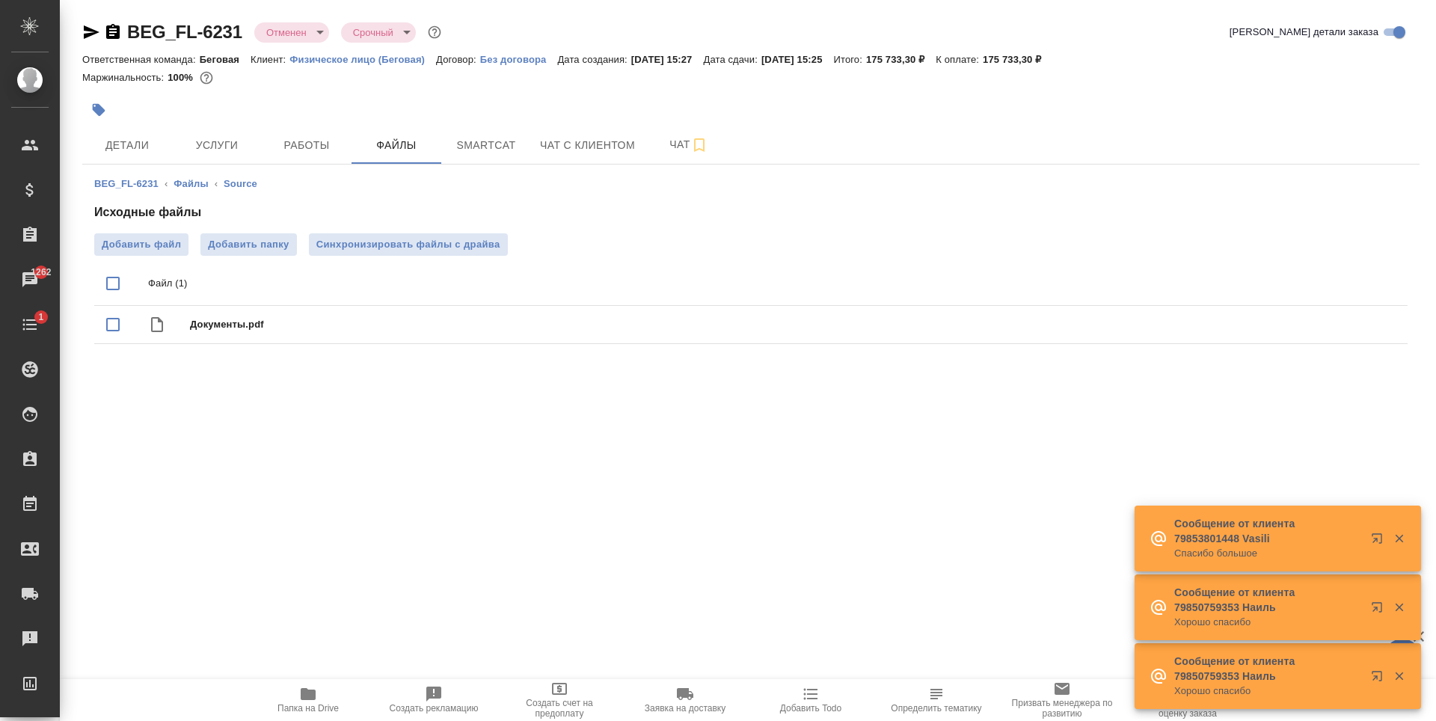
click at [672, 237] on div "Добавить файл Добавить папку Синхронизировать файлы с драйва" at bounding box center [751, 244] width 1314 height 22
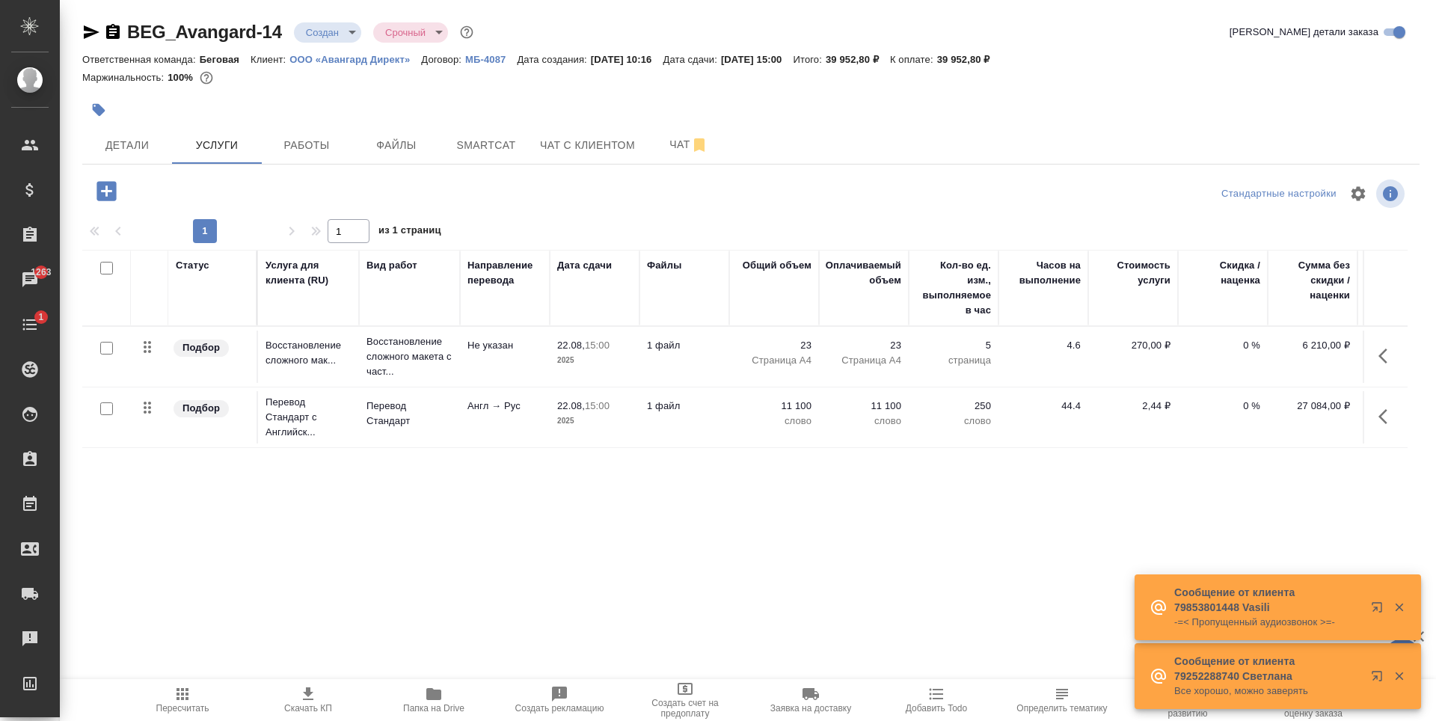
scroll to position [0, 85]
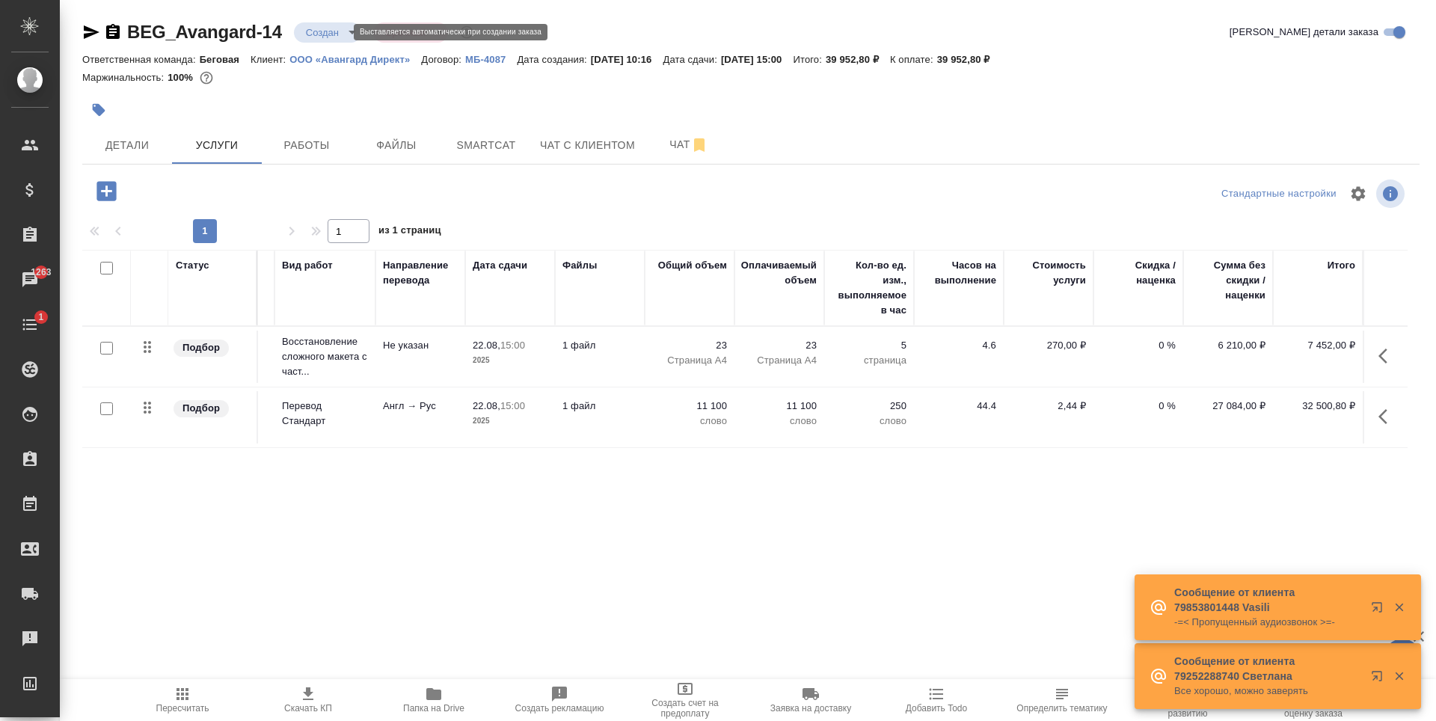
click at [339, 34] on body "🙏 .cls-1 fill:#fff; AWATERA [PERSON_NAME] Спецификации Заказы 1263 Чаты 1 Todo …" at bounding box center [718, 360] width 1436 height 721
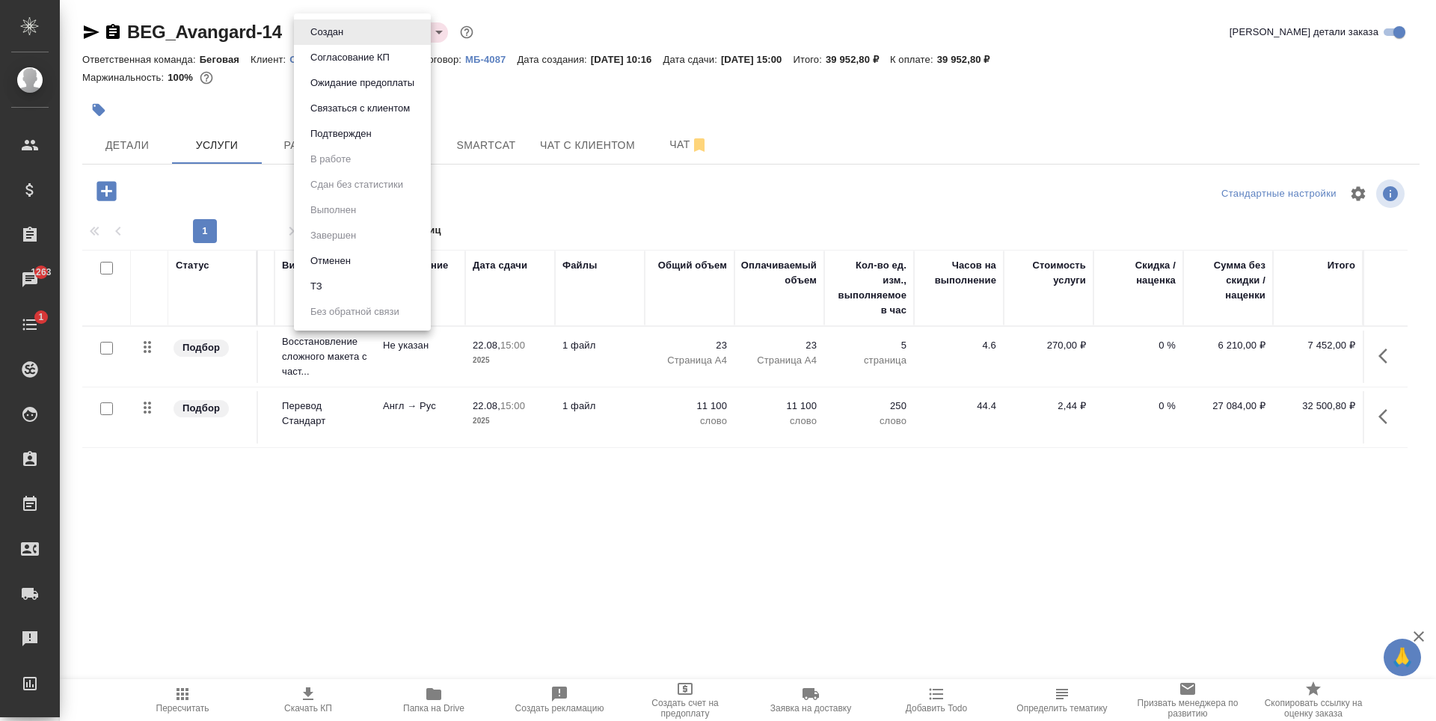
click at [362, 257] on li "Отменен" at bounding box center [362, 260] width 137 height 25
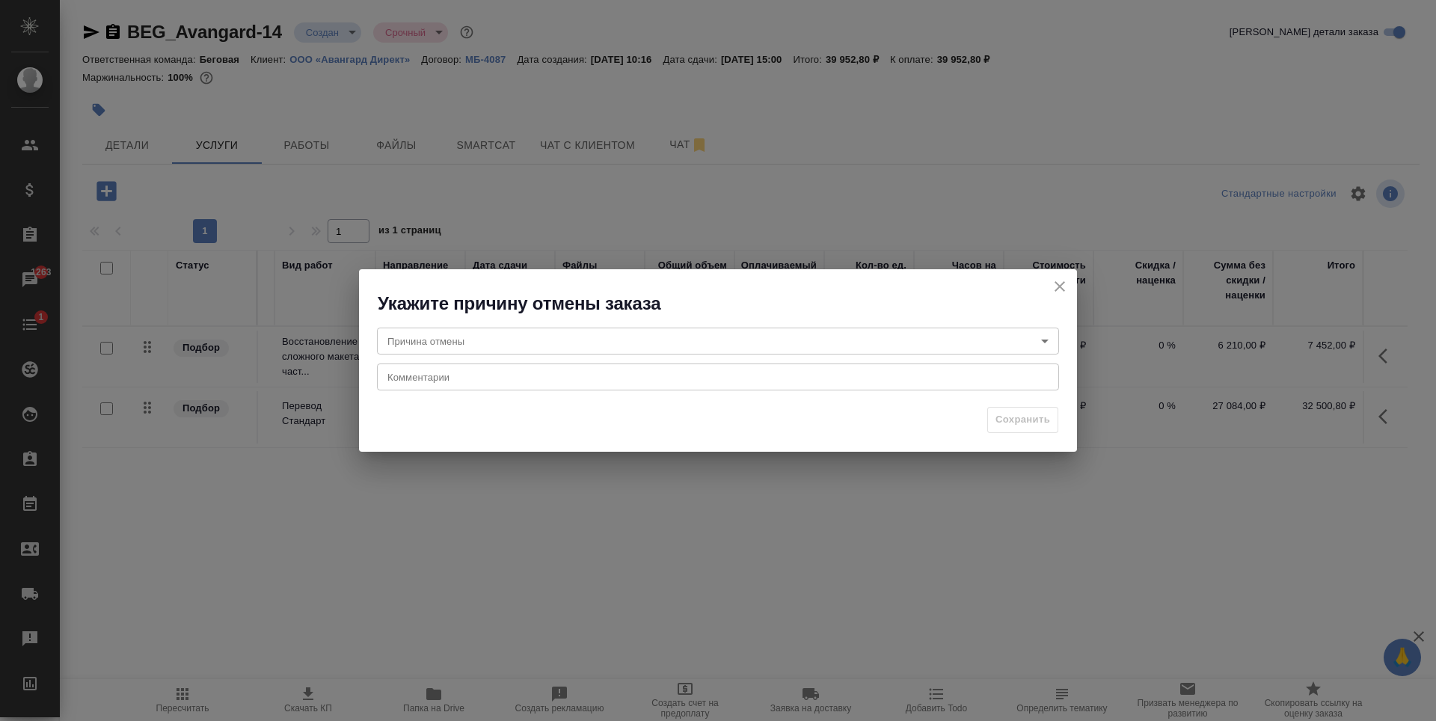
click at [577, 340] on body "🙏 .cls-1 fill:#fff; AWATERA [PERSON_NAME] Спецификации Заказы 1263 Чаты 1 Todo …" at bounding box center [718, 360] width 1436 height 721
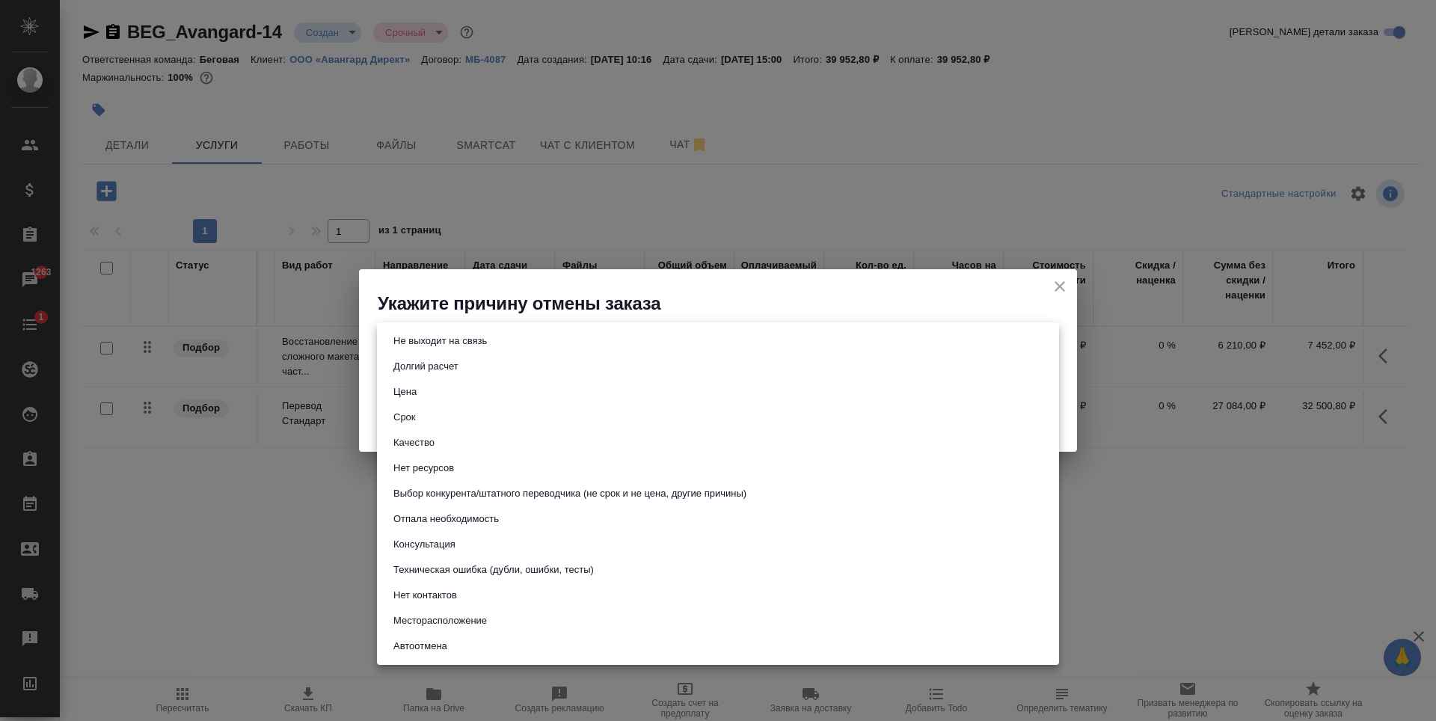
click at [458, 335] on button "Не выходит на связь" at bounding box center [440, 341] width 102 height 16
type input "stopContacting"
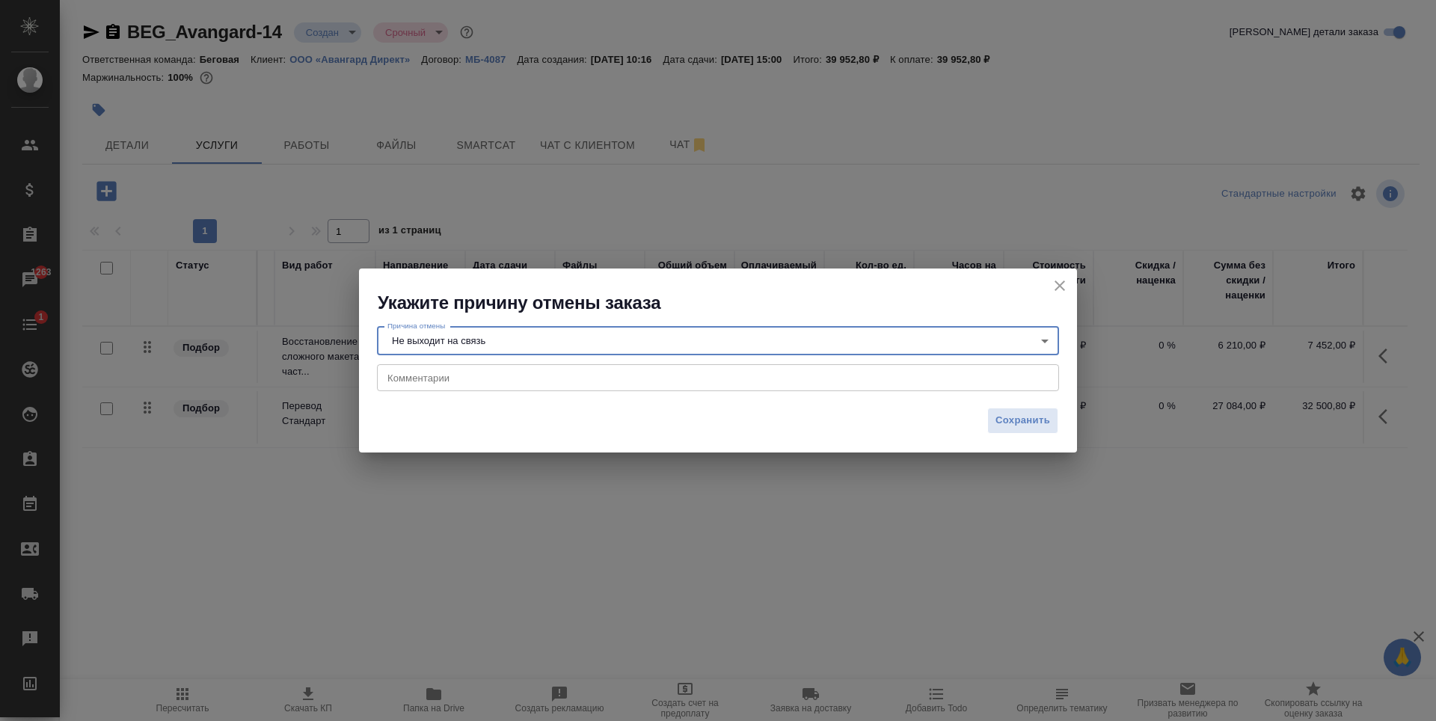
click at [475, 383] on textarea at bounding box center [717, 378] width 661 height 11
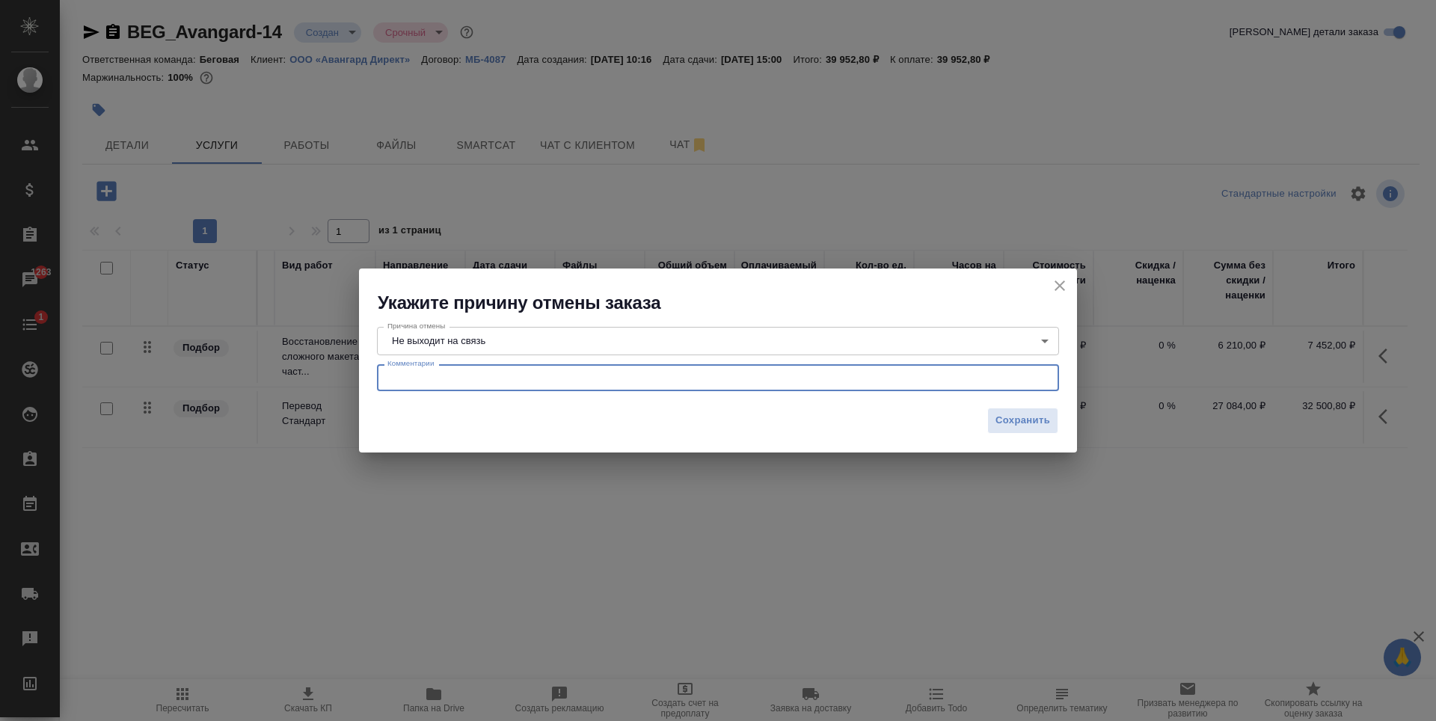
type textarea "О"
click at [628, 379] on textarea "Направила смету, общались с [PERSON_NAME]. КЛиентка не вышла на связь" at bounding box center [717, 378] width 661 height 11
type textarea "Направила смету, общались с [PERSON_NAME]. Клиентка не вышла на связь"
click at [1035, 408] on button "Сохранить" at bounding box center [1022, 421] width 71 height 26
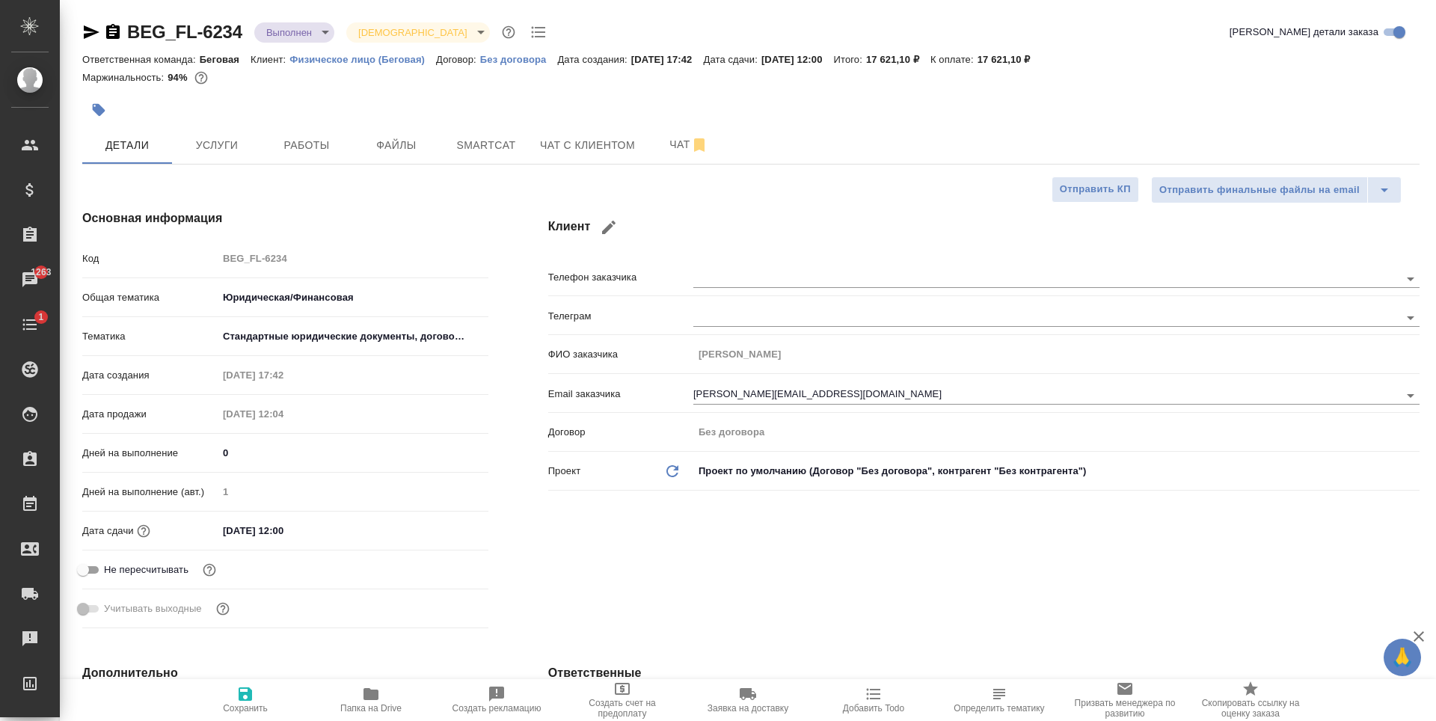
select select "RU"
